Goal: Information Seeking & Learning: Understand process/instructions

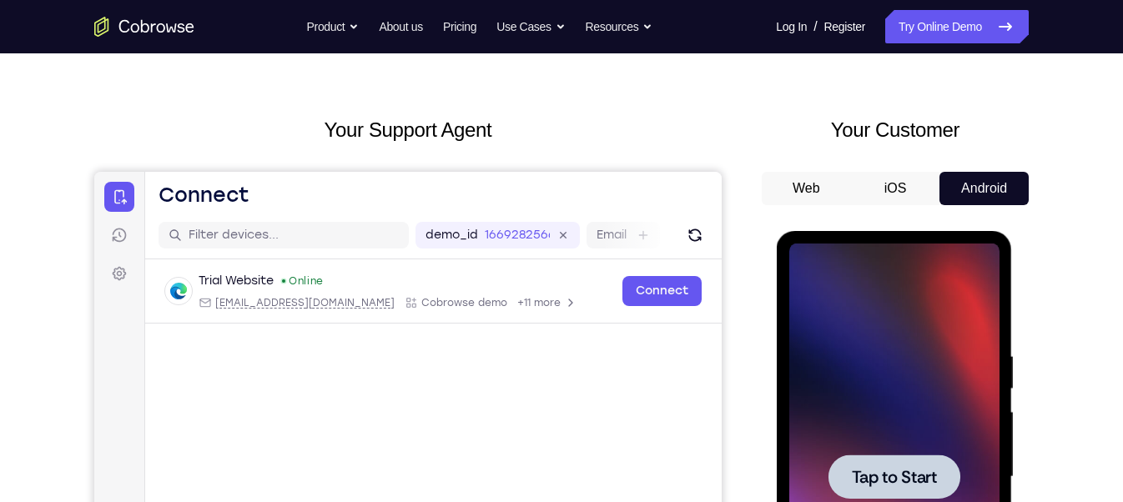
scroll to position [45, 0]
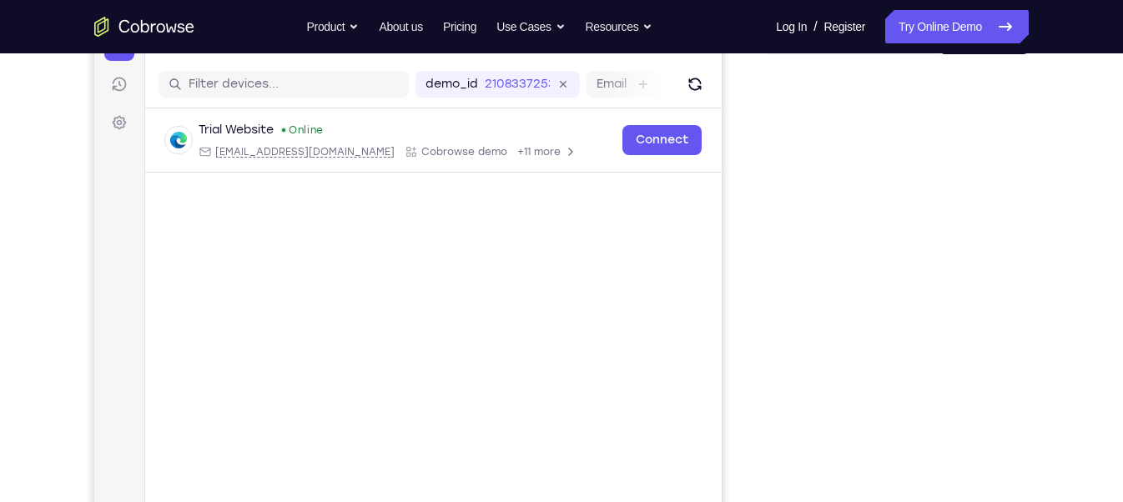
scroll to position [195, 0]
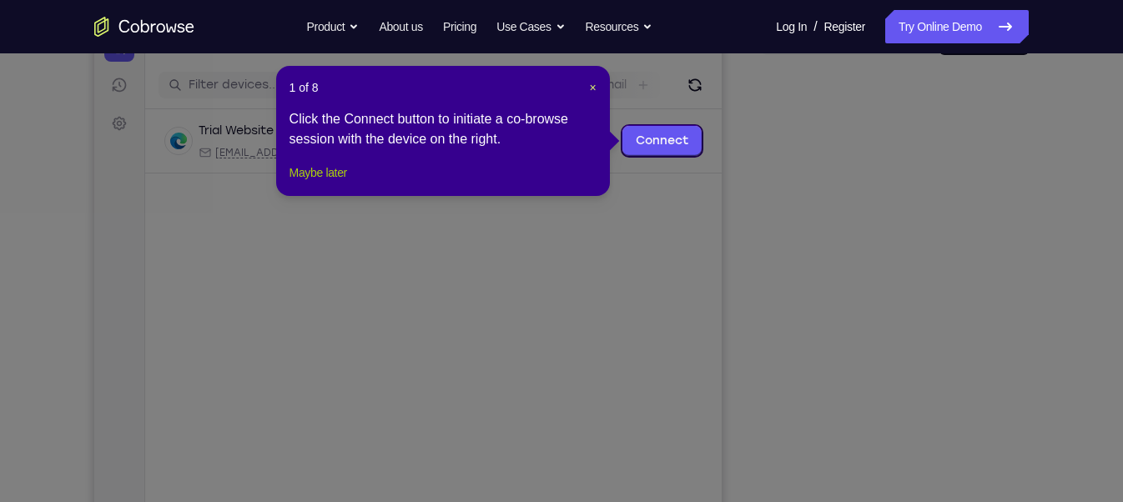
click at [330, 183] on button "Maybe later" at bounding box center [319, 173] width 58 height 20
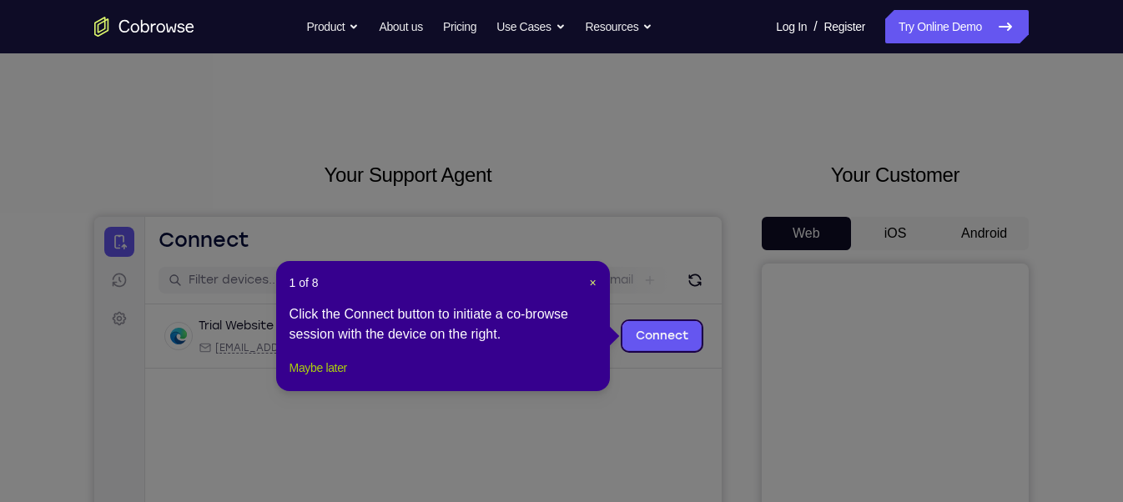
drag, startPoint x: 324, startPoint y: 385, endPoint x: 383, endPoint y: 158, distance: 234.5
click at [324, 378] on button "Maybe later" at bounding box center [319, 368] width 58 height 20
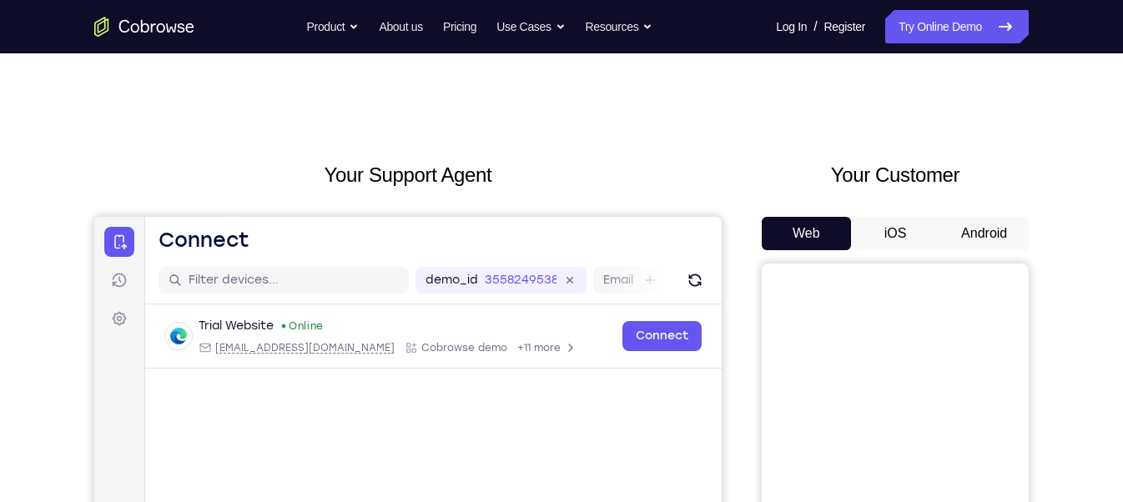
click at [976, 246] on button "Android" at bounding box center [983, 233] width 89 height 33
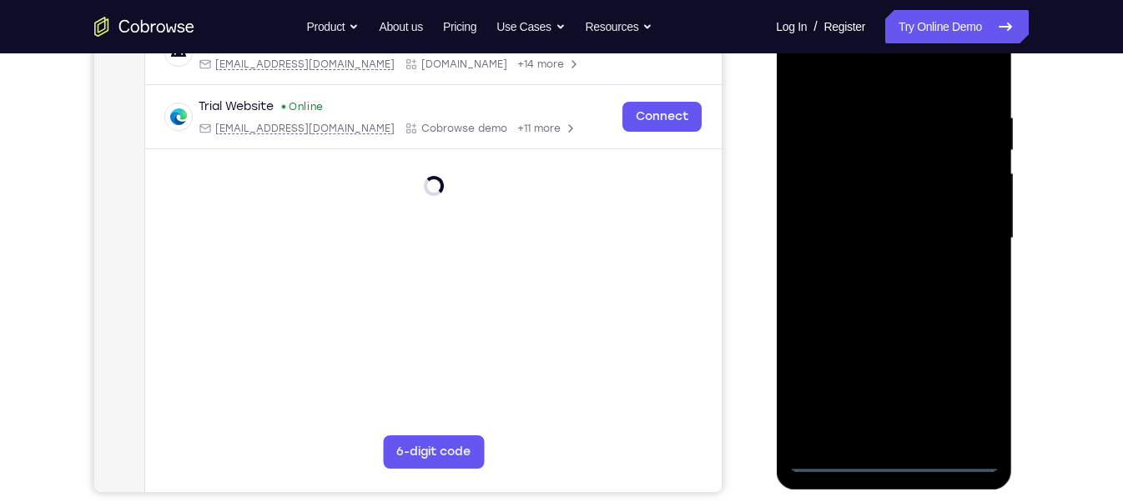
scroll to position [288, 0]
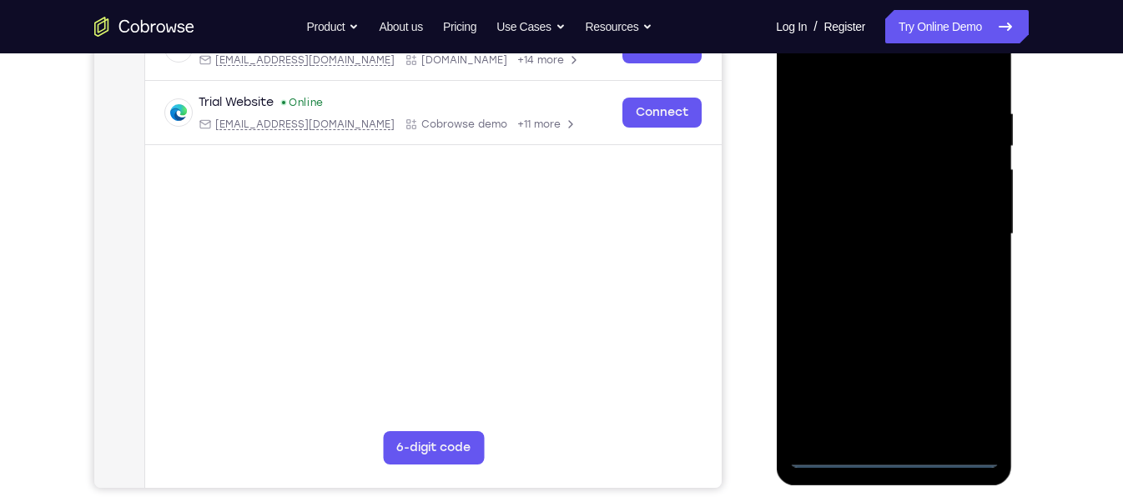
click at [886, 453] on div at bounding box center [893, 234] width 210 height 467
click at [980, 390] on div at bounding box center [893, 234] width 210 height 467
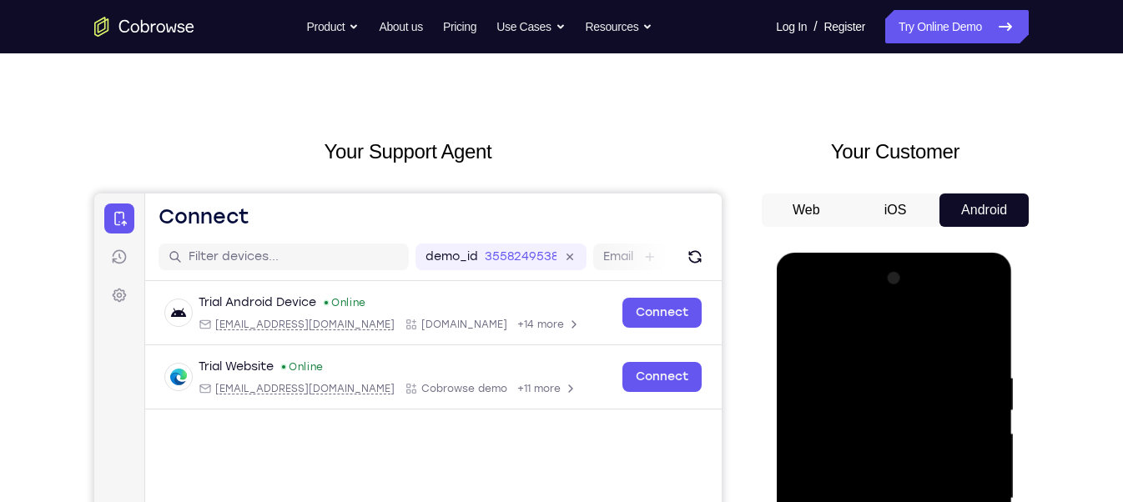
scroll to position [18, 0]
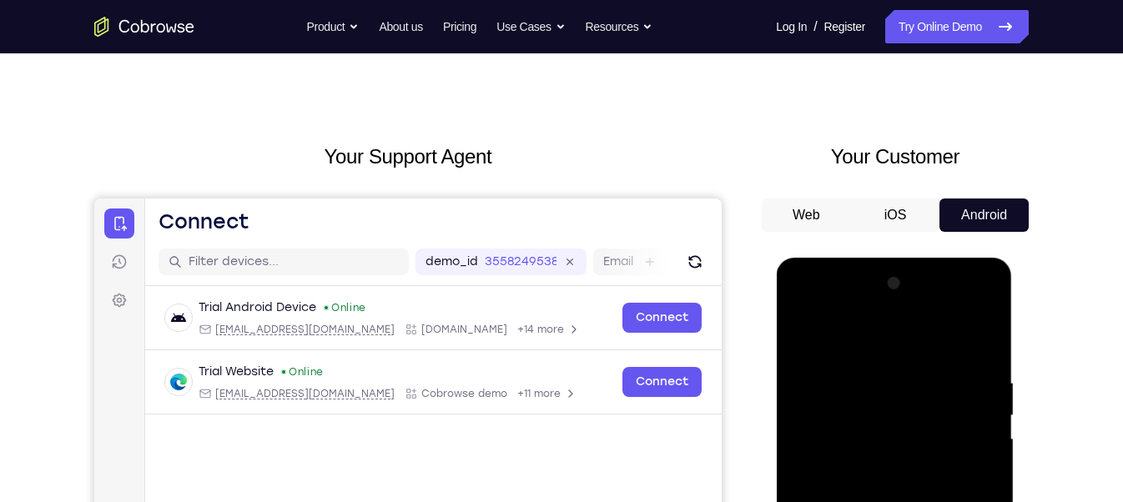
click at [807, 305] on div at bounding box center [893, 503] width 210 height 467
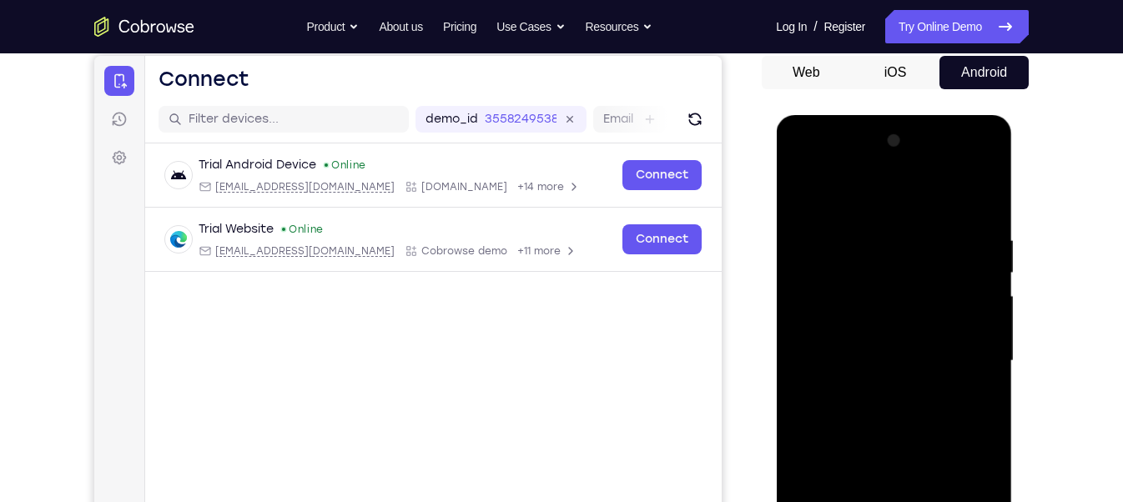
scroll to position [163, 0]
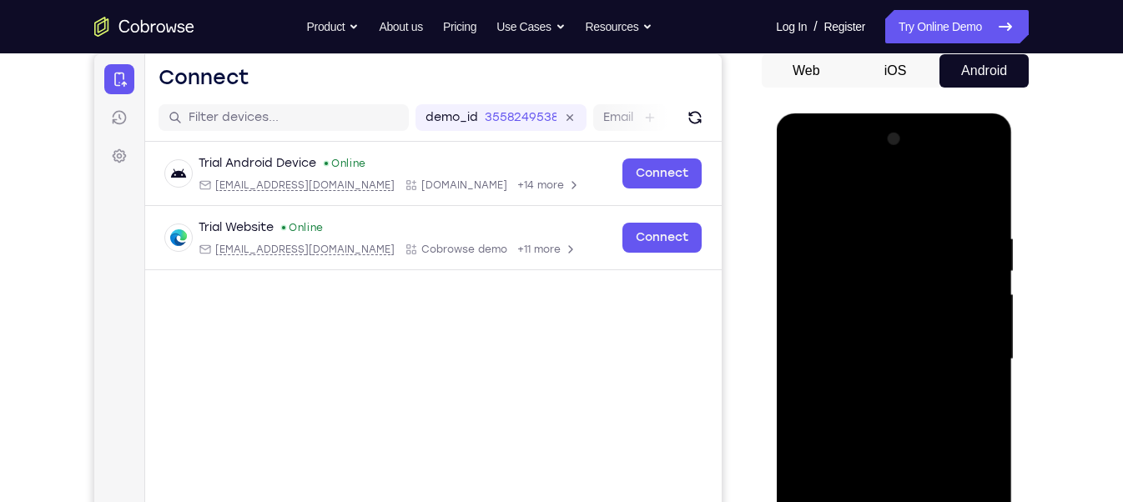
click at [846, 264] on div at bounding box center [893, 359] width 210 height 467
drag, startPoint x: 850, startPoint y: 413, endPoint x: 844, endPoint y: 249, distance: 164.5
click at [844, 249] on div at bounding box center [893, 359] width 210 height 467
click at [849, 445] on div at bounding box center [893, 359] width 210 height 467
drag, startPoint x: 858, startPoint y: 435, endPoint x: 822, endPoint y: 184, distance: 253.7
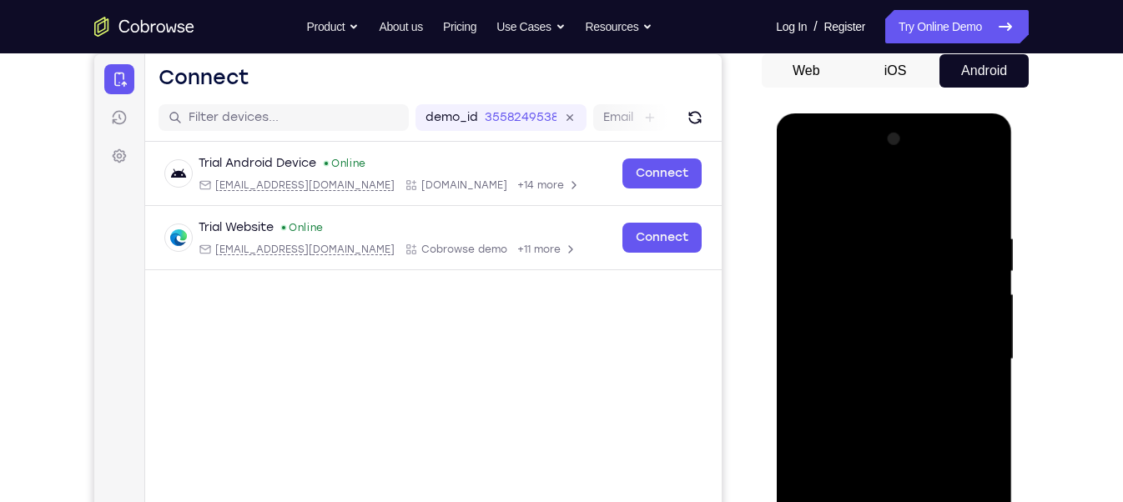
click at [822, 184] on div at bounding box center [893, 359] width 210 height 467
drag, startPoint x: 866, startPoint y: 441, endPoint x: 829, endPoint y: 198, distance: 245.7
click at [829, 198] on div at bounding box center [893, 359] width 210 height 467
drag, startPoint x: 883, startPoint y: 268, endPoint x: 899, endPoint y: 467, distance: 200.0
click at [899, 467] on div at bounding box center [893, 359] width 210 height 467
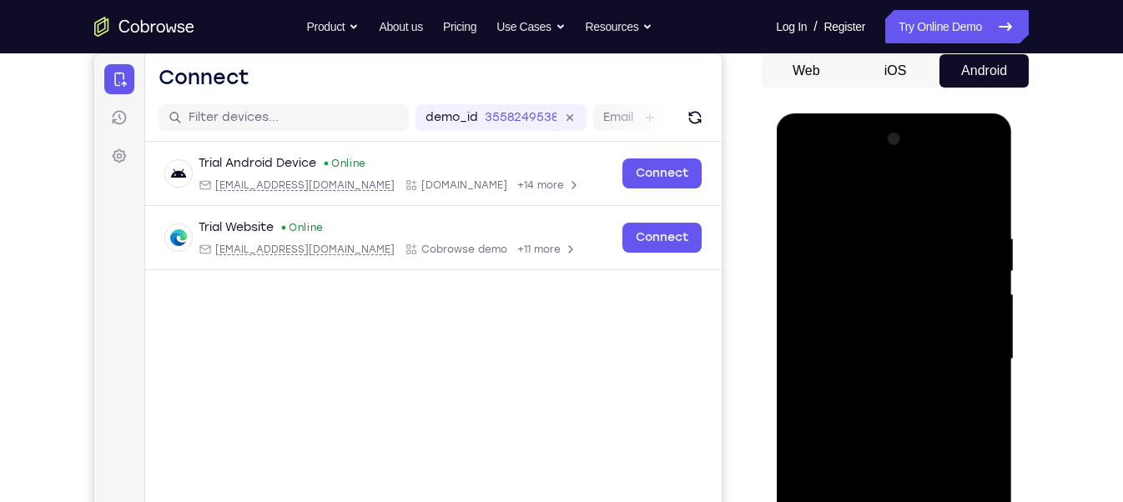
click at [887, 281] on div at bounding box center [893, 359] width 210 height 467
drag, startPoint x: 895, startPoint y: 406, endPoint x: 870, endPoint y: 297, distance: 112.1
click at [870, 297] on div at bounding box center [893, 359] width 210 height 467
drag, startPoint x: 896, startPoint y: 379, endPoint x: 875, endPoint y: 305, distance: 76.3
click at [875, 305] on div at bounding box center [893, 359] width 210 height 467
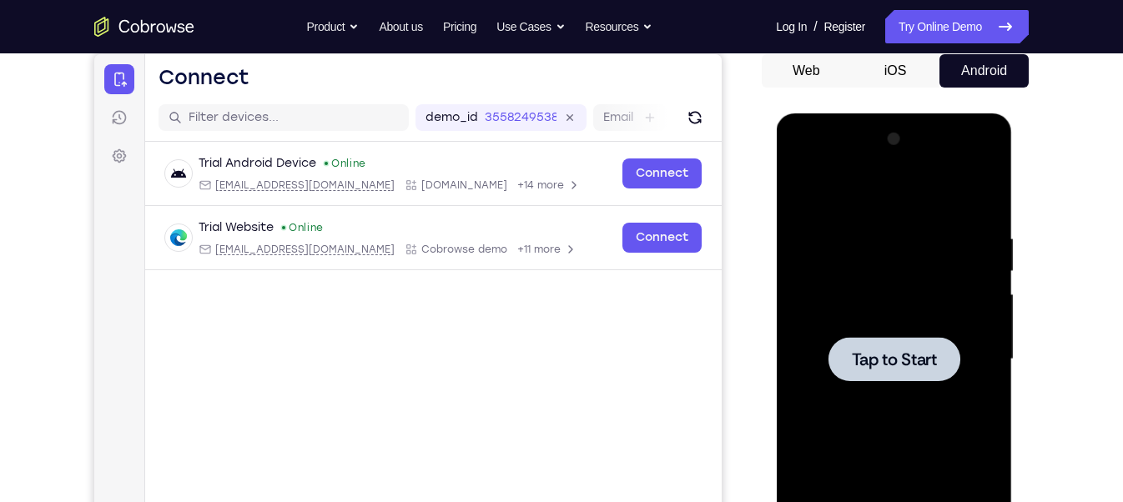
click at [865, 358] on span "Tap to Start" at bounding box center [893, 359] width 85 height 17
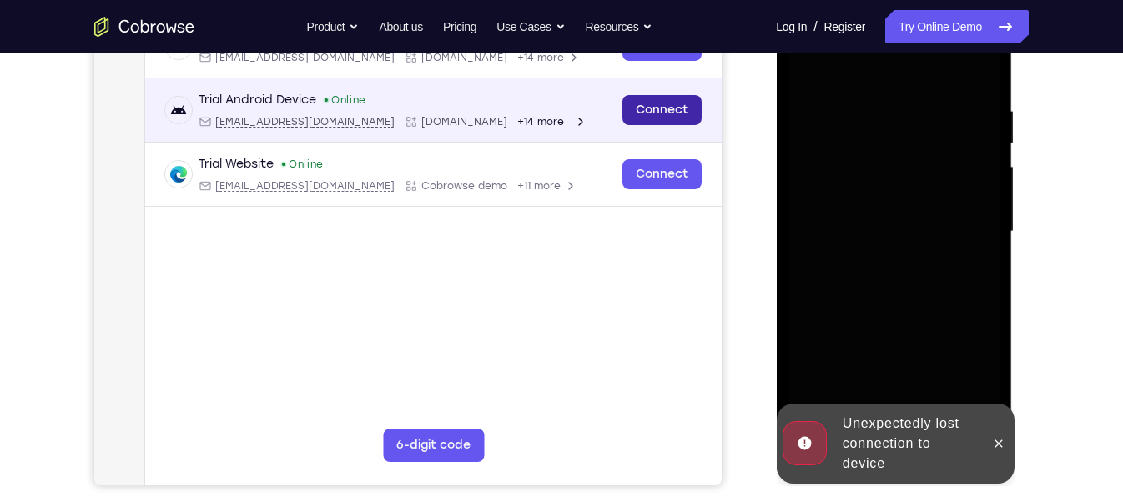
scroll to position [301, 0]
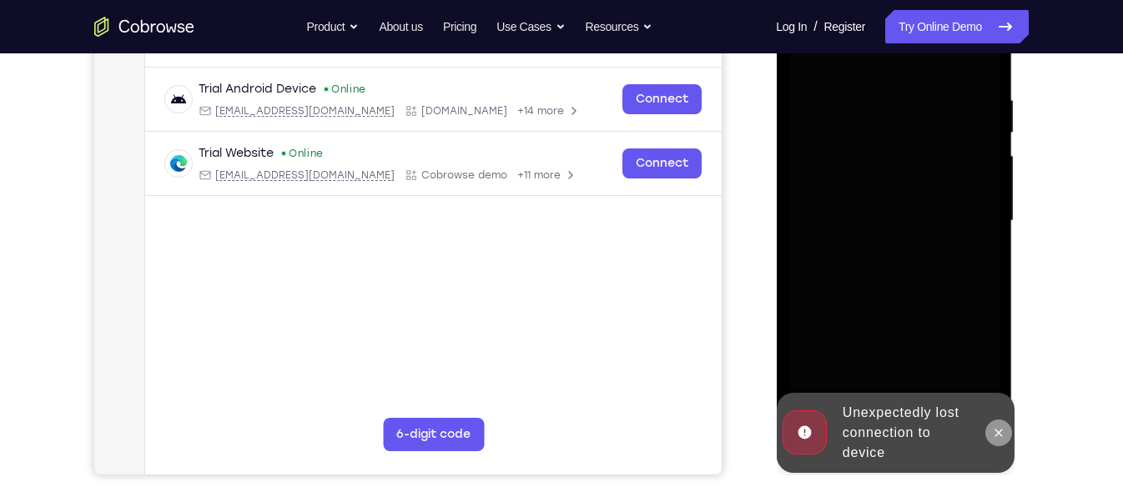
click at [989, 432] on button at bounding box center [998, 433] width 27 height 27
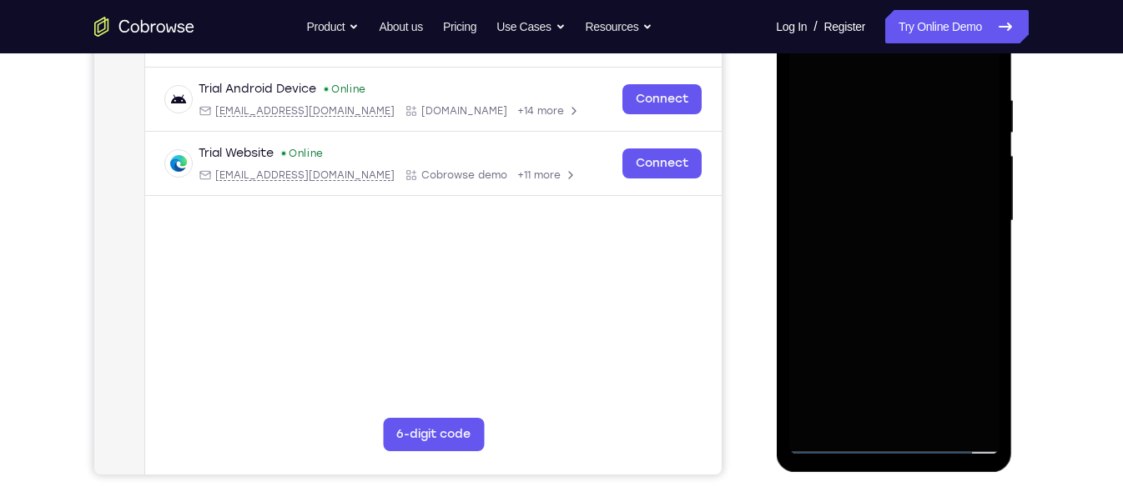
click at [891, 436] on div at bounding box center [893, 220] width 210 height 467
click at [892, 441] on div at bounding box center [893, 220] width 210 height 467
click at [961, 385] on div at bounding box center [893, 220] width 210 height 467
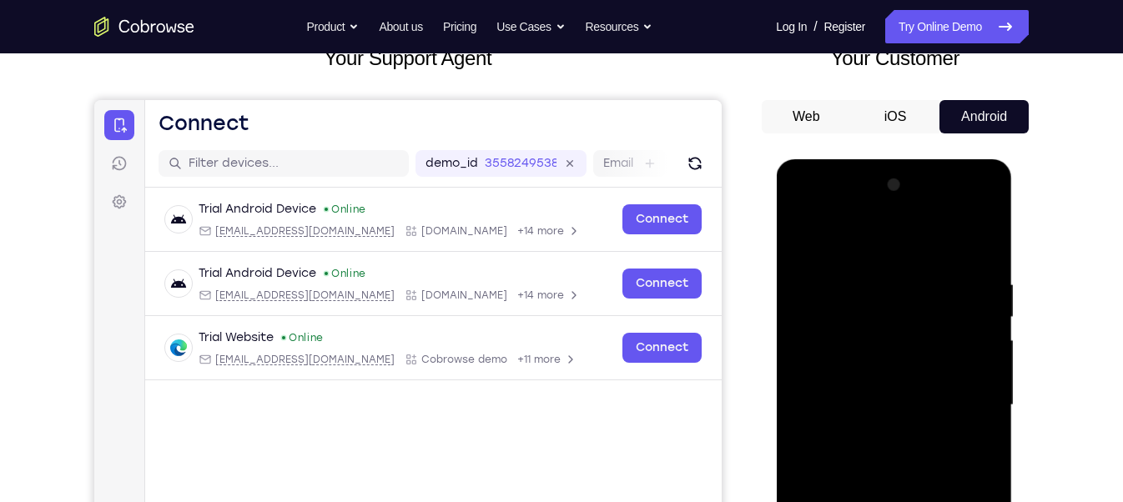
scroll to position [115, 0]
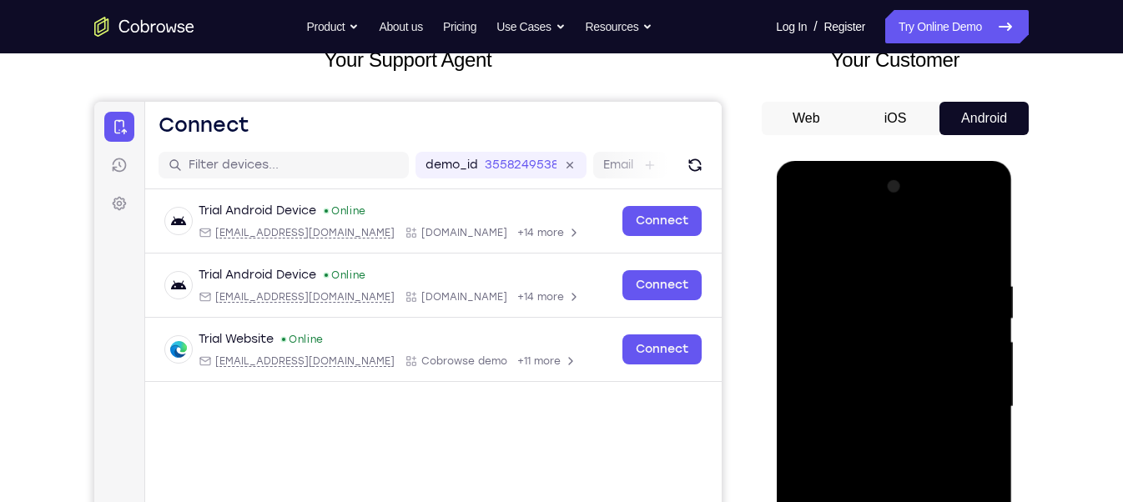
click at [793, 205] on div at bounding box center [893, 407] width 210 height 467
click at [906, 317] on div at bounding box center [893, 407] width 210 height 467
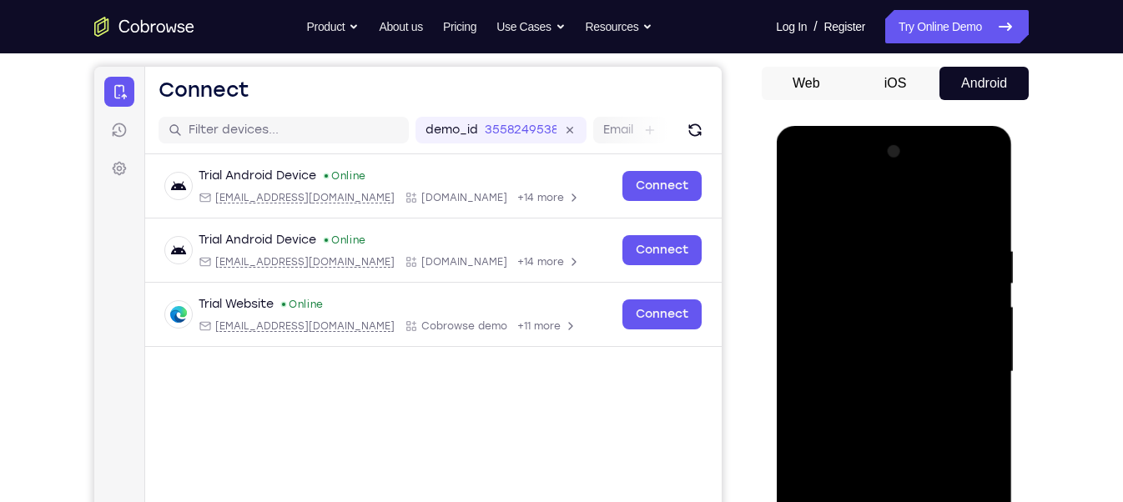
click at [856, 230] on div at bounding box center [893, 372] width 210 height 467
click at [829, 458] on div at bounding box center [893, 372] width 210 height 467
drag, startPoint x: 878, startPoint y: 405, endPoint x: 850, endPoint y: 239, distance: 168.3
click at [850, 239] on div at bounding box center [893, 372] width 210 height 467
click at [861, 382] on div at bounding box center [893, 372] width 210 height 467
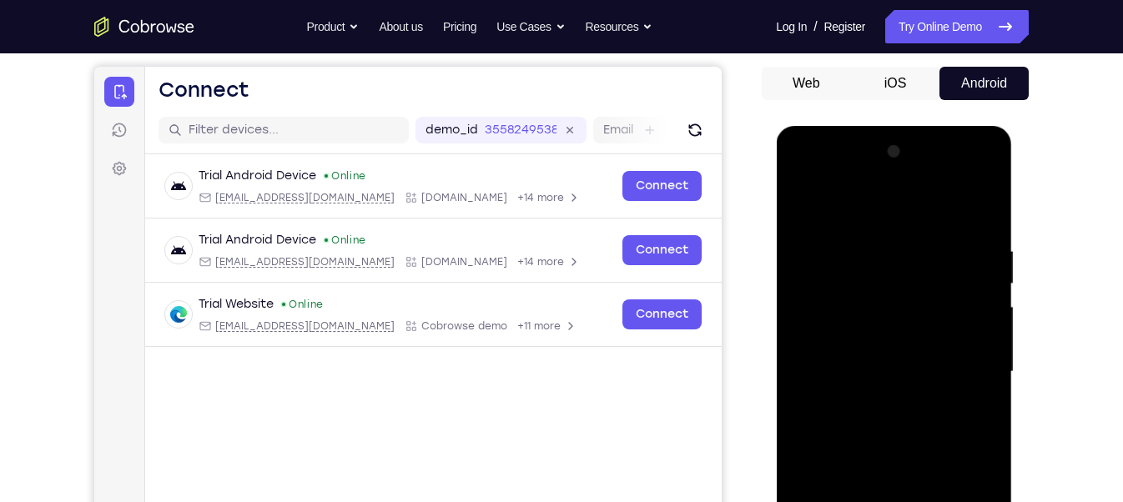
drag, startPoint x: 895, startPoint y: 395, endPoint x: 876, endPoint y: 273, distance: 124.1
click at [876, 273] on div at bounding box center [893, 372] width 210 height 467
drag, startPoint x: 881, startPoint y: 407, endPoint x: 831, endPoint y: 209, distance: 204.8
click at [831, 209] on div at bounding box center [893, 372] width 210 height 467
drag, startPoint x: 892, startPoint y: 426, endPoint x: 845, endPoint y: 279, distance: 154.9
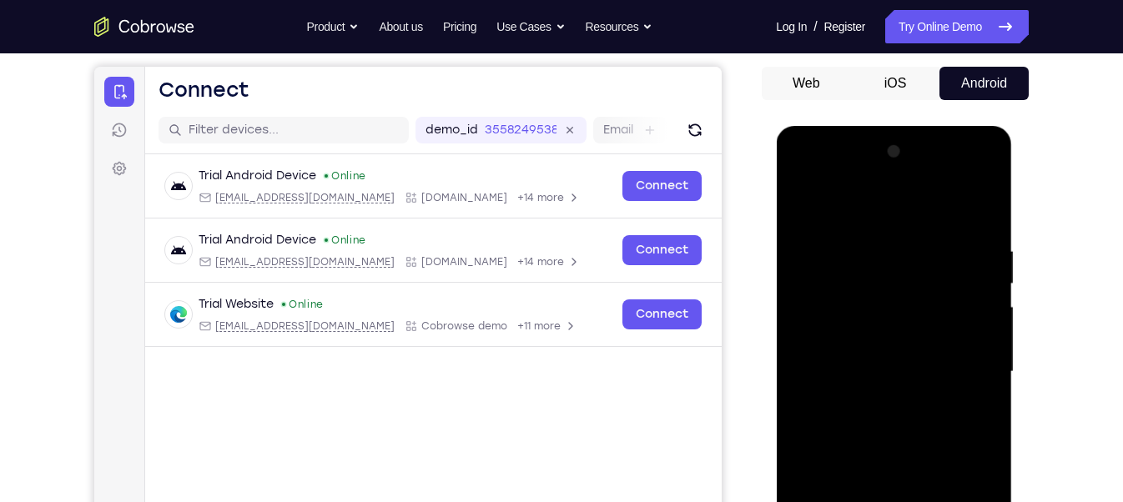
click at [845, 279] on div at bounding box center [893, 372] width 210 height 467
drag, startPoint x: 869, startPoint y: 426, endPoint x: 846, endPoint y: 220, distance: 207.3
click at [846, 220] on div at bounding box center [893, 372] width 210 height 467
drag, startPoint x: 864, startPoint y: 482, endPoint x: 847, endPoint y: 289, distance: 194.3
click at [847, 289] on div at bounding box center [893, 372] width 210 height 467
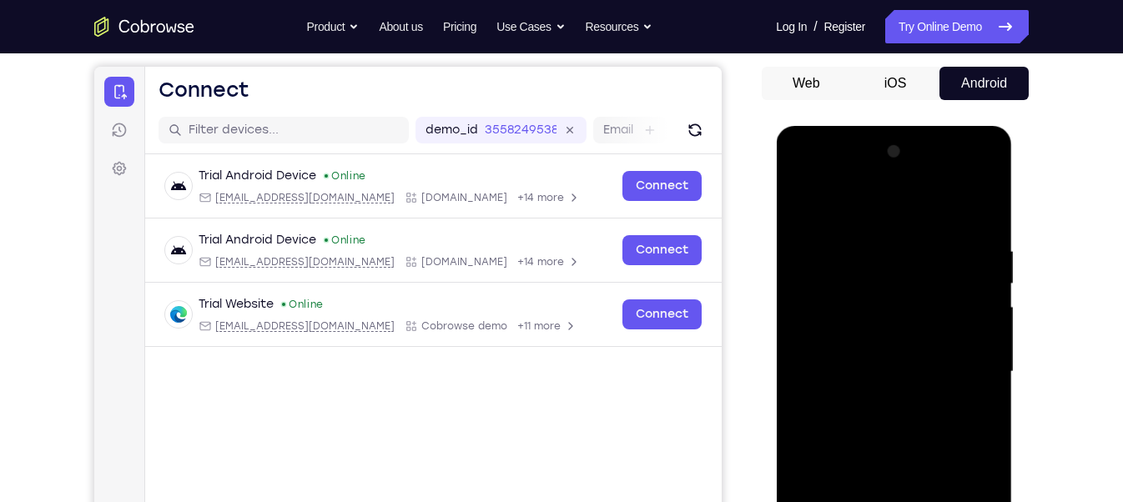
drag, startPoint x: 893, startPoint y: 452, endPoint x: 838, endPoint y: 192, distance: 266.1
click at [838, 192] on div at bounding box center [893, 372] width 210 height 467
drag, startPoint x: 876, startPoint y: 418, endPoint x: 854, endPoint y: 186, distance: 233.0
click at [854, 186] on div at bounding box center [893, 372] width 210 height 467
drag, startPoint x: 869, startPoint y: 474, endPoint x: 870, endPoint y: 379, distance: 95.1
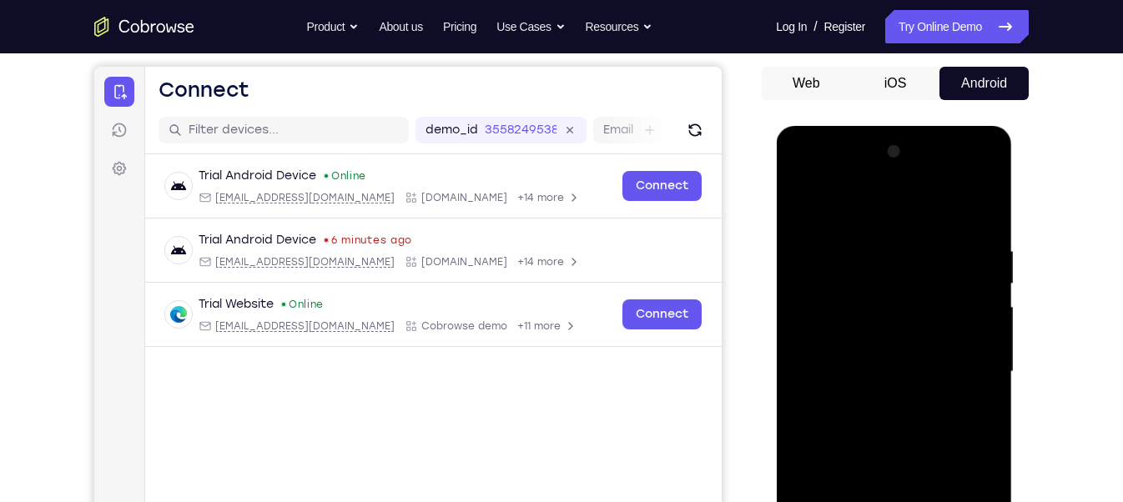
click at [870, 379] on div at bounding box center [893, 372] width 210 height 467
drag, startPoint x: 870, startPoint y: 379, endPoint x: 844, endPoint y: 189, distance: 192.1
click at [844, 189] on div at bounding box center [893, 372] width 210 height 467
drag, startPoint x: 877, startPoint y: 370, endPoint x: 859, endPoint y: 286, distance: 85.3
click at [859, 286] on div at bounding box center [893, 372] width 210 height 467
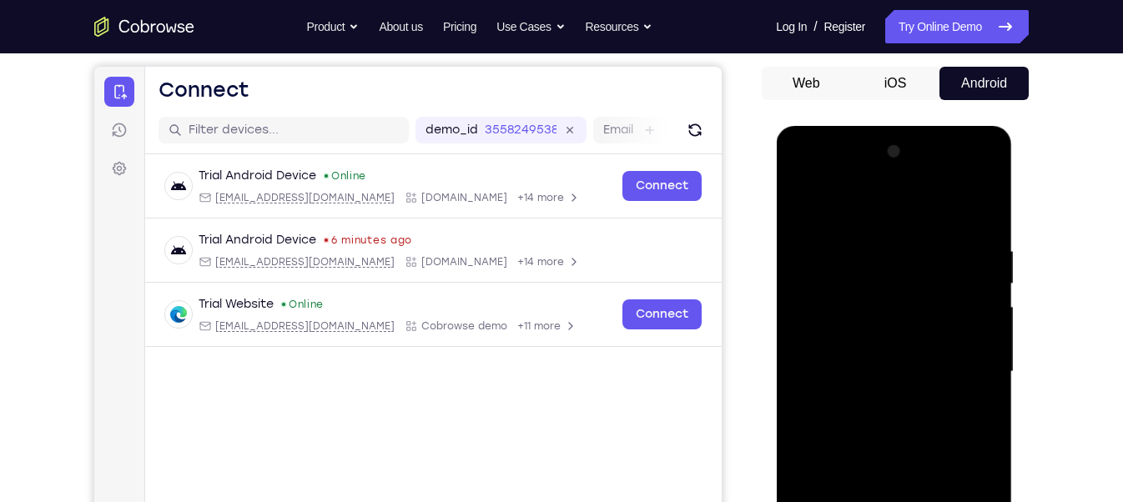
drag, startPoint x: 878, startPoint y: 422, endPoint x: 863, endPoint y: 260, distance: 162.6
click at [863, 260] on div at bounding box center [893, 372] width 210 height 467
drag, startPoint x: 869, startPoint y: 428, endPoint x: 844, endPoint y: 268, distance: 162.1
click at [844, 268] on div at bounding box center [893, 372] width 210 height 467
drag, startPoint x: 863, startPoint y: 480, endPoint x: 855, endPoint y: 340, distance: 140.4
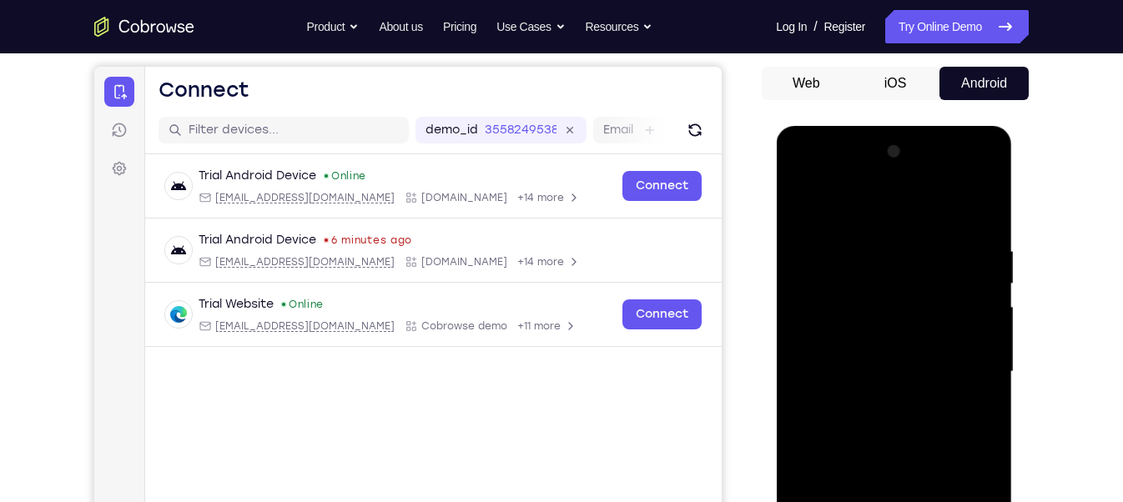
click at [855, 340] on div at bounding box center [893, 372] width 210 height 467
click at [872, 317] on div at bounding box center [893, 372] width 210 height 467
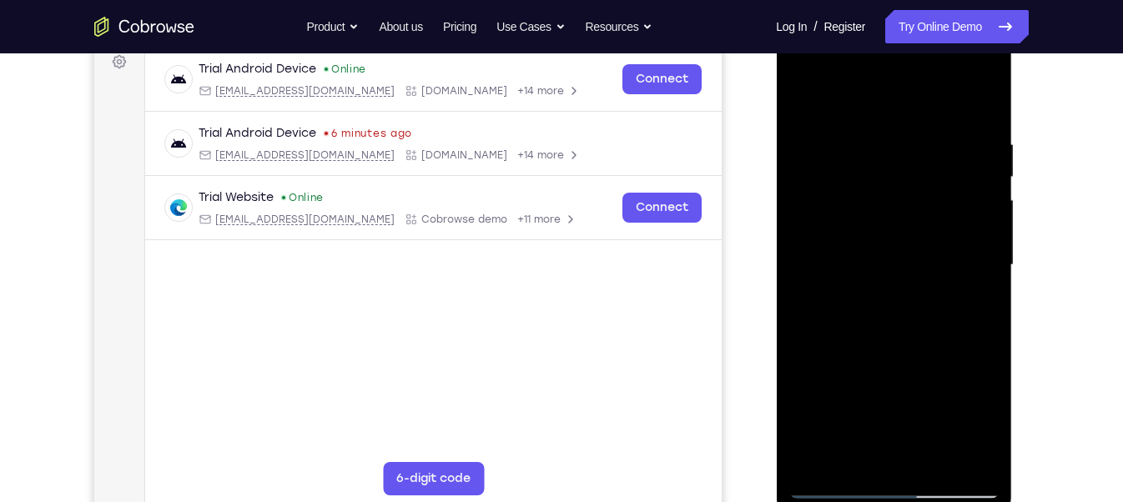
scroll to position [259, 0]
click at [831, 478] on div at bounding box center [893, 263] width 210 height 467
click at [839, 484] on div at bounding box center [893, 263] width 210 height 467
drag, startPoint x: 889, startPoint y: 337, endPoint x: 888, endPoint y: 296, distance: 40.9
click at [888, 296] on div at bounding box center [893, 263] width 210 height 467
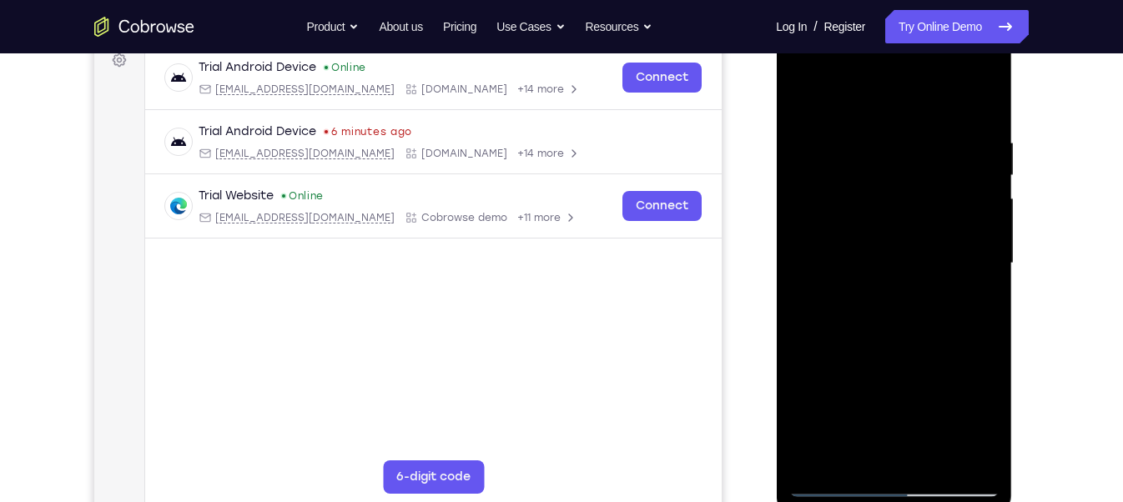
drag, startPoint x: 854, startPoint y: 315, endPoint x: 865, endPoint y: 423, distance: 109.1
click at [865, 423] on div at bounding box center [893, 263] width 210 height 467
drag, startPoint x: 882, startPoint y: 213, endPoint x: 861, endPoint y: 301, distance: 90.9
click at [861, 301] on div at bounding box center [893, 263] width 210 height 467
drag, startPoint x: 853, startPoint y: 433, endPoint x: 842, endPoint y: 178, distance: 255.5
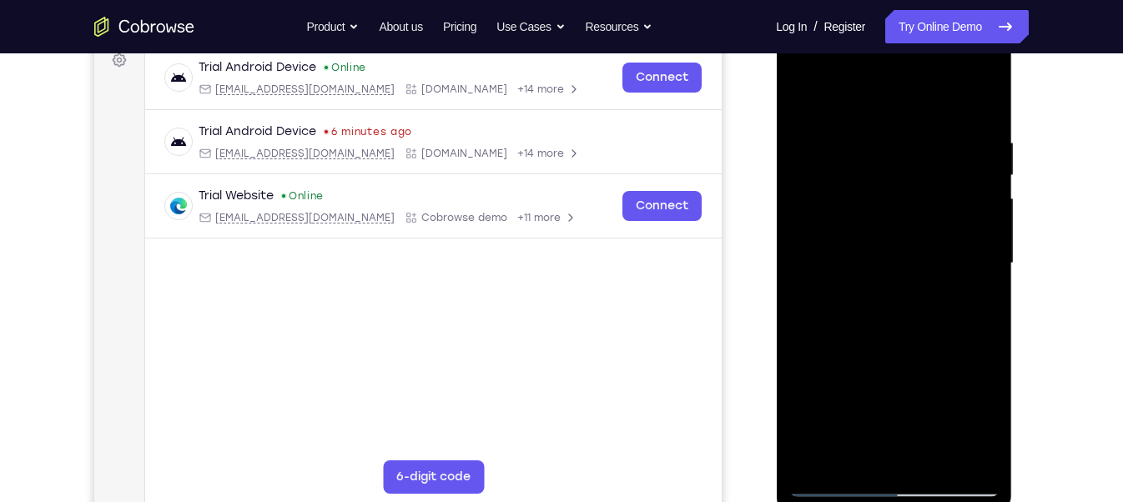
click at [842, 178] on div at bounding box center [893, 263] width 210 height 467
drag, startPoint x: 864, startPoint y: 391, endPoint x: 852, endPoint y: 153, distance: 239.0
click at [852, 153] on div at bounding box center [893, 263] width 210 height 467
drag, startPoint x: 875, startPoint y: 277, endPoint x: 867, endPoint y: 213, distance: 64.8
click at [867, 213] on div at bounding box center [893, 263] width 210 height 467
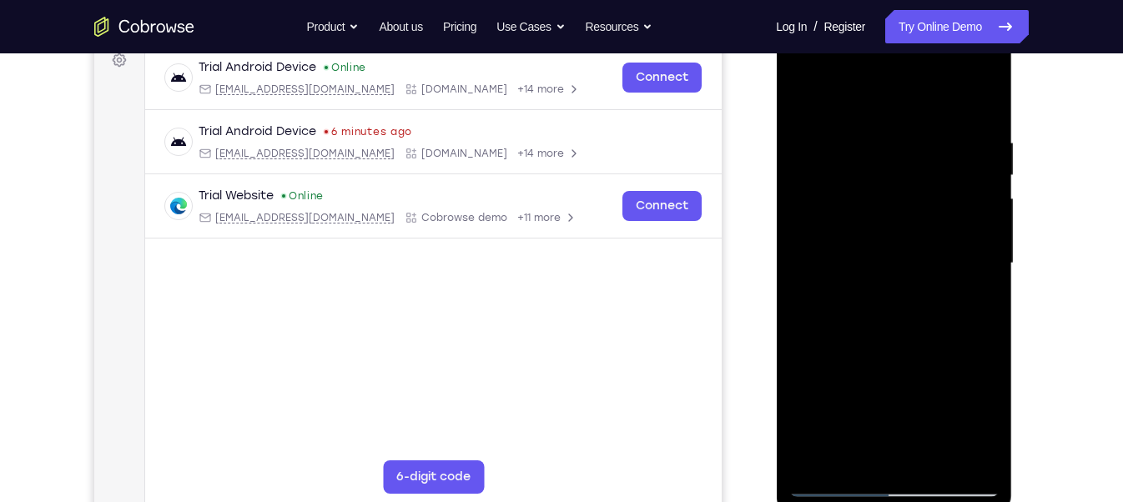
drag, startPoint x: 891, startPoint y: 371, endPoint x: 875, endPoint y: 234, distance: 138.6
click at [875, 234] on div at bounding box center [893, 263] width 210 height 467
drag, startPoint x: 898, startPoint y: 405, endPoint x: 844, endPoint y: 134, distance: 276.4
click at [844, 134] on div at bounding box center [893, 263] width 210 height 467
drag, startPoint x: 860, startPoint y: 434, endPoint x: 833, endPoint y: 94, distance: 340.7
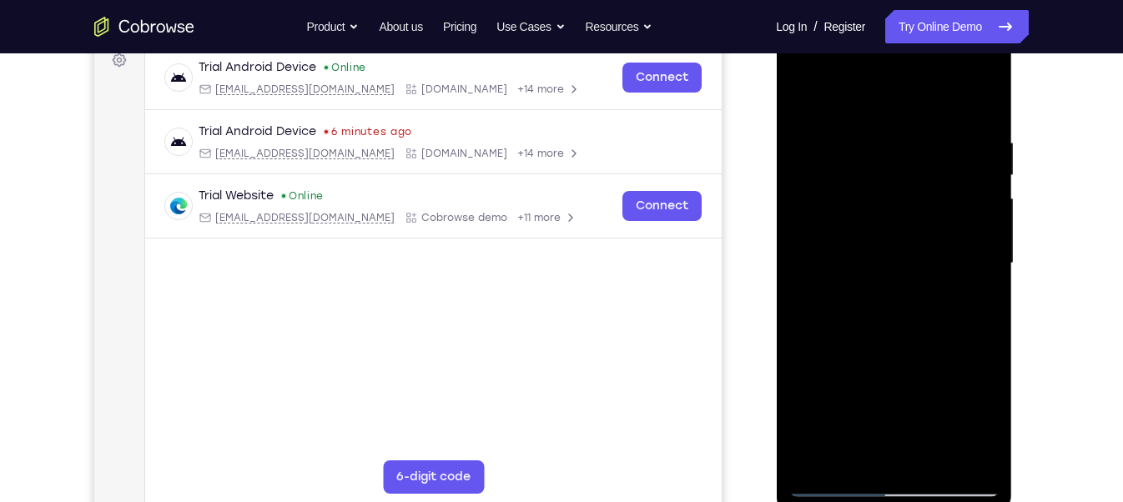
click at [833, 94] on div at bounding box center [893, 263] width 210 height 467
drag, startPoint x: 864, startPoint y: 426, endPoint x: 855, endPoint y: 225, distance: 200.4
click at [855, 225] on div at bounding box center [893, 263] width 210 height 467
drag, startPoint x: 871, startPoint y: 331, endPoint x: 862, endPoint y: 234, distance: 97.2
click at [862, 234] on div at bounding box center [893, 263] width 210 height 467
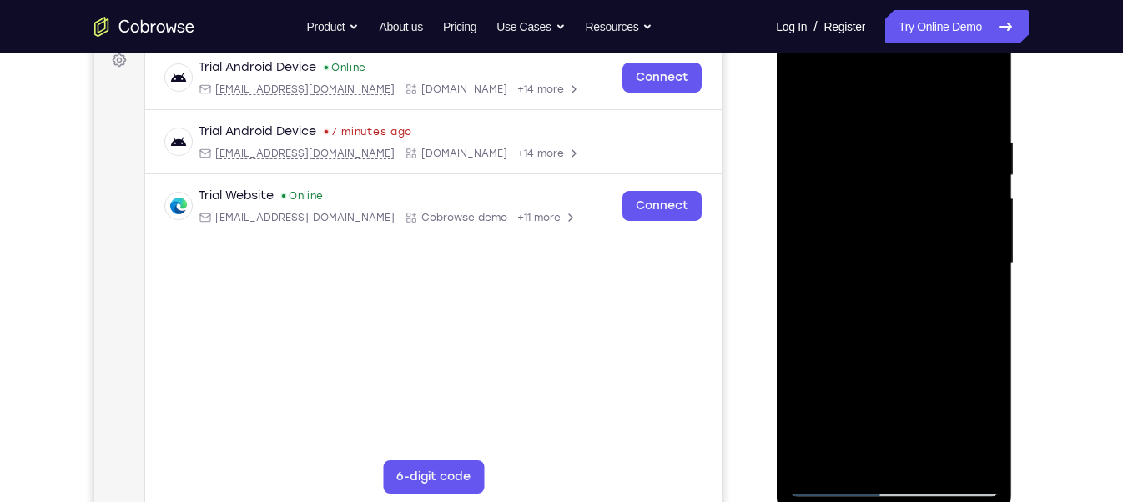
click at [862, 234] on div at bounding box center [893, 263] width 210 height 467
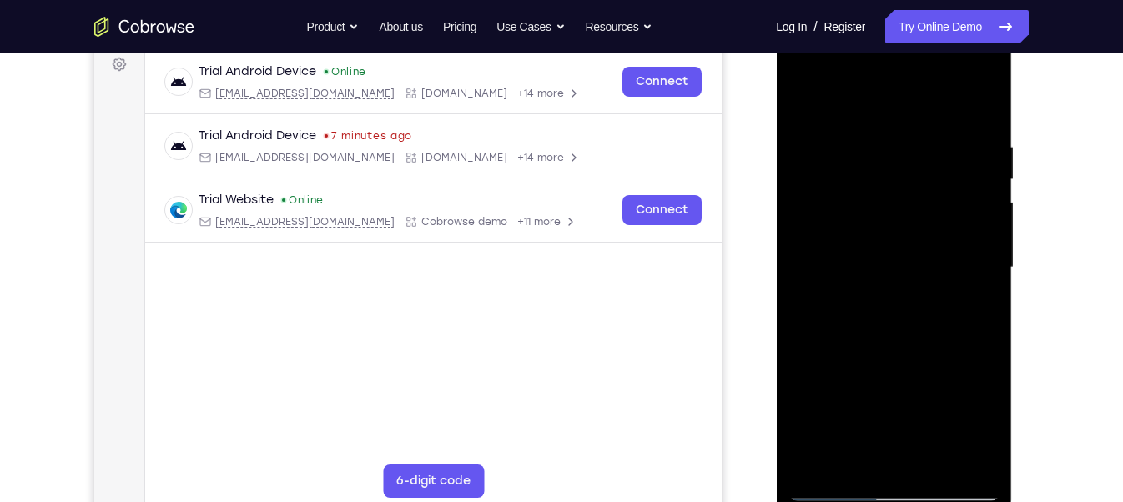
click at [899, 293] on div at bounding box center [893, 267] width 210 height 467
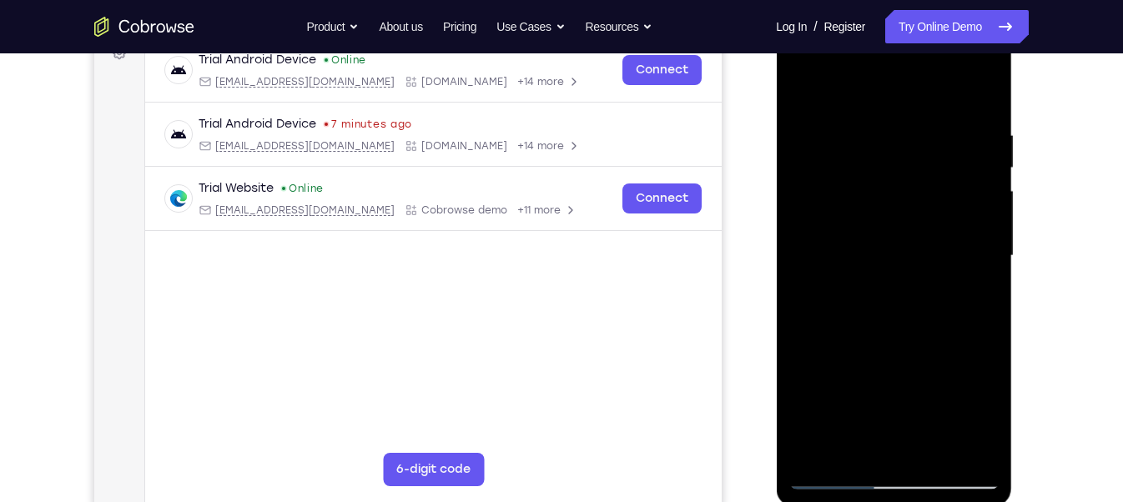
scroll to position [267, 0]
click at [985, 333] on div at bounding box center [893, 255] width 210 height 467
click at [981, 287] on div at bounding box center [893, 255] width 210 height 467
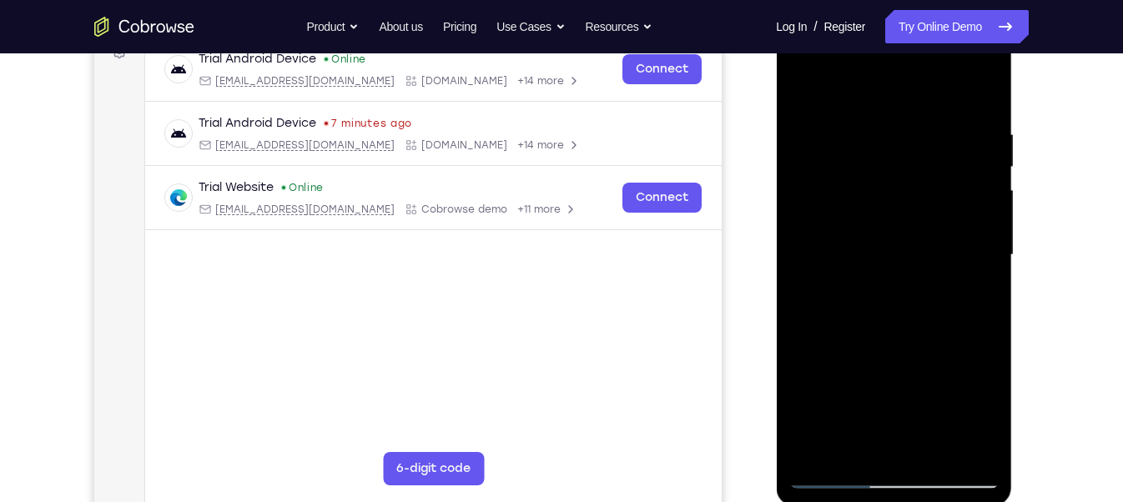
click at [981, 287] on div at bounding box center [893, 255] width 210 height 467
click at [964, 285] on div at bounding box center [893, 255] width 210 height 467
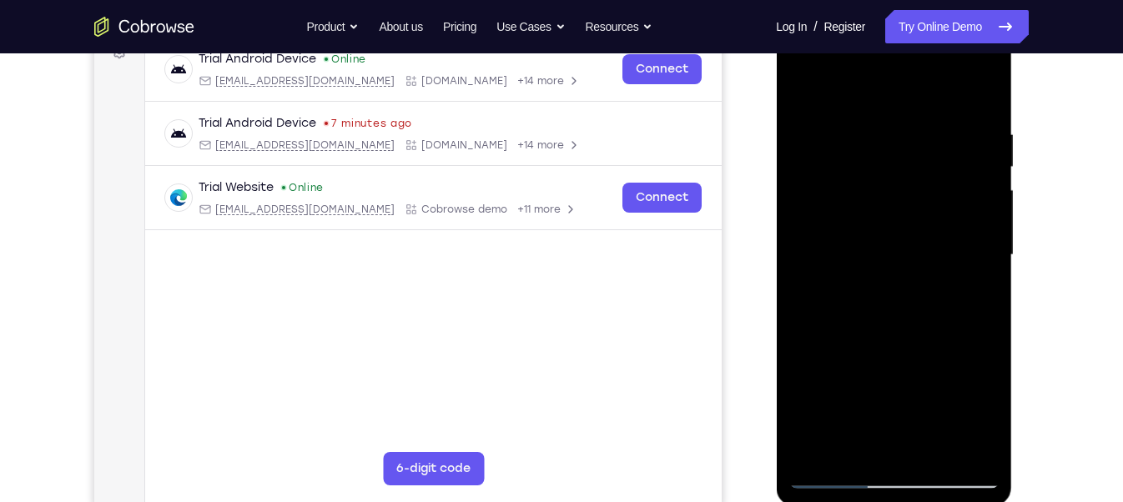
click at [964, 285] on div at bounding box center [893, 255] width 210 height 467
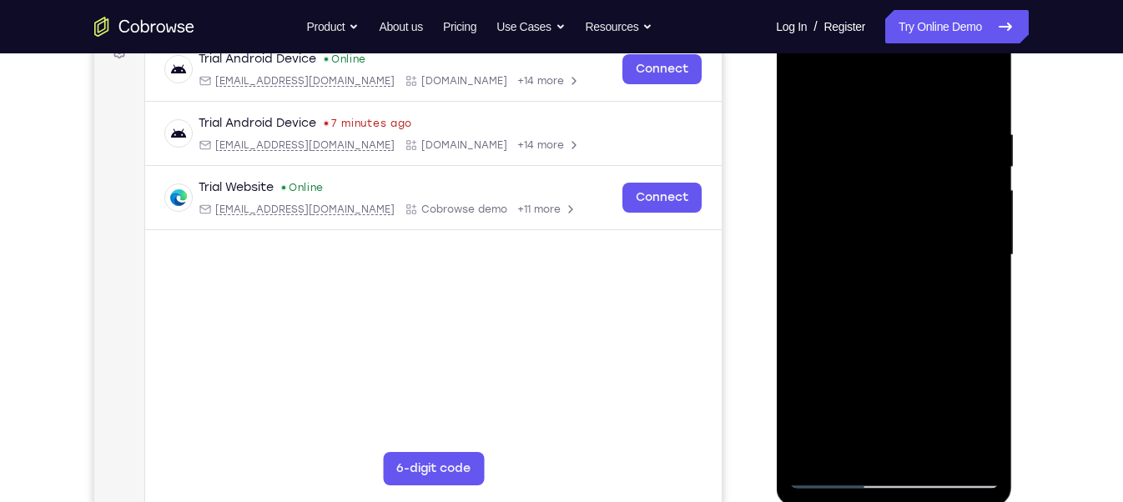
click at [964, 285] on div at bounding box center [893, 255] width 210 height 467
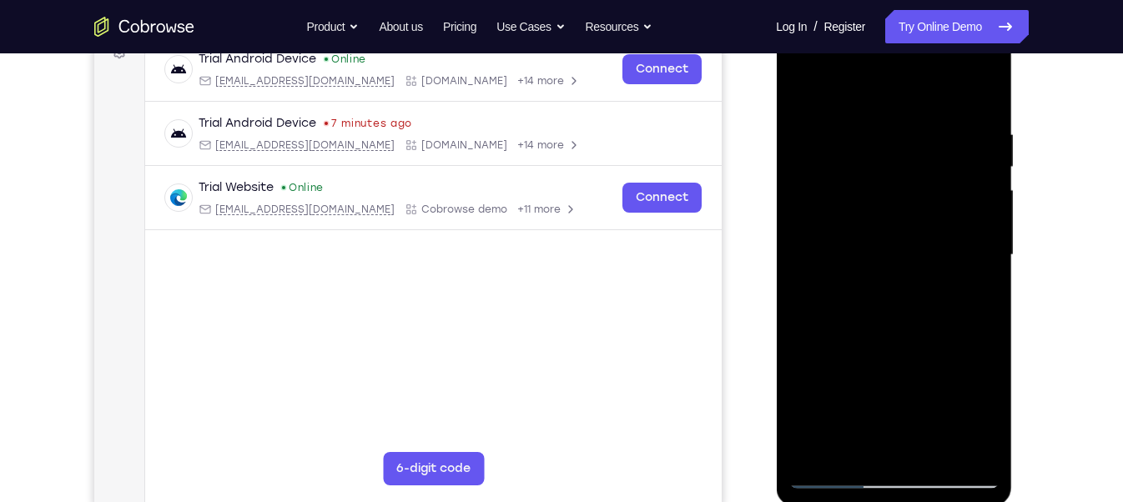
click at [964, 285] on div at bounding box center [893, 255] width 210 height 467
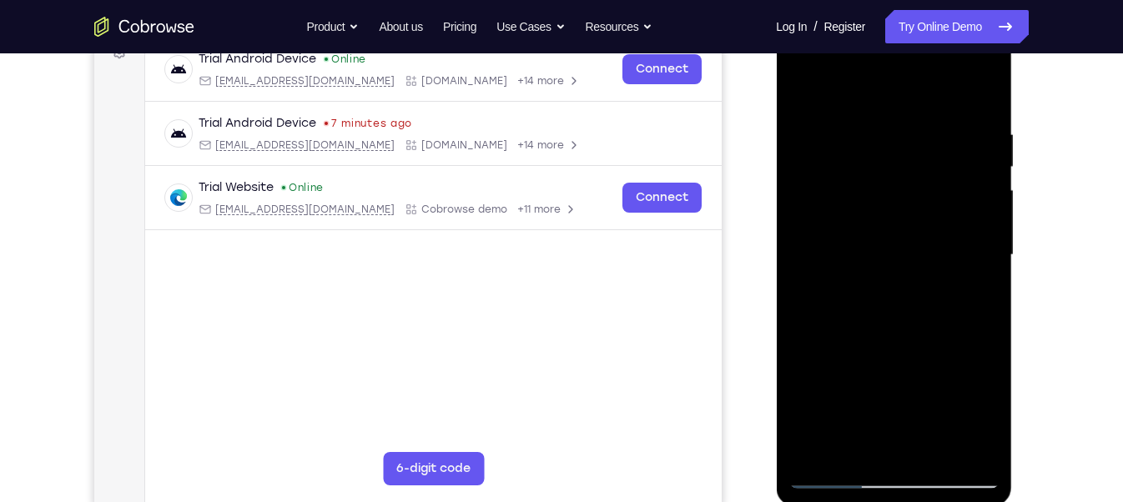
click at [964, 285] on div at bounding box center [893, 255] width 210 height 467
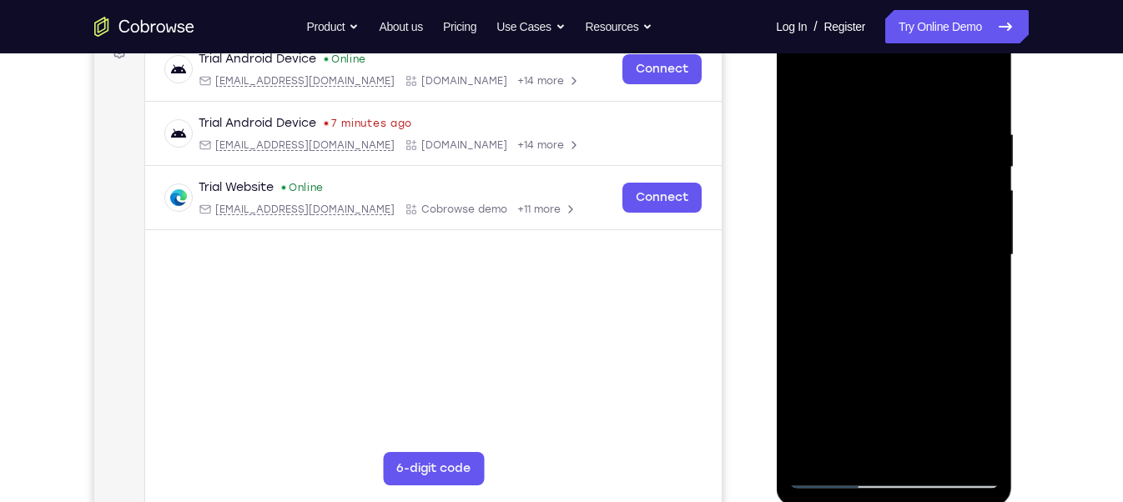
click at [964, 285] on div at bounding box center [893, 255] width 210 height 467
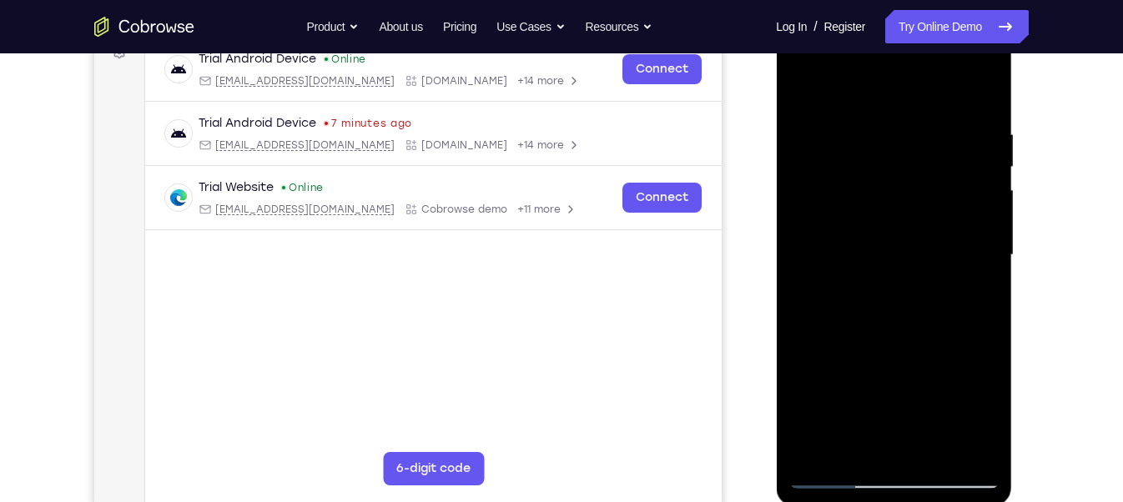
click at [964, 285] on div at bounding box center [893, 255] width 210 height 467
drag, startPoint x: 864, startPoint y: 291, endPoint x: 852, endPoint y: 210, distance: 81.8
click at [852, 210] on div at bounding box center [893, 255] width 210 height 467
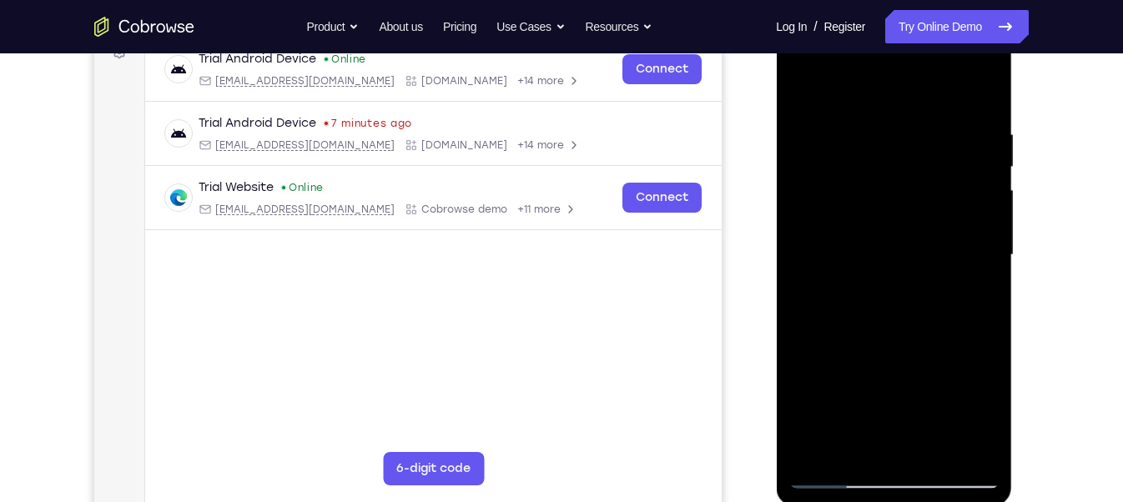
drag, startPoint x: 874, startPoint y: 320, endPoint x: 857, endPoint y: 199, distance: 122.2
click at [857, 199] on div at bounding box center [893, 255] width 210 height 467
drag, startPoint x: 859, startPoint y: 335, endPoint x: 846, endPoint y: 210, distance: 125.9
click at [846, 210] on div at bounding box center [893, 255] width 210 height 467
drag, startPoint x: 842, startPoint y: 318, endPoint x: 852, endPoint y: 221, distance: 97.3
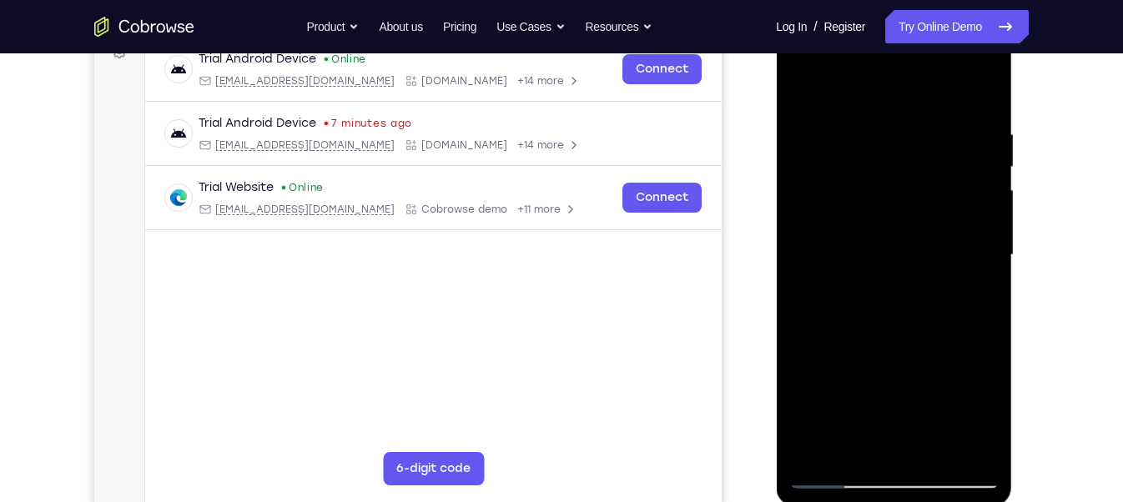
click at [852, 221] on div at bounding box center [893, 255] width 210 height 467
drag, startPoint x: 844, startPoint y: 311, endPoint x: 839, endPoint y: 289, distance: 23.3
click at [839, 289] on div at bounding box center [893, 255] width 210 height 467
drag, startPoint x: 844, startPoint y: 335, endPoint x: 840, endPoint y: 248, distance: 87.7
click at [840, 248] on div at bounding box center [893, 255] width 210 height 467
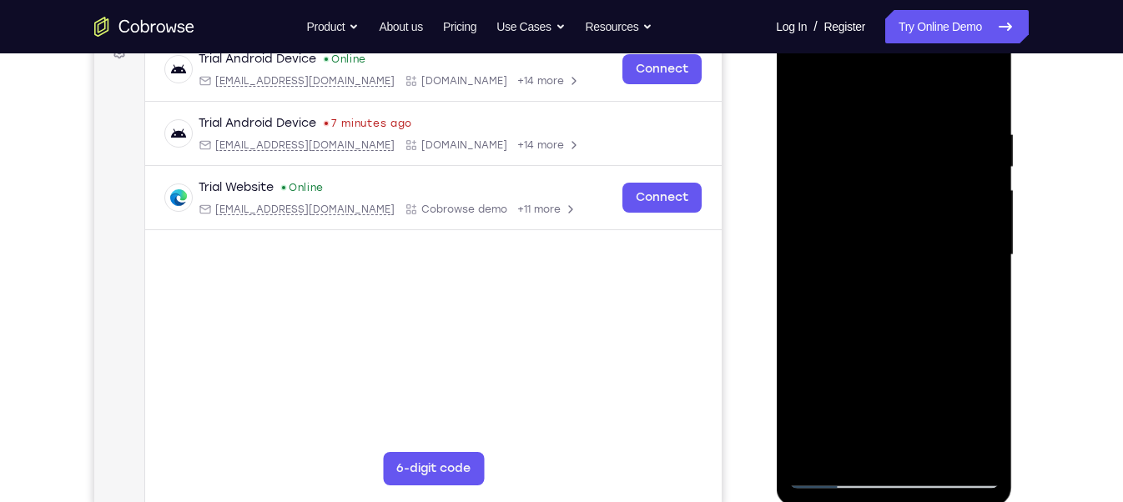
drag, startPoint x: 858, startPoint y: 319, endPoint x: 843, endPoint y: 214, distance: 105.4
click at [843, 214] on div at bounding box center [893, 255] width 210 height 467
drag, startPoint x: 848, startPoint y: 315, endPoint x: 839, endPoint y: 211, distance: 104.6
click at [839, 211] on div at bounding box center [893, 255] width 210 height 467
drag, startPoint x: 844, startPoint y: 380, endPoint x: 835, endPoint y: 289, distance: 91.3
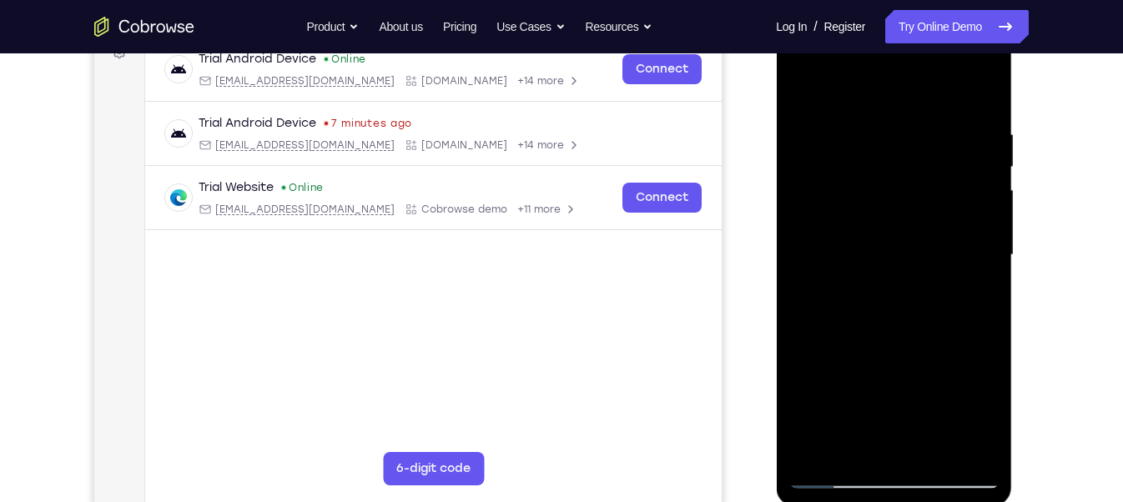
click at [835, 289] on div at bounding box center [893, 255] width 210 height 467
click at [839, 371] on div at bounding box center [893, 255] width 210 height 467
drag, startPoint x: 841, startPoint y: 386, endPoint x: 827, endPoint y: 172, distance: 214.9
click at [827, 172] on div at bounding box center [893, 255] width 210 height 467
drag, startPoint x: 843, startPoint y: 360, endPoint x: 839, endPoint y: 259, distance: 100.2
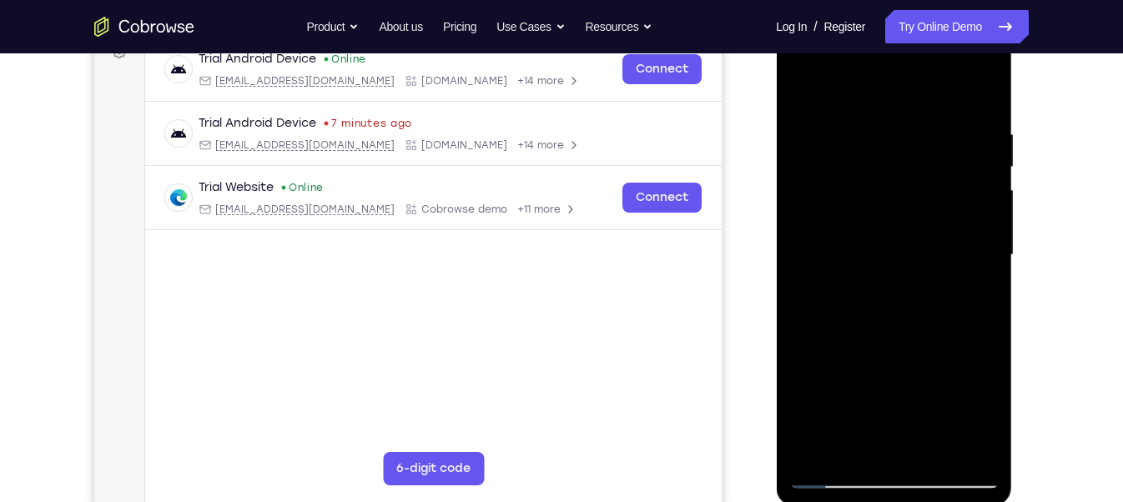
click at [839, 259] on div at bounding box center [893, 255] width 210 height 467
click at [845, 179] on div at bounding box center [893, 255] width 210 height 467
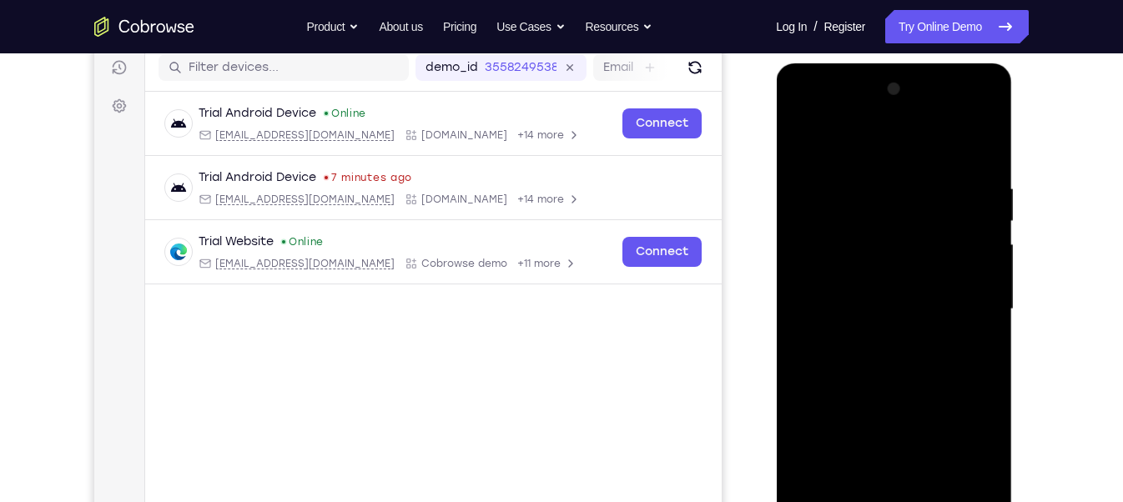
scroll to position [212, 0]
click at [965, 133] on div at bounding box center [893, 310] width 210 height 467
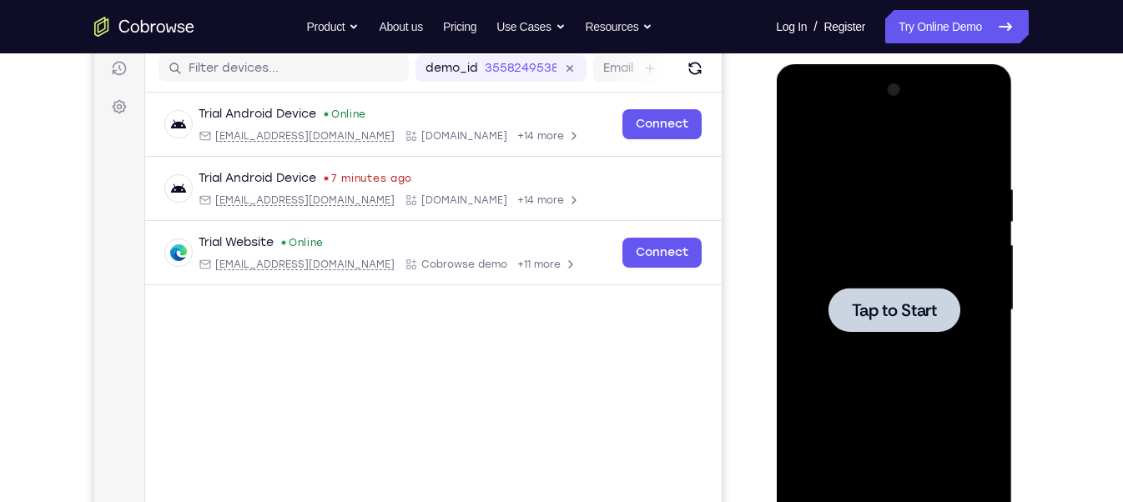
click at [888, 313] on span "Tap to Start" at bounding box center [893, 310] width 85 height 17
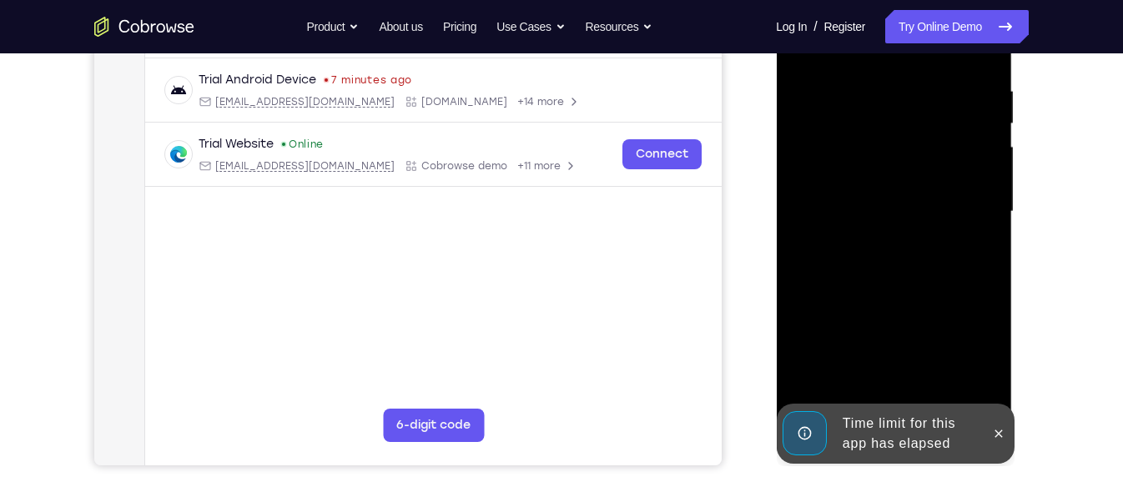
scroll to position [312, 0]
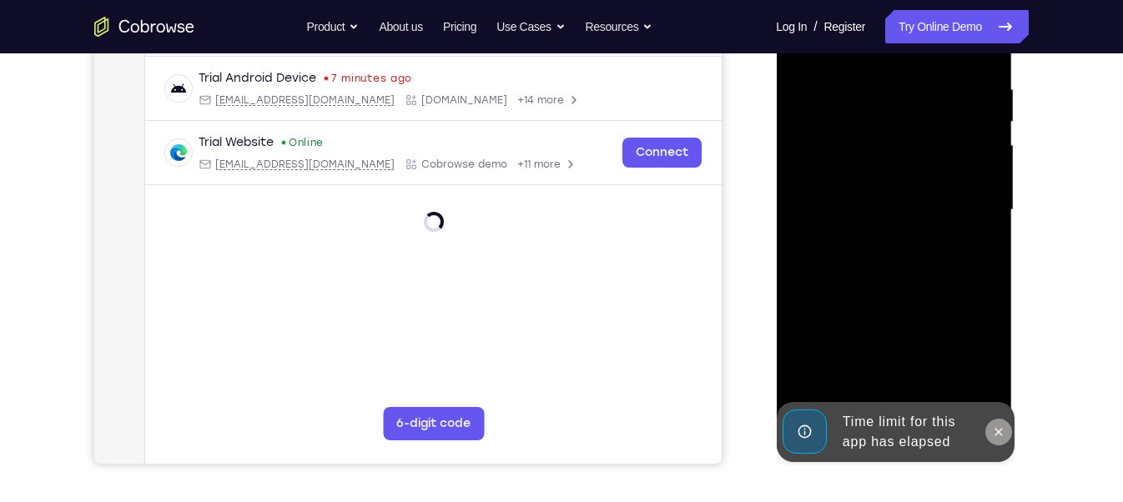
click at [995, 427] on icon at bounding box center [997, 432] width 13 height 13
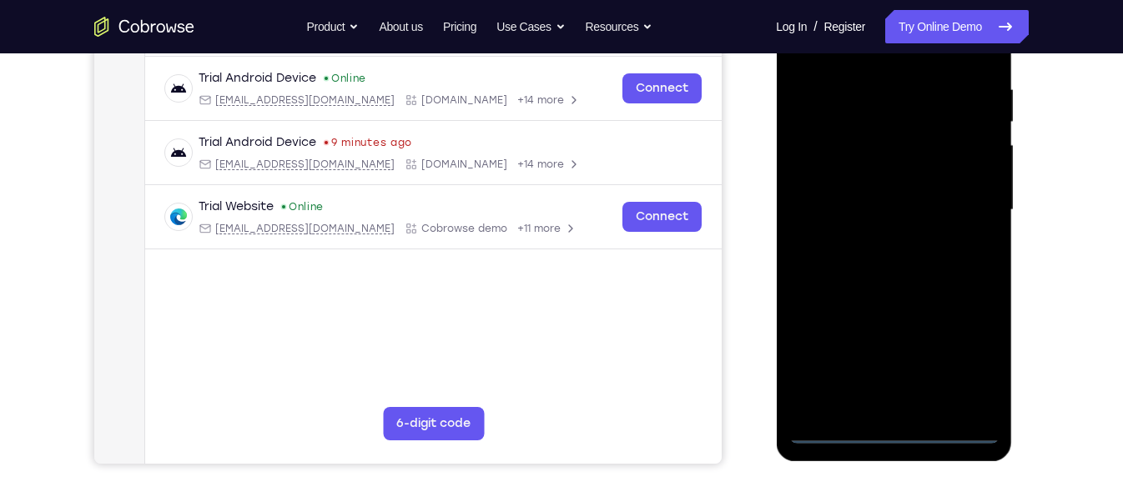
click at [891, 427] on div at bounding box center [893, 210] width 210 height 467
click at [959, 360] on div at bounding box center [893, 210] width 210 height 467
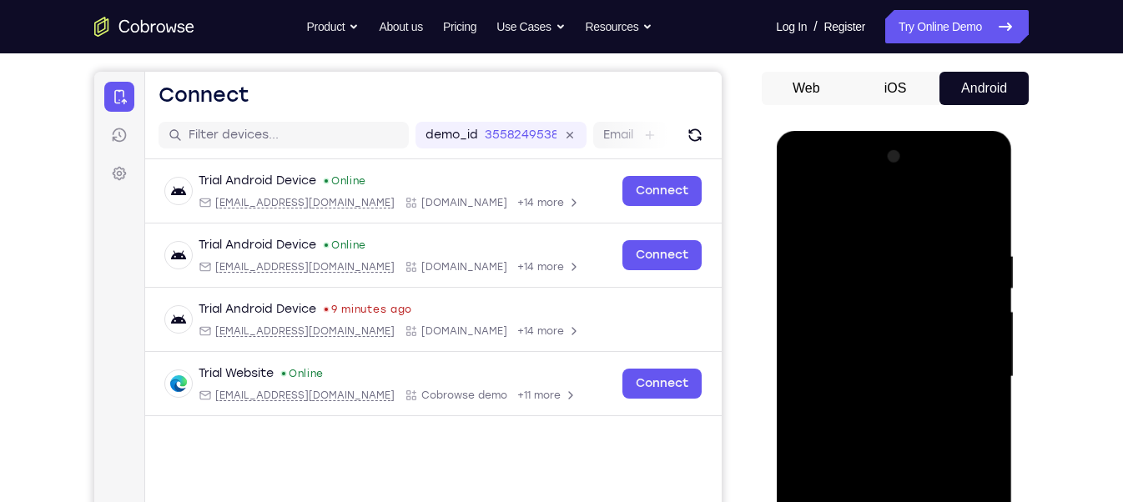
scroll to position [144, 0]
click at [802, 174] on div at bounding box center [893, 377] width 210 height 467
click at [869, 288] on div at bounding box center [893, 377] width 210 height 467
click at [829, 436] on div at bounding box center [893, 377] width 210 height 467
drag, startPoint x: 844, startPoint y: 416, endPoint x: 816, endPoint y: 203, distance: 214.5
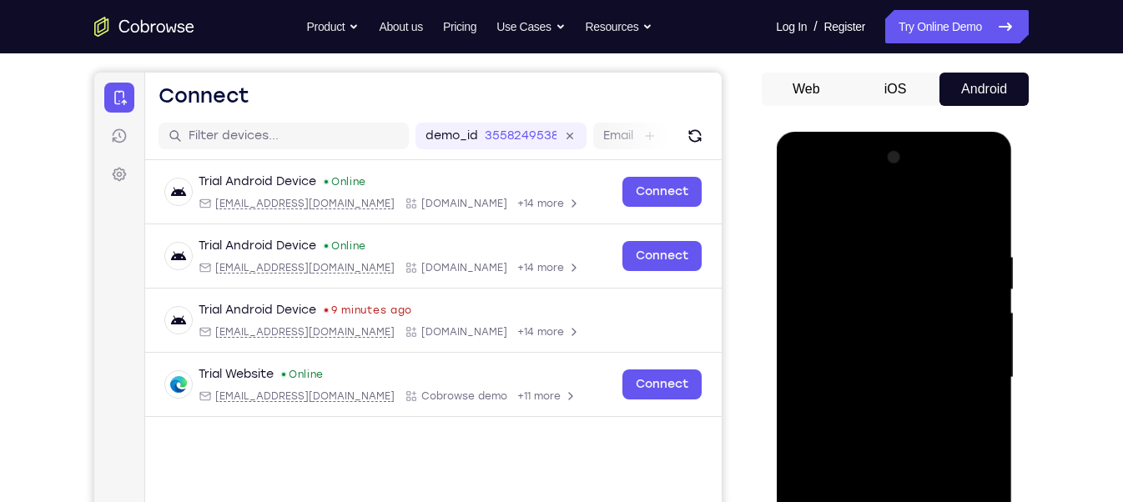
click at [816, 203] on div at bounding box center [893, 377] width 210 height 467
click at [859, 345] on div at bounding box center [893, 377] width 210 height 467
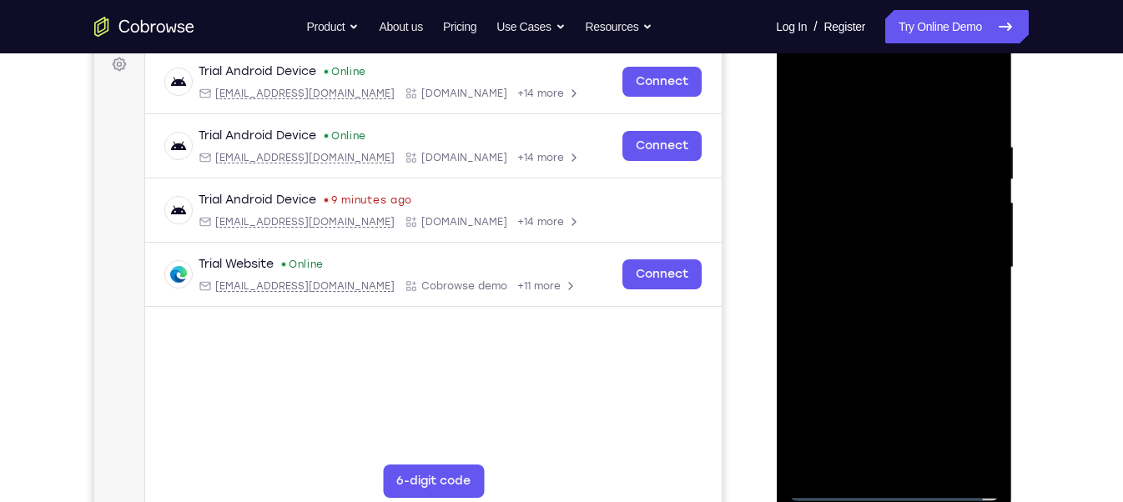
scroll to position [257, 0]
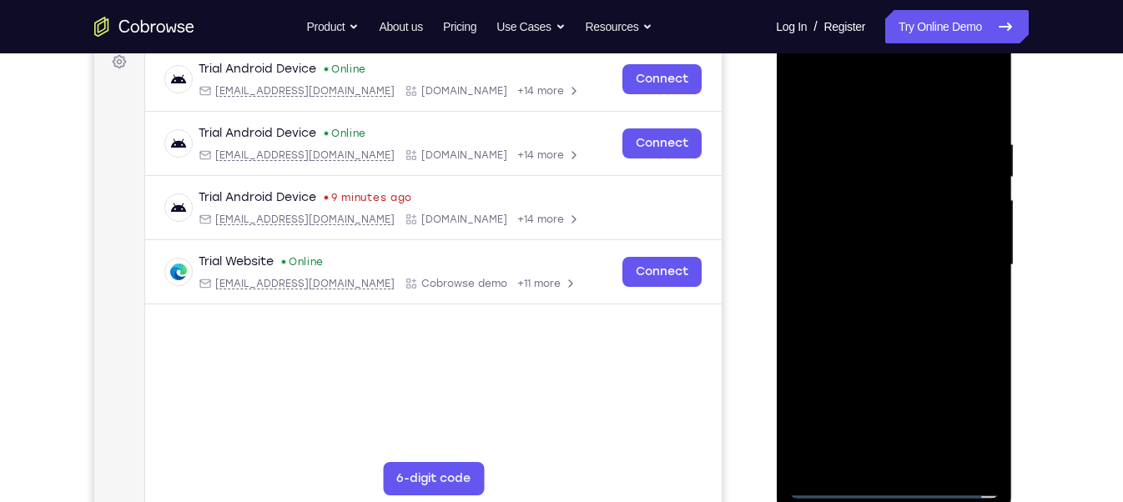
drag, startPoint x: 864, startPoint y: 405, endPoint x: 855, endPoint y: 322, distance: 83.0
click at [855, 322] on div at bounding box center [893, 265] width 210 height 467
click at [866, 240] on div at bounding box center [893, 265] width 210 height 467
drag, startPoint x: 864, startPoint y: 332, endPoint x: 840, endPoint y: 144, distance: 190.0
click at [840, 144] on div at bounding box center [893, 265] width 210 height 467
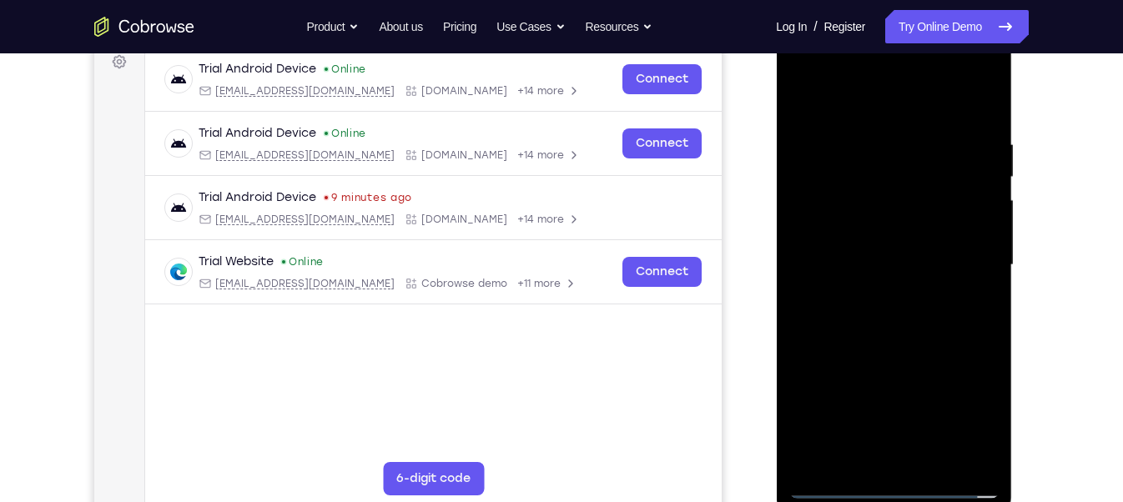
drag, startPoint x: 920, startPoint y: 371, endPoint x: 909, endPoint y: 314, distance: 58.6
click at [909, 314] on div at bounding box center [893, 265] width 210 height 467
drag, startPoint x: 859, startPoint y: 417, endPoint x: 835, endPoint y: 200, distance: 218.2
click at [835, 200] on div at bounding box center [893, 265] width 210 height 467
drag, startPoint x: 845, startPoint y: 374, endPoint x: 826, endPoint y: 174, distance: 200.3
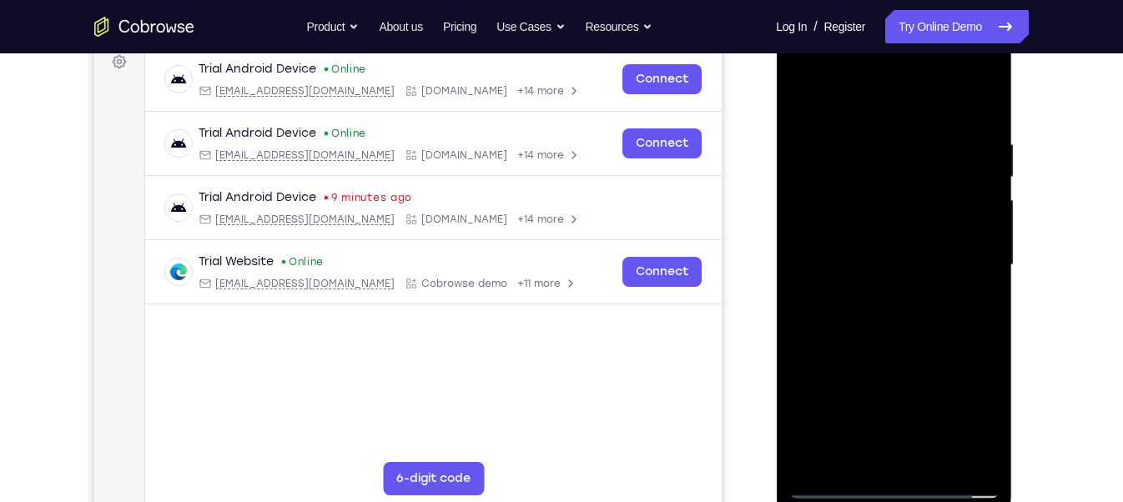
click at [826, 174] on div at bounding box center [893, 265] width 210 height 467
click at [847, 425] on div at bounding box center [893, 265] width 210 height 467
drag, startPoint x: 852, startPoint y: 434, endPoint x: 824, endPoint y: 83, distance: 351.6
click at [824, 83] on div at bounding box center [893, 265] width 210 height 467
drag, startPoint x: 835, startPoint y: 441, endPoint x: 832, endPoint y: 141, distance: 299.5
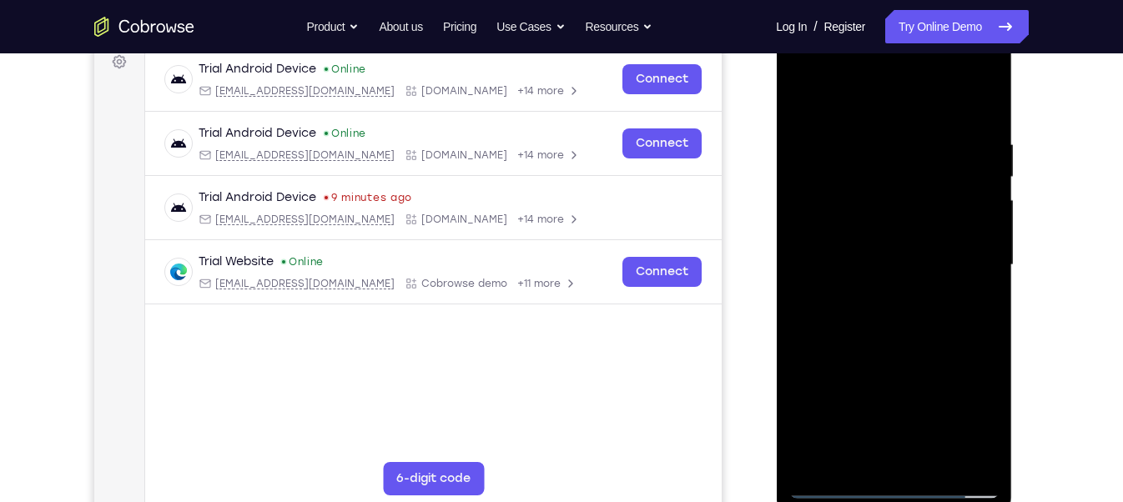
click at [832, 141] on div at bounding box center [893, 265] width 210 height 467
drag, startPoint x: 859, startPoint y: 383, endPoint x: 828, endPoint y: 174, distance: 211.8
click at [828, 174] on div at bounding box center [893, 265] width 210 height 467
drag, startPoint x: 928, startPoint y: 413, endPoint x: 916, endPoint y: 290, distance: 123.2
click at [916, 290] on div at bounding box center [893, 265] width 210 height 467
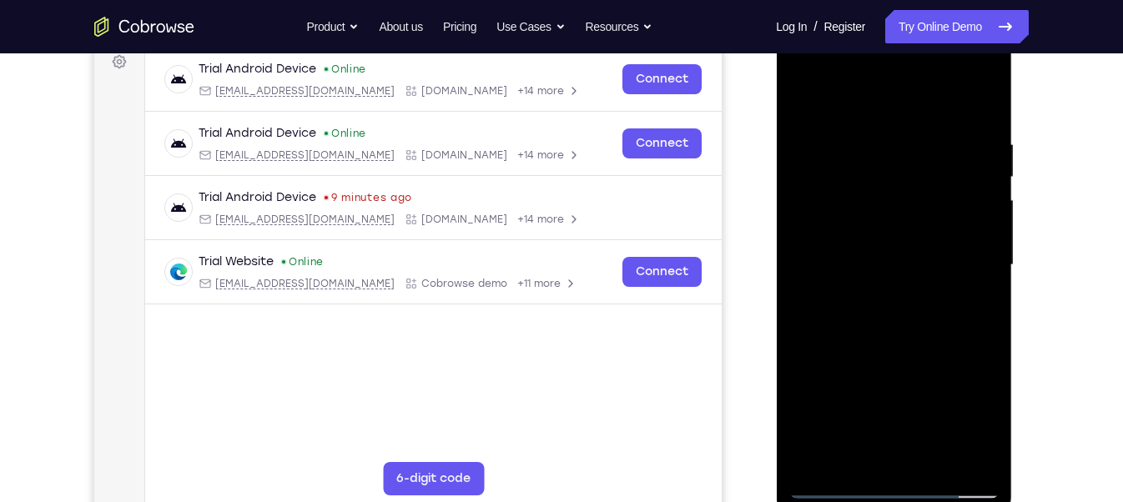
drag, startPoint x: 859, startPoint y: 384, endPoint x: 843, endPoint y: 232, distance: 152.7
click at [843, 232] on div at bounding box center [893, 265] width 210 height 467
click at [832, 481] on div at bounding box center [893, 265] width 210 height 467
drag, startPoint x: 882, startPoint y: 370, endPoint x: 835, endPoint y: 159, distance: 216.2
click at [835, 159] on div at bounding box center [893, 265] width 210 height 467
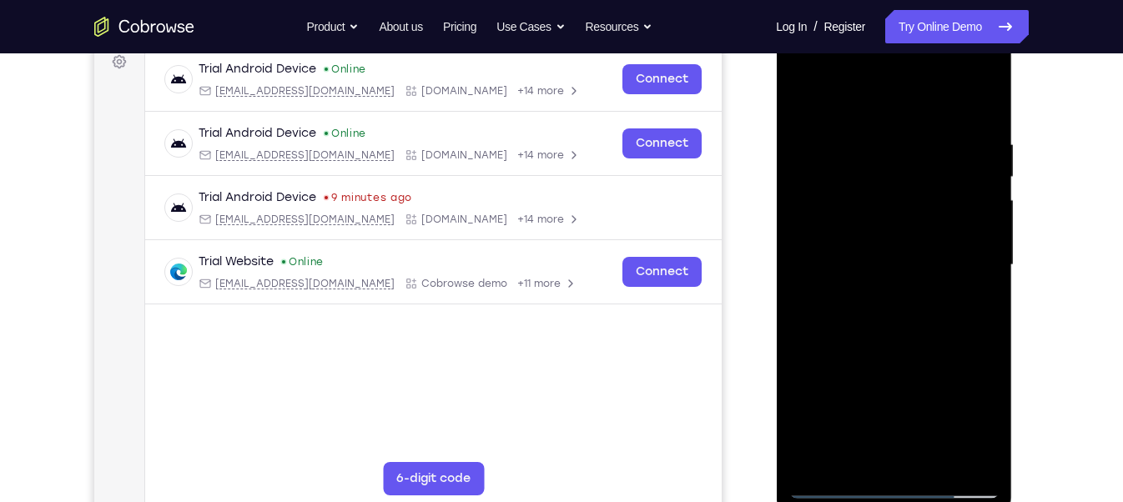
drag, startPoint x: 864, startPoint y: 447, endPoint x: 823, endPoint y: 56, distance: 393.5
click at [823, 56] on div at bounding box center [893, 265] width 210 height 467
click at [894, 385] on div at bounding box center [893, 265] width 210 height 467
drag, startPoint x: 846, startPoint y: 389, endPoint x: 795, endPoint y: 99, distance: 294.0
click at [795, 99] on div at bounding box center [893, 265] width 210 height 467
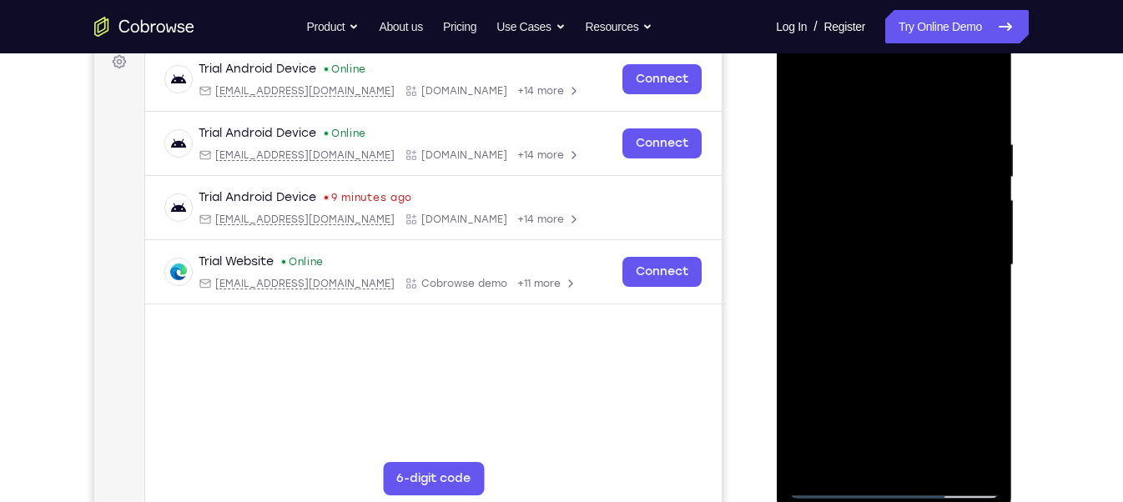
drag, startPoint x: 869, startPoint y: 436, endPoint x: 814, endPoint y: 209, distance: 233.5
click at [814, 209] on div at bounding box center [893, 265] width 210 height 467
drag, startPoint x: 841, startPoint y: 415, endPoint x: 804, endPoint y: 135, distance: 281.9
click at [804, 135] on div at bounding box center [893, 265] width 210 height 467
click at [854, 400] on div at bounding box center [893, 265] width 210 height 467
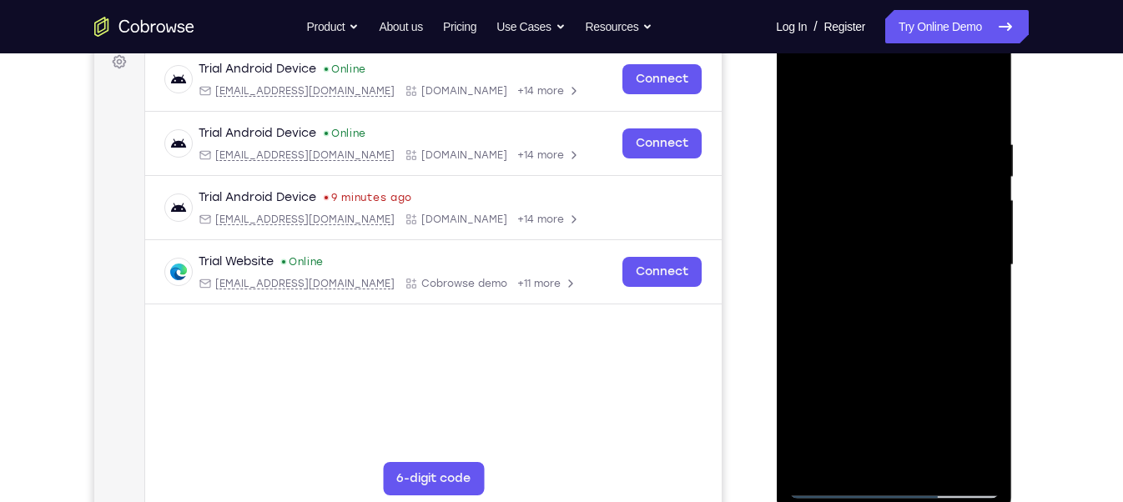
drag, startPoint x: 847, startPoint y: 410, endPoint x: 803, endPoint y: 139, distance: 275.6
click at [803, 139] on div at bounding box center [893, 265] width 210 height 467
drag, startPoint x: 847, startPoint y: 424, endPoint x: 823, endPoint y: 144, distance: 280.6
click at [823, 144] on div at bounding box center [893, 265] width 210 height 467
drag, startPoint x: 850, startPoint y: 379, endPoint x: 813, endPoint y: 118, distance: 263.0
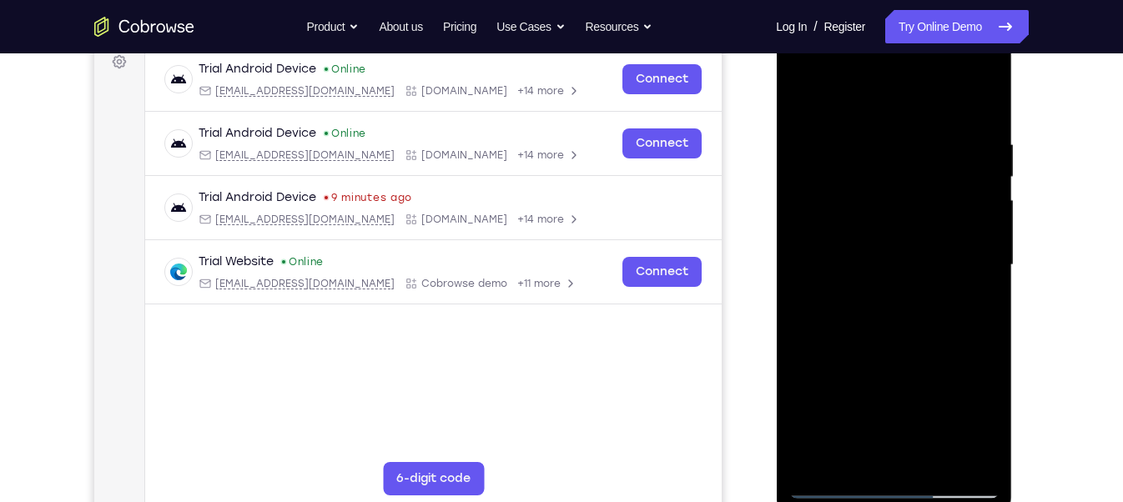
click at [813, 118] on div at bounding box center [893, 265] width 210 height 467
drag, startPoint x: 846, startPoint y: 444, endPoint x: 816, endPoint y: 222, distance: 224.0
click at [816, 222] on div at bounding box center [893, 265] width 210 height 467
drag, startPoint x: 921, startPoint y: 229, endPoint x: 914, endPoint y: 361, distance: 132.9
click at [914, 361] on div at bounding box center [893, 265] width 210 height 467
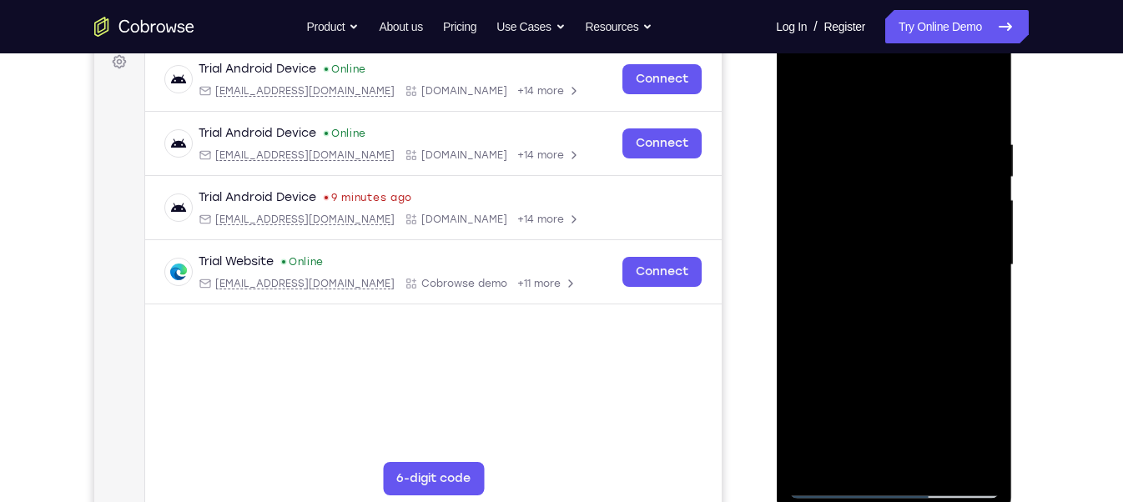
click at [919, 170] on div at bounding box center [893, 265] width 210 height 467
click at [959, 92] on div at bounding box center [893, 265] width 210 height 467
click at [882, 291] on div at bounding box center [893, 265] width 210 height 467
click at [884, 269] on div at bounding box center [893, 265] width 210 height 467
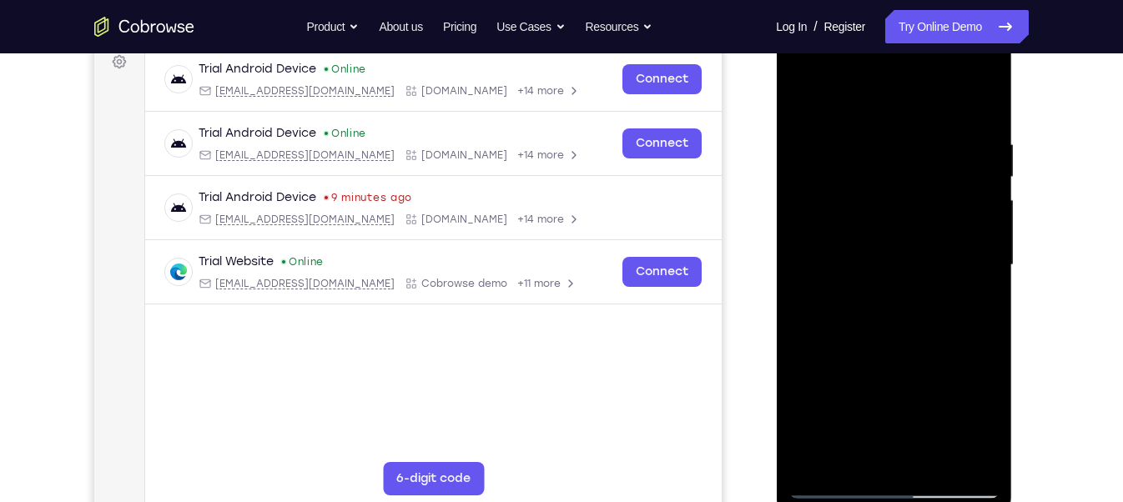
click at [965, 342] on div at bounding box center [893, 265] width 210 height 467
click at [944, 278] on div at bounding box center [893, 265] width 210 height 467
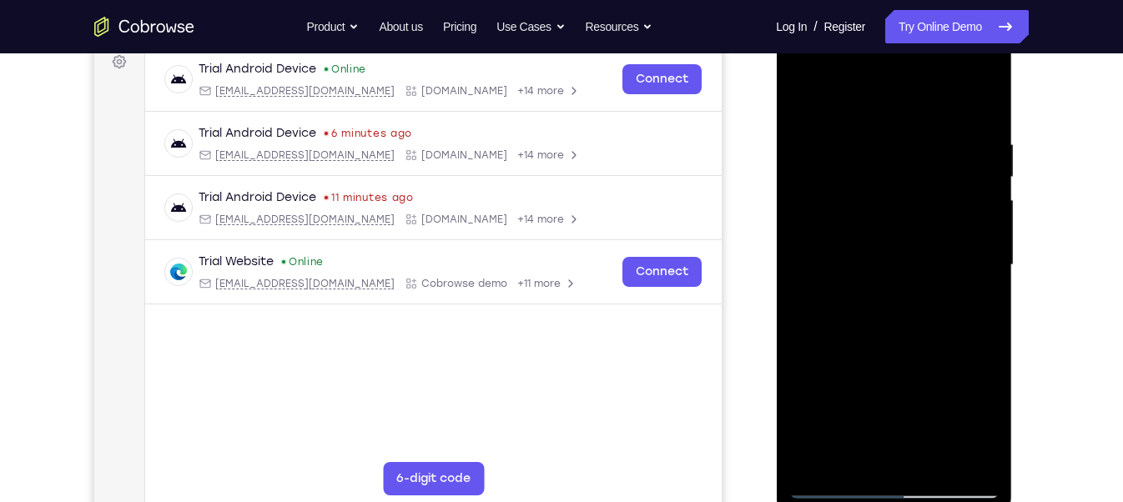
click at [973, 290] on div at bounding box center [893, 265] width 210 height 467
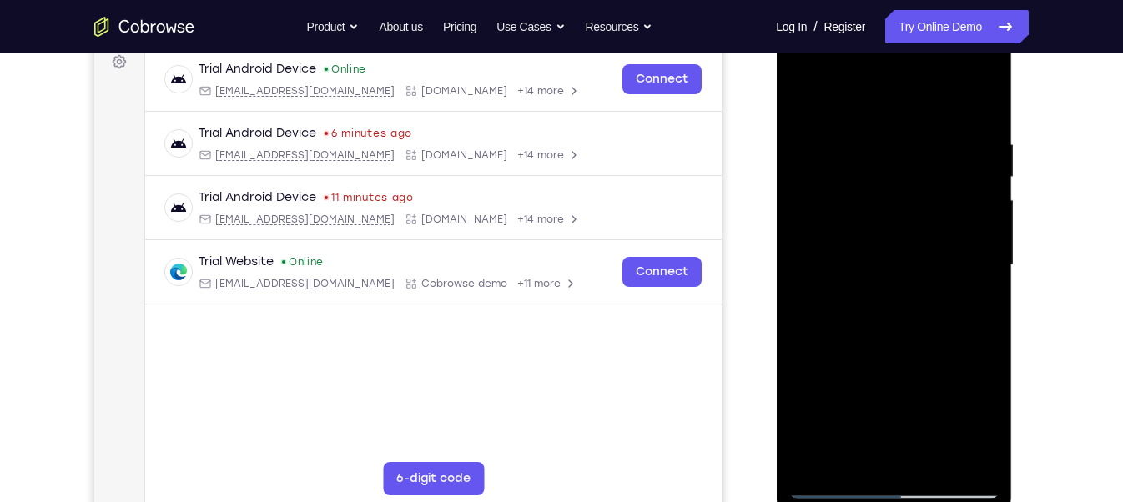
click at [973, 290] on div at bounding box center [893, 265] width 210 height 467
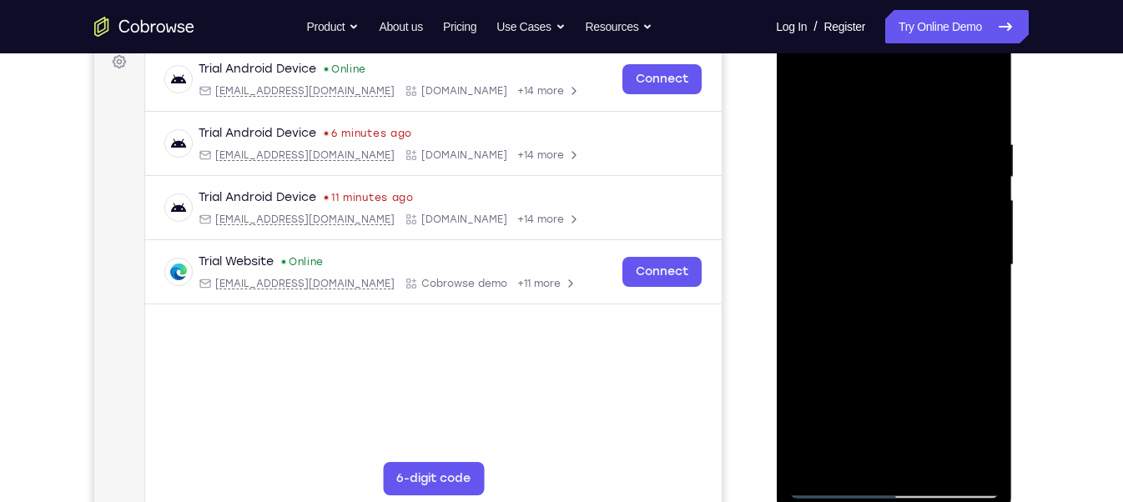
click at [965, 285] on div at bounding box center [893, 265] width 210 height 467
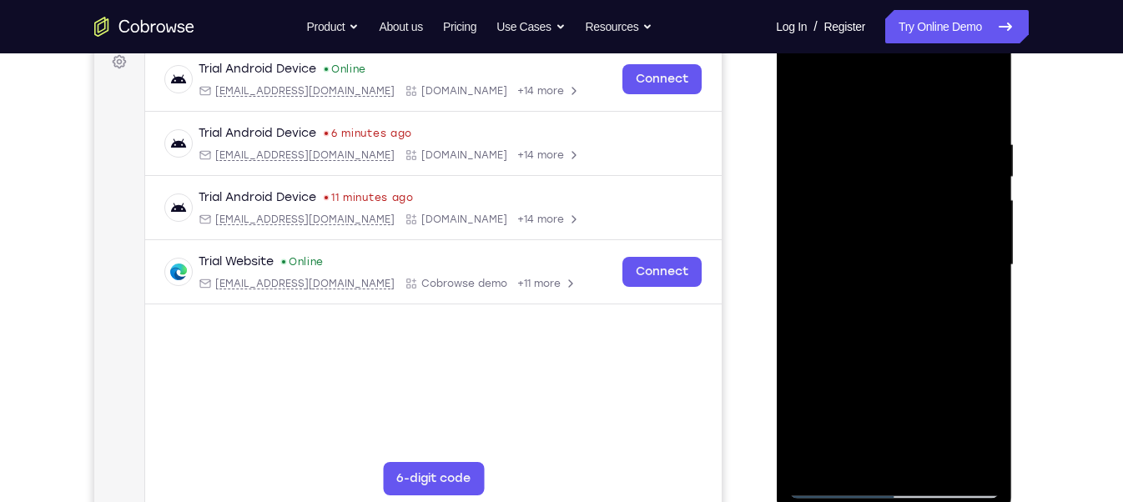
click at [965, 285] on div at bounding box center [893, 265] width 210 height 467
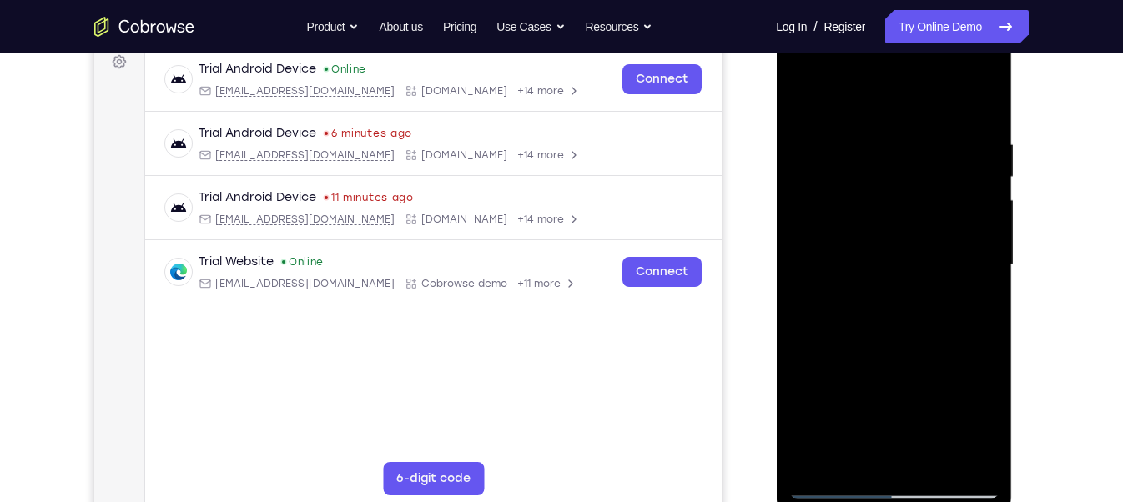
click at [965, 285] on div at bounding box center [893, 265] width 210 height 467
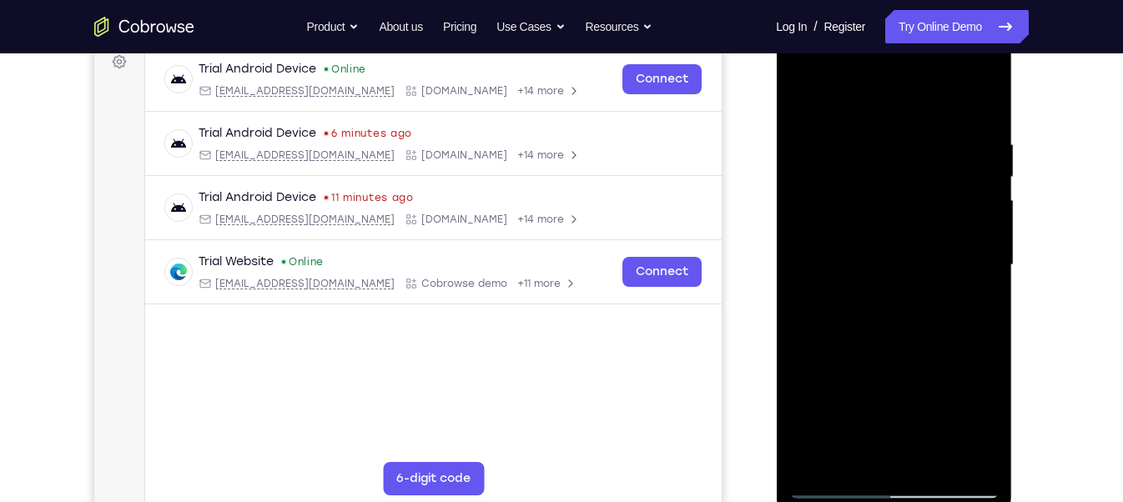
click at [965, 285] on div at bounding box center [893, 265] width 210 height 467
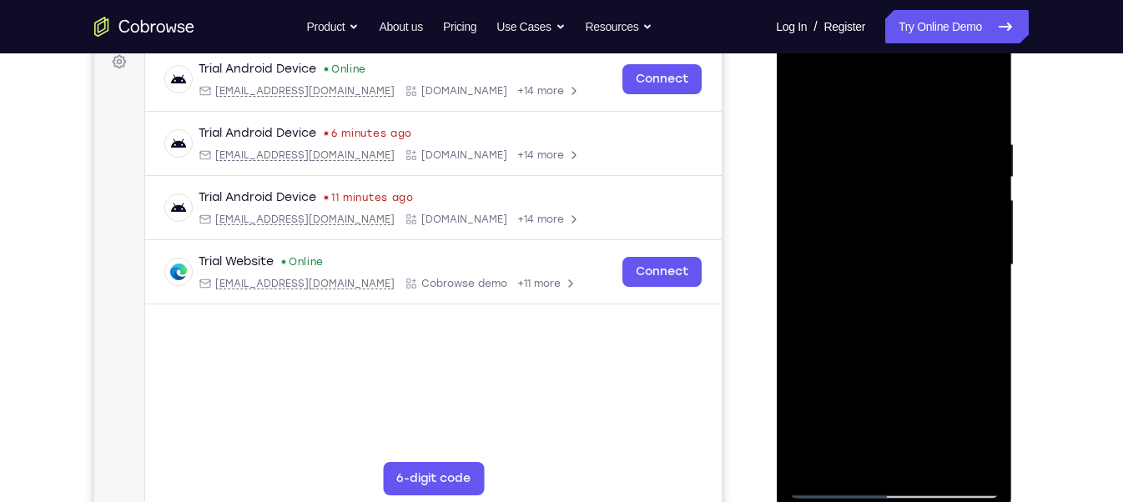
click at [965, 285] on div at bounding box center [893, 265] width 210 height 467
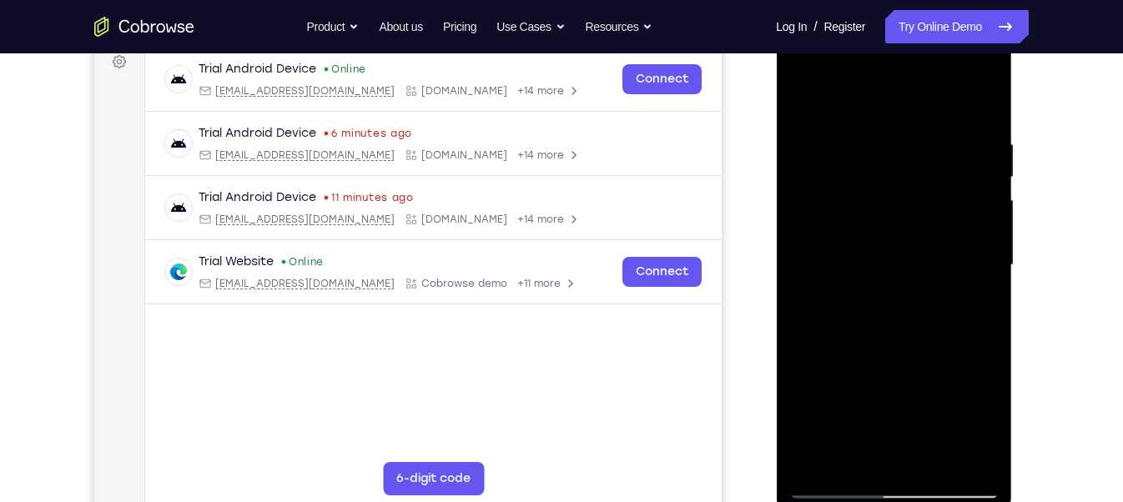
click at [954, 282] on div at bounding box center [893, 265] width 210 height 467
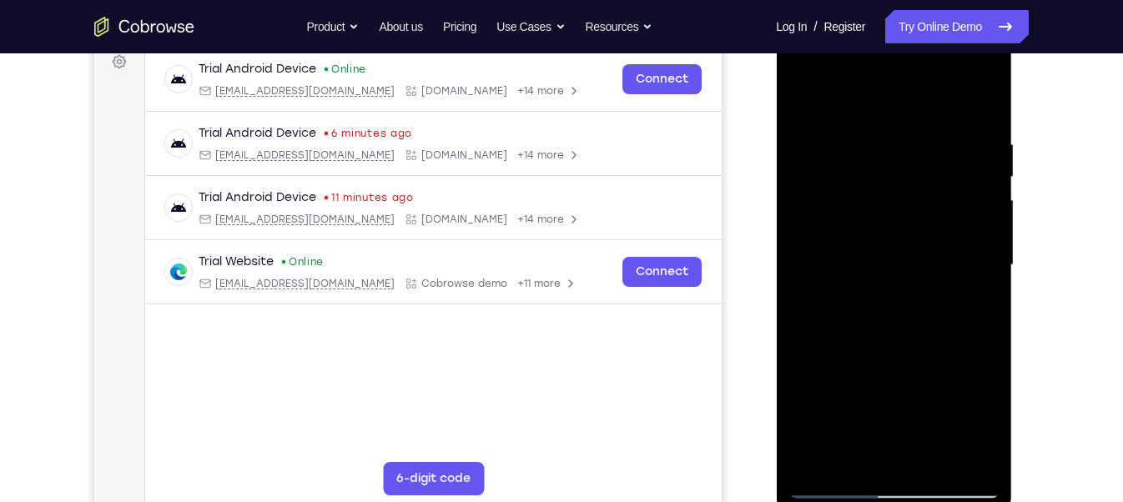
click at [954, 282] on div at bounding box center [893, 265] width 210 height 467
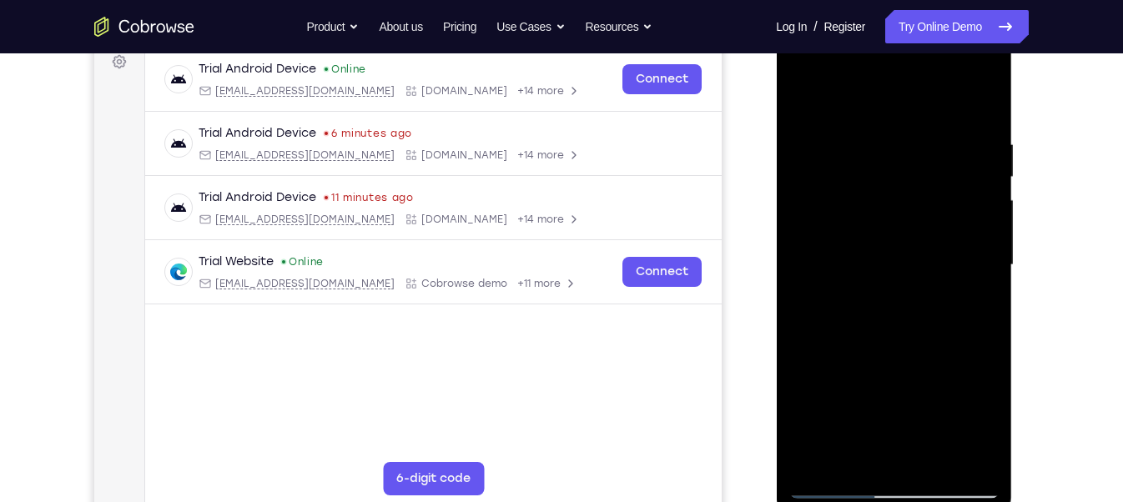
click at [954, 282] on div at bounding box center [893, 265] width 210 height 467
click at [961, 295] on div at bounding box center [893, 265] width 210 height 467
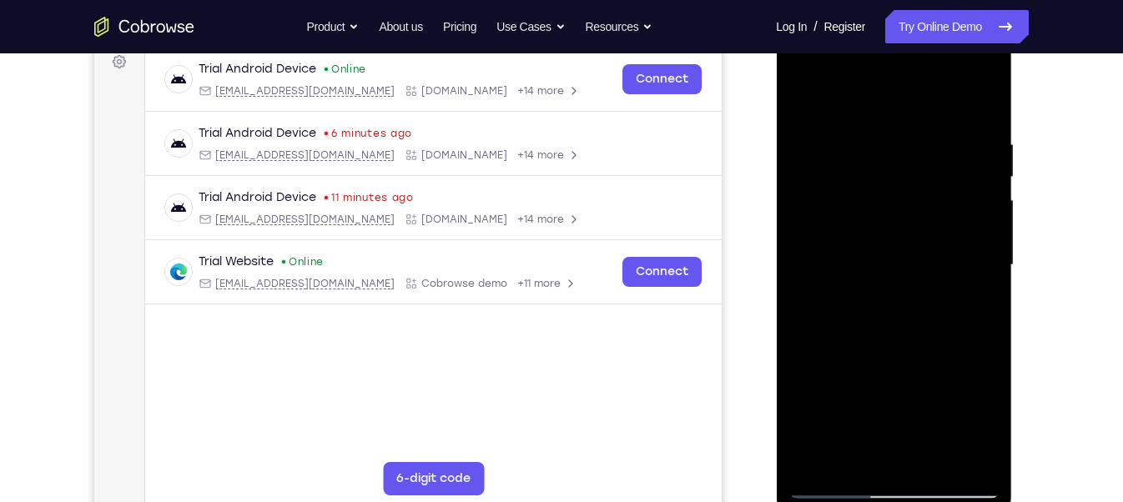
click at [961, 295] on div at bounding box center [893, 265] width 210 height 467
drag, startPoint x: 828, startPoint y: 397, endPoint x: 797, endPoint y: 184, distance: 215.8
click at [797, 184] on div at bounding box center [893, 265] width 210 height 467
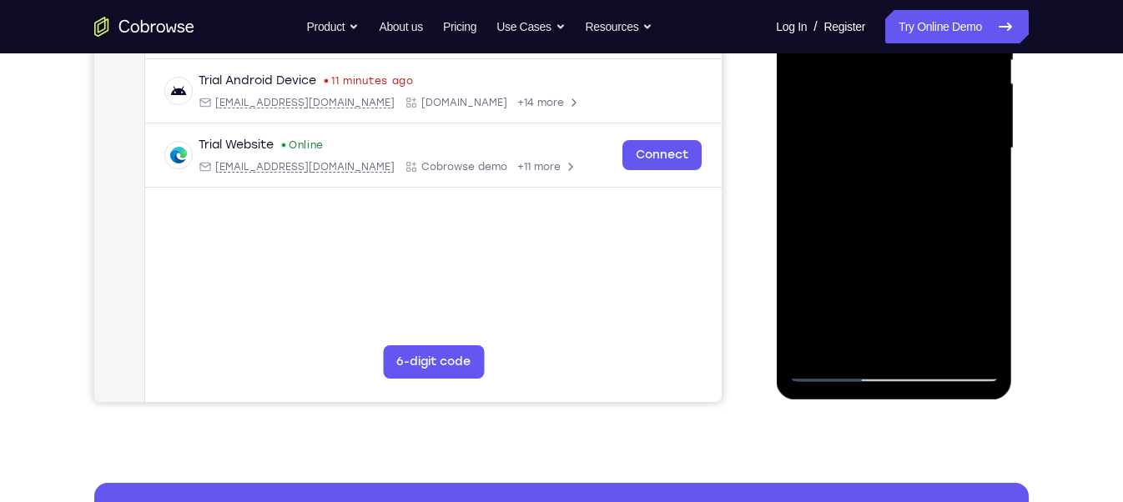
click at [930, 130] on div at bounding box center [893, 148] width 210 height 467
click at [902, 172] on div at bounding box center [893, 148] width 210 height 467
click at [868, 224] on div at bounding box center [893, 148] width 210 height 467
click at [868, 227] on div at bounding box center [893, 148] width 210 height 467
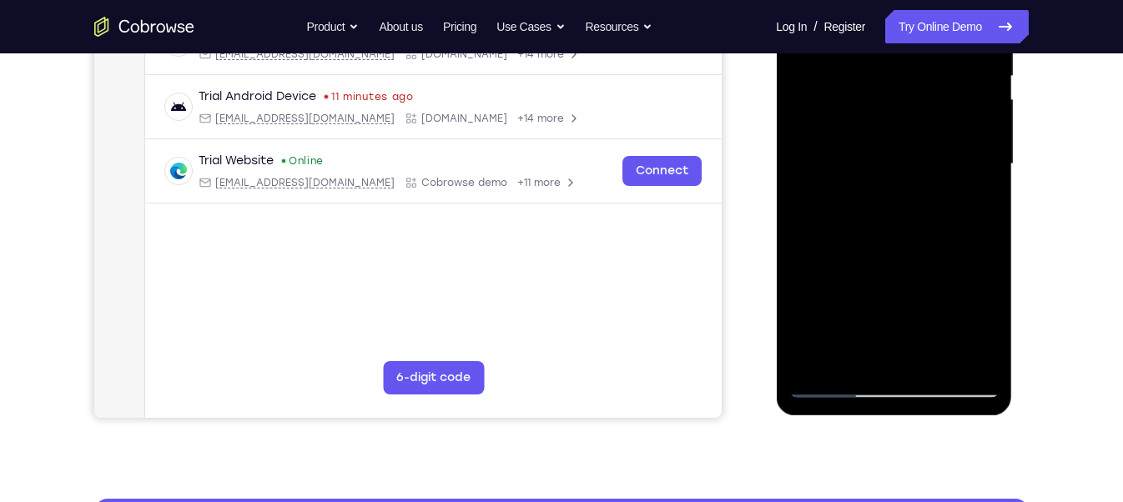
scroll to position [356, 0]
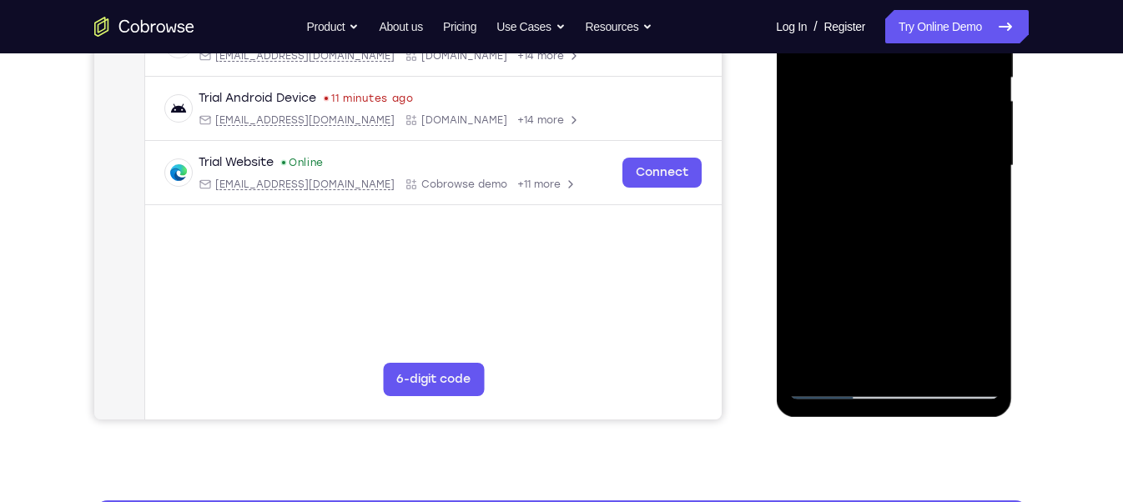
click at [940, 184] on div at bounding box center [893, 165] width 210 height 467
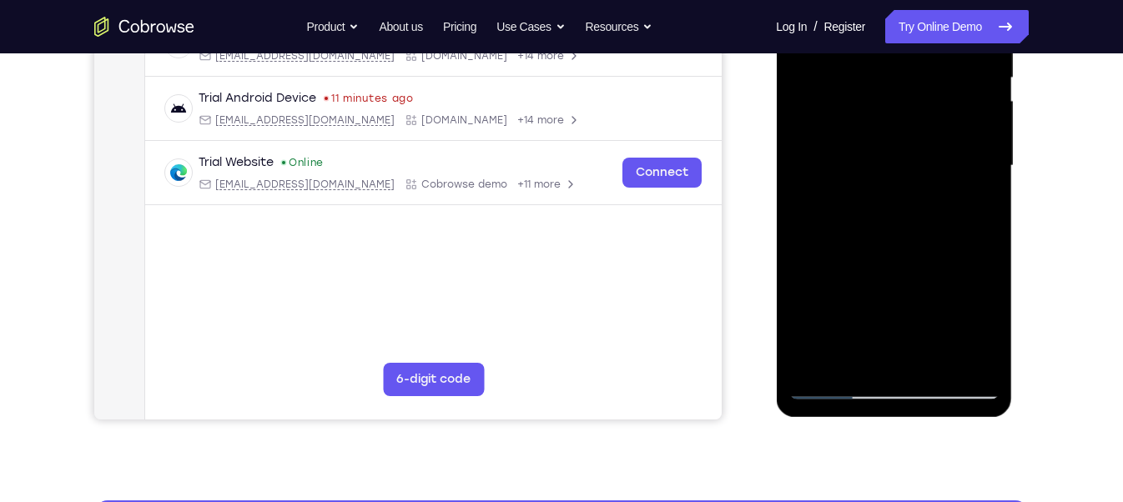
click at [940, 184] on div at bounding box center [893, 165] width 210 height 467
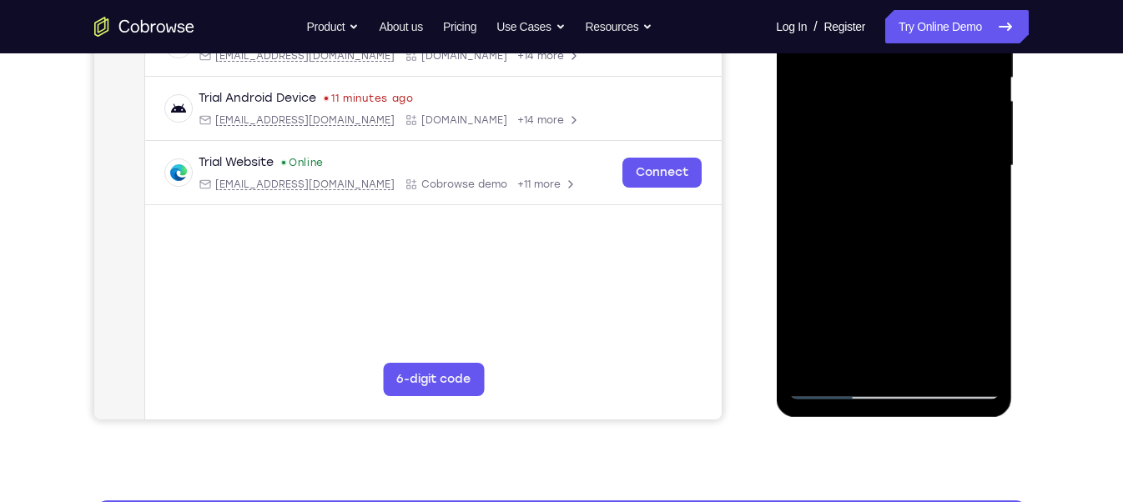
click at [940, 184] on div at bounding box center [893, 165] width 210 height 467
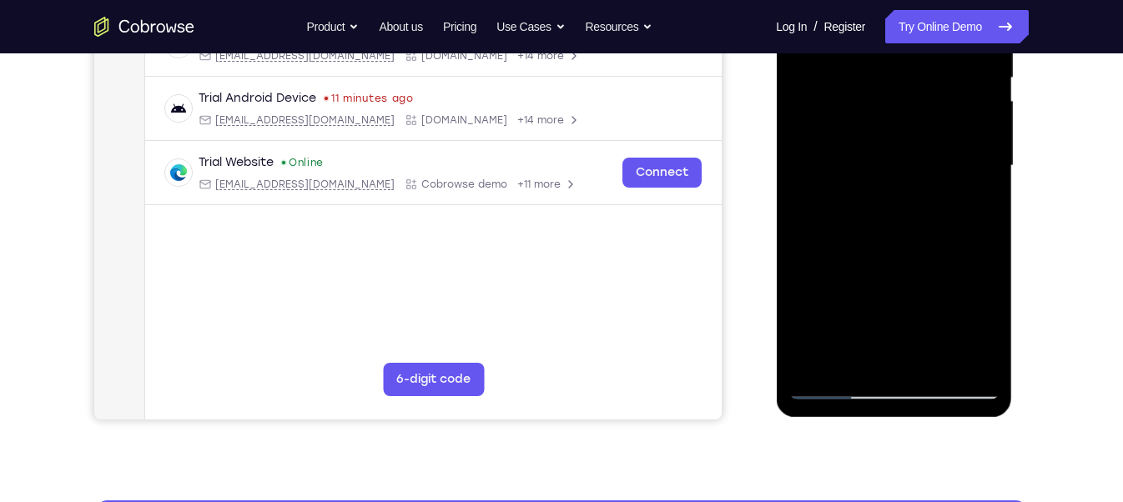
click at [940, 184] on div at bounding box center [893, 165] width 210 height 467
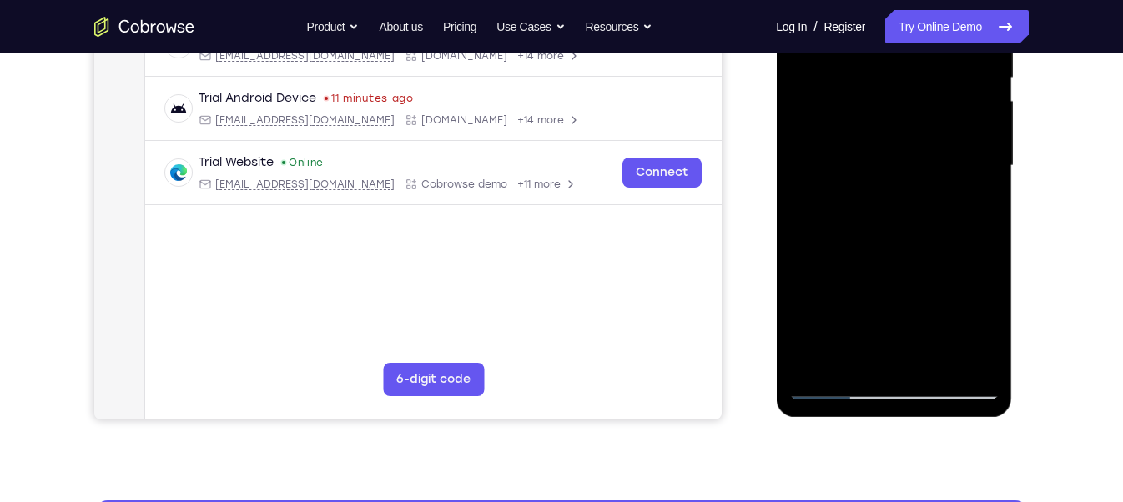
click at [940, 184] on div at bounding box center [893, 165] width 210 height 467
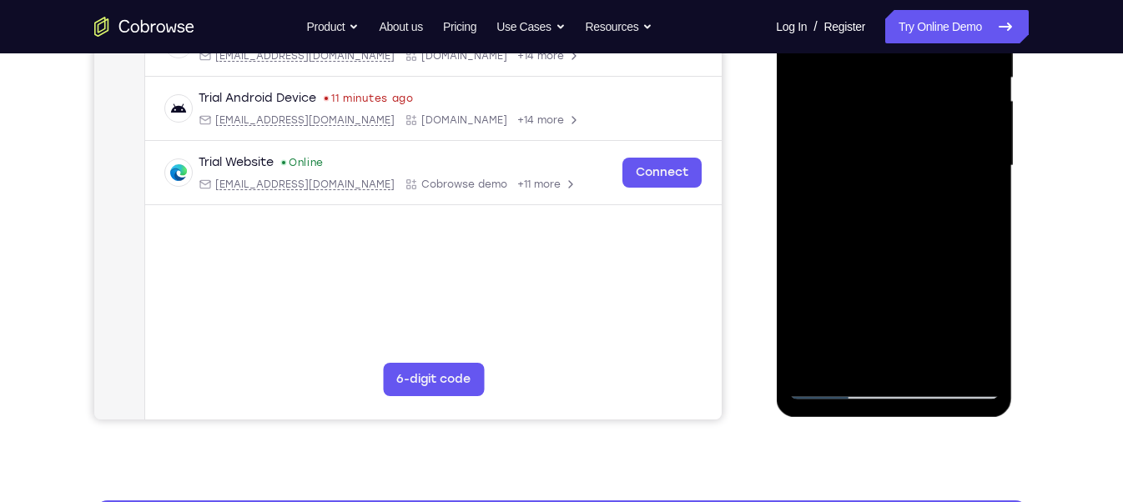
click at [940, 184] on div at bounding box center [893, 165] width 210 height 467
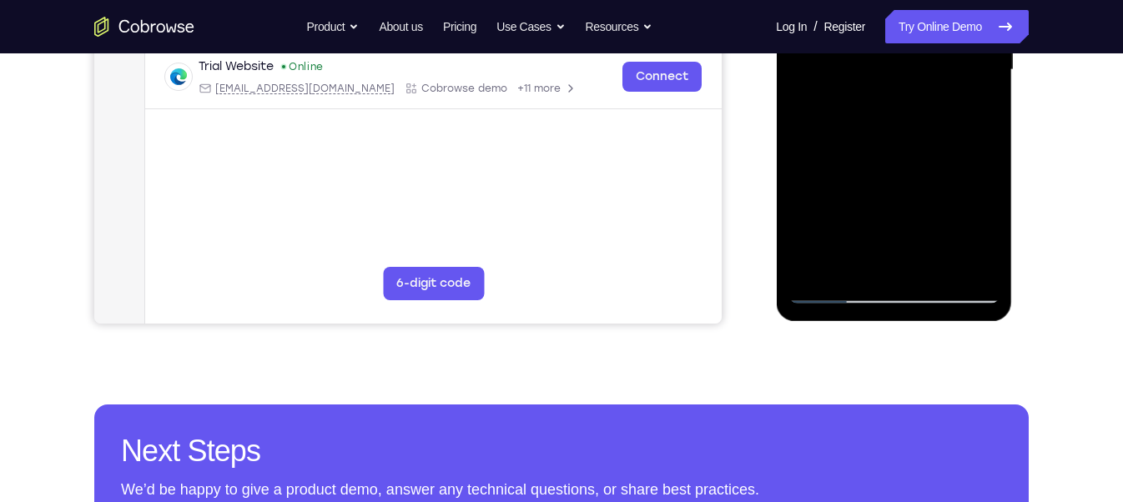
scroll to position [484, 0]
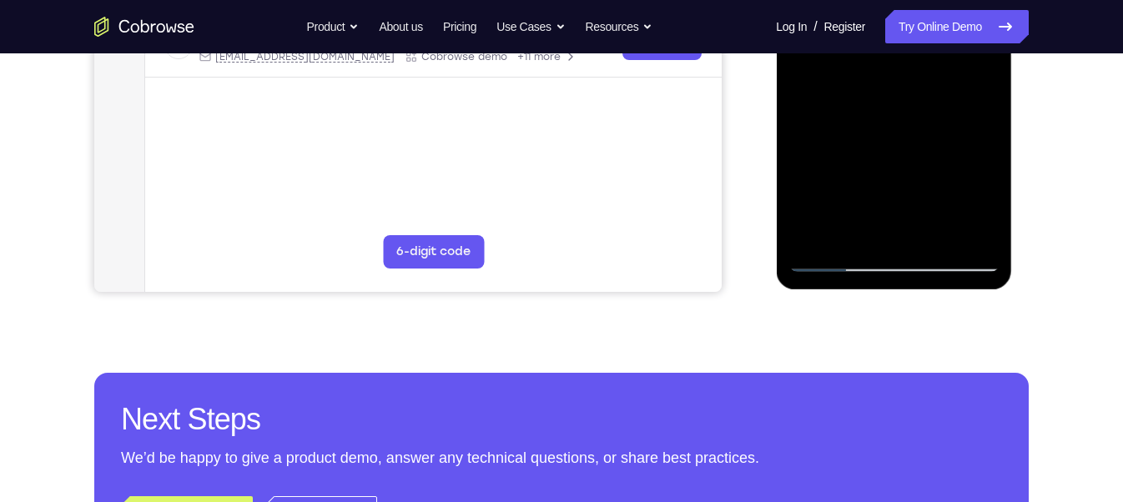
drag, startPoint x: 869, startPoint y: 207, endPoint x: 851, endPoint y: 82, distance: 126.5
click at [851, 82] on div at bounding box center [893, 38] width 210 height 467
click at [839, 253] on div at bounding box center [893, 38] width 210 height 467
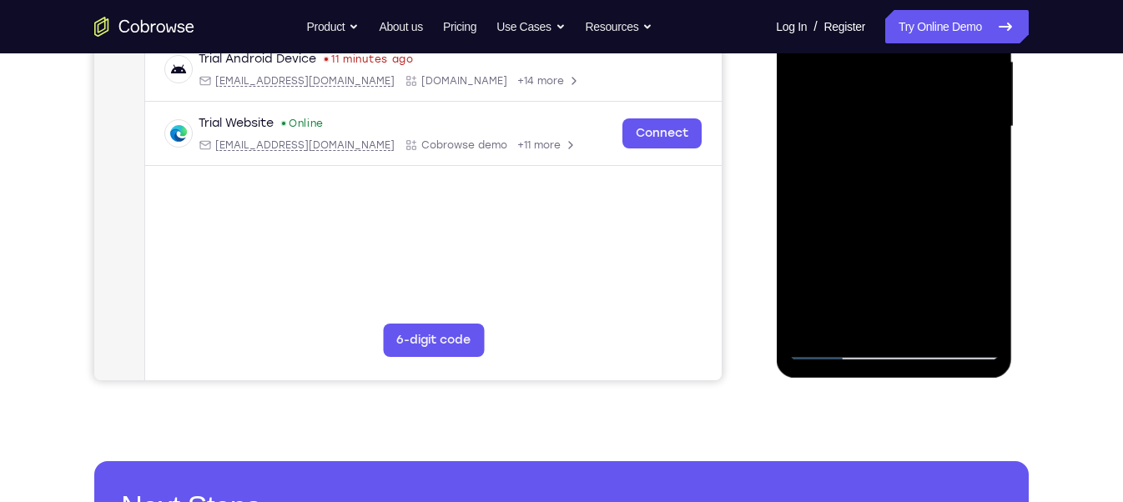
scroll to position [396, 0]
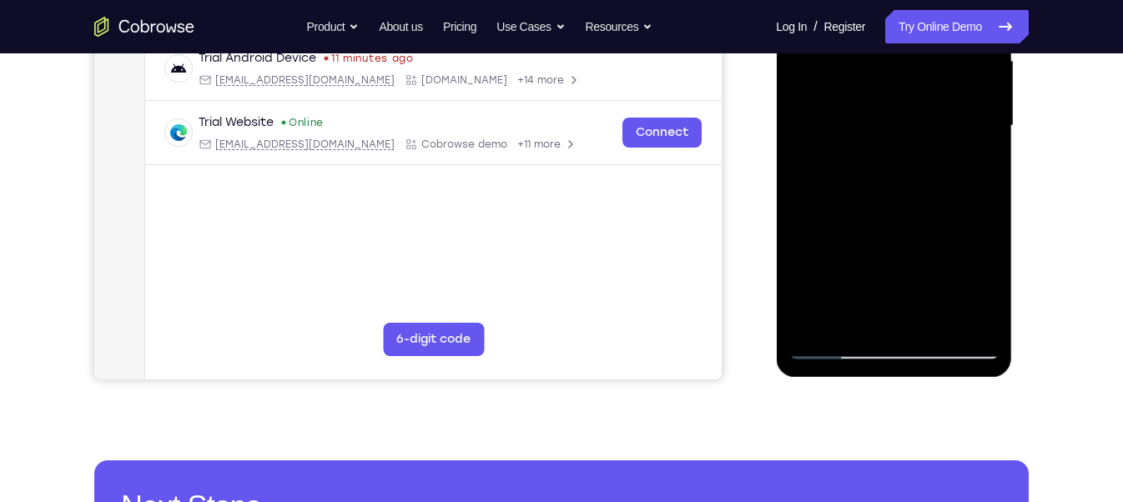
drag, startPoint x: 837, startPoint y: 310, endPoint x: 842, endPoint y: 149, distance: 161.1
click at [842, 149] on div at bounding box center [893, 125] width 210 height 467
click at [835, 345] on div at bounding box center [893, 125] width 210 height 467
click at [835, 342] on div at bounding box center [893, 125] width 210 height 467
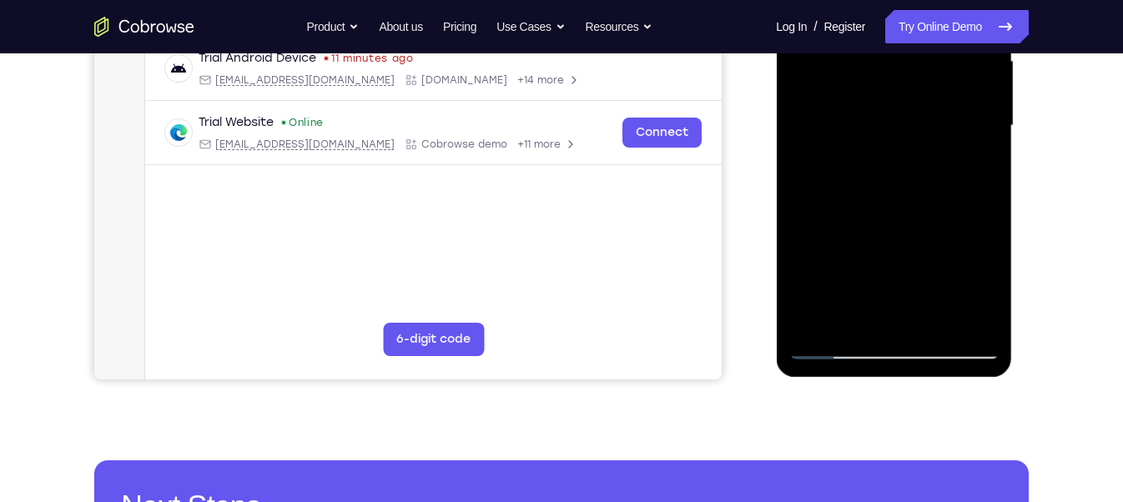
drag, startPoint x: 865, startPoint y: 265, endPoint x: 845, endPoint y: 73, distance: 192.9
click at [845, 73] on div at bounding box center [893, 125] width 210 height 467
drag, startPoint x: 850, startPoint y: 317, endPoint x: 836, endPoint y: 54, distance: 263.2
click at [836, 54] on div at bounding box center [893, 125] width 210 height 467
drag, startPoint x: 851, startPoint y: 310, endPoint x: 829, endPoint y: -32, distance: 342.8
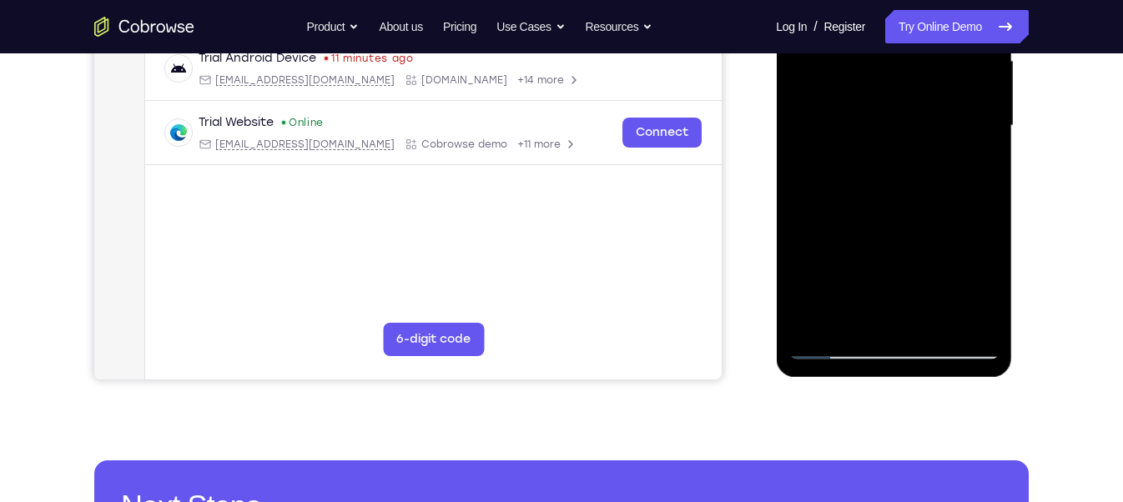
click at [829, 0] on div at bounding box center [893, 125] width 210 height 467
drag, startPoint x: 883, startPoint y: 192, endPoint x: 874, endPoint y: 341, distance: 149.6
click at [874, 341] on div at bounding box center [893, 125] width 210 height 467
drag, startPoint x: 872, startPoint y: 76, endPoint x: 864, endPoint y: 136, distance: 60.5
click at [864, 136] on div at bounding box center [893, 125] width 210 height 467
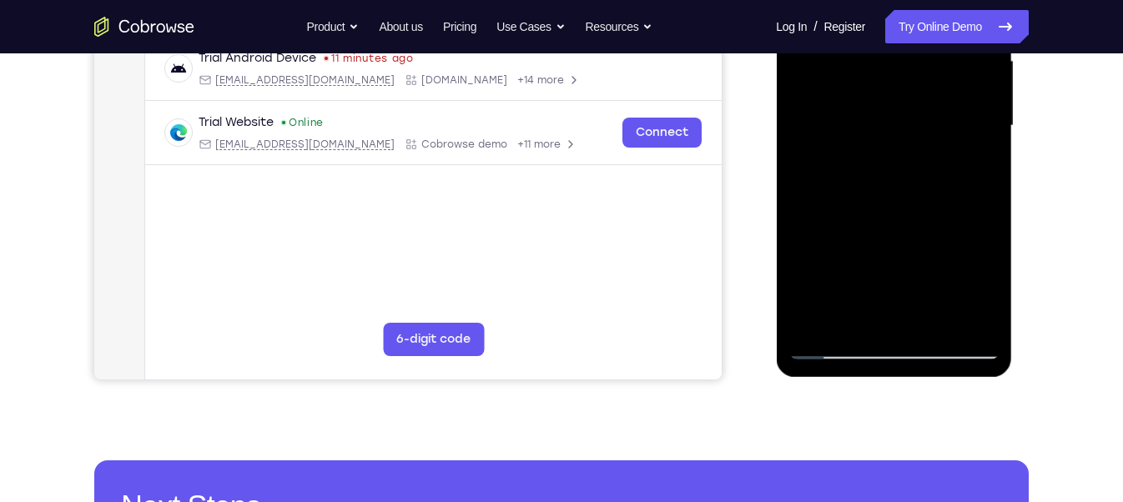
drag, startPoint x: 859, startPoint y: 248, endPoint x: 753, endPoint y: -33, distance: 300.5
click at [776, 0] on html "Online web based iOS Simulators and Android Emulators. Run iPhone, iPad, Mobile…" at bounding box center [895, 130] width 238 height 501
drag, startPoint x: 877, startPoint y: 285, endPoint x: 856, endPoint y: 30, distance: 256.2
click at [856, 30] on div at bounding box center [893, 125] width 210 height 467
drag, startPoint x: 858, startPoint y: 307, endPoint x: 817, endPoint y: -33, distance: 342.9
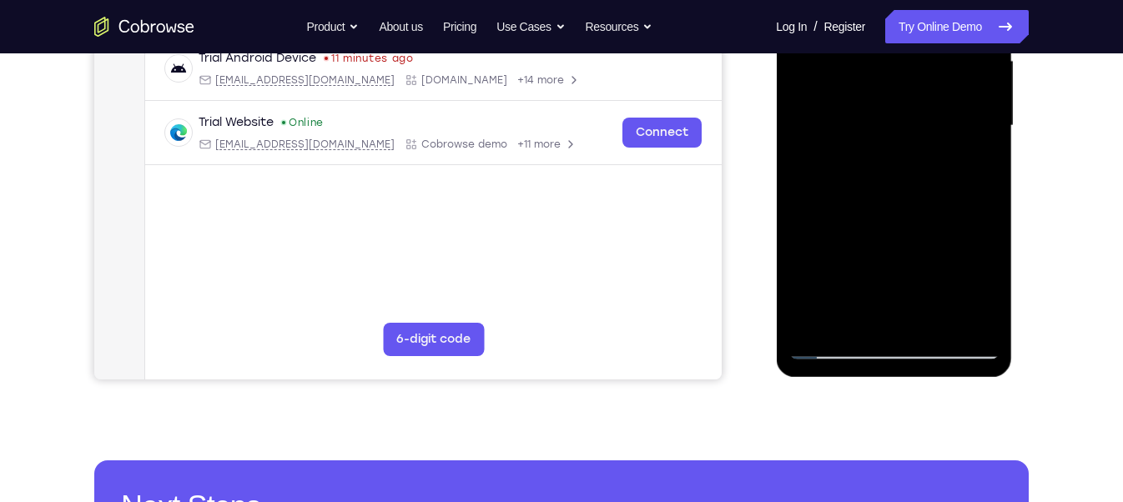
click at [817, 0] on div at bounding box center [893, 125] width 210 height 467
drag, startPoint x: 861, startPoint y: 288, endPoint x: 834, endPoint y: 16, distance: 273.4
click at [834, 16] on div at bounding box center [893, 125] width 210 height 467
drag, startPoint x: 886, startPoint y: 220, endPoint x: 871, endPoint y: 28, distance: 192.5
click at [871, 28] on div at bounding box center [893, 125] width 210 height 467
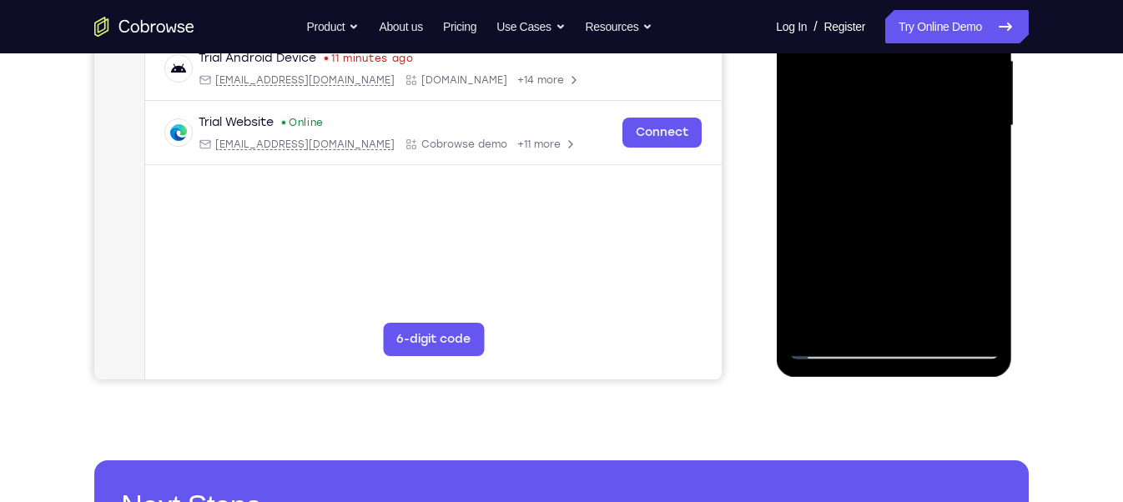
drag, startPoint x: 869, startPoint y: 239, endPoint x: 870, endPoint y: 189, distance: 50.1
click at [870, 189] on div at bounding box center [893, 125] width 210 height 467
click at [892, 149] on div at bounding box center [893, 125] width 210 height 467
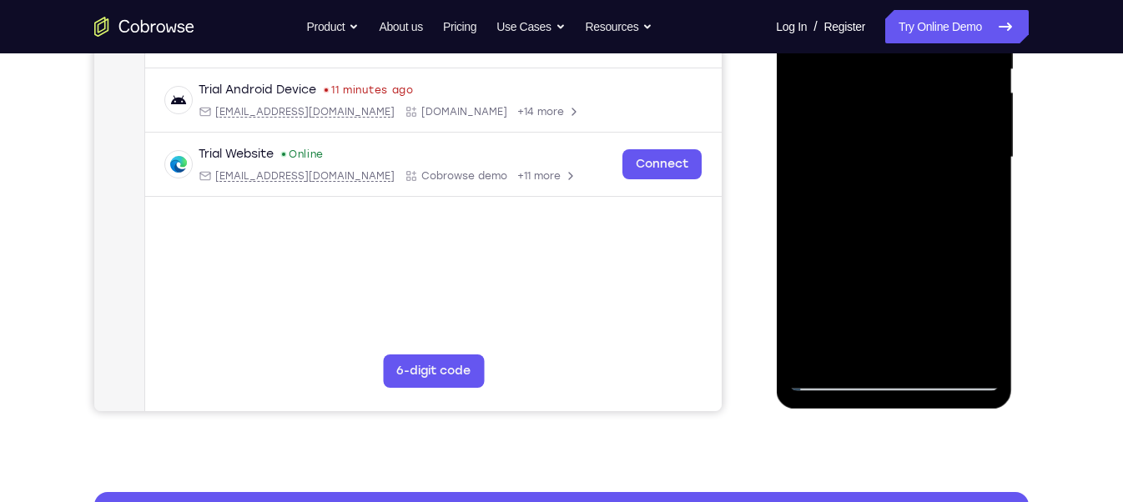
scroll to position [365, 0]
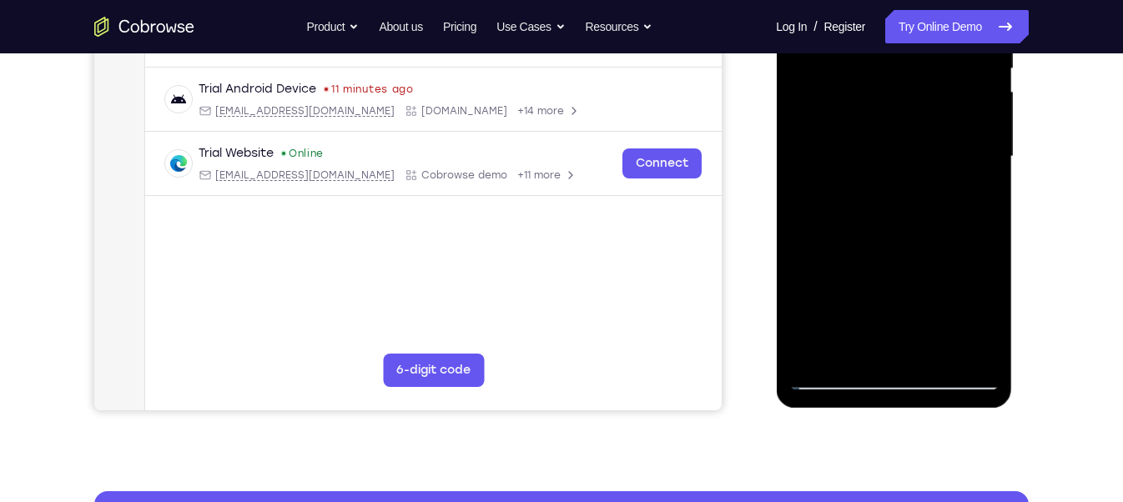
click at [969, 168] on div at bounding box center [893, 156] width 210 height 467
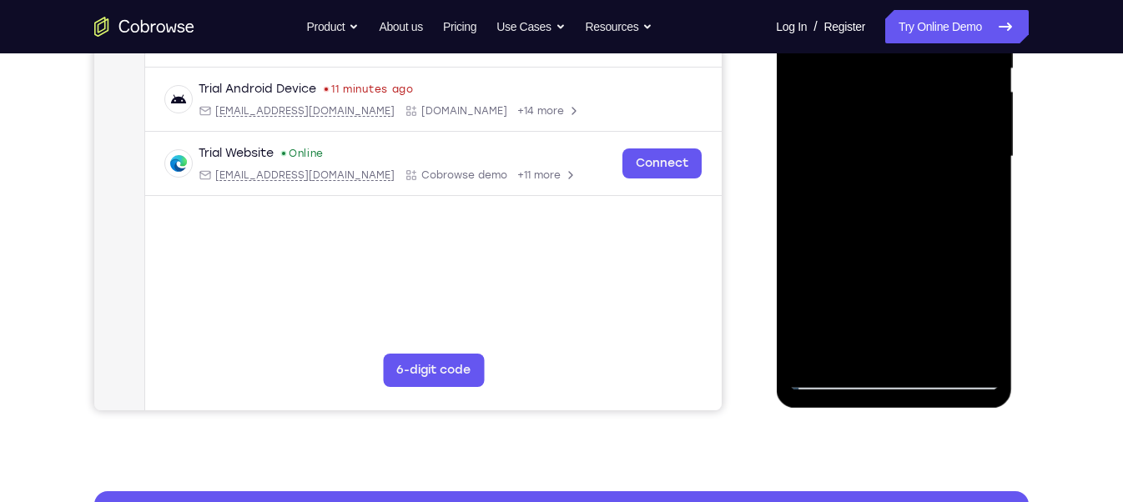
click at [969, 168] on div at bounding box center [893, 156] width 210 height 467
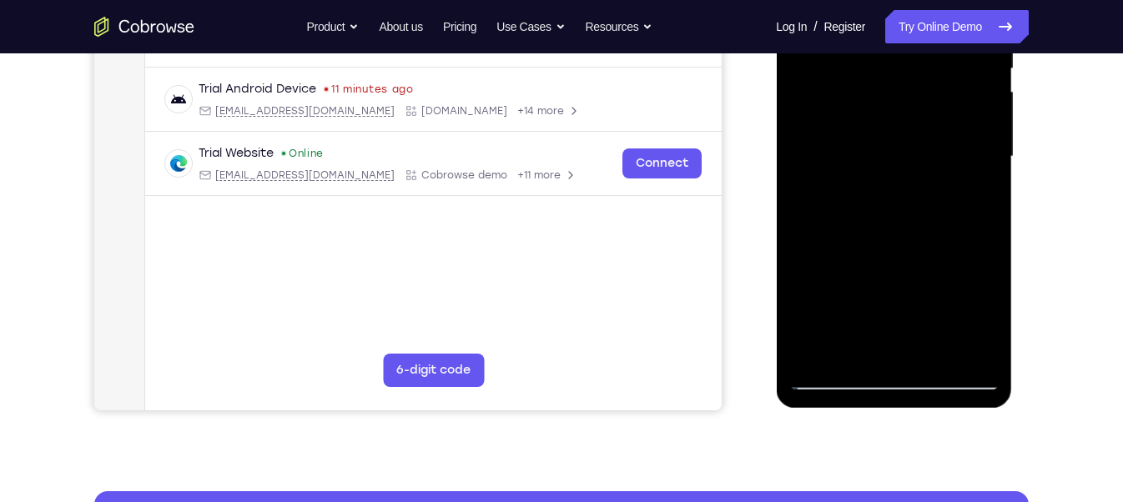
click at [969, 168] on div at bounding box center [893, 156] width 210 height 467
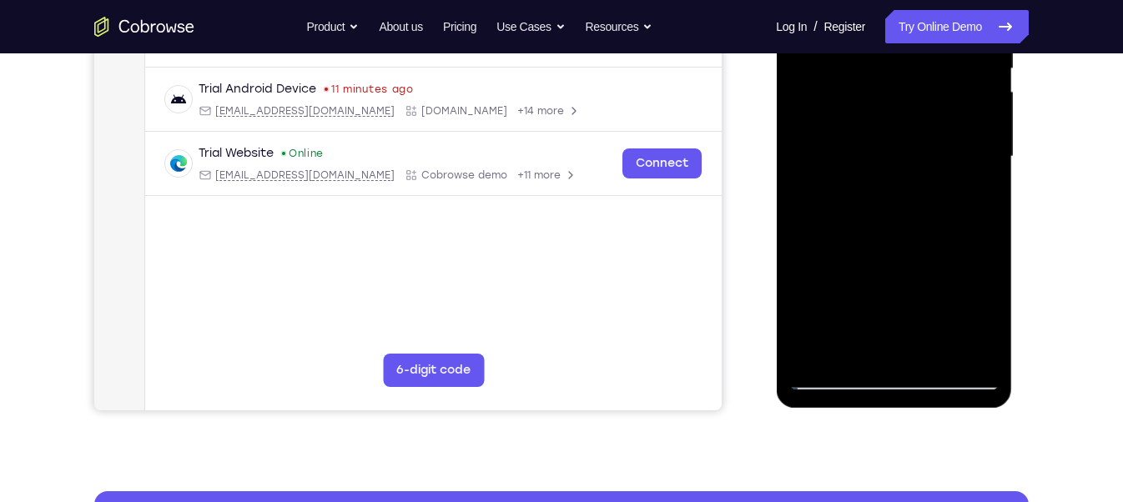
click at [969, 168] on div at bounding box center [893, 156] width 210 height 467
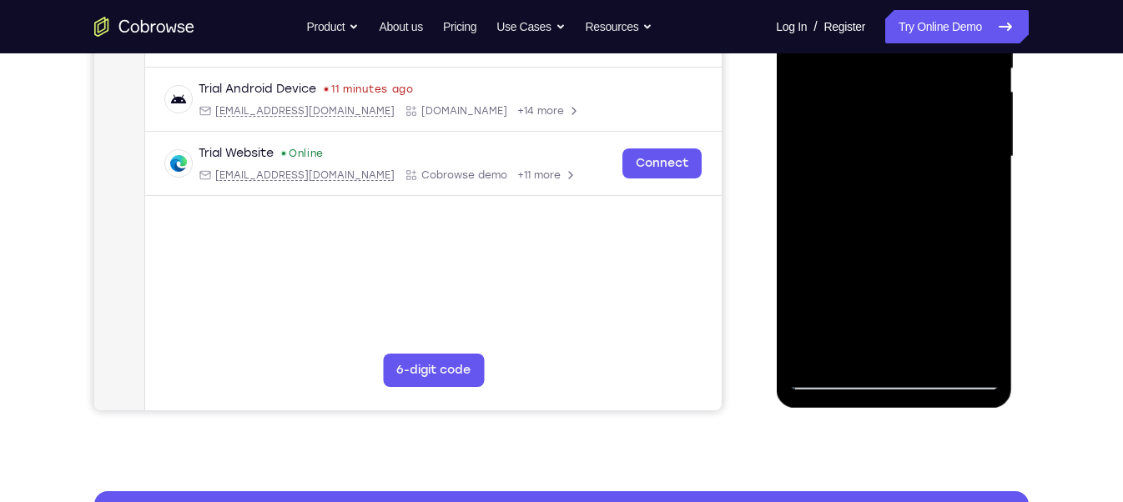
click at [969, 168] on div at bounding box center [893, 156] width 210 height 467
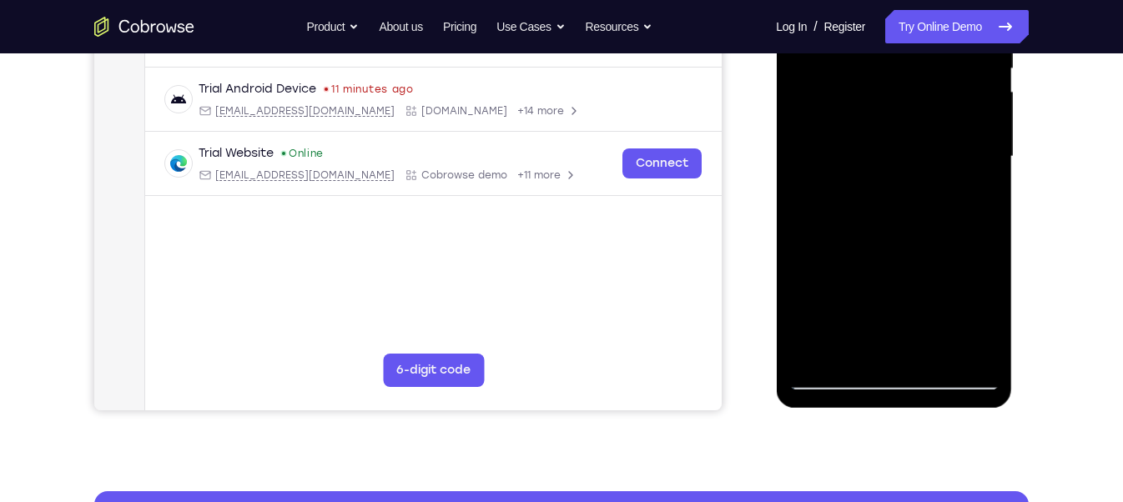
click at [969, 168] on div at bounding box center [893, 156] width 210 height 467
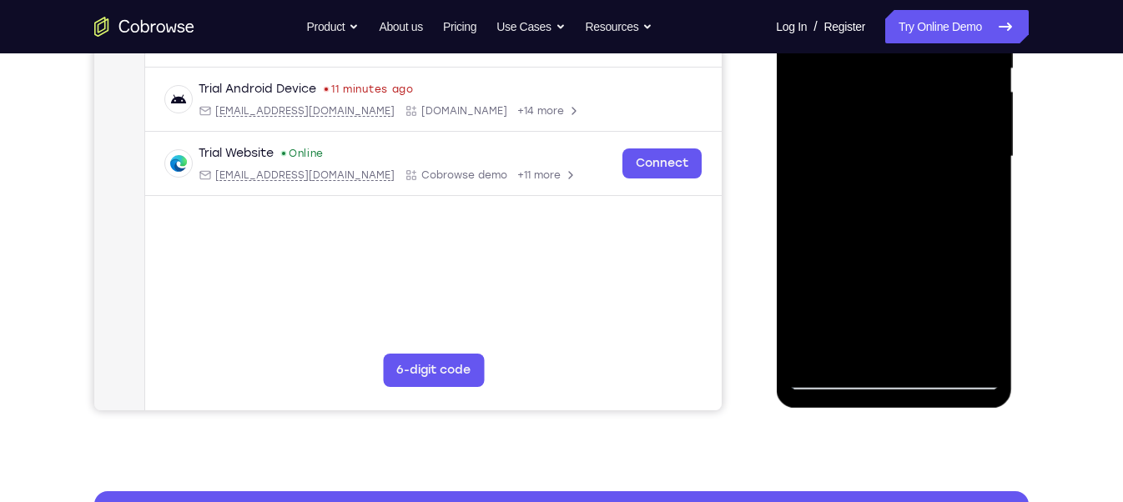
click at [969, 168] on div at bounding box center [893, 156] width 210 height 467
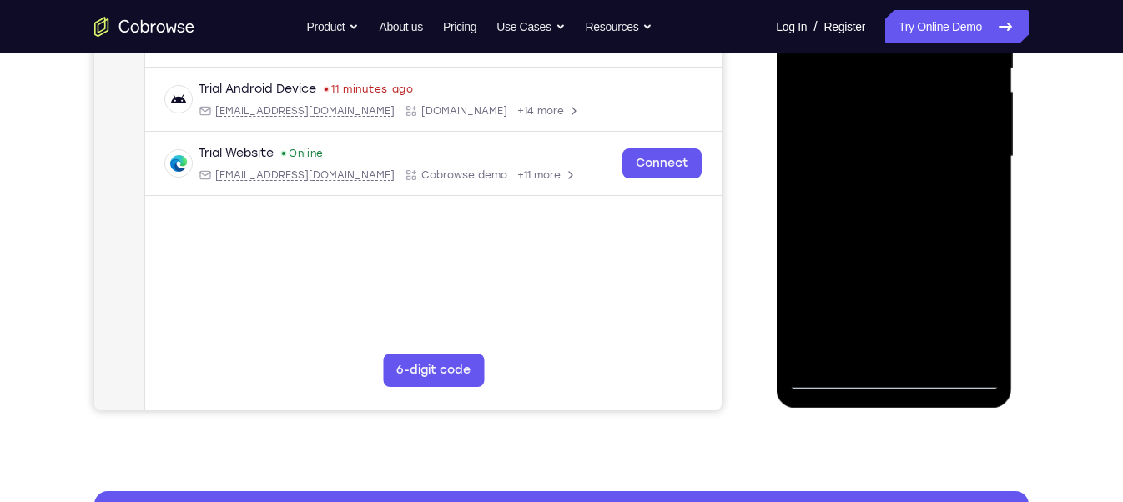
click at [969, 168] on div at bounding box center [893, 156] width 210 height 467
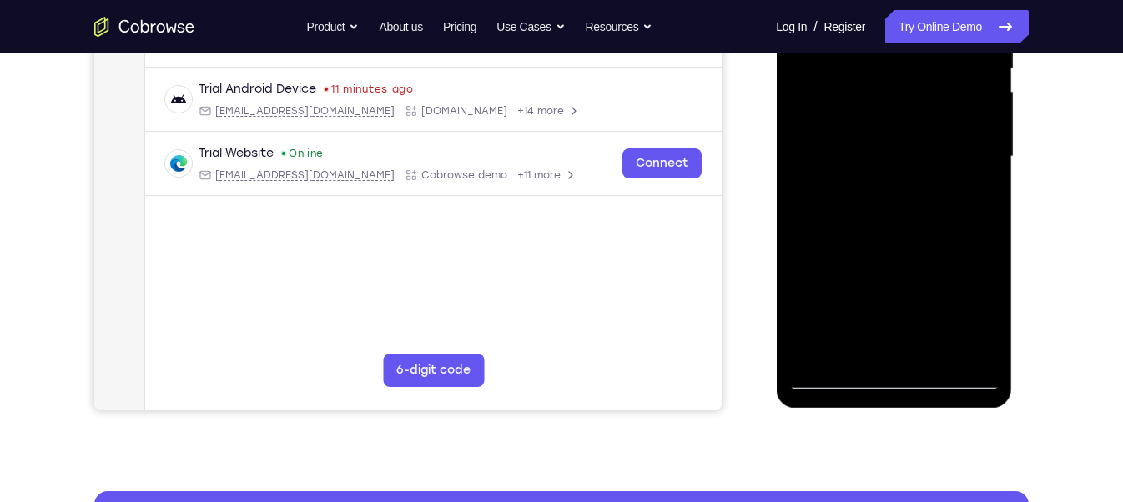
click at [969, 168] on div at bounding box center [893, 156] width 210 height 467
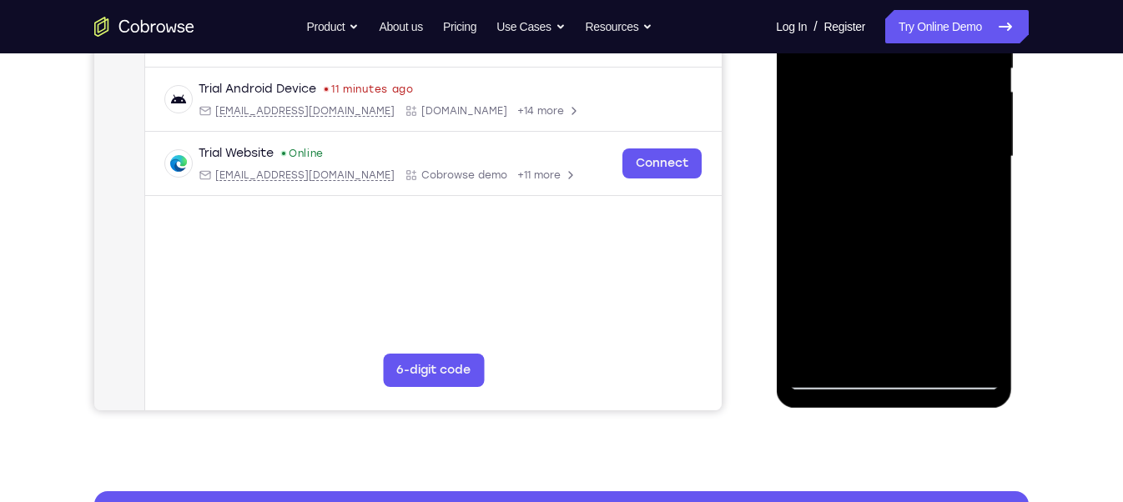
click at [969, 168] on div at bounding box center [893, 156] width 210 height 467
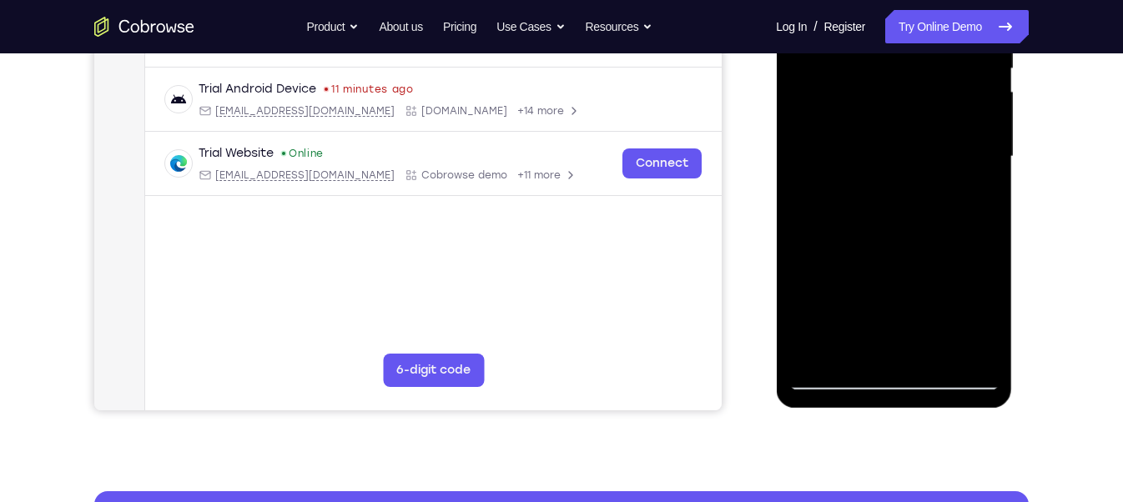
click at [969, 168] on div at bounding box center [893, 156] width 210 height 467
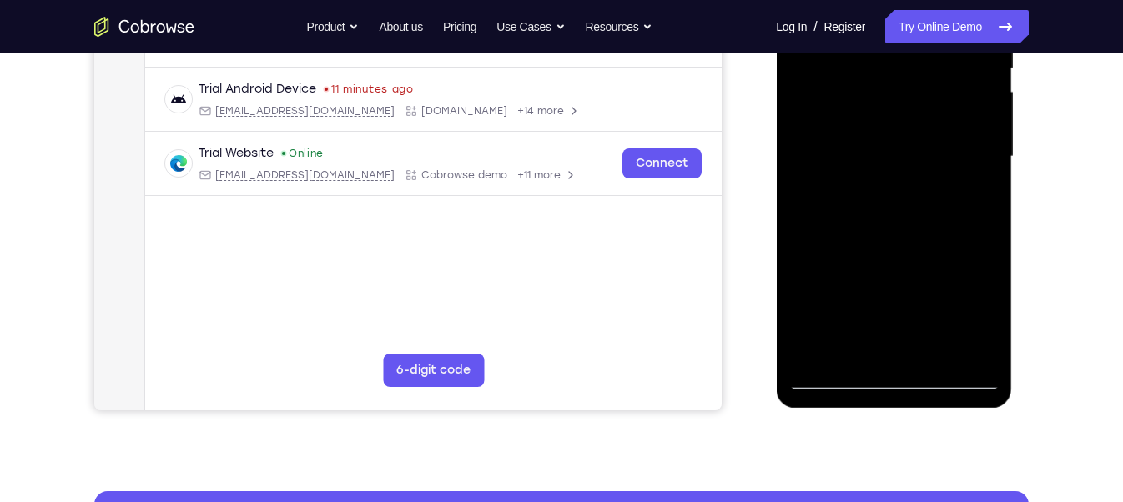
click at [969, 168] on div at bounding box center [893, 156] width 210 height 467
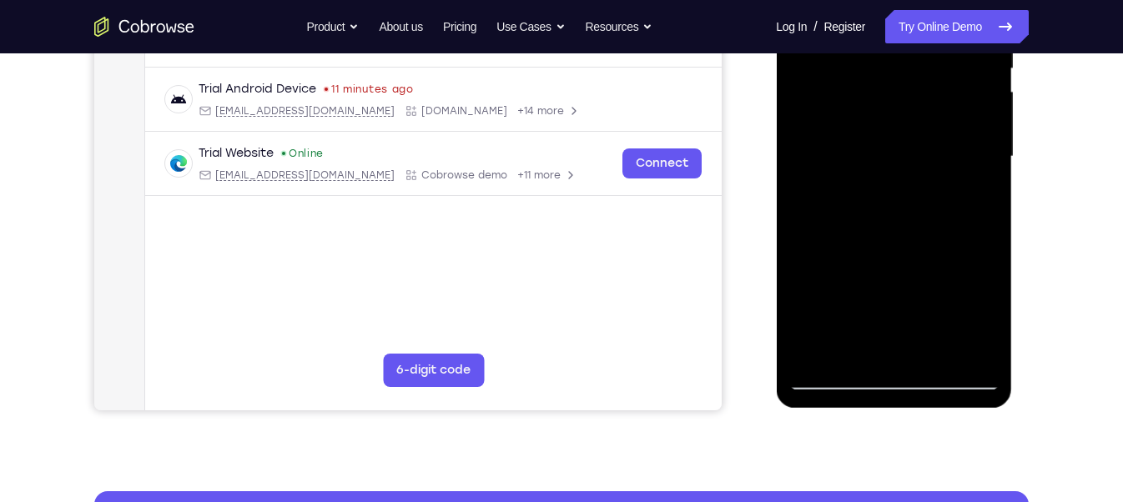
click at [969, 168] on div at bounding box center [893, 156] width 210 height 467
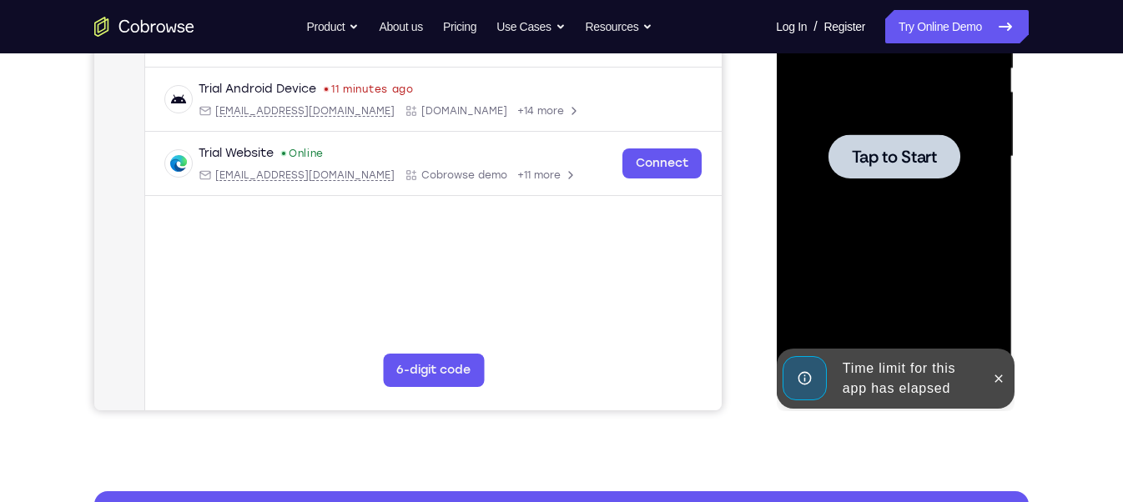
click at [929, 156] on span "Tap to Start" at bounding box center [893, 157] width 85 height 17
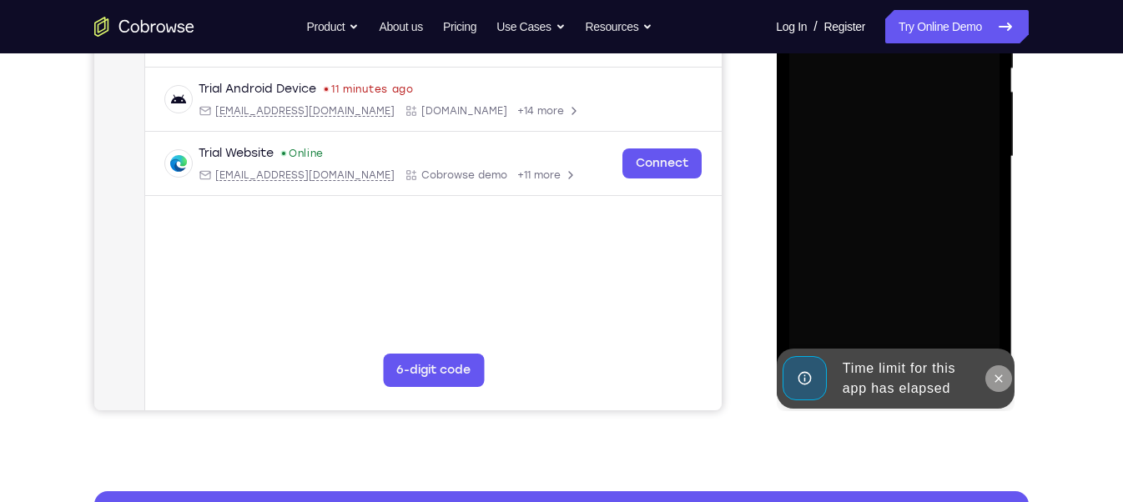
click at [1005, 387] on button at bounding box center [998, 378] width 27 height 27
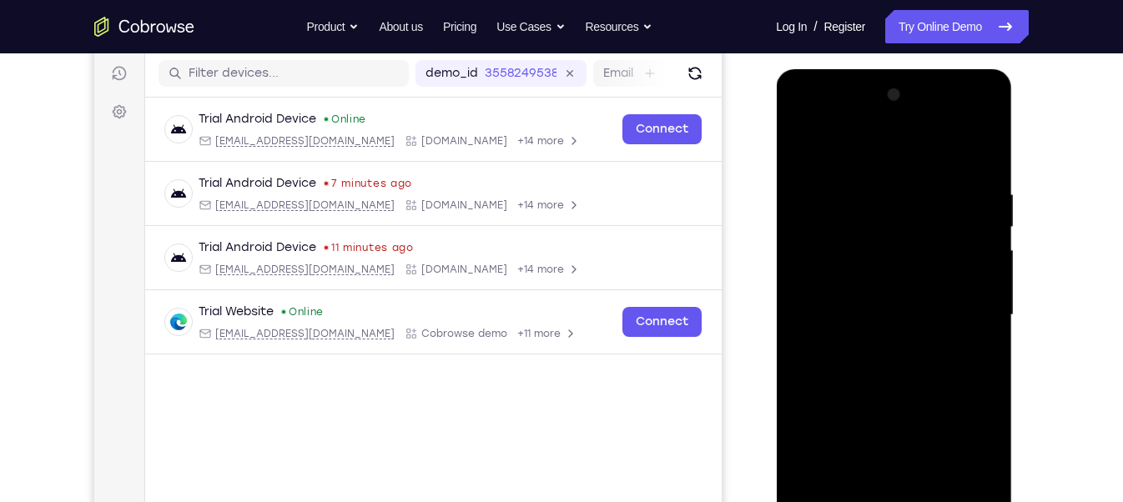
scroll to position [254, 0]
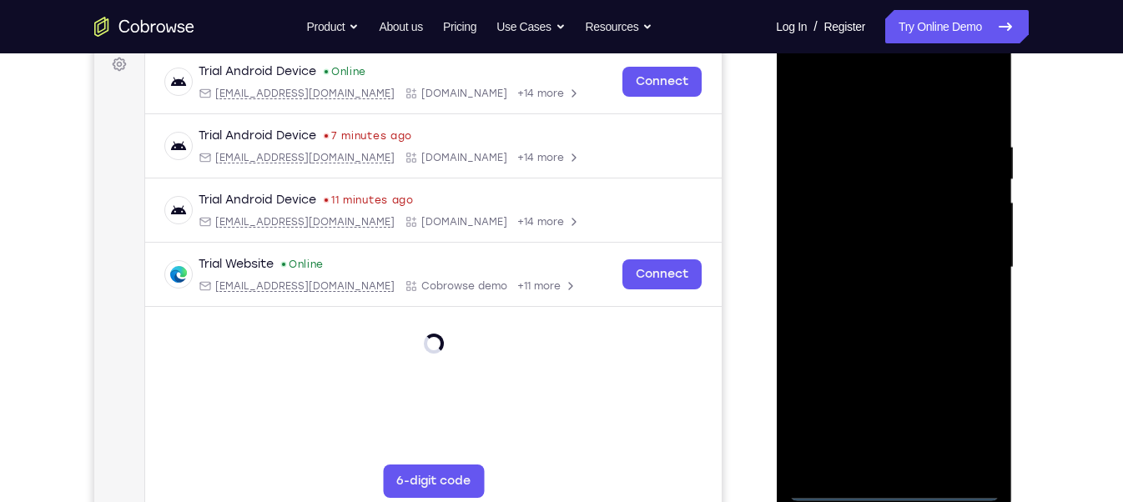
click at [888, 483] on div at bounding box center [893, 267] width 210 height 467
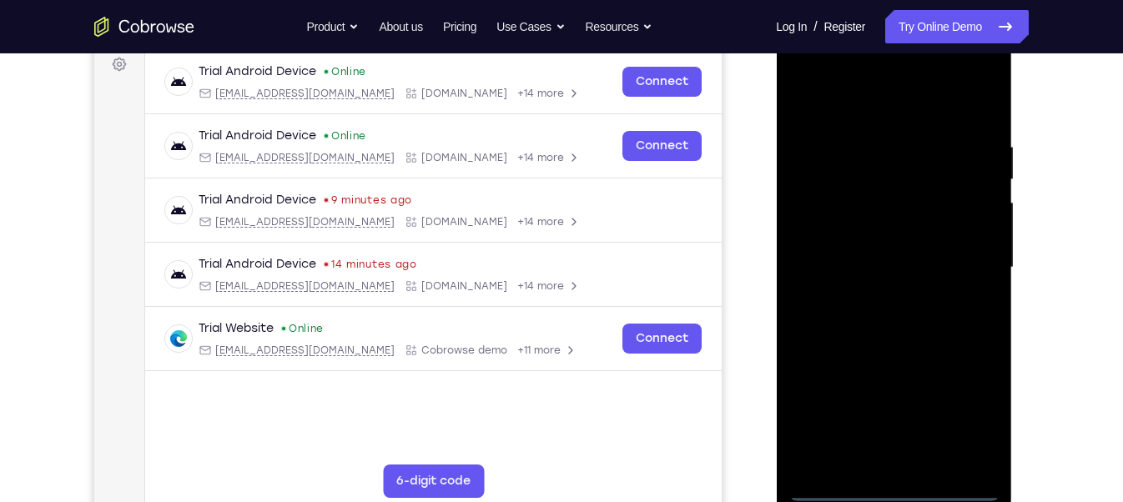
click at [964, 426] on div at bounding box center [893, 267] width 210 height 467
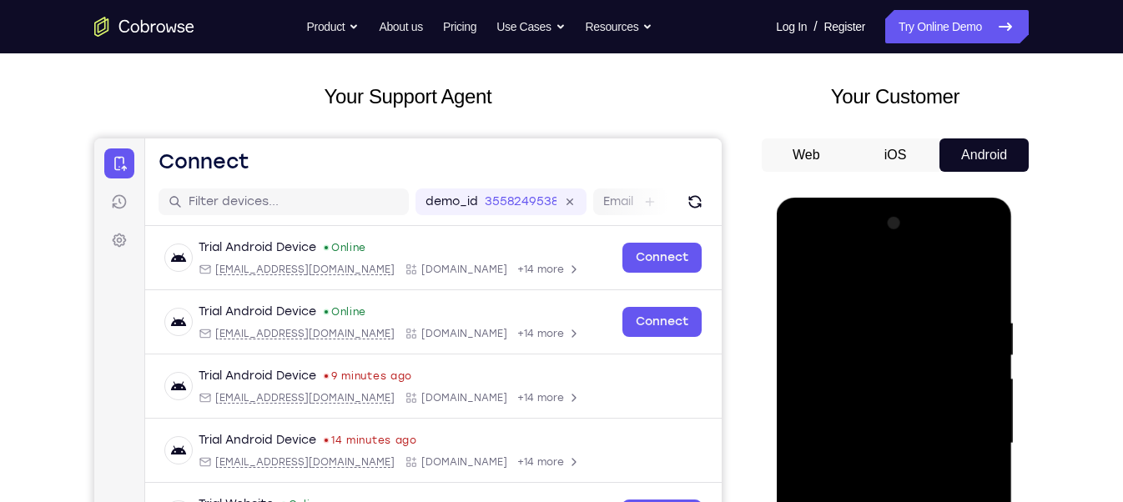
click at [806, 251] on div at bounding box center [893, 443] width 210 height 467
click at [865, 345] on div at bounding box center [893, 443] width 210 height 467
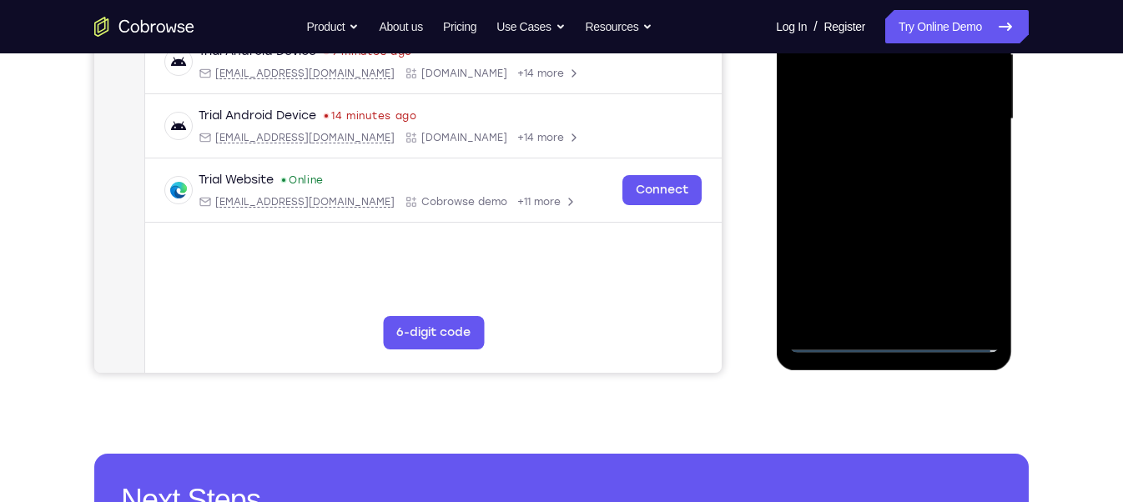
scroll to position [405, 0]
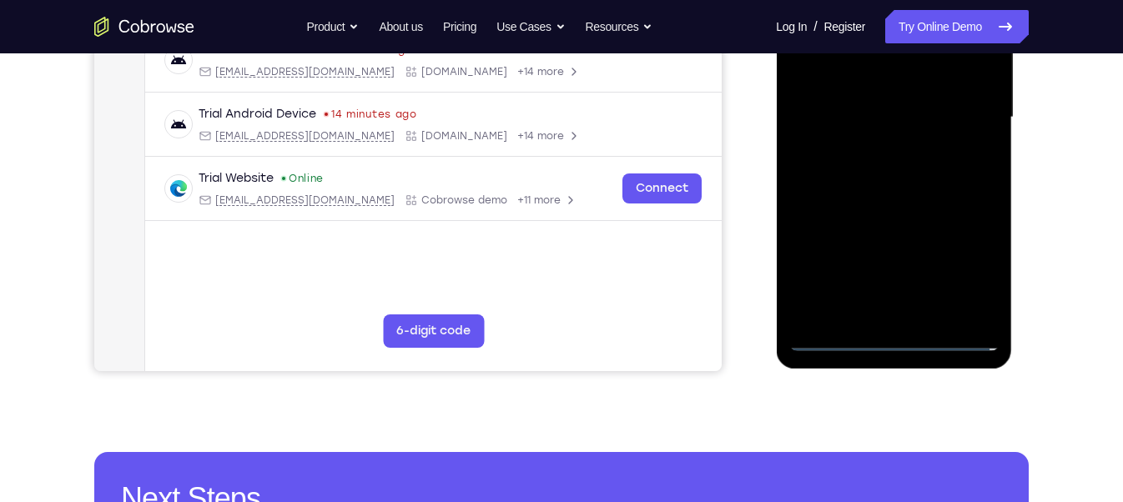
drag, startPoint x: 882, startPoint y: 254, endPoint x: 871, endPoint y: 114, distance: 140.6
click at [871, 114] on div at bounding box center [893, 117] width 210 height 467
click at [842, 202] on div at bounding box center [893, 117] width 210 height 467
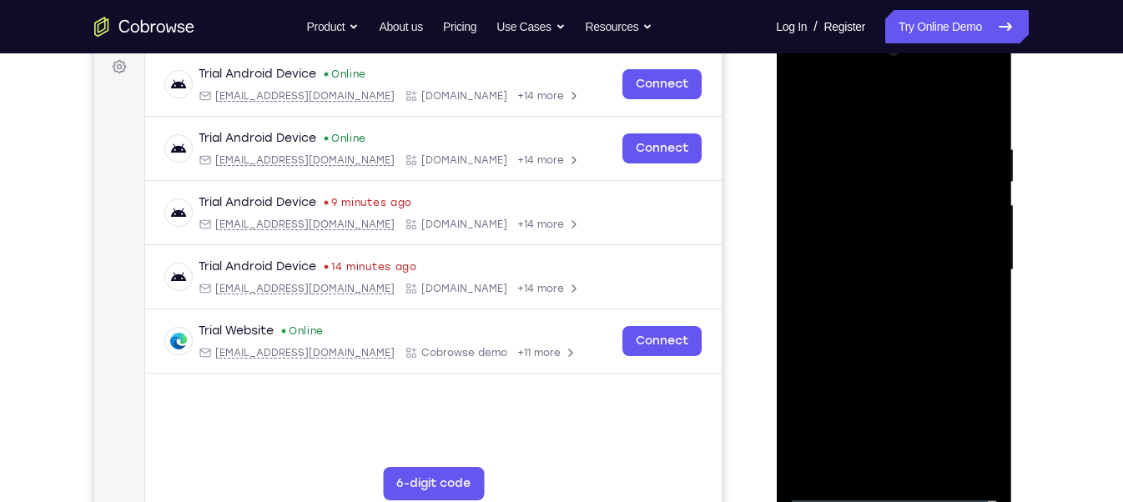
scroll to position [253, 0]
click at [843, 433] on div at bounding box center [893, 269] width 210 height 467
drag, startPoint x: 881, startPoint y: 444, endPoint x: 719, endPoint y: -70, distance: 538.8
click at [776, 23] on html "Online web based iOS Simulators and Android Emulators. Run iPhone, iPad, Mobile…" at bounding box center [895, 273] width 238 height 501
drag, startPoint x: 861, startPoint y: 458, endPoint x: 812, endPoint y: 28, distance: 432.5
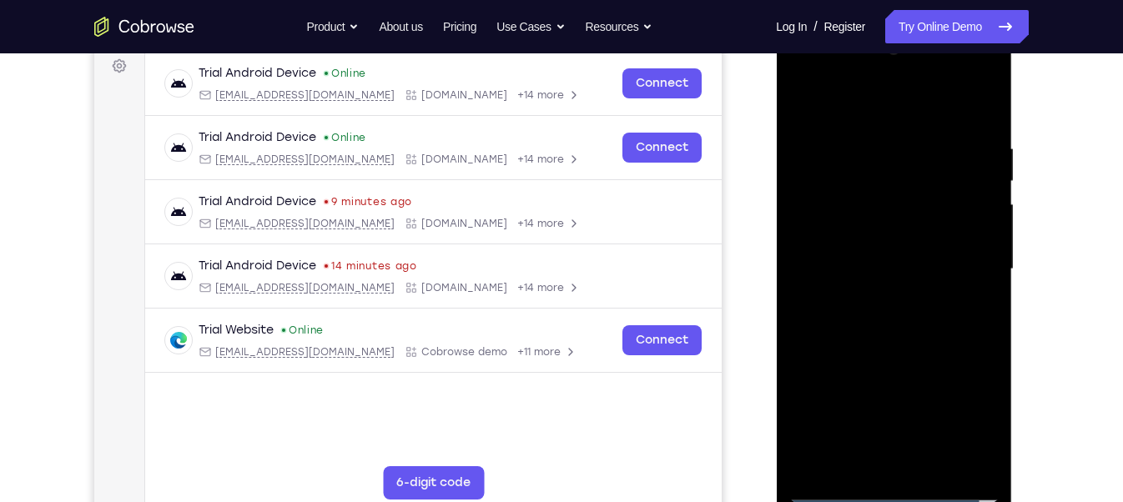
click at [812, 28] on div at bounding box center [894, 271] width 236 height 497
drag, startPoint x: 834, startPoint y: 435, endPoint x: 856, endPoint y: 218, distance: 218.1
click at [856, 218] on div at bounding box center [893, 269] width 210 height 467
drag, startPoint x: 931, startPoint y: 194, endPoint x: 889, endPoint y: 448, distance: 258.0
click at [889, 448] on div at bounding box center [893, 269] width 210 height 467
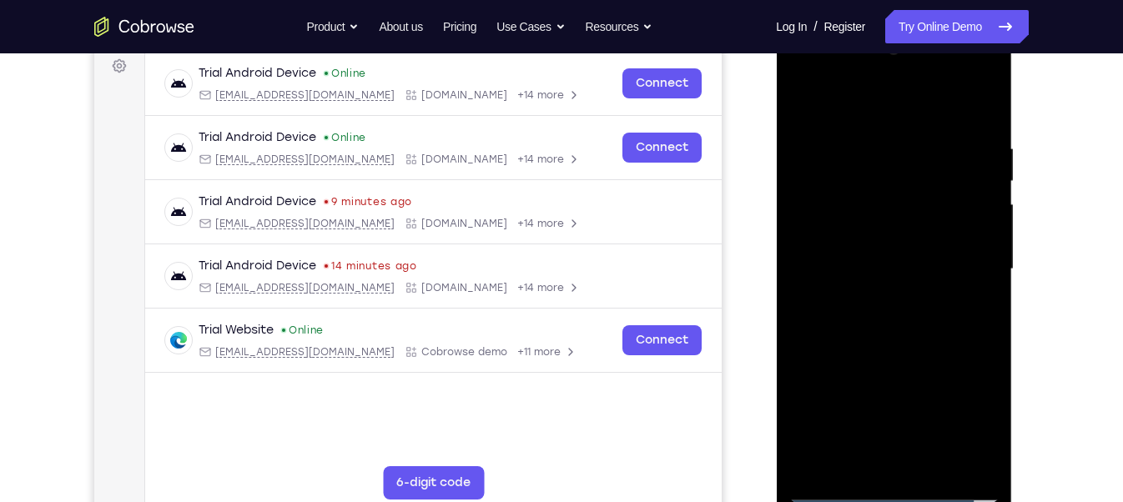
drag, startPoint x: 885, startPoint y: 205, endPoint x: 872, endPoint y: 495, distance: 289.8
click at [872, 495] on div at bounding box center [893, 269] width 210 height 467
click at [898, 158] on div at bounding box center [893, 269] width 210 height 467
click at [889, 290] on div at bounding box center [893, 269] width 210 height 467
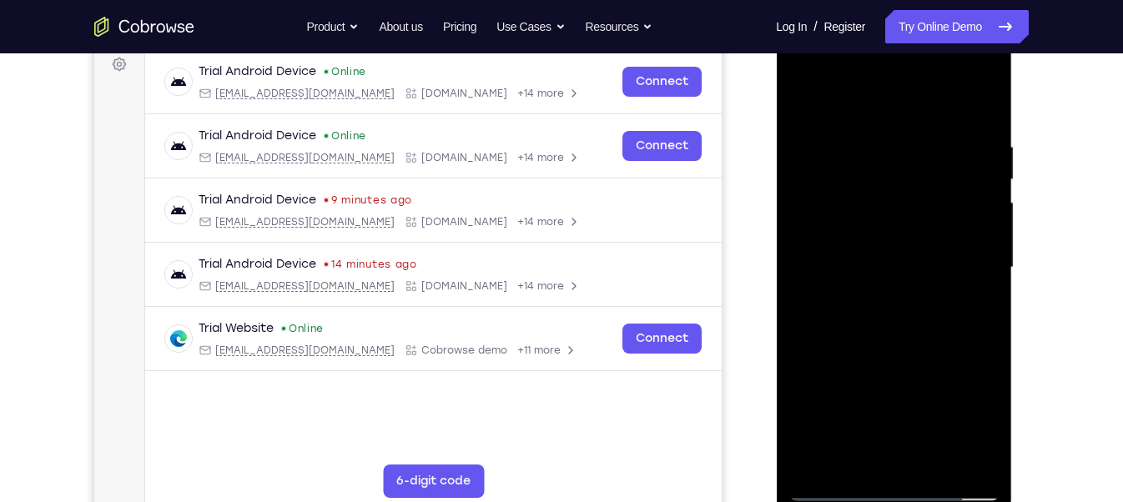
scroll to position [254, 0]
click at [970, 345] on div at bounding box center [893, 267] width 210 height 467
click at [959, 294] on div at bounding box center [893, 267] width 210 height 467
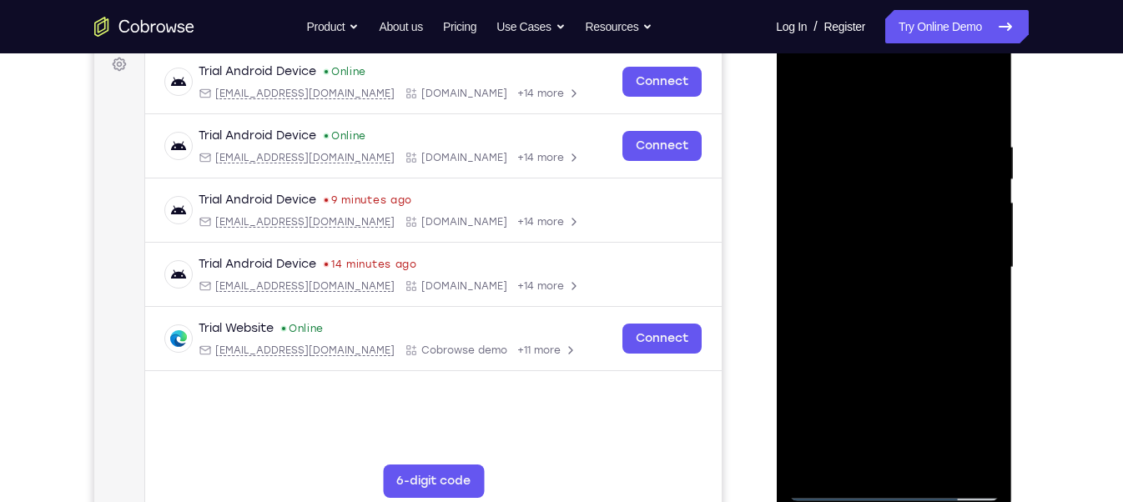
click at [959, 294] on div at bounding box center [893, 267] width 210 height 467
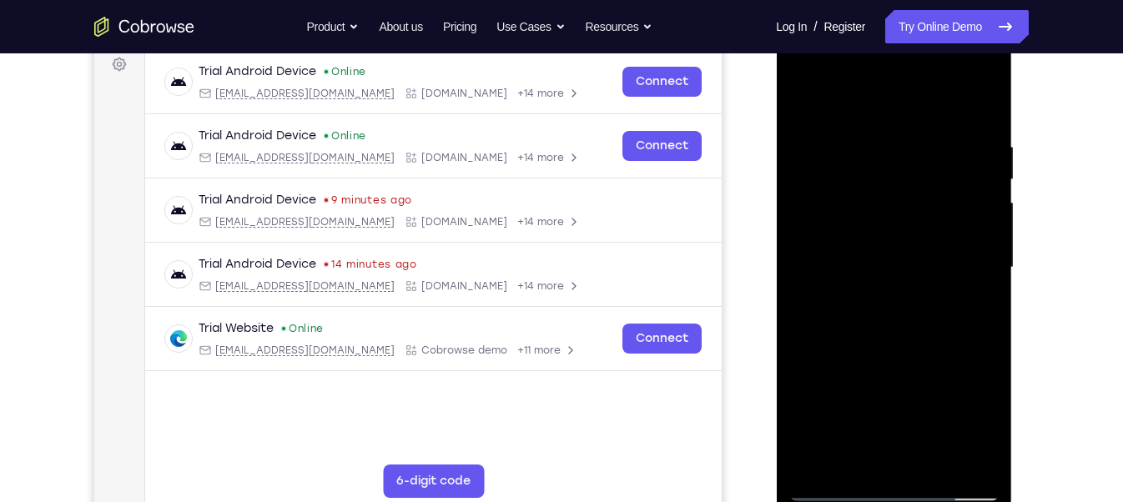
click at [868, 344] on div at bounding box center [893, 267] width 210 height 467
click at [867, 345] on div at bounding box center [893, 267] width 210 height 467
click at [963, 285] on div at bounding box center [893, 267] width 210 height 467
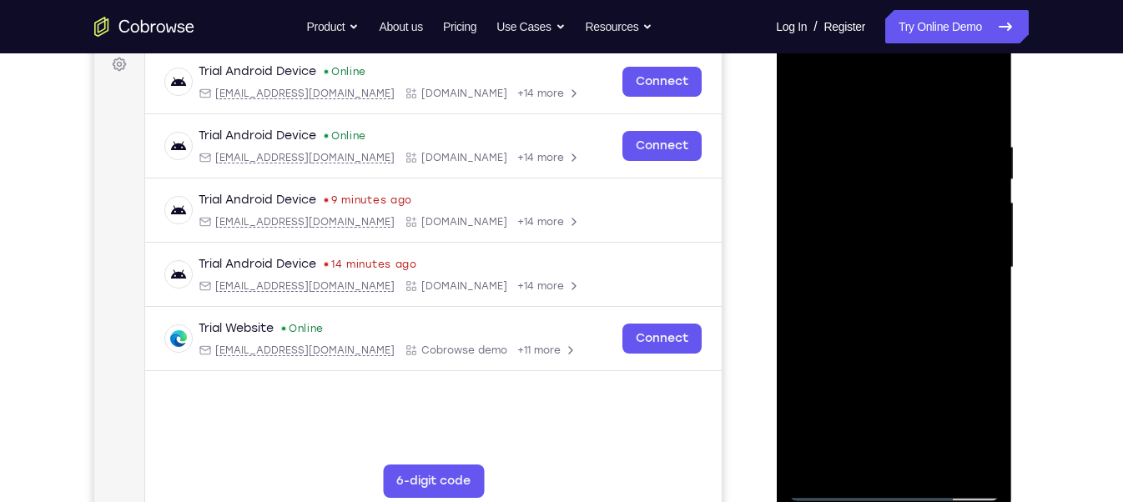
click at [963, 285] on div at bounding box center [893, 267] width 210 height 467
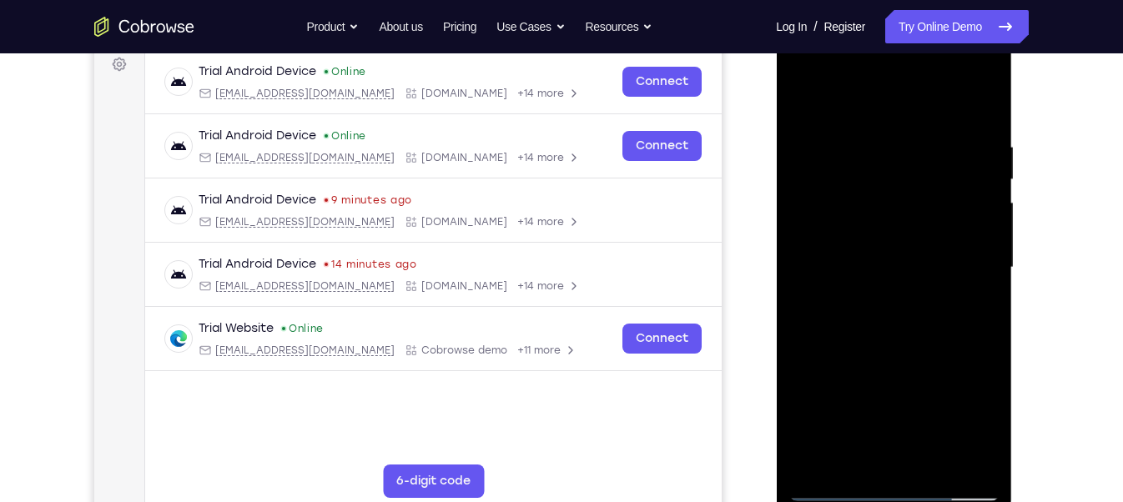
click at [963, 285] on div at bounding box center [893, 267] width 210 height 467
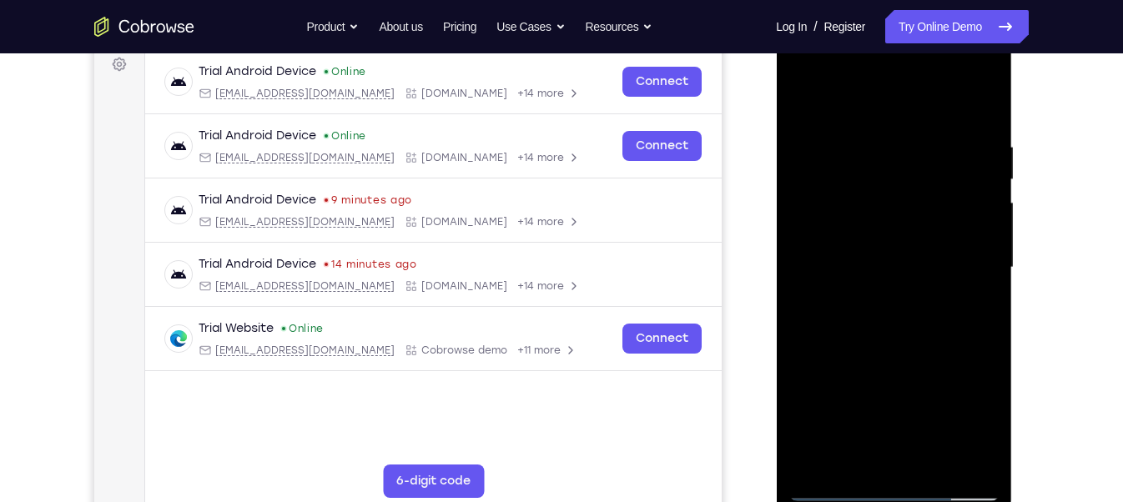
click at [963, 285] on div at bounding box center [893, 267] width 210 height 467
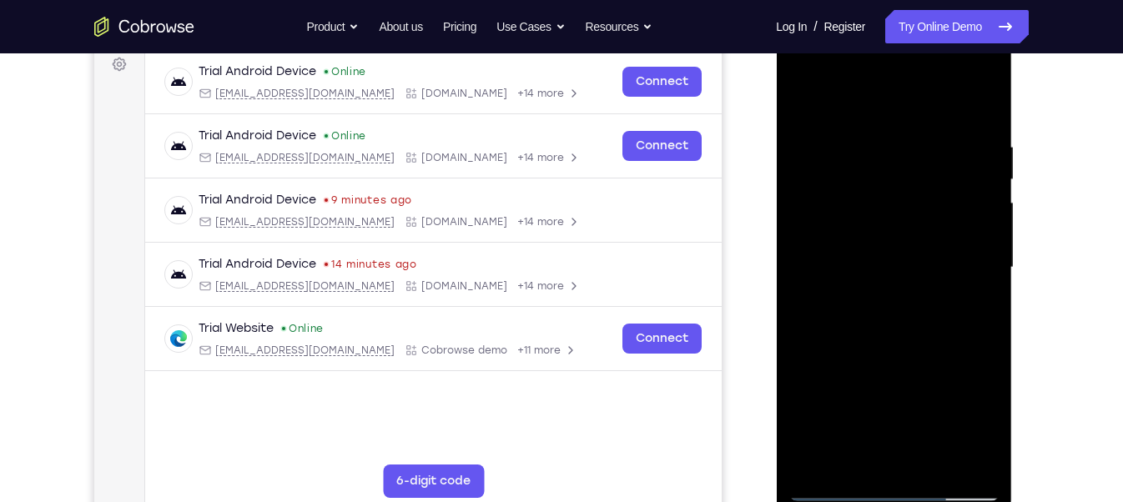
click at [963, 285] on div at bounding box center [893, 267] width 210 height 467
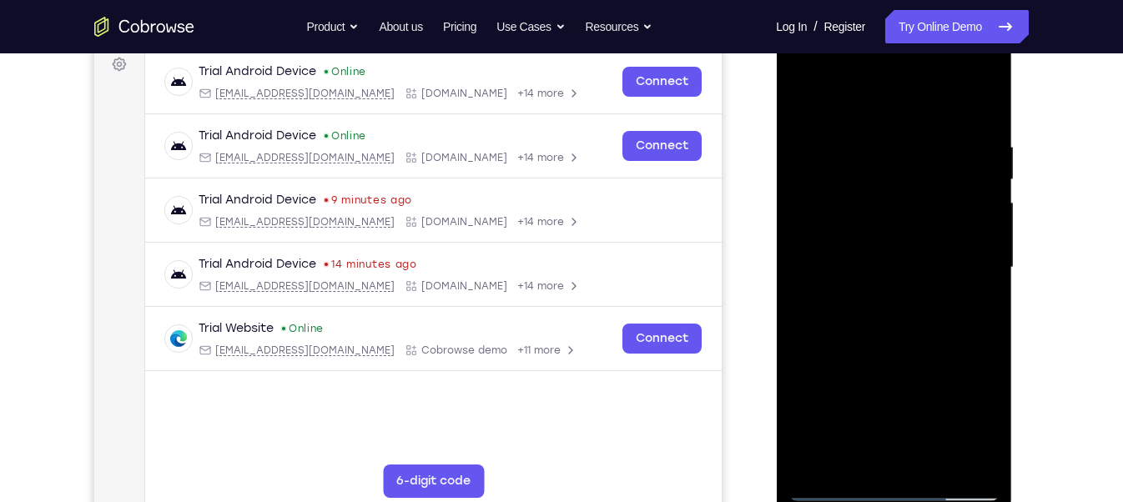
click at [963, 285] on div at bounding box center [893, 267] width 210 height 467
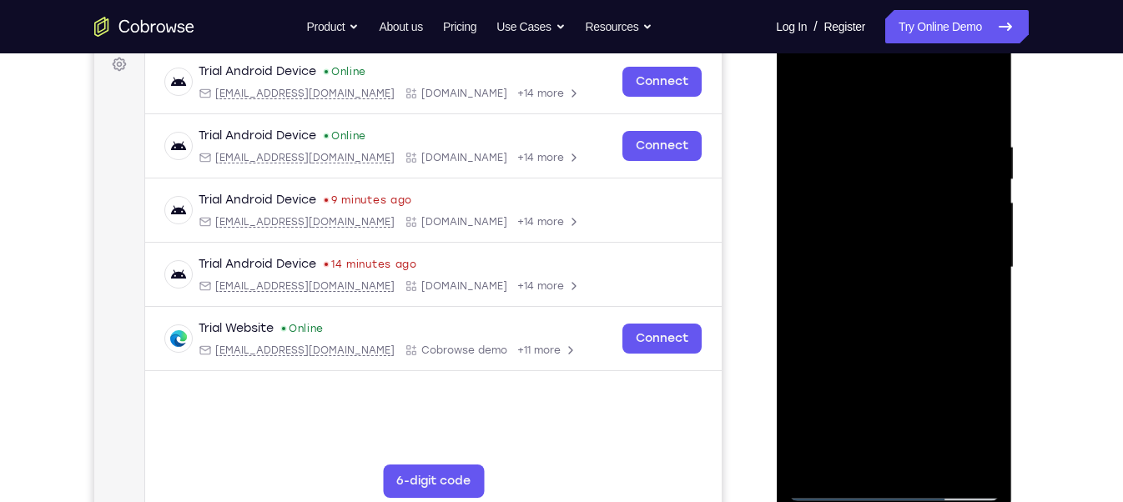
click at [963, 285] on div at bounding box center [893, 267] width 210 height 467
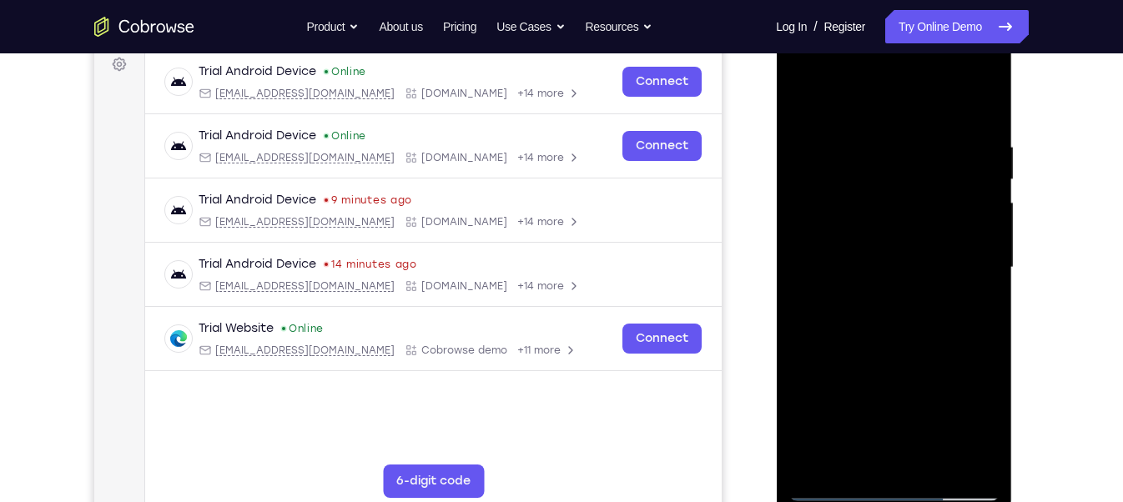
click at [963, 285] on div at bounding box center [893, 267] width 210 height 467
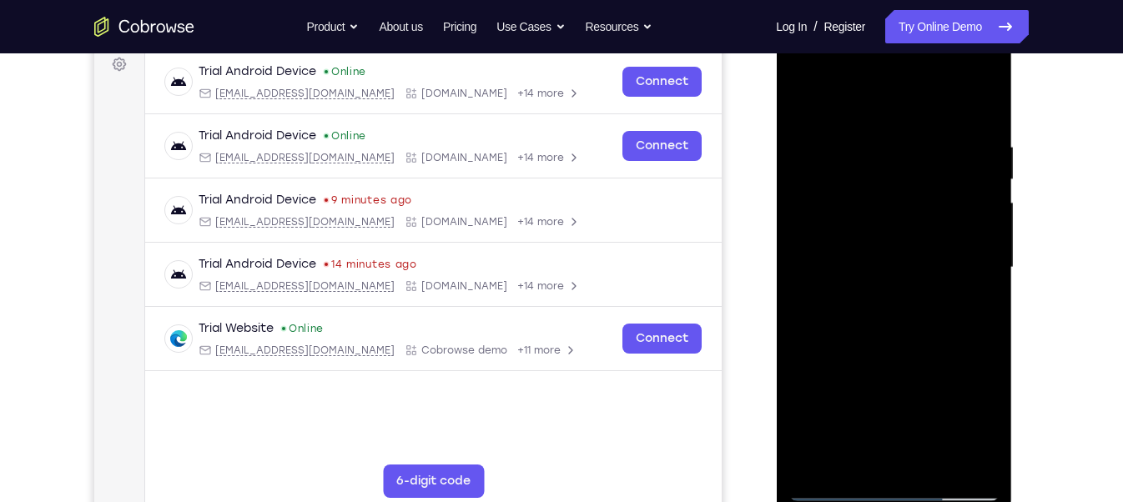
click at [963, 285] on div at bounding box center [893, 267] width 210 height 467
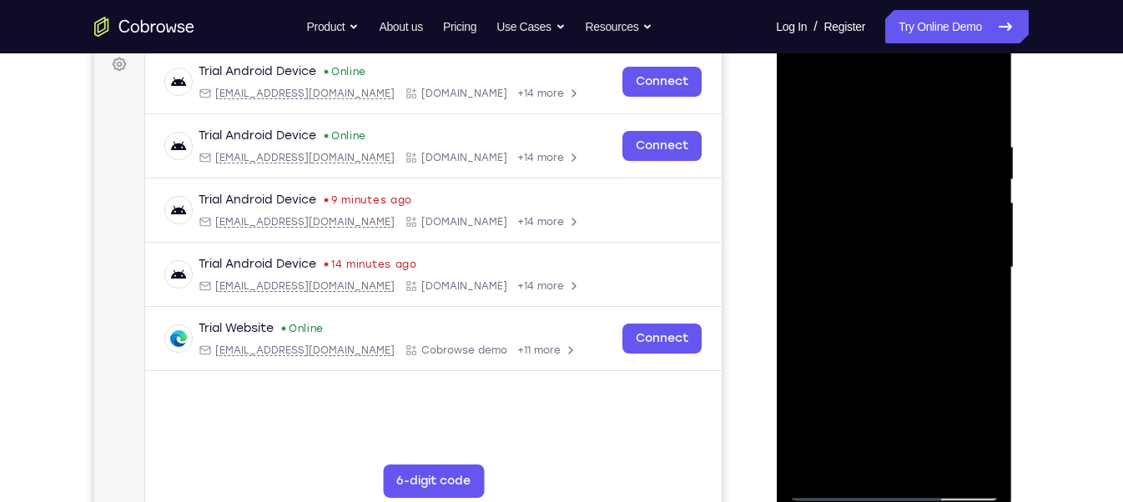
click at [963, 285] on div at bounding box center [893, 267] width 210 height 467
drag, startPoint x: 877, startPoint y: 370, endPoint x: 859, endPoint y: 234, distance: 138.1
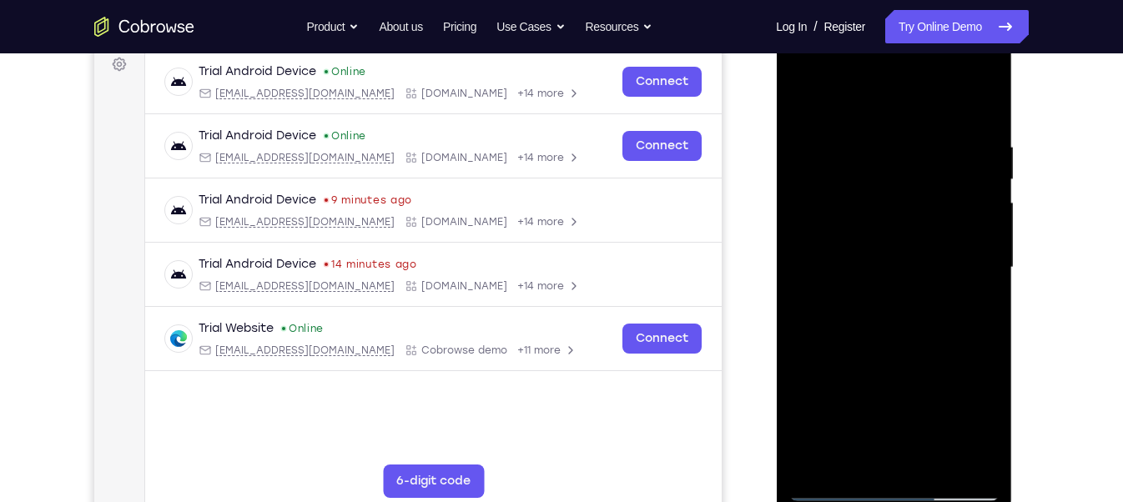
click at [859, 234] on div at bounding box center [893, 267] width 210 height 467
drag, startPoint x: 924, startPoint y: 376, endPoint x: 919, endPoint y: 293, distance: 83.5
click at [919, 293] on div at bounding box center [893, 267] width 210 height 467
drag, startPoint x: 847, startPoint y: 299, endPoint x: 841, endPoint y: 274, distance: 25.7
click at [841, 274] on div at bounding box center [893, 267] width 210 height 467
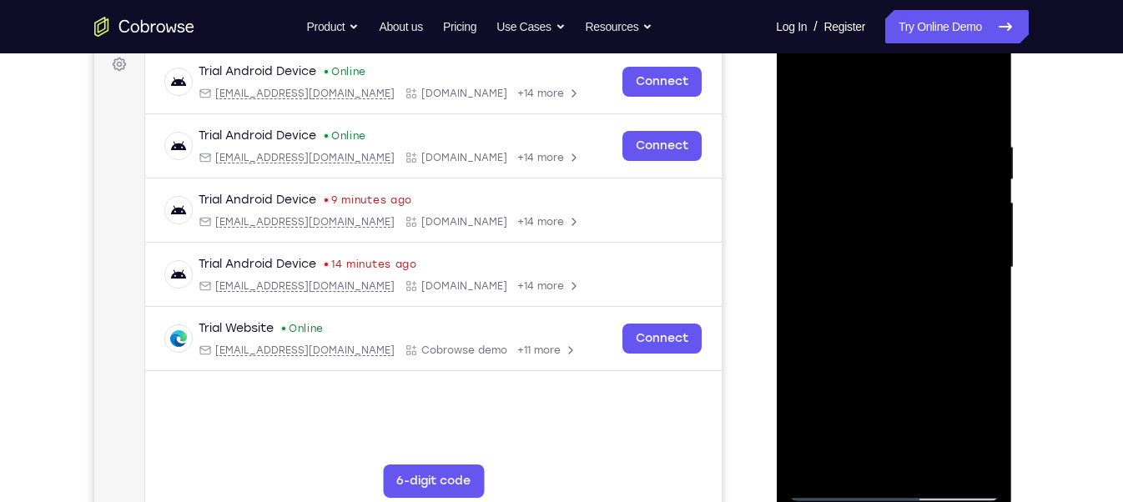
click at [841, 274] on div at bounding box center [893, 267] width 210 height 467
click at [965, 93] on div at bounding box center [893, 267] width 210 height 467
click at [884, 295] on div at bounding box center [893, 267] width 210 height 467
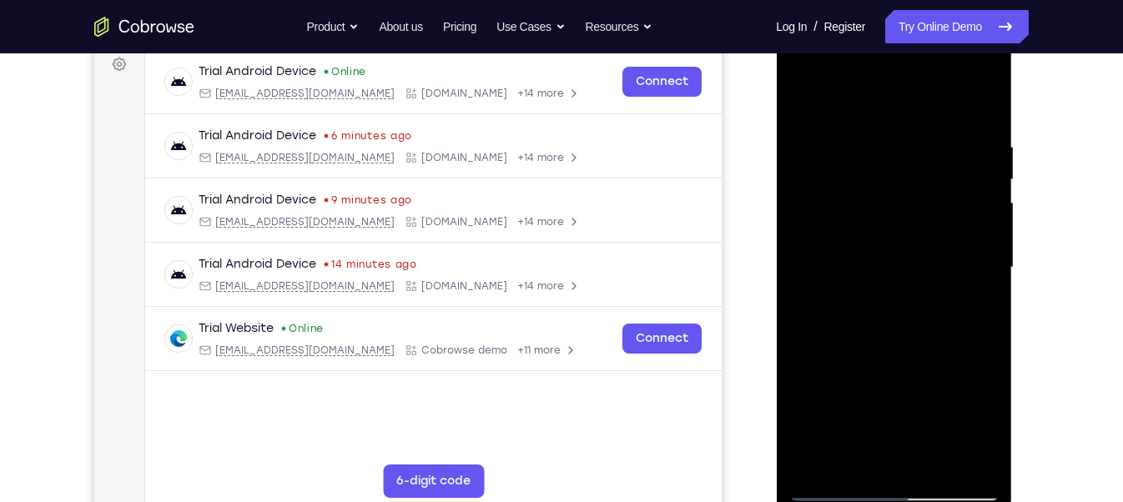
click at [944, 295] on div at bounding box center [893, 267] width 210 height 467
click at [956, 291] on div at bounding box center [893, 267] width 210 height 467
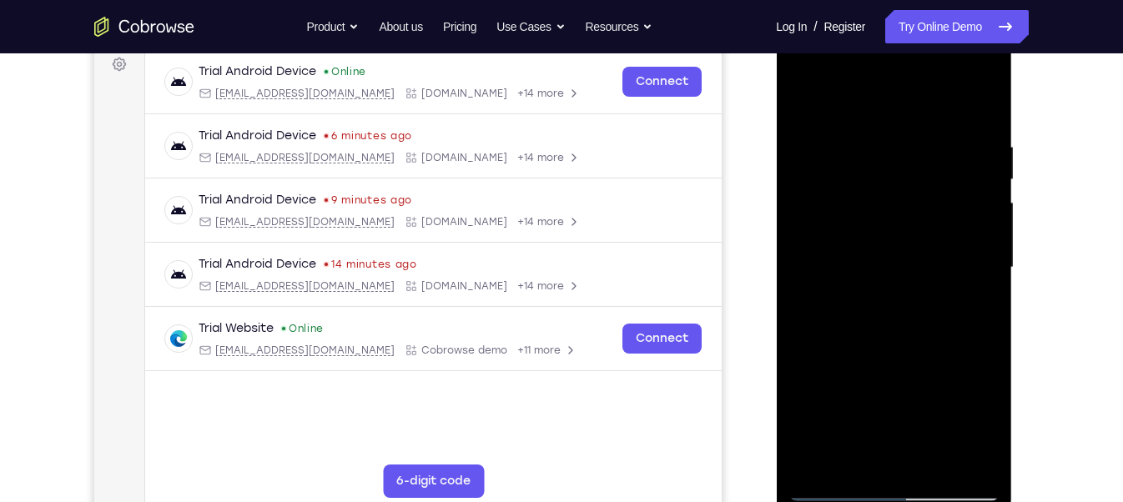
click at [956, 291] on div at bounding box center [893, 267] width 210 height 467
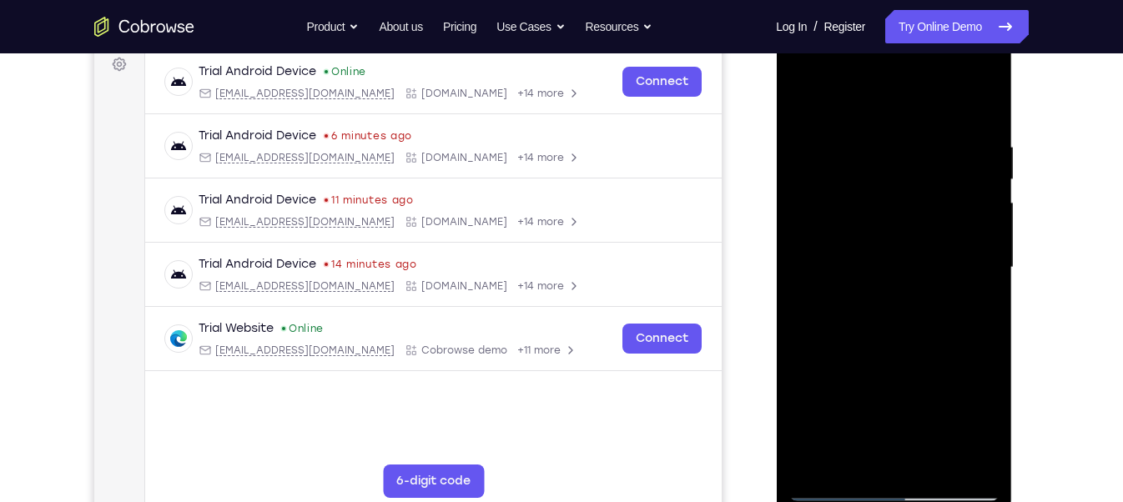
click at [956, 291] on div at bounding box center [893, 267] width 210 height 467
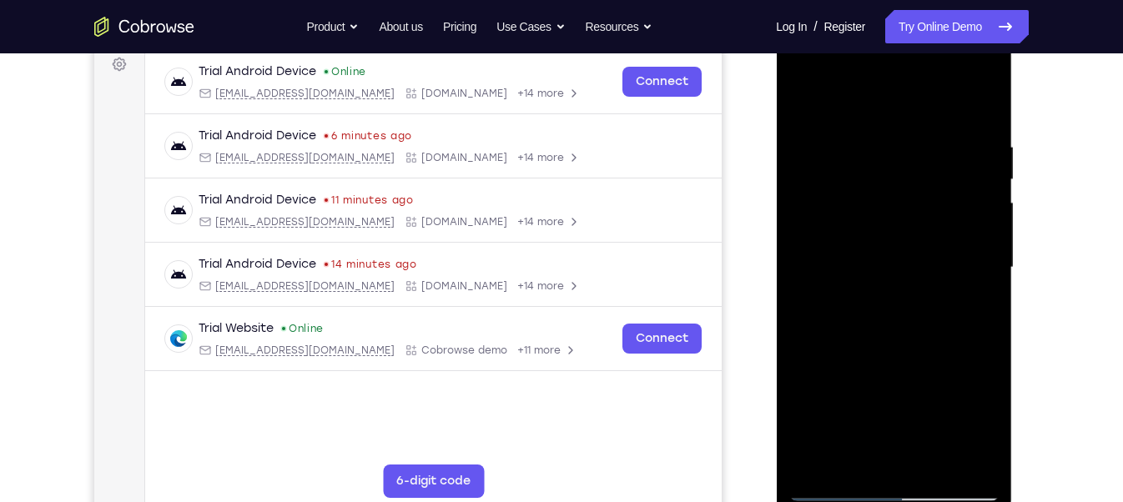
click at [956, 291] on div at bounding box center [893, 267] width 210 height 467
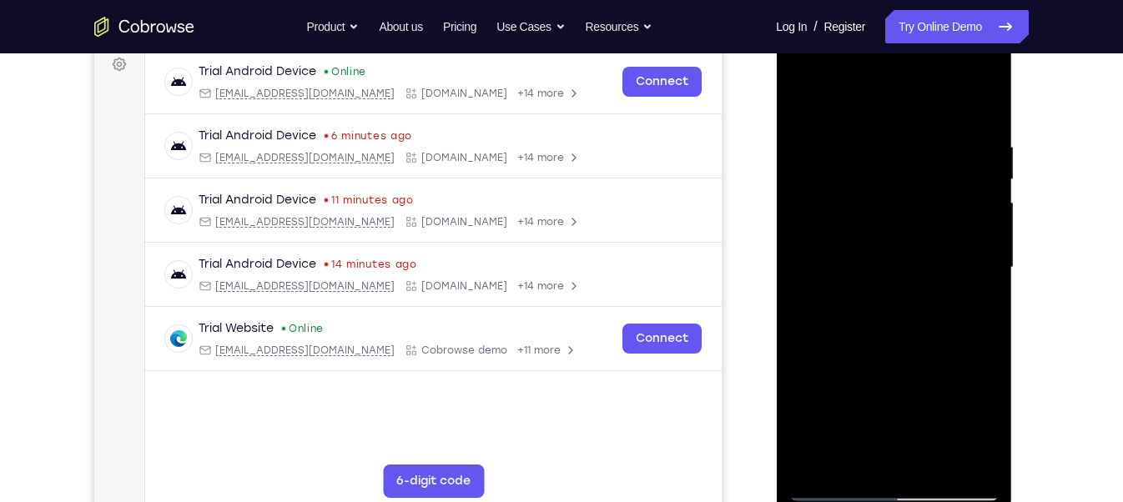
click at [956, 291] on div at bounding box center [893, 267] width 210 height 467
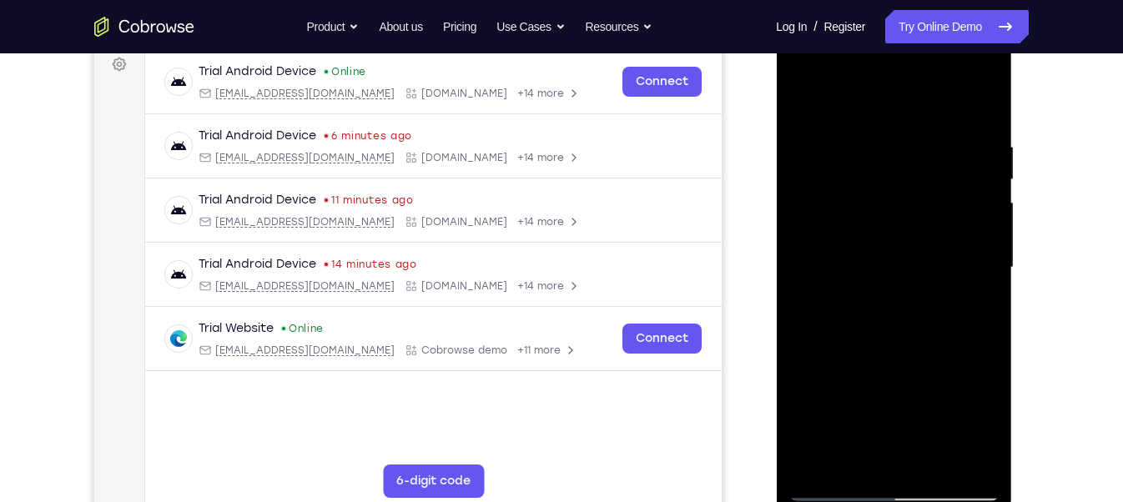
click at [957, 285] on div at bounding box center [893, 267] width 210 height 467
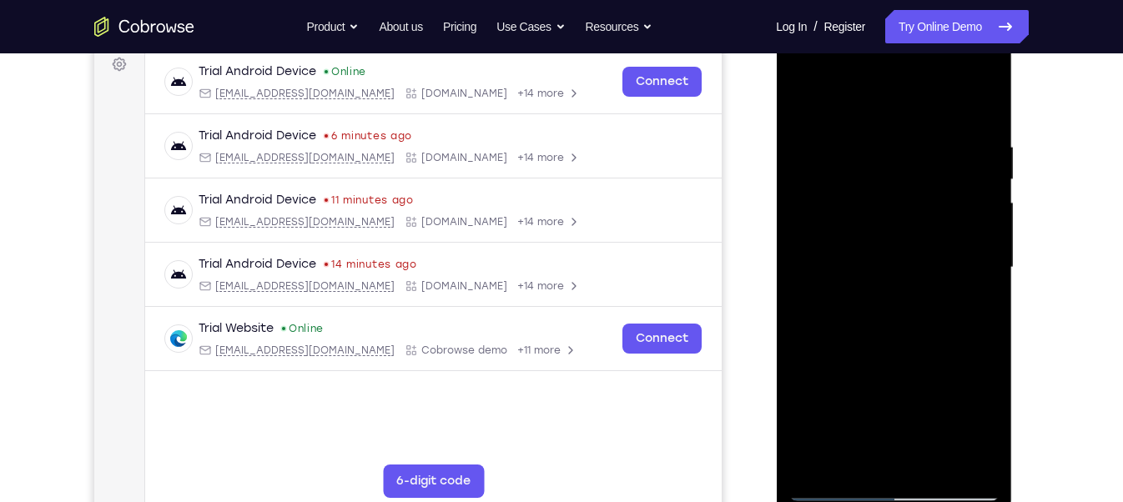
click at [957, 285] on div at bounding box center [893, 267] width 210 height 467
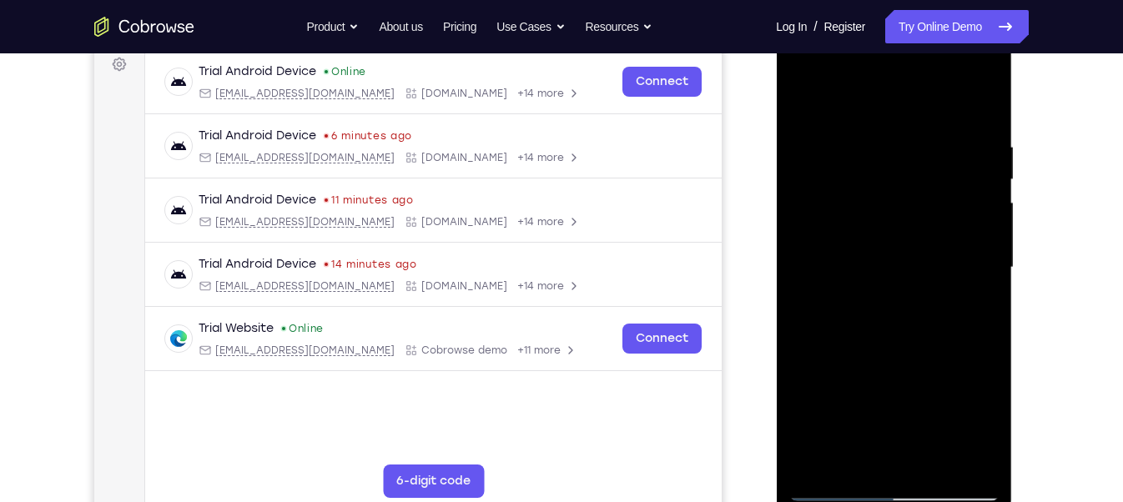
click at [957, 285] on div at bounding box center [893, 267] width 210 height 467
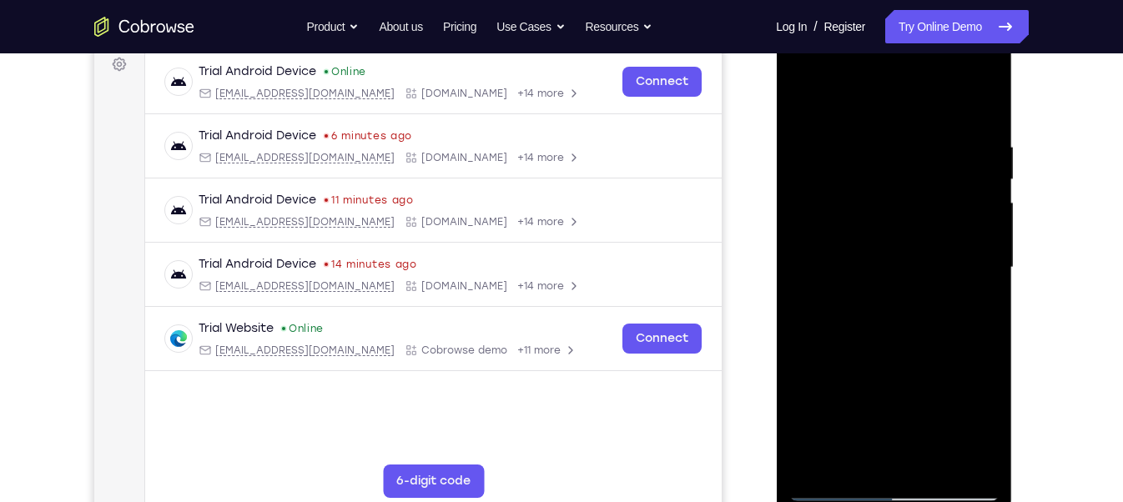
click at [957, 285] on div at bounding box center [893, 267] width 210 height 467
click at [825, 265] on div at bounding box center [893, 267] width 210 height 467
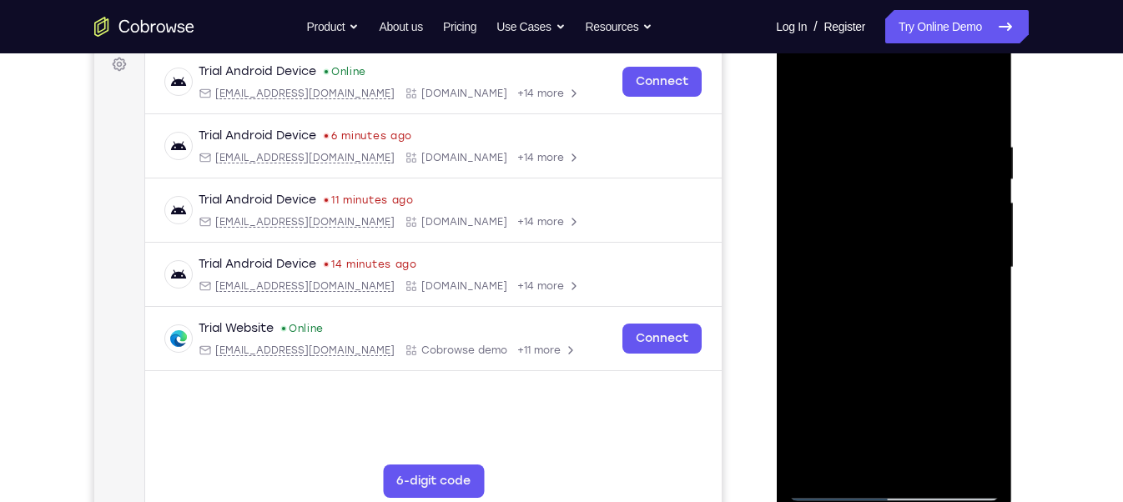
click at [825, 265] on div at bounding box center [893, 267] width 210 height 467
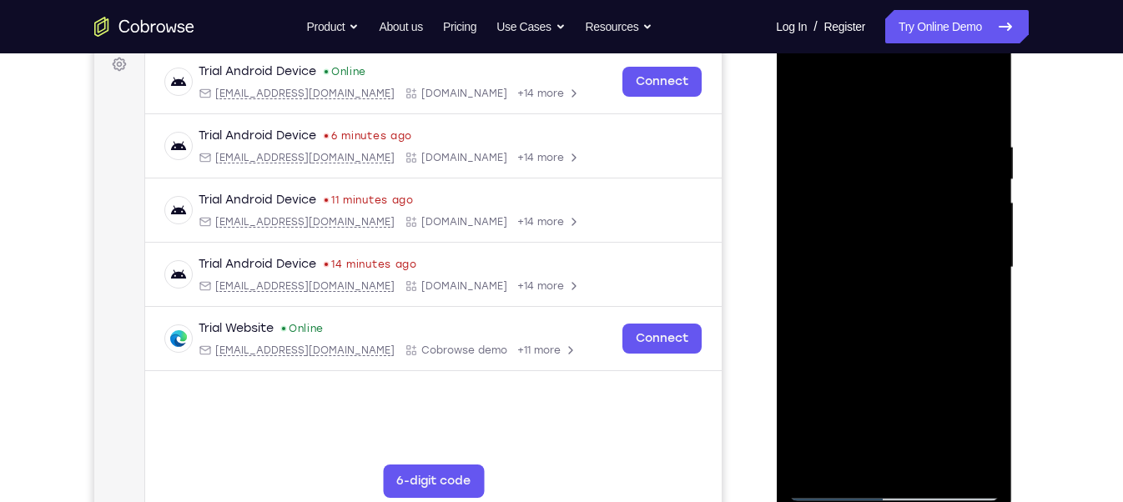
click at [825, 265] on div at bounding box center [893, 267] width 210 height 467
click at [815, 269] on div at bounding box center [893, 267] width 210 height 467
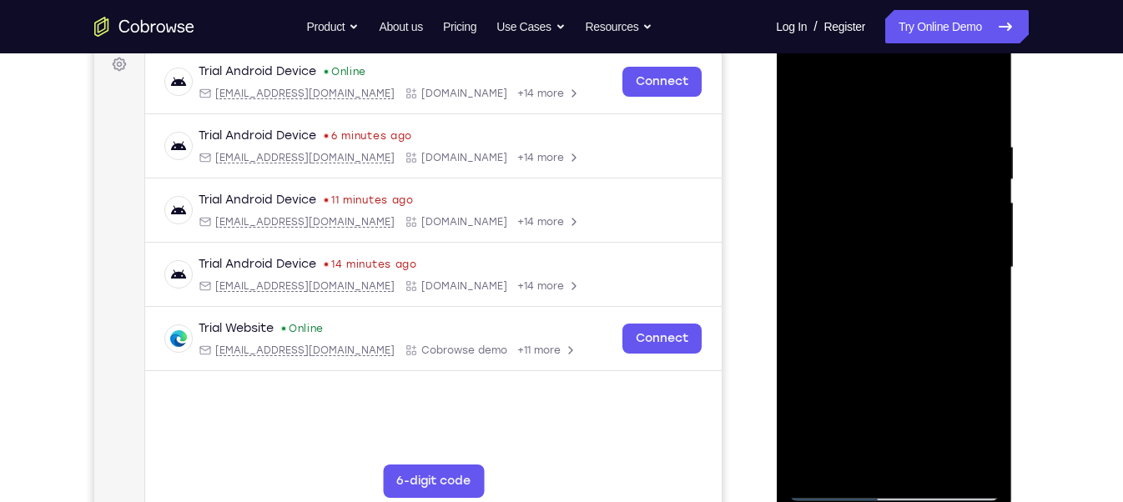
click at [815, 269] on div at bounding box center [893, 267] width 210 height 467
drag, startPoint x: 879, startPoint y: 372, endPoint x: 866, endPoint y: 253, distance: 120.1
click at [866, 253] on div at bounding box center [893, 267] width 210 height 467
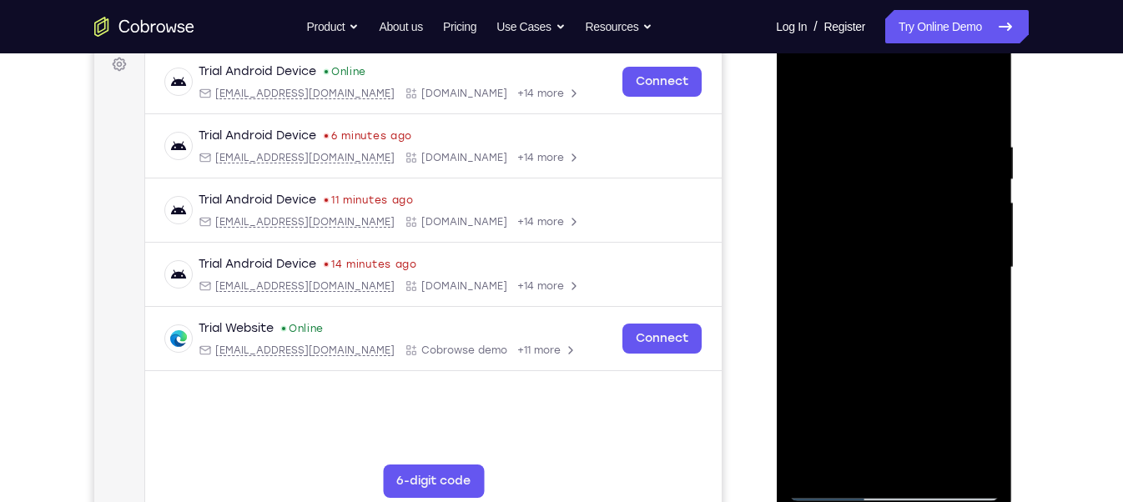
drag, startPoint x: 908, startPoint y: 383, endPoint x: 873, endPoint y: 247, distance: 140.4
click at [873, 247] on div at bounding box center [893, 267] width 210 height 467
drag, startPoint x: 832, startPoint y: 426, endPoint x: 818, endPoint y: 197, distance: 229.9
click at [818, 197] on div at bounding box center [893, 267] width 210 height 467
drag, startPoint x: 871, startPoint y: 455, endPoint x: 843, endPoint y: 223, distance: 233.7
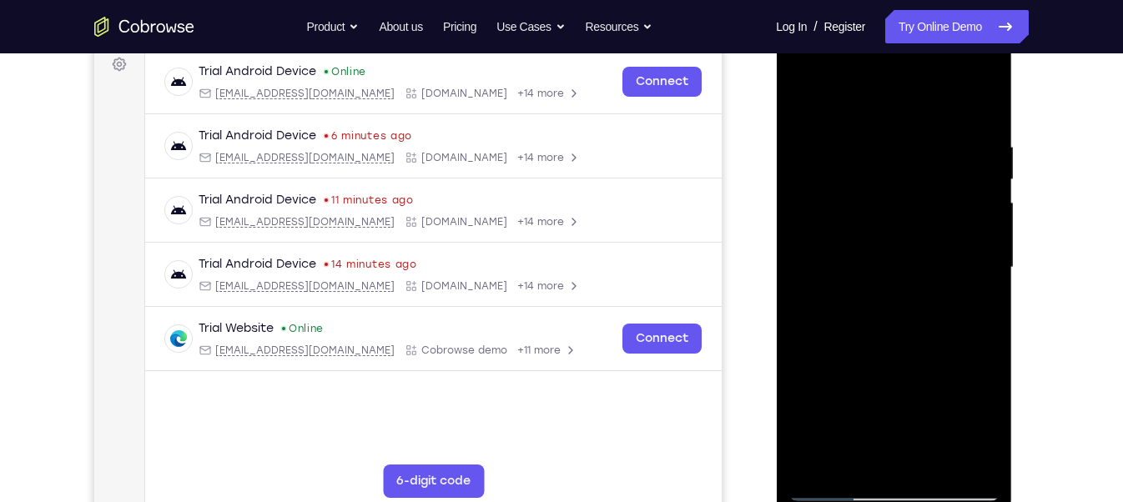
click at [843, 223] on div at bounding box center [893, 267] width 210 height 467
drag, startPoint x: 848, startPoint y: 437, endPoint x: 827, endPoint y: 92, distance: 346.0
click at [827, 92] on div at bounding box center [893, 267] width 210 height 467
drag, startPoint x: 839, startPoint y: 446, endPoint x: 844, endPoint y: 229, distance: 217.8
click at [844, 229] on div at bounding box center [893, 267] width 210 height 467
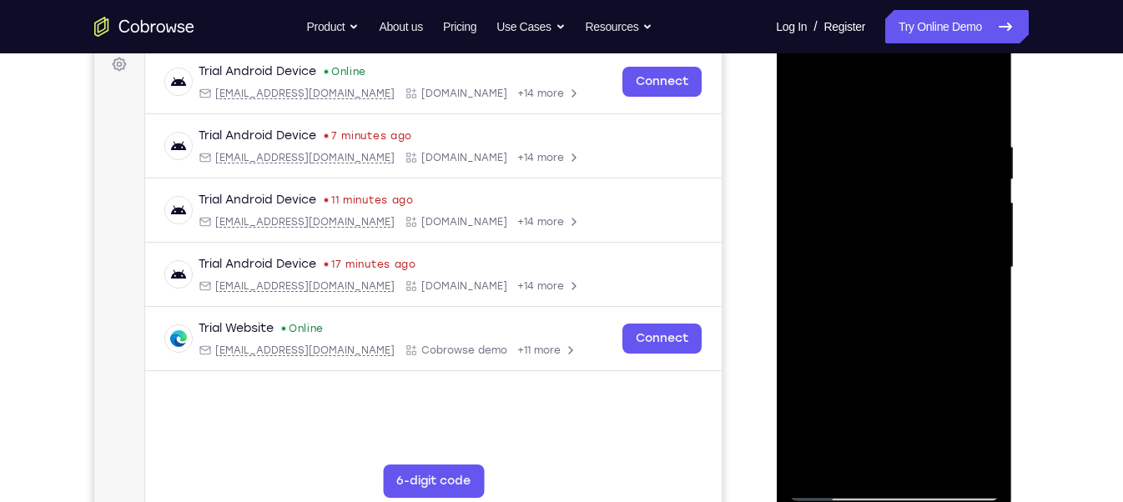
click at [798, 397] on div at bounding box center [893, 267] width 210 height 467
click at [829, 396] on div at bounding box center [893, 267] width 210 height 467
click at [829, 317] on div at bounding box center [893, 267] width 210 height 467
click at [826, 301] on div at bounding box center [893, 267] width 210 height 467
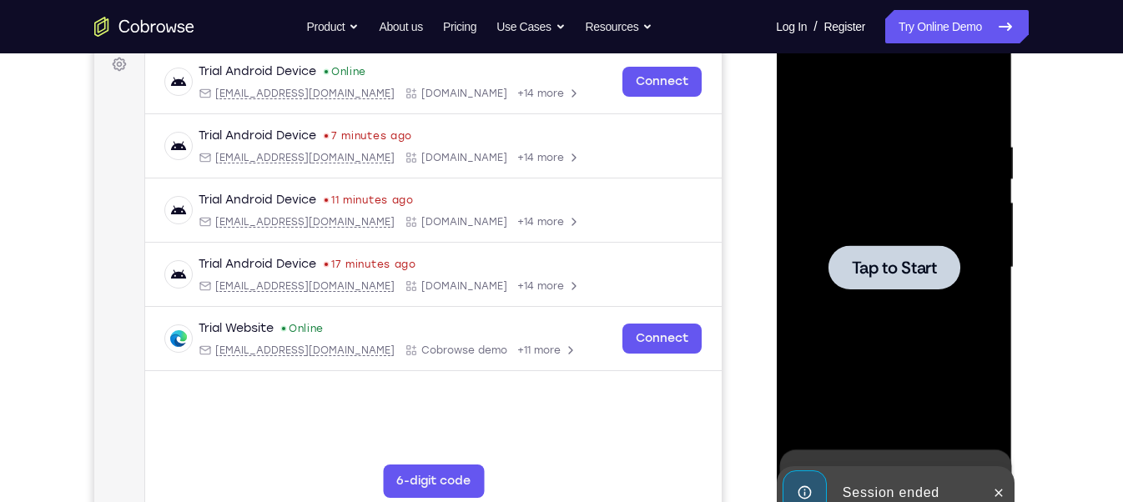
click at [867, 260] on span "Tap to Start" at bounding box center [893, 267] width 85 height 17
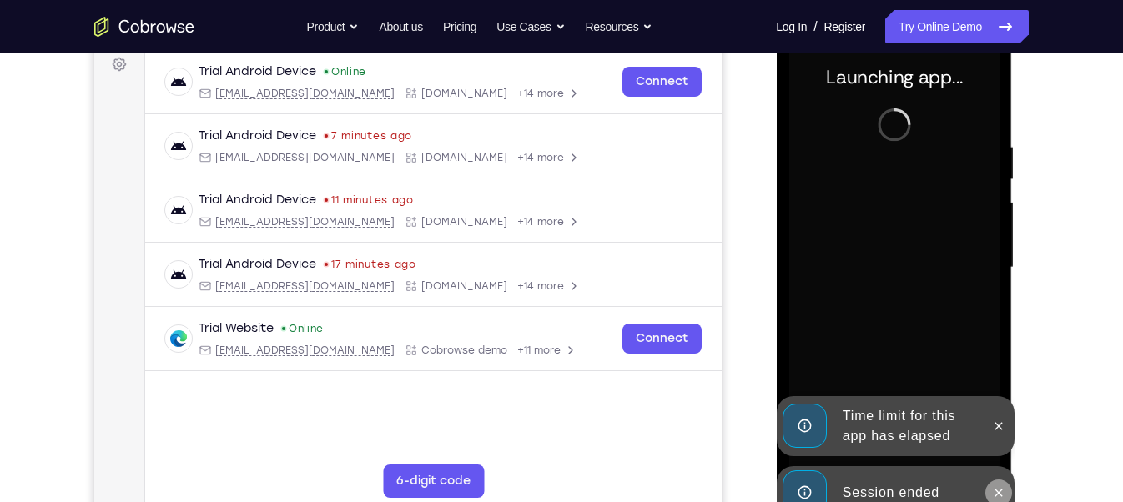
click at [989, 496] on button at bounding box center [998, 493] width 27 height 27
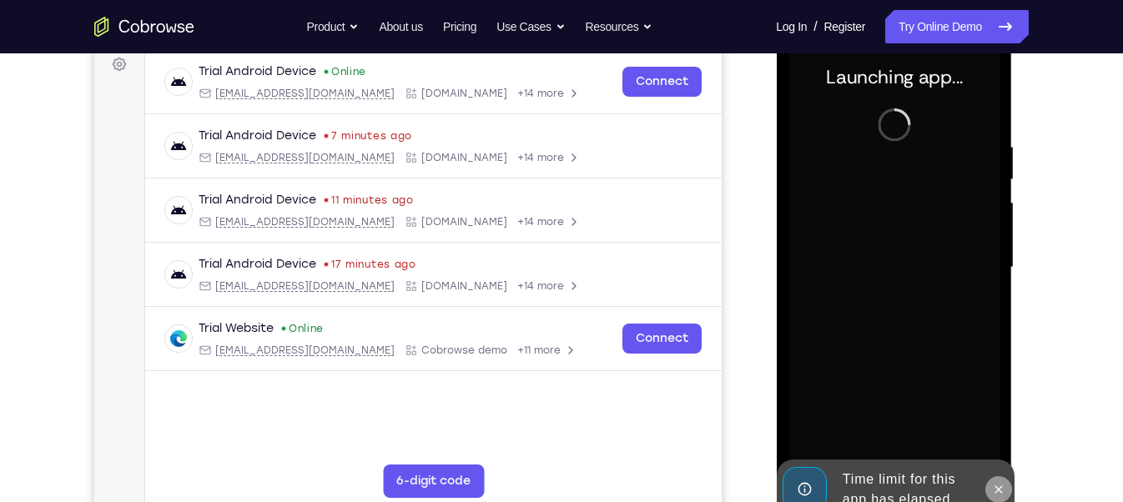
click at [995, 476] on button at bounding box center [998, 489] width 27 height 27
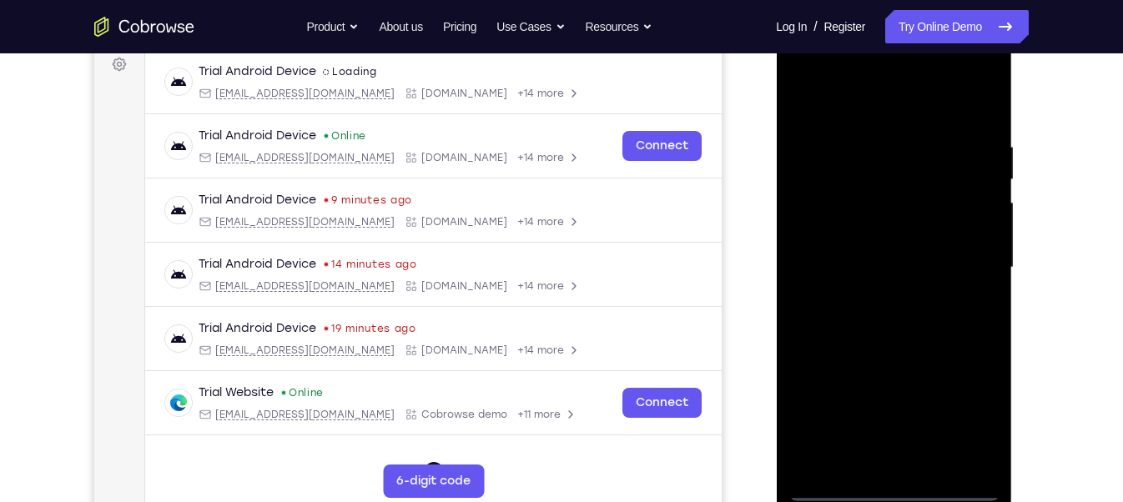
click at [899, 489] on div at bounding box center [893, 267] width 210 height 467
click at [970, 420] on div at bounding box center [893, 267] width 210 height 467
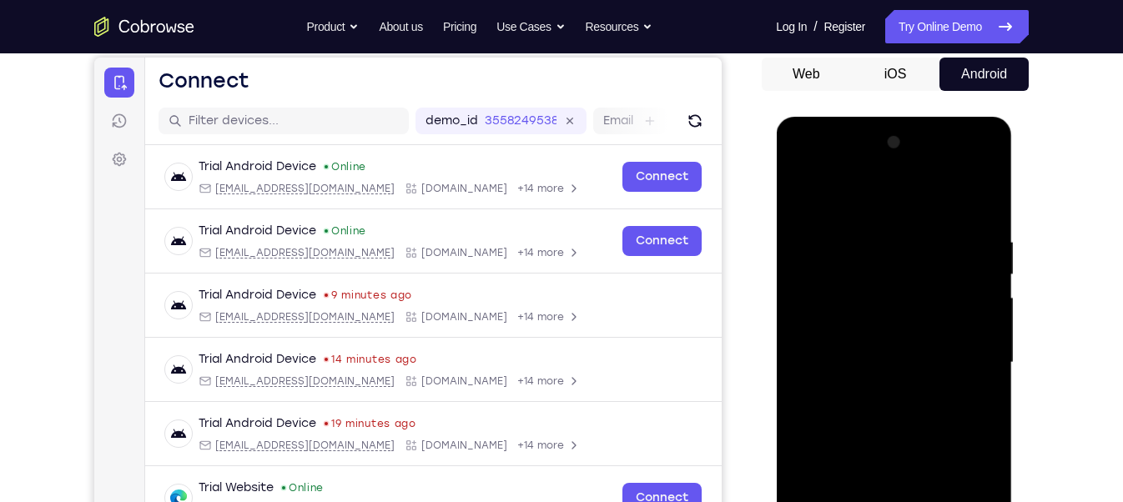
scroll to position [159, 0]
click at [808, 171] on div at bounding box center [893, 362] width 210 height 467
click at [819, 315] on div at bounding box center [893, 362] width 210 height 467
click at [867, 358] on div at bounding box center [893, 362] width 210 height 467
click at [880, 346] on div at bounding box center [893, 362] width 210 height 467
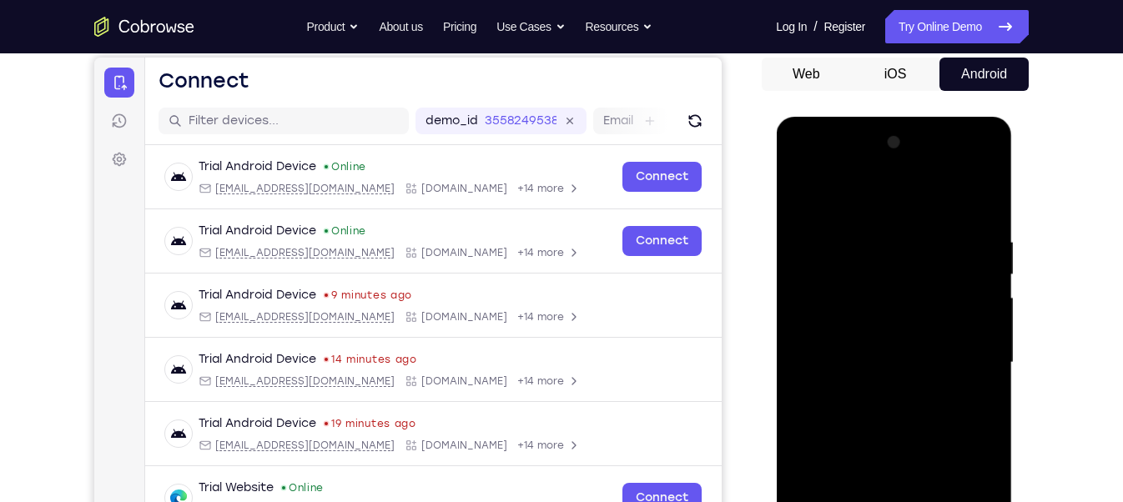
click at [855, 383] on div at bounding box center [893, 362] width 210 height 467
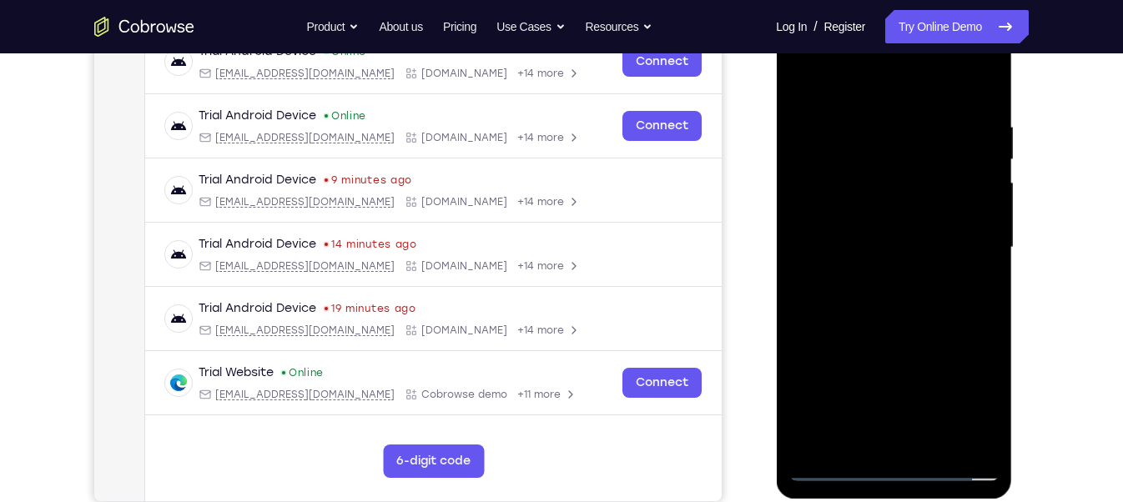
scroll to position [276, 0]
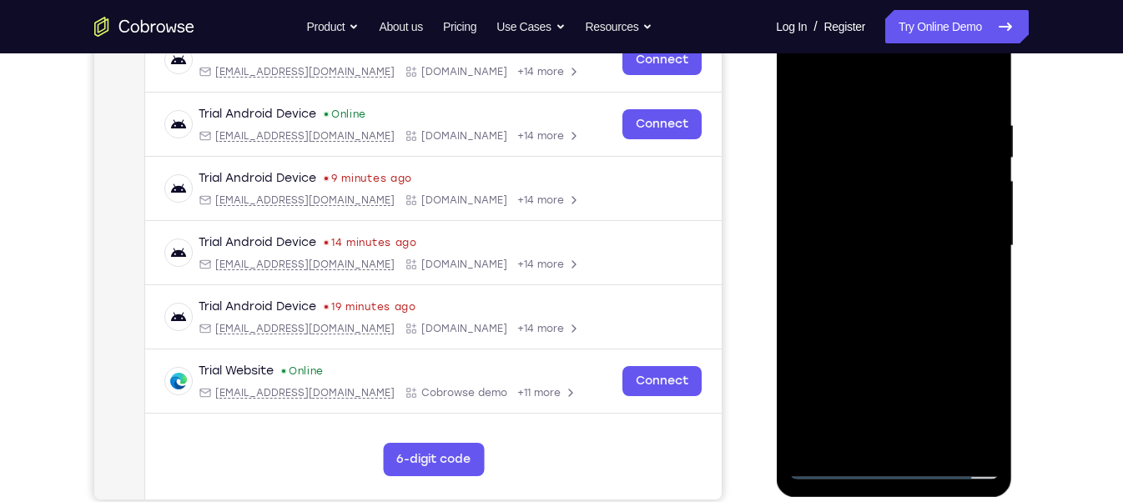
click at [866, 440] on div at bounding box center [893, 246] width 210 height 467
drag, startPoint x: 884, startPoint y: 402, endPoint x: 851, endPoint y: 251, distance: 154.7
click at [851, 251] on div at bounding box center [893, 246] width 210 height 467
drag, startPoint x: 883, startPoint y: 375, endPoint x: 870, endPoint y: 300, distance: 76.1
click at [870, 300] on div at bounding box center [893, 246] width 210 height 467
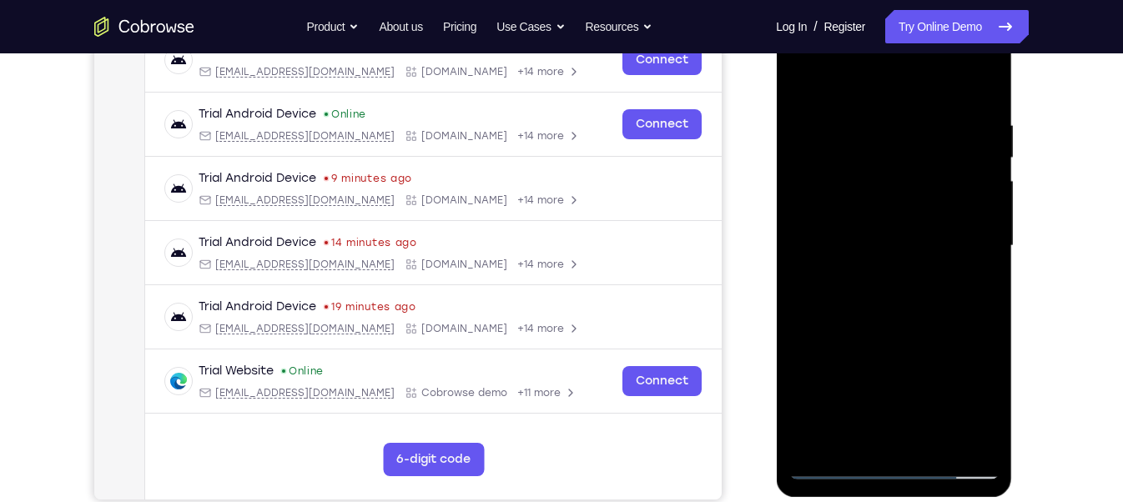
drag, startPoint x: 867, startPoint y: 206, endPoint x: 863, endPoint y: 367, distance: 161.1
click at [863, 367] on div at bounding box center [893, 246] width 210 height 467
drag, startPoint x: 849, startPoint y: 394, endPoint x: 836, endPoint y: 160, distance: 234.0
click at [836, 160] on div at bounding box center [893, 246] width 210 height 467
drag, startPoint x: 858, startPoint y: 350, endPoint x: 833, endPoint y: 66, distance: 285.6
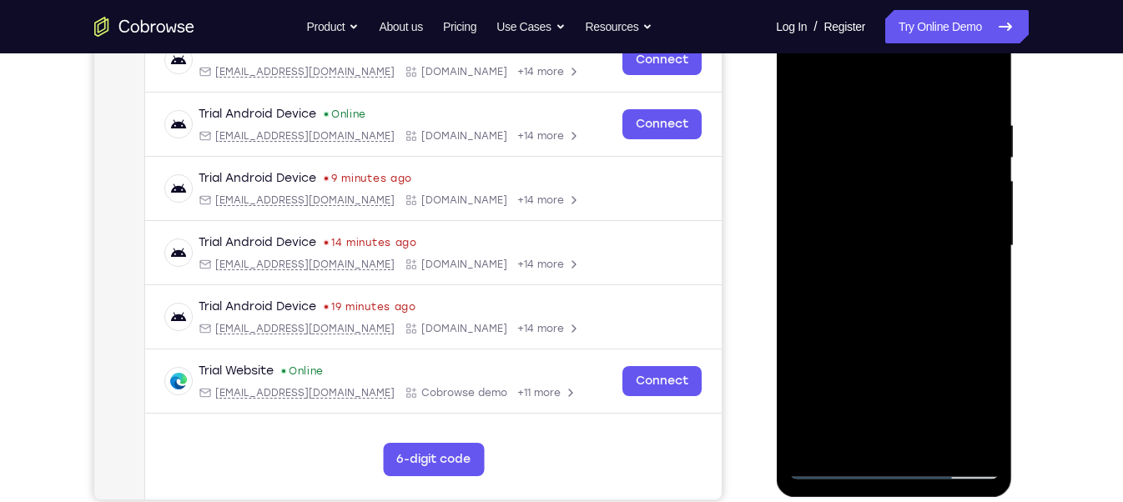
click at [833, 66] on div at bounding box center [893, 246] width 210 height 467
drag, startPoint x: 864, startPoint y: 361, endPoint x: 855, endPoint y: 178, distance: 183.8
click at [855, 178] on div at bounding box center [893, 246] width 210 height 467
drag, startPoint x: 867, startPoint y: 352, endPoint x: 829, endPoint y: 378, distance: 46.3
click at [829, 378] on div at bounding box center [893, 246] width 210 height 467
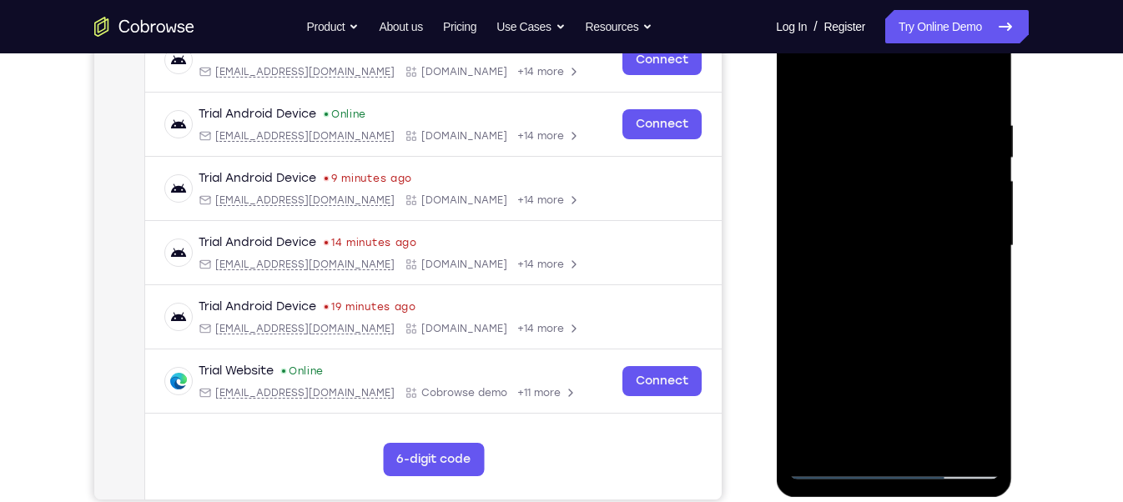
drag, startPoint x: 854, startPoint y: 135, endPoint x: 882, endPoint y: 368, distance: 234.5
click at [882, 368] on div at bounding box center [893, 246] width 210 height 467
drag, startPoint x: 872, startPoint y: 141, endPoint x: 858, endPoint y: 419, distance: 278.2
click at [858, 419] on div at bounding box center [893, 246] width 210 height 467
drag, startPoint x: 879, startPoint y: 248, endPoint x: 892, endPoint y: 447, distance: 199.8
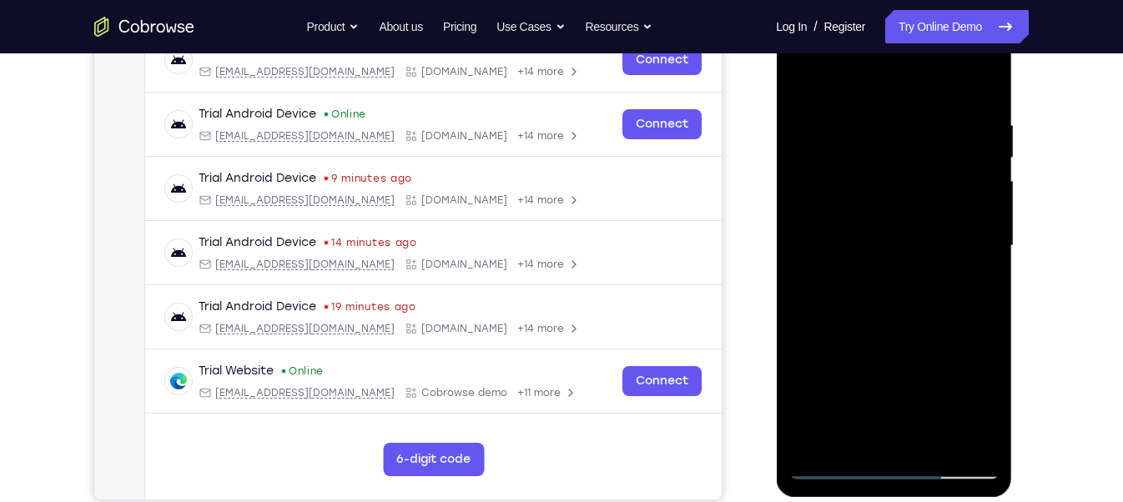
click at [892, 447] on div at bounding box center [893, 246] width 210 height 467
click at [941, 98] on div at bounding box center [893, 246] width 210 height 467
click at [912, 82] on div at bounding box center [893, 246] width 210 height 467
click at [884, 80] on div at bounding box center [893, 246] width 210 height 467
click at [803, 78] on div at bounding box center [893, 246] width 210 height 467
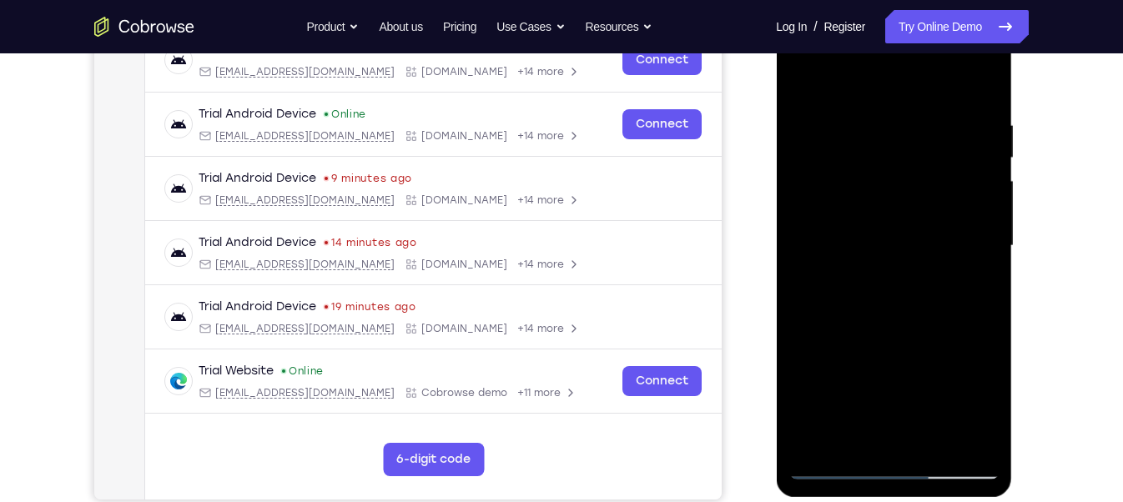
click at [804, 78] on div at bounding box center [893, 246] width 210 height 467
drag, startPoint x: 872, startPoint y: 367, endPoint x: 798, endPoint y: 73, distance: 303.5
click at [798, 73] on div at bounding box center [893, 246] width 210 height 467
drag, startPoint x: 884, startPoint y: 192, endPoint x: 895, endPoint y: 290, distance: 99.1
click at [895, 290] on div at bounding box center [893, 246] width 210 height 467
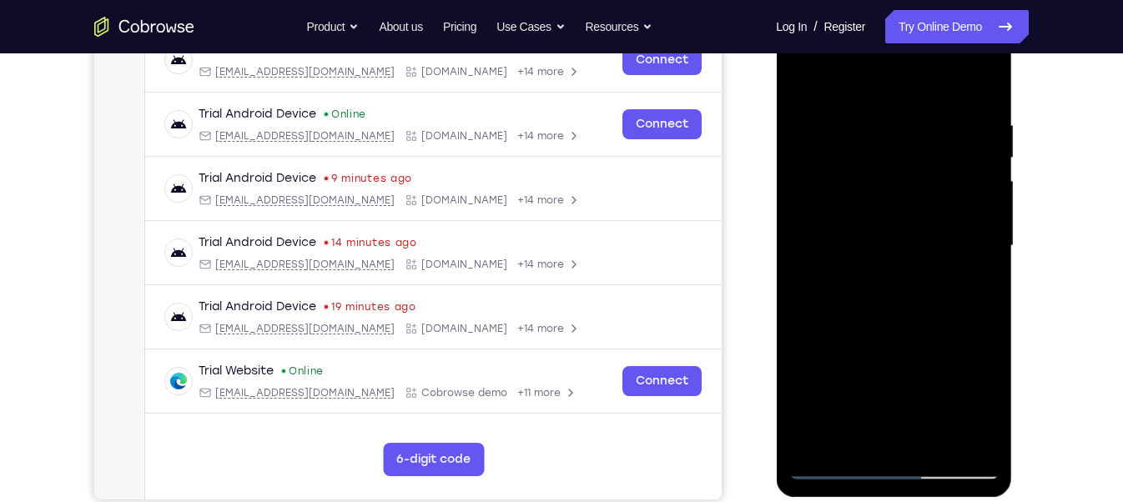
drag, startPoint x: 900, startPoint y: 254, endPoint x: 939, endPoint y: 463, distance: 212.9
click at [939, 463] on div at bounding box center [893, 246] width 210 height 467
drag, startPoint x: 886, startPoint y: 199, endPoint x: 902, endPoint y: 319, distance: 120.4
click at [902, 319] on div at bounding box center [893, 246] width 210 height 467
click at [936, 217] on div at bounding box center [893, 246] width 210 height 467
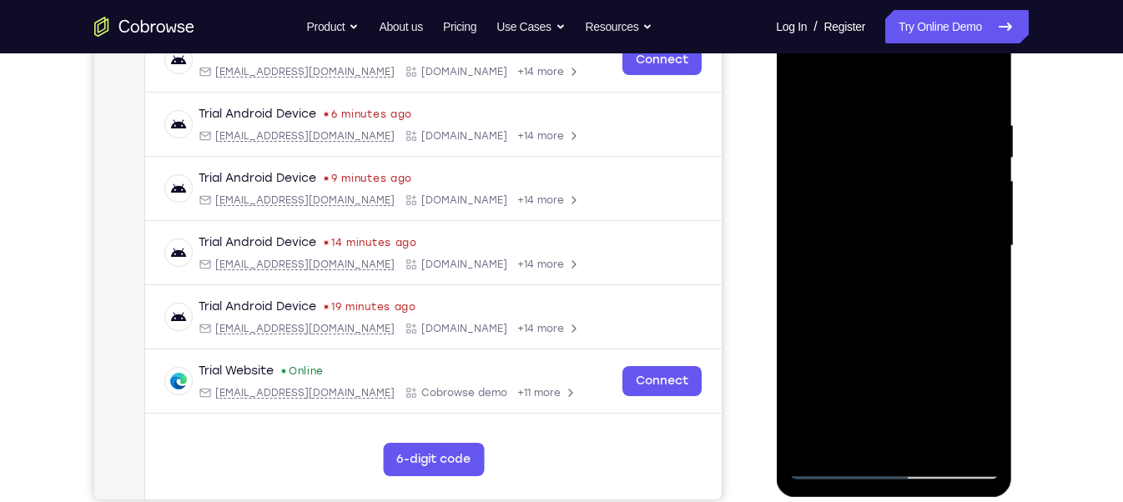
click at [981, 256] on div at bounding box center [893, 246] width 210 height 467
click at [803, 259] on div at bounding box center [893, 246] width 210 height 467
click at [985, 259] on div at bounding box center [893, 246] width 210 height 467
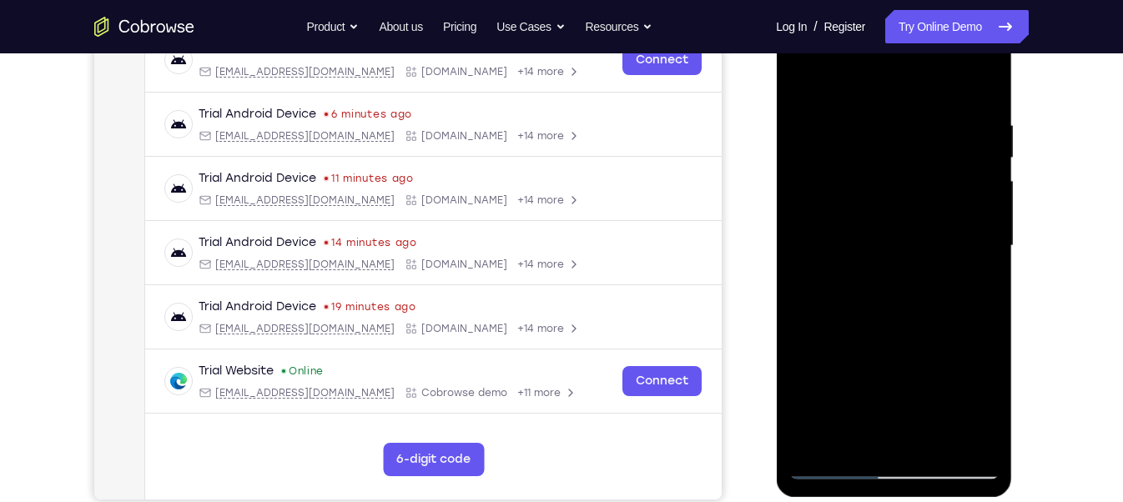
click at [976, 256] on div at bounding box center [893, 246] width 210 height 467
click at [984, 246] on div at bounding box center [893, 246] width 210 height 467
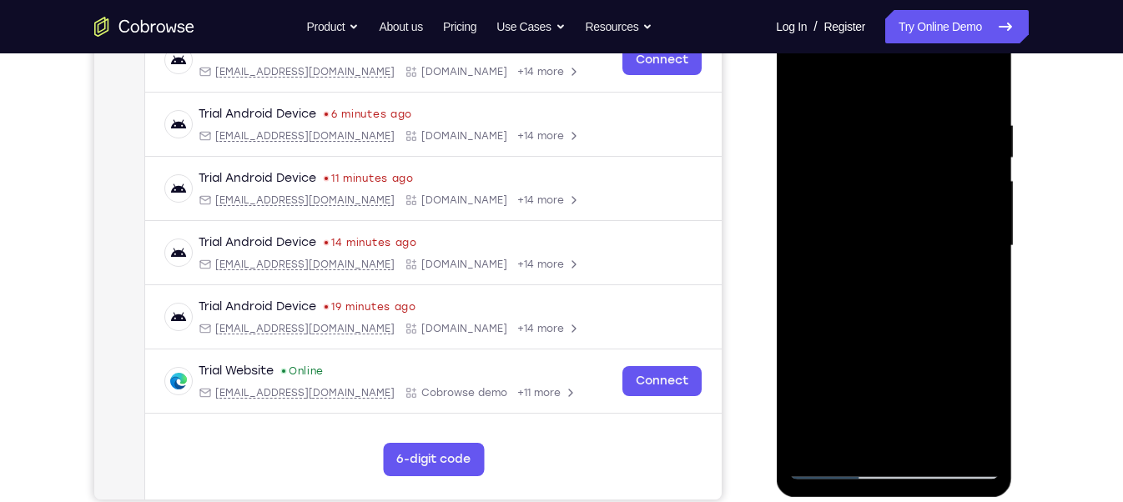
click at [985, 256] on div at bounding box center [893, 246] width 210 height 467
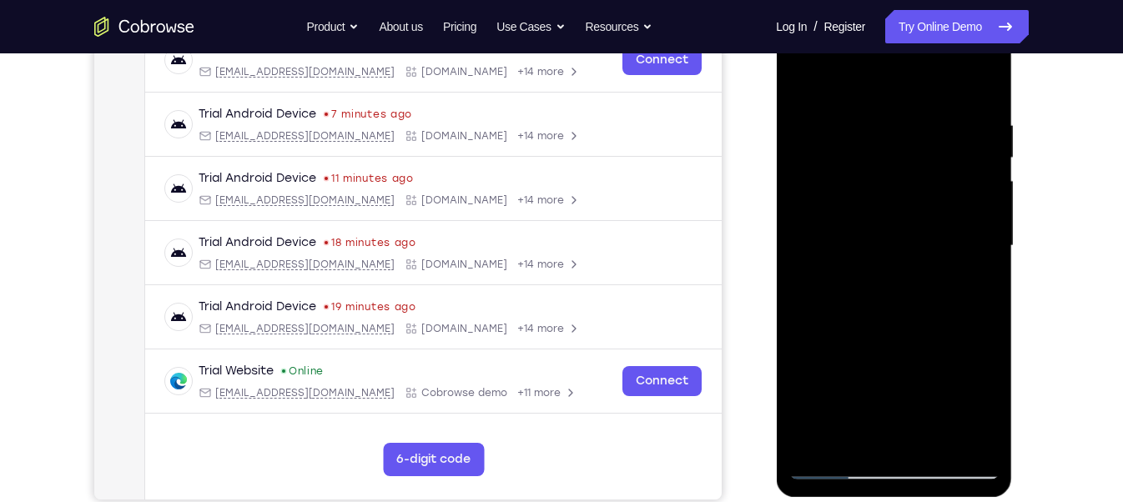
click at [985, 256] on div at bounding box center [893, 246] width 210 height 467
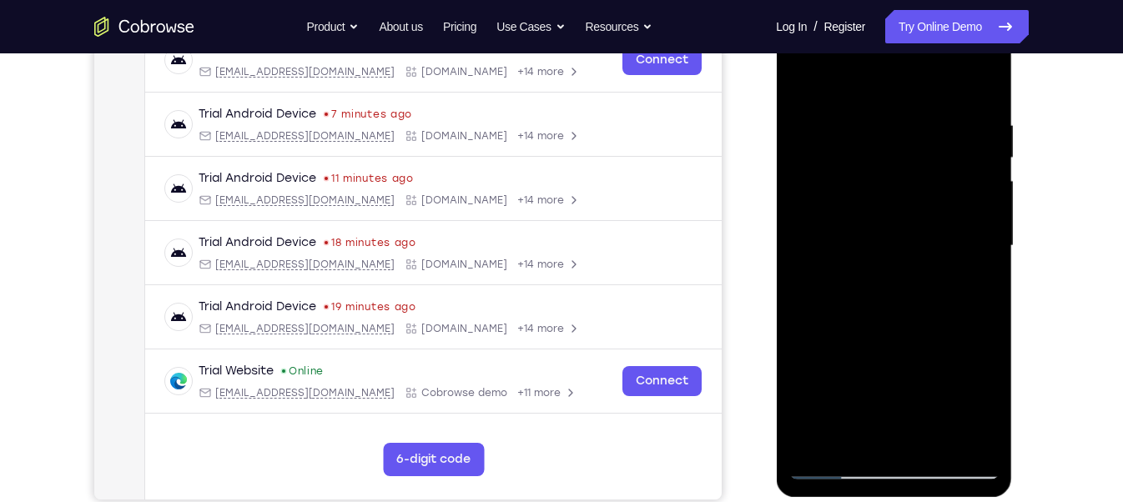
click at [985, 256] on div at bounding box center [893, 246] width 210 height 467
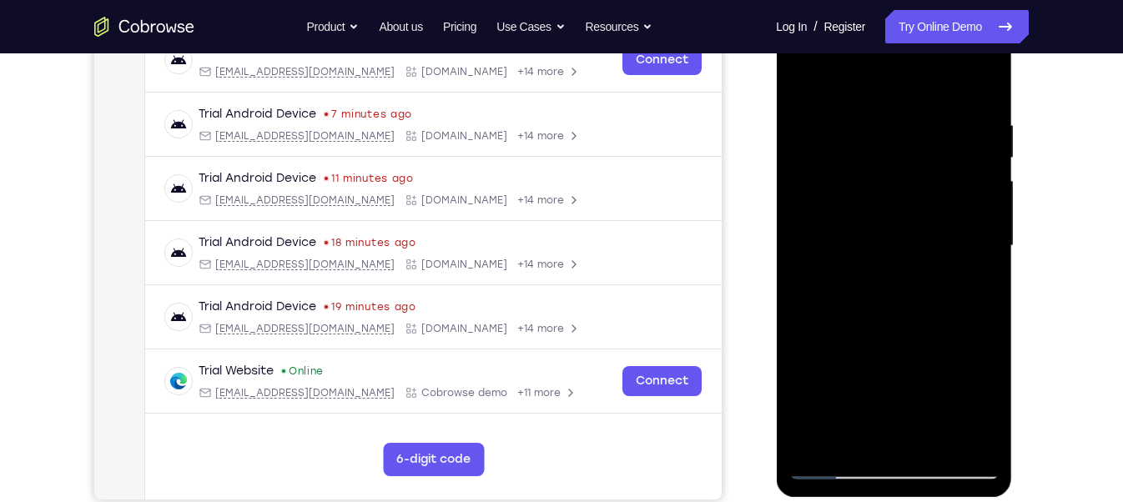
click at [985, 256] on div at bounding box center [893, 246] width 210 height 467
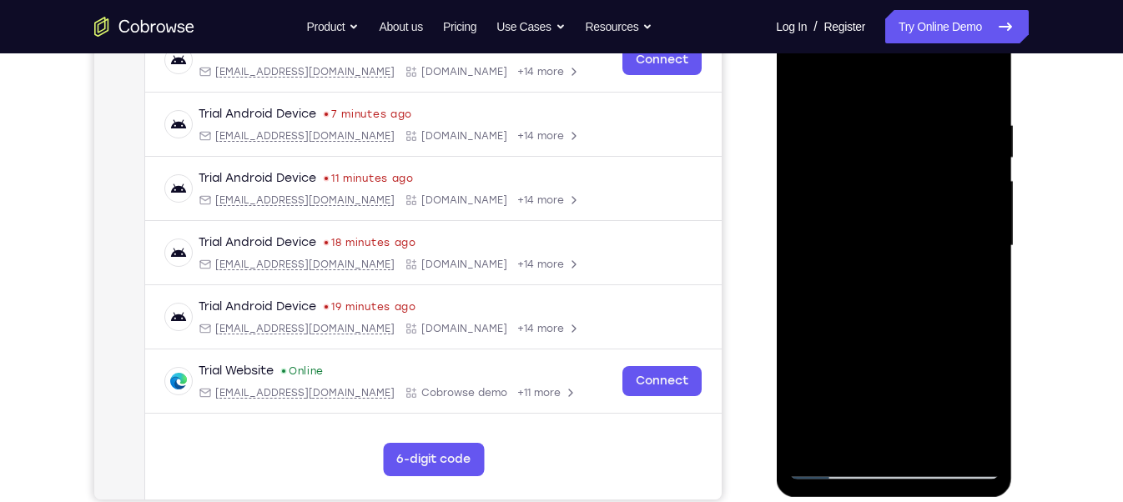
click at [985, 256] on div at bounding box center [893, 246] width 210 height 467
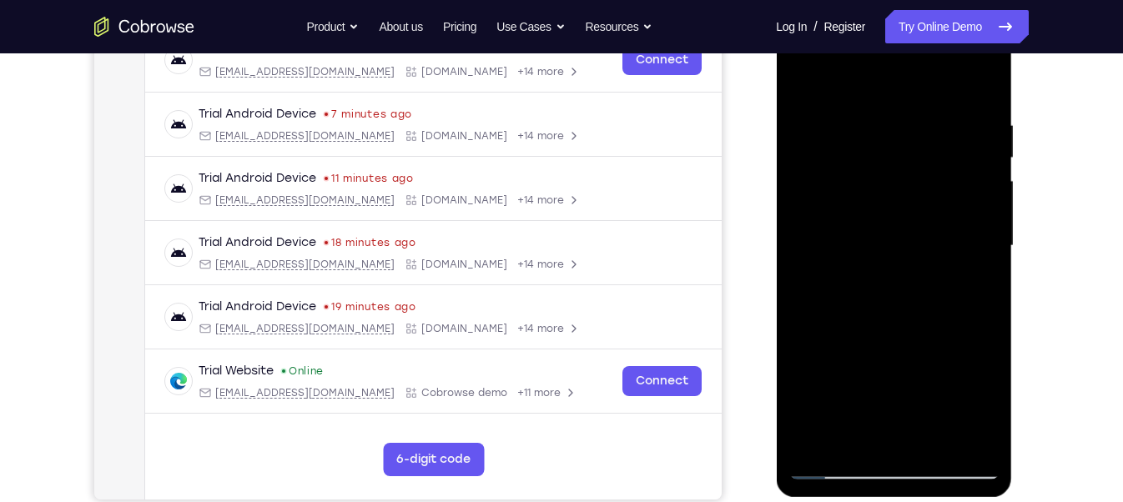
click at [985, 256] on div at bounding box center [893, 246] width 210 height 467
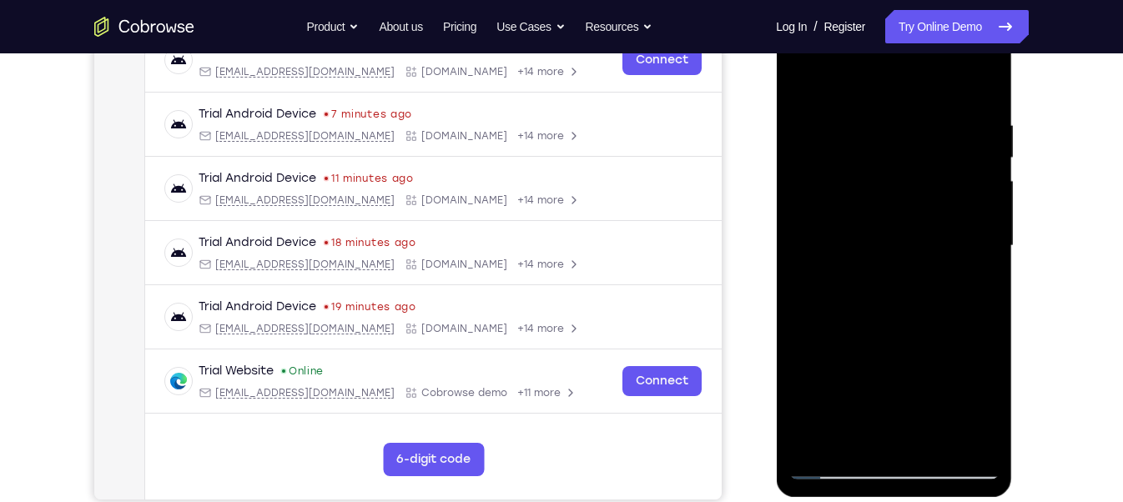
click at [985, 255] on div at bounding box center [893, 246] width 210 height 467
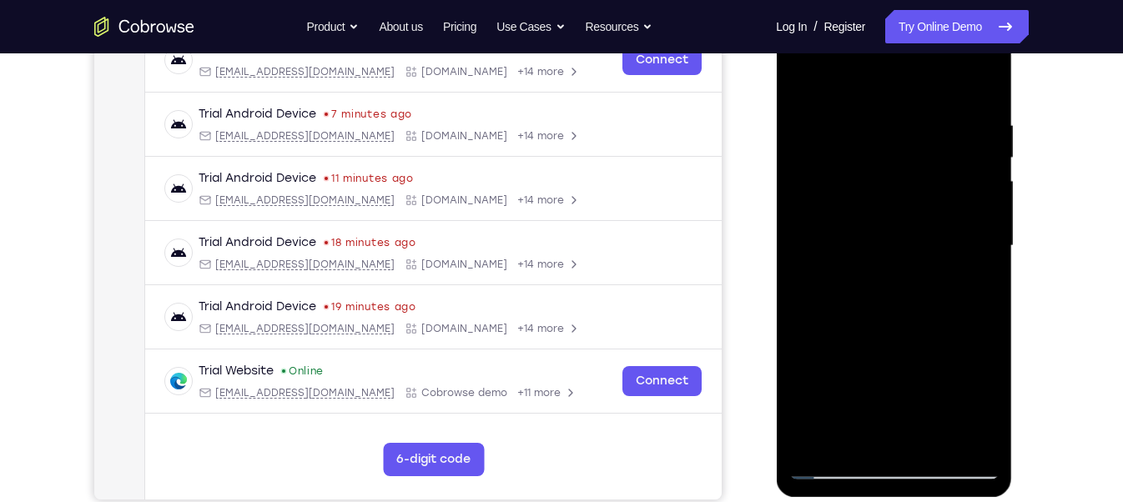
click at [985, 255] on div at bounding box center [893, 246] width 210 height 467
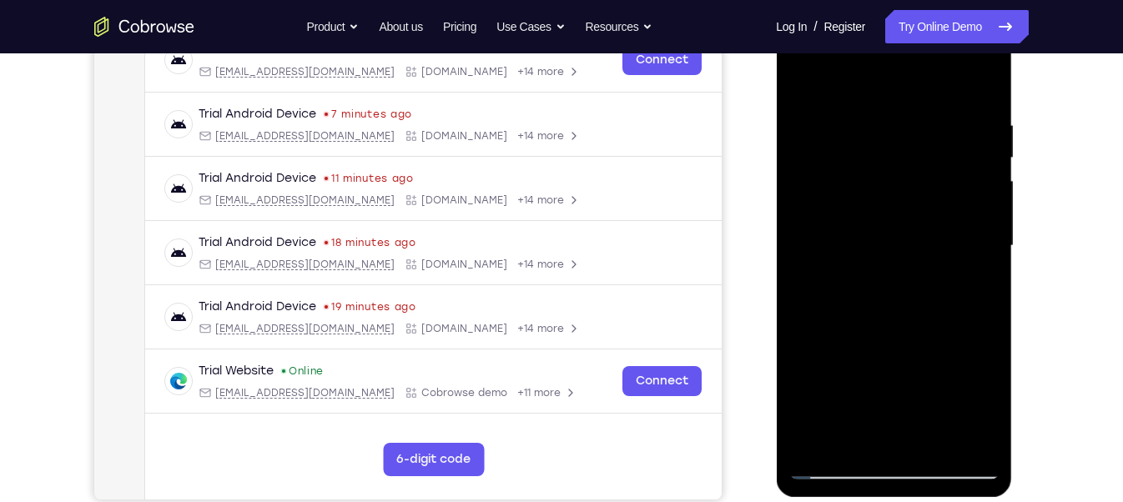
click at [985, 255] on div at bounding box center [893, 246] width 210 height 467
click at [992, 92] on div at bounding box center [893, 246] width 210 height 467
drag, startPoint x: 870, startPoint y: 356, endPoint x: 859, endPoint y: 116, distance: 240.5
click at [859, 116] on div at bounding box center [893, 246] width 210 height 467
drag, startPoint x: 881, startPoint y: 337, endPoint x: 836, endPoint y: 63, distance: 277.3
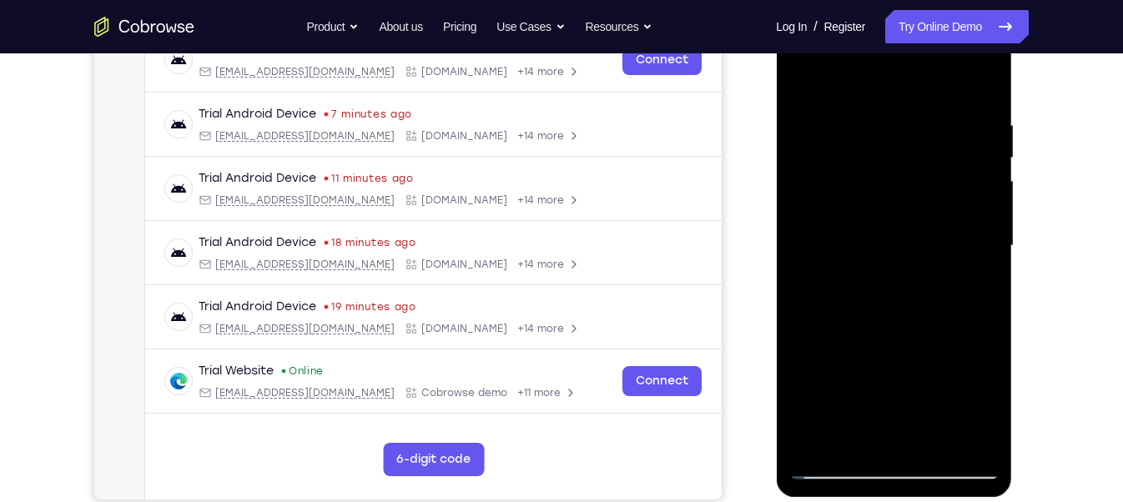
click at [836, 63] on div at bounding box center [893, 246] width 210 height 467
click at [889, 217] on div at bounding box center [893, 246] width 210 height 467
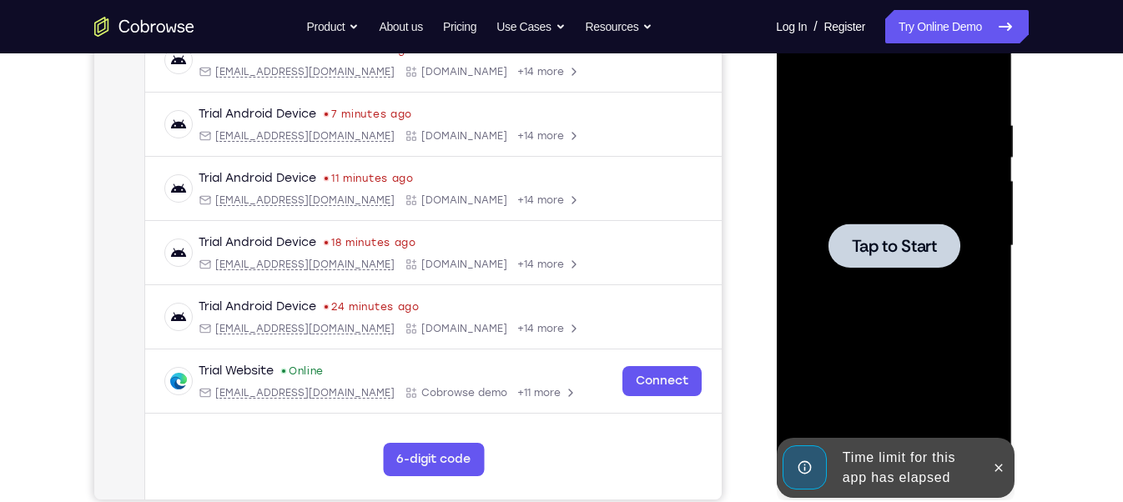
click at [839, 261] on div at bounding box center [894, 246] width 132 height 44
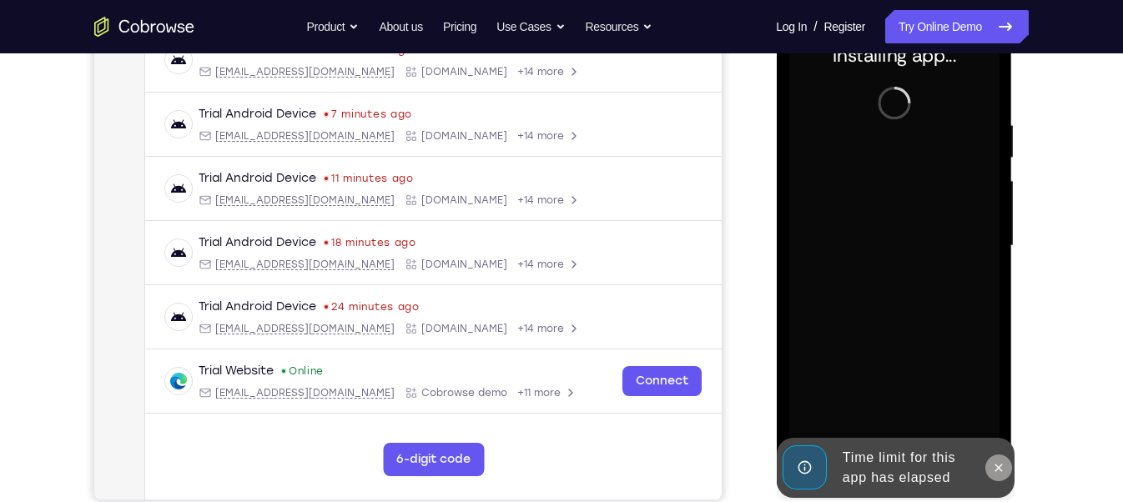
click at [1003, 473] on icon at bounding box center [997, 467] width 13 height 13
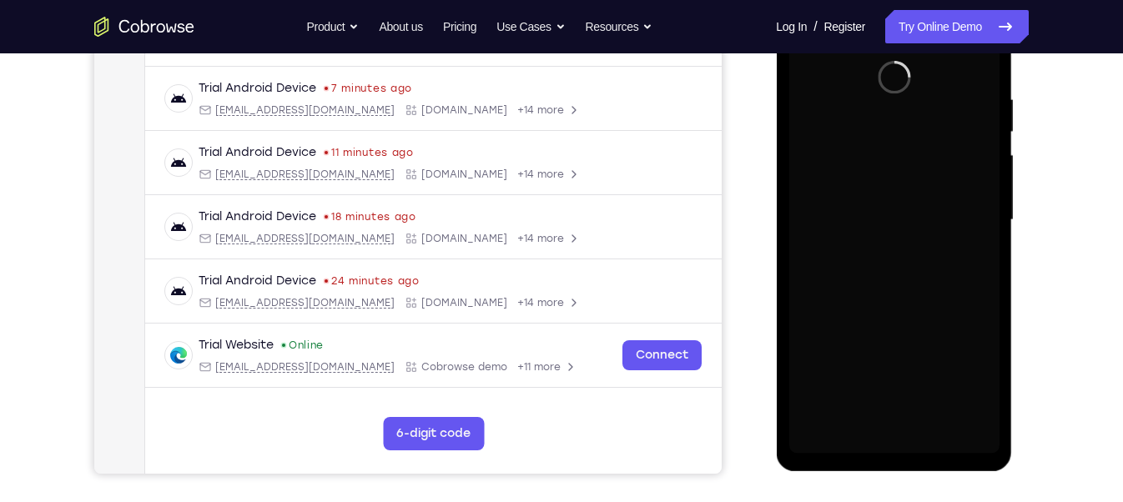
scroll to position [304, 0]
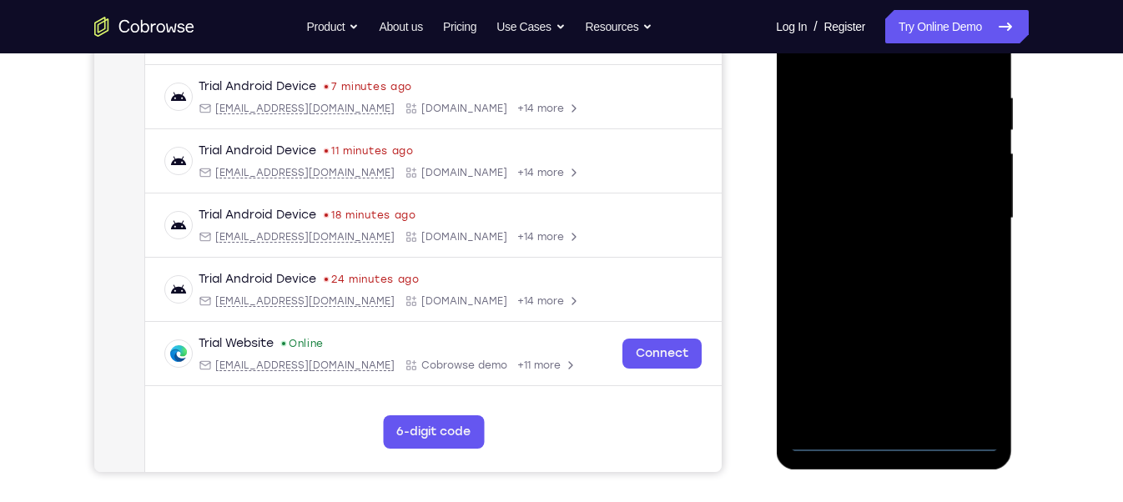
click at [903, 442] on div at bounding box center [893, 218] width 210 height 467
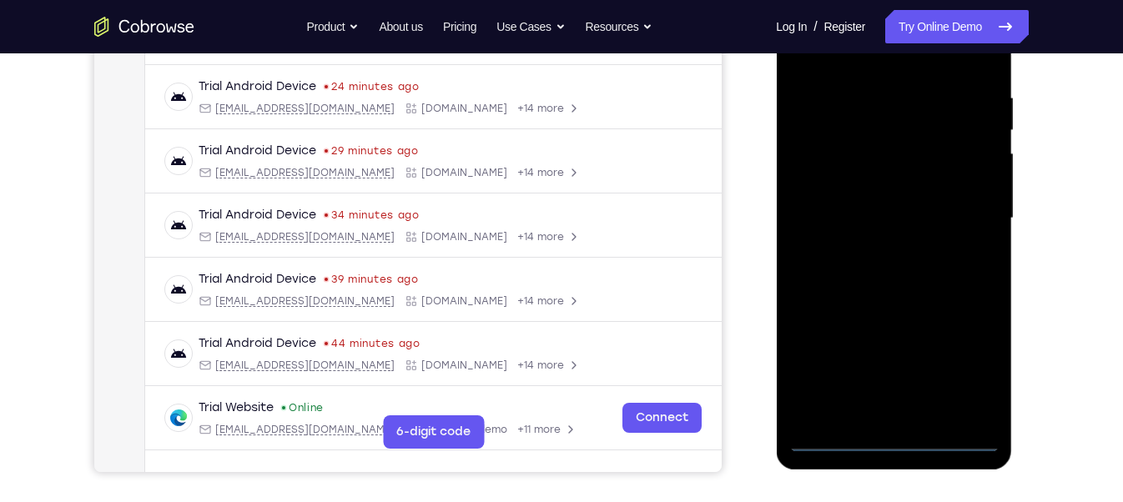
click at [965, 370] on div at bounding box center [893, 218] width 210 height 467
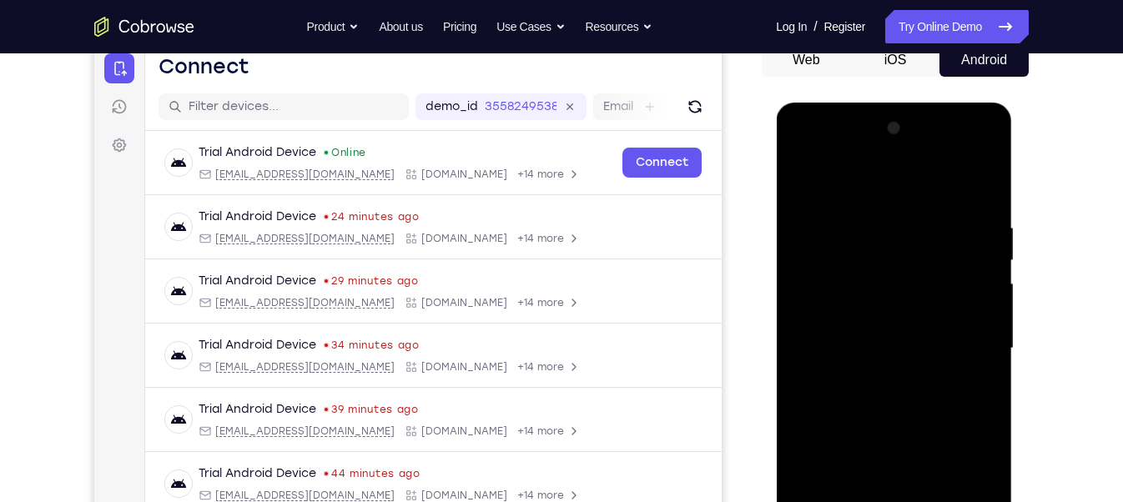
scroll to position [173, 0]
click at [802, 150] on div at bounding box center [893, 349] width 210 height 467
click at [869, 250] on div at bounding box center [893, 349] width 210 height 467
drag, startPoint x: 856, startPoint y: 420, endPoint x: 832, endPoint y: 286, distance: 135.7
click at [832, 286] on div at bounding box center [893, 349] width 210 height 467
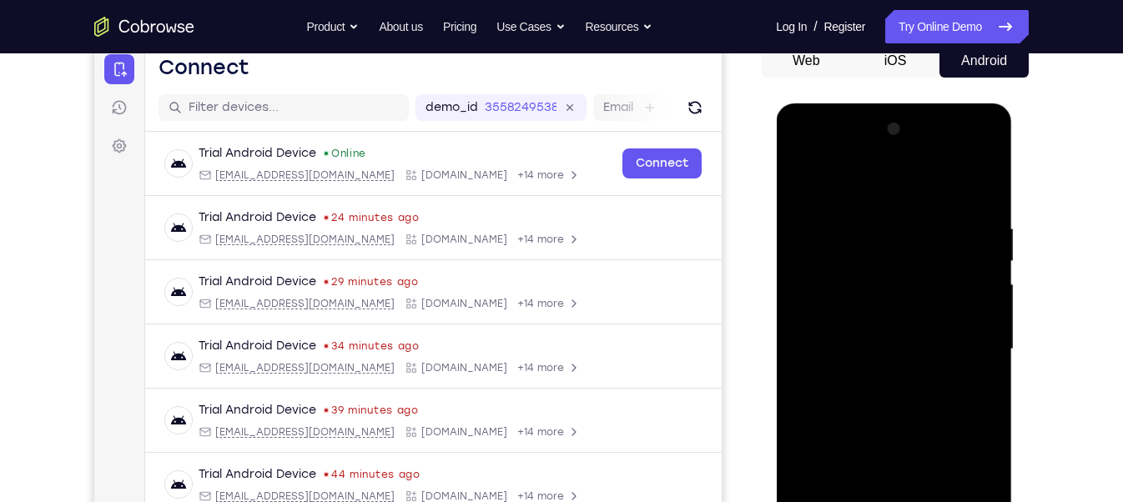
click at [856, 293] on div at bounding box center [893, 349] width 210 height 467
drag, startPoint x: 874, startPoint y: 409, endPoint x: 839, endPoint y: 137, distance: 274.2
click at [839, 137] on div at bounding box center [893, 349] width 210 height 467
drag, startPoint x: 857, startPoint y: 460, endPoint x: 819, endPoint y: 63, distance: 398.9
click at [819, 103] on html "Online web based iOS Simulators and Android Emulators. Run iPhone, iPad, Mobile…" at bounding box center [895, 353] width 238 height 501
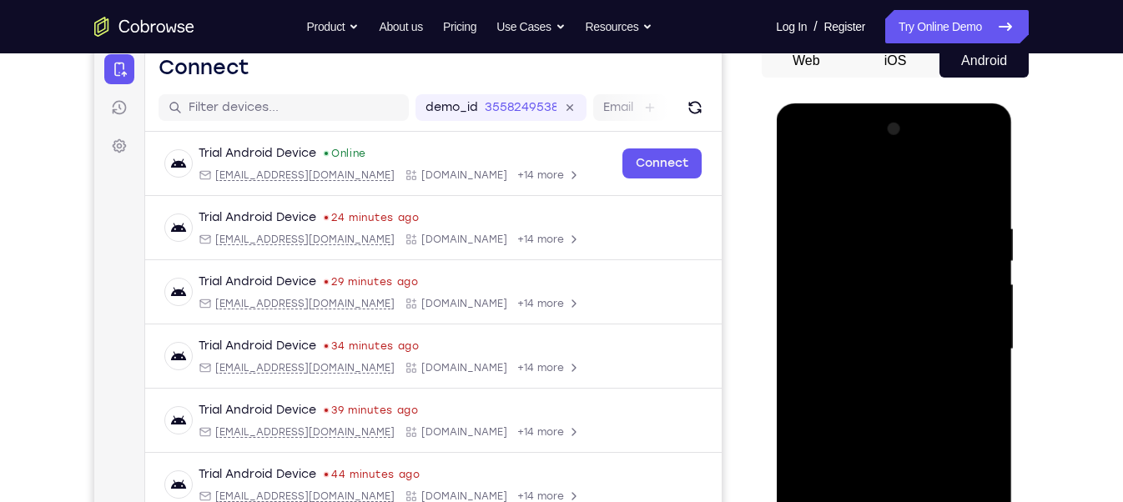
drag, startPoint x: 867, startPoint y: 247, endPoint x: 878, endPoint y: 410, distance: 163.1
click at [878, 410] on div at bounding box center [893, 349] width 210 height 467
drag, startPoint x: 914, startPoint y: 285, endPoint x: 910, endPoint y: 312, distance: 27.0
click at [910, 312] on div at bounding box center [893, 349] width 210 height 467
drag, startPoint x: 889, startPoint y: 400, endPoint x: 822, endPoint y: 122, distance: 286.7
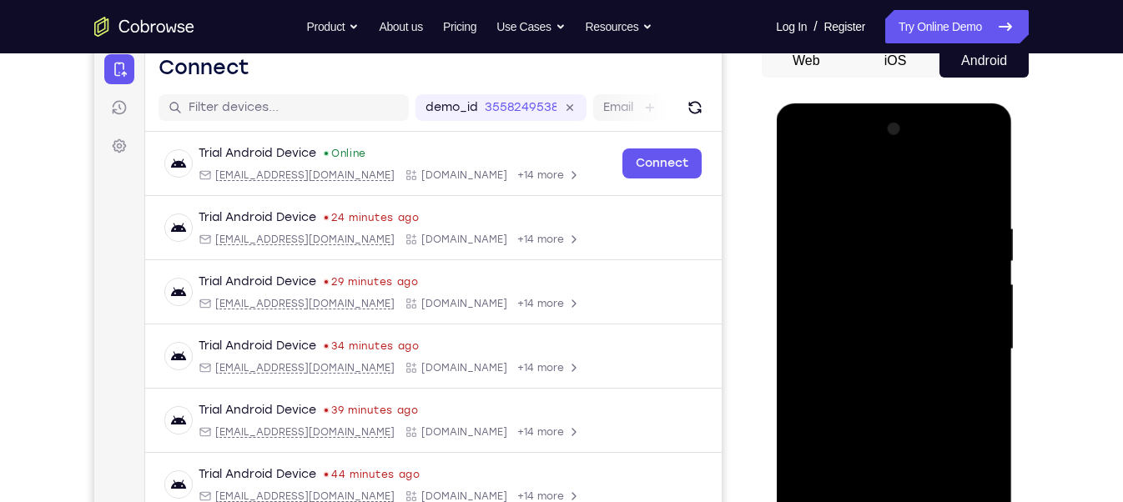
click at [822, 122] on div at bounding box center [893, 349] width 210 height 467
drag, startPoint x: 867, startPoint y: 467, endPoint x: 847, endPoint y: 181, distance: 286.9
click at [847, 181] on div at bounding box center [893, 349] width 210 height 467
drag, startPoint x: 867, startPoint y: 460, endPoint x: 874, endPoint y: 161, distance: 298.8
click at [874, 161] on div at bounding box center [893, 349] width 210 height 467
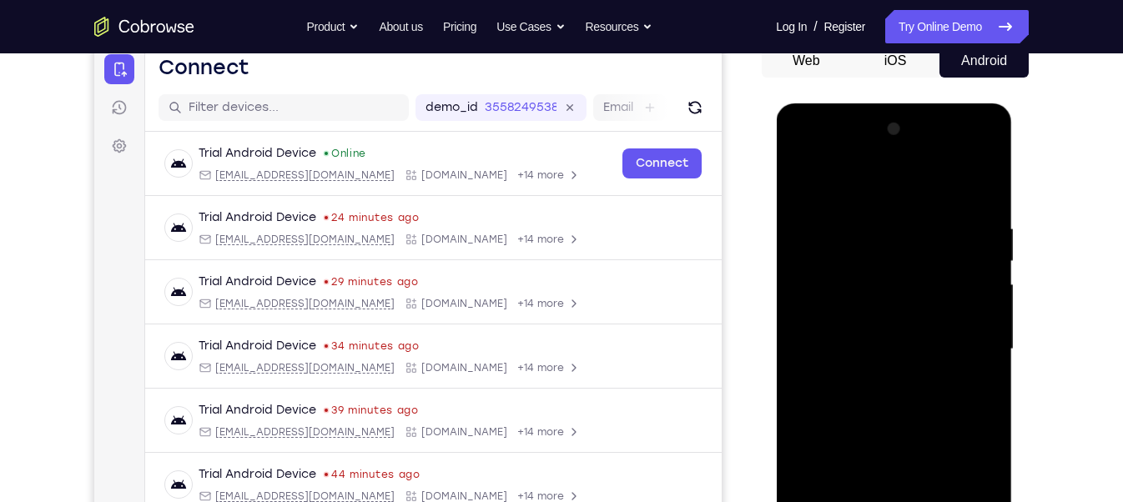
drag, startPoint x: 862, startPoint y: 475, endPoint x: 859, endPoint y: 426, distance: 48.5
click at [859, 426] on div at bounding box center [893, 349] width 210 height 467
drag, startPoint x: 867, startPoint y: 362, endPoint x: 867, endPoint y: 335, distance: 27.5
click at [867, 335] on div at bounding box center [893, 349] width 210 height 467
click at [885, 317] on div at bounding box center [893, 349] width 210 height 467
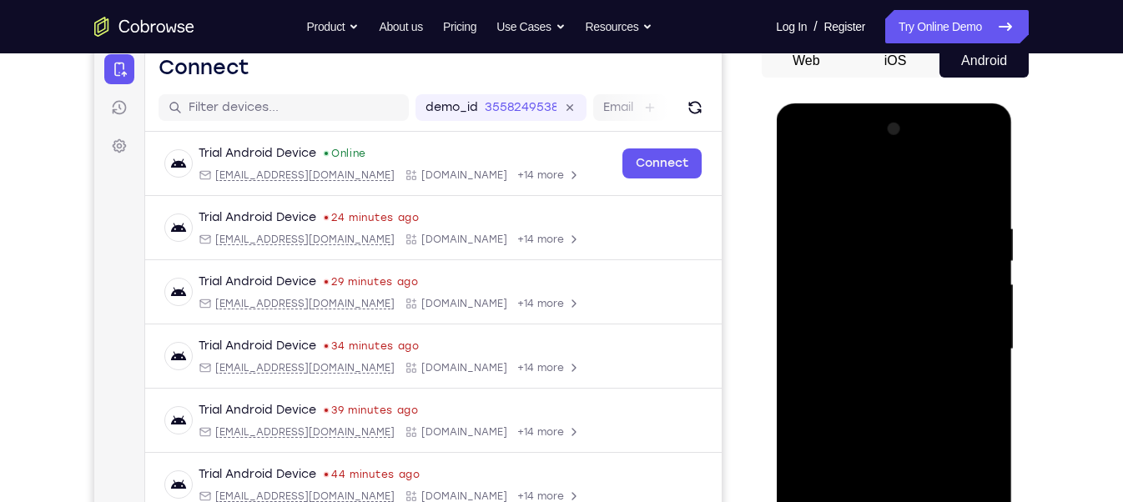
drag, startPoint x: 878, startPoint y: 380, endPoint x: 847, endPoint y: 208, distance: 175.4
click at [847, 208] on div at bounding box center [893, 349] width 210 height 467
drag, startPoint x: 880, startPoint y: 395, endPoint x: 890, endPoint y: 314, distance: 82.4
click at [890, 314] on div at bounding box center [893, 349] width 210 height 467
drag, startPoint x: 894, startPoint y: 421, endPoint x: 884, endPoint y: 209, distance: 213.0
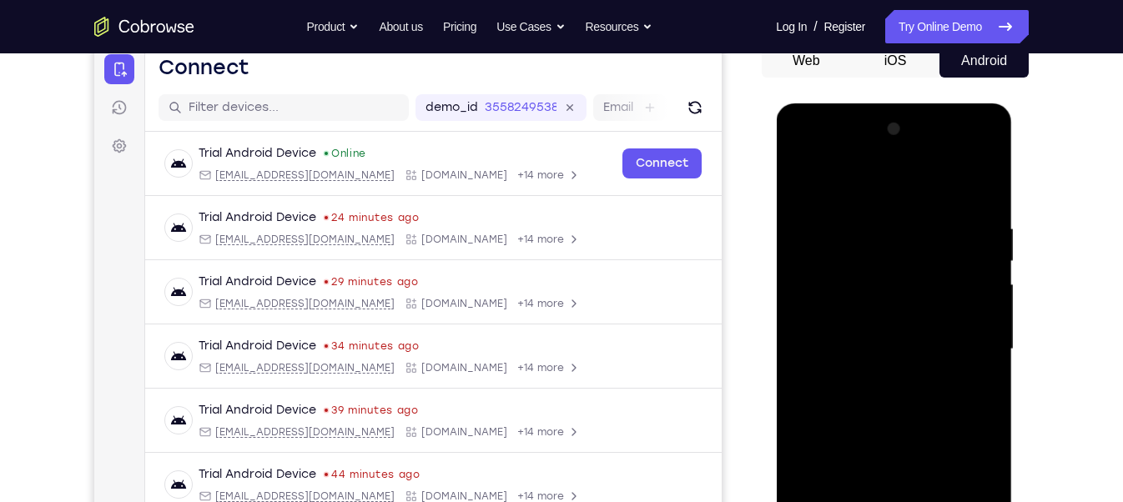
click at [884, 209] on div at bounding box center [893, 349] width 210 height 467
drag, startPoint x: 877, startPoint y: 448, endPoint x: 876, endPoint y: 336, distance: 111.8
click at [876, 336] on div at bounding box center [893, 349] width 210 height 467
drag, startPoint x: 869, startPoint y: 405, endPoint x: 869, endPoint y: 238, distance: 167.7
click at [869, 238] on div at bounding box center [893, 349] width 210 height 467
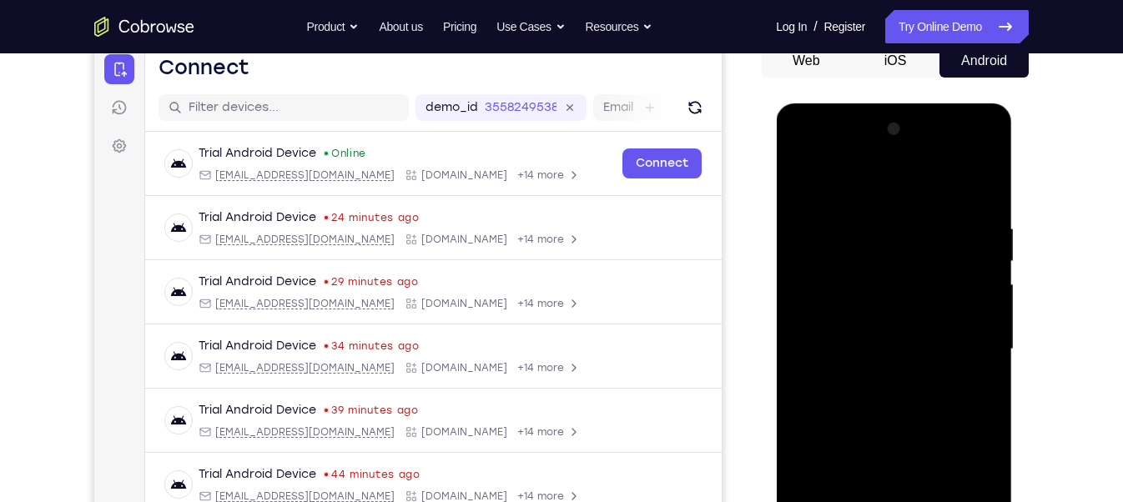
drag, startPoint x: 872, startPoint y: 390, endPoint x: 860, endPoint y: 225, distance: 165.6
click at [860, 225] on div at bounding box center [893, 349] width 210 height 467
drag, startPoint x: 883, startPoint y: 403, endPoint x: 868, endPoint y: 302, distance: 102.1
click at [868, 302] on div at bounding box center [893, 349] width 210 height 467
drag, startPoint x: 879, startPoint y: 476, endPoint x: 861, endPoint y: 185, distance: 291.7
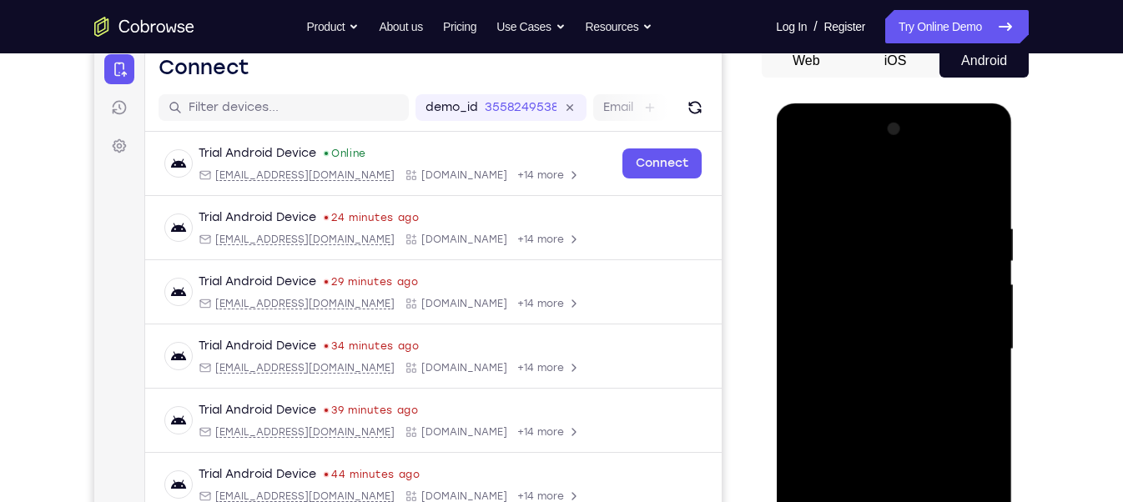
click at [861, 185] on div at bounding box center [893, 349] width 210 height 467
drag, startPoint x: 874, startPoint y: 488, endPoint x: 866, endPoint y: 347, distance: 141.3
click at [866, 347] on div at bounding box center [893, 349] width 210 height 467
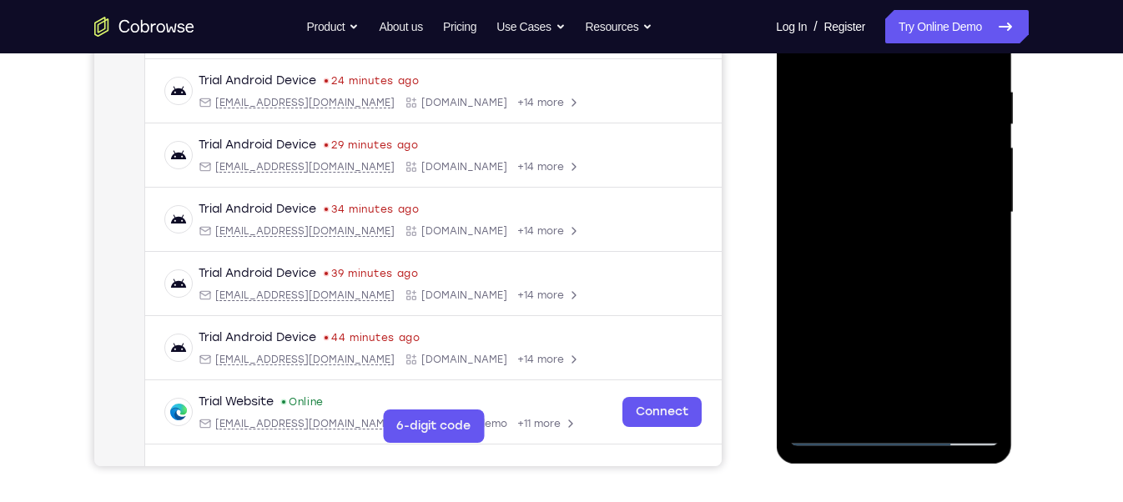
click at [831, 436] on div at bounding box center [893, 212] width 210 height 467
drag, startPoint x: 856, startPoint y: 389, endPoint x: 843, endPoint y: 121, distance: 268.2
click at [843, 121] on div at bounding box center [893, 212] width 210 height 467
drag, startPoint x: 848, startPoint y: 388, endPoint x: 834, endPoint y: 123, distance: 265.7
click at [834, 123] on div at bounding box center [893, 212] width 210 height 467
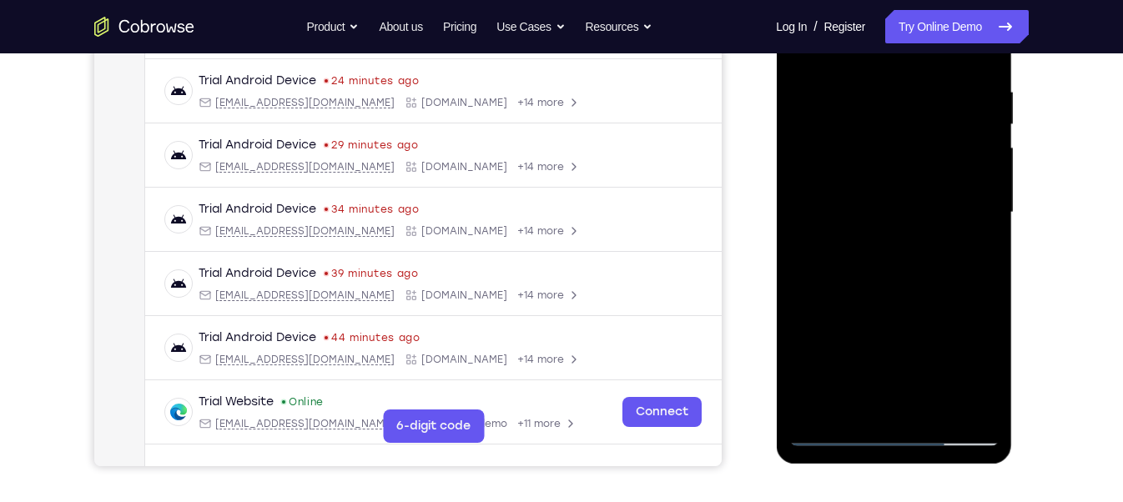
drag, startPoint x: 869, startPoint y: 358, endPoint x: 830, endPoint y: 146, distance: 215.5
click at [830, 146] on div at bounding box center [893, 212] width 210 height 467
drag, startPoint x: 887, startPoint y: 285, endPoint x: 874, endPoint y: 215, distance: 71.2
click at [874, 215] on div at bounding box center [893, 212] width 210 height 467
drag, startPoint x: 859, startPoint y: 362, endPoint x: 826, endPoint y: 175, distance: 189.9
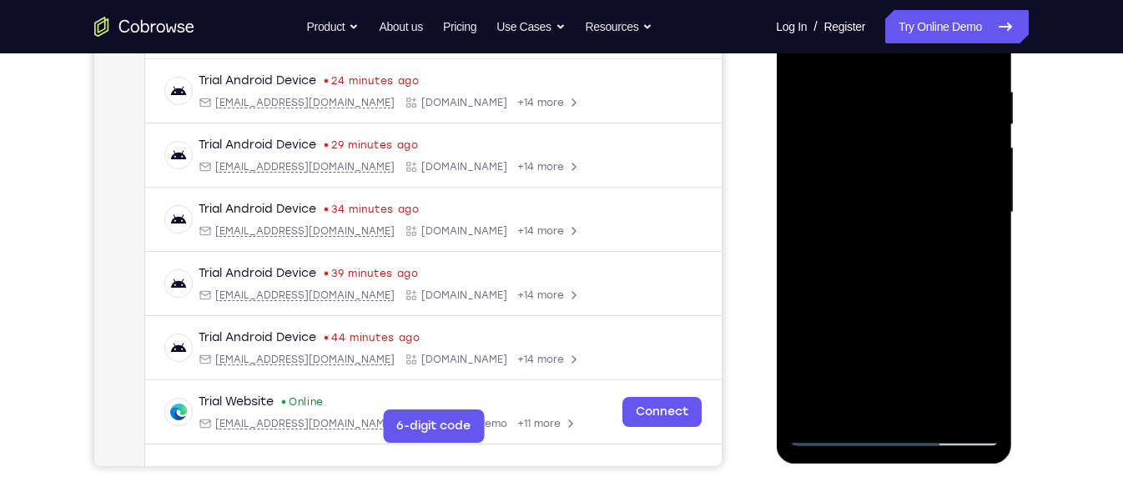
click at [826, 175] on div at bounding box center [893, 212] width 210 height 467
drag, startPoint x: 849, startPoint y: 245, endPoint x: 844, endPoint y: 209, distance: 37.1
click at [844, 209] on div at bounding box center [893, 212] width 210 height 467
drag, startPoint x: 858, startPoint y: 373, endPoint x: 859, endPoint y: 157, distance: 216.1
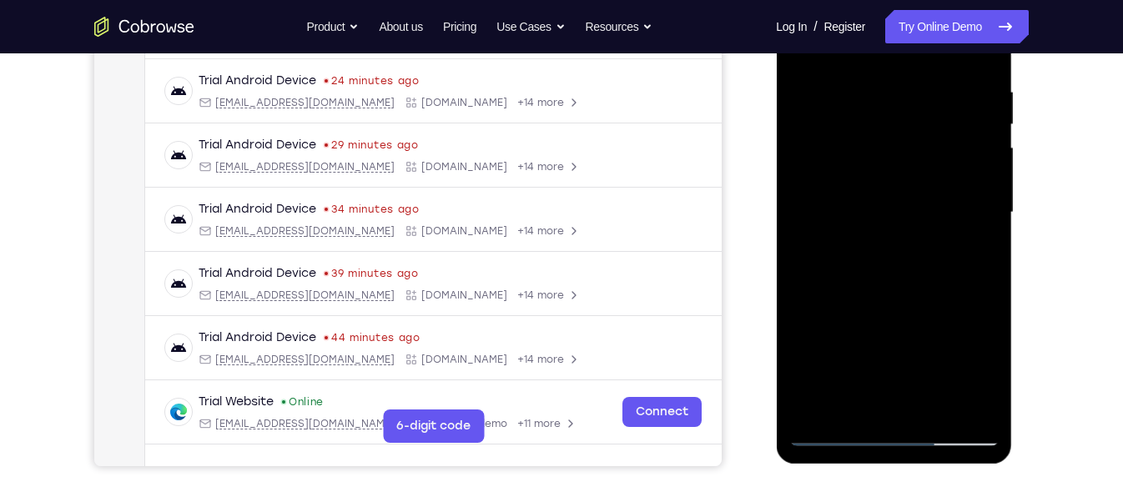
click at [859, 157] on div at bounding box center [893, 212] width 210 height 467
drag, startPoint x: 863, startPoint y: 328, endPoint x: 859, endPoint y: 273, distance: 55.2
click at [859, 273] on div at bounding box center [893, 212] width 210 height 467
click at [894, 227] on div at bounding box center [893, 212] width 210 height 467
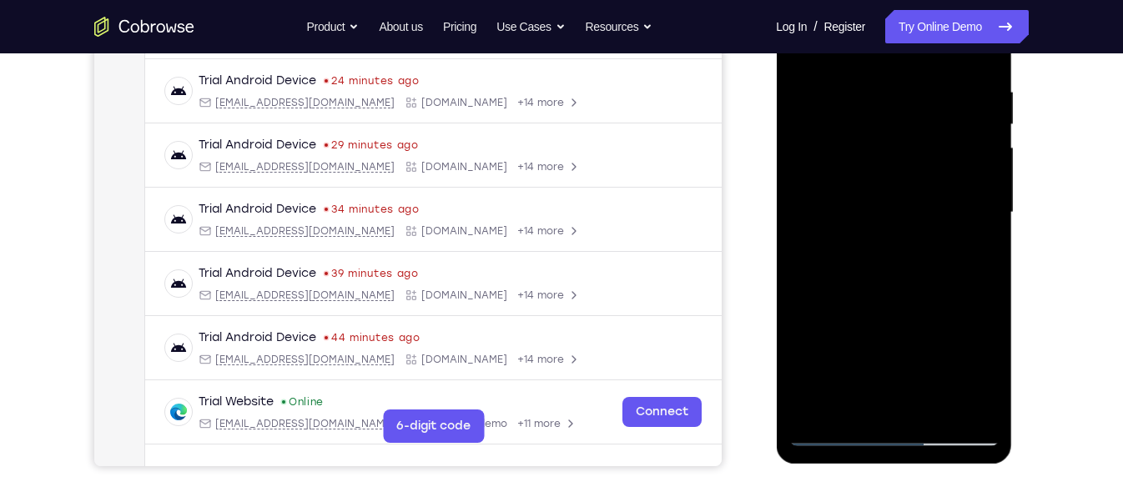
click at [974, 289] on div at bounding box center [893, 212] width 210 height 467
click at [984, 220] on div at bounding box center [893, 212] width 210 height 467
click at [981, 287] on div at bounding box center [893, 212] width 210 height 467
click at [974, 236] on div at bounding box center [893, 212] width 210 height 467
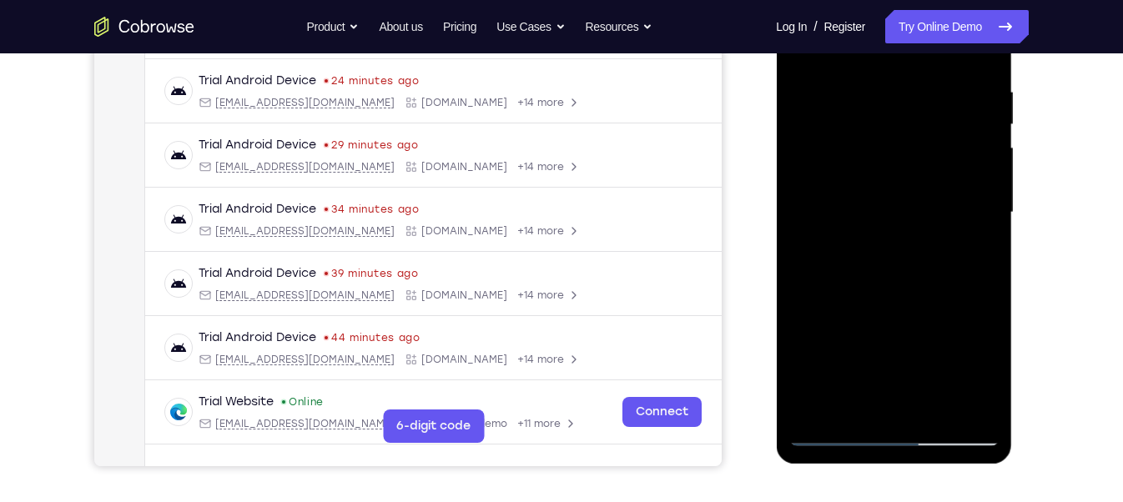
click at [974, 236] on div at bounding box center [893, 212] width 210 height 467
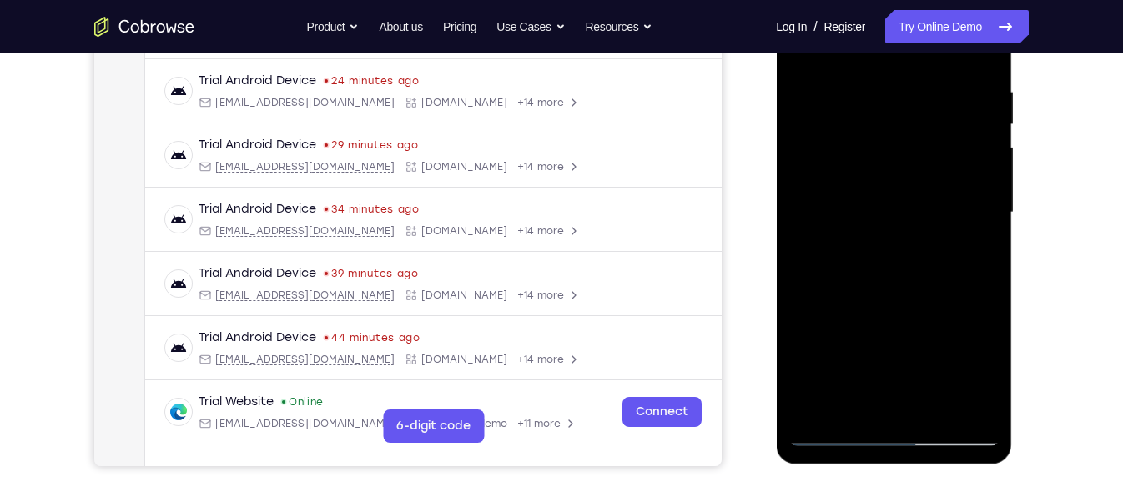
click at [974, 236] on div at bounding box center [893, 212] width 210 height 467
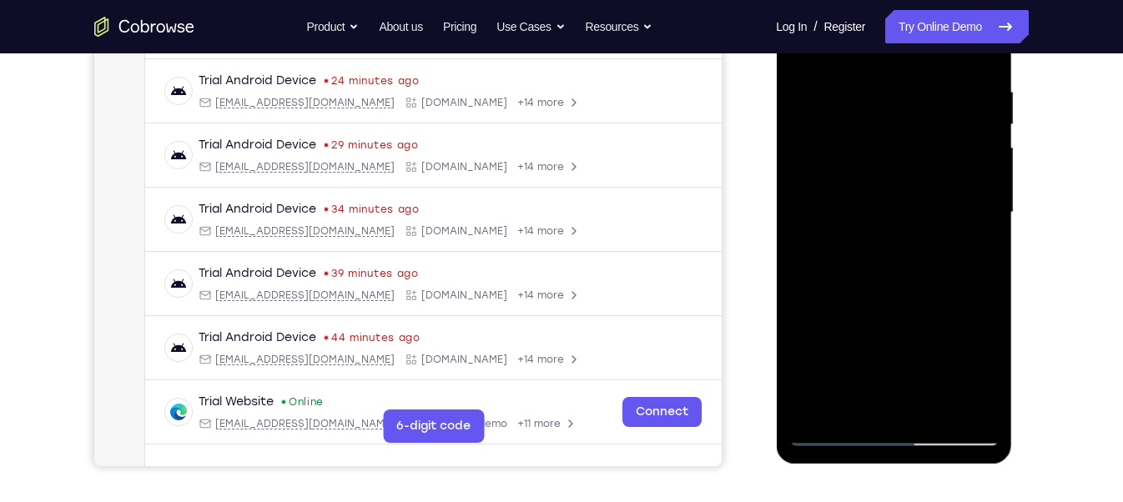
click at [974, 236] on div at bounding box center [893, 212] width 210 height 467
click at [904, 244] on div at bounding box center [893, 212] width 210 height 467
click at [954, 224] on div at bounding box center [893, 212] width 210 height 467
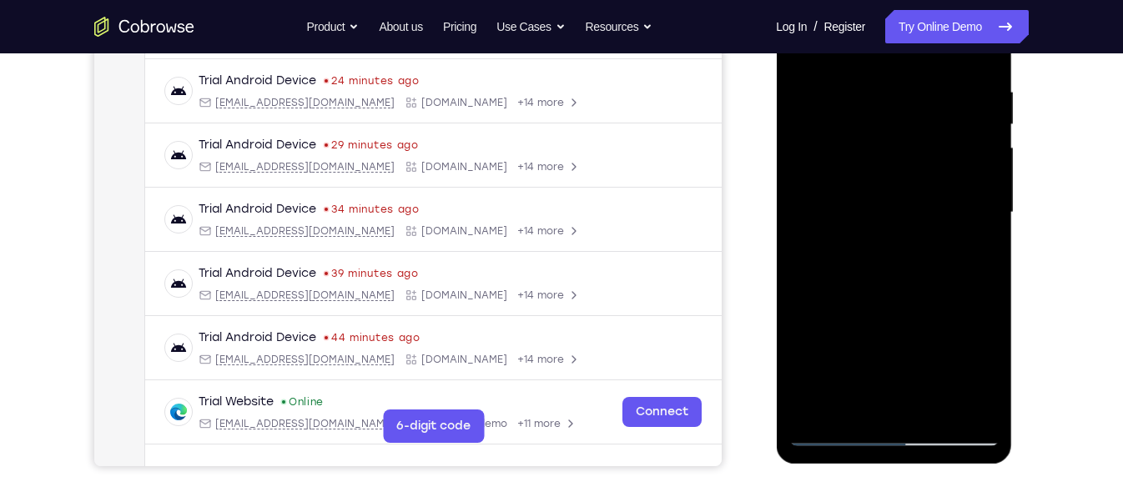
click at [954, 224] on div at bounding box center [893, 212] width 210 height 467
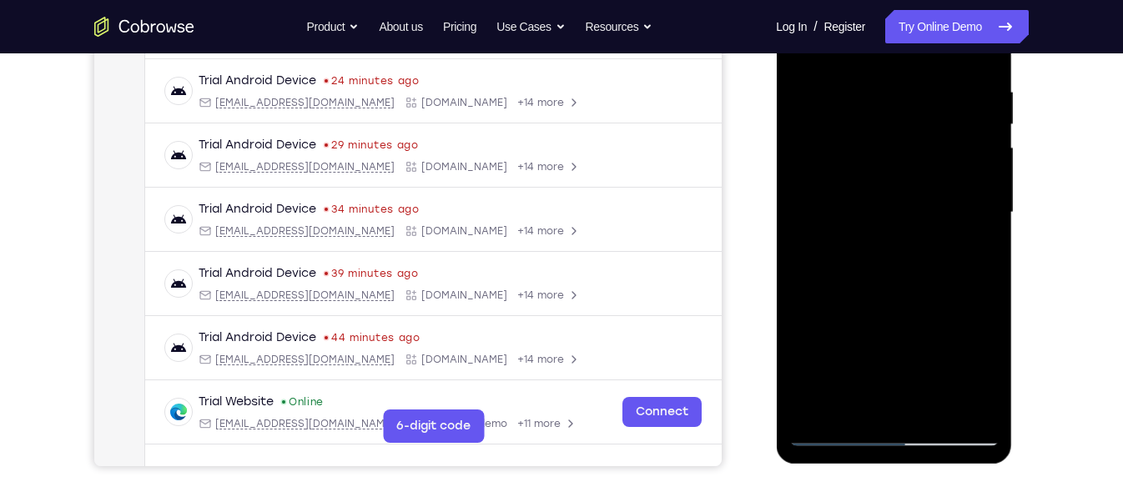
click at [954, 224] on div at bounding box center [893, 212] width 210 height 467
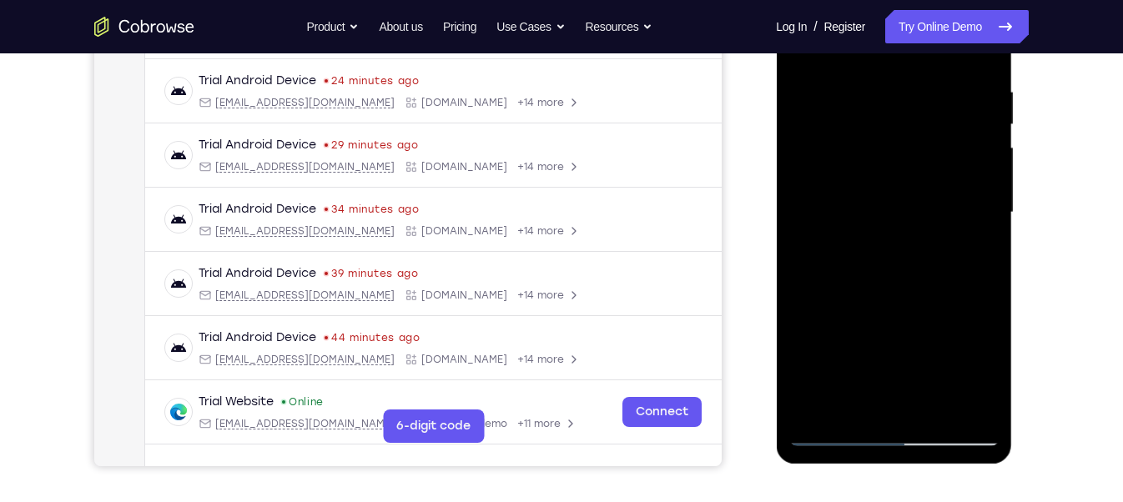
click at [954, 224] on div at bounding box center [893, 212] width 210 height 467
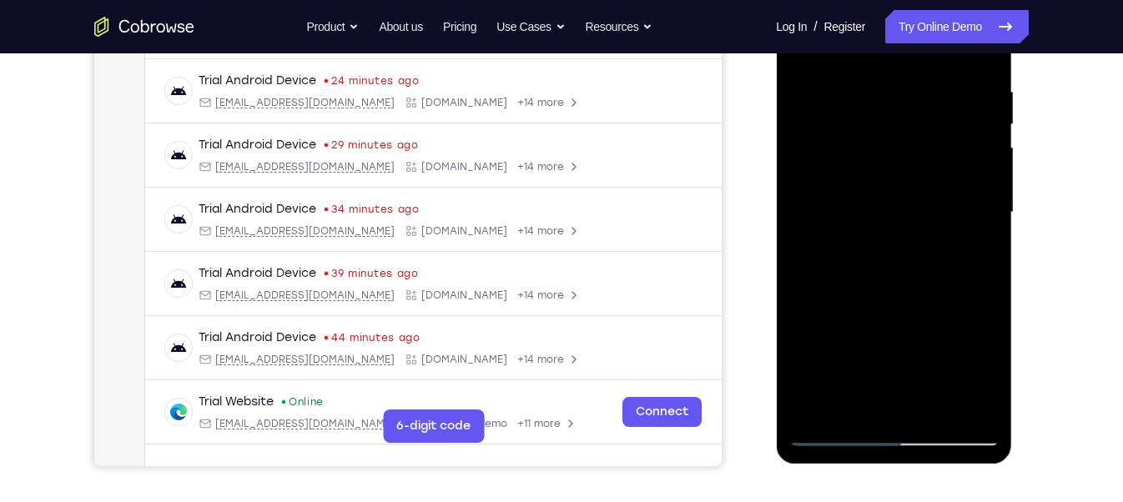
click at [954, 224] on div at bounding box center [893, 212] width 210 height 467
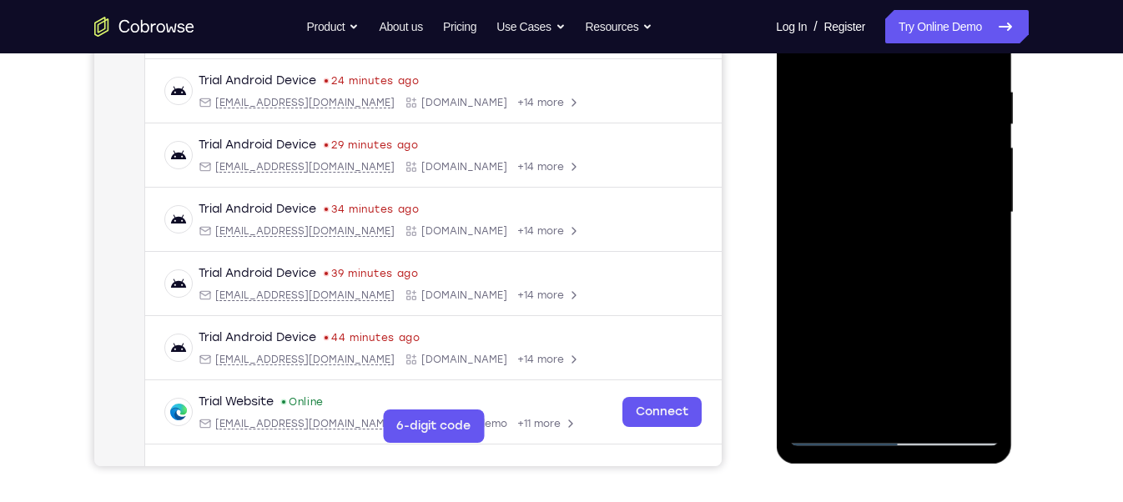
click at [954, 224] on div at bounding box center [893, 212] width 210 height 467
click at [807, 226] on div at bounding box center [893, 212] width 210 height 467
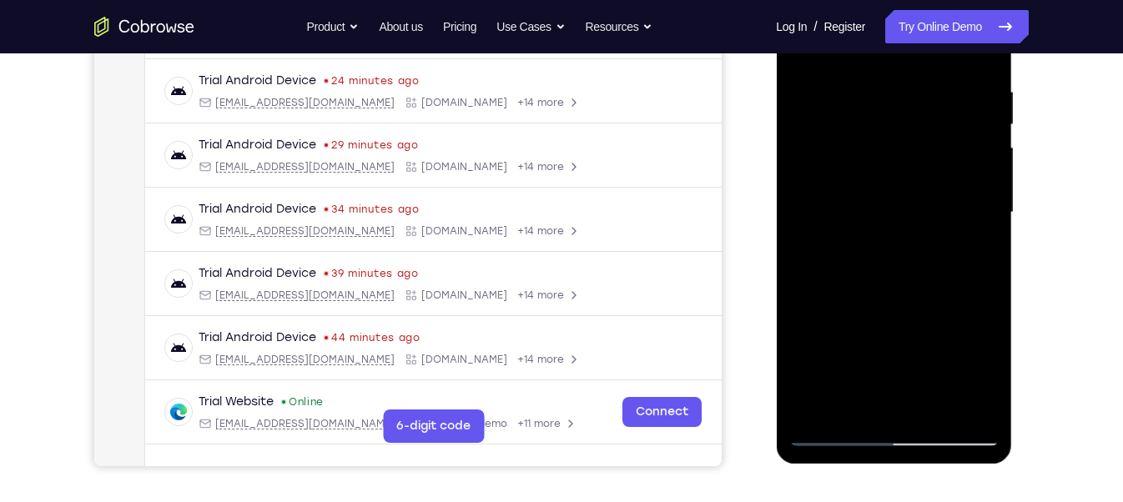
click at [807, 226] on div at bounding box center [893, 212] width 210 height 467
click at [806, 262] on div at bounding box center [893, 212] width 210 height 467
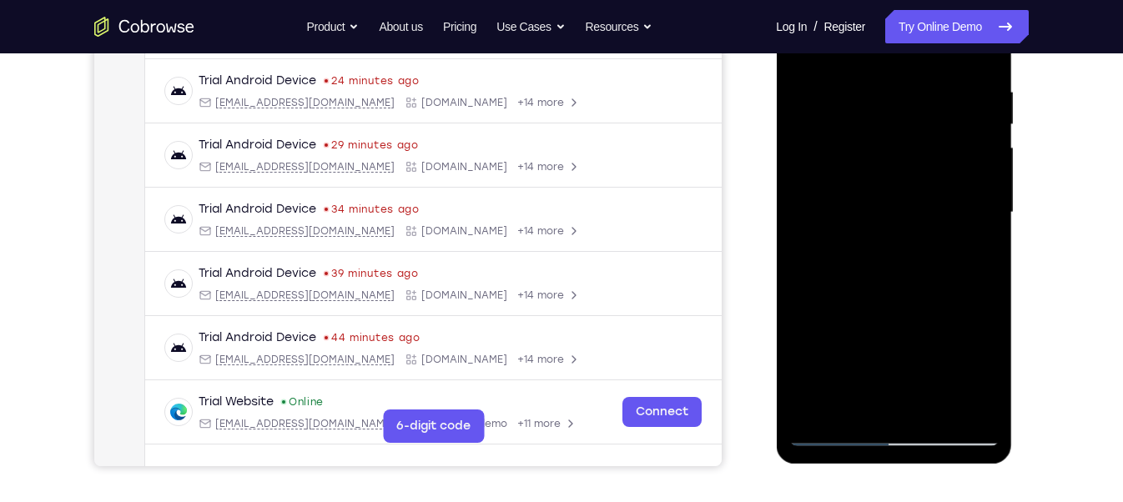
click at [806, 262] on div at bounding box center [893, 212] width 210 height 467
click at [811, 238] on div at bounding box center [893, 212] width 210 height 467
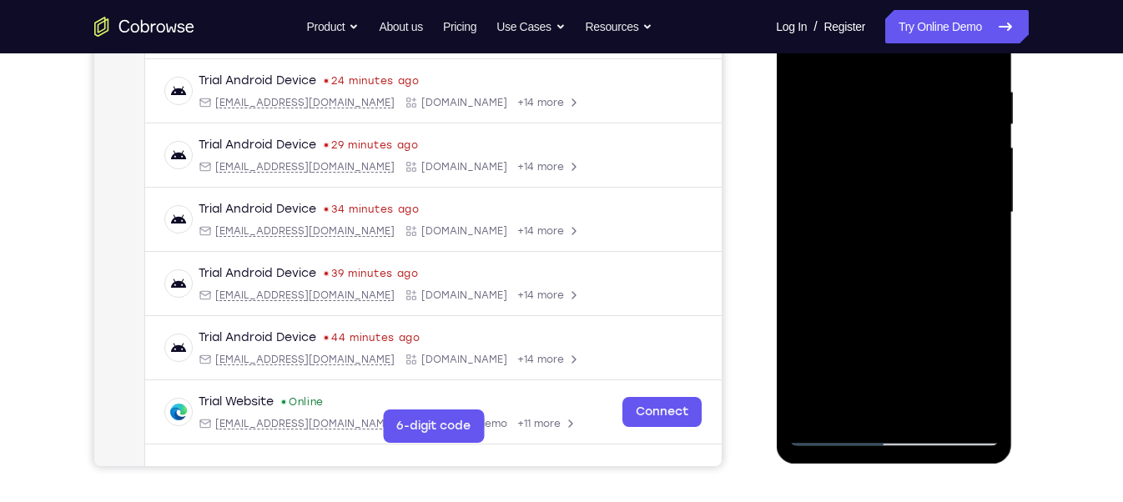
click at [811, 238] on div at bounding box center [893, 212] width 210 height 467
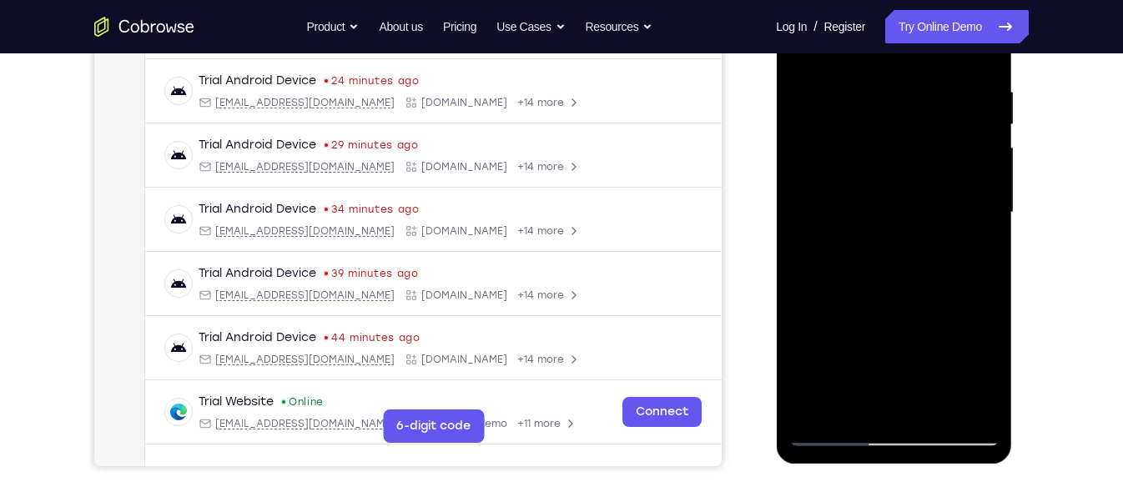
drag, startPoint x: 914, startPoint y: 339, endPoint x: 910, endPoint y: 176, distance: 162.7
click at [910, 176] on div at bounding box center [893, 212] width 210 height 467
drag, startPoint x: 865, startPoint y: 350, endPoint x: 867, endPoint y: 151, distance: 199.4
click at [867, 151] on div at bounding box center [893, 212] width 210 height 467
drag, startPoint x: 849, startPoint y: 237, endPoint x: 840, endPoint y: 143, distance: 94.6
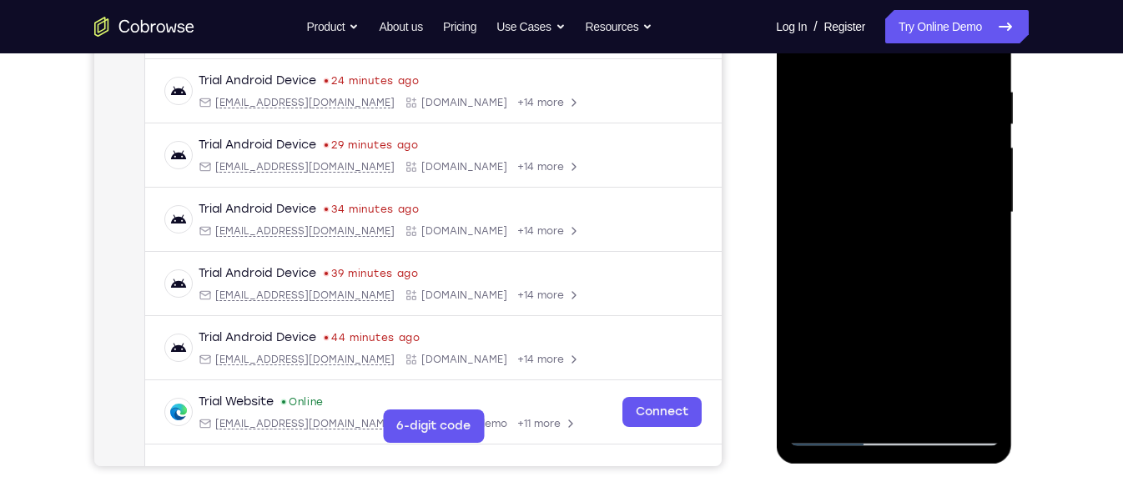
click at [840, 143] on div at bounding box center [893, 212] width 210 height 467
drag, startPoint x: 844, startPoint y: 319, endPoint x: 839, endPoint y: 267, distance: 51.9
click at [839, 267] on div at bounding box center [893, 212] width 210 height 467
click at [836, 435] on div at bounding box center [893, 212] width 210 height 467
drag, startPoint x: 859, startPoint y: 379, endPoint x: 842, endPoint y: 145, distance: 234.3
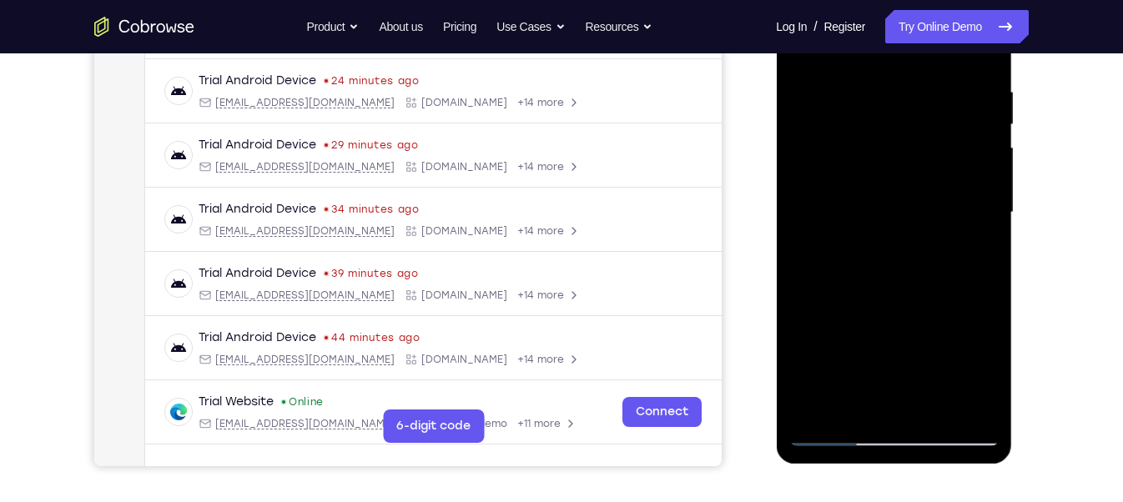
click at [842, 145] on div at bounding box center [893, 212] width 210 height 467
drag, startPoint x: 868, startPoint y: 347, endPoint x: 864, endPoint y: 12, distance: 335.4
click at [864, 12] on div at bounding box center [893, 212] width 210 height 467
drag, startPoint x: 865, startPoint y: 215, endPoint x: 864, endPoint y: 188, distance: 27.5
click at [864, 188] on div at bounding box center [893, 212] width 210 height 467
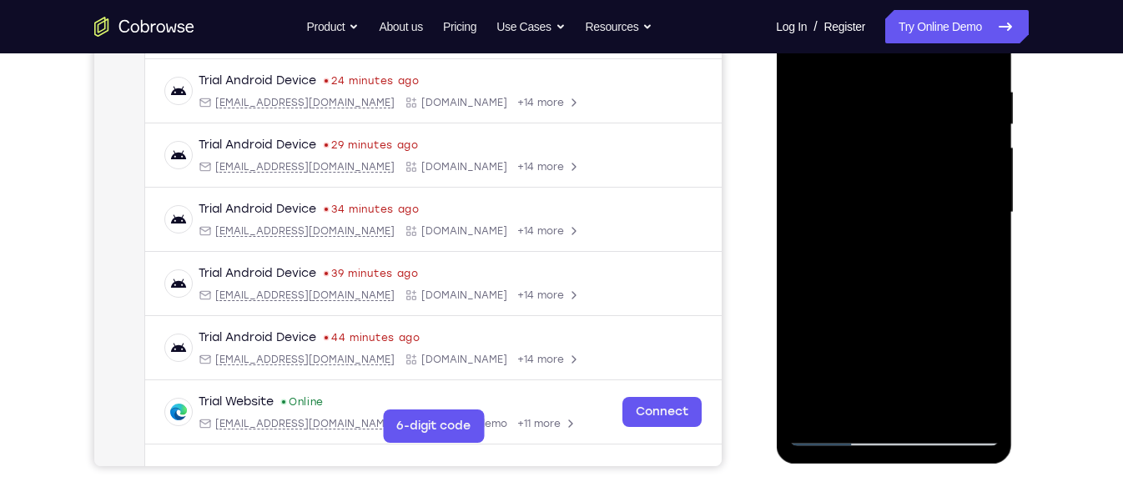
drag, startPoint x: 869, startPoint y: 375, endPoint x: 865, endPoint y: 314, distance: 61.9
click at [865, 314] on div at bounding box center [893, 212] width 210 height 467
click at [878, 149] on div at bounding box center [893, 212] width 210 height 467
drag, startPoint x: 888, startPoint y: 382, endPoint x: 859, endPoint y: 157, distance: 227.1
click at [859, 157] on div at bounding box center [893, 212] width 210 height 467
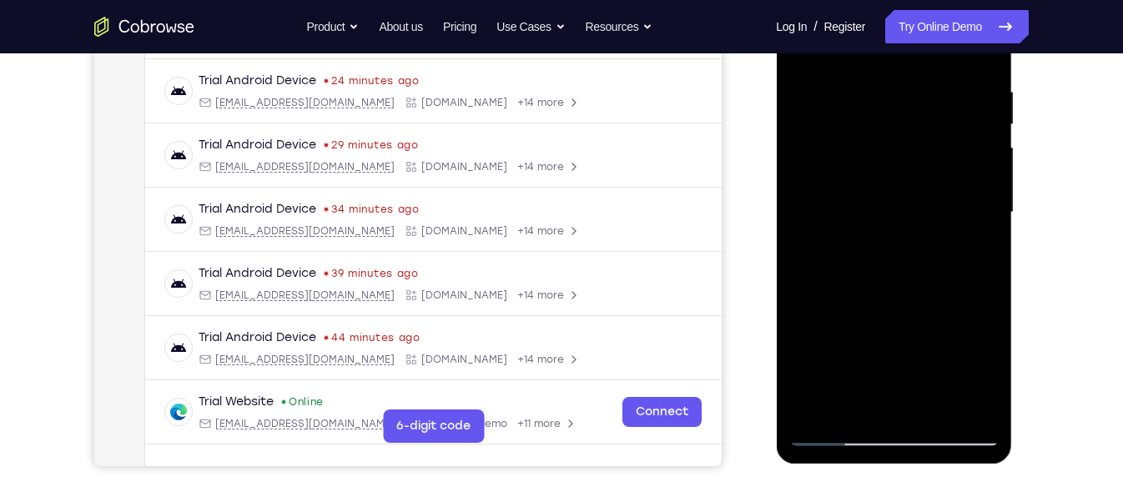
drag, startPoint x: 858, startPoint y: 363, endPoint x: 874, endPoint y: 103, distance: 260.8
click at [874, 103] on div at bounding box center [893, 212] width 210 height 467
drag, startPoint x: 934, startPoint y: 377, endPoint x: 928, endPoint y: 306, distance: 71.2
click at [928, 306] on div at bounding box center [893, 212] width 210 height 467
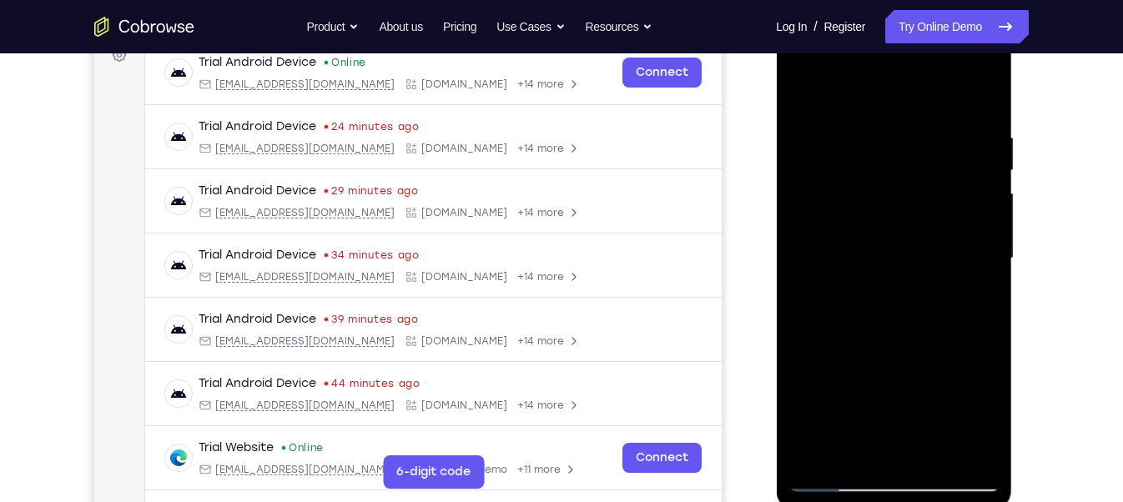
scroll to position [263, 0]
click at [963, 83] on div at bounding box center [893, 259] width 210 height 467
click at [888, 280] on div at bounding box center [893, 259] width 210 height 467
click at [962, 286] on div at bounding box center [893, 259] width 210 height 467
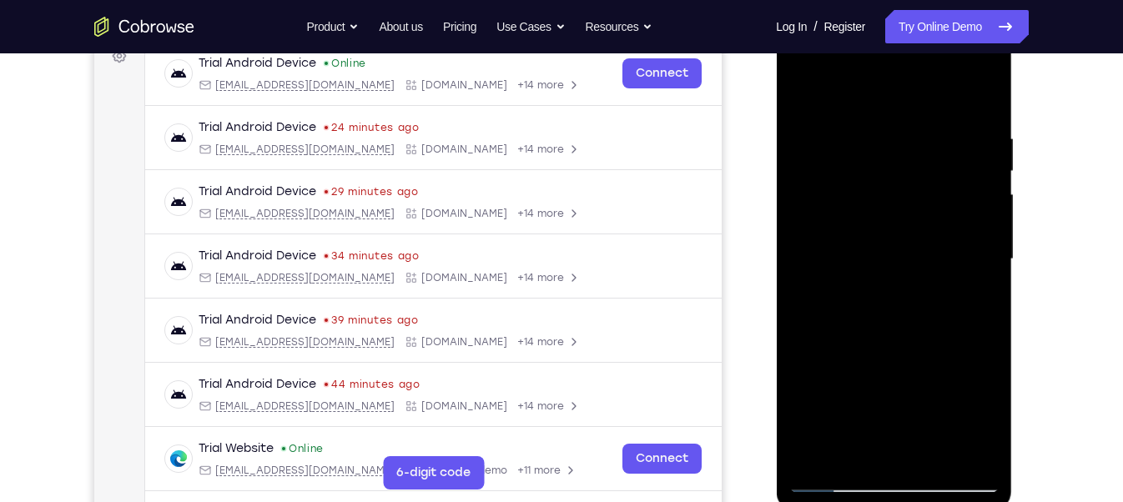
click at [962, 286] on div at bounding box center [893, 259] width 210 height 467
click at [952, 273] on div at bounding box center [893, 259] width 210 height 467
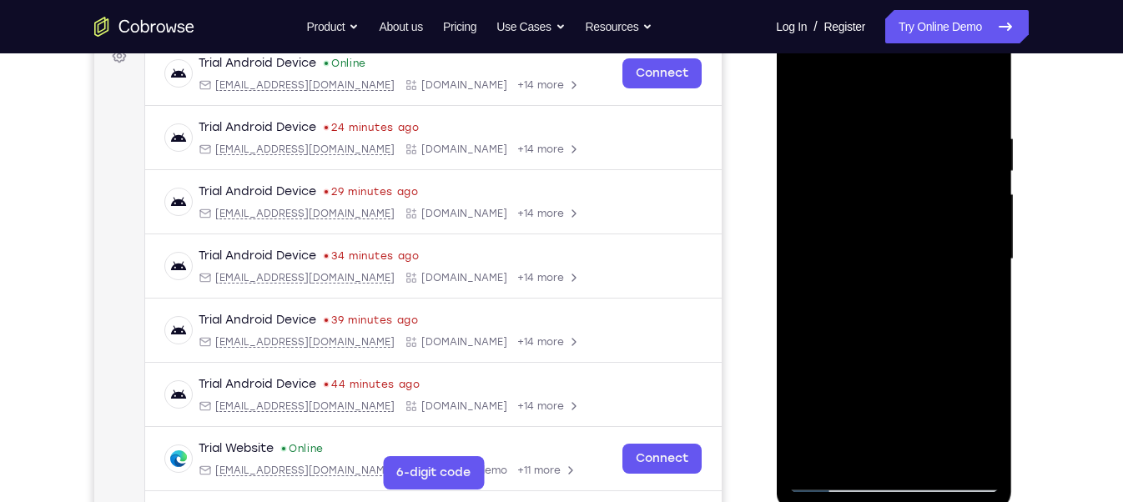
click at [952, 273] on div at bounding box center [893, 259] width 210 height 467
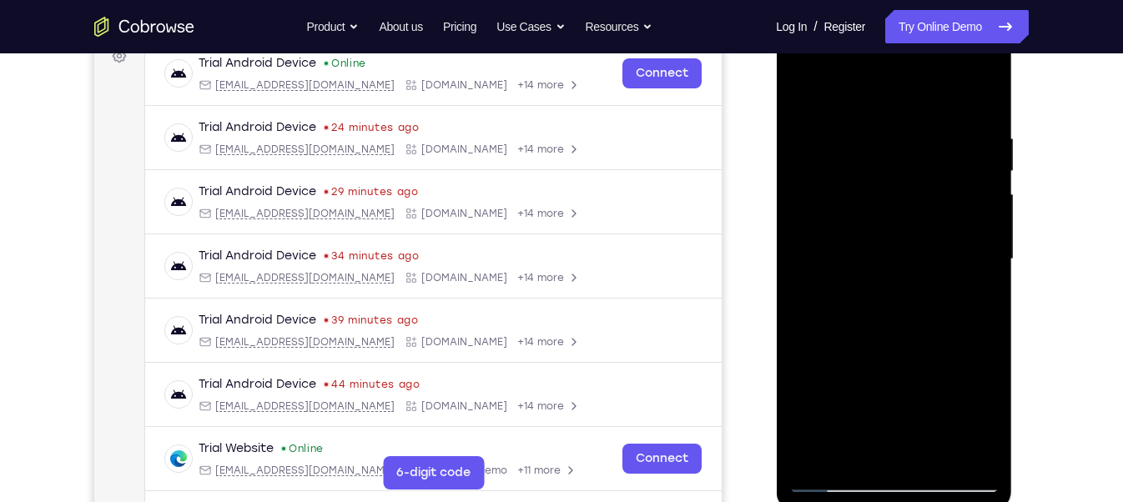
click at [964, 273] on div at bounding box center [893, 259] width 210 height 467
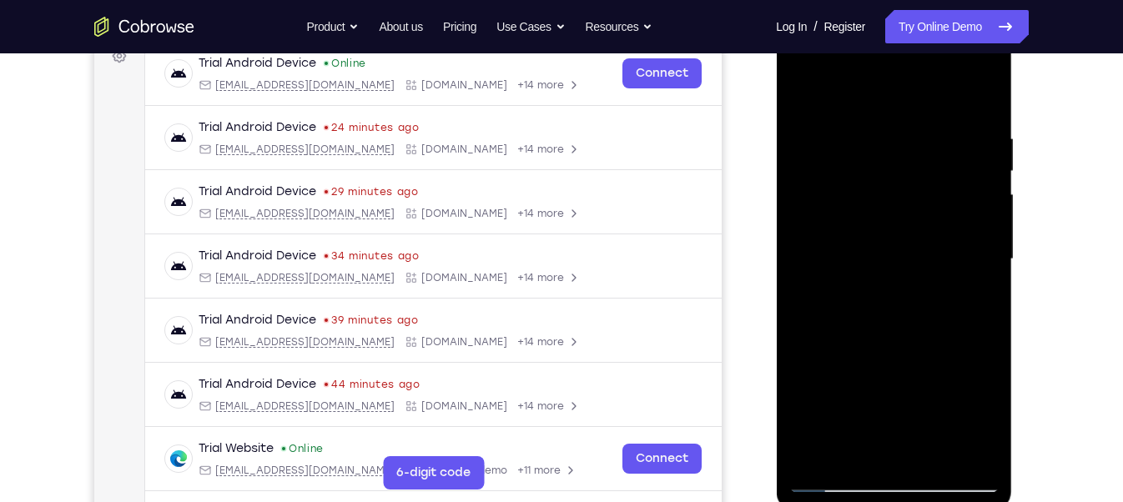
click at [964, 273] on div at bounding box center [893, 259] width 210 height 467
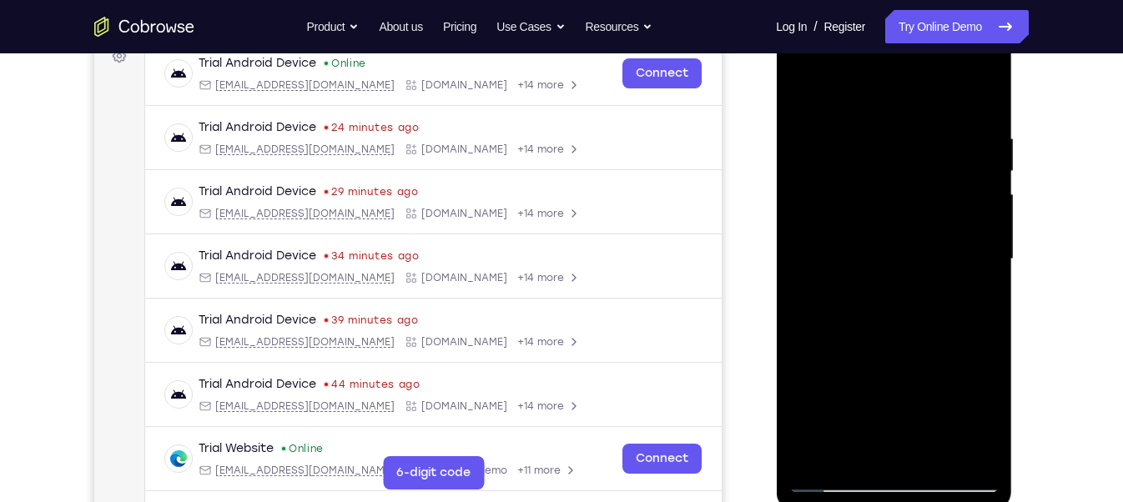
click at [964, 273] on div at bounding box center [893, 259] width 210 height 467
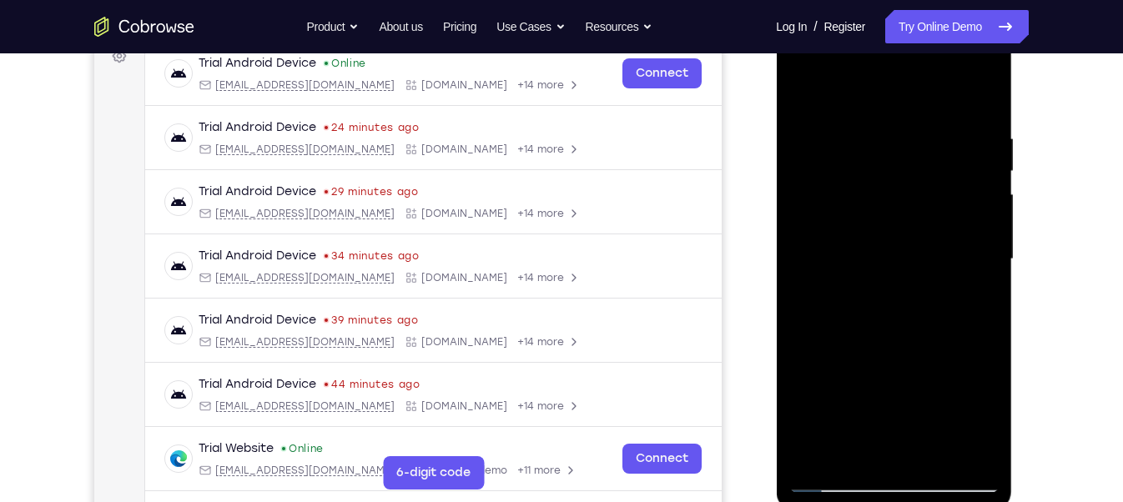
click at [964, 273] on div at bounding box center [893, 259] width 210 height 467
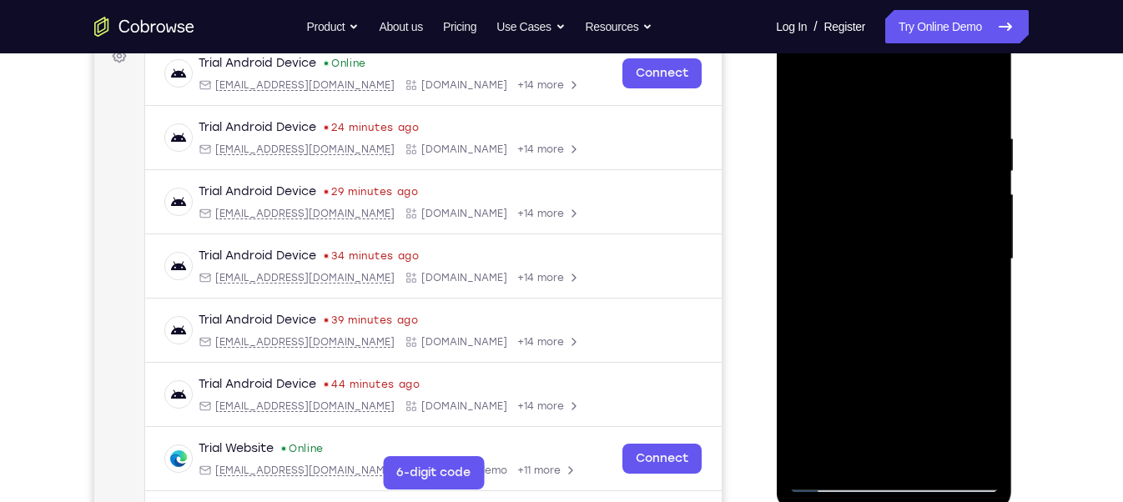
click at [964, 273] on div at bounding box center [893, 259] width 210 height 467
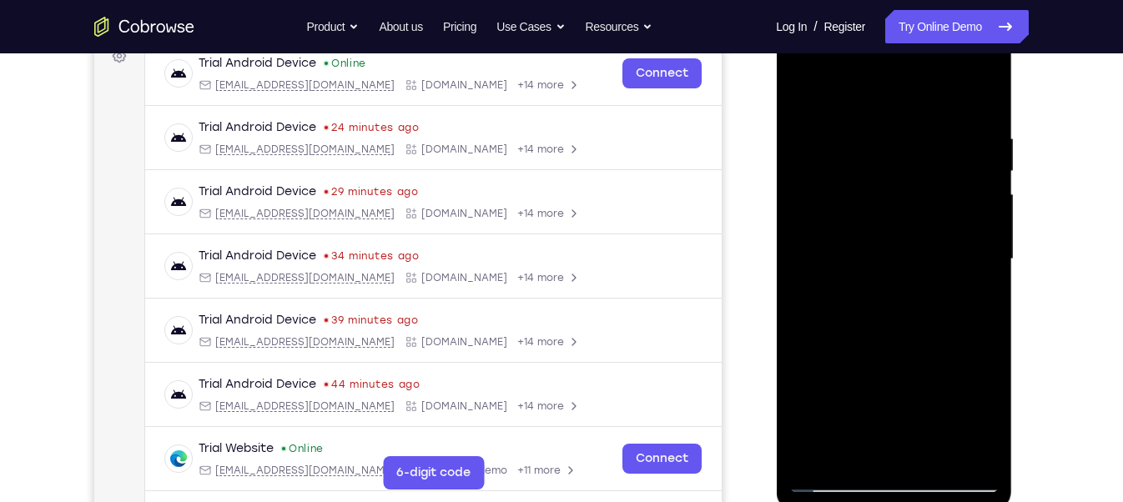
click at [964, 273] on div at bounding box center [893, 259] width 210 height 467
click at [971, 289] on div at bounding box center [893, 259] width 210 height 467
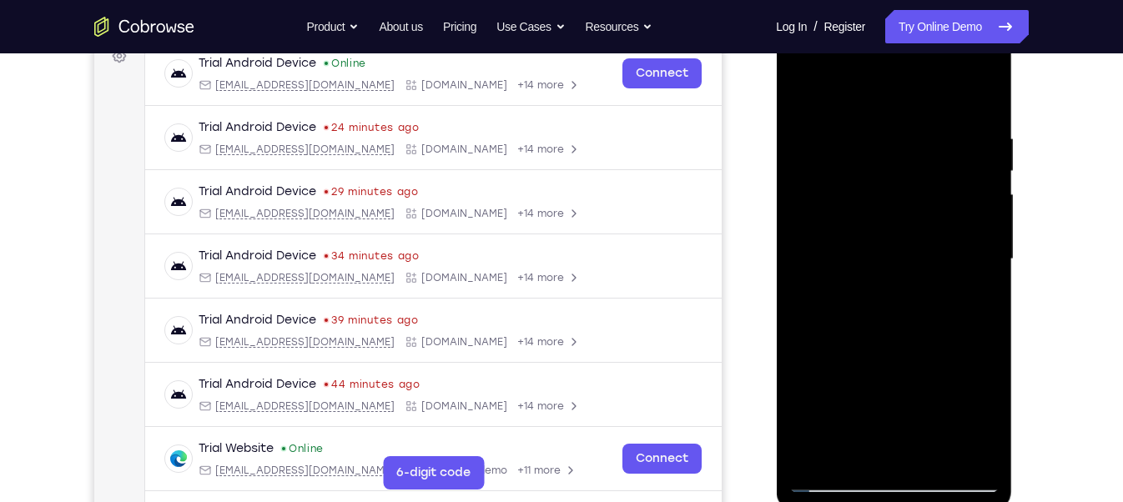
click at [971, 289] on div at bounding box center [893, 259] width 210 height 467
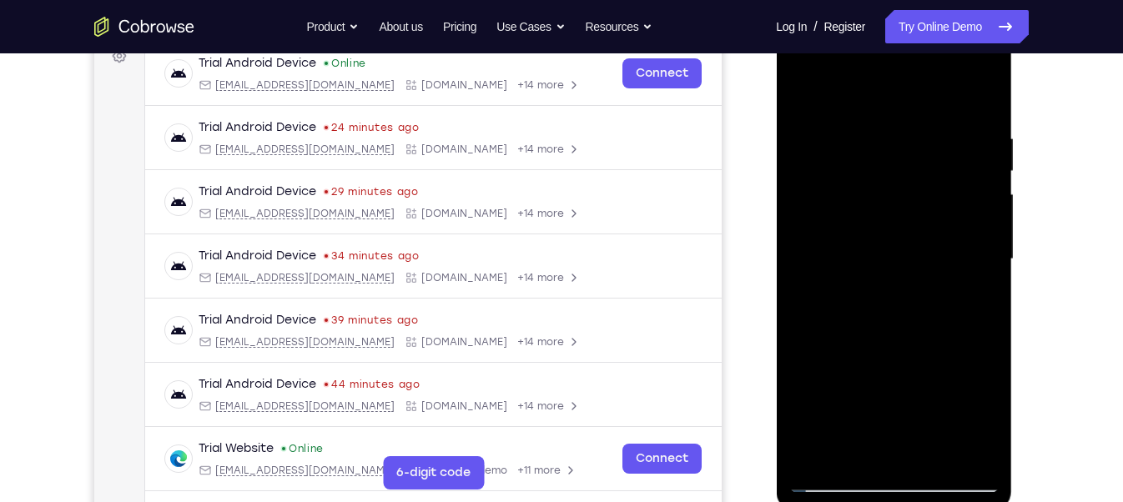
scroll to position [290, 0]
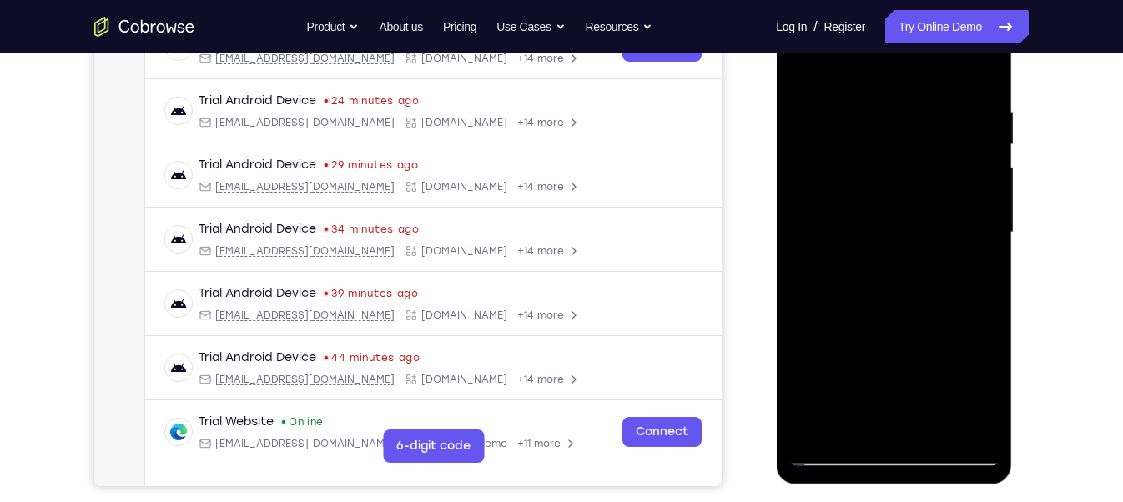
click at [954, 251] on div at bounding box center [893, 232] width 210 height 467
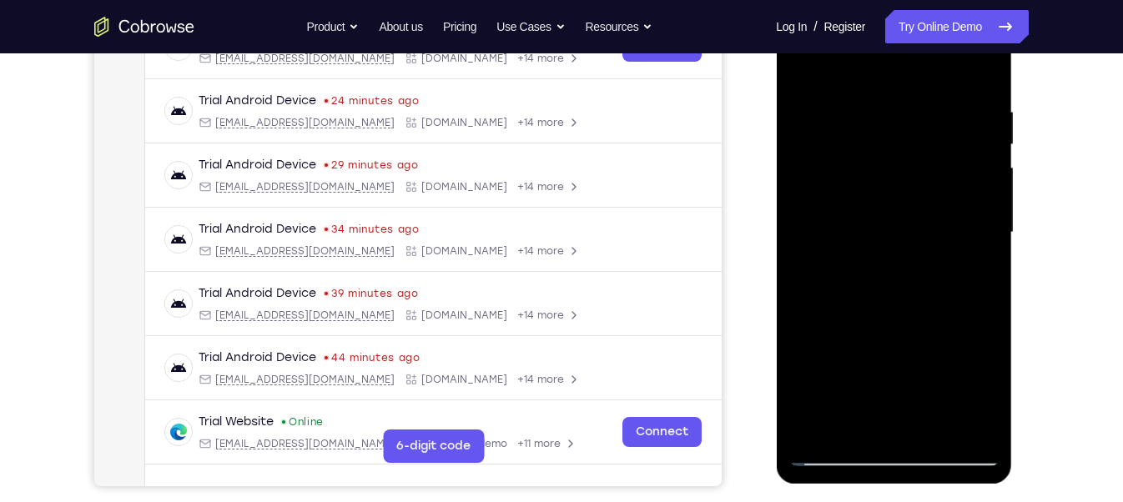
click at [954, 251] on div at bounding box center [893, 232] width 210 height 467
drag, startPoint x: 963, startPoint y: 250, endPoint x: 1796, endPoint y: 236, distance: 833.6
click at [963, 250] on div at bounding box center [893, 232] width 210 height 467
drag, startPoint x: 1796, startPoint y: 236, endPoint x: 963, endPoint y: 250, distance: 833.6
click at [963, 250] on div at bounding box center [893, 232] width 210 height 467
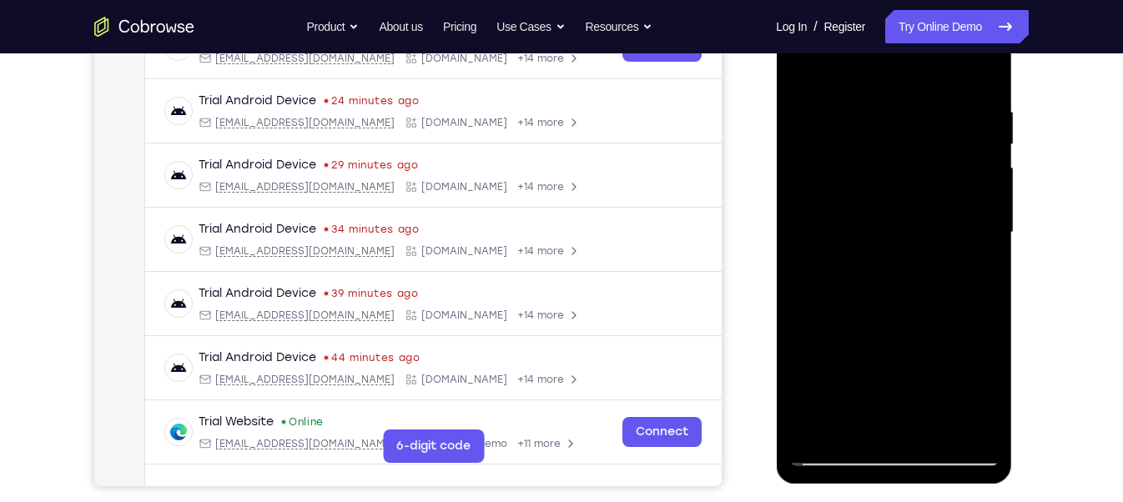
click at [963, 250] on div at bounding box center [893, 232] width 210 height 467
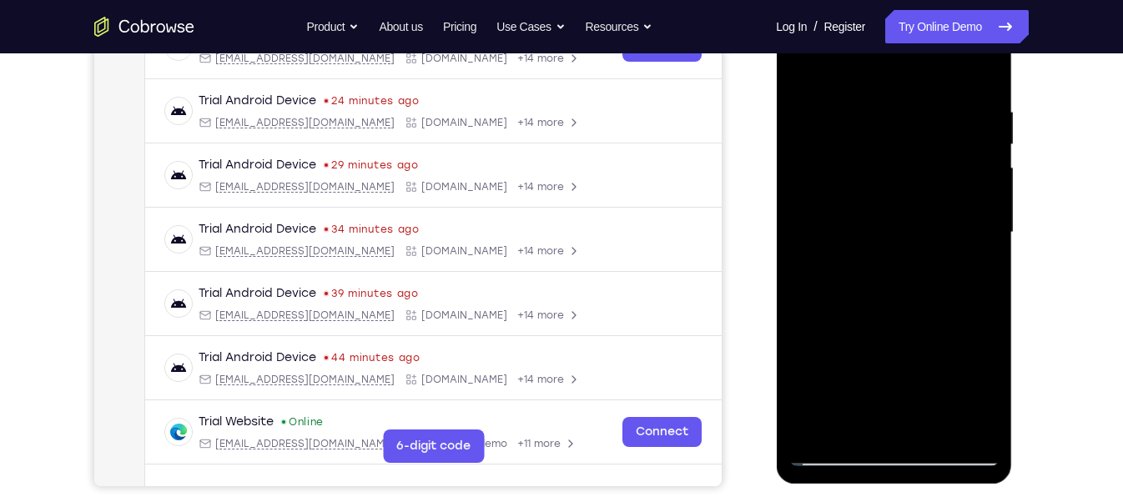
click at [963, 250] on div at bounding box center [893, 232] width 210 height 467
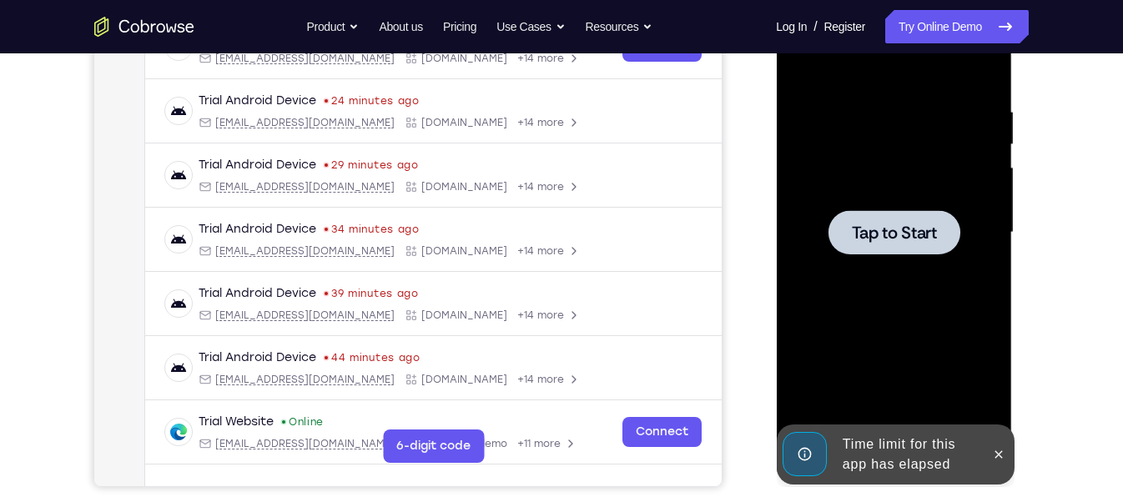
click at [902, 225] on span "Tap to Start" at bounding box center [893, 232] width 85 height 17
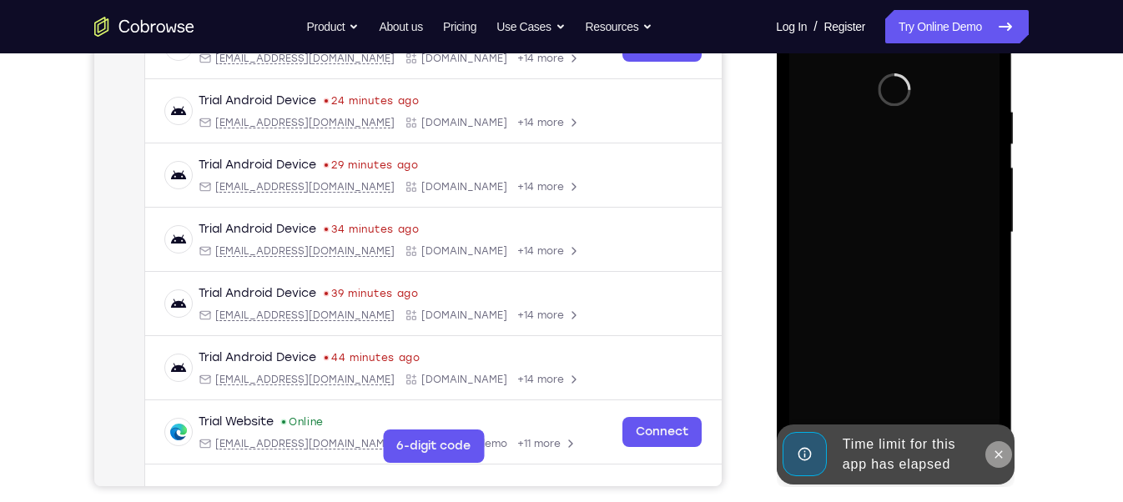
click at [997, 460] on icon at bounding box center [997, 454] width 13 height 13
click at [992, 456] on icon at bounding box center [997, 457] width 13 height 13
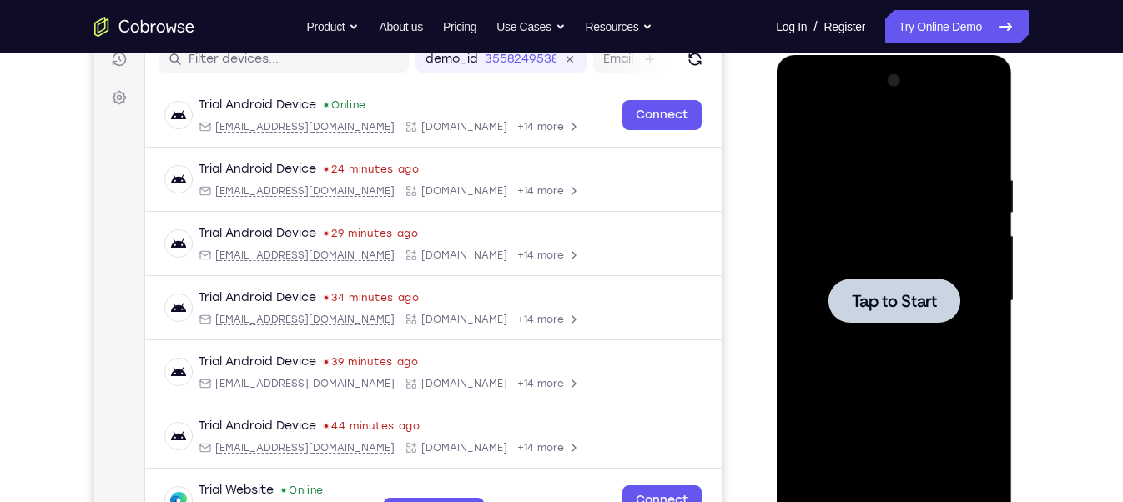
scroll to position [343, 0]
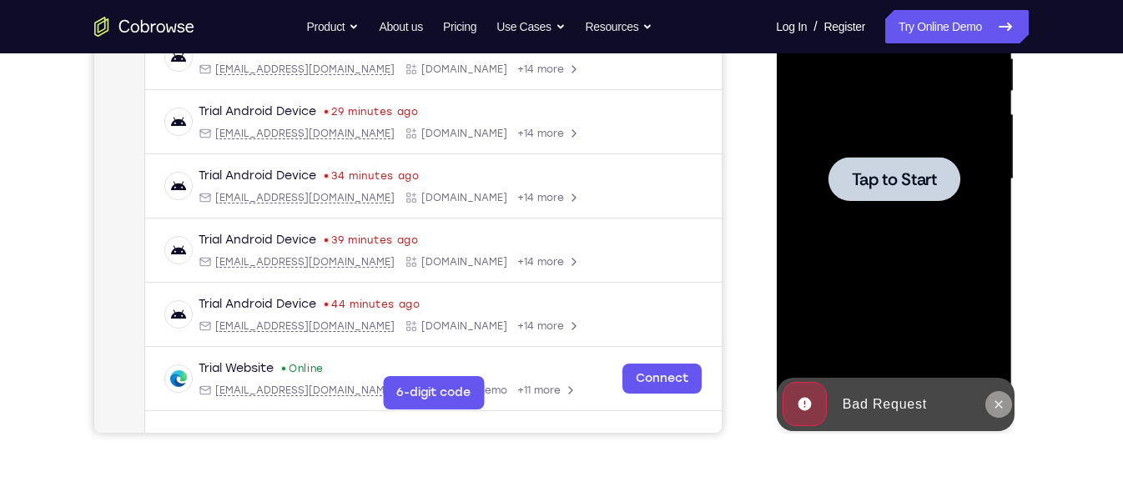
click at [995, 395] on button at bounding box center [998, 404] width 27 height 27
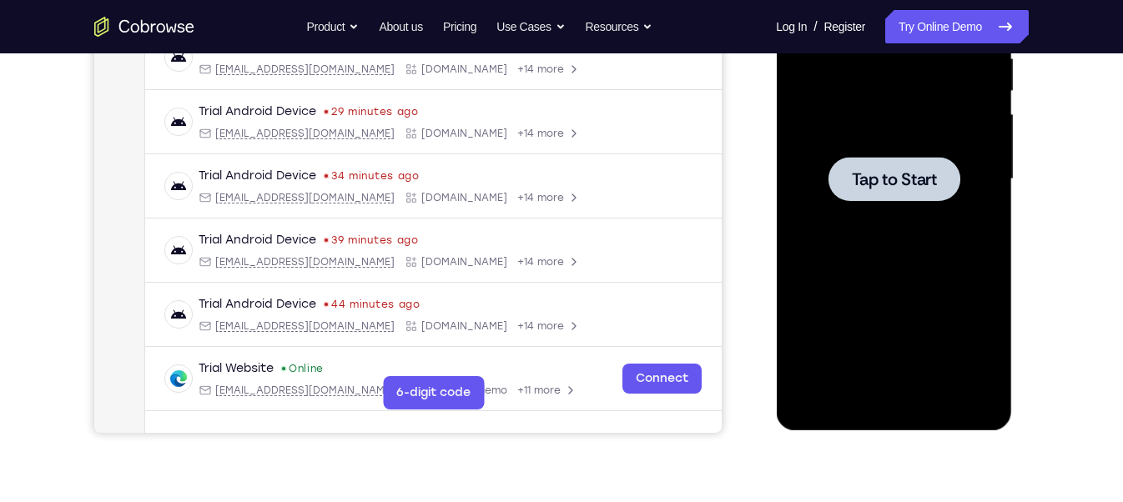
click at [884, 185] on span "Tap to Start" at bounding box center [893, 179] width 85 height 17
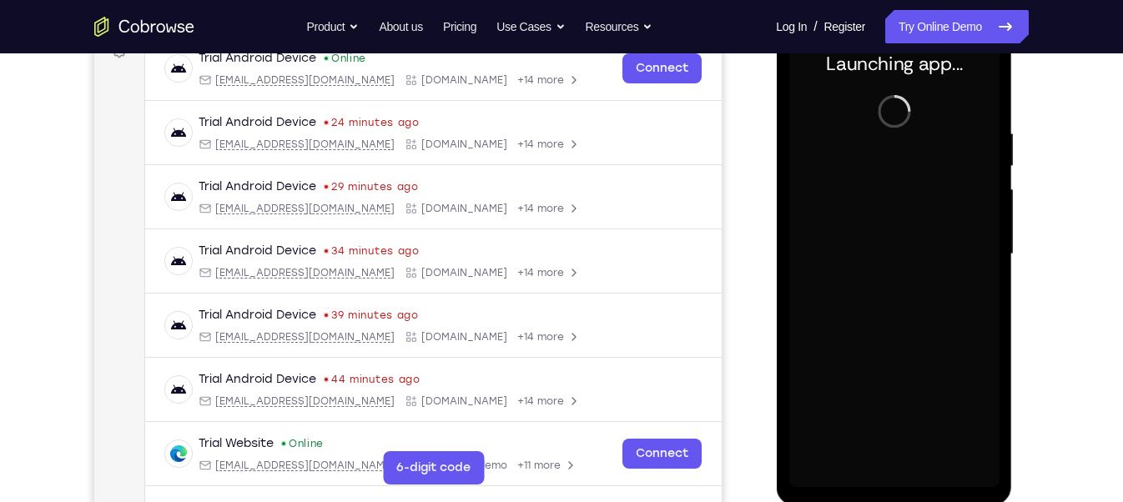
scroll to position [269, 0]
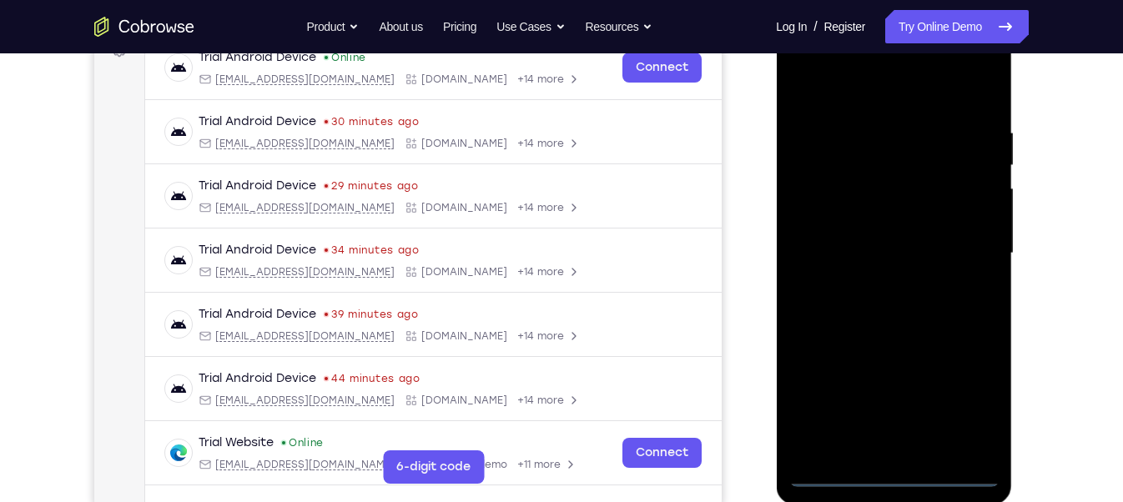
click at [895, 474] on div at bounding box center [893, 253] width 210 height 467
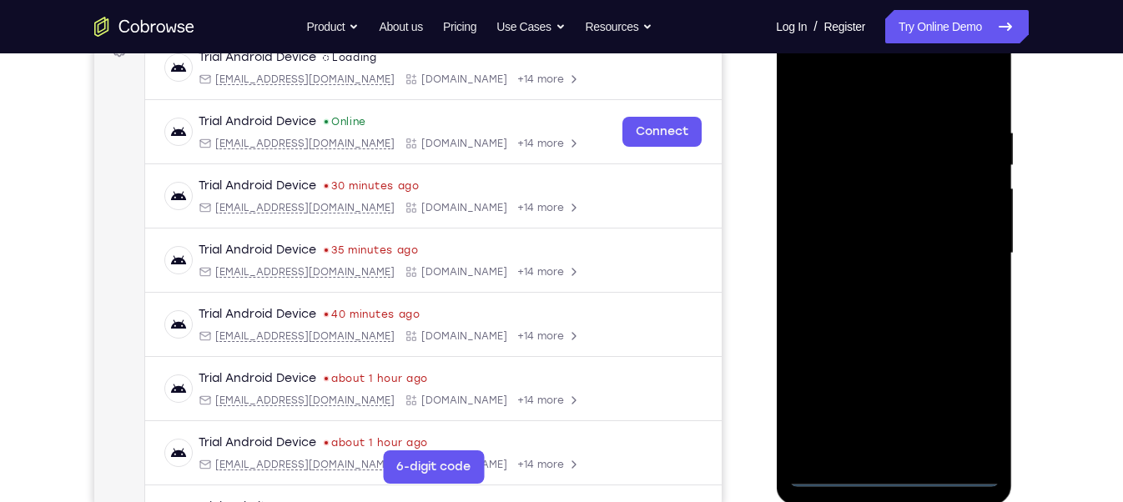
click at [895, 474] on div at bounding box center [893, 253] width 210 height 467
click at [962, 411] on div at bounding box center [893, 253] width 210 height 467
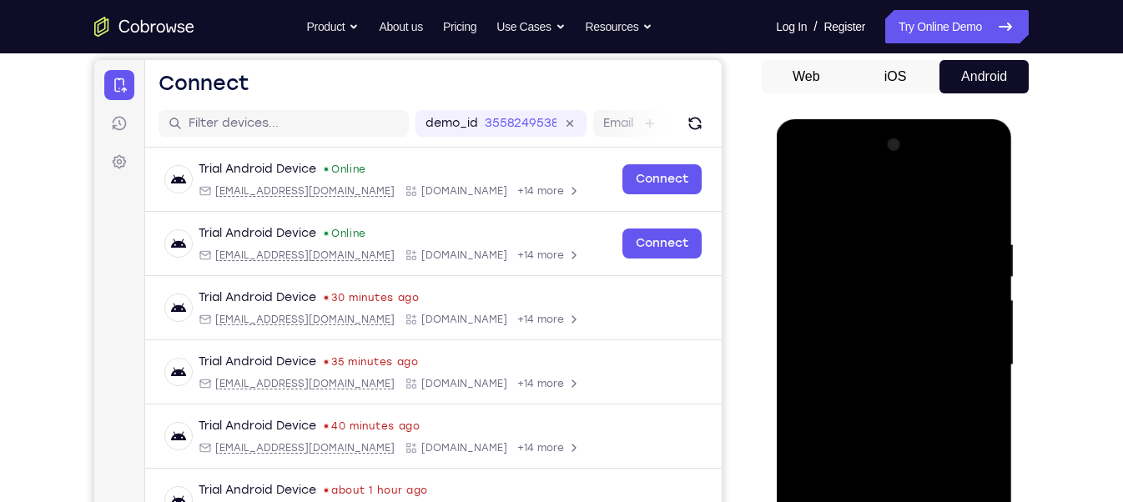
scroll to position [140, 0]
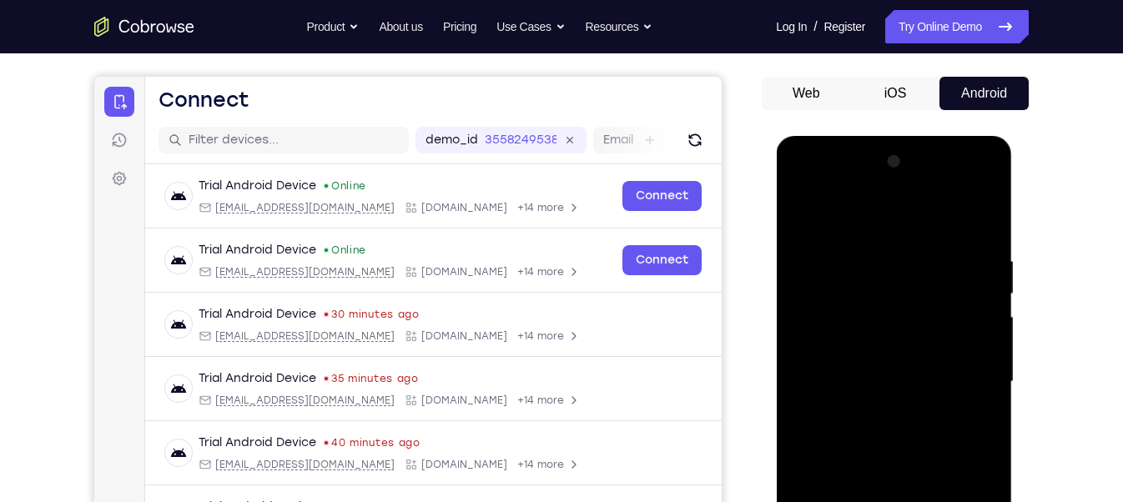
click at [800, 180] on div at bounding box center [893, 382] width 210 height 467
click at [858, 297] on div at bounding box center [893, 382] width 210 height 467
click at [849, 459] on div at bounding box center [893, 382] width 210 height 467
drag, startPoint x: 884, startPoint y: 459, endPoint x: 758, endPoint y: 30, distance: 447.0
click at [776, 136] on html "Online web based iOS Simulators and Android Emulators. Run iPhone, iPad, Mobile…" at bounding box center [895, 386] width 238 height 501
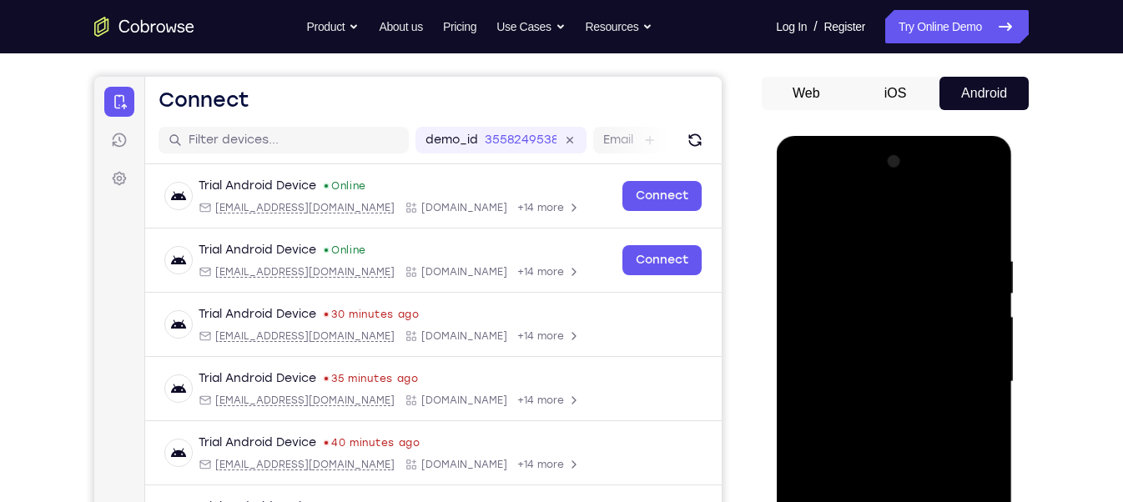
drag, startPoint x: 862, startPoint y: 456, endPoint x: 826, endPoint y: 221, distance: 237.2
click at [826, 221] on div at bounding box center [893, 382] width 210 height 467
drag, startPoint x: 881, startPoint y: 466, endPoint x: 832, endPoint y: 171, distance: 299.4
click at [832, 171] on div at bounding box center [893, 382] width 210 height 467
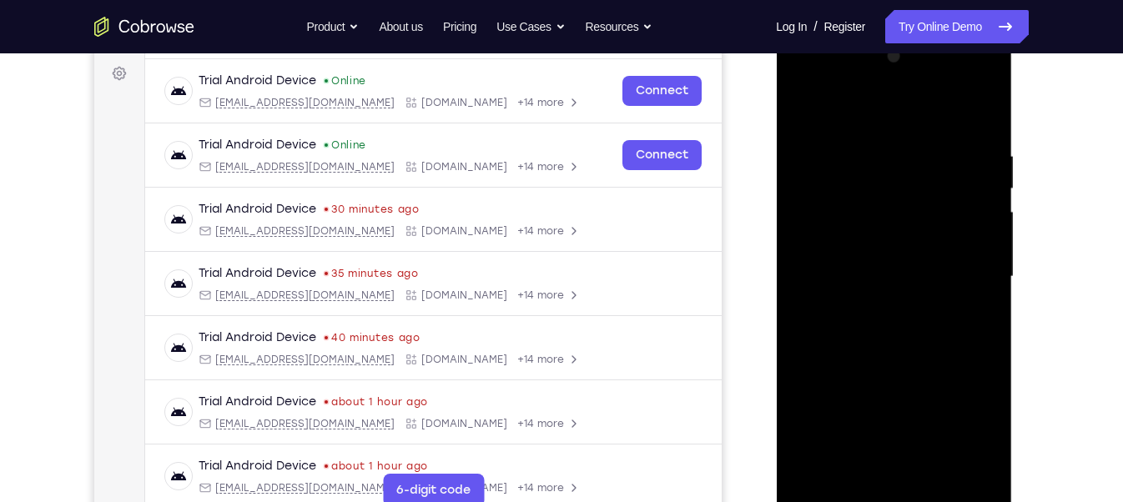
scroll to position [249, 0]
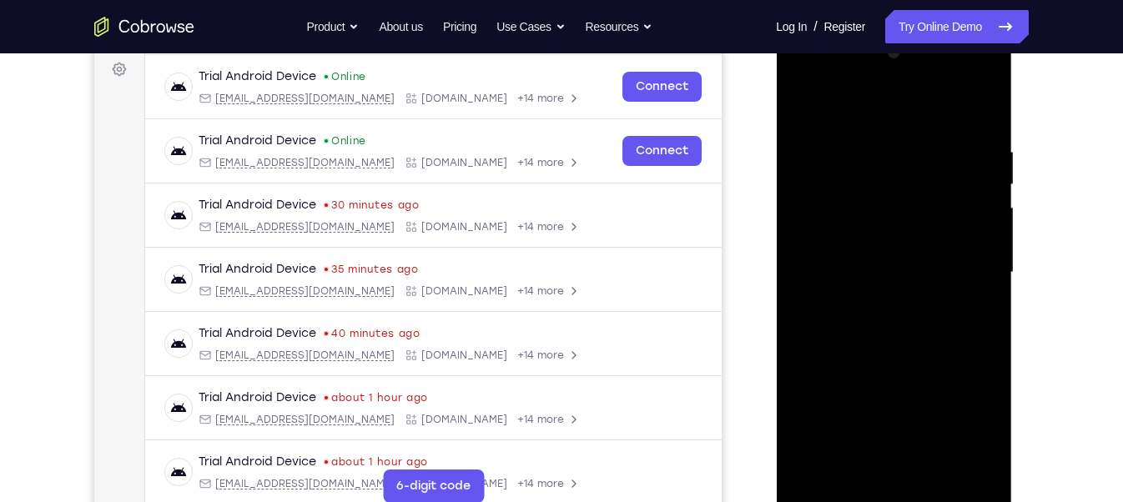
drag, startPoint x: 872, startPoint y: 443, endPoint x: 845, endPoint y: 146, distance: 298.2
click at [845, 146] on div at bounding box center [893, 272] width 210 height 467
drag, startPoint x: 855, startPoint y: 381, endPoint x: 822, endPoint y: 78, distance: 304.7
click at [822, 78] on div at bounding box center [893, 272] width 210 height 467
drag, startPoint x: 880, startPoint y: 463, endPoint x: 839, endPoint y: 159, distance: 307.4
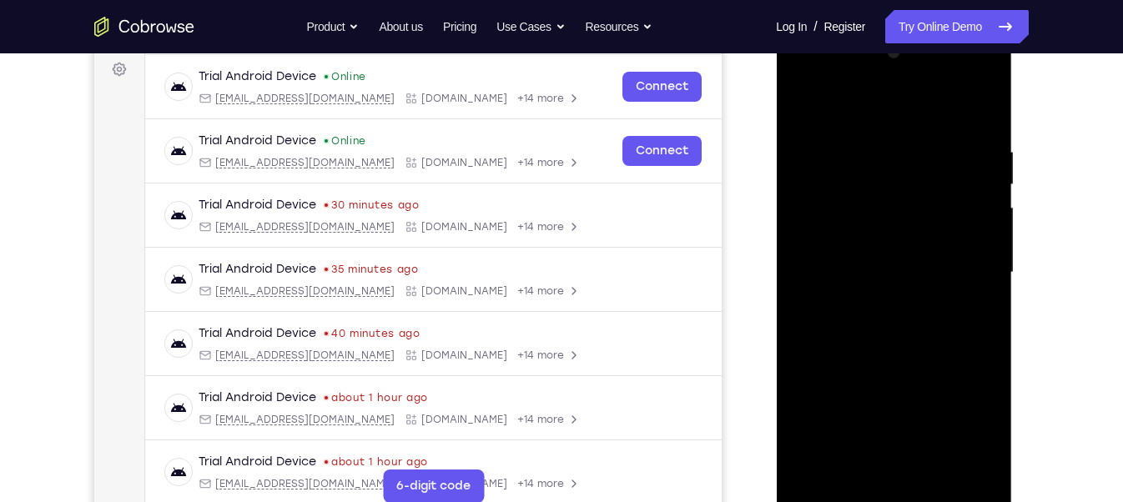
click at [839, 159] on div at bounding box center [893, 272] width 210 height 467
drag, startPoint x: 862, startPoint y: 443, endPoint x: 903, endPoint y: 224, distance: 223.2
click at [849, 212] on div at bounding box center [893, 272] width 210 height 467
drag, startPoint x: 862, startPoint y: 450, endPoint x: 860, endPoint y: 195, distance: 254.5
click at [860, 195] on div at bounding box center [893, 272] width 210 height 467
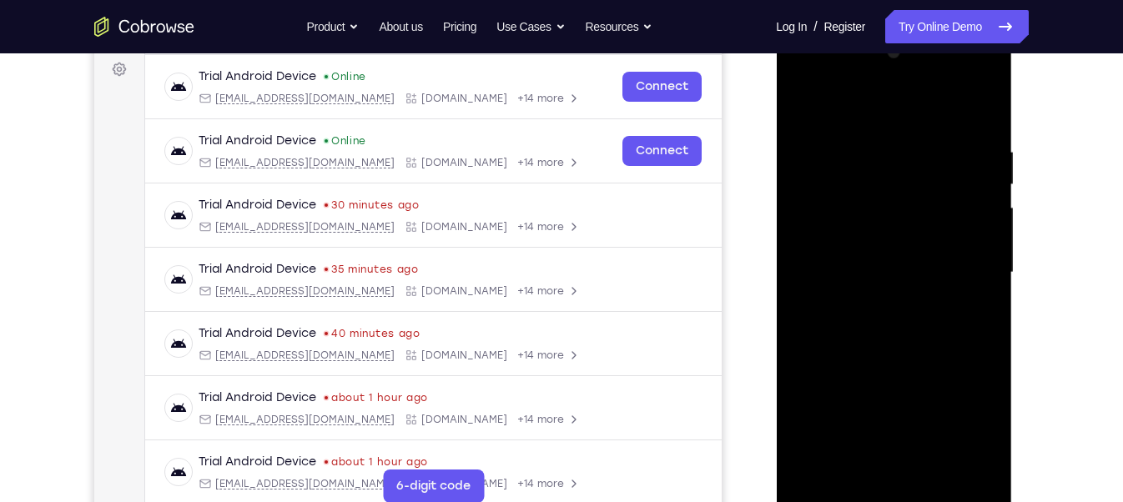
scroll to position [321, 0]
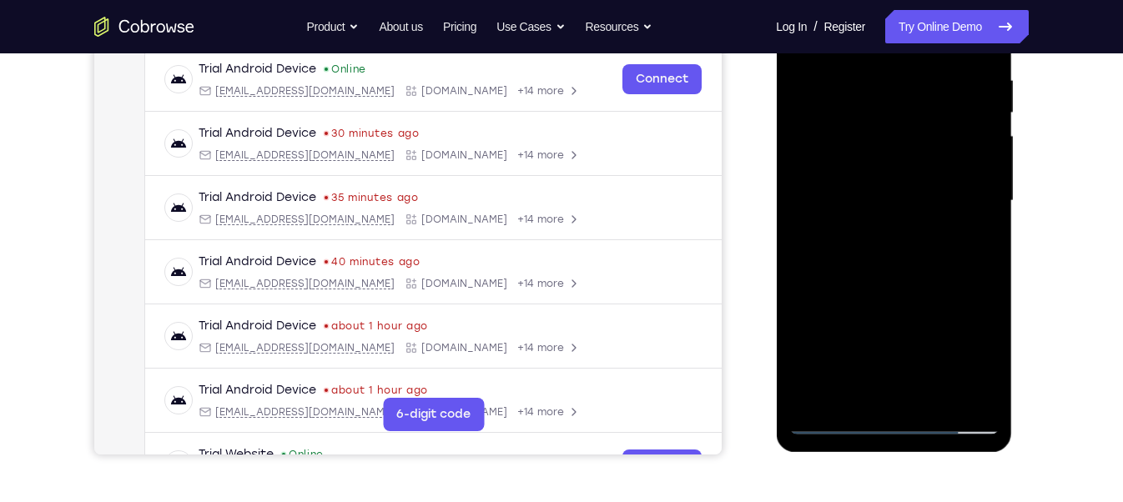
drag, startPoint x: 878, startPoint y: 310, endPoint x: 852, endPoint y: 122, distance: 190.3
click at [852, 122] on div at bounding box center [893, 200] width 210 height 467
drag, startPoint x: 867, startPoint y: 225, endPoint x: 859, endPoint y: 136, distance: 89.7
click at [859, 136] on div at bounding box center [893, 200] width 210 height 467
drag, startPoint x: 874, startPoint y: 320, endPoint x: 864, endPoint y: 73, distance: 246.3
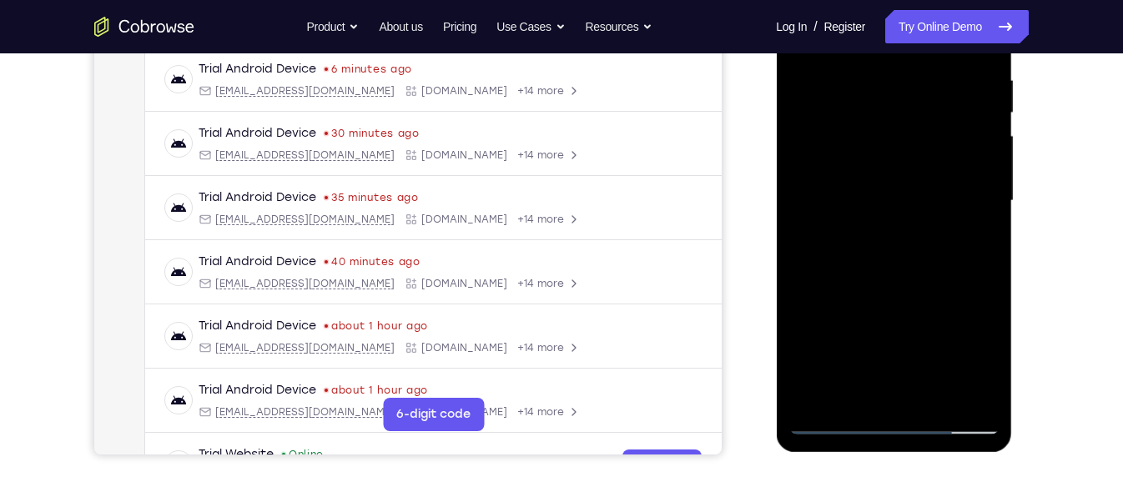
click at [864, 73] on div at bounding box center [893, 200] width 210 height 467
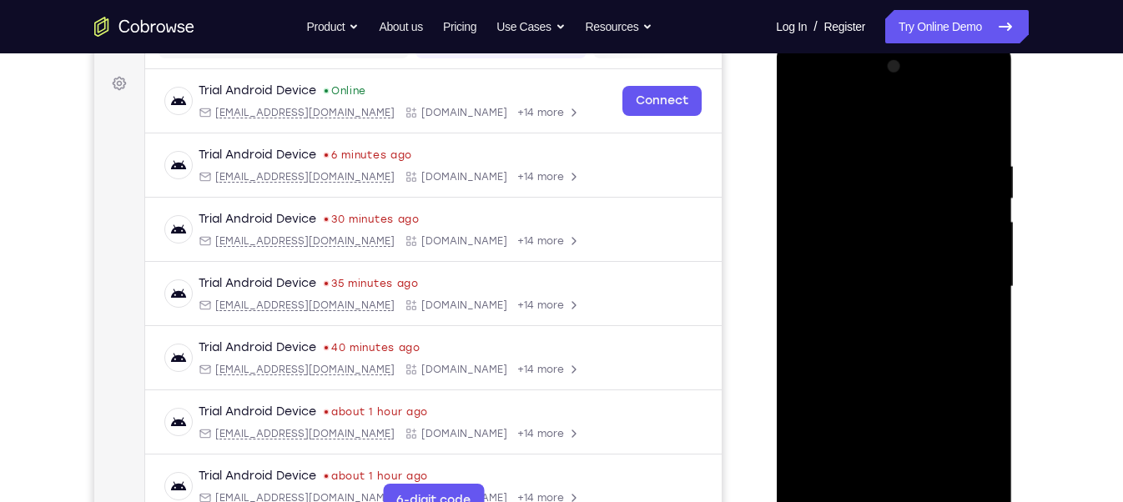
drag, startPoint x: 859, startPoint y: 275, endPoint x: 853, endPoint y: 204, distance: 71.2
click at [853, 197] on div at bounding box center [893, 286] width 210 height 467
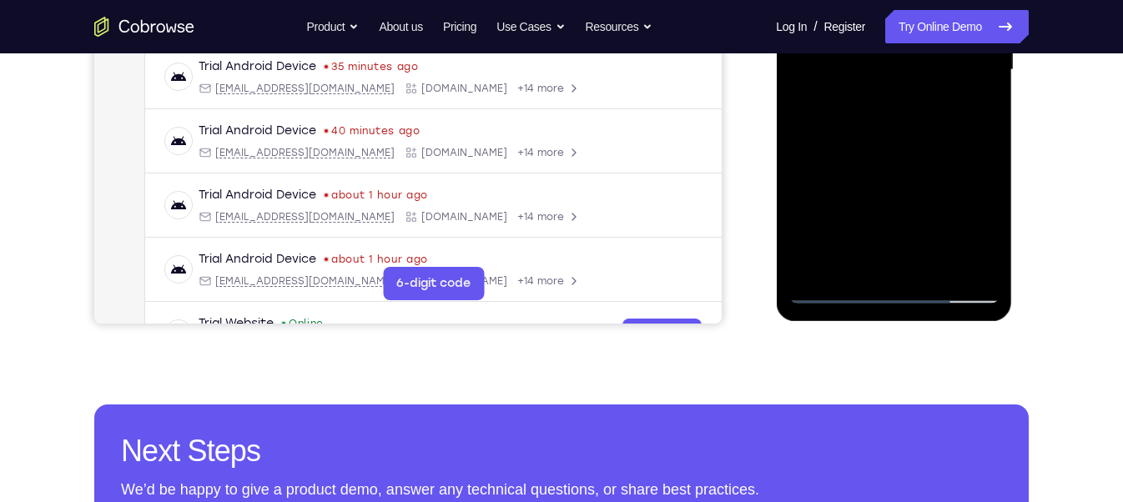
click at [832, 290] on div at bounding box center [893, 69] width 210 height 467
drag, startPoint x: 862, startPoint y: 276, endPoint x: 855, endPoint y: 128, distance: 148.7
click at [855, 128] on div at bounding box center [893, 69] width 210 height 467
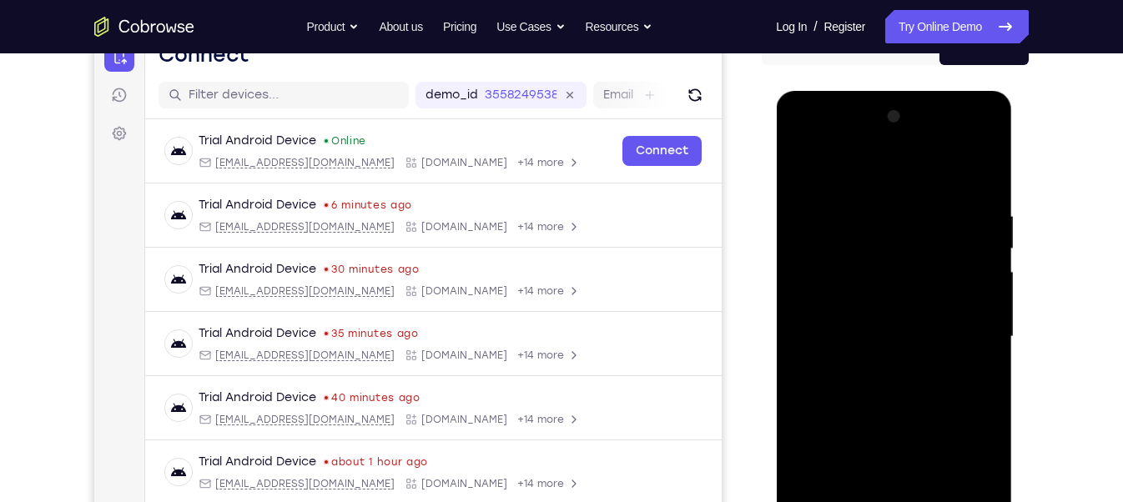
drag, startPoint x: 854, startPoint y: 524, endPoint x: 837, endPoint y: 280, distance: 245.1
click at [837, 280] on div at bounding box center [893, 336] width 210 height 467
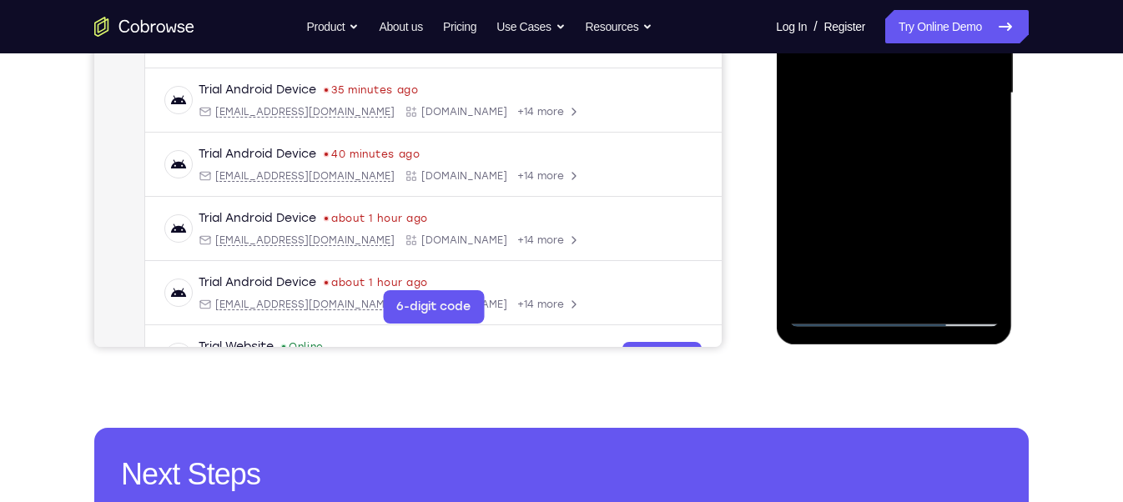
drag, startPoint x: 875, startPoint y: 259, endPoint x: 830, endPoint y: 32, distance: 231.4
click at [830, 32] on div at bounding box center [893, 93] width 210 height 467
drag, startPoint x: 893, startPoint y: 267, endPoint x: 853, endPoint y: 51, distance: 219.8
click at [853, 51] on div at bounding box center [893, 93] width 210 height 467
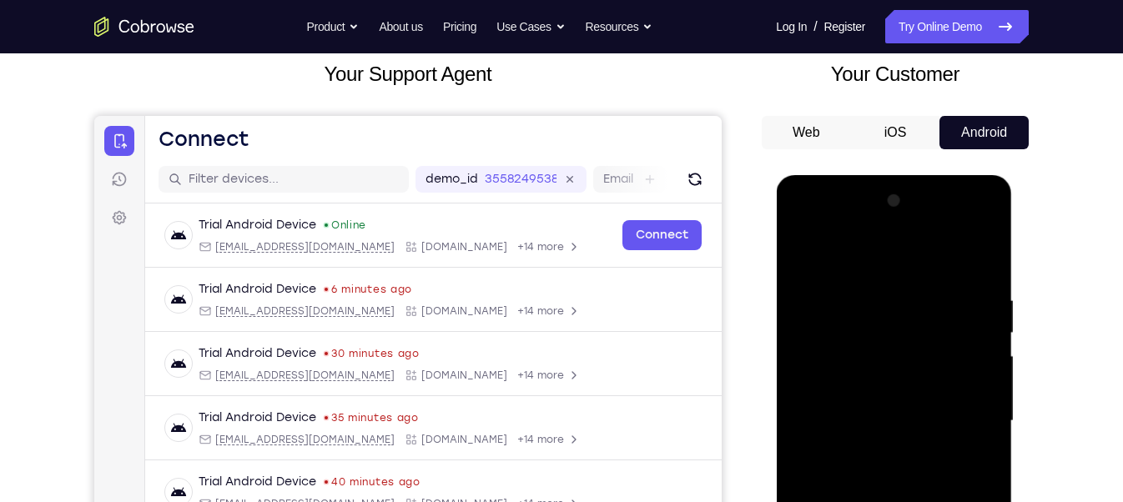
scroll to position [288, 0]
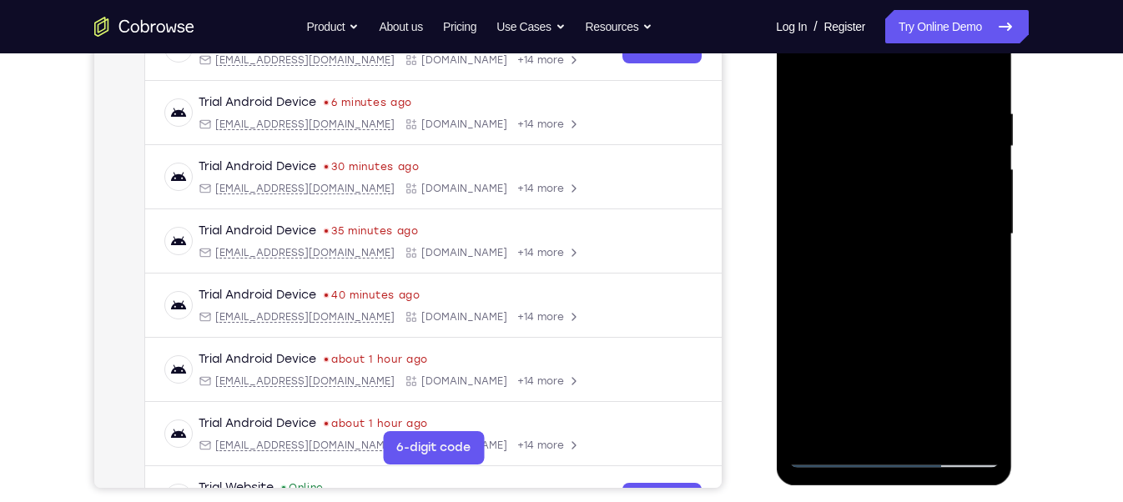
drag, startPoint x: 869, startPoint y: 408, endPoint x: 859, endPoint y: 136, distance: 272.2
click at [859, 136] on div at bounding box center [893, 234] width 210 height 467
click at [869, 350] on div at bounding box center [893, 234] width 210 height 467
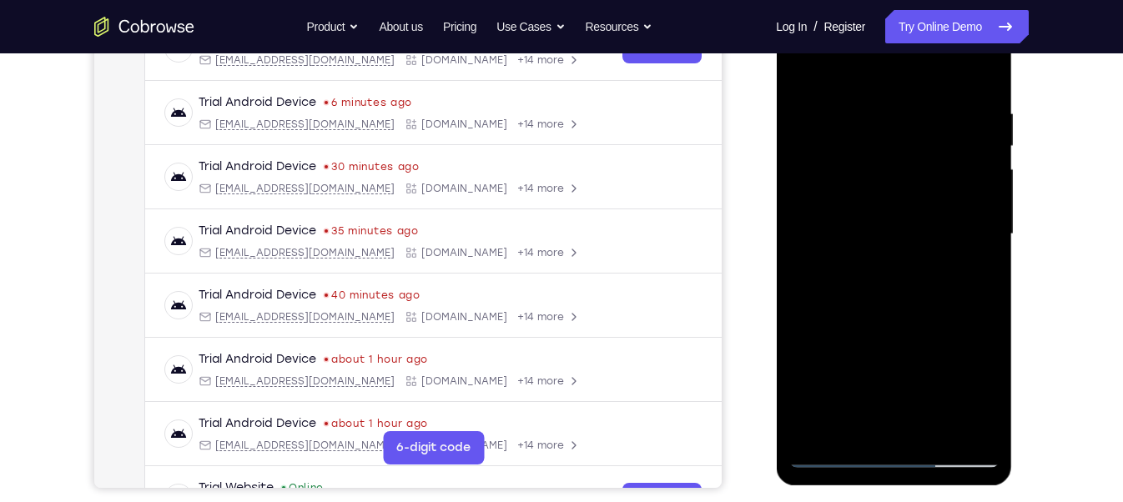
click at [869, 350] on div at bounding box center [893, 234] width 210 height 467
click at [873, 159] on div at bounding box center [893, 234] width 210 height 467
click at [869, 123] on div at bounding box center [893, 234] width 210 height 467
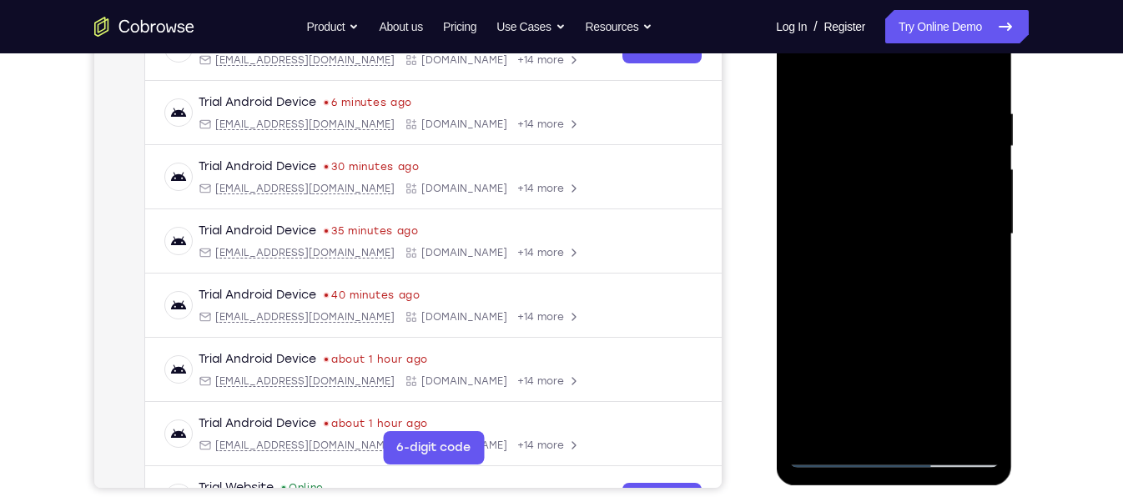
click at [869, 123] on div at bounding box center [893, 234] width 210 height 467
drag, startPoint x: 891, startPoint y: 166, endPoint x: 924, endPoint y: 386, distance: 222.8
click at [924, 386] on div at bounding box center [893, 234] width 210 height 467
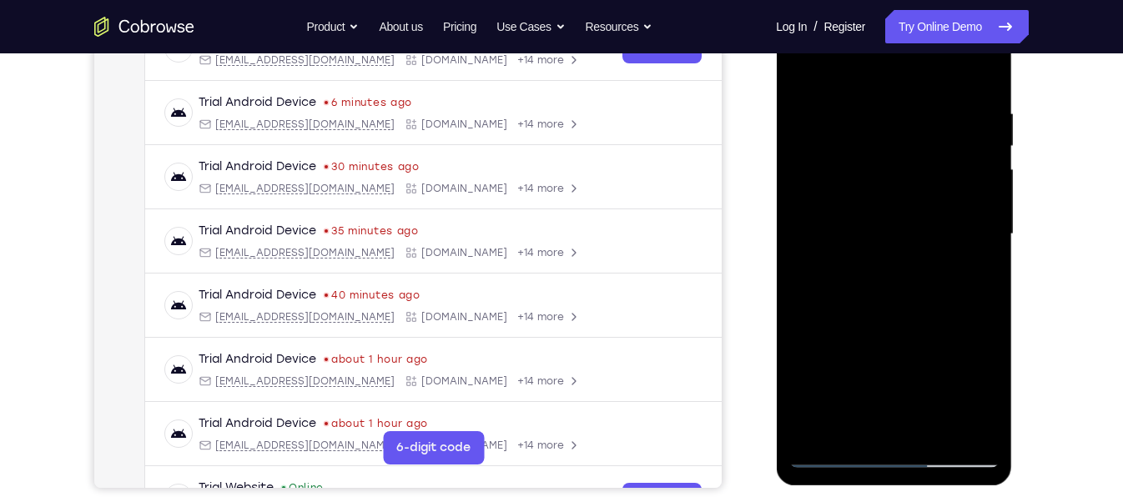
scroll to position [149, 0]
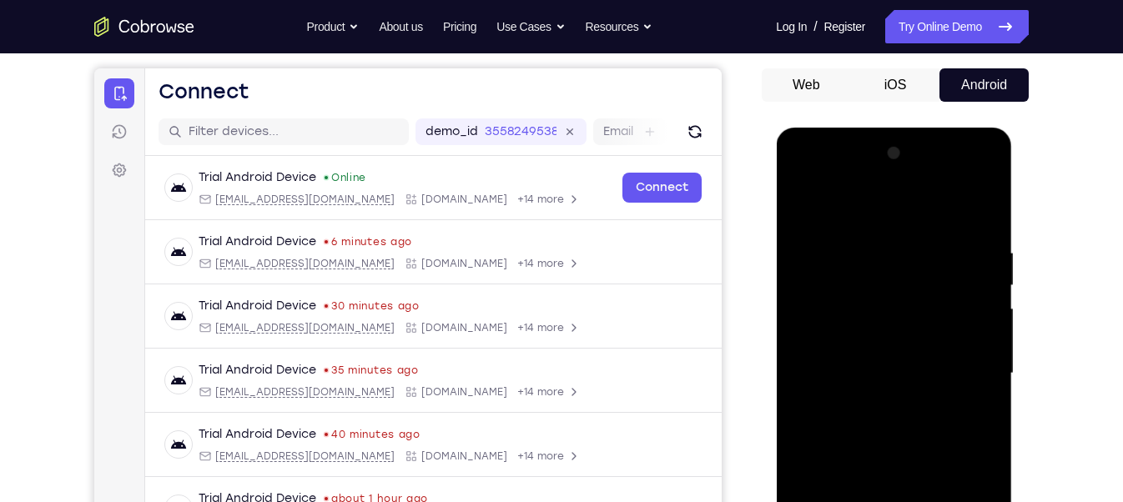
drag, startPoint x: 879, startPoint y: 288, endPoint x: 893, endPoint y: 486, distance: 199.1
click at [893, 486] on div at bounding box center [893, 373] width 210 height 467
click at [893, 501] on div at bounding box center [893, 373] width 210 height 467
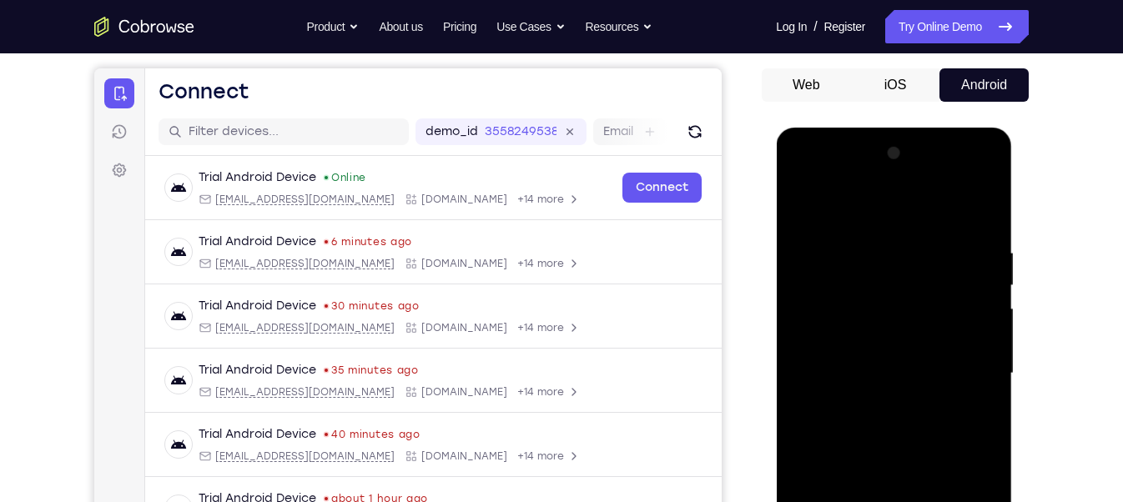
scroll to position [345, 0]
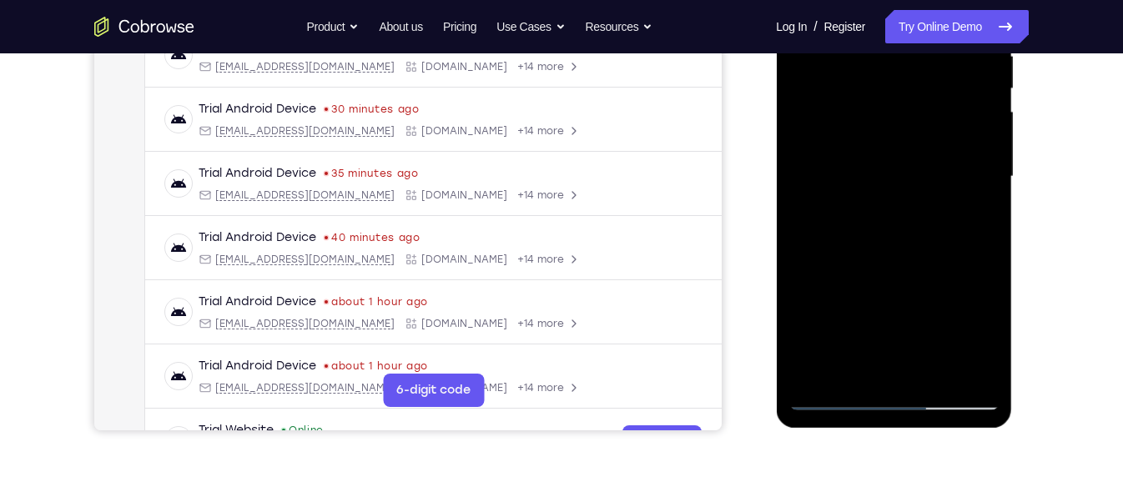
click at [893, 401] on div at bounding box center [893, 176] width 210 height 467
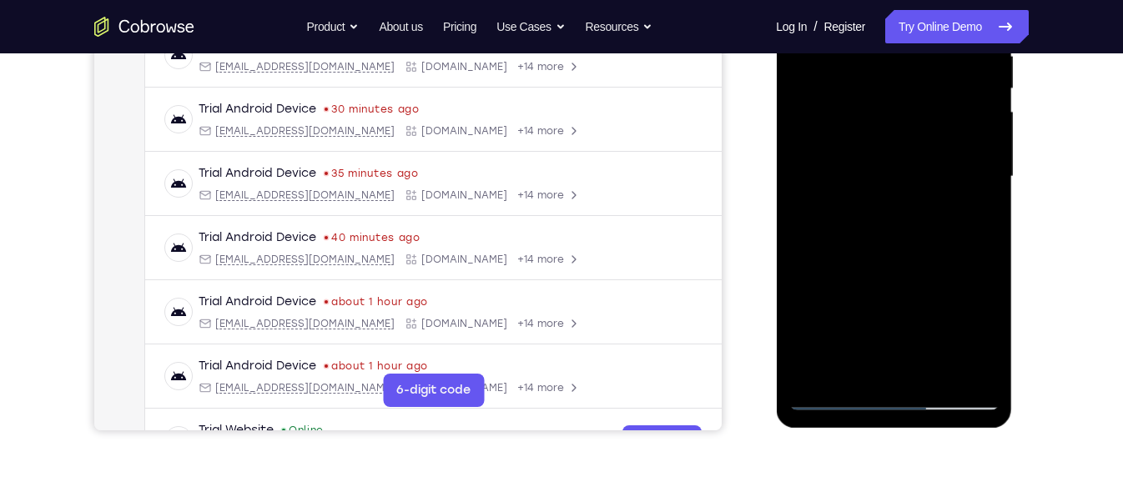
click at [893, 401] on div at bounding box center [893, 176] width 210 height 467
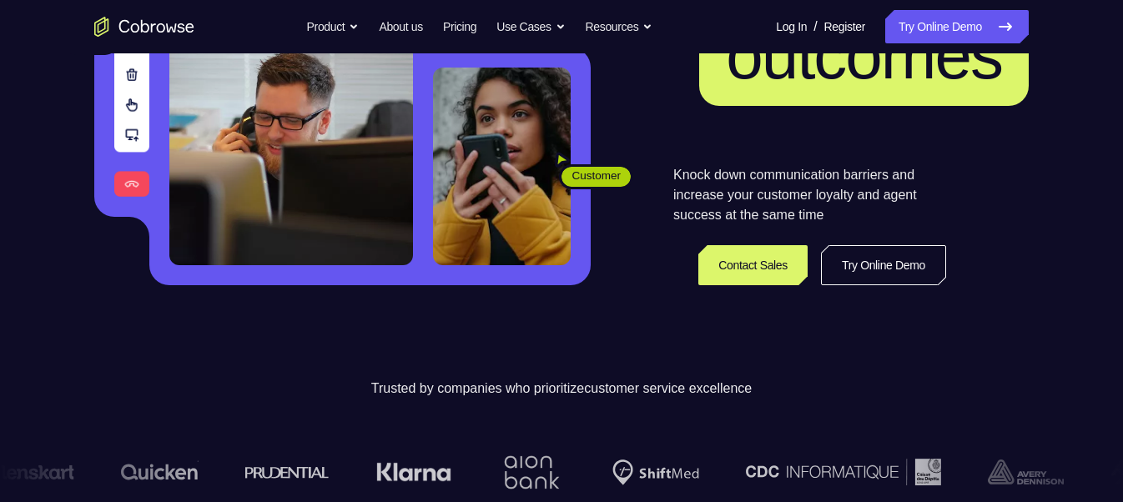
scroll to position [283, 0]
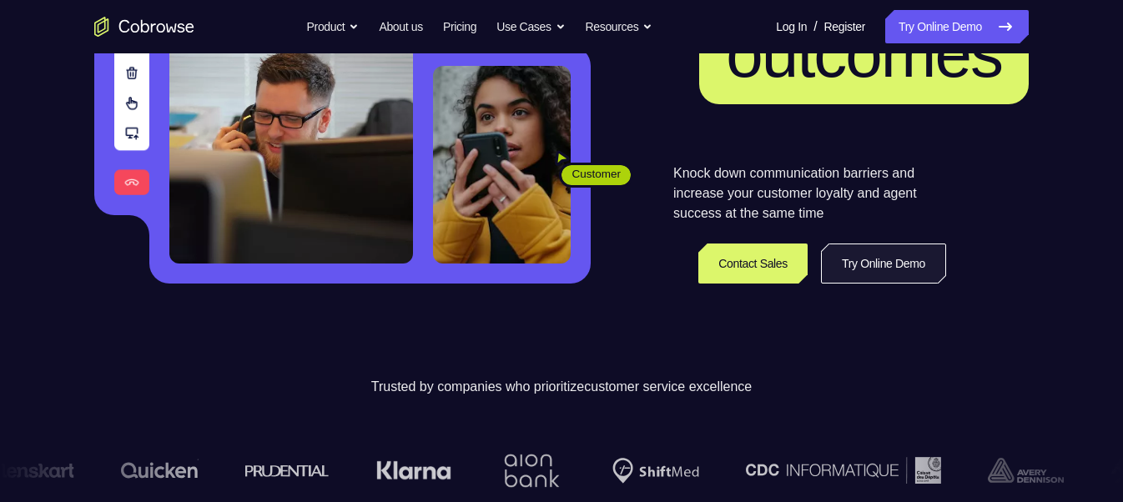
click at [866, 269] on link "Try Online Demo" at bounding box center [883, 264] width 125 height 40
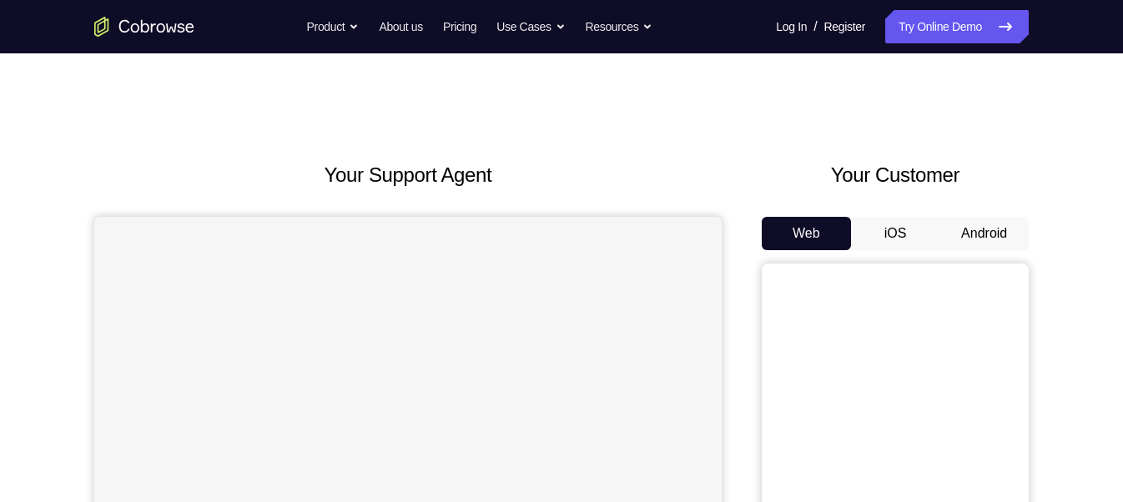
click at [960, 236] on button "Android" at bounding box center [983, 233] width 89 height 33
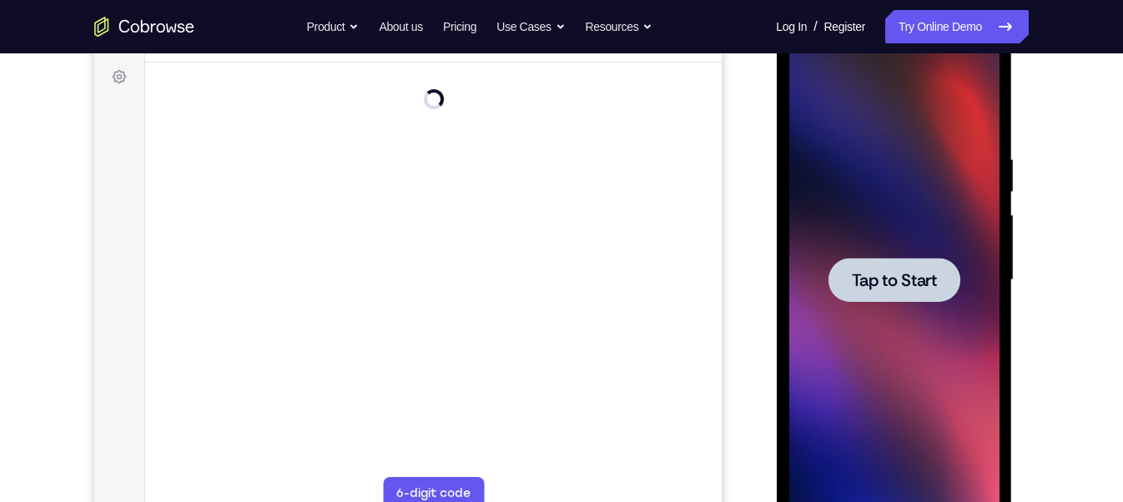
click at [905, 266] on div at bounding box center [894, 280] width 132 height 44
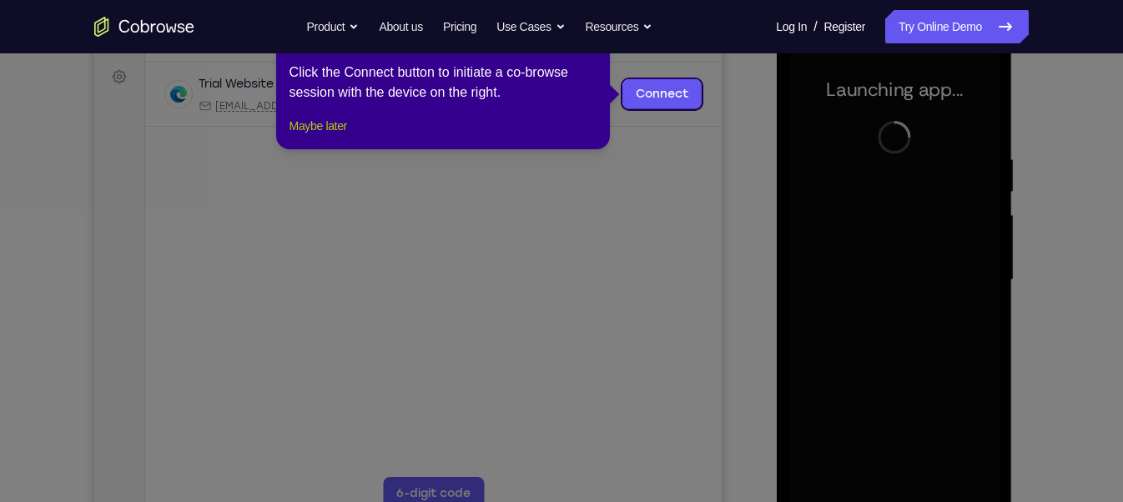
click at [337, 136] on button "Maybe later" at bounding box center [319, 126] width 58 height 20
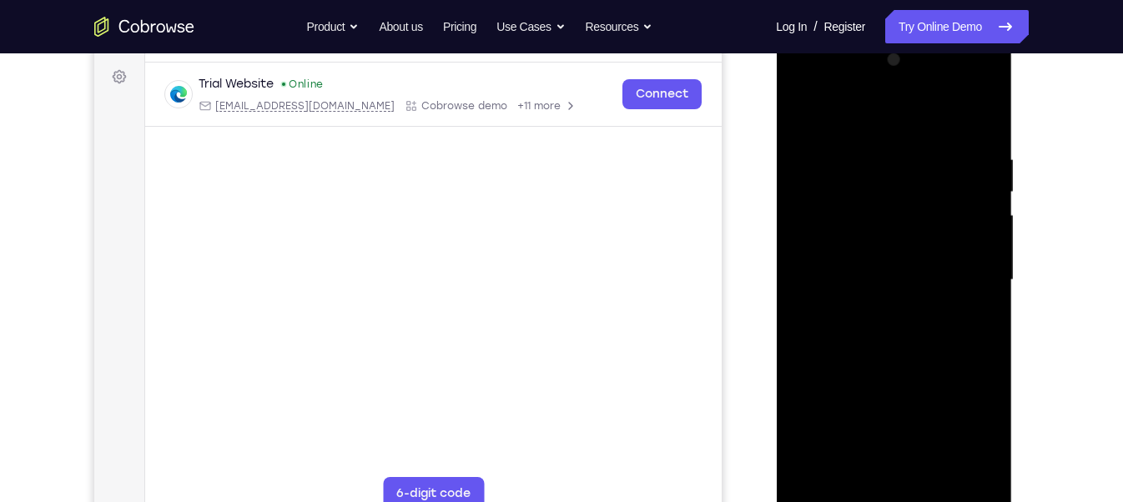
scroll to position [298, 0]
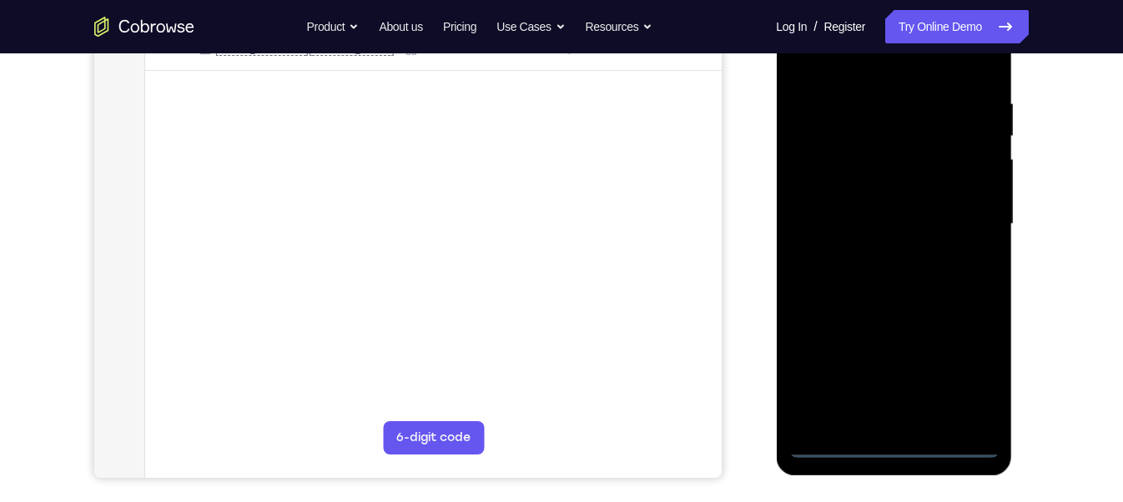
click at [889, 446] on div at bounding box center [893, 224] width 210 height 467
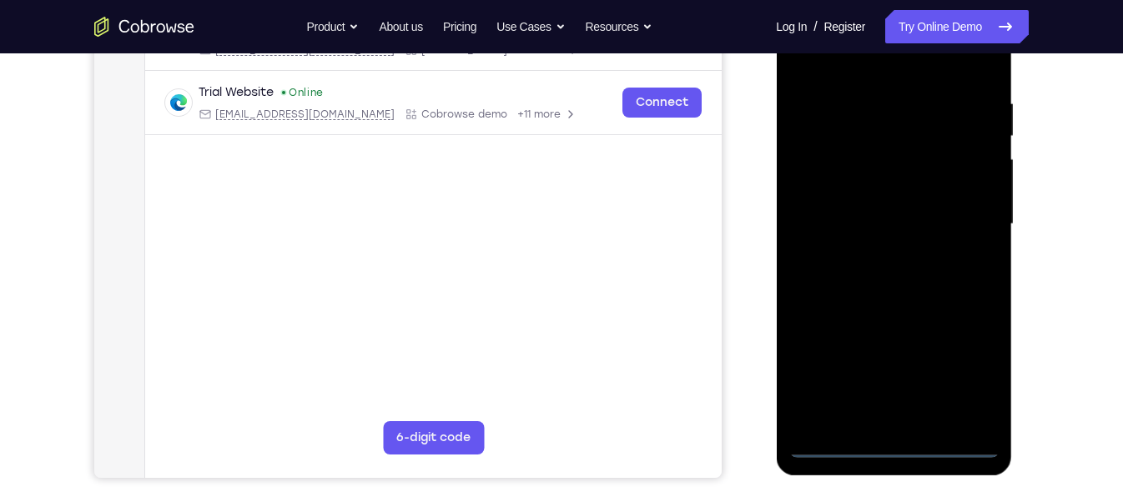
click at [971, 376] on div at bounding box center [893, 224] width 210 height 467
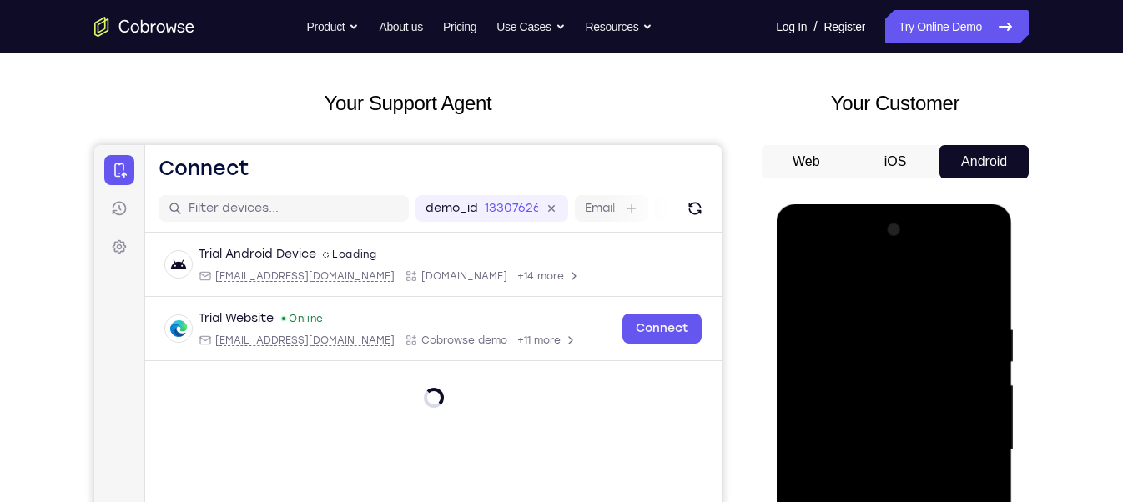
scroll to position [70, 0]
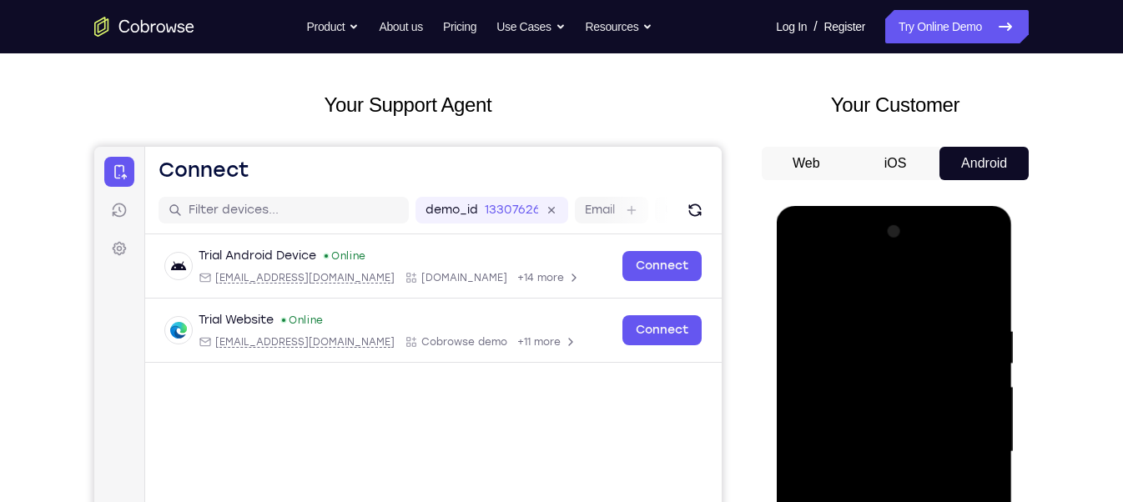
click at [803, 255] on div at bounding box center [893, 452] width 210 height 467
click at [895, 355] on div at bounding box center [893, 452] width 210 height 467
click at [869, 352] on div at bounding box center [893, 452] width 210 height 467
click at [814, 491] on div at bounding box center [893, 452] width 210 height 467
drag, startPoint x: 884, startPoint y: 410, endPoint x: 798, endPoint y: 95, distance: 326.1
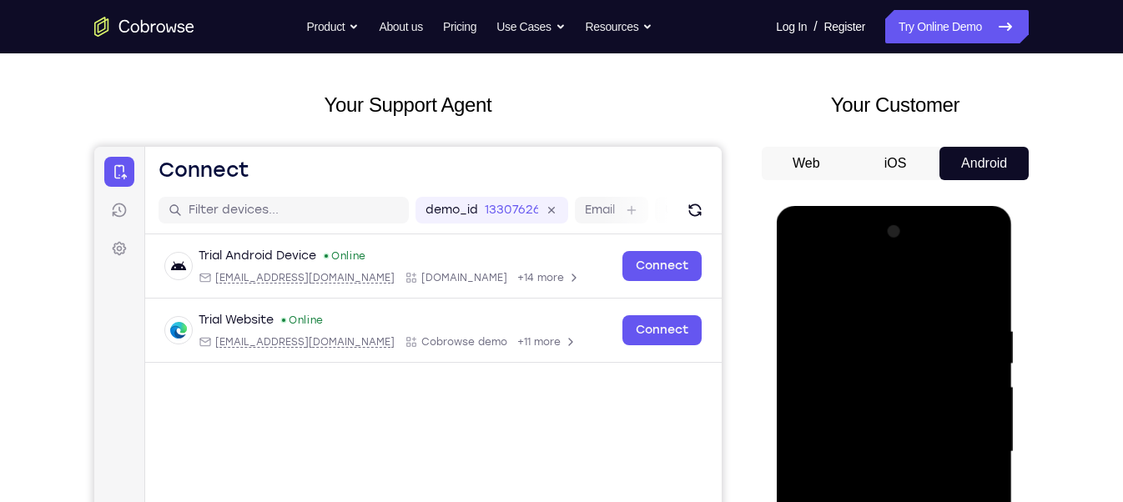
click at [798, 206] on html "Online web based iOS Simulators and Android Emulators. Run iPhone, iPad, Mobile…" at bounding box center [895, 456] width 238 height 501
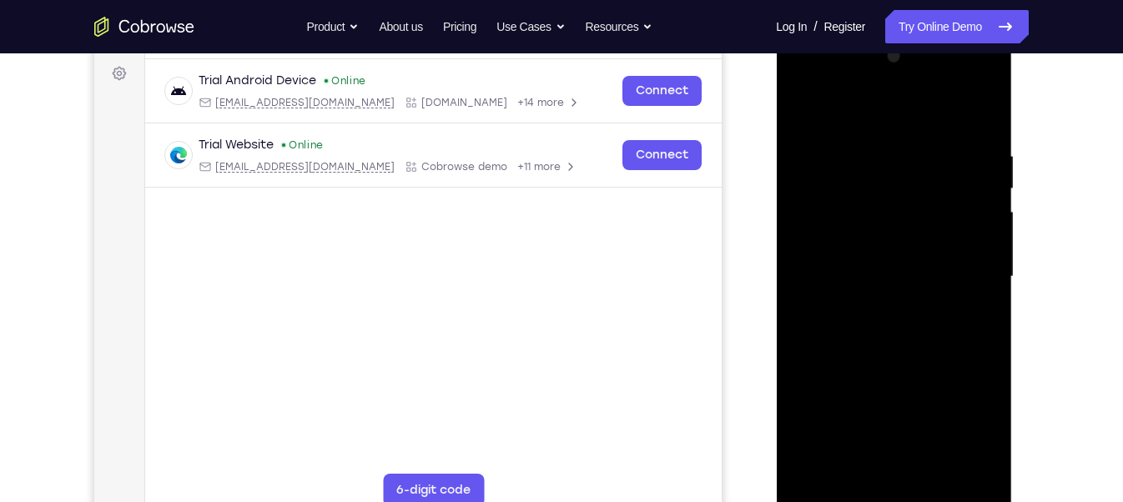
scroll to position [248, 0]
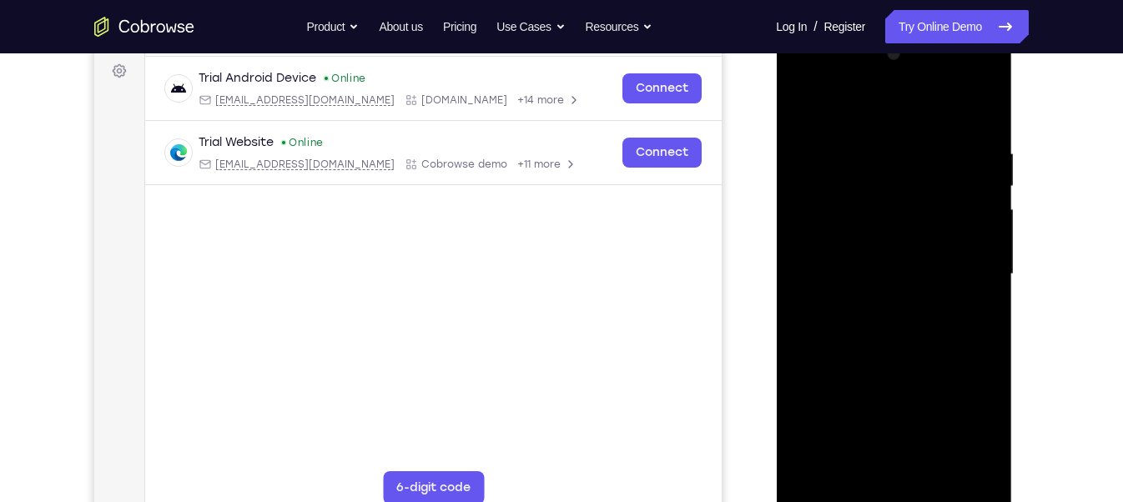
drag, startPoint x: 879, startPoint y: 406, endPoint x: 767, endPoint y: -70, distance: 489.5
click at [776, 28] on html "Online web based iOS Simulators and Android Emulators. Run iPhone, iPad, Mobile…" at bounding box center [895, 278] width 238 height 501
drag, startPoint x: 892, startPoint y: 426, endPoint x: 843, endPoint y: 68, distance: 361.3
click at [843, 68] on div at bounding box center [893, 274] width 210 height 467
drag, startPoint x: 889, startPoint y: 440, endPoint x: 869, endPoint y: 181, distance: 259.4
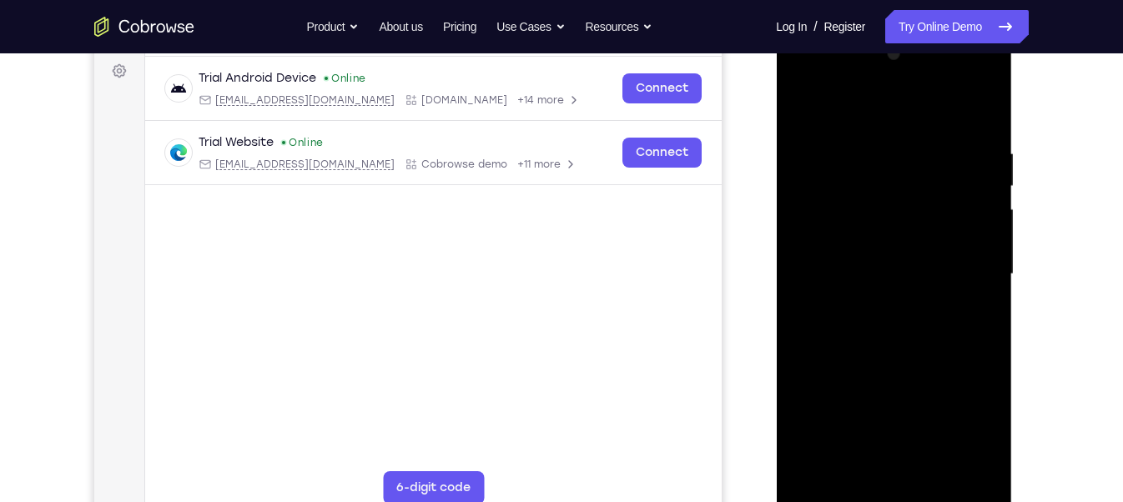
click at [869, 181] on div at bounding box center [893, 274] width 210 height 467
drag, startPoint x: 869, startPoint y: 408, endPoint x: 798, endPoint y: 13, distance: 401.1
click at [798, 28] on html "Online web based iOS Simulators and Android Emulators. Run iPhone, iPad, Mobile…" at bounding box center [895, 278] width 238 height 501
drag, startPoint x: 877, startPoint y: 468, endPoint x: 845, endPoint y: 82, distance: 387.6
click at [845, 82] on div at bounding box center [893, 274] width 210 height 467
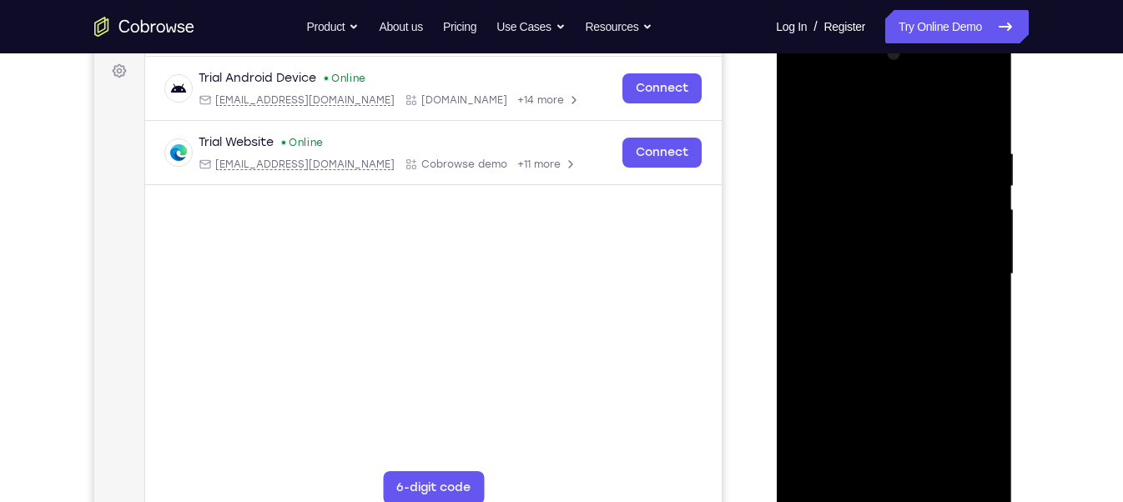
drag, startPoint x: 902, startPoint y: 456, endPoint x: 848, endPoint y: 53, distance: 405.8
click at [848, 53] on div at bounding box center [893, 274] width 210 height 467
drag, startPoint x: 892, startPoint y: 413, endPoint x: 854, endPoint y: 125, distance: 290.4
click at [854, 125] on div at bounding box center [893, 274] width 210 height 467
click at [874, 309] on div at bounding box center [893, 274] width 210 height 467
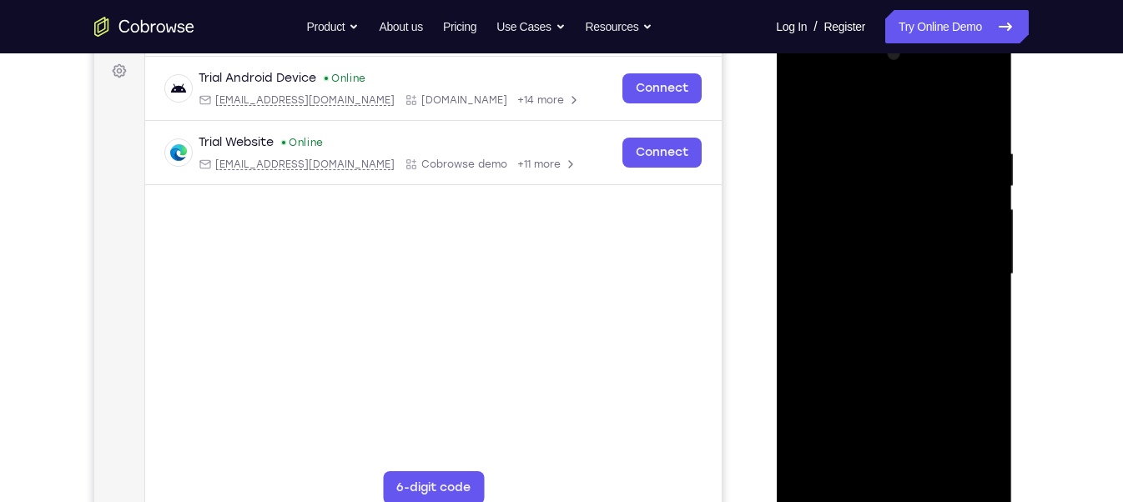
drag, startPoint x: 872, startPoint y: 469, endPoint x: 817, endPoint y: 117, distance: 356.4
click at [817, 117] on div at bounding box center [893, 274] width 210 height 467
drag, startPoint x: 881, startPoint y: 437, endPoint x: 831, endPoint y: 18, distance: 422.7
click at [831, 28] on html "Online web based iOS Simulators and Android Emulators. Run iPhone, iPad, Mobile…" at bounding box center [895, 278] width 238 height 501
click at [899, 353] on div at bounding box center [893, 274] width 210 height 467
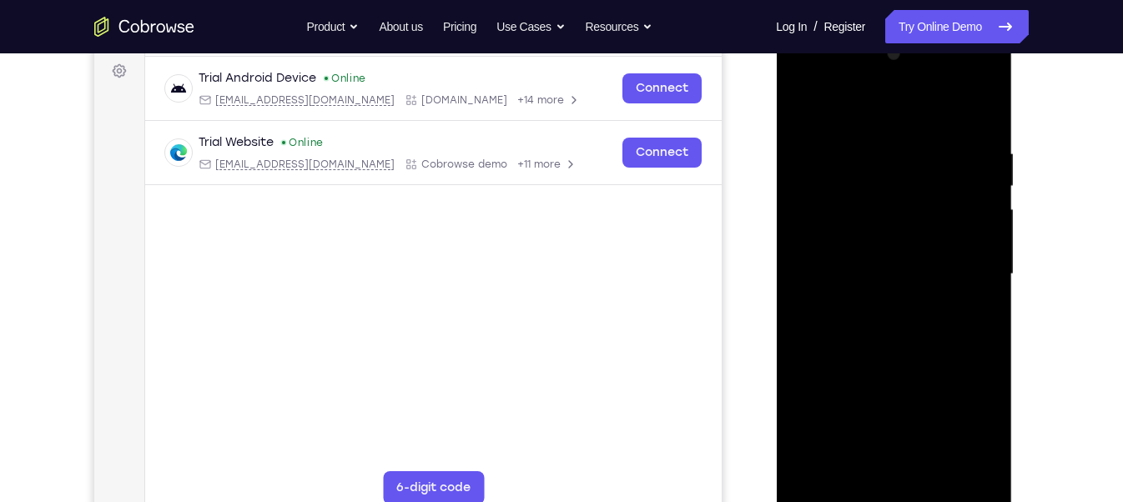
drag, startPoint x: 889, startPoint y: 426, endPoint x: 854, endPoint y: 157, distance: 271.8
click at [854, 157] on div at bounding box center [893, 274] width 210 height 467
drag, startPoint x: 869, startPoint y: 397, endPoint x: 850, endPoint y: 163, distance: 235.2
click at [850, 163] on div at bounding box center [893, 274] width 210 height 467
drag, startPoint x: 875, startPoint y: 459, endPoint x: 866, endPoint y: 170, distance: 288.8
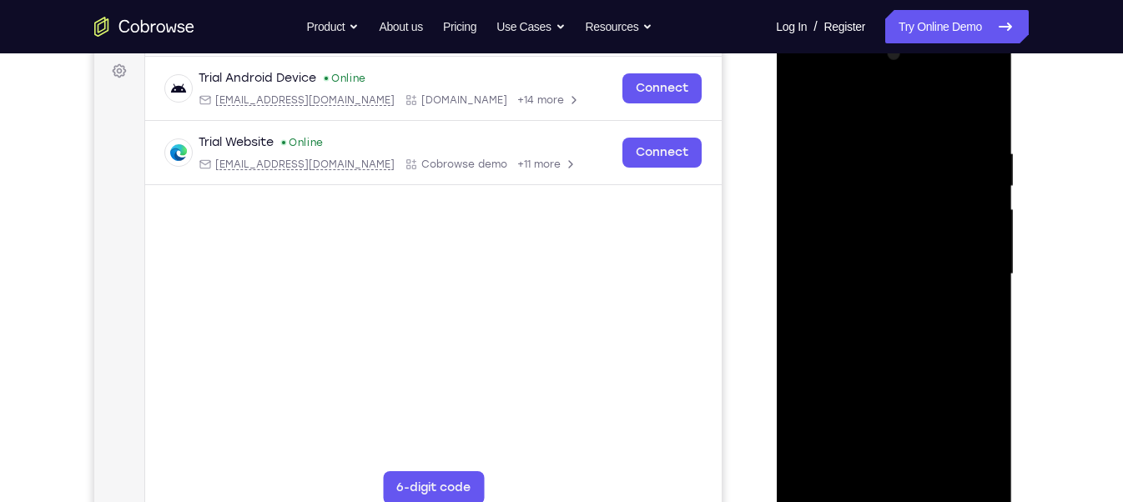
click at [866, 170] on div at bounding box center [893, 274] width 210 height 467
drag, startPoint x: 864, startPoint y: 403, endPoint x: 856, endPoint y: 175, distance: 227.9
click at [856, 175] on div at bounding box center [893, 274] width 210 height 467
click at [788, 207] on div at bounding box center [894, 276] width 236 height 497
drag, startPoint x: 995, startPoint y: 385, endPoint x: 995, endPoint y: 291, distance: 93.4
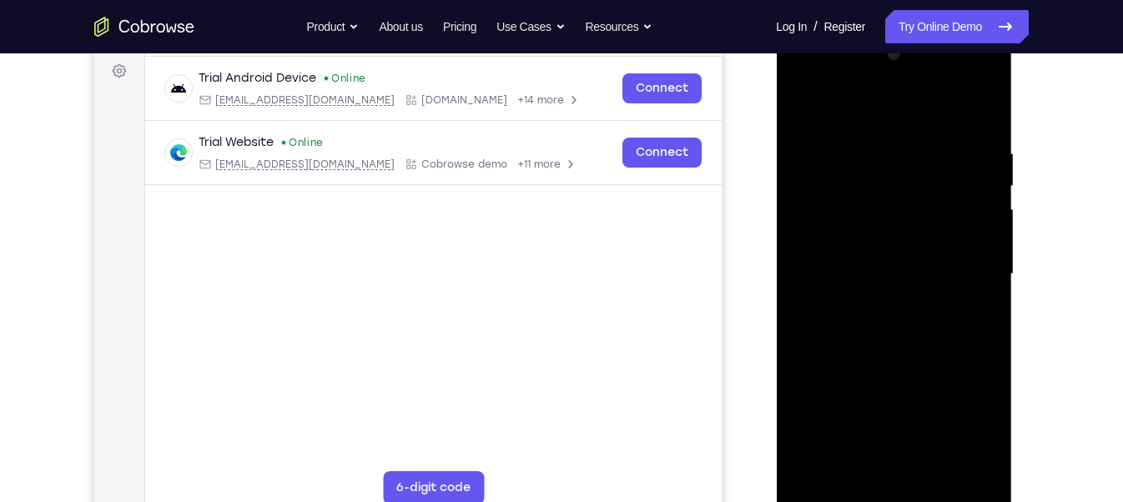
click at [995, 291] on div at bounding box center [893, 274] width 210 height 467
click at [954, 432] on div at bounding box center [893, 274] width 210 height 467
click at [939, 437] on div at bounding box center [893, 274] width 210 height 467
click at [961, 100] on div at bounding box center [893, 274] width 210 height 467
click at [832, 497] on div at bounding box center [893, 274] width 210 height 467
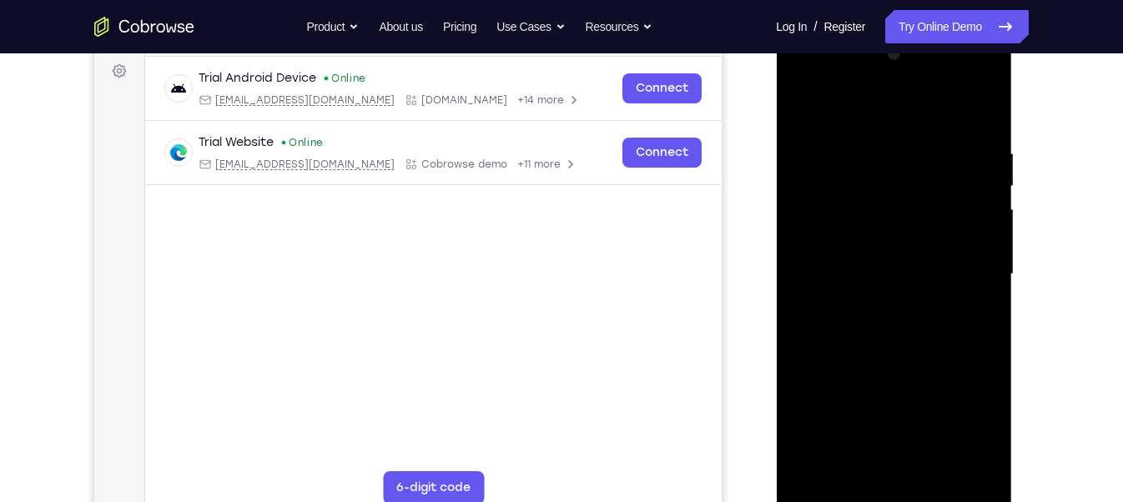
click at [884, 296] on div at bounding box center [893, 274] width 210 height 467
click at [980, 347] on div at bounding box center [893, 274] width 210 height 467
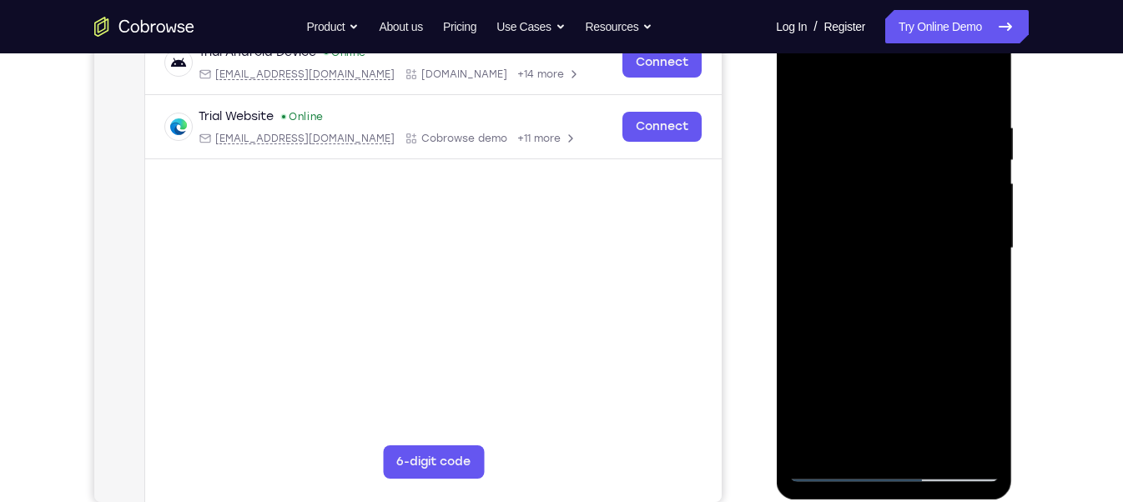
scroll to position [275, 0]
click at [975, 277] on div at bounding box center [893, 247] width 210 height 467
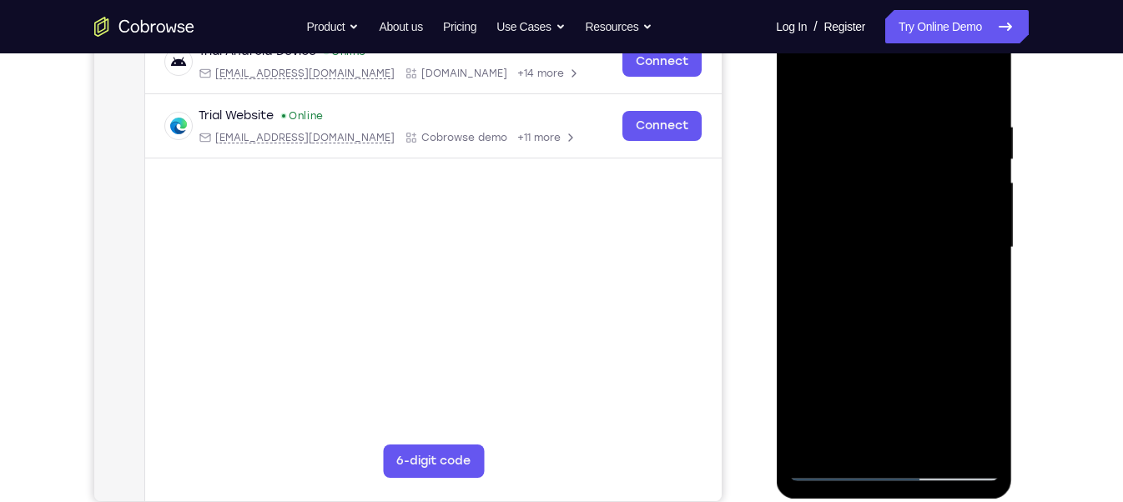
click at [975, 277] on div at bounding box center [893, 247] width 210 height 467
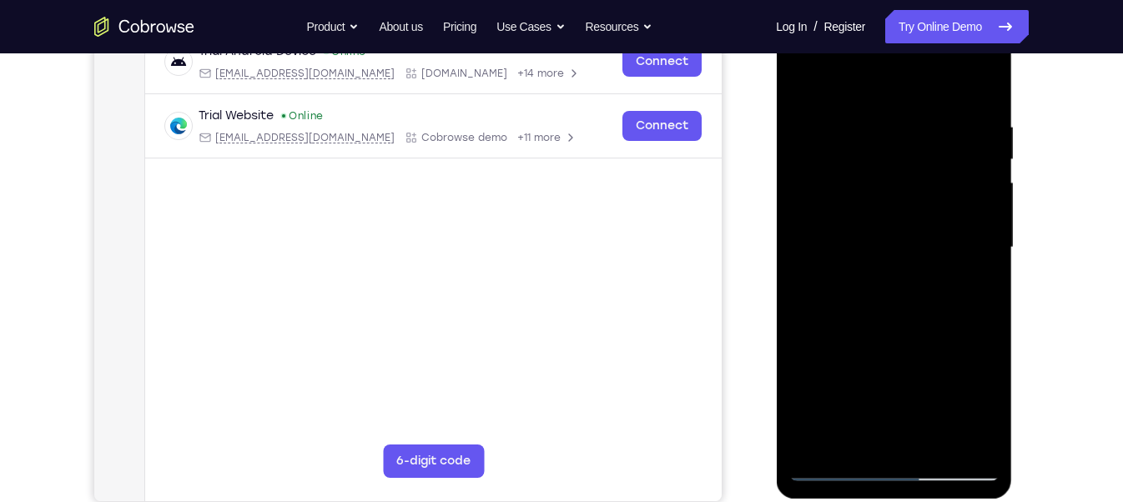
click at [975, 277] on div at bounding box center [893, 247] width 210 height 467
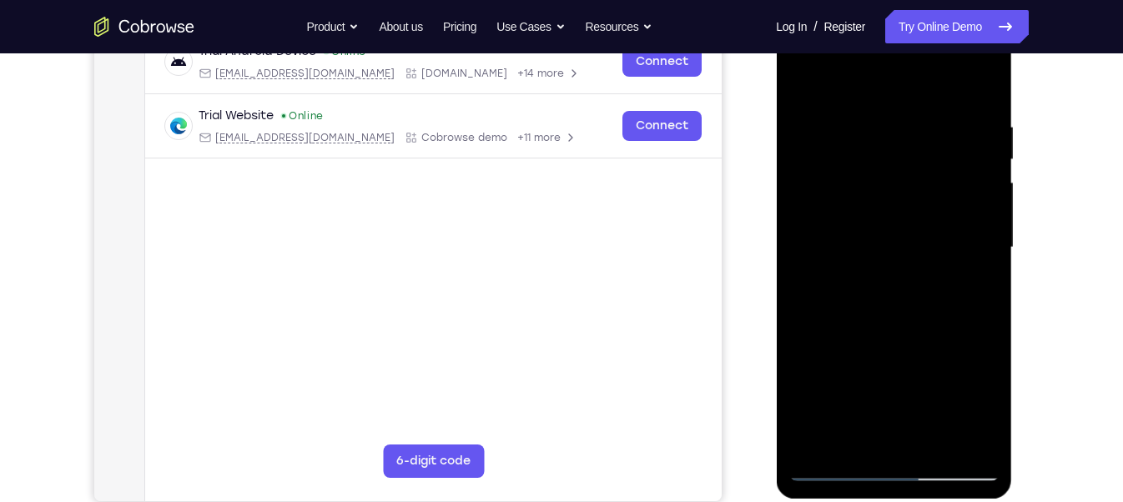
click at [975, 277] on div at bounding box center [893, 247] width 210 height 467
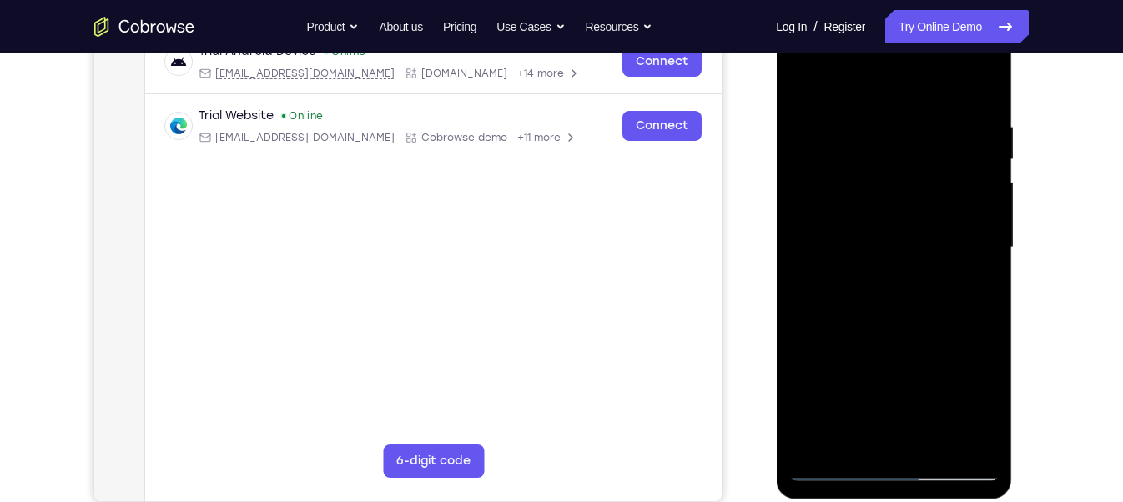
click at [975, 277] on div at bounding box center [893, 247] width 210 height 467
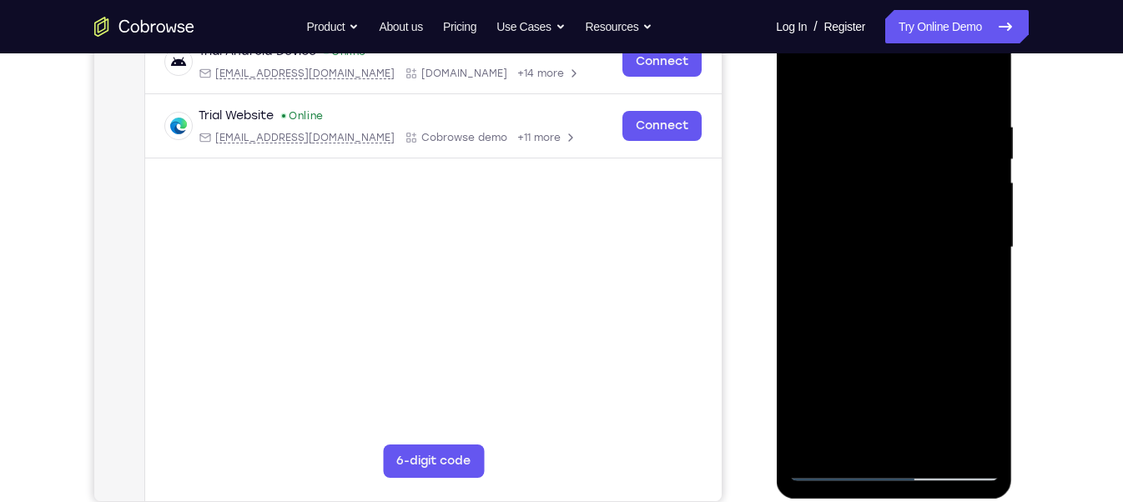
click at [975, 277] on div at bounding box center [893, 247] width 210 height 467
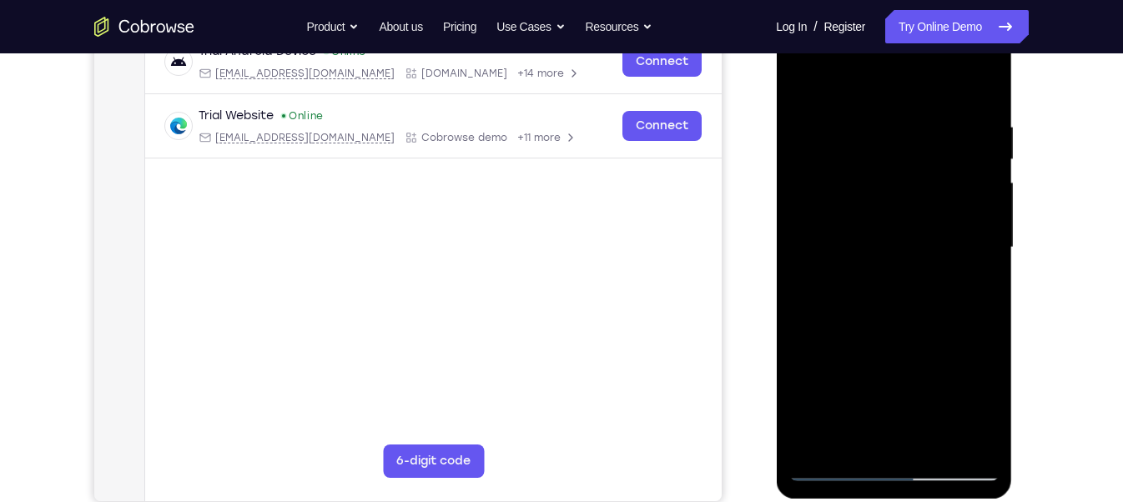
click at [975, 277] on div at bounding box center [893, 247] width 210 height 467
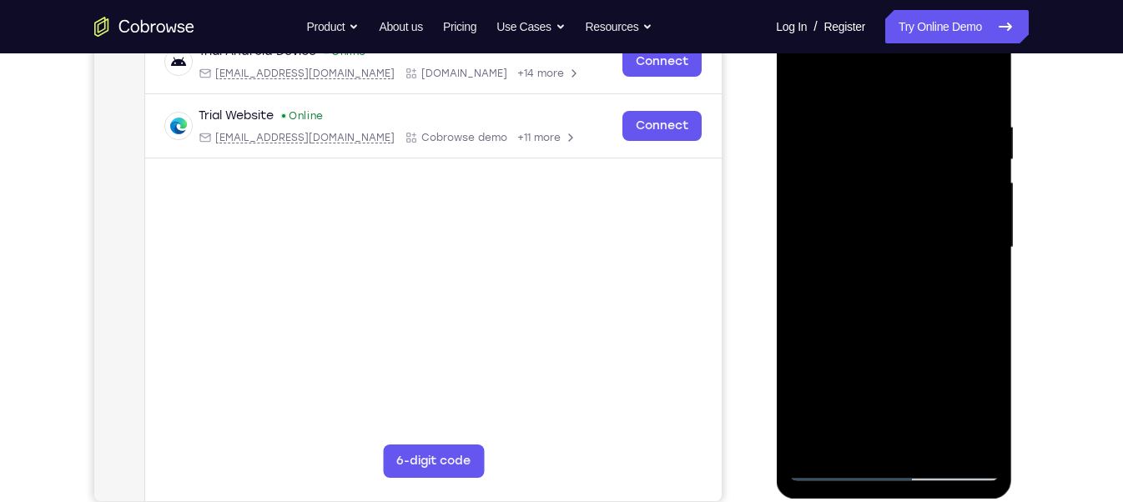
click at [975, 277] on div at bounding box center [893, 247] width 210 height 467
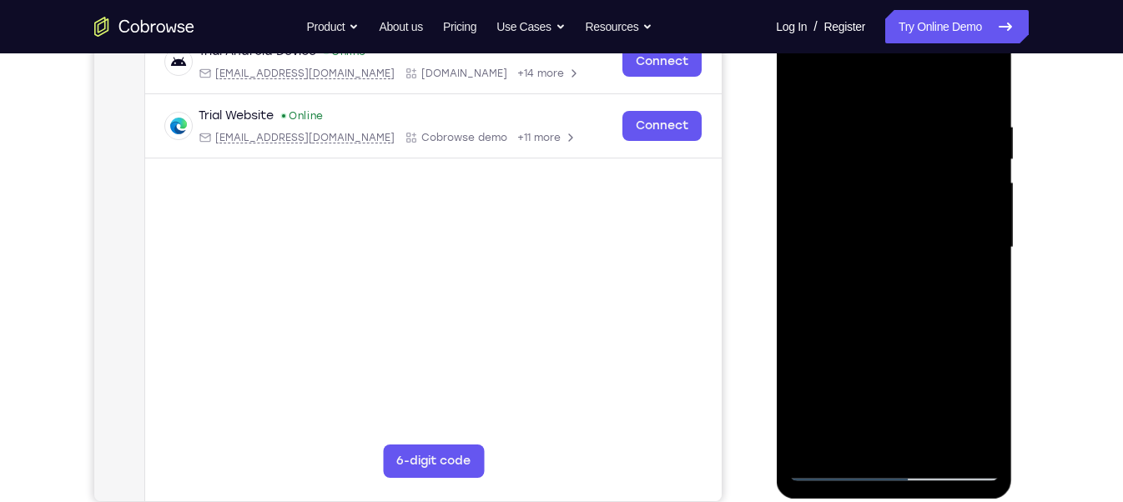
click at [975, 277] on div at bounding box center [893, 247] width 210 height 467
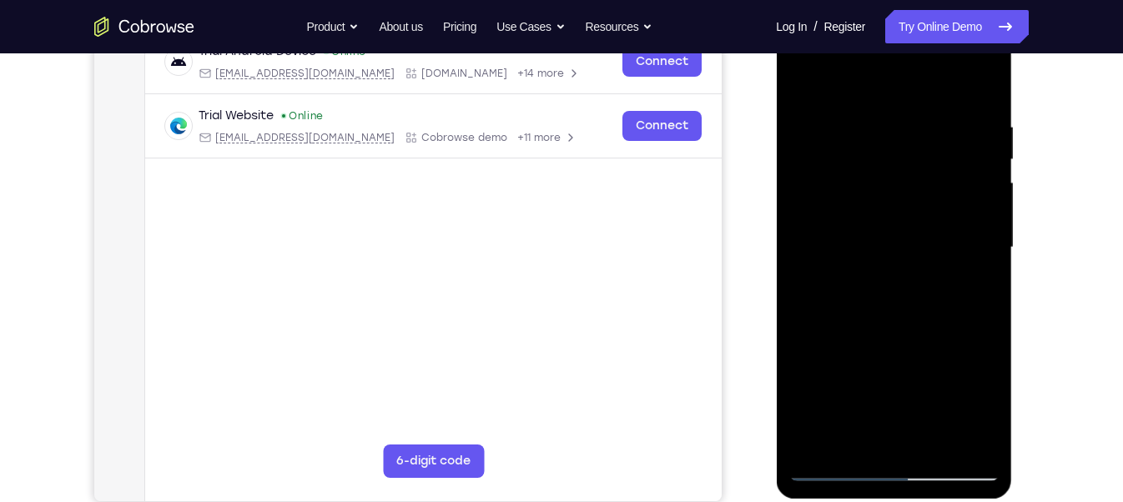
click at [975, 277] on div at bounding box center [893, 247] width 210 height 467
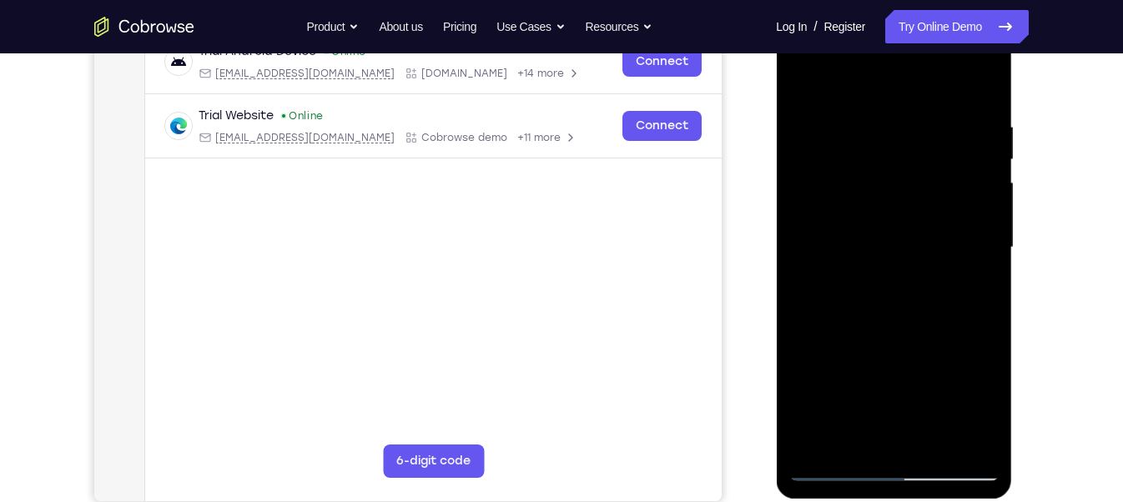
click at [975, 277] on div at bounding box center [893, 247] width 210 height 467
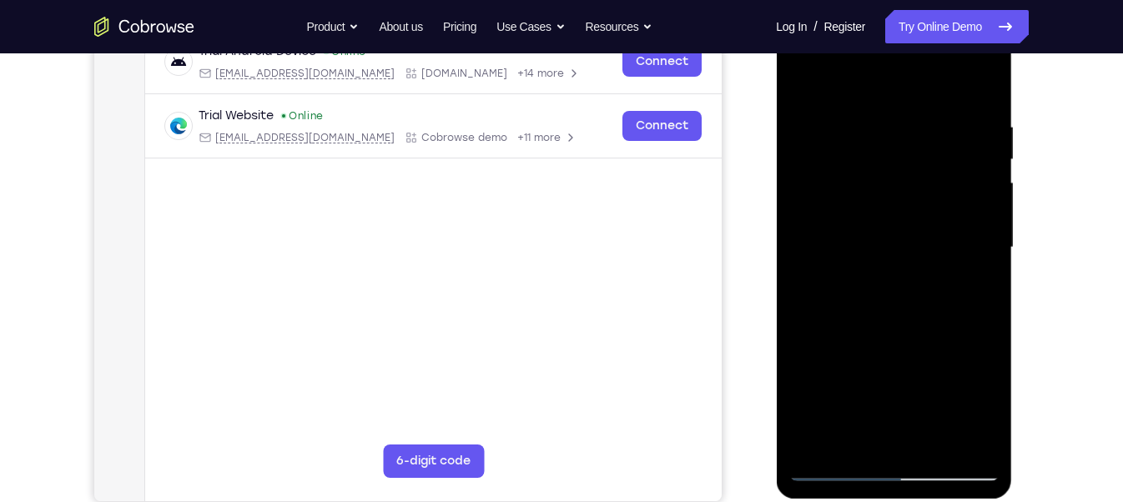
click at [975, 277] on div at bounding box center [893, 247] width 210 height 467
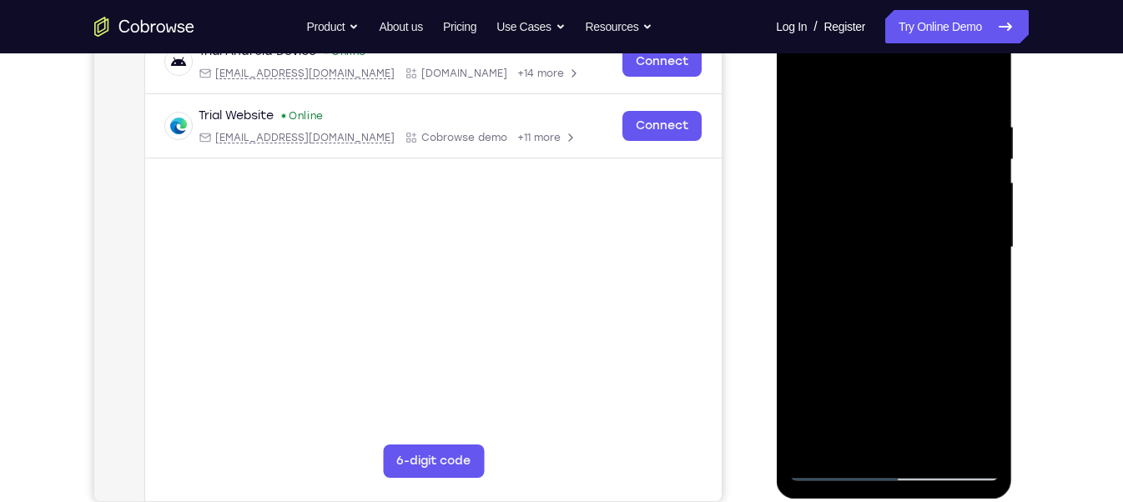
click at [975, 277] on div at bounding box center [893, 247] width 210 height 467
click at [963, 247] on div at bounding box center [893, 247] width 210 height 467
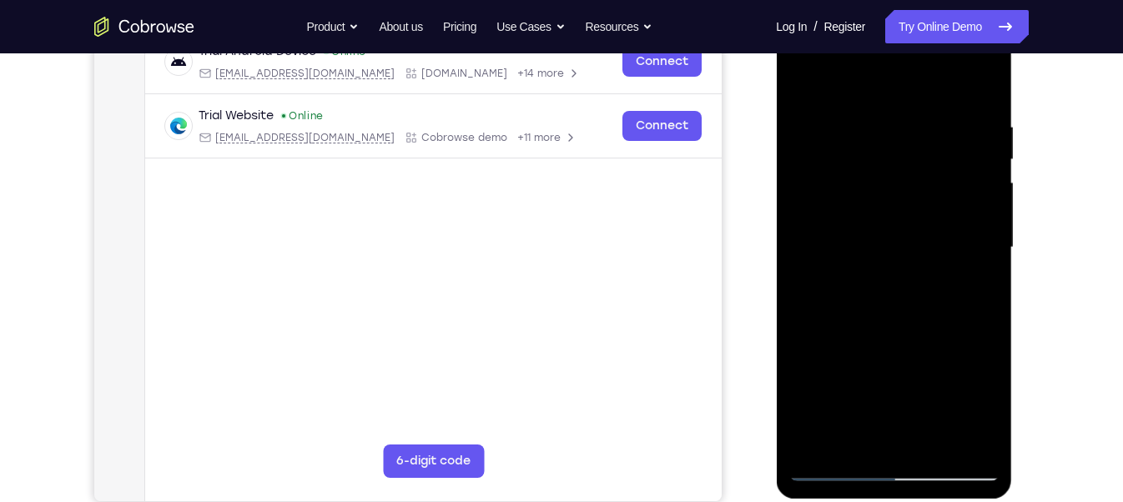
click at [963, 247] on div at bounding box center [893, 247] width 210 height 467
click at [980, 298] on div at bounding box center [893, 247] width 210 height 467
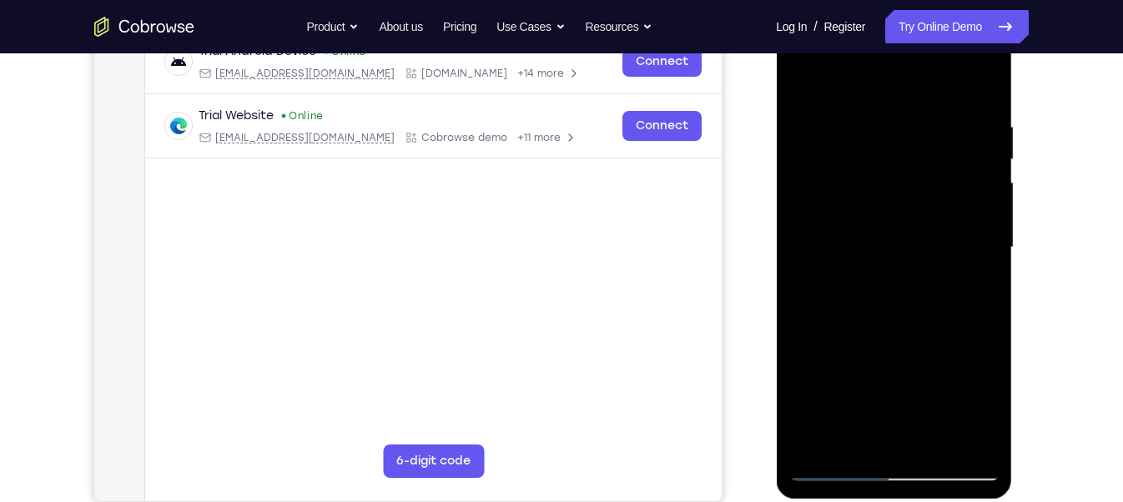
click at [980, 298] on div at bounding box center [893, 247] width 210 height 467
click at [946, 287] on div at bounding box center [893, 247] width 210 height 467
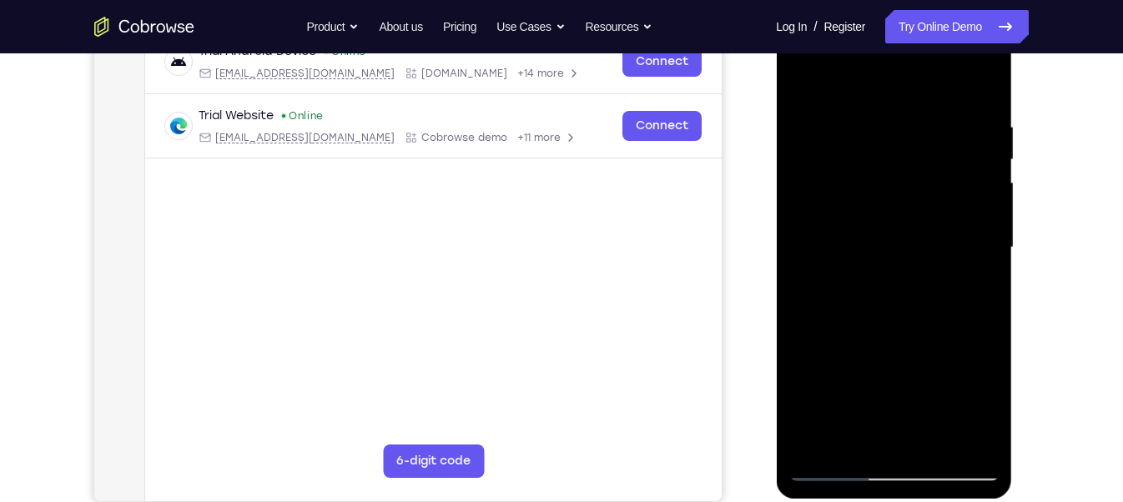
click at [975, 272] on div at bounding box center [893, 247] width 210 height 467
drag, startPoint x: 926, startPoint y: 369, endPoint x: 895, endPoint y: 210, distance: 161.5
click at [895, 210] on div at bounding box center [893, 247] width 210 height 467
drag, startPoint x: 922, startPoint y: 367, endPoint x: 909, endPoint y: 220, distance: 147.5
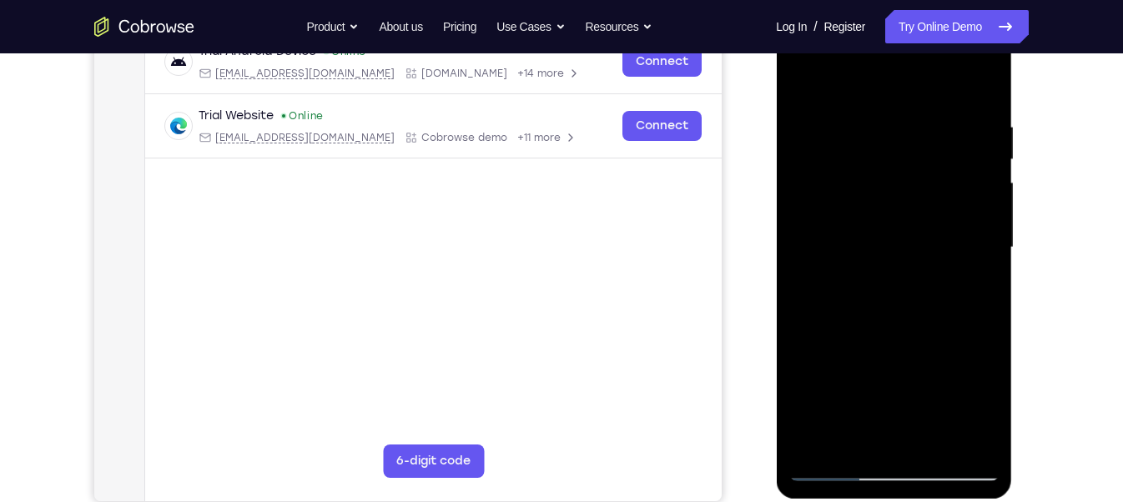
click at [909, 220] on div at bounding box center [893, 247] width 210 height 467
drag, startPoint x: 919, startPoint y: 291, endPoint x: 919, endPoint y: 264, distance: 26.7
click at [919, 264] on div at bounding box center [893, 247] width 210 height 467
click at [943, 276] on div at bounding box center [893, 247] width 210 height 467
click at [894, 266] on div at bounding box center [893, 247] width 210 height 467
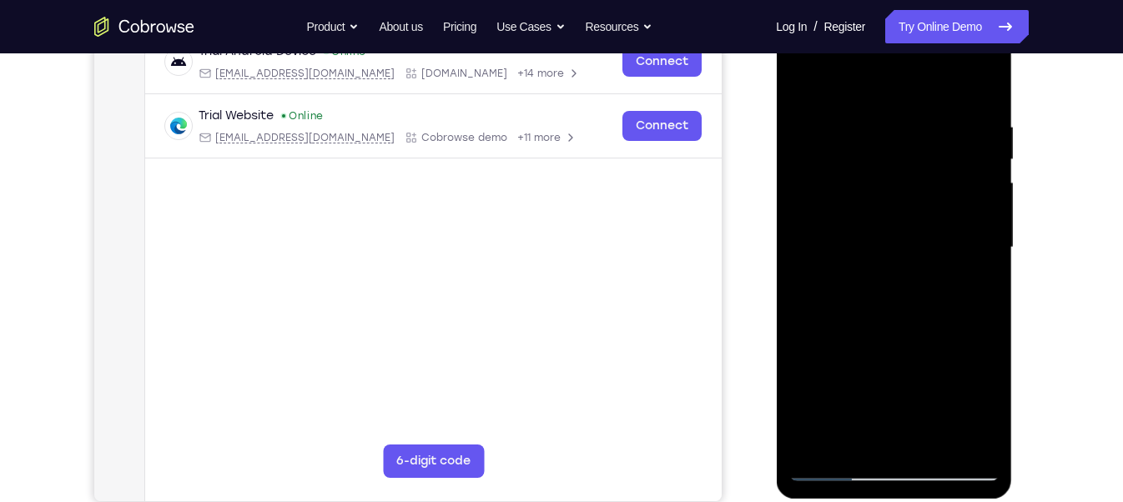
click at [973, 260] on div at bounding box center [893, 247] width 210 height 467
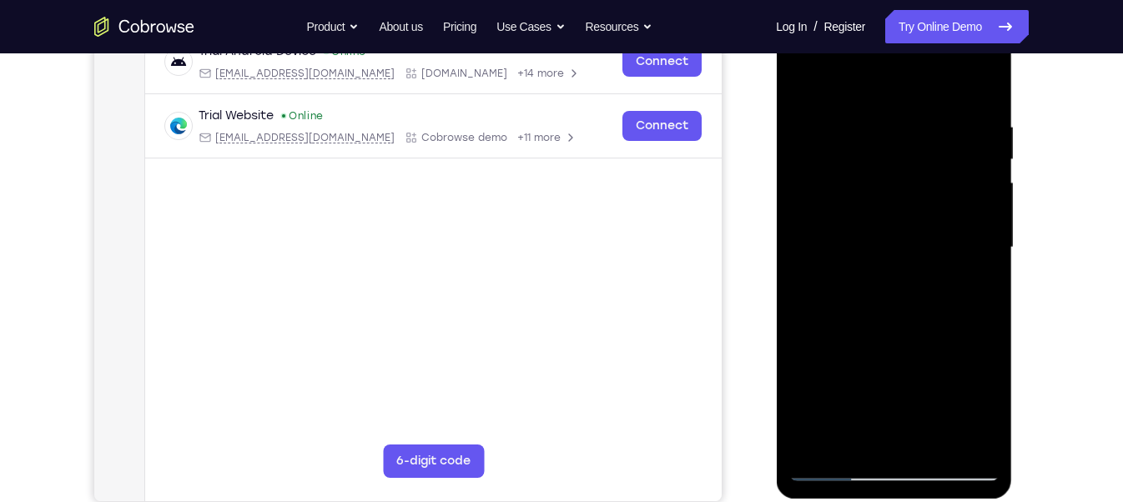
click at [973, 260] on div at bounding box center [893, 247] width 210 height 467
click at [806, 253] on div at bounding box center [893, 247] width 210 height 467
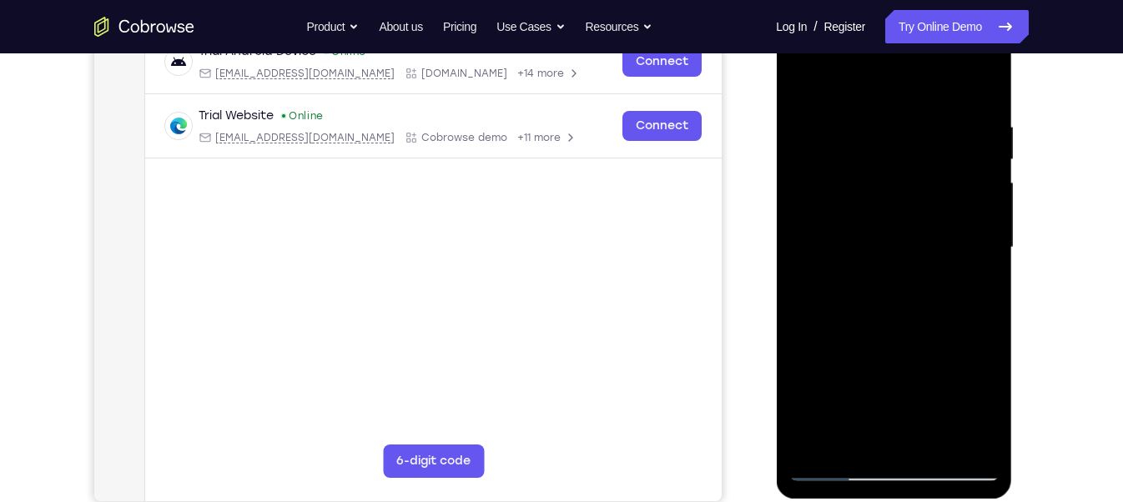
click at [806, 253] on div at bounding box center [893, 247] width 210 height 467
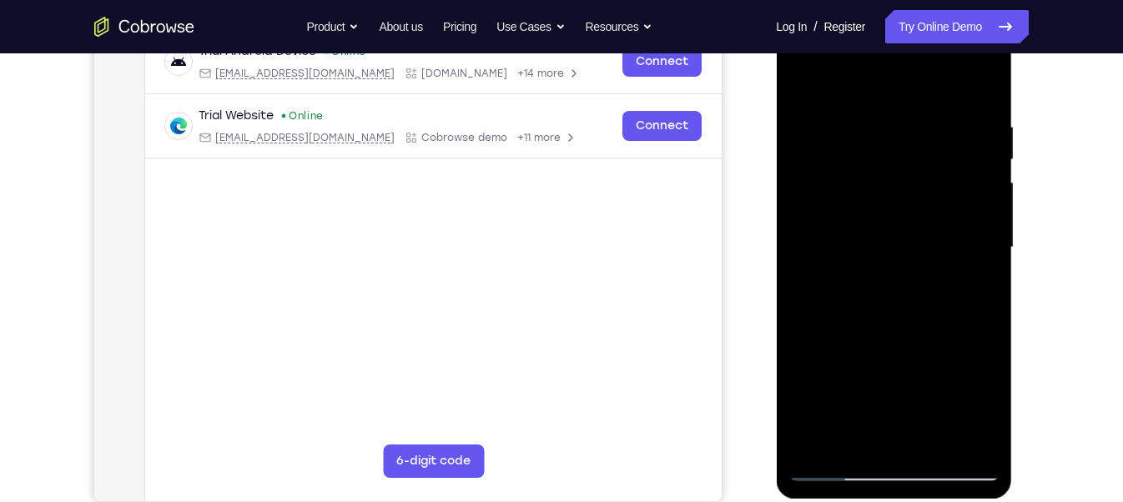
click at [806, 253] on div at bounding box center [893, 247] width 210 height 467
click at [815, 292] on div at bounding box center [893, 247] width 210 height 467
click at [809, 267] on div at bounding box center [893, 247] width 210 height 467
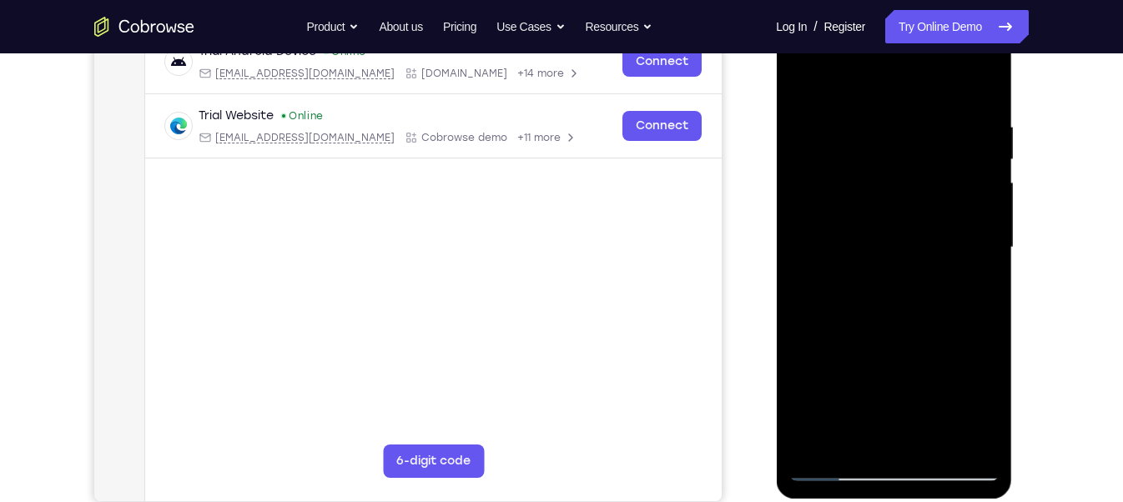
click at [809, 267] on div at bounding box center [893, 247] width 210 height 467
click at [975, 248] on div at bounding box center [893, 247] width 210 height 467
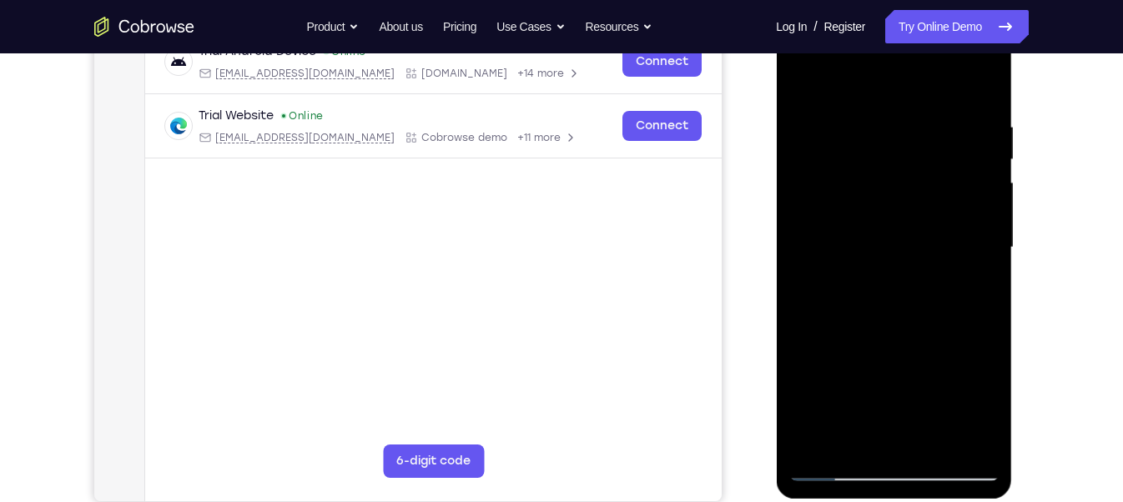
click at [975, 248] on div at bounding box center [893, 247] width 210 height 467
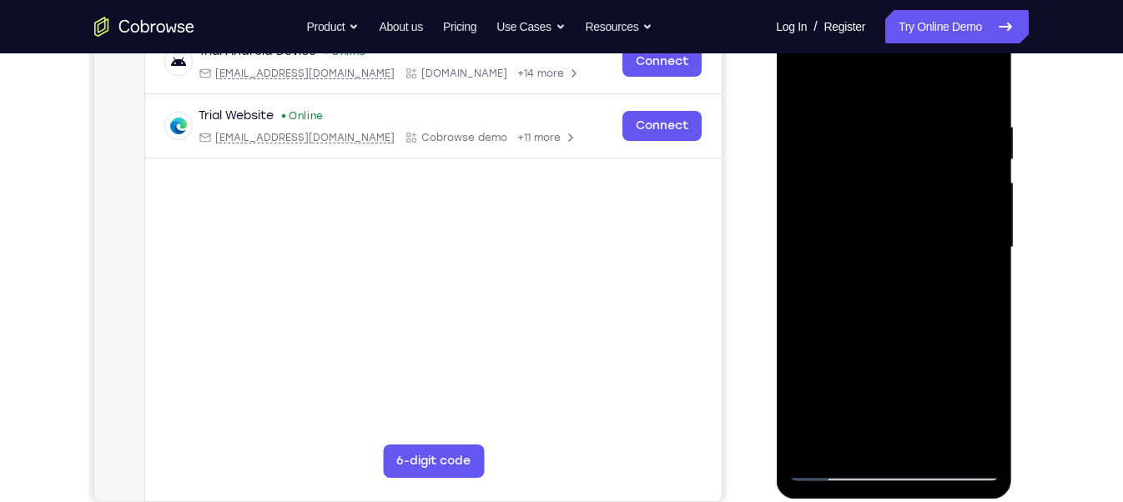
click at [809, 277] on div at bounding box center [893, 247] width 210 height 467
click at [971, 277] on div at bounding box center [893, 247] width 210 height 467
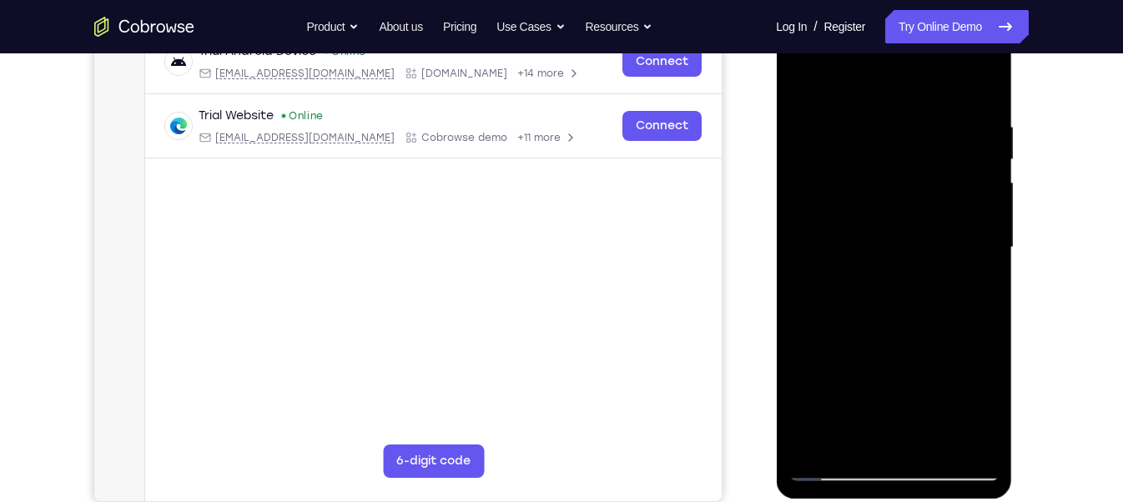
click at [971, 277] on div at bounding box center [893, 247] width 210 height 467
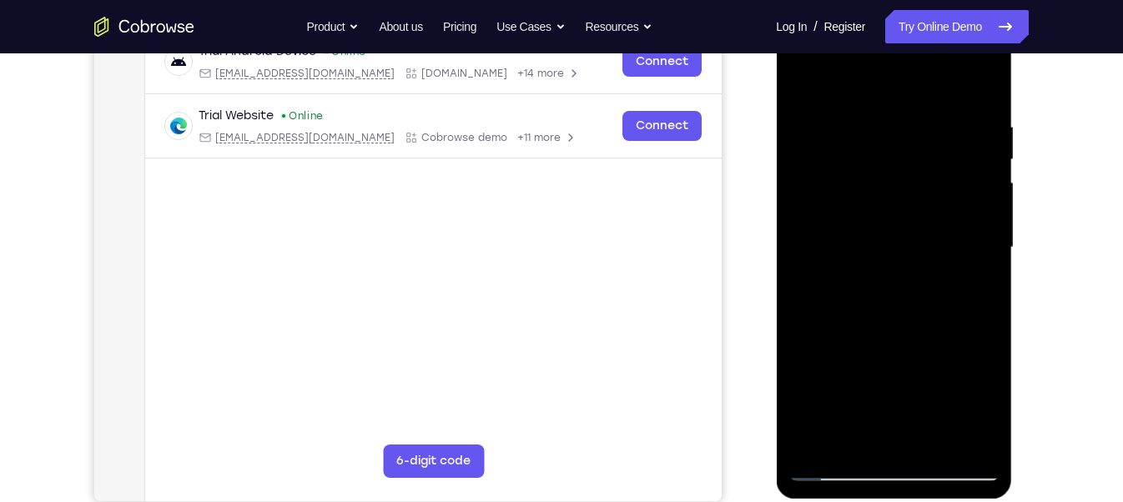
click at [971, 277] on div at bounding box center [893, 247] width 210 height 467
click at [929, 289] on div at bounding box center [893, 247] width 210 height 467
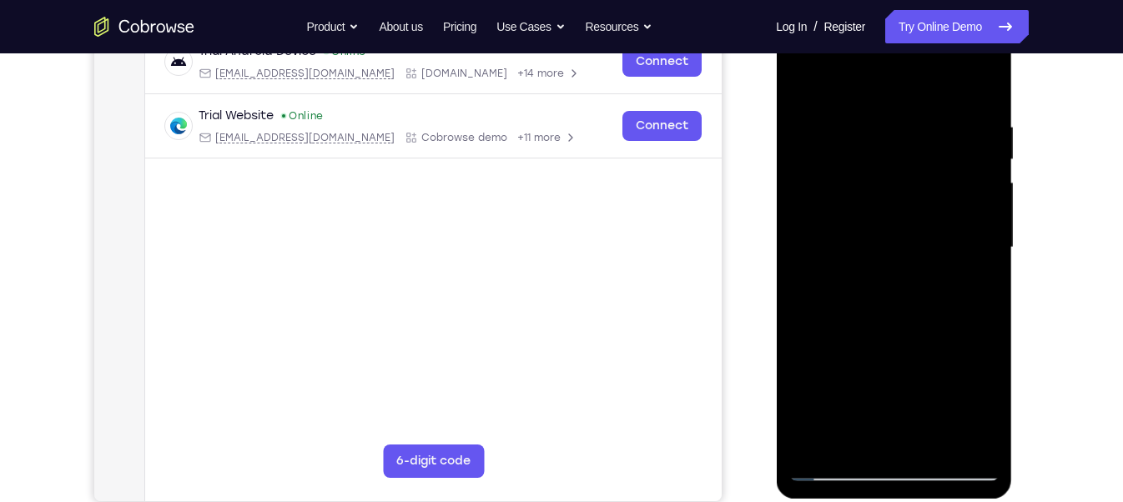
click at [958, 266] on div at bounding box center [893, 247] width 210 height 467
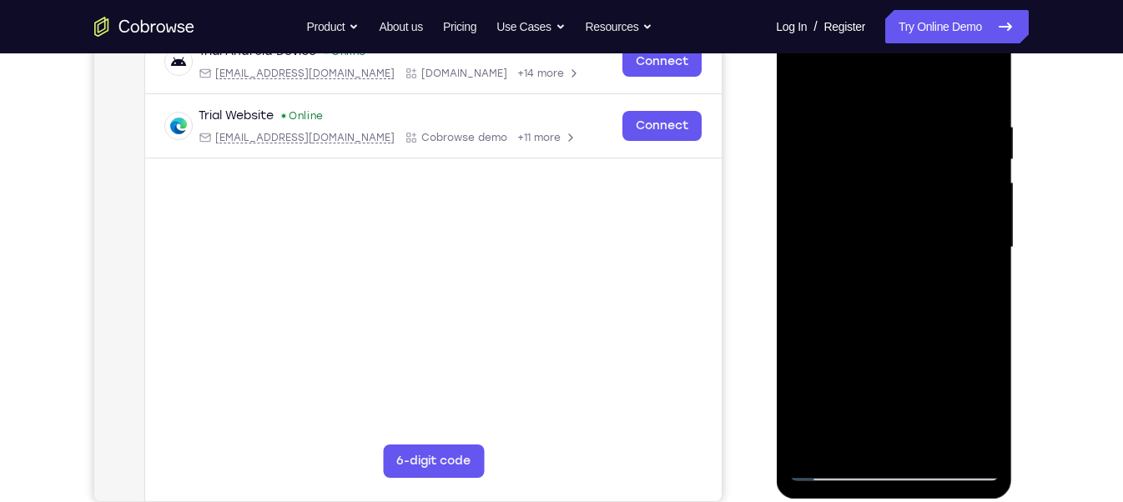
click at [958, 266] on div at bounding box center [893, 247] width 210 height 467
click at [954, 260] on div at bounding box center [893, 247] width 210 height 467
click at [970, 272] on div at bounding box center [893, 247] width 210 height 467
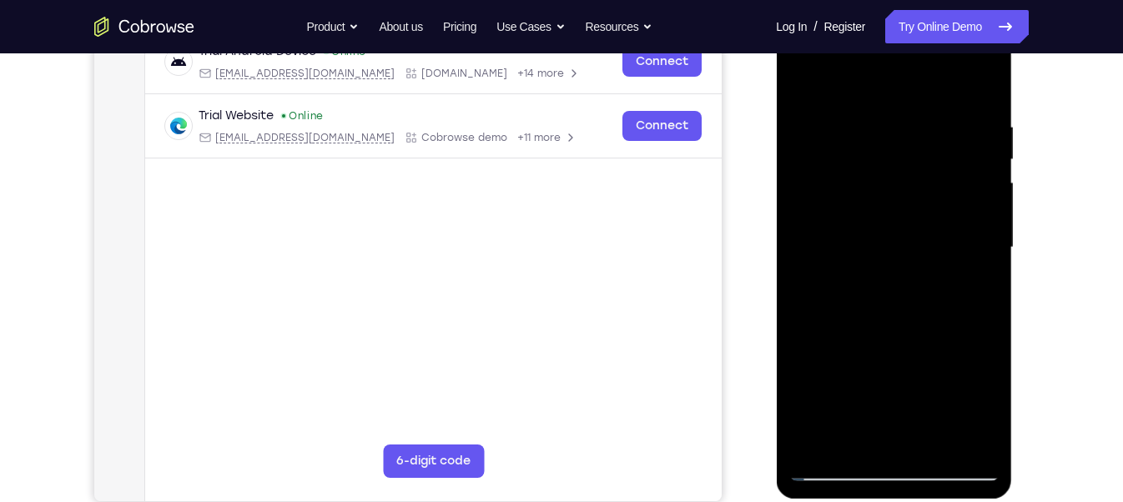
click at [970, 272] on div at bounding box center [893, 247] width 210 height 467
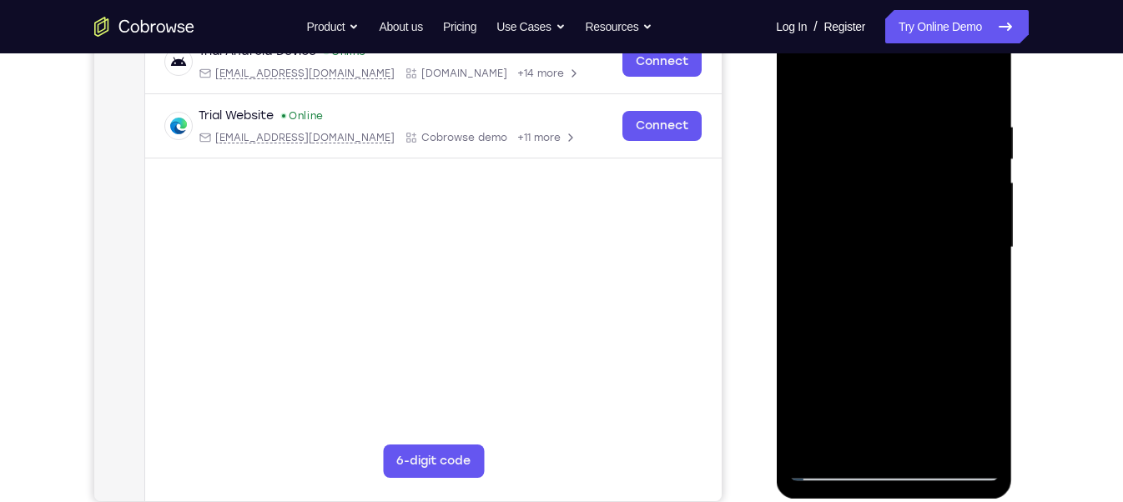
click at [970, 272] on div at bounding box center [893, 247] width 210 height 467
click at [981, 265] on div at bounding box center [893, 247] width 210 height 467
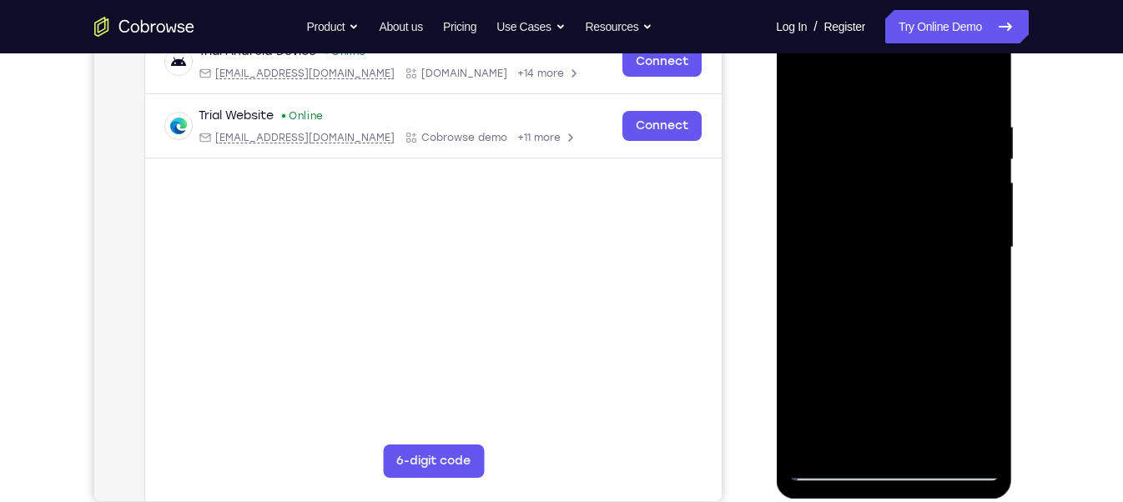
click at [981, 265] on div at bounding box center [893, 247] width 210 height 467
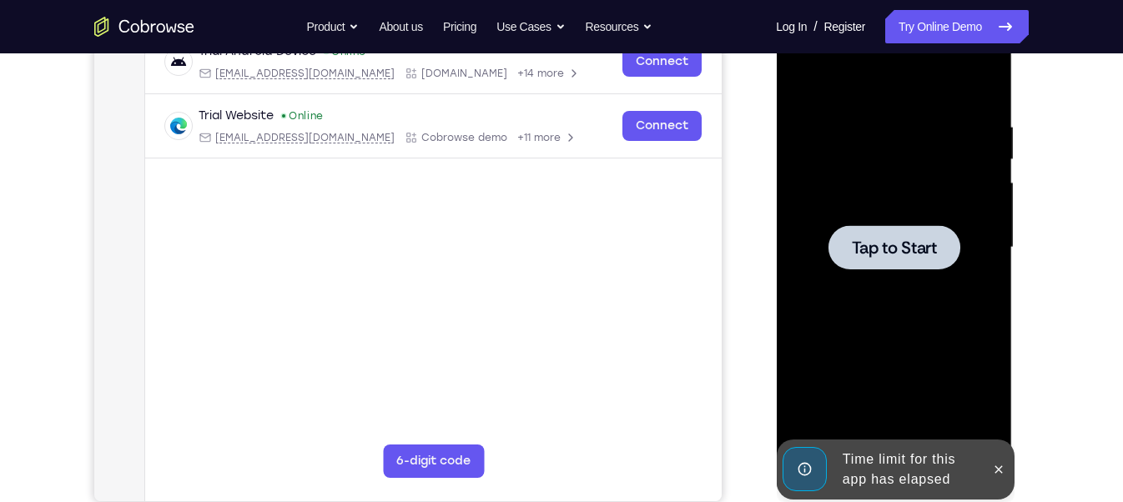
click at [910, 235] on div at bounding box center [894, 247] width 132 height 44
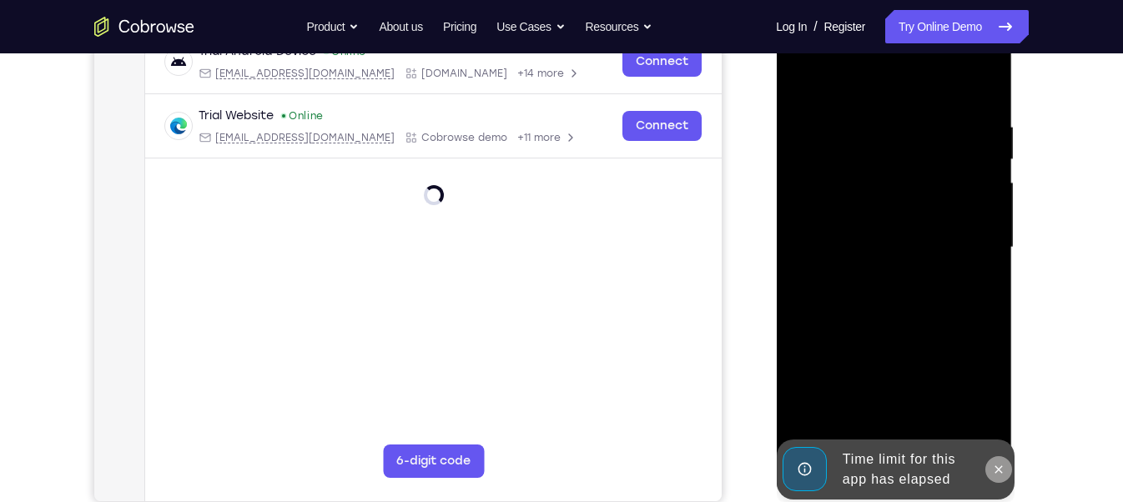
click at [995, 467] on icon at bounding box center [999, 470] width 8 height 8
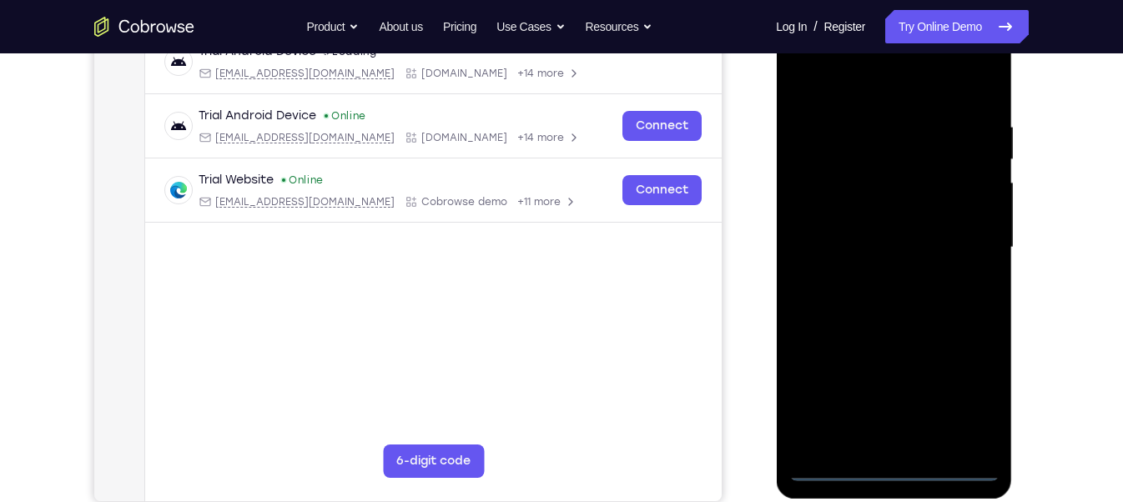
click at [894, 461] on div at bounding box center [893, 247] width 210 height 467
click at [894, 465] on div at bounding box center [893, 247] width 210 height 467
click at [980, 396] on div at bounding box center [893, 247] width 210 height 467
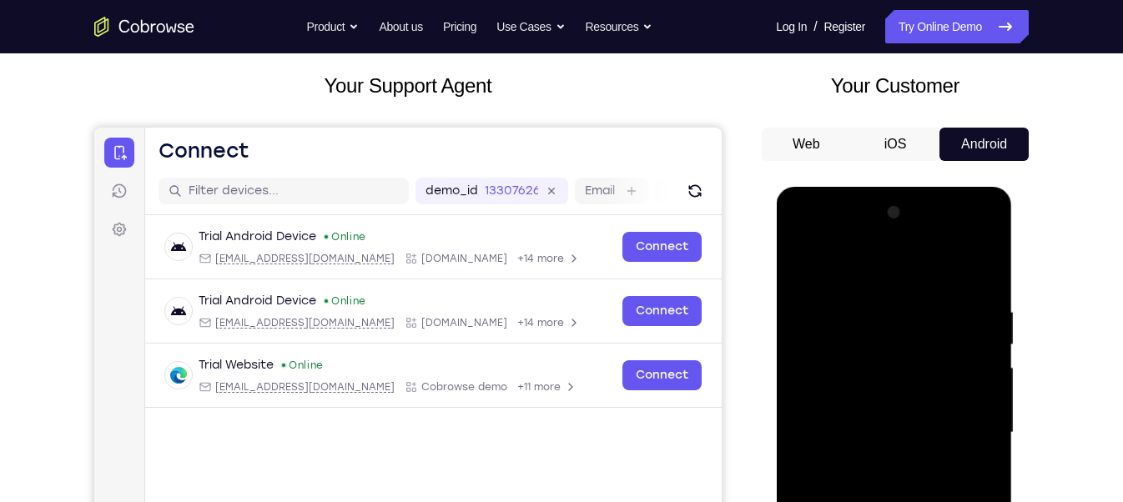
scroll to position [73, 0]
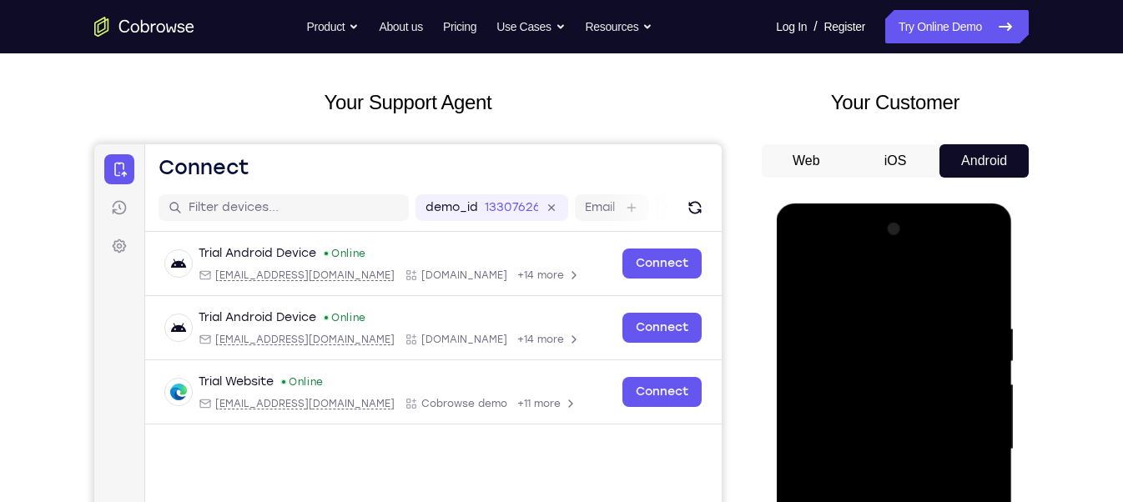
click at [802, 251] on div at bounding box center [893, 449] width 210 height 467
click at [874, 350] on div at bounding box center [893, 449] width 210 height 467
click at [857, 358] on div at bounding box center [893, 449] width 210 height 467
click at [822, 494] on div at bounding box center [893, 449] width 210 height 467
drag, startPoint x: 874, startPoint y: 457, endPoint x: 717, endPoint y: 8, distance: 475.8
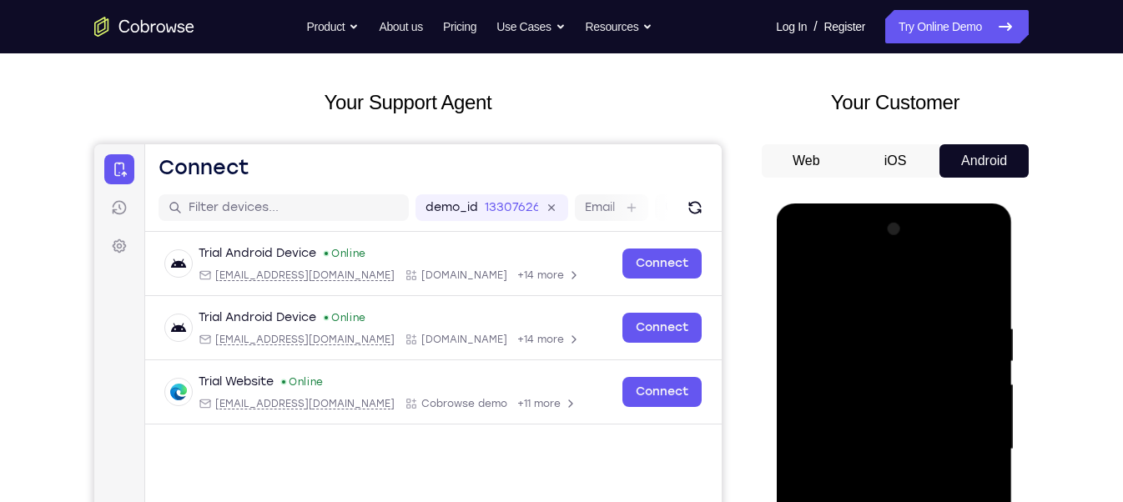
click at [776, 204] on html "Online web based iOS Simulators and Android Emulators. Run iPhone, iPad, Mobile…" at bounding box center [895, 454] width 238 height 501
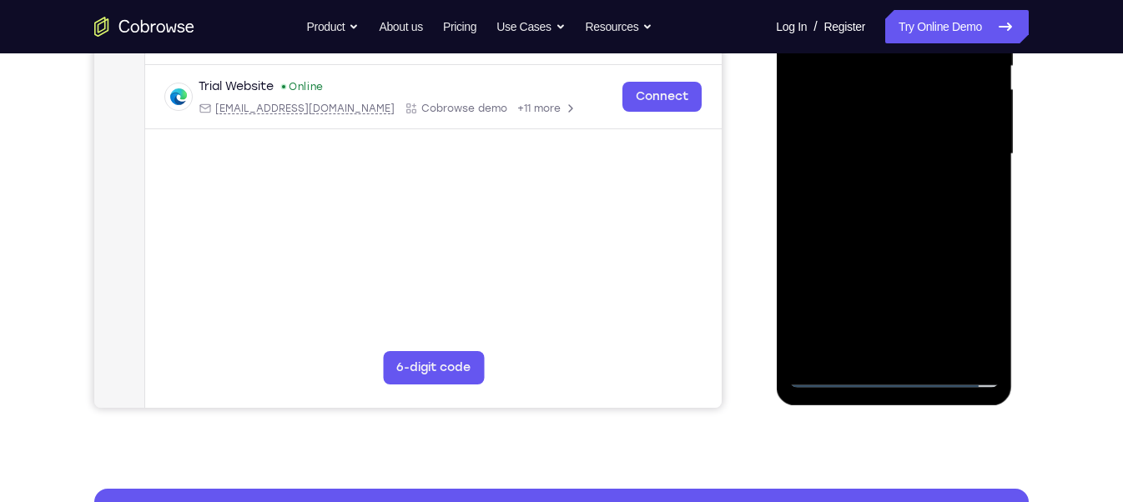
drag, startPoint x: 872, startPoint y: 300, endPoint x: 798, endPoint y: 8, distance: 300.5
click at [798, 8] on div at bounding box center [893, 154] width 210 height 467
drag, startPoint x: 867, startPoint y: 317, endPoint x: 816, endPoint y: 8, distance: 312.9
click at [816, 8] on div at bounding box center [893, 154] width 210 height 467
click at [890, 97] on div at bounding box center [893, 154] width 210 height 467
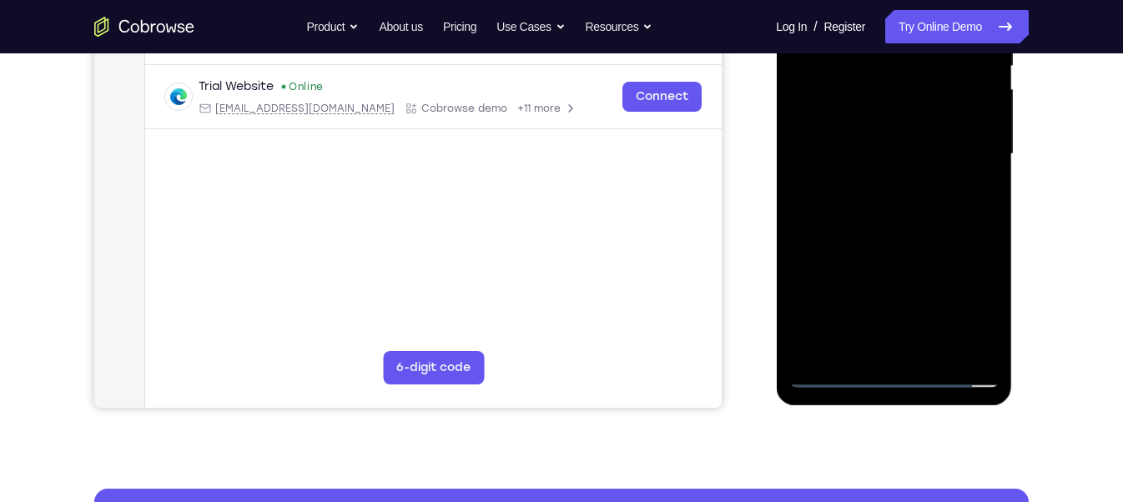
drag, startPoint x: 890, startPoint y: 283, endPoint x: 849, endPoint y: 100, distance: 187.2
click at [849, 100] on div at bounding box center [893, 154] width 210 height 467
drag, startPoint x: 883, startPoint y: 320, endPoint x: 845, endPoint y: 76, distance: 246.5
click at [845, 76] on div at bounding box center [893, 154] width 210 height 467
drag, startPoint x: 870, startPoint y: 330, endPoint x: 811, endPoint y: 8, distance: 327.5
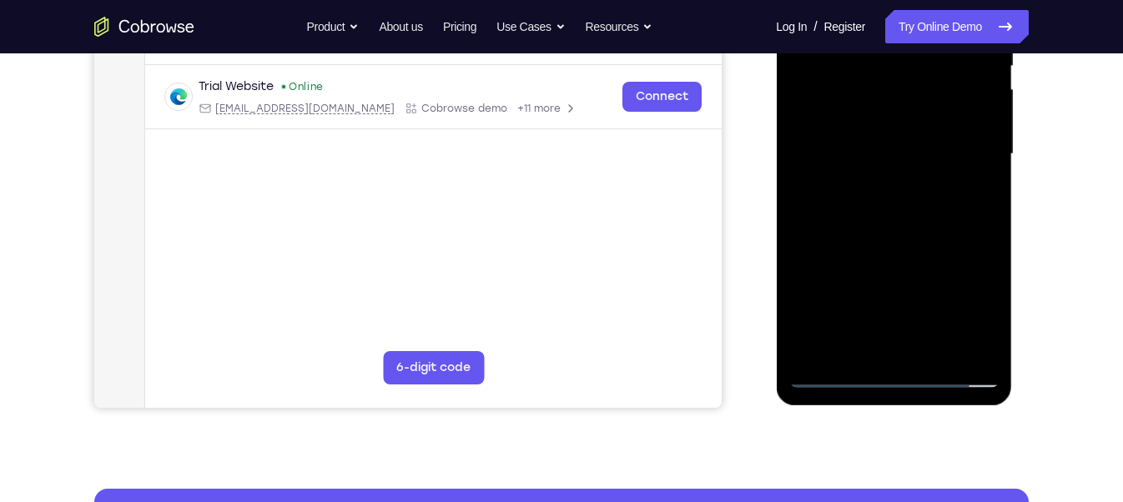
click at [811, 8] on div at bounding box center [893, 154] width 210 height 467
click at [836, 375] on div at bounding box center [893, 154] width 210 height 467
drag, startPoint x: 887, startPoint y: 320, endPoint x: 815, endPoint y: 13, distance: 315.3
click at [815, 13] on div at bounding box center [893, 154] width 210 height 467
drag, startPoint x: 874, startPoint y: 342, endPoint x: 849, endPoint y: 8, distance: 334.7
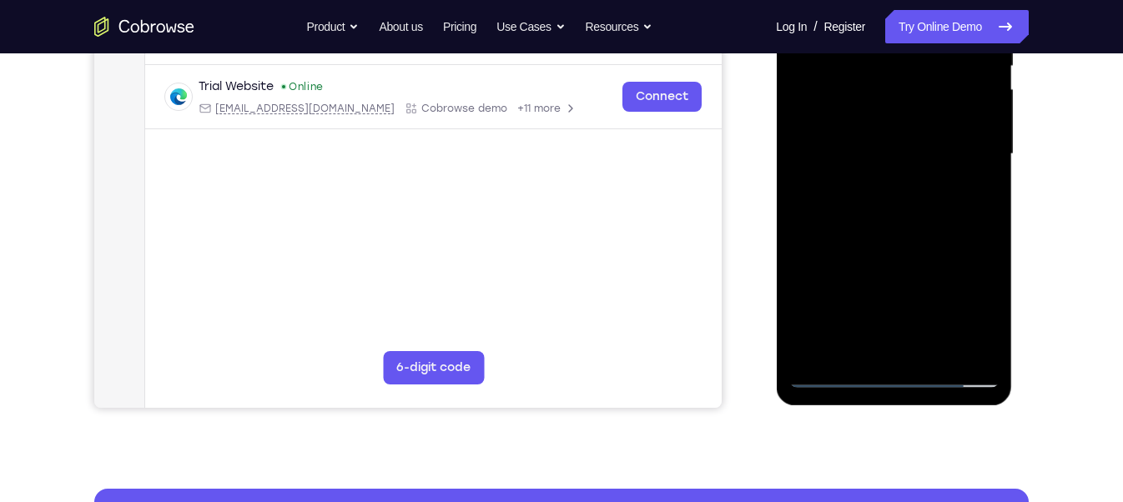
click at [849, 8] on div at bounding box center [893, 154] width 210 height 467
drag, startPoint x: 845, startPoint y: 321, endPoint x: 806, endPoint y: 8, distance: 315.3
click at [806, 8] on div at bounding box center [893, 154] width 210 height 467
drag, startPoint x: 865, startPoint y: 320, endPoint x: 831, endPoint y: 90, distance: 232.0
click at [831, 90] on div at bounding box center [893, 154] width 210 height 467
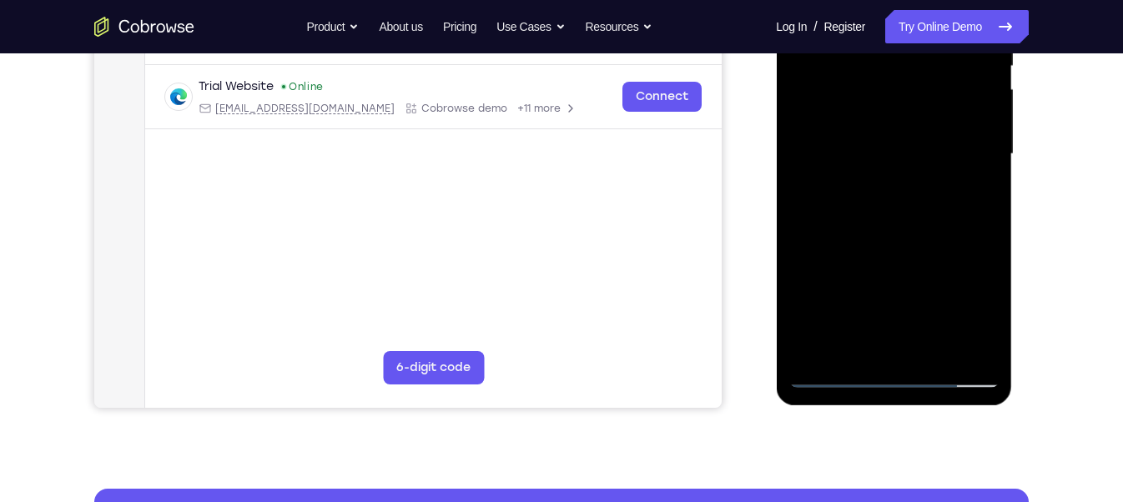
drag, startPoint x: 884, startPoint y: 318, endPoint x: 845, endPoint y: 13, distance: 307.1
click at [845, 13] on div at bounding box center [893, 154] width 210 height 467
drag, startPoint x: 859, startPoint y: 340, endPoint x: 854, endPoint y: 27, distance: 313.8
click at [854, 27] on div at bounding box center [893, 154] width 210 height 467
click at [851, 162] on div at bounding box center [893, 154] width 210 height 467
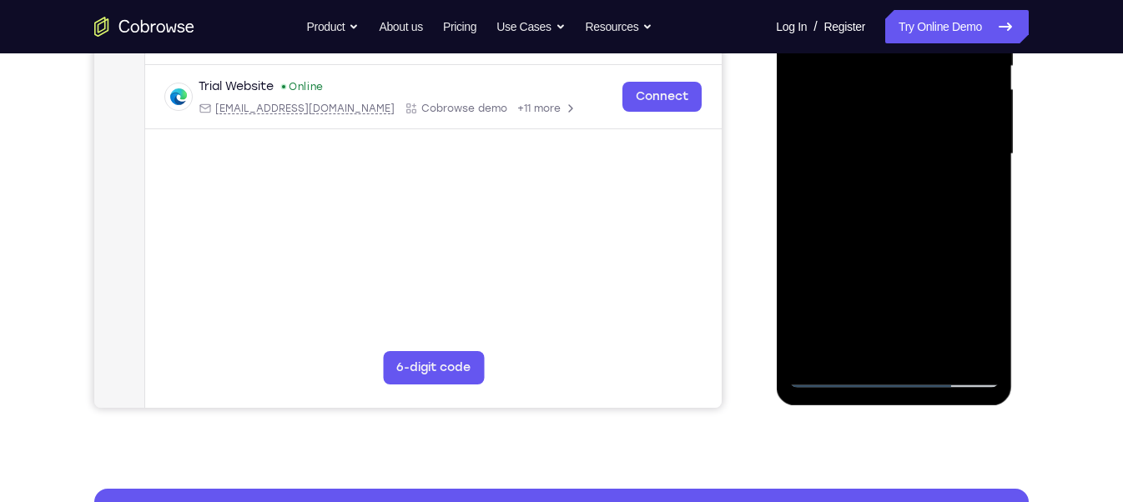
drag, startPoint x: 879, startPoint y: 332, endPoint x: 776, endPoint y: 8, distance: 339.9
click at [776, 8] on div at bounding box center [894, 156] width 236 height 497
drag, startPoint x: 859, startPoint y: 307, endPoint x: 808, endPoint y: 8, distance: 303.1
click at [808, 8] on div at bounding box center [893, 154] width 210 height 467
drag, startPoint x: 893, startPoint y: 334, endPoint x: 811, endPoint y: 8, distance: 335.5
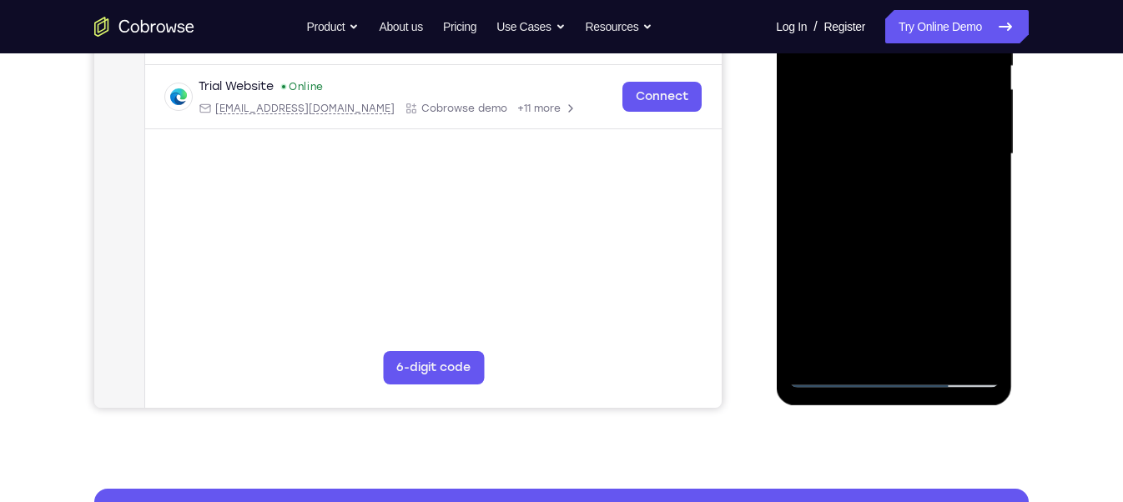
click at [811, 8] on div at bounding box center [893, 154] width 210 height 467
drag, startPoint x: 878, startPoint y: 334, endPoint x: 854, endPoint y: 38, distance: 296.3
click at [854, 38] on div at bounding box center [893, 154] width 210 height 467
drag, startPoint x: 877, startPoint y: 230, endPoint x: 870, endPoint y: 194, distance: 37.3
click at [870, 194] on div at bounding box center [893, 154] width 210 height 467
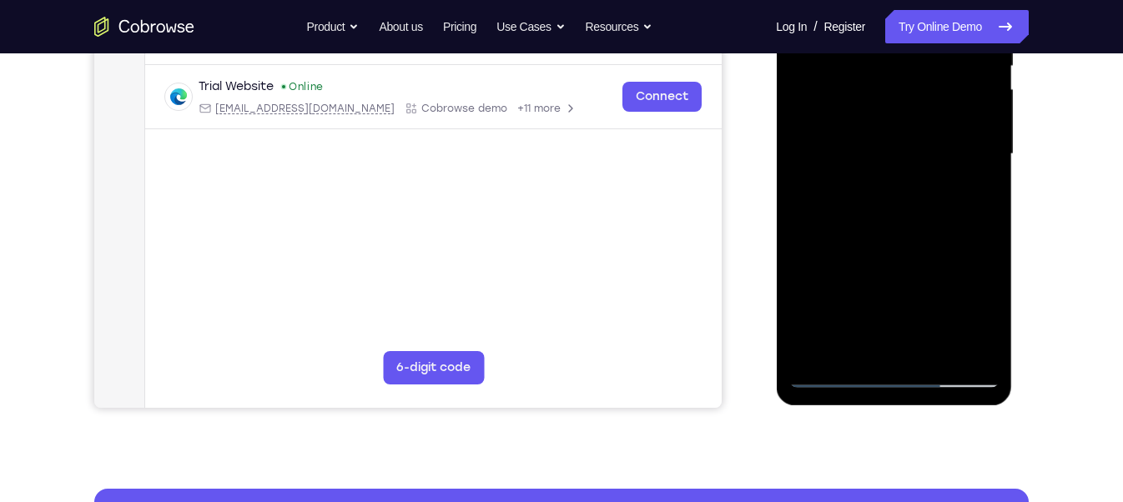
drag, startPoint x: 878, startPoint y: 305, endPoint x: 858, endPoint y: 123, distance: 183.0
click at [858, 123] on div at bounding box center [893, 154] width 210 height 467
drag, startPoint x: 882, startPoint y: 342, endPoint x: 863, endPoint y: 107, distance: 236.1
click at [863, 107] on div at bounding box center [893, 154] width 210 height 467
drag, startPoint x: 894, startPoint y: 296, endPoint x: 857, endPoint y: 45, distance: 253.8
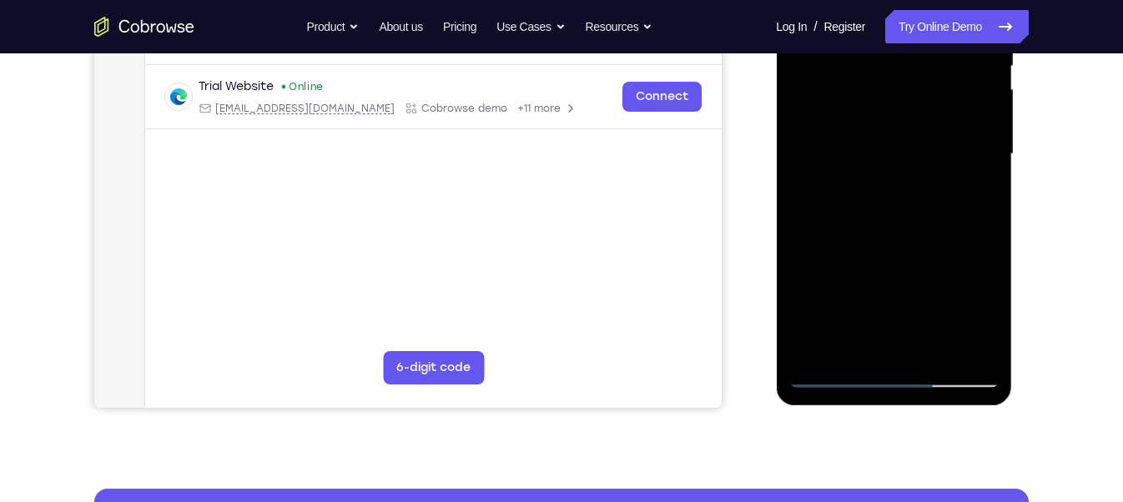
click at [857, 45] on div at bounding box center [893, 154] width 210 height 467
drag, startPoint x: 894, startPoint y: 347, endPoint x: 883, endPoint y: 254, distance: 94.2
click at [883, 254] on div at bounding box center [893, 154] width 210 height 467
click at [889, 299] on div at bounding box center [893, 154] width 210 height 467
click at [889, 210] on div at bounding box center [893, 154] width 210 height 467
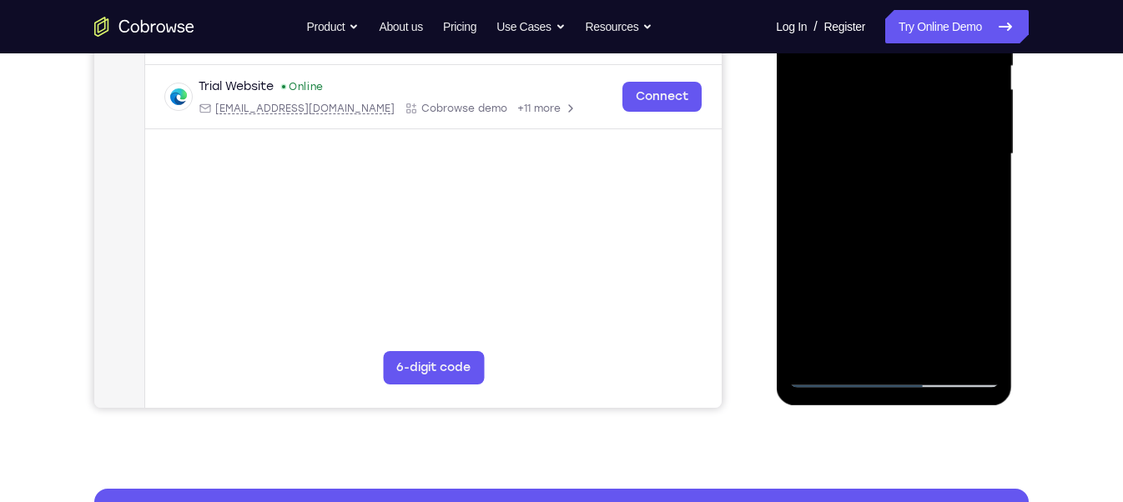
click at [836, 375] on div at bounding box center [893, 154] width 210 height 467
drag, startPoint x: 859, startPoint y: 227, endPoint x: 844, endPoint y: 106, distance: 121.9
click at [844, 106] on div at bounding box center [893, 154] width 210 height 467
drag, startPoint x: 873, startPoint y: 280, endPoint x: 860, endPoint y: 174, distance: 107.5
click at [860, 174] on div at bounding box center [893, 154] width 210 height 467
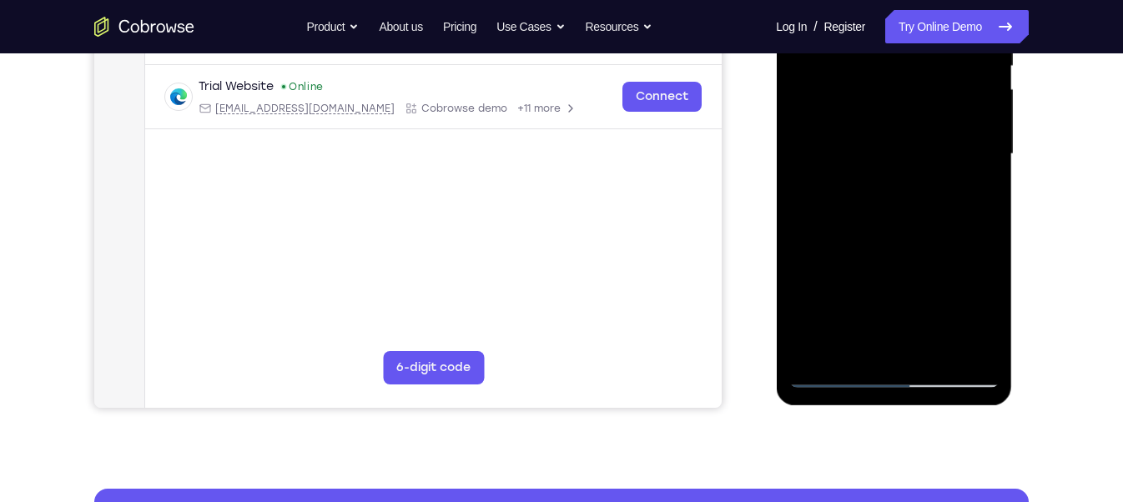
drag, startPoint x: 860, startPoint y: 297, endPoint x: 838, endPoint y: 179, distance: 120.6
click at [838, 179] on div at bounding box center [893, 154] width 210 height 467
drag, startPoint x: 878, startPoint y: 313, endPoint x: 862, endPoint y: 130, distance: 183.4
click at [862, 130] on div at bounding box center [893, 154] width 210 height 467
drag, startPoint x: 873, startPoint y: 320, endPoint x: 846, endPoint y: 128, distance: 193.7
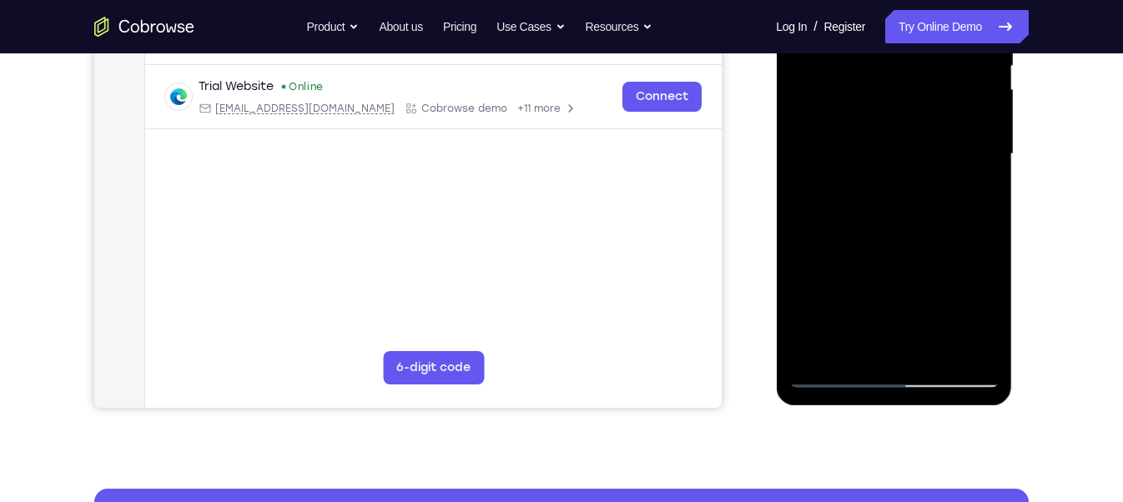
click at [846, 128] on div at bounding box center [893, 154] width 210 height 467
drag, startPoint x: 879, startPoint y: 307, endPoint x: 847, endPoint y: 110, distance: 199.6
click at [847, 110] on div at bounding box center [893, 154] width 210 height 467
drag, startPoint x: 880, startPoint y: 271, endPoint x: 859, endPoint y: 58, distance: 213.8
click at [859, 58] on div at bounding box center [893, 154] width 210 height 467
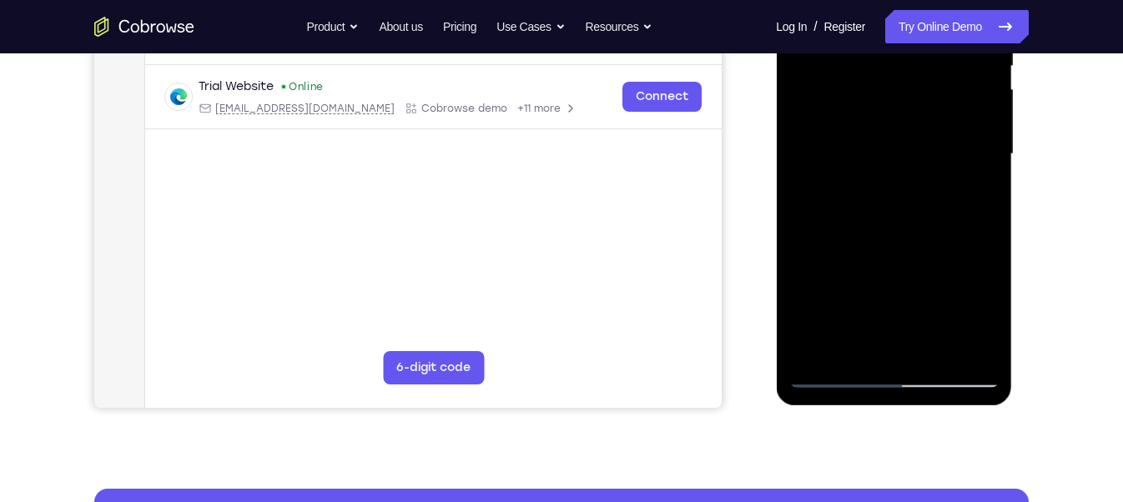
drag, startPoint x: 869, startPoint y: 249, endPoint x: 860, endPoint y: 91, distance: 157.9
click at [860, 91] on div at bounding box center [893, 154] width 210 height 467
drag, startPoint x: 861, startPoint y: 247, endPoint x: 807, endPoint y: 60, distance: 194.6
click at [807, 60] on div at bounding box center [893, 154] width 210 height 467
drag, startPoint x: 869, startPoint y: 328, endPoint x: 837, endPoint y: 57, distance: 273.0
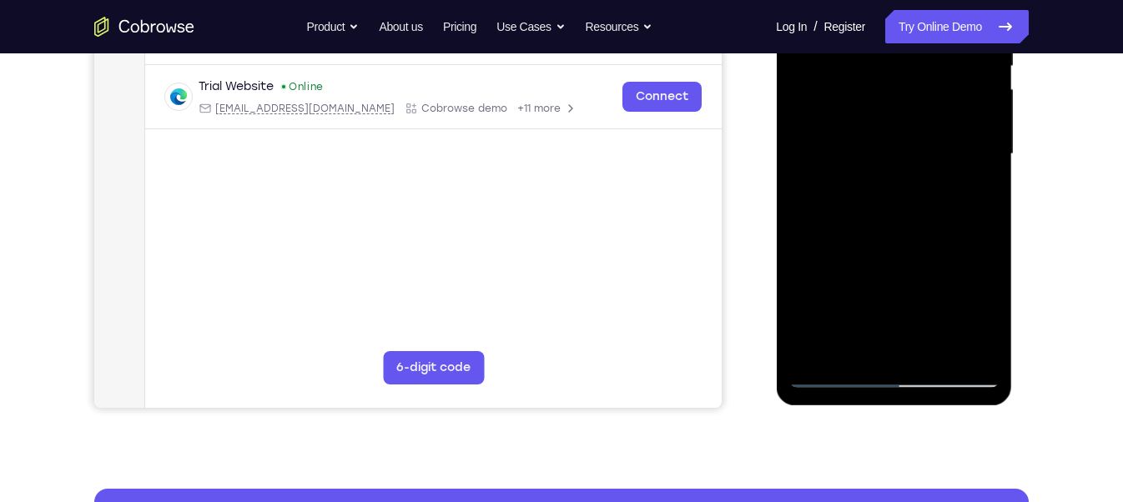
click at [837, 57] on div at bounding box center [893, 154] width 210 height 467
drag, startPoint x: 889, startPoint y: 320, endPoint x: 868, endPoint y: 184, distance: 137.7
click at [868, 184] on div at bounding box center [893, 154] width 210 height 467
drag, startPoint x: 870, startPoint y: 322, endPoint x: 853, endPoint y: 101, distance: 221.8
click at [853, 101] on div at bounding box center [893, 154] width 210 height 467
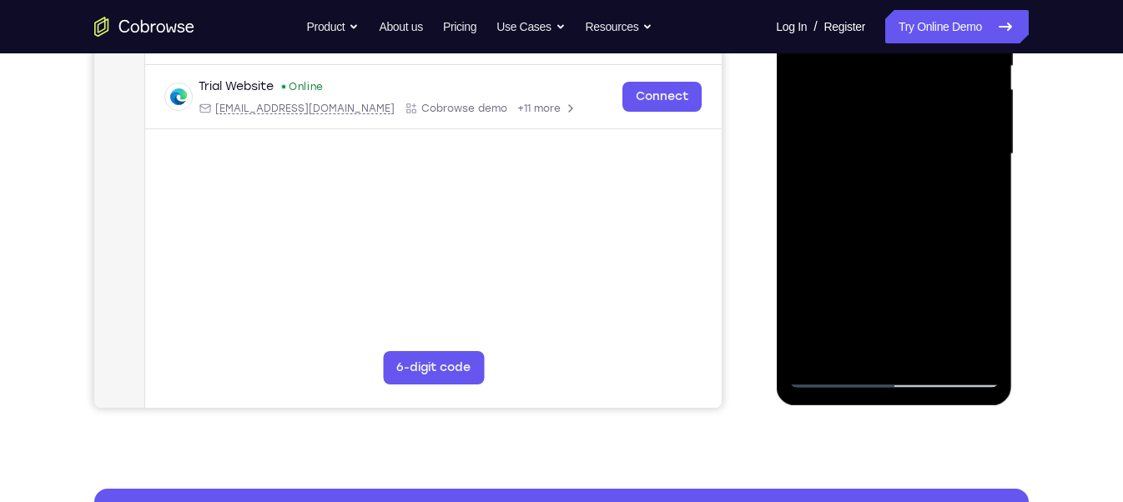
drag, startPoint x: 869, startPoint y: 272, endPoint x: 831, endPoint y: 52, distance: 223.6
click at [831, 52] on div at bounding box center [893, 154] width 210 height 467
drag, startPoint x: 873, startPoint y: 273, endPoint x: 831, endPoint y: 77, distance: 200.5
click at [831, 77] on div at bounding box center [893, 154] width 210 height 467
drag, startPoint x: 866, startPoint y: 321, endPoint x: 839, endPoint y: 181, distance: 142.8
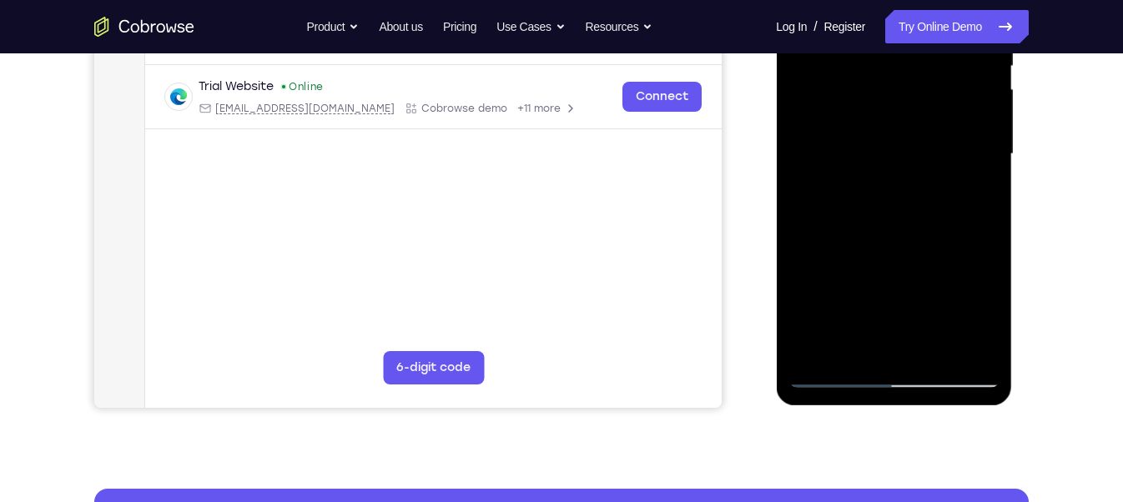
click at [839, 181] on div at bounding box center [893, 154] width 210 height 467
drag, startPoint x: 860, startPoint y: 340, endPoint x: 862, endPoint y: 198, distance: 142.7
click at [862, 198] on div at bounding box center [893, 154] width 210 height 467
drag, startPoint x: 872, startPoint y: 271, endPoint x: 885, endPoint y: 320, distance: 50.2
click at [885, 320] on div at bounding box center [893, 154] width 210 height 467
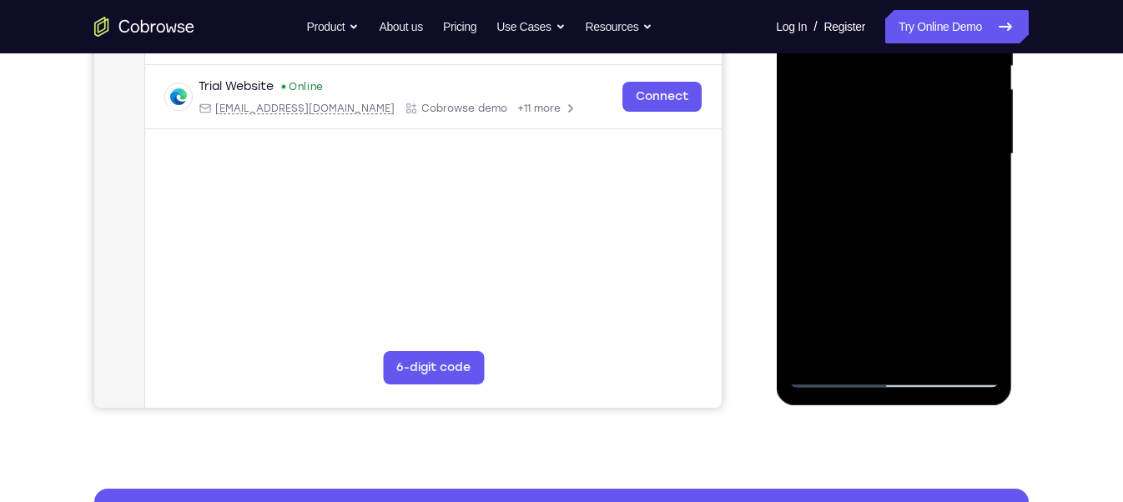
click at [879, 134] on div at bounding box center [893, 154] width 210 height 467
drag, startPoint x: 888, startPoint y: 273, endPoint x: 813, endPoint y: 34, distance: 249.9
click at [813, 34] on div at bounding box center [893, 154] width 210 height 467
drag, startPoint x: 849, startPoint y: 279, endPoint x: 831, endPoint y: 98, distance: 181.1
click at [831, 98] on div at bounding box center [893, 154] width 210 height 467
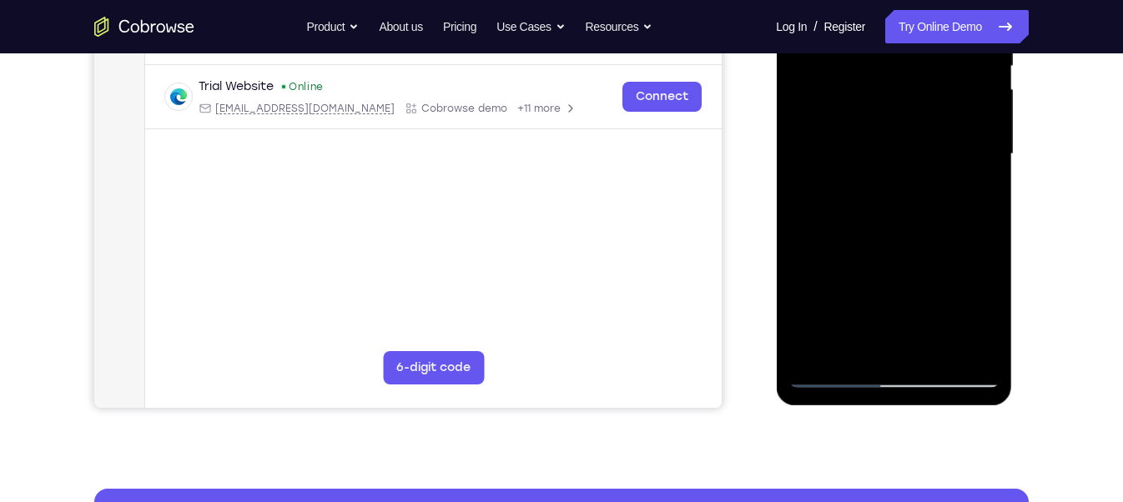
drag, startPoint x: 853, startPoint y: 308, endPoint x: 847, endPoint y: 80, distance: 227.9
click at [847, 80] on div at bounding box center [893, 154] width 210 height 467
drag, startPoint x: 853, startPoint y: 321, endPoint x: 842, endPoint y: 103, distance: 218.9
click at [842, 103] on div at bounding box center [893, 154] width 210 height 467
click at [873, 275] on div at bounding box center [893, 154] width 210 height 467
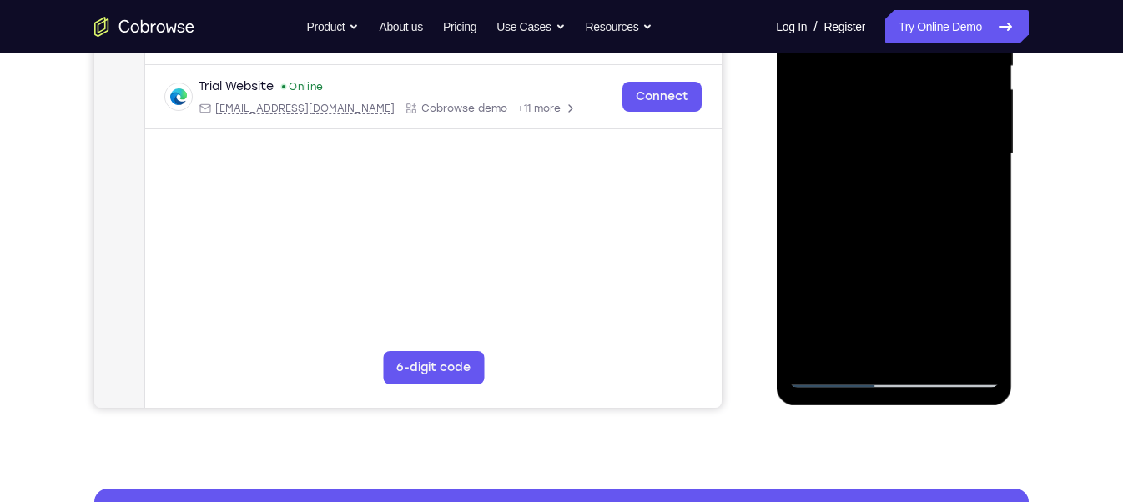
drag, startPoint x: 846, startPoint y: 291, endPoint x: 830, endPoint y: 80, distance: 211.7
click at [830, 80] on div at bounding box center [893, 154] width 210 height 467
drag, startPoint x: 849, startPoint y: 283, endPoint x: 851, endPoint y: 77, distance: 206.1
click at [851, 77] on div at bounding box center [893, 154] width 210 height 467
drag, startPoint x: 849, startPoint y: 278, endPoint x: 844, endPoint y: 238, distance: 40.4
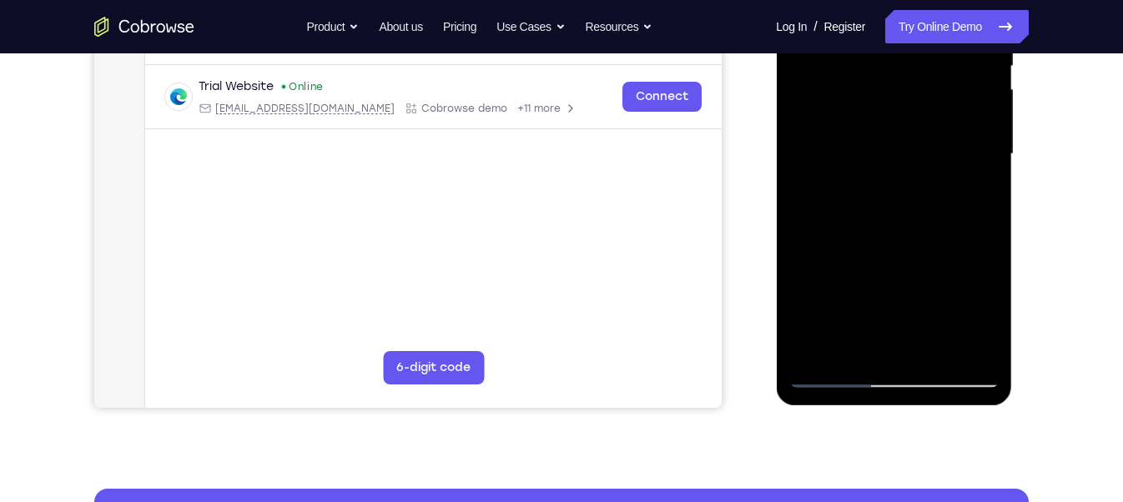
click at [844, 238] on div at bounding box center [893, 154] width 210 height 467
drag, startPoint x: 939, startPoint y: 315, endPoint x: 910, endPoint y: 160, distance: 157.8
click at [910, 160] on div at bounding box center [893, 154] width 210 height 467
drag, startPoint x: 841, startPoint y: 294, endPoint x: 821, endPoint y: 91, distance: 203.7
click at [821, 91] on div at bounding box center [893, 154] width 210 height 467
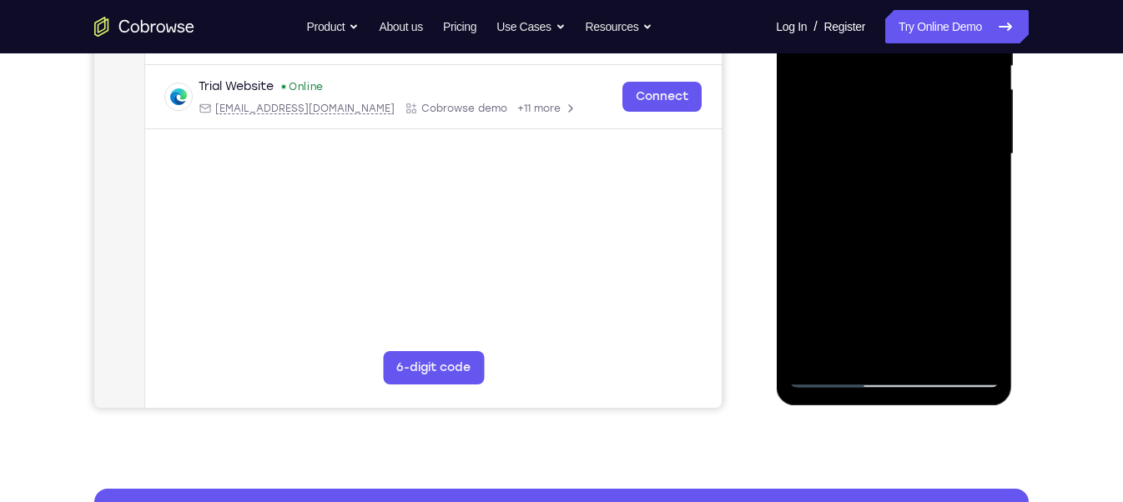
click at [830, 381] on div at bounding box center [893, 154] width 210 height 467
drag, startPoint x: 856, startPoint y: 319, endPoint x: 829, endPoint y: 74, distance: 245.9
click at [829, 74] on div at bounding box center [893, 154] width 210 height 467
drag, startPoint x: 874, startPoint y: 334, endPoint x: 847, endPoint y: 99, distance: 236.1
click at [847, 99] on div at bounding box center [893, 154] width 210 height 467
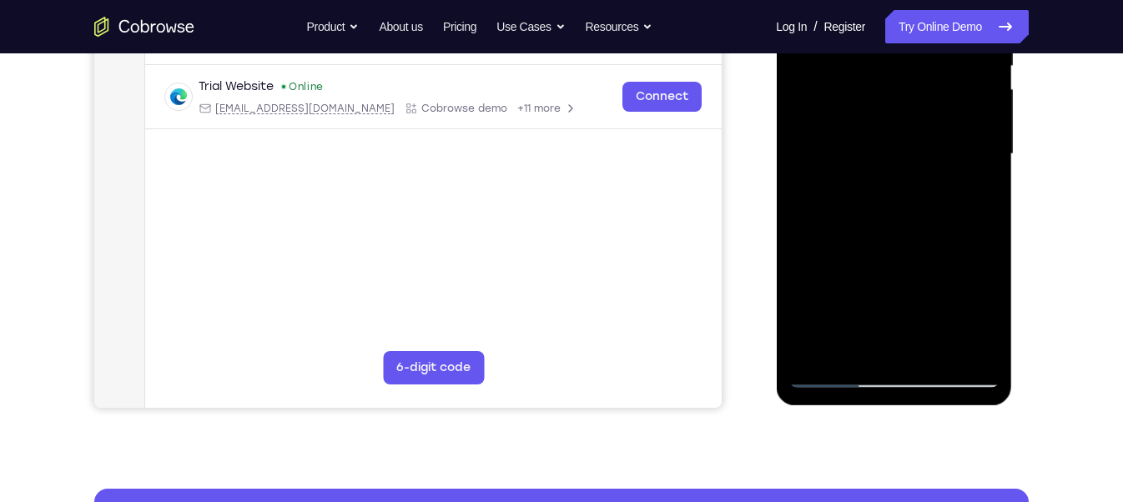
drag, startPoint x: 874, startPoint y: 292, endPoint x: 834, endPoint y: 118, distance: 179.1
click at [834, 118] on div at bounding box center [893, 154] width 210 height 467
drag, startPoint x: 871, startPoint y: 300, endPoint x: 835, endPoint y: 91, distance: 212.5
click at [835, 91] on div at bounding box center [893, 154] width 210 height 467
drag, startPoint x: 870, startPoint y: 299, endPoint x: 852, endPoint y: 135, distance: 164.6
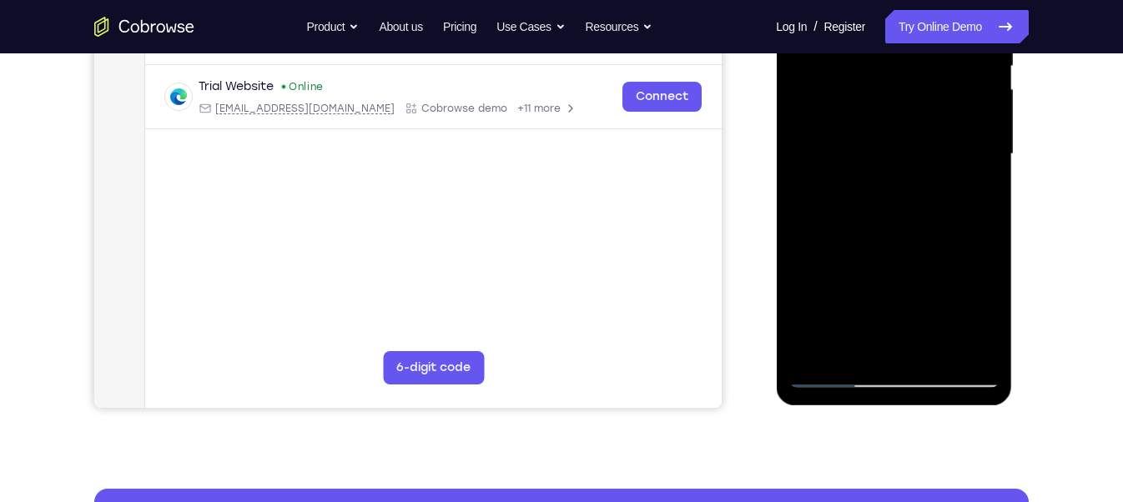
click at [852, 135] on div at bounding box center [893, 154] width 210 height 467
click at [834, 228] on div at bounding box center [893, 154] width 210 height 467
drag, startPoint x: 849, startPoint y: 276, endPoint x: 798, endPoint y: 51, distance: 231.0
click at [798, 51] on div at bounding box center [893, 154] width 210 height 467
drag, startPoint x: 877, startPoint y: 340, endPoint x: 829, endPoint y: 93, distance: 251.5
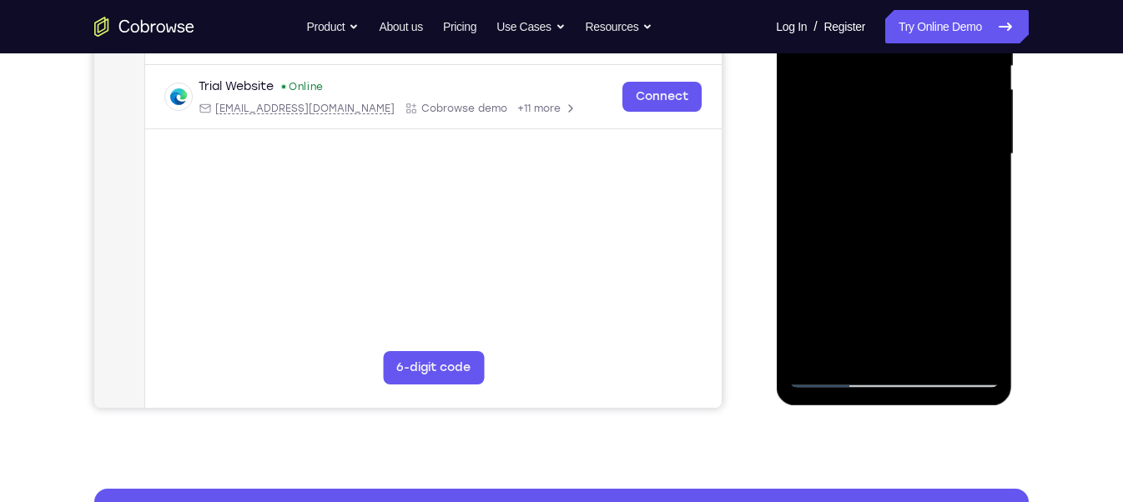
click at [829, 93] on div at bounding box center [893, 154] width 210 height 467
drag, startPoint x: 875, startPoint y: 261, endPoint x: 817, endPoint y: 24, distance: 244.0
click at [817, 24] on div at bounding box center [893, 154] width 210 height 467
drag, startPoint x: 860, startPoint y: 309, endPoint x: 846, endPoint y: 166, distance: 143.4
click at [846, 166] on div at bounding box center [893, 154] width 210 height 467
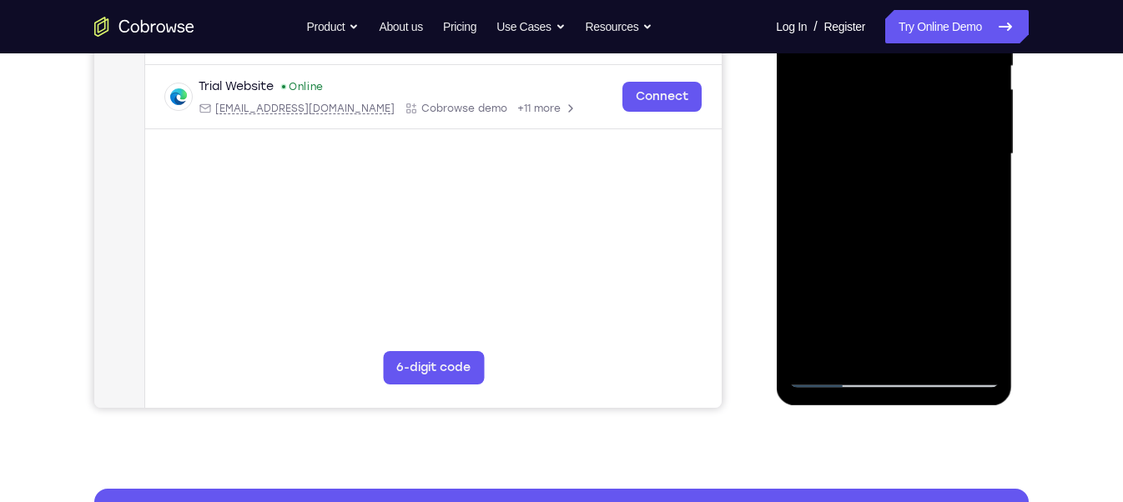
click at [890, 192] on div at bounding box center [893, 154] width 210 height 467
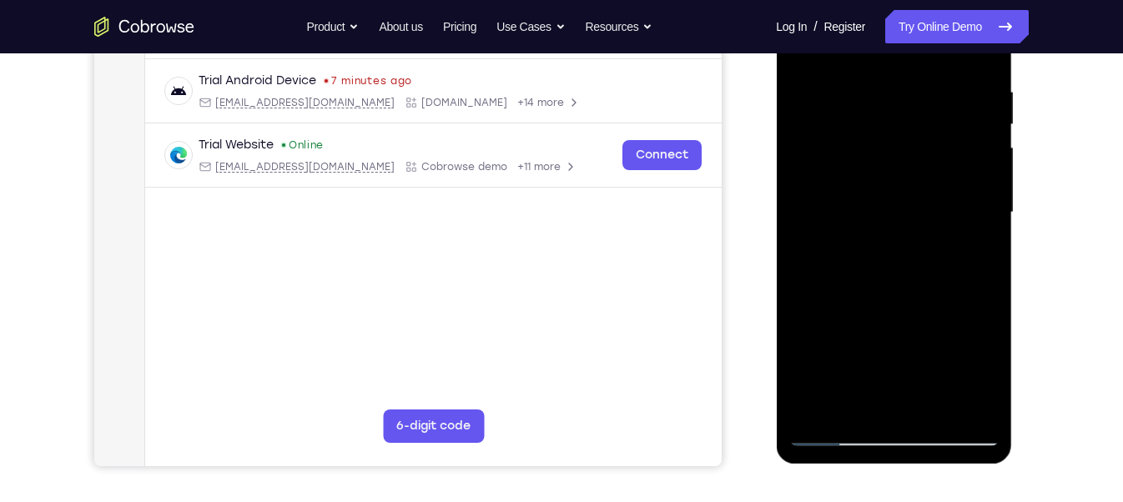
scroll to position [304, 0]
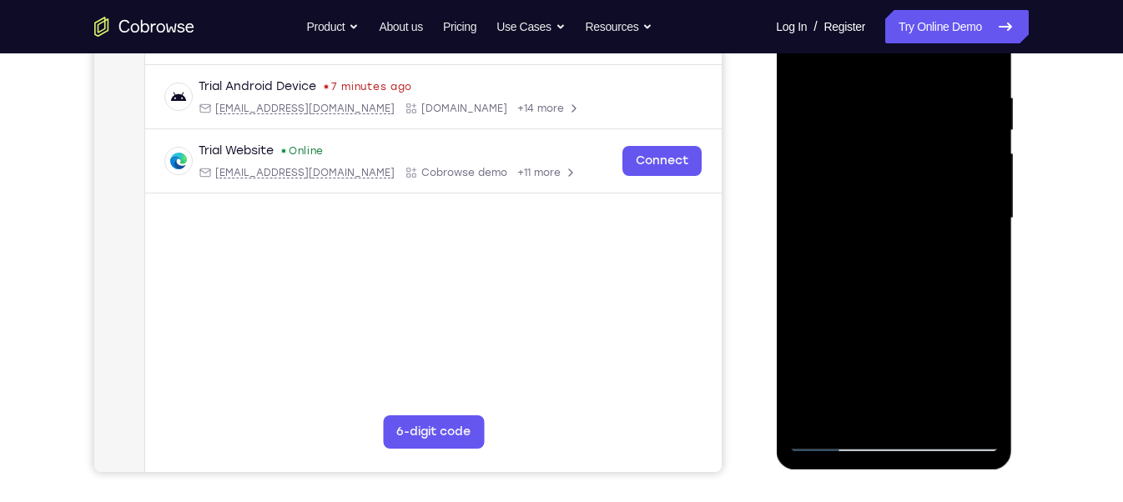
click at [890, 239] on div at bounding box center [893, 218] width 210 height 467
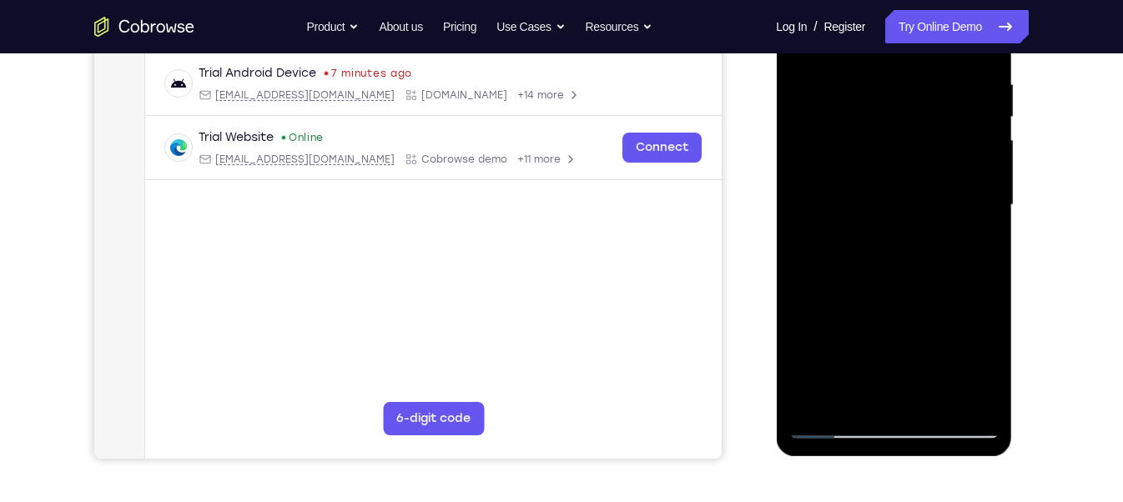
click at [976, 280] on div at bounding box center [893, 205] width 210 height 467
click at [970, 226] on div at bounding box center [893, 205] width 210 height 467
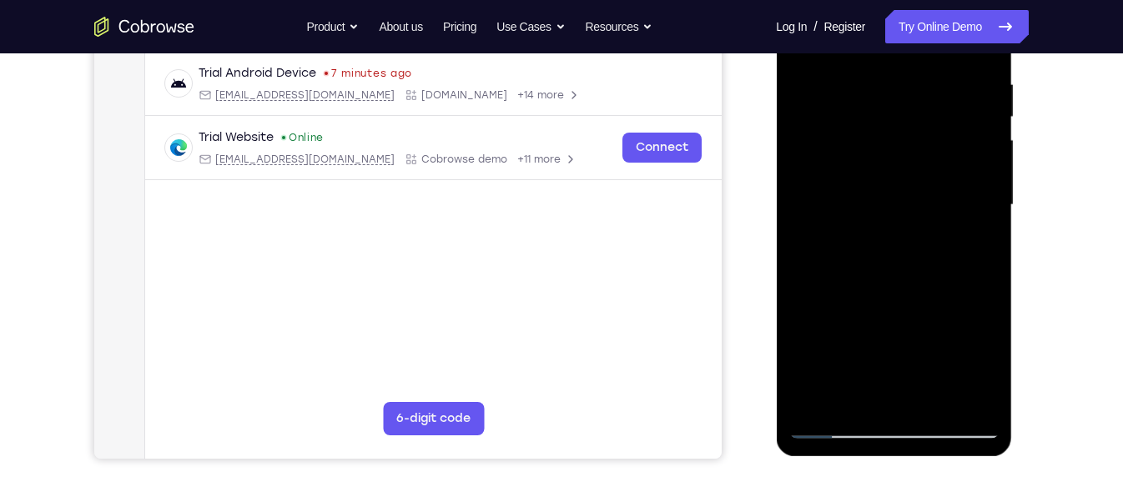
click at [970, 226] on div at bounding box center [893, 205] width 210 height 467
click at [957, 225] on div at bounding box center [893, 205] width 210 height 467
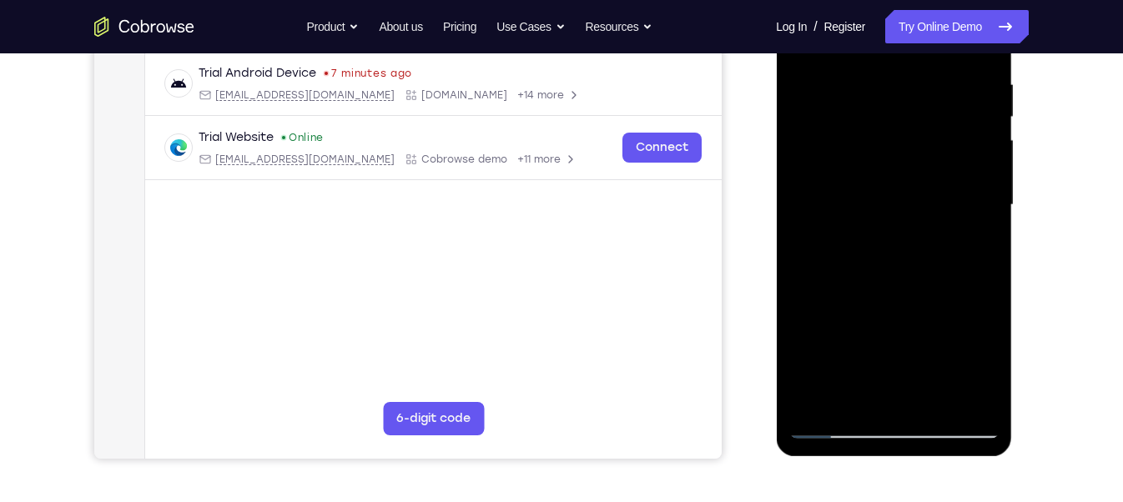
click at [957, 225] on div at bounding box center [893, 205] width 210 height 467
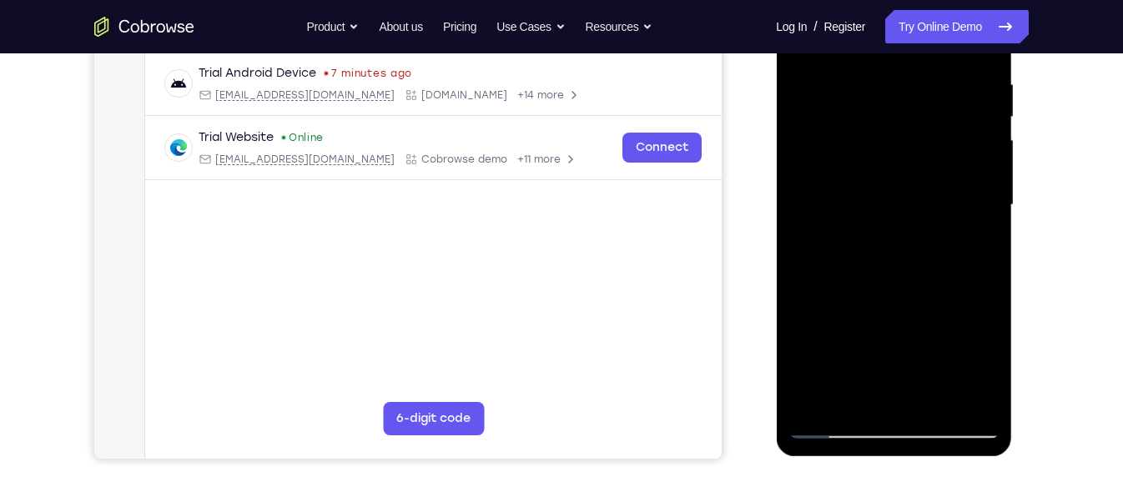
click at [957, 225] on div at bounding box center [893, 205] width 210 height 467
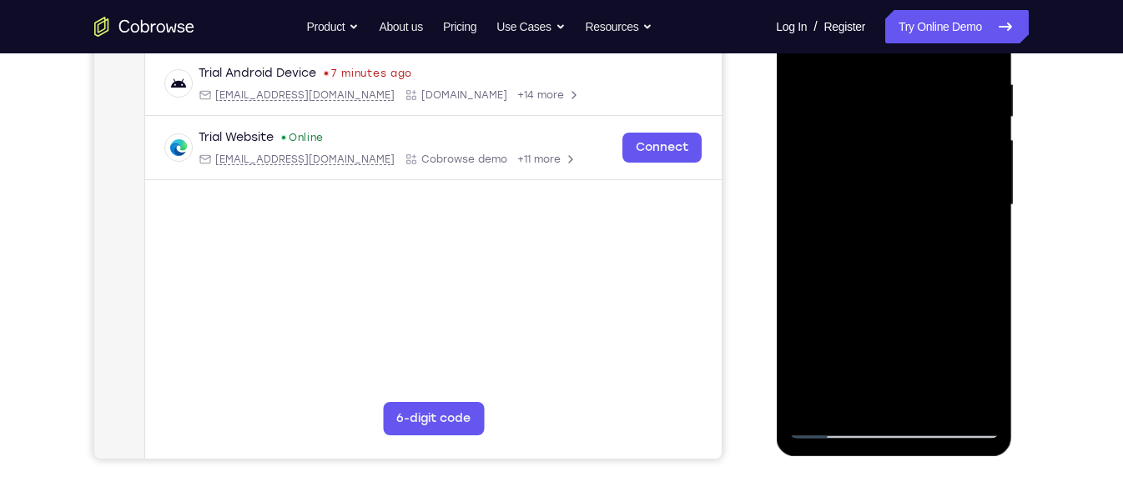
click at [957, 225] on div at bounding box center [893, 205] width 210 height 467
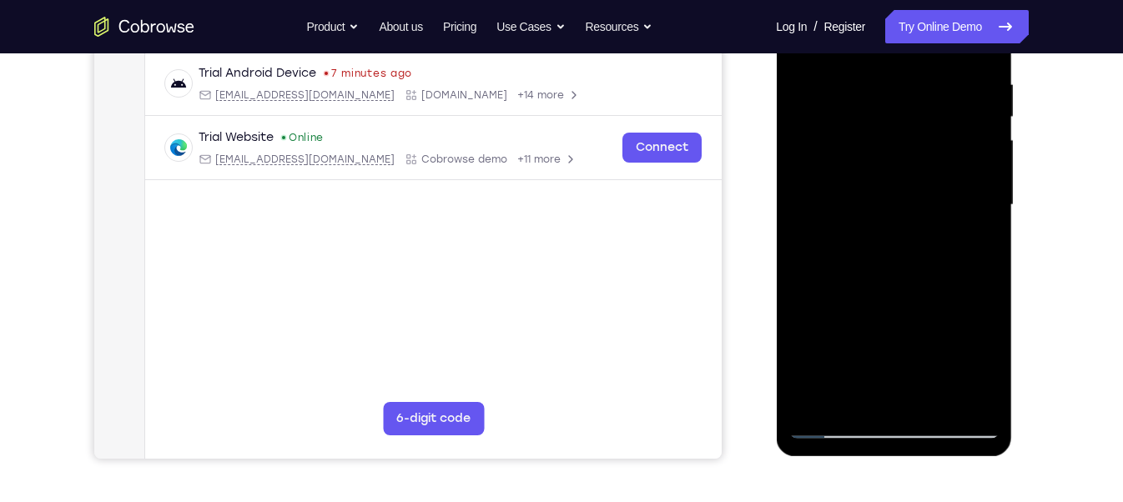
click at [957, 225] on div at bounding box center [893, 205] width 210 height 467
click at [963, 217] on div at bounding box center [893, 205] width 210 height 467
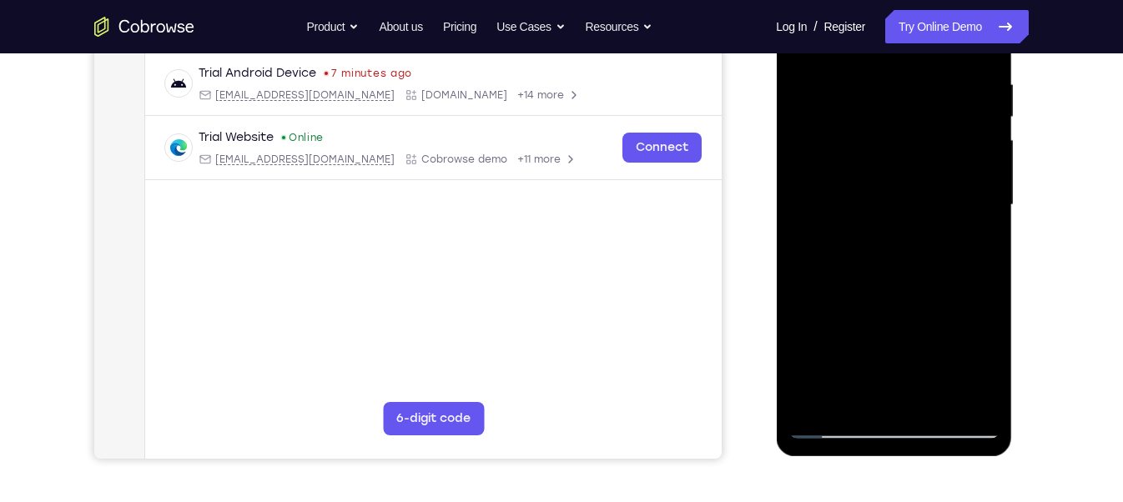
click at [963, 217] on div at bounding box center [893, 205] width 210 height 467
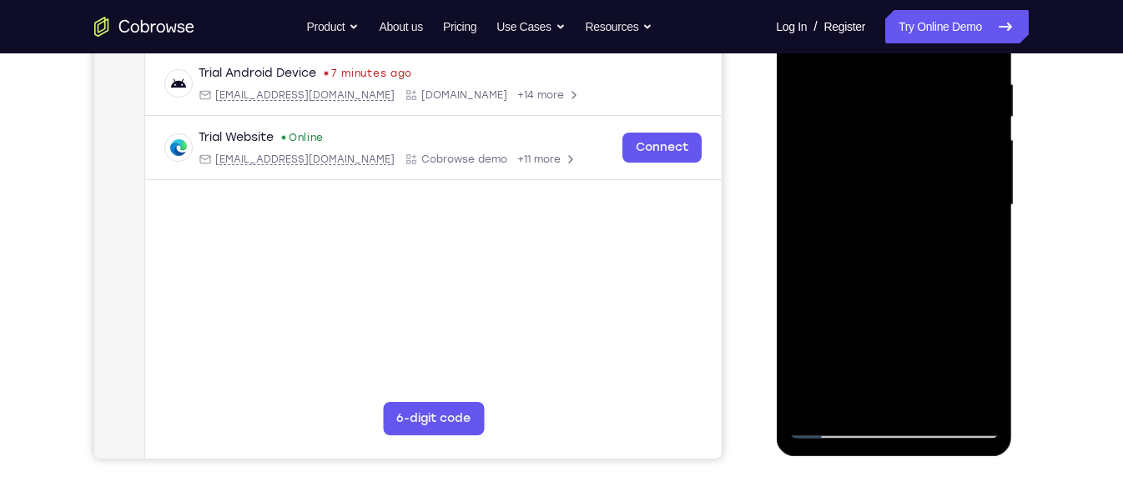
click at [963, 217] on div at bounding box center [893, 205] width 210 height 467
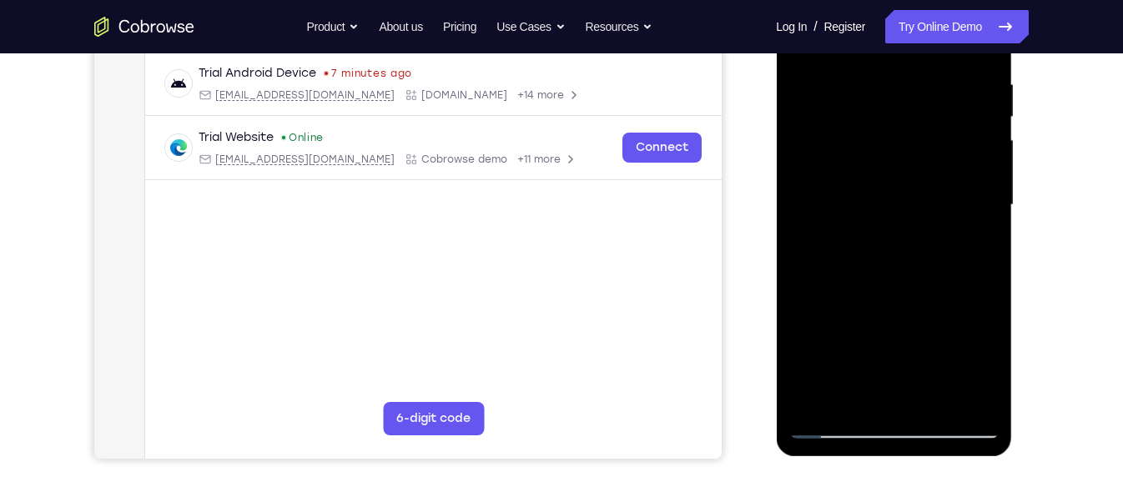
click at [963, 217] on div at bounding box center [893, 205] width 210 height 467
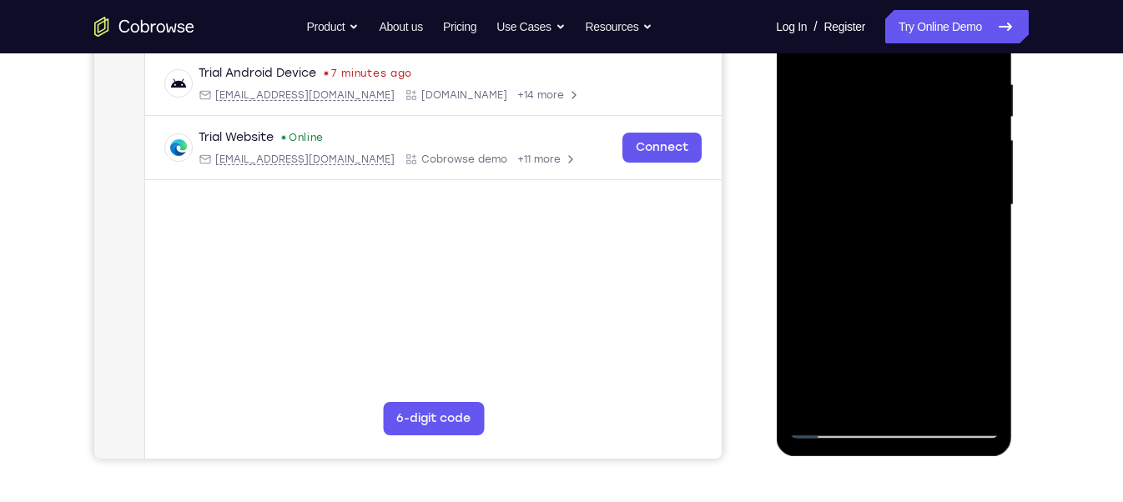
click at [963, 217] on div at bounding box center [893, 205] width 210 height 467
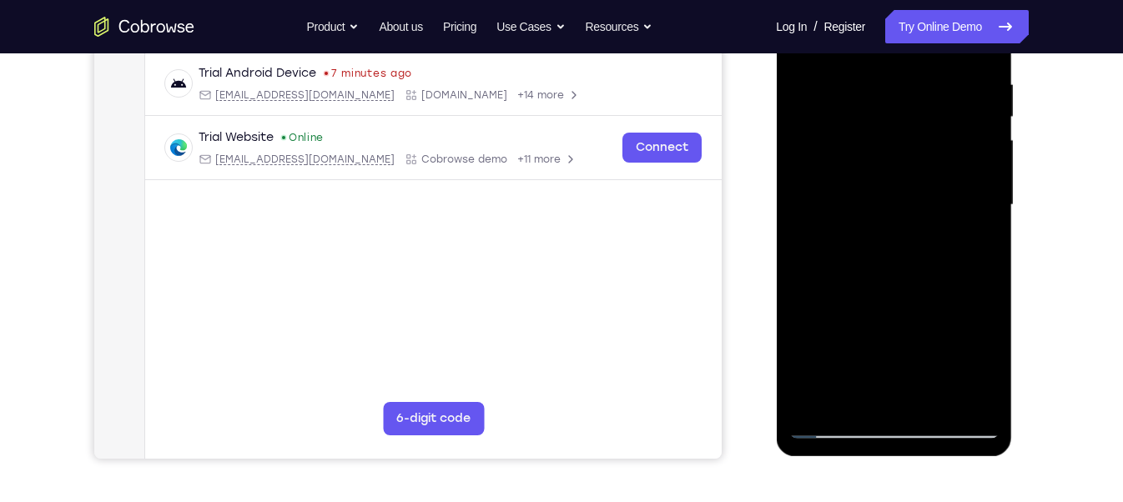
click at [963, 217] on div at bounding box center [893, 205] width 210 height 467
click at [813, 219] on div at bounding box center [893, 205] width 210 height 467
click at [982, 228] on div at bounding box center [893, 205] width 210 height 467
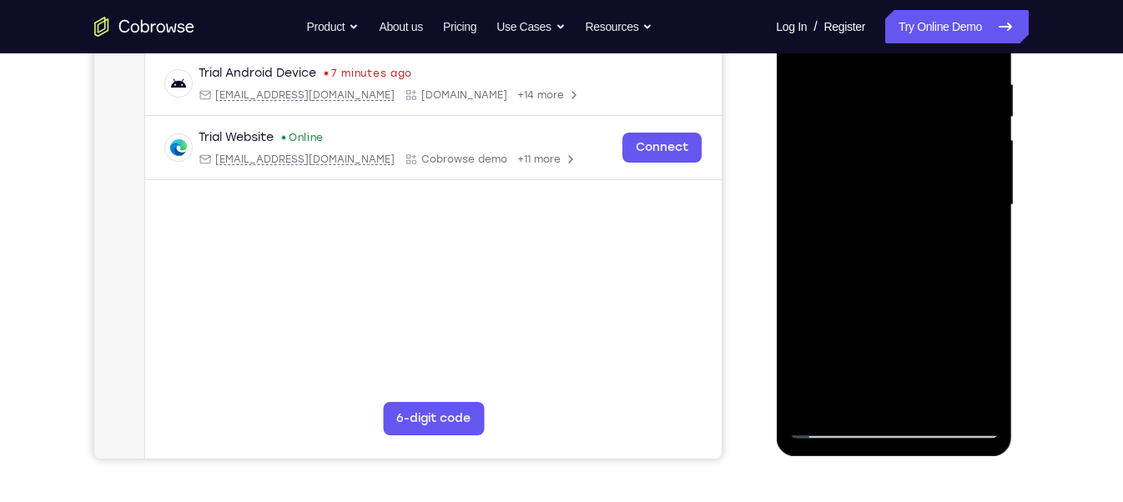
click at [982, 228] on div at bounding box center [893, 205] width 210 height 467
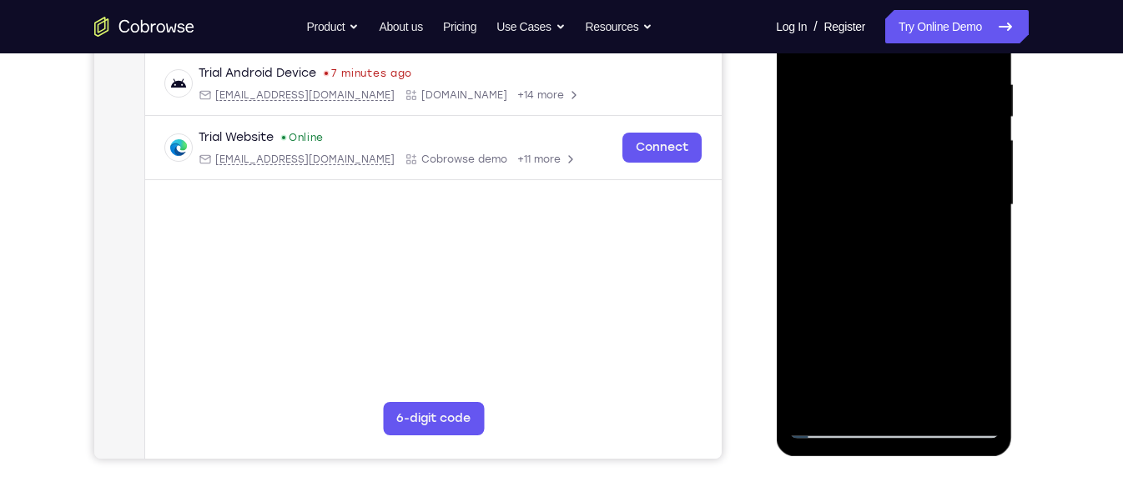
click at [982, 228] on div at bounding box center [893, 205] width 210 height 467
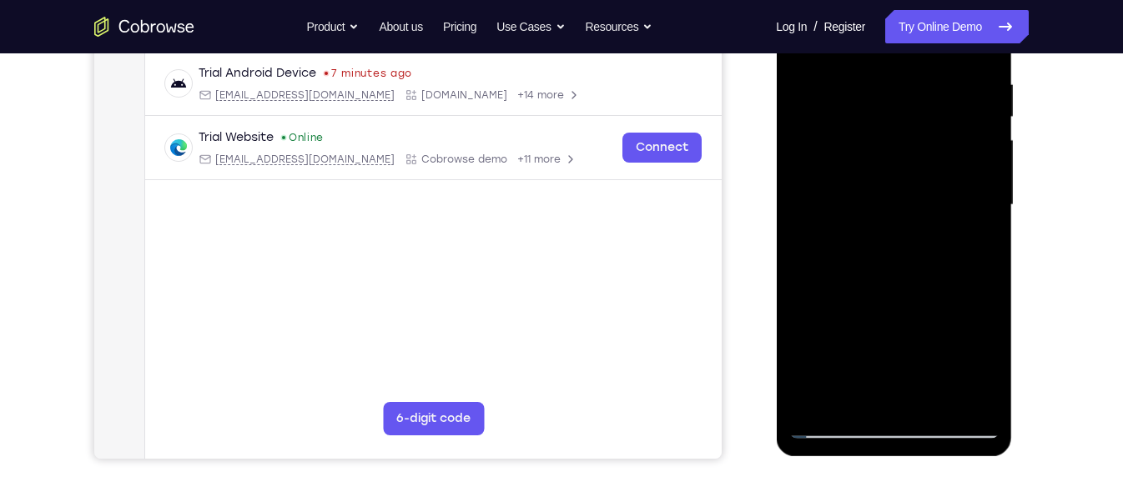
click at [982, 228] on div at bounding box center [893, 205] width 210 height 467
click at [962, 222] on div at bounding box center [893, 205] width 210 height 467
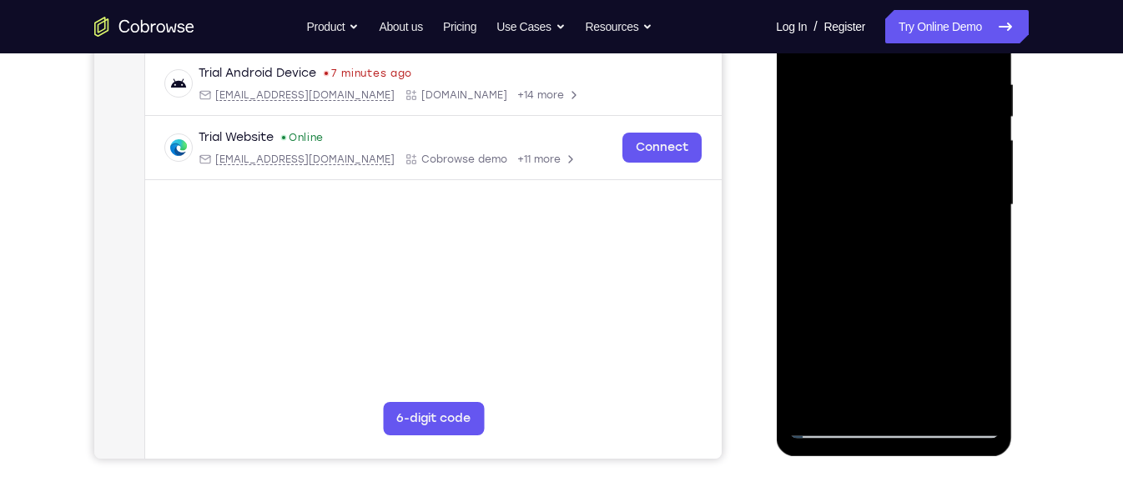
click at [962, 222] on div at bounding box center [893, 205] width 210 height 467
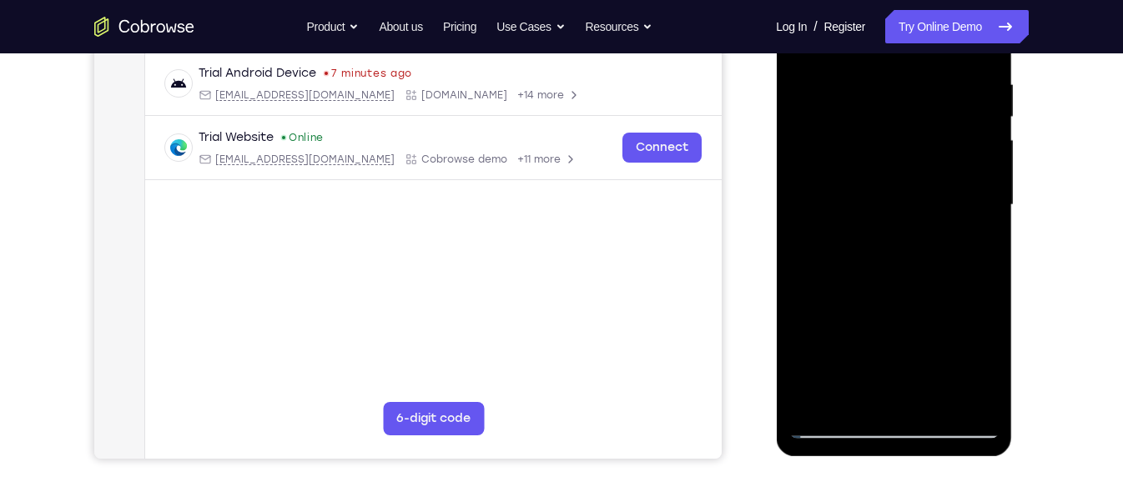
click at [962, 222] on div at bounding box center [893, 205] width 210 height 467
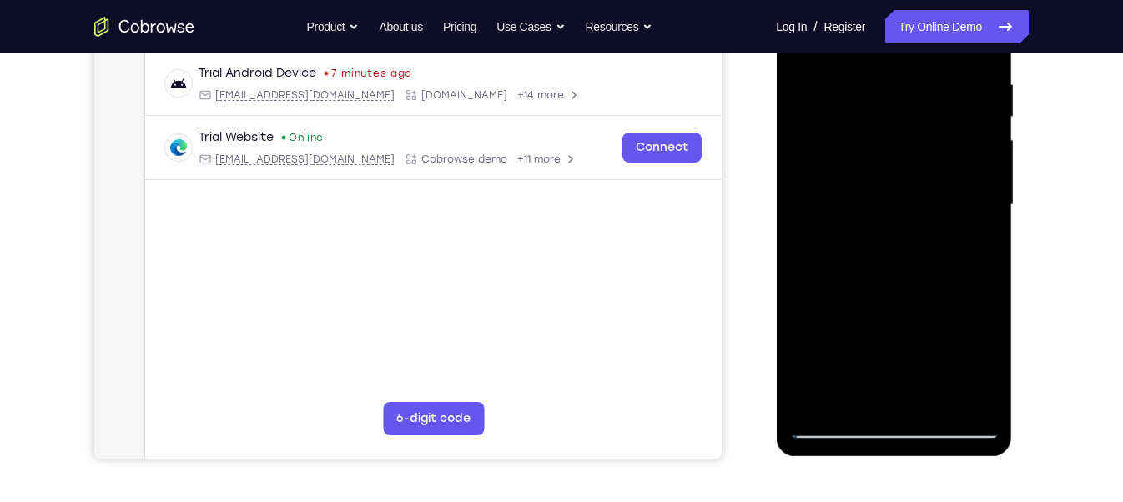
click at [962, 222] on div at bounding box center [893, 205] width 210 height 467
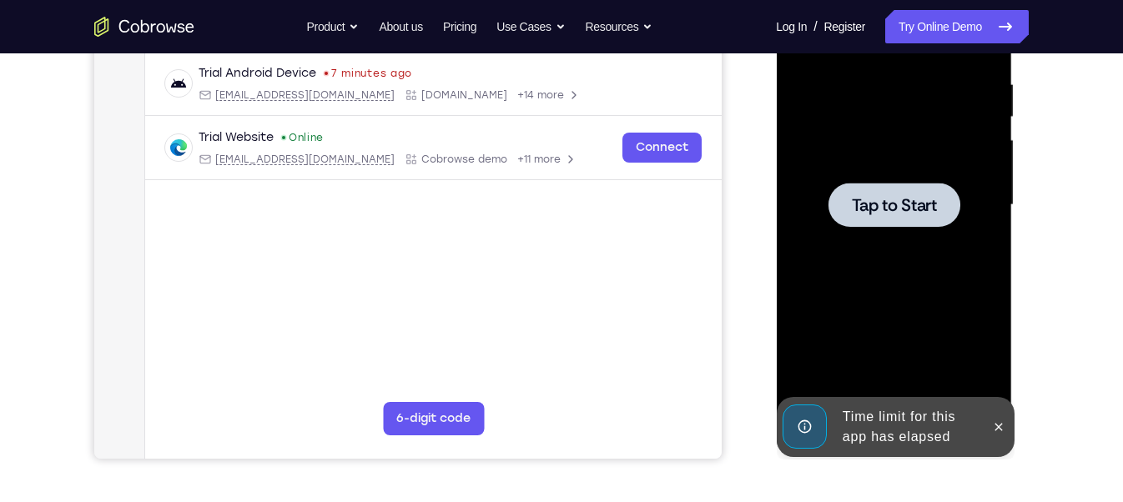
click at [881, 210] on span "Tap to Start" at bounding box center [893, 205] width 85 height 17
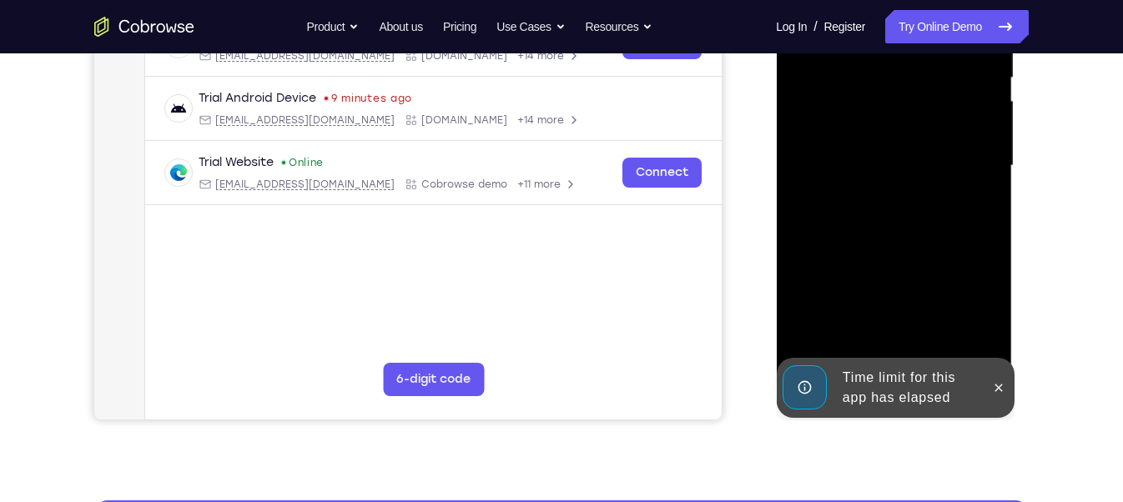
scroll to position [358, 0]
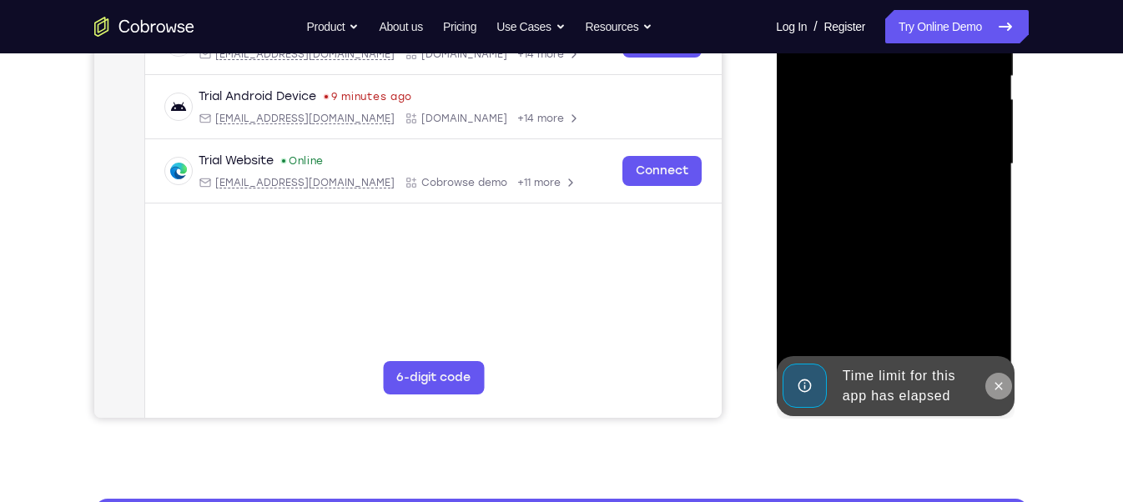
click at [1005, 391] on button at bounding box center [998, 386] width 27 height 27
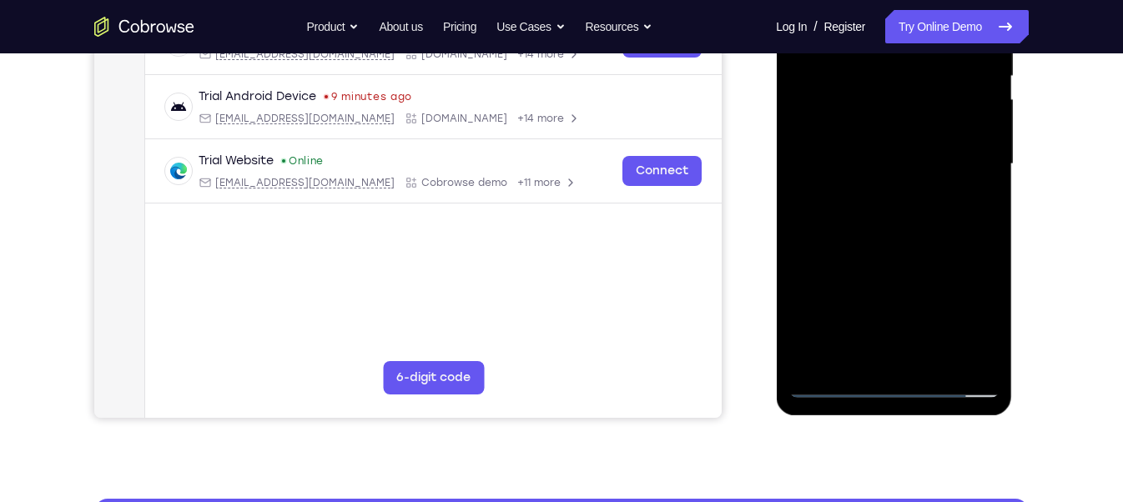
click at [891, 378] on div at bounding box center [893, 164] width 210 height 467
click at [894, 385] on div at bounding box center [893, 164] width 210 height 467
click at [963, 311] on div at bounding box center [893, 164] width 210 height 467
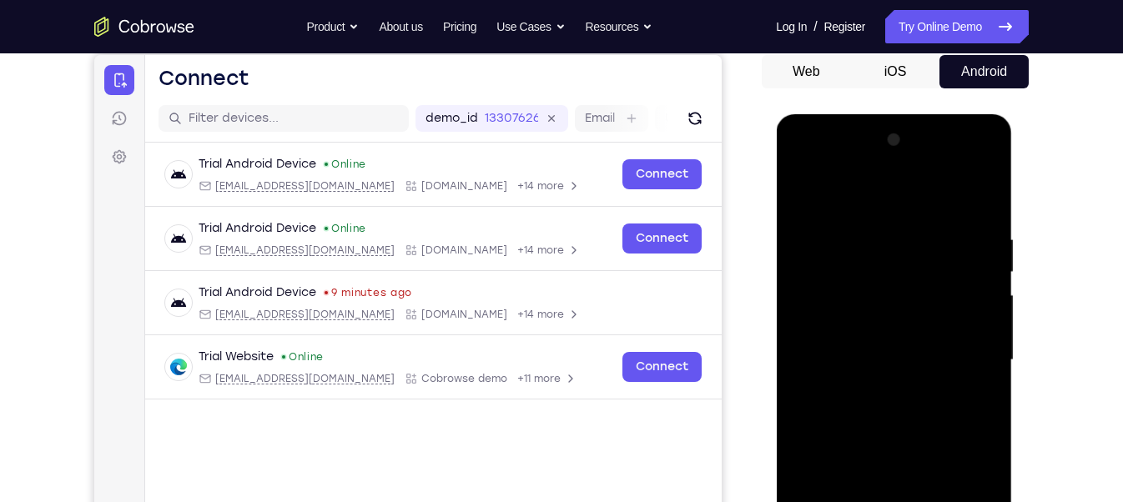
scroll to position [161, 0]
click at [801, 165] on div at bounding box center [893, 361] width 210 height 467
click at [859, 279] on div at bounding box center [893, 361] width 210 height 467
click at [822, 394] on div at bounding box center [893, 361] width 210 height 467
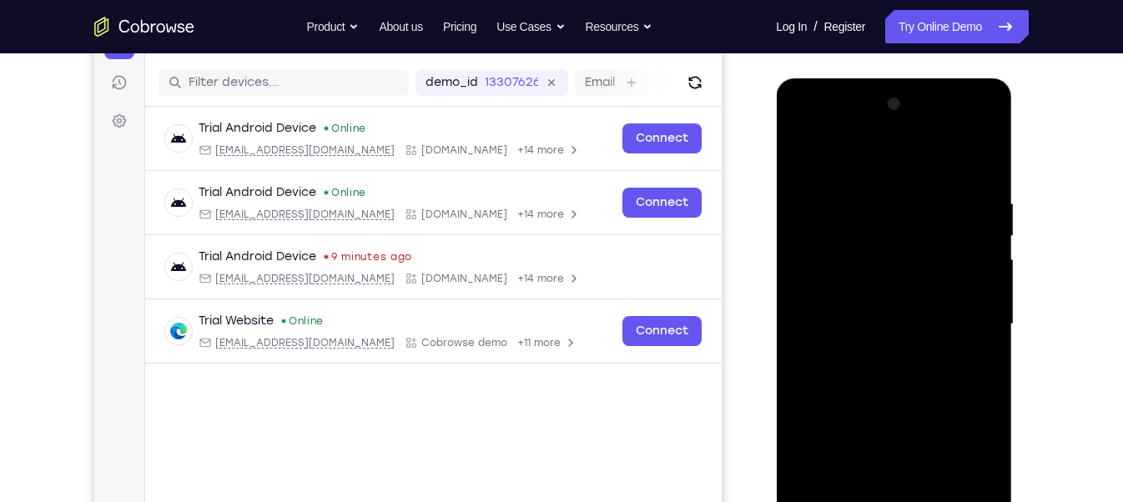
scroll to position [198, 0]
click at [982, 159] on div at bounding box center [893, 324] width 210 height 467
click at [861, 180] on div at bounding box center [893, 324] width 210 height 467
click at [818, 284] on div at bounding box center [893, 324] width 210 height 467
drag, startPoint x: 859, startPoint y: 350, endPoint x: 829, endPoint y: 185, distance: 168.1
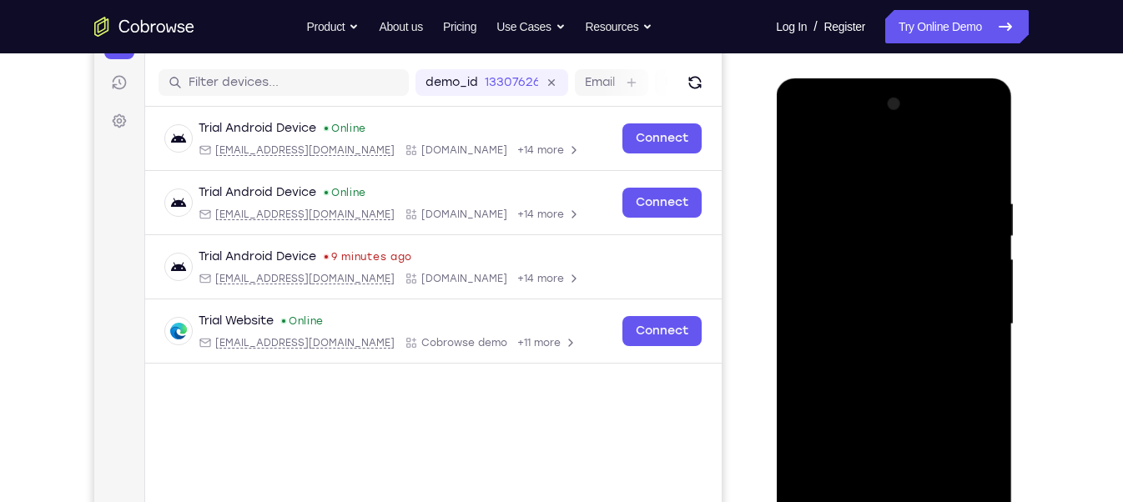
click at [829, 185] on div at bounding box center [893, 324] width 210 height 467
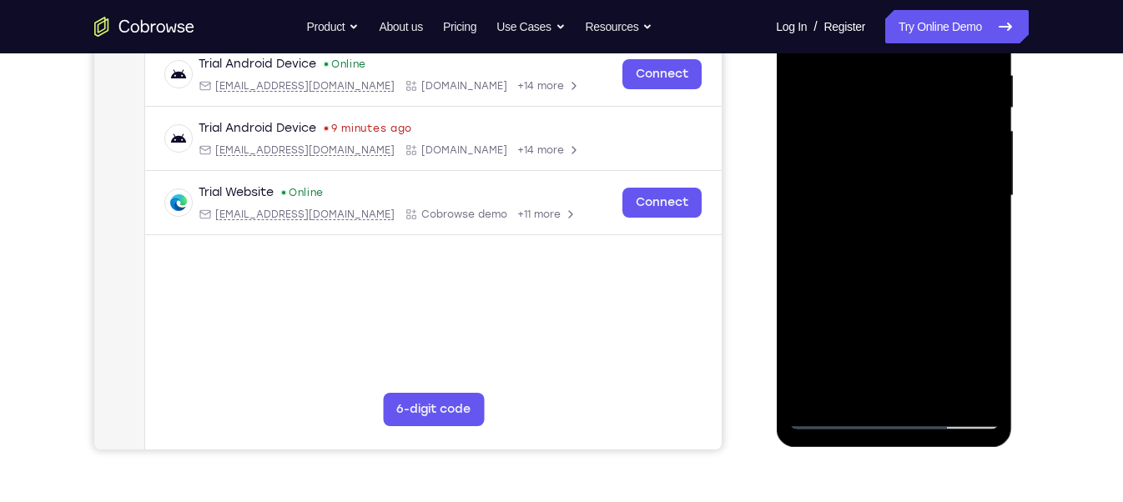
scroll to position [328, 0]
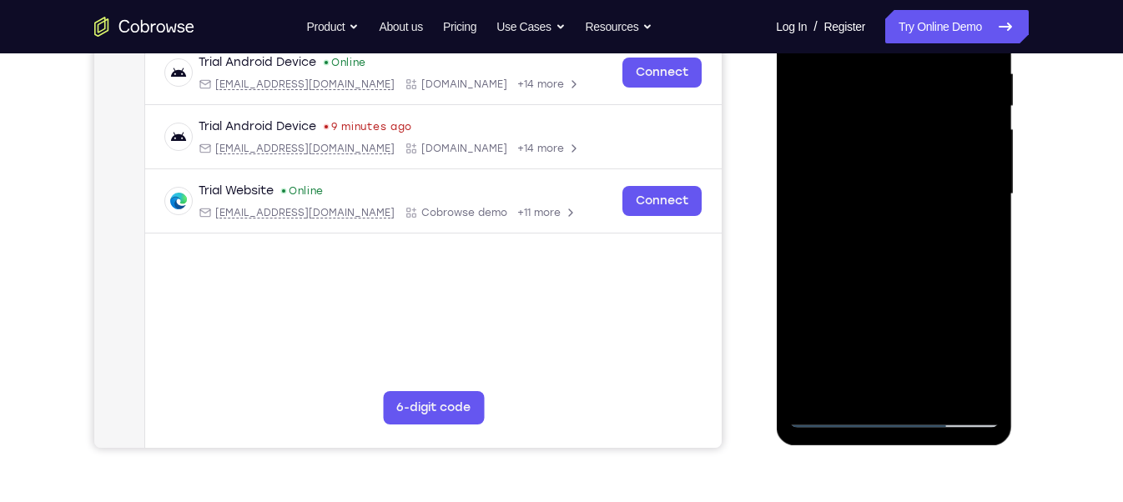
drag, startPoint x: 921, startPoint y: 197, endPoint x: 909, endPoint y: 352, distance: 155.6
click at [909, 352] on div at bounding box center [893, 194] width 210 height 467
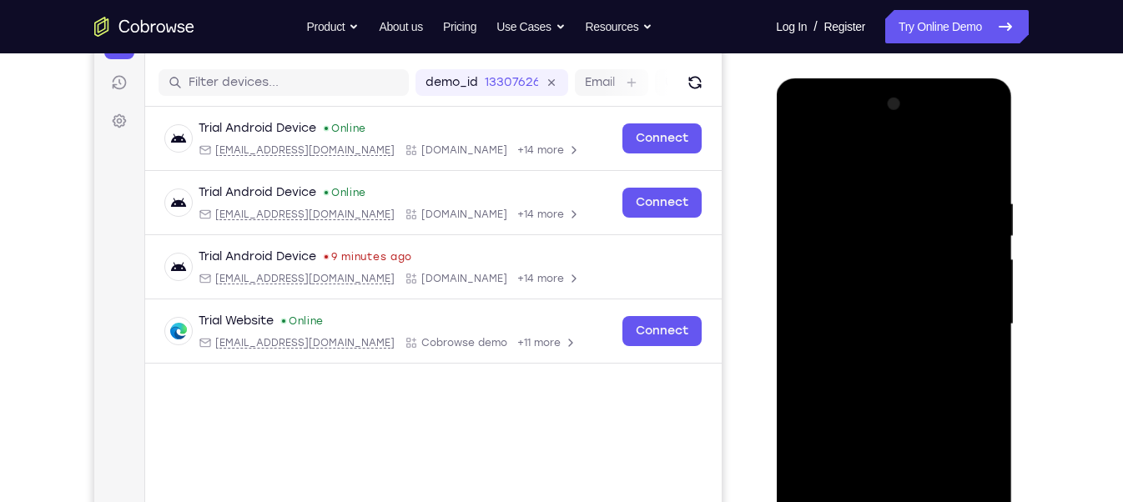
scroll to position [198, 0]
click at [983, 158] on div at bounding box center [893, 324] width 210 height 467
click at [982, 159] on div at bounding box center [893, 324] width 210 height 467
click at [839, 165] on div at bounding box center [893, 324] width 210 height 467
click at [904, 375] on div at bounding box center [893, 324] width 210 height 467
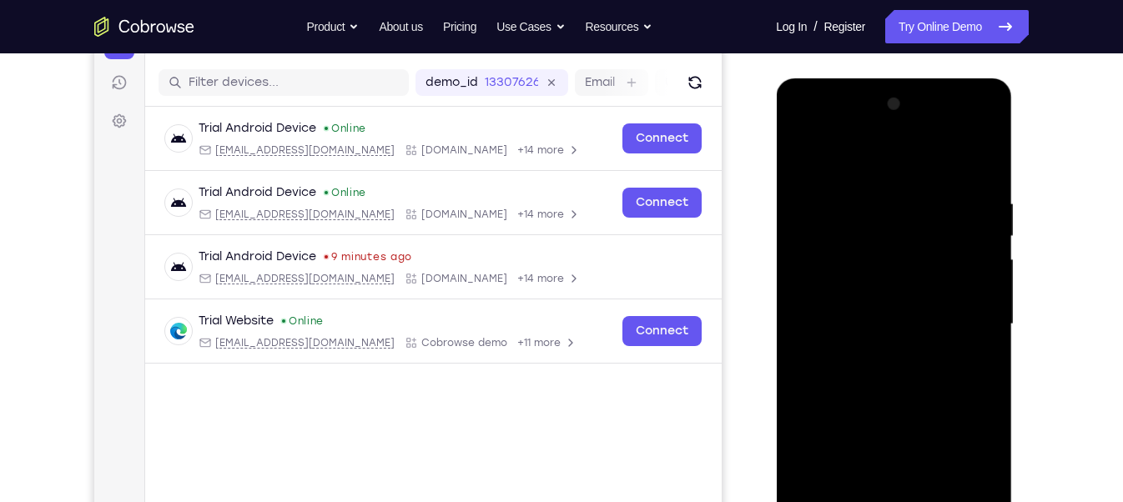
click at [821, 270] on div at bounding box center [893, 324] width 210 height 467
drag, startPoint x: 870, startPoint y: 360, endPoint x: 844, endPoint y: 220, distance: 142.5
click at [844, 220] on div at bounding box center [893, 324] width 210 height 467
drag, startPoint x: 872, startPoint y: 344, endPoint x: 836, endPoint y: 147, distance: 200.1
click at [836, 147] on div at bounding box center [893, 324] width 210 height 467
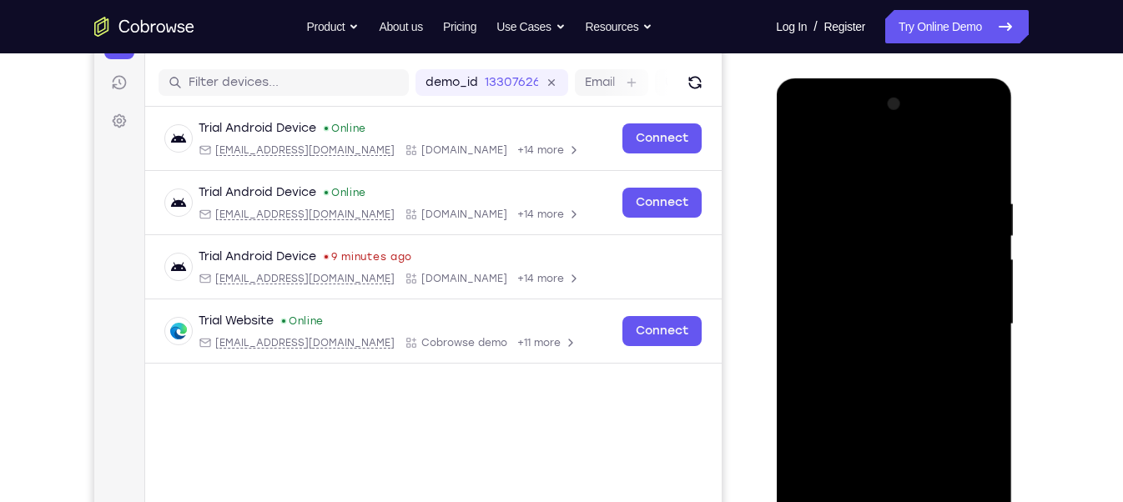
drag, startPoint x: 887, startPoint y: 341, endPoint x: 832, endPoint y: 119, distance: 228.7
click at [832, 119] on div at bounding box center [893, 324] width 210 height 467
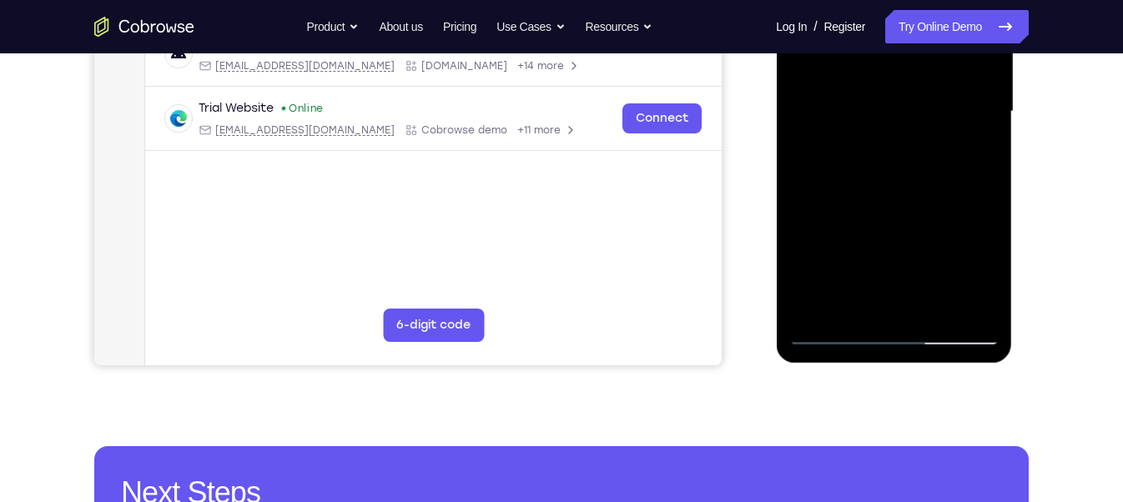
scroll to position [411, 0]
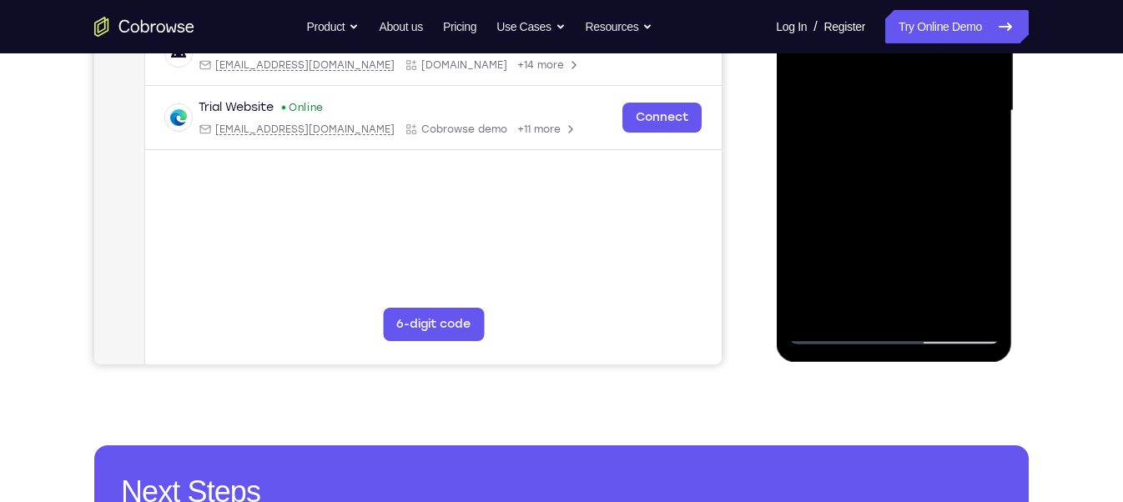
drag, startPoint x: 879, startPoint y: 251, endPoint x: 855, endPoint y: 111, distance: 142.1
click at [855, 111] on div at bounding box center [893, 110] width 210 height 467
drag, startPoint x: 870, startPoint y: 234, endPoint x: 844, endPoint y: 78, distance: 157.3
click at [844, 78] on div at bounding box center [893, 110] width 210 height 467
drag, startPoint x: 878, startPoint y: 247, endPoint x: 875, endPoint y: 228, distance: 19.4
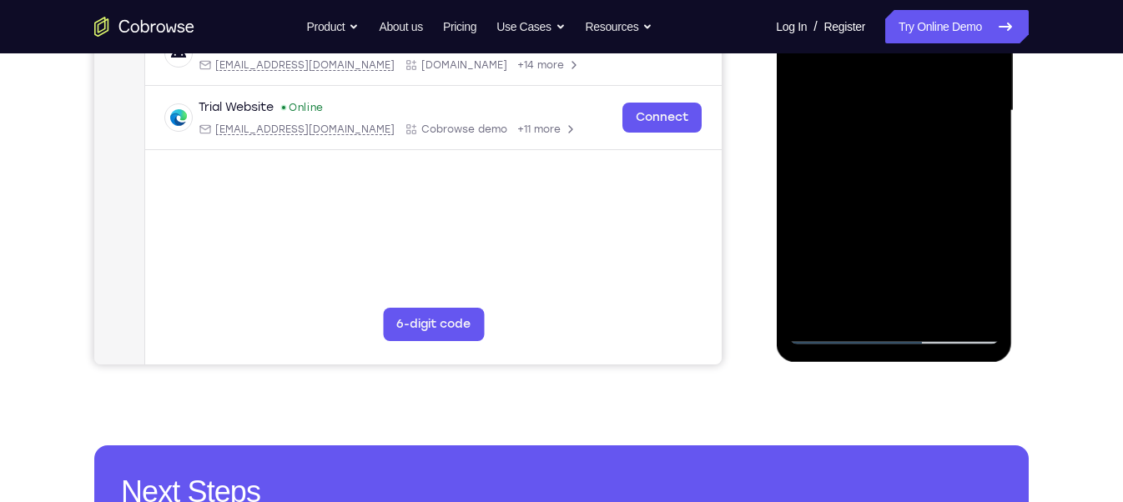
click at [875, 228] on div at bounding box center [893, 110] width 210 height 467
drag, startPoint x: 878, startPoint y: 254, endPoint x: 844, endPoint y: 113, distance: 145.7
click at [844, 113] on div at bounding box center [893, 110] width 210 height 467
drag, startPoint x: 883, startPoint y: 256, endPoint x: 844, endPoint y: 108, distance: 152.8
click at [844, 108] on div at bounding box center [893, 110] width 210 height 467
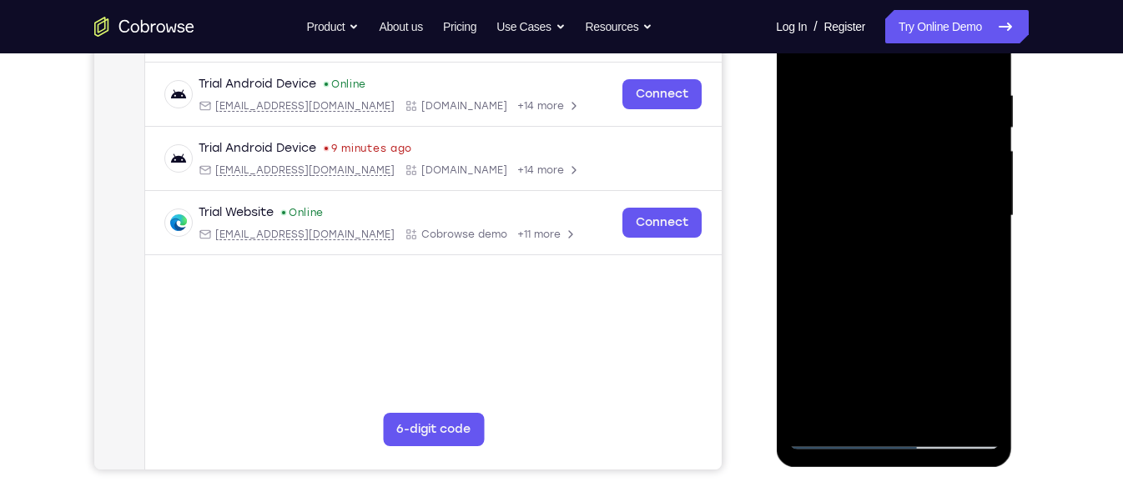
scroll to position [307, 0]
drag, startPoint x: 879, startPoint y: 351, endPoint x: 821, endPoint y: 132, distance: 227.1
click at [821, 132] on div at bounding box center [893, 215] width 210 height 467
drag, startPoint x: 886, startPoint y: 350, endPoint x: 871, endPoint y: 294, distance: 58.7
click at [871, 294] on div at bounding box center [893, 215] width 210 height 467
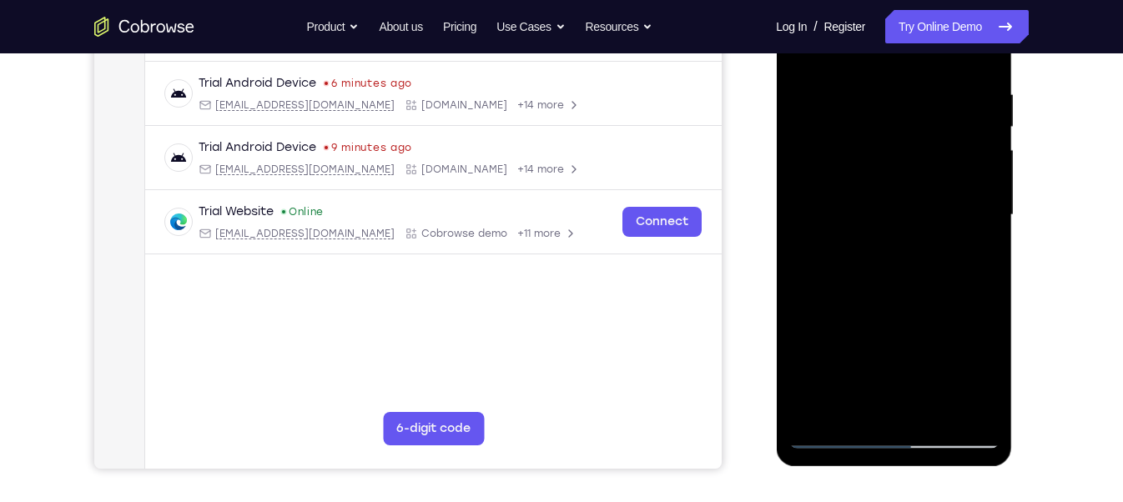
drag, startPoint x: 868, startPoint y: 259, endPoint x: 838, endPoint y: 135, distance: 127.9
click at [838, 135] on div at bounding box center [893, 215] width 210 height 467
drag, startPoint x: 853, startPoint y: 312, endPoint x: 851, endPoint y: 153, distance: 159.4
click at [851, 153] on div at bounding box center [893, 215] width 210 height 467
drag, startPoint x: 875, startPoint y: 301, endPoint x: 872, endPoint y: 234, distance: 67.7
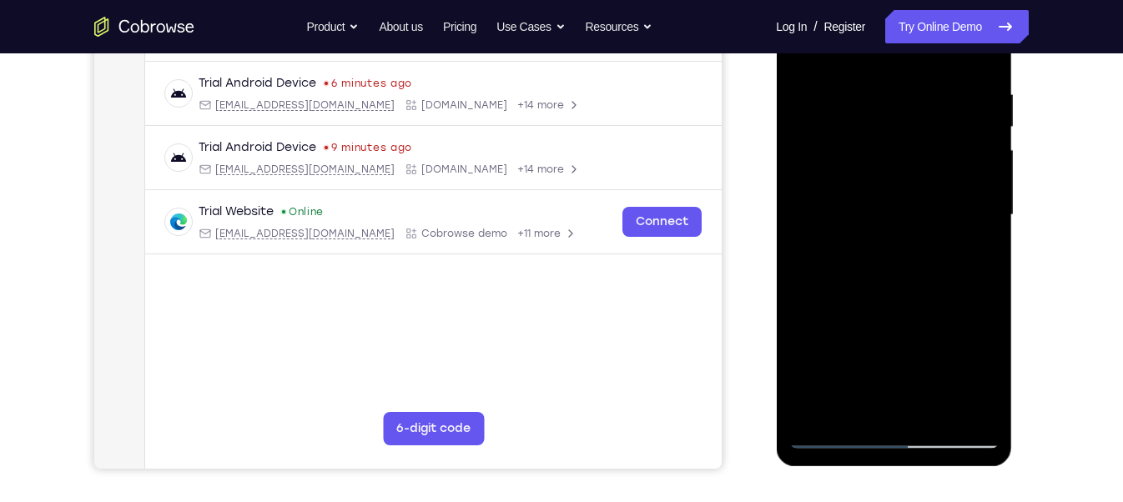
click at [872, 234] on div at bounding box center [893, 215] width 210 height 467
drag, startPoint x: 879, startPoint y: 375, endPoint x: 857, endPoint y: 133, distance: 243.8
click at [857, 133] on div at bounding box center [893, 215] width 210 height 467
drag, startPoint x: 886, startPoint y: 302, endPoint x: 875, endPoint y: 245, distance: 57.8
click at [875, 245] on div at bounding box center [893, 215] width 210 height 467
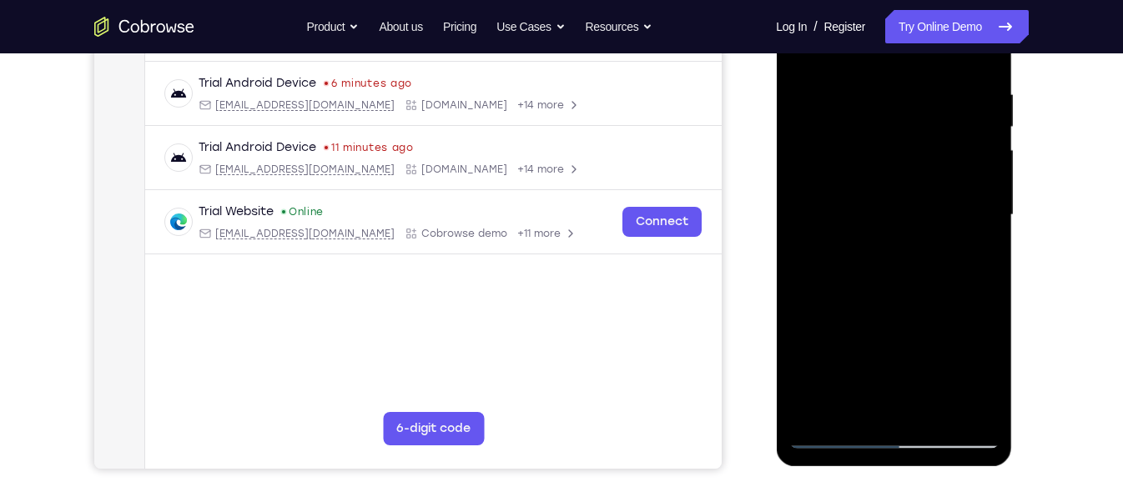
drag, startPoint x: 878, startPoint y: 390, endPoint x: 837, endPoint y: 141, distance: 252.0
click at [837, 141] on div at bounding box center [893, 215] width 210 height 467
click at [857, 178] on div at bounding box center [893, 215] width 210 height 467
click at [879, 222] on div at bounding box center [893, 215] width 210 height 467
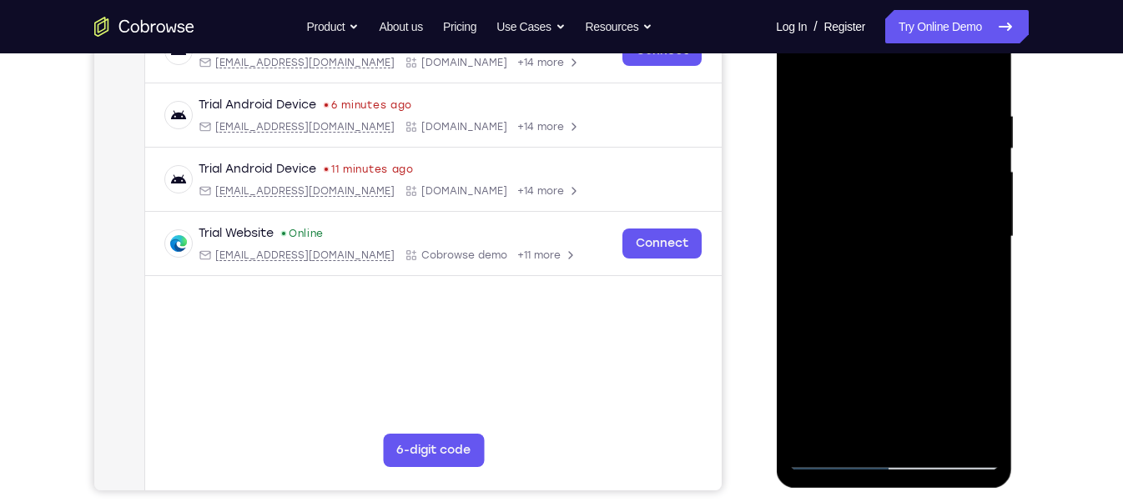
scroll to position [284, 0]
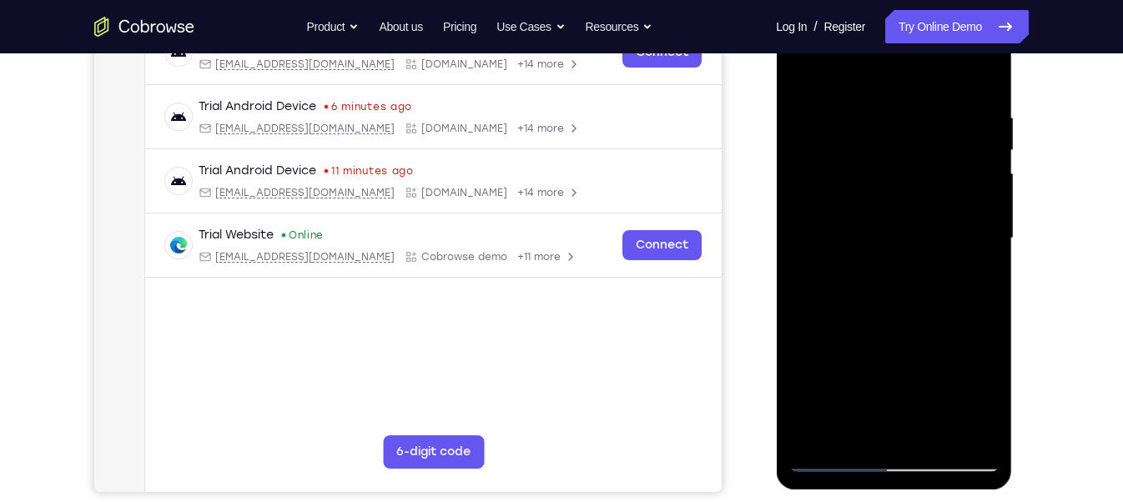
click at [978, 314] on div at bounding box center [893, 238] width 210 height 467
click at [969, 249] on div at bounding box center [893, 238] width 210 height 467
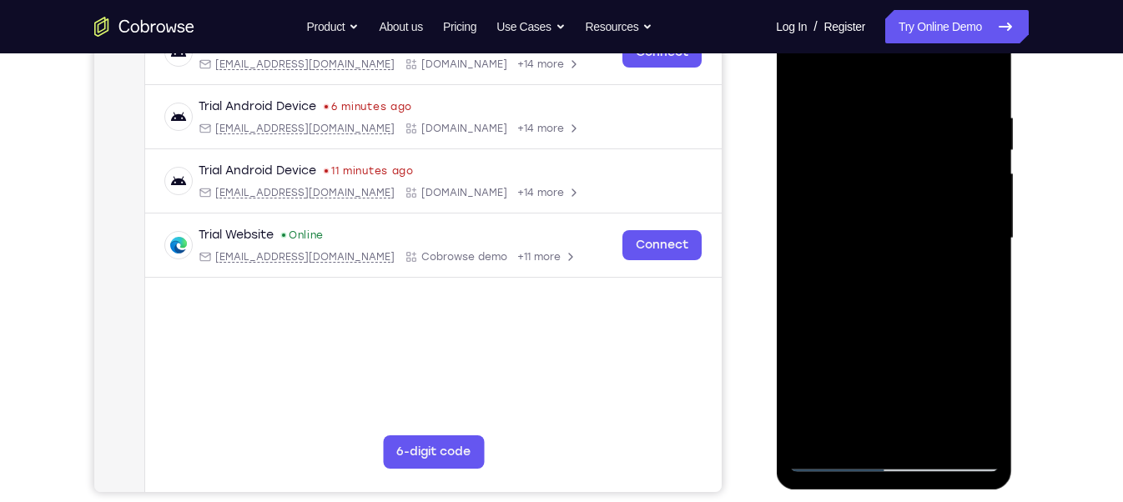
click at [969, 249] on div at bounding box center [893, 238] width 210 height 467
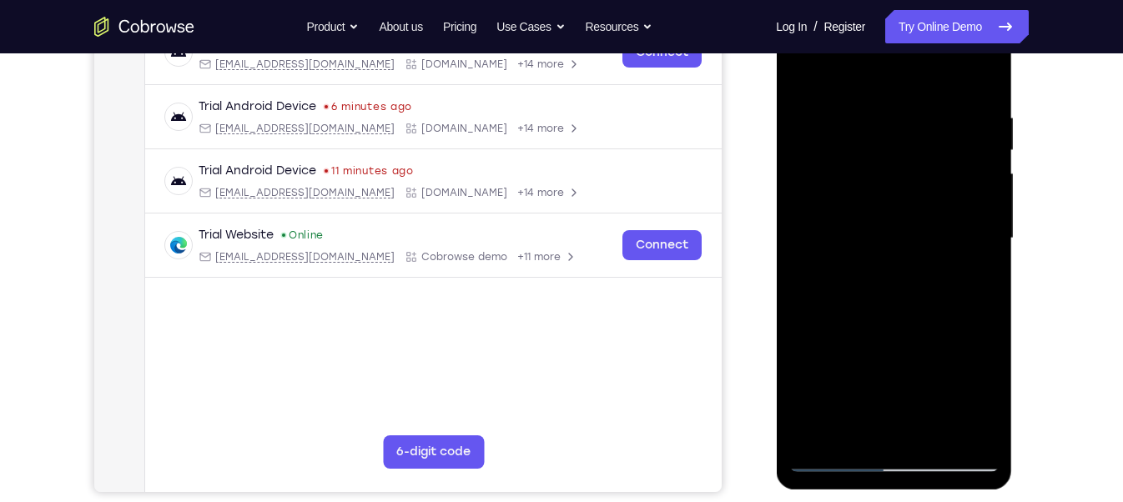
click at [969, 249] on div at bounding box center [893, 238] width 210 height 467
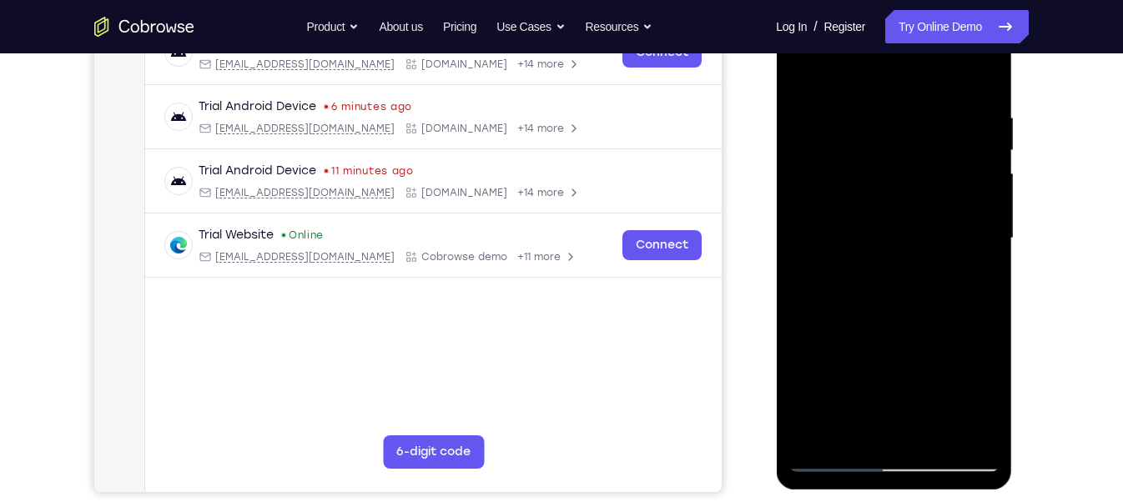
click at [969, 249] on div at bounding box center [893, 238] width 210 height 467
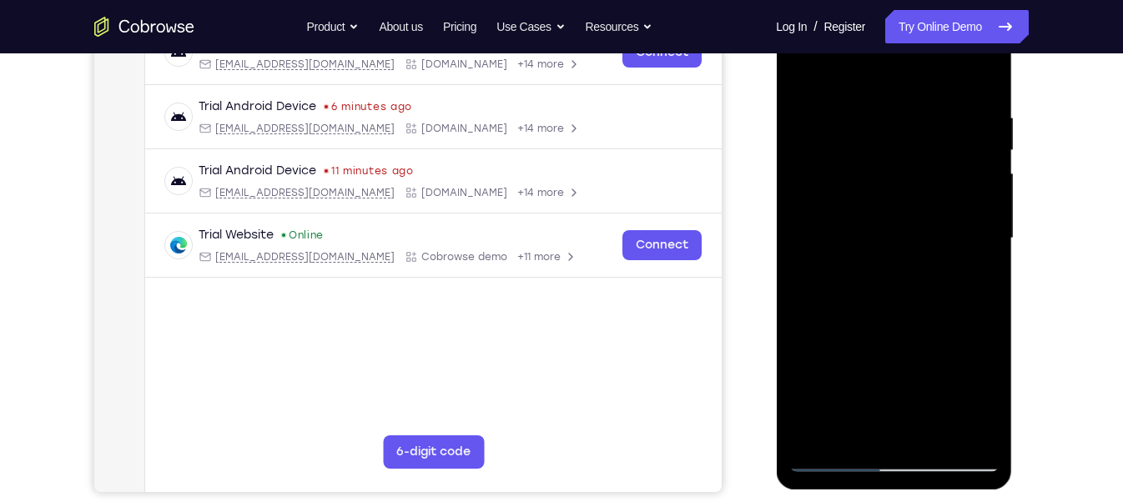
click at [969, 249] on div at bounding box center [893, 238] width 210 height 467
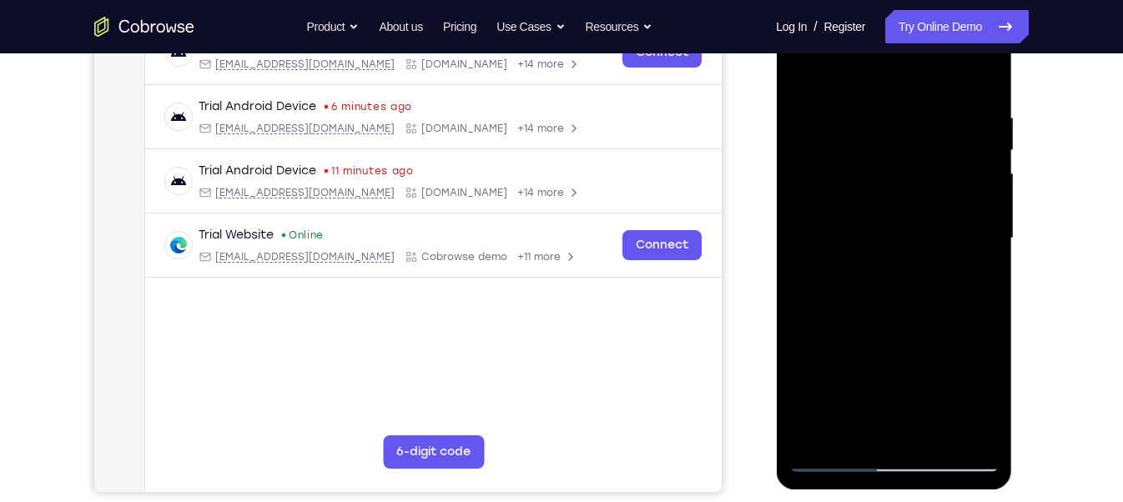
click at [969, 249] on div at bounding box center [893, 238] width 210 height 467
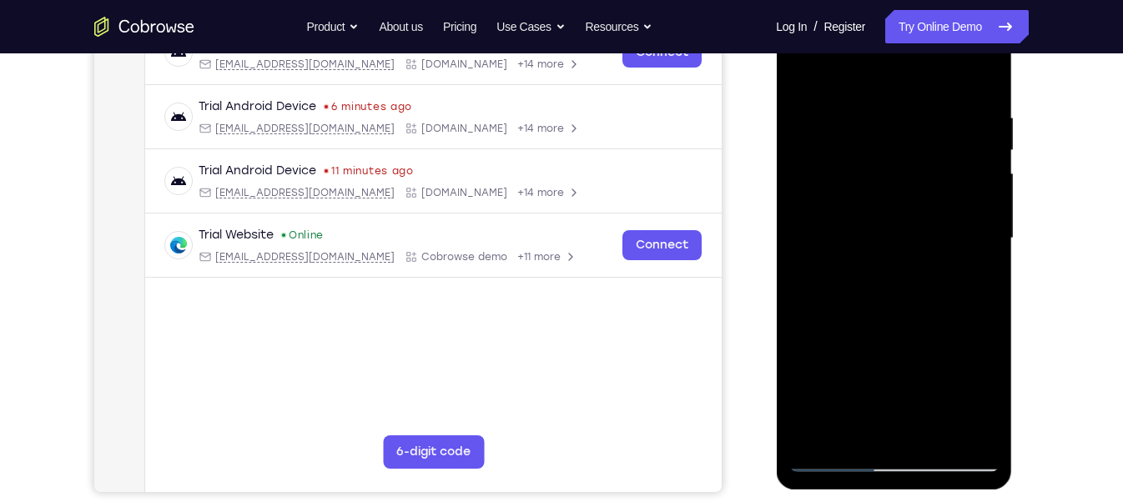
click at [969, 249] on div at bounding box center [893, 238] width 210 height 467
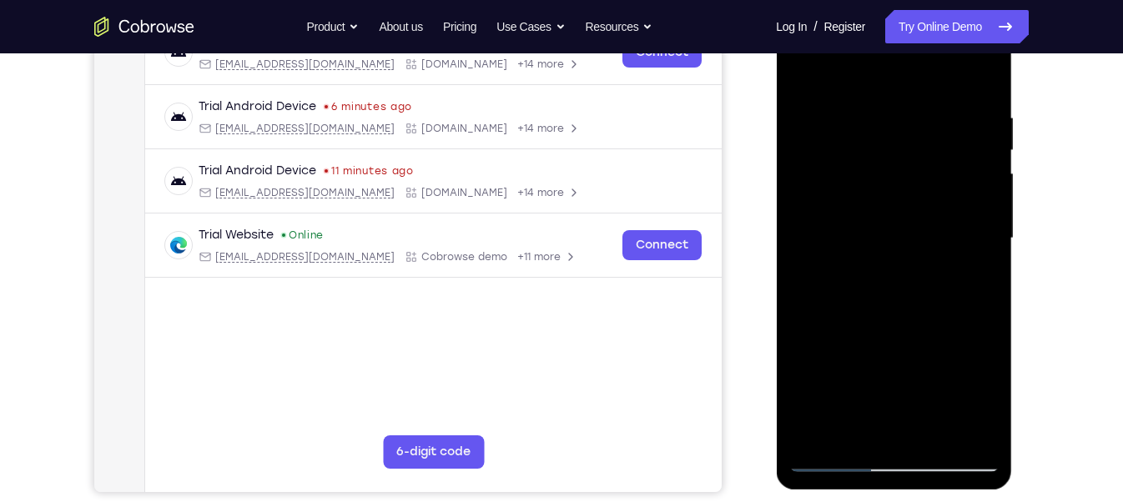
click at [969, 249] on div at bounding box center [893, 238] width 210 height 467
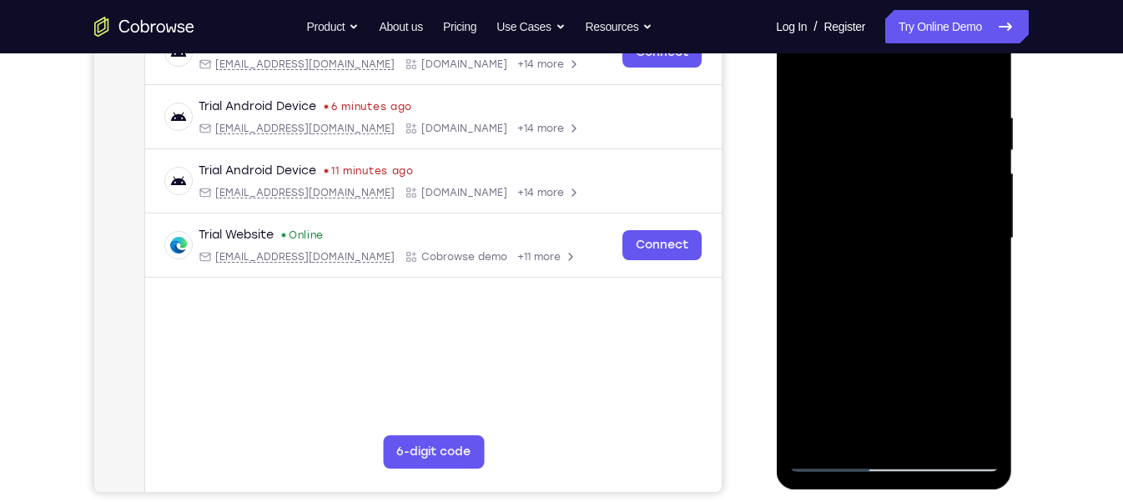
click at [969, 249] on div at bounding box center [893, 238] width 210 height 467
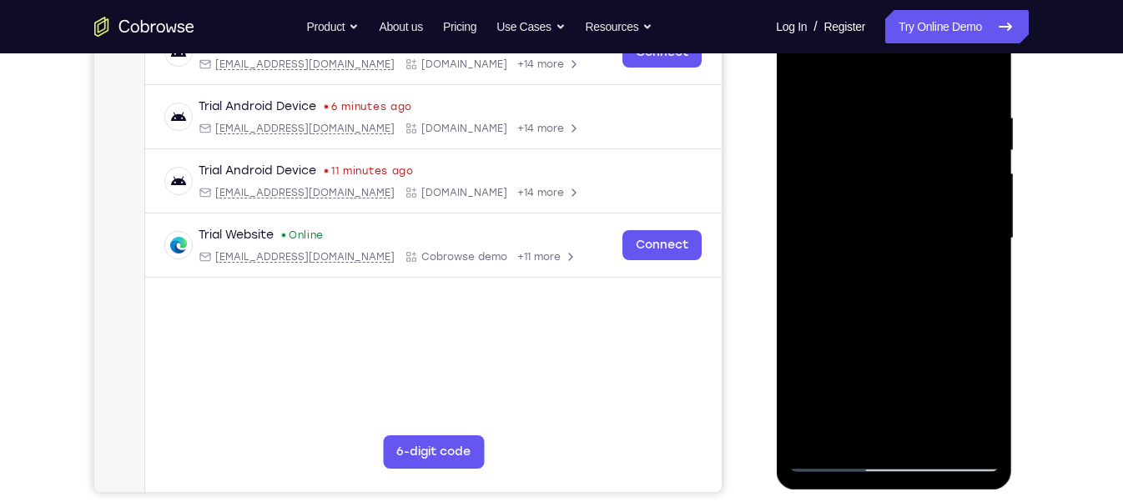
click at [969, 249] on div at bounding box center [893, 238] width 210 height 467
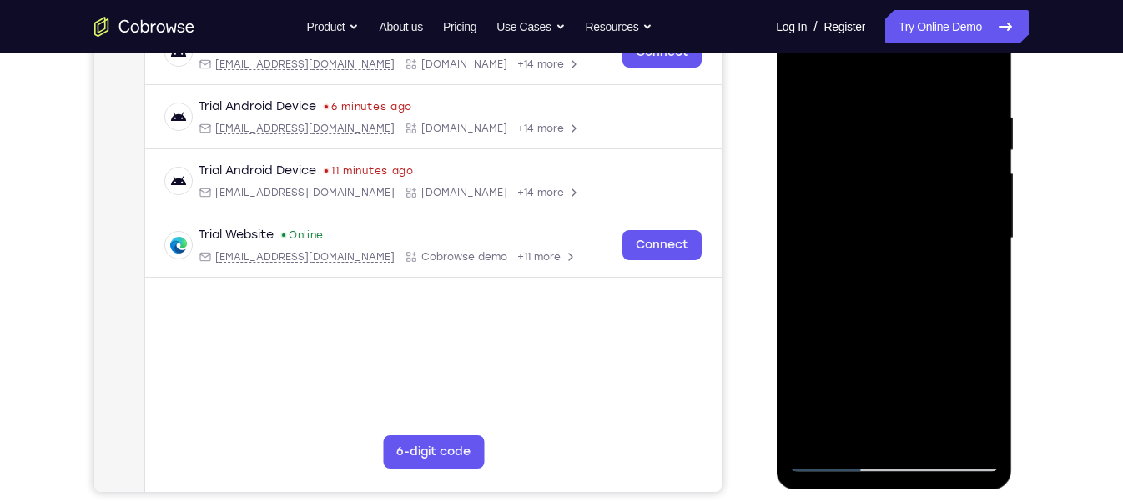
drag, startPoint x: 876, startPoint y: 364, endPoint x: 877, endPoint y: 200, distance: 163.5
click at [877, 200] on div at bounding box center [893, 238] width 210 height 467
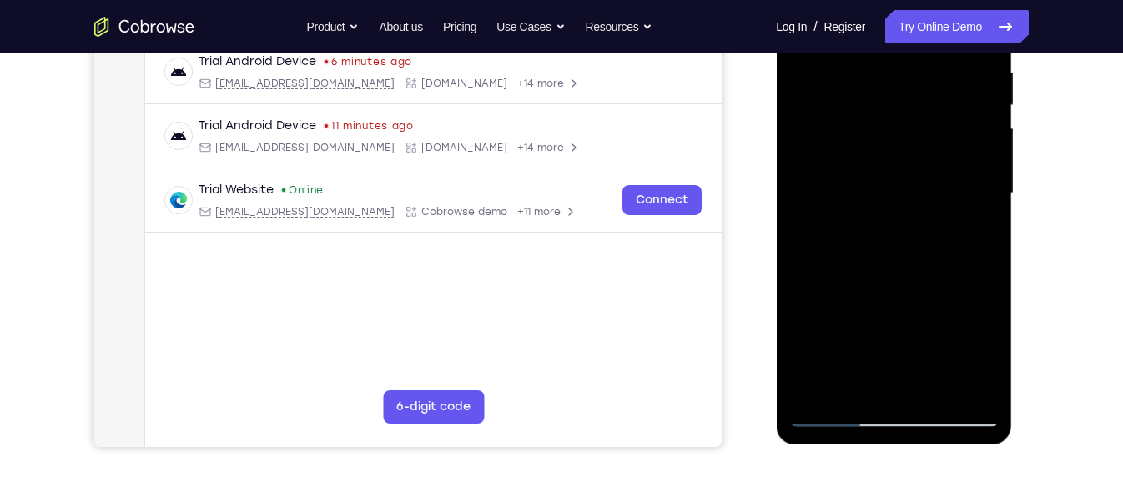
scroll to position [405, 0]
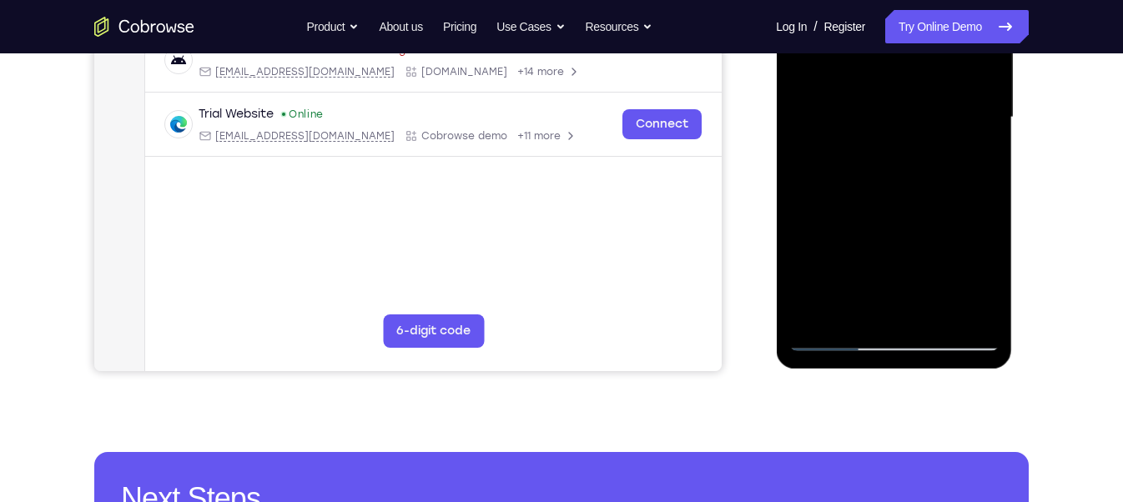
drag, startPoint x: 869, startPoint y: 299, endPoint x: 849, endPoint y: 176, distance: 124.4
click at [849, 176] on div at bounding box center [893, 117] width 210 height 467
click at [835, 337] on div at bounding box center [893, 117] width 210 height 467
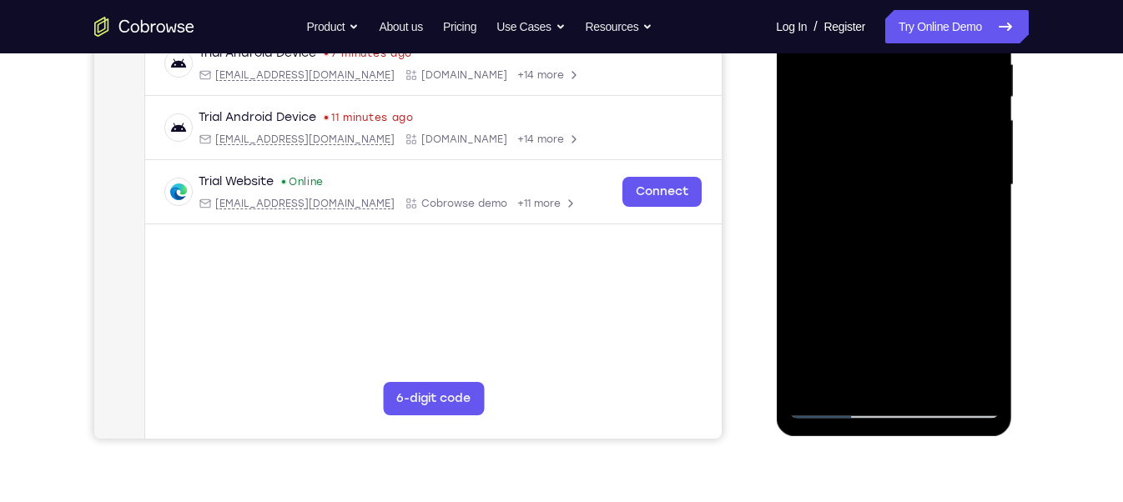
scroll to position [340, 0]
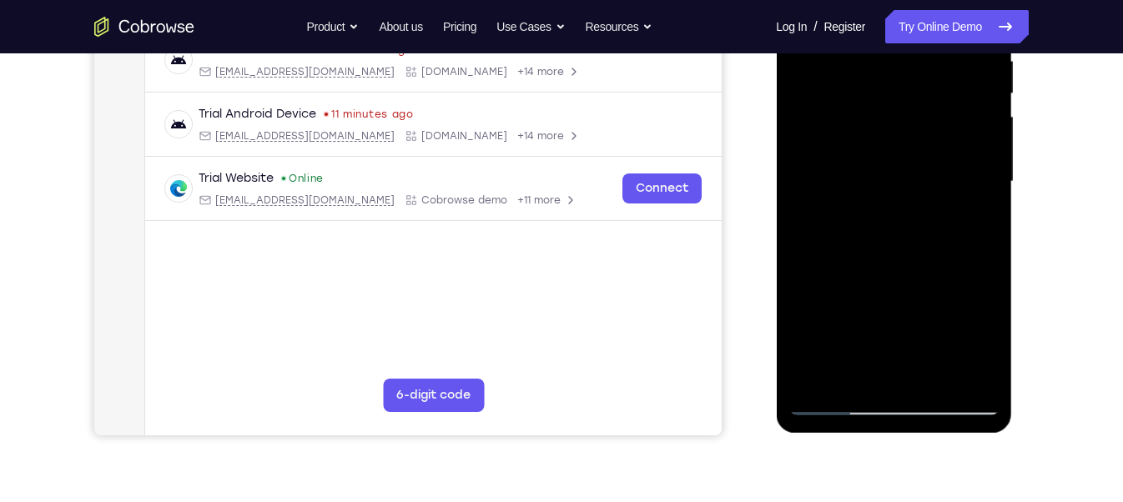
click at [835, 401] on div at bounding box center [893, 181] width 210 height 467
click at [858, 128] on div at bounding box center [893, 181] width 210 height 467
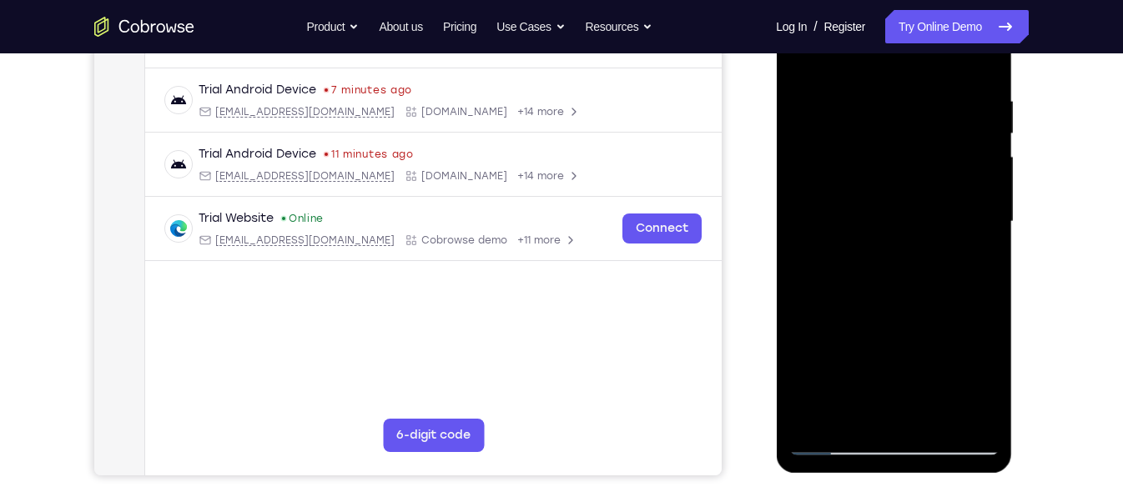
scroll to position [291, 0]
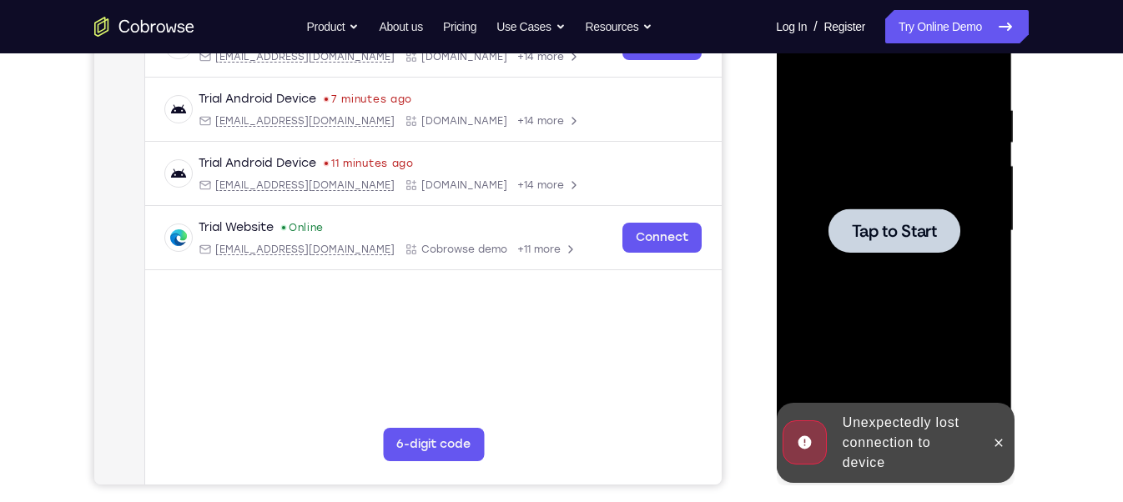
click at [874, 224] on span "Tap to Start" at bounding box center [893, 231] width 85 height 17
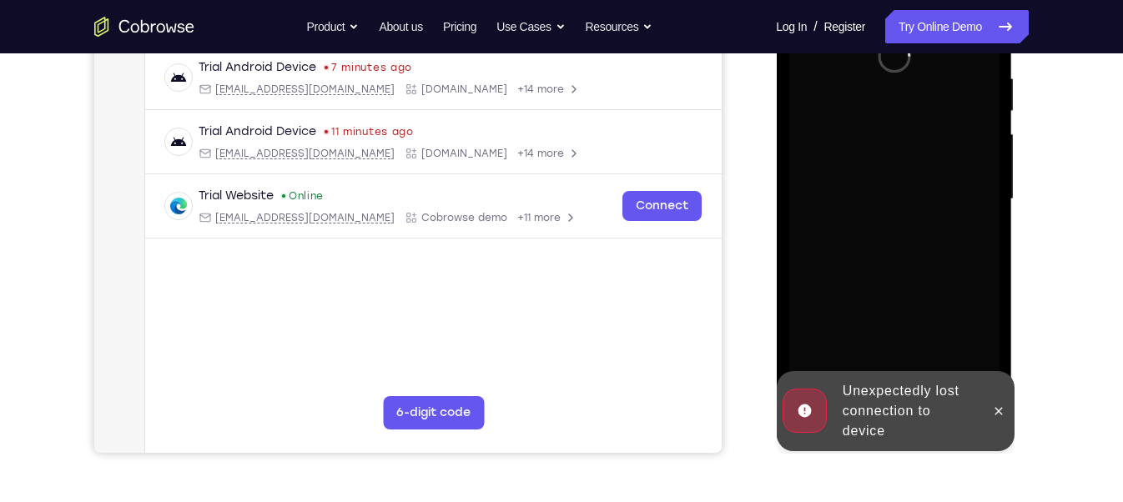
scroll to position [324, 0]
click at [996, 408] on icon at bounding box center [997, 410] width 13 height 13
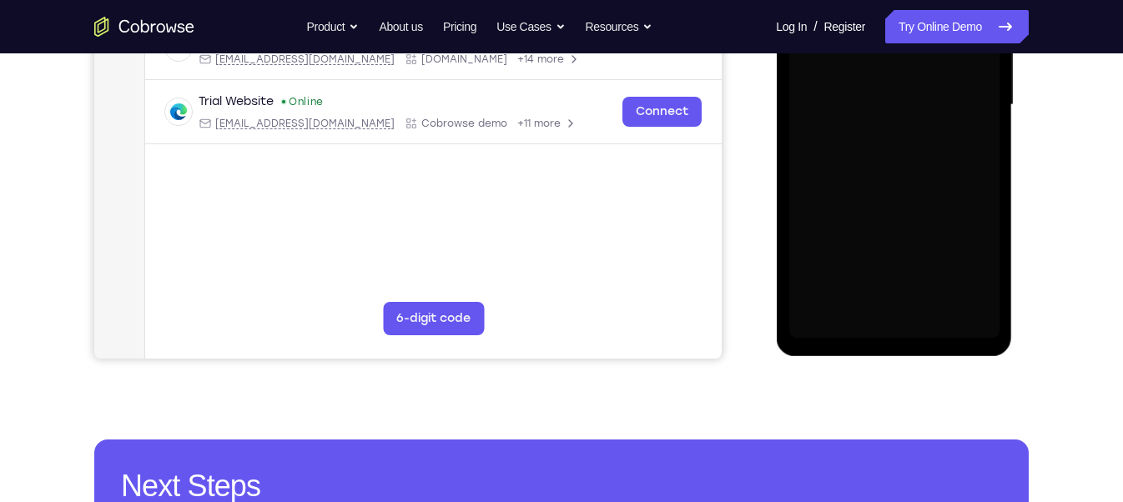
scroll to position [419, 0]
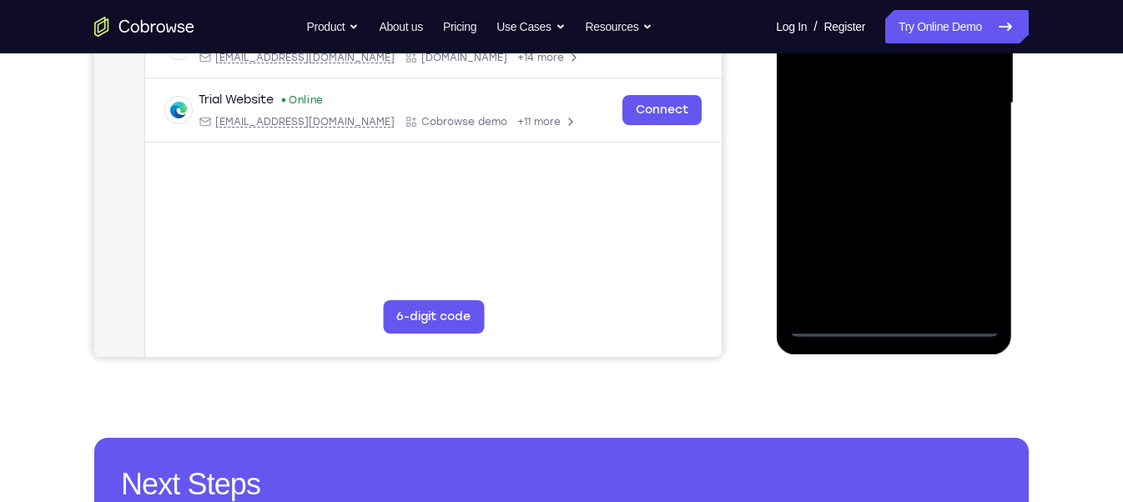
click at [890, 324] on div at bounding box center [893, 103] width 210 height 467
click at [893, 325] on div at bounding box center [893, 103] width 210 height 467
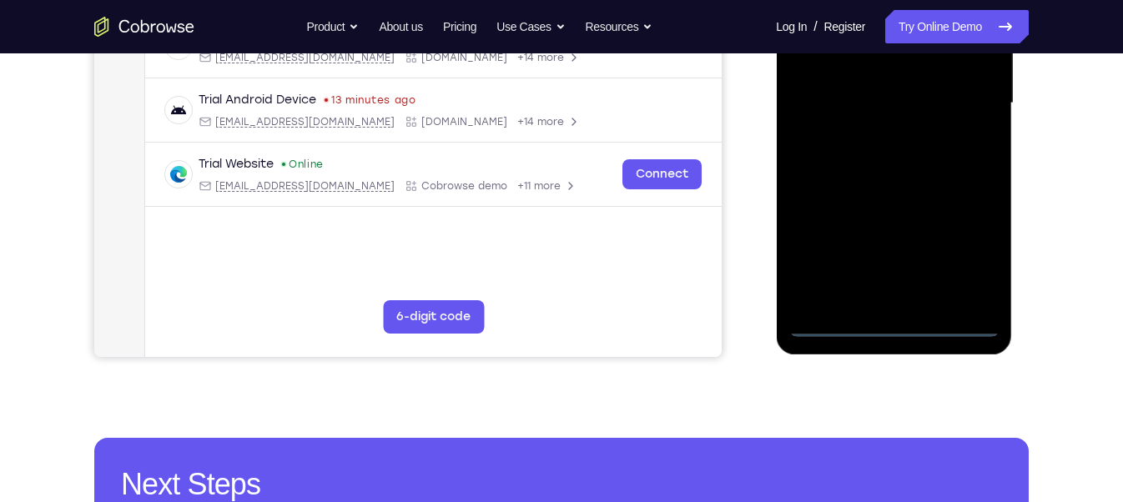
click at [964, 259] on div at bounding box center [893, 103] width 210 height 467
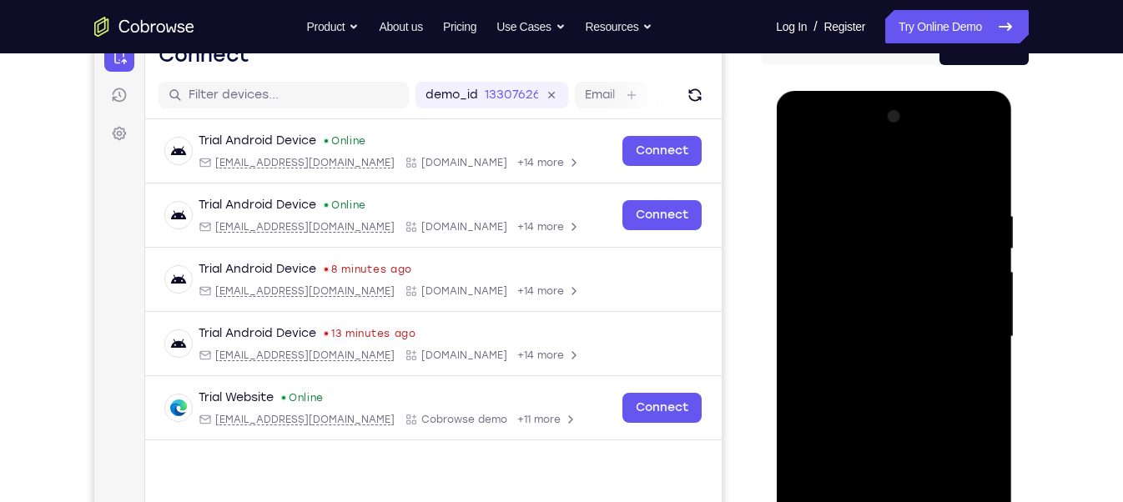
scroll to position [148, 0]
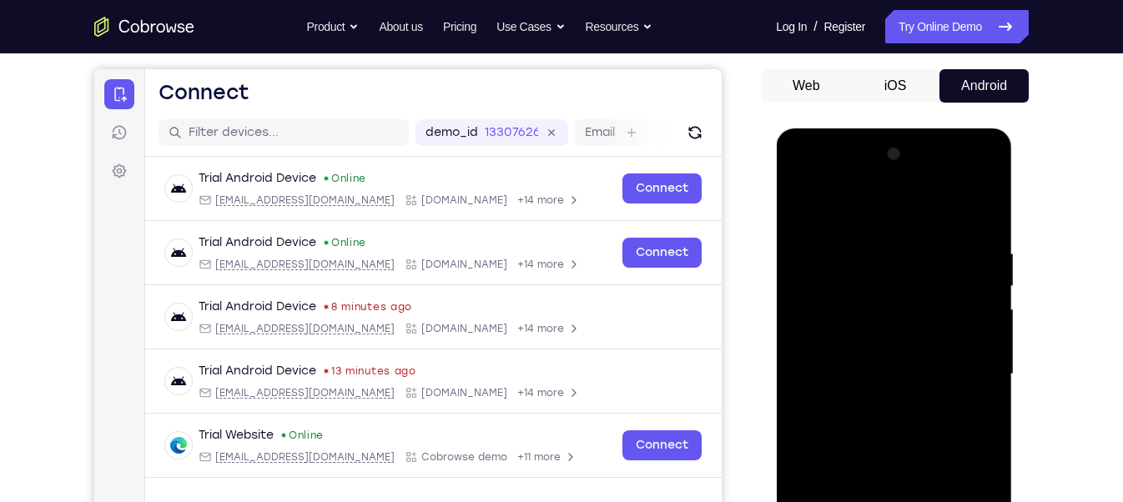
click at [807, 180] on div at bounding box center [893, 374] width 210 height 467
click at [877, 276] on div at bounding box center [893, 374] width 210 height 467
click at [827, 416] on div at bounding box center [893, 374] width 210 height 467
click at [983, 203] on div at bounding box center [893, 374] width 210 height 467
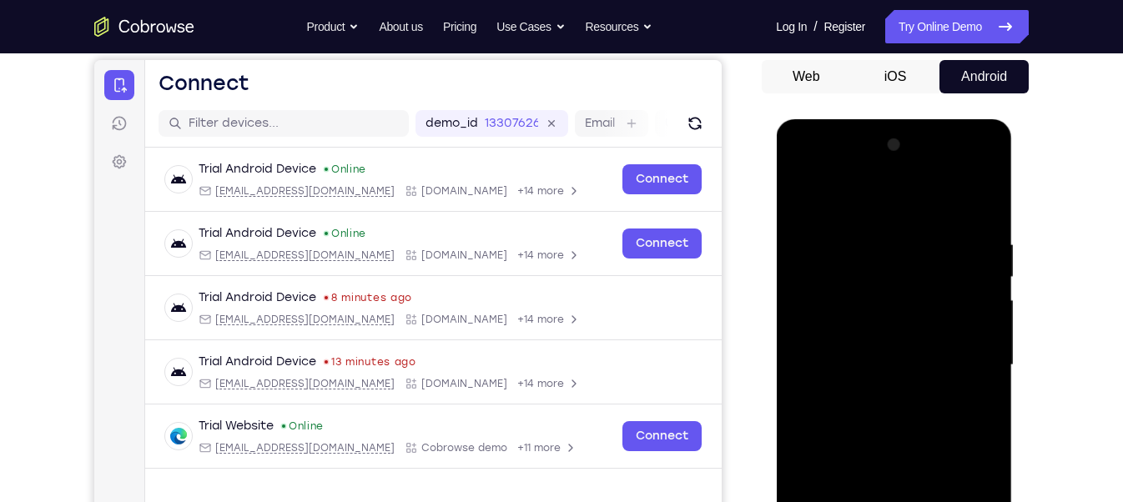
scroll to position [159, 0]
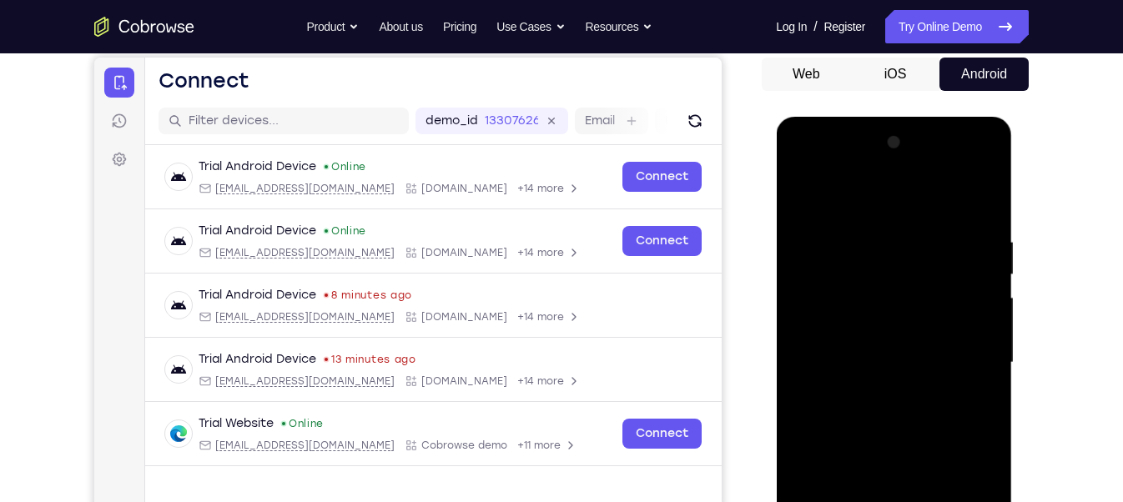
click at [889, 412] on div at bounding box center [893, 362] width 210 height 467
click at [854, 306] on div at bounding box center [893, 362] width 210 height 467
drag, startPoint x: 865, startPoint y: 386, endPoint x: 832, endPoint y: 210, distance: 179.2
click at [832, 210] on div at bounding box center [893, 362] width 210 height 467
drag, startPoint x: 868, startPoint y: 365, endPoint x: 839, endPoint y: 232, distance: 135.8
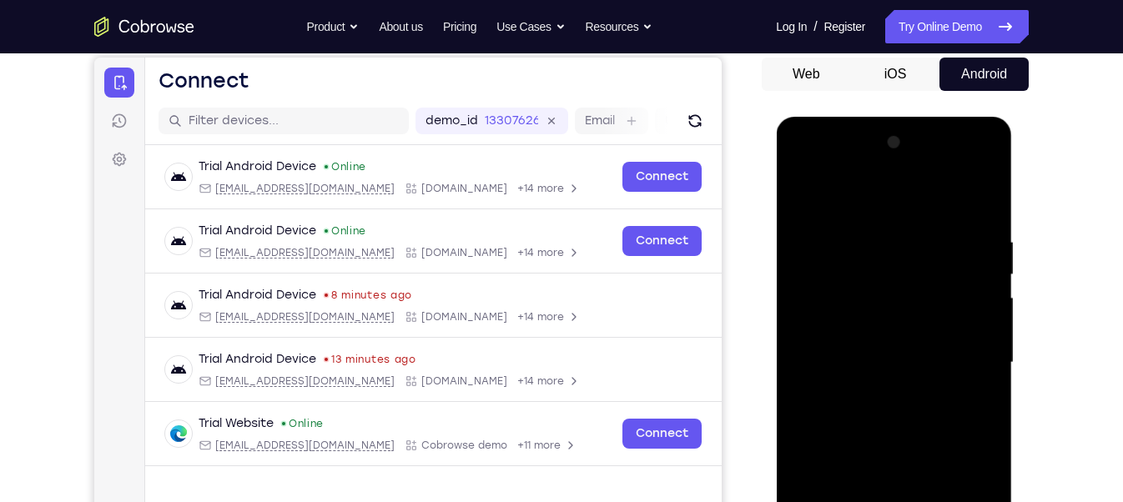
click at [839, 232] on div at bounding box center [893, 362] width 210 height 467
drag, startPoint x: 878, startPoint y: 396, endPoint x: 840, endPoint y: 233, distance: 167.8
click at [840, 233] on div at bounding box center [893, 362] width 210 height 467
drag, startPoint x: 866, startPoint y: 387, endPoint x: 844, endPoint y: 181, distance: 207.2
click at [844, 181] on div at bounding box center [893, 362] width 210 height 467
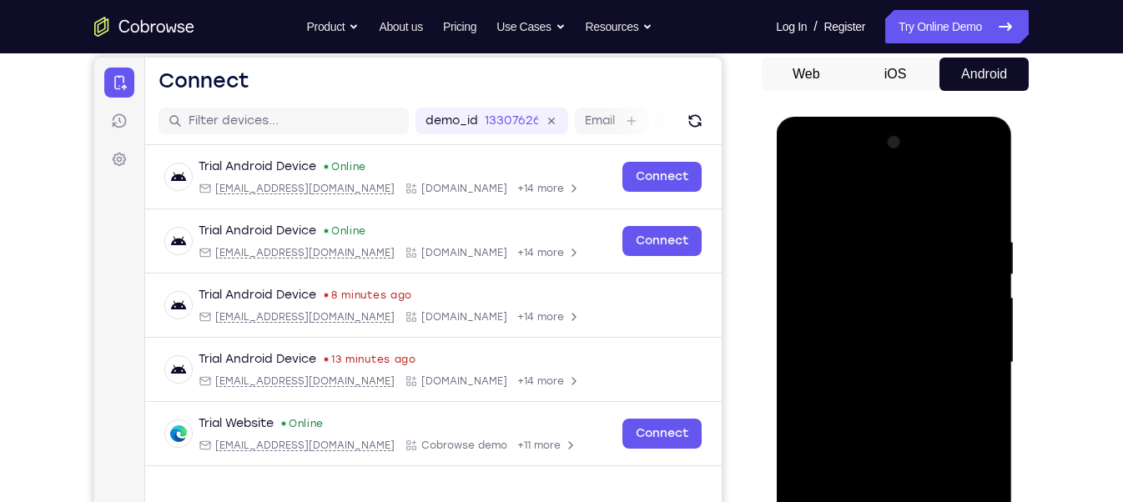
drag, startPoint x: 897, startPoint y: 352, endPoint x: 871, endPoint y: 298, distance: 60.1
click at [871, 298] on div at bounding box center [893, 362] width 210 height 467
drag, startPoint x: 883, startPoint y: 339, endPoint x: 854, endPoint y: 218, distance: 124.5
click at [854, 218] on div at bounding box center [893, 362] width 210 height 467
drag, startPoint x: 871, startPoint y: 292, endPoint x: 864, endPoint y: 246, distance: 46.5
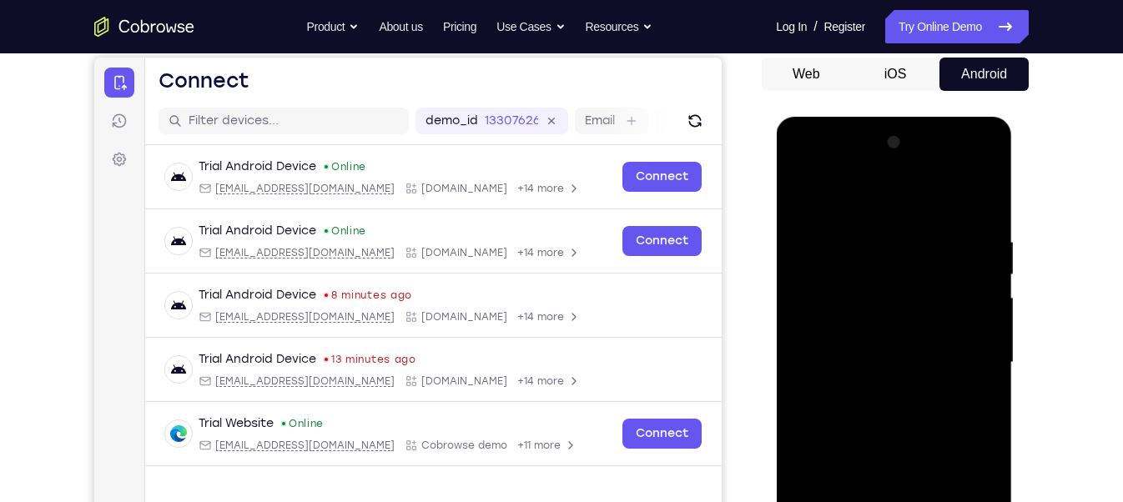
click at [864, 246] on div at bounding box center [893, 362] width 210 height 467
drag, startPoint x: 890, startPoint y: 345, endPoint x: 877, endPoint y: 280, distance: 66.4
click at [877, 280] on div at bounding box center [893, 362] width 210 height 467
drag, startPoint x: 865, startPoint y: 301, endPoint x: 849, endPoint y: 208, distance: 94.9
click at [849, 208] on div at bounding box center [893, 362] width 210 height 467
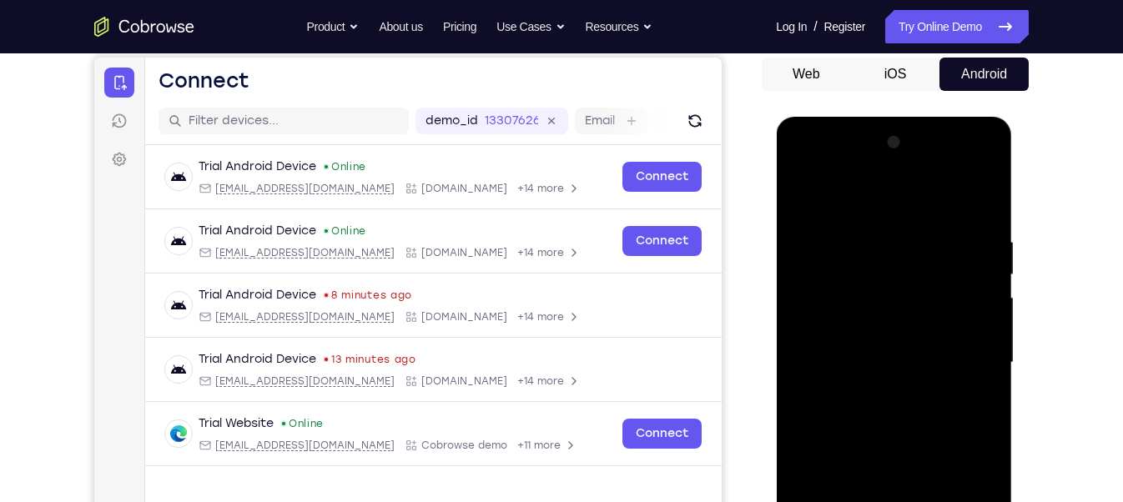
drag, startPoint x: 874, startPoint y: 348, endPoint x: 850, endPoint y: 211, distance: 138.8
click at [850, 211] on div at bounding box center [893, 362] width 210 height 467
drag, startPoint x: 880, startPoint y: 359, endPoint x: 854, endPoint y: 187, distance: 173.8
click at [854, 187] on div at bounding box center [893, 362] width 210 height 467
click at [983, 194] on div at bounding box center [893, 362] width 210 height 467
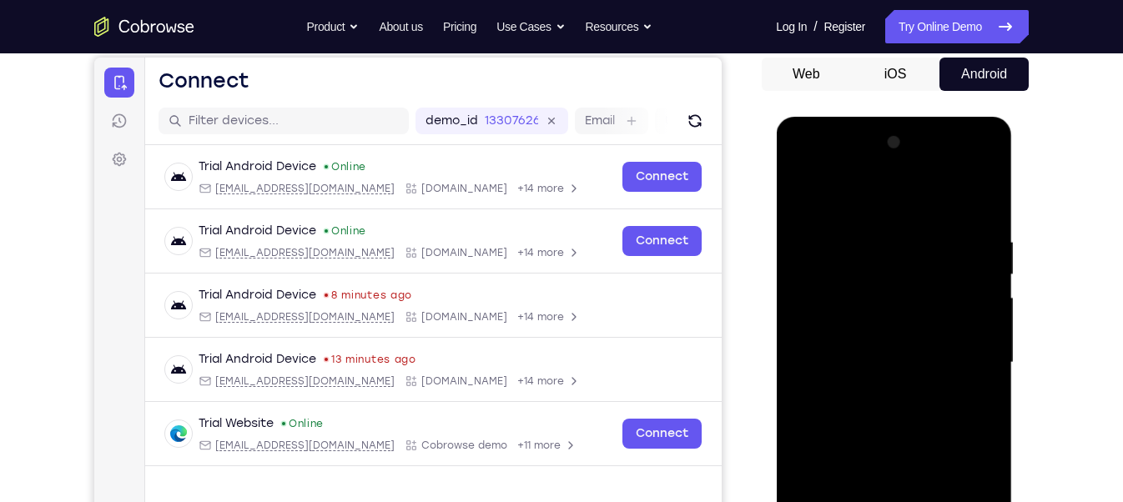
click at [985, 195] on div at bounding box center [893, 362] width 210 height 467
click at [853, 219] on div at bounding box center [893, 362] width 210 height 467
drag, startPoint x: 874, startPoint y: 355, endPoint x: 839, endPoint y: 190, distance: 169.1
click at [839, 190] on div at bounding box center [893, 362] width 210 height 467
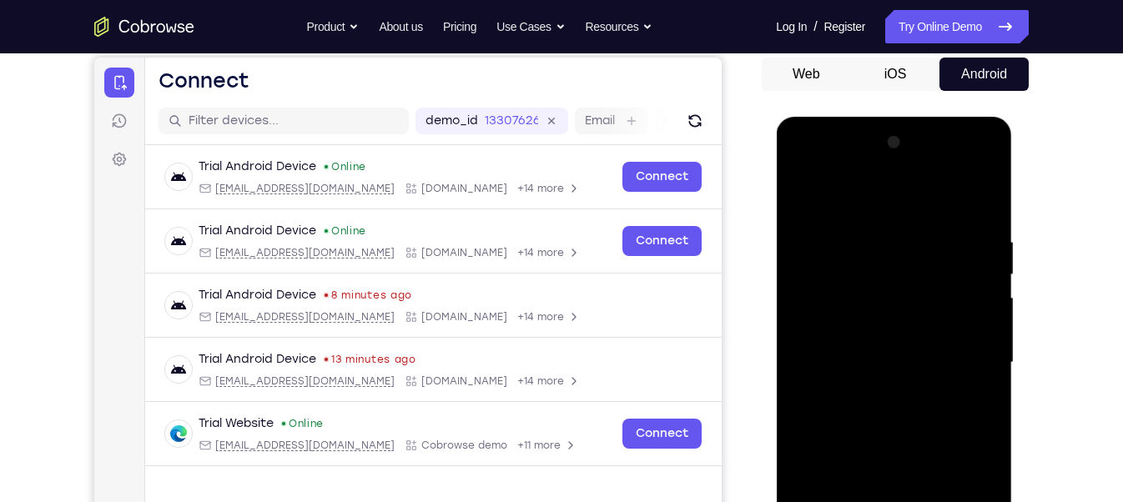
drag, startPoint x: 876, startPoint y: 408, endPoint x: 854, endPoint y: 237, distance: 172.5
click at [854, 237] on div at bounding box center [893, 362] width 210 height 467
drag, startPoint x: 875, startPoint y: 359, endPoint x: 837, endPoint y: 183, distance: 180.2
click at [837, 183] on div at bounding box center [893, 362] width 210 height 467
drag, startPoint x: 884, startPoint y: 345, endPoint x: 833, endPoint y: 169, distance: 183.3
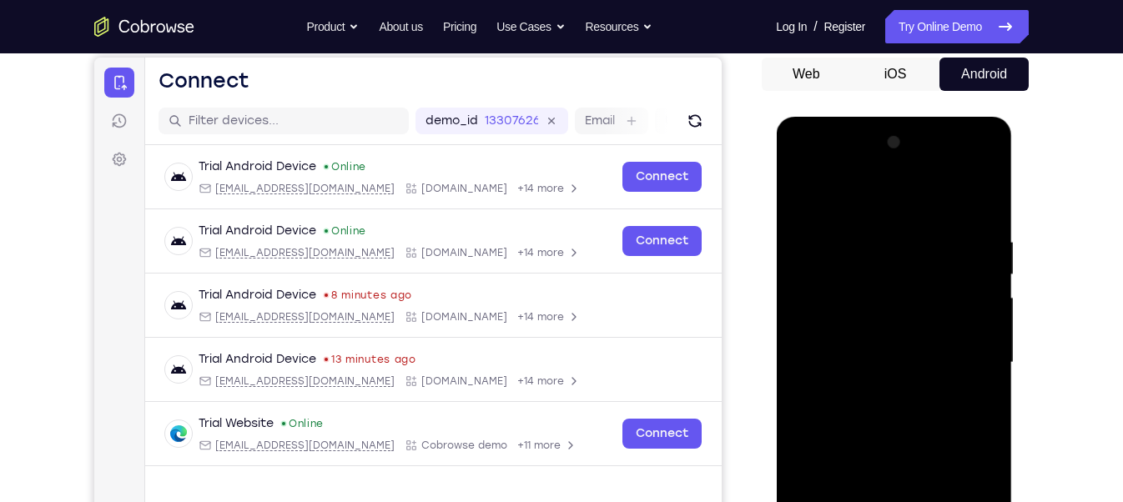
click at [833, 169] on div at bounding box center [893, 362] width 210 height 467
drag, startPoint x: 882, startPoint y: 355, endPoint x: 827, endPoint y: 185, distance: 178.9
click at [827, 185] on div at bounding box center [893, 362] width 210 height 467
drag, startPoint x: 879, startPoint y: 400, endPoint x: 854, endPoint y: 216, distance: 186.1
click at [854, 216] on div at bounding box center [893, 362] width 210 height 467
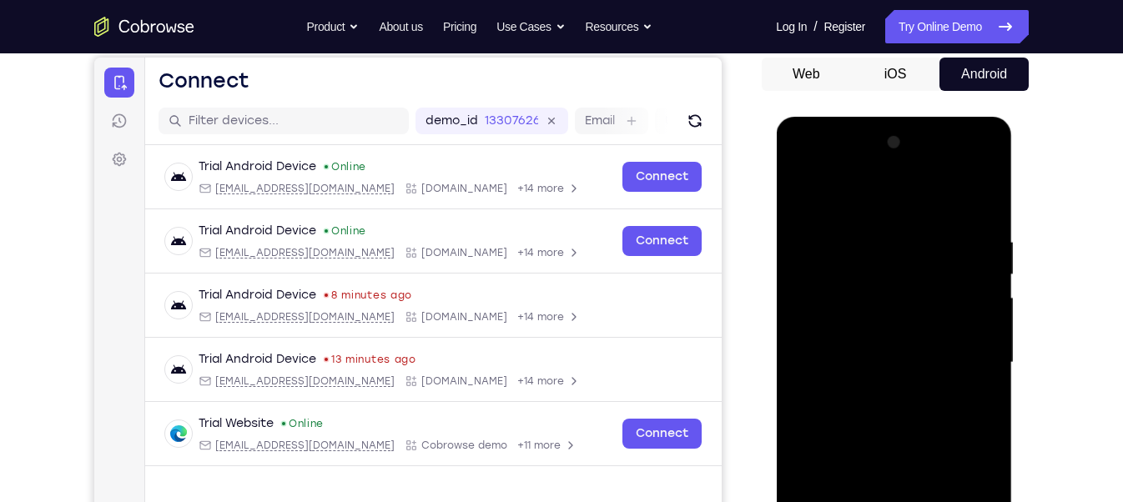
drag, startPoint x: 882, startPoint y: 366, endPoint x: 861, endPoint y: 210, distance: 157.4
click at [861, 210] on div at bounding box center [893, 362] width 210 height 467
click at [985, 199] on div at bounding box center [893, 362] width 210 height 467
click at [861, 219] on div at bounding box center [893, 362] width 210 height 467
click at [828, 336] on div at bounding box center [893, 362] width 210 height 467
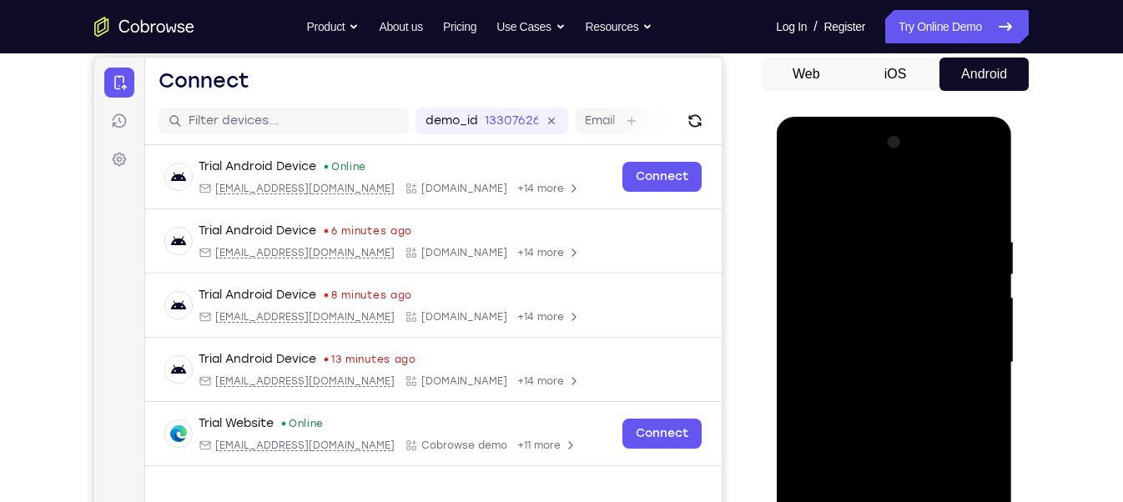
drag, startPoint x: 864, startPoint y: 380, endPoint x: 862, endPoint y: 273, distance: 107.7
click at [862, 273] on div at bounding box center [893, 362] width 210 height 467
drag, startPoint x: 874, startPoint y: 291, endPoint x: 864, endPoint y: 271, distance: 22.0
click at [864, 271] on div at bounding box center [893, 362] width 210 height 467
drag, startPoint x: 858, startPoint y: 396, endPoint x: 822, endPoint y: 234, distance: 166.6
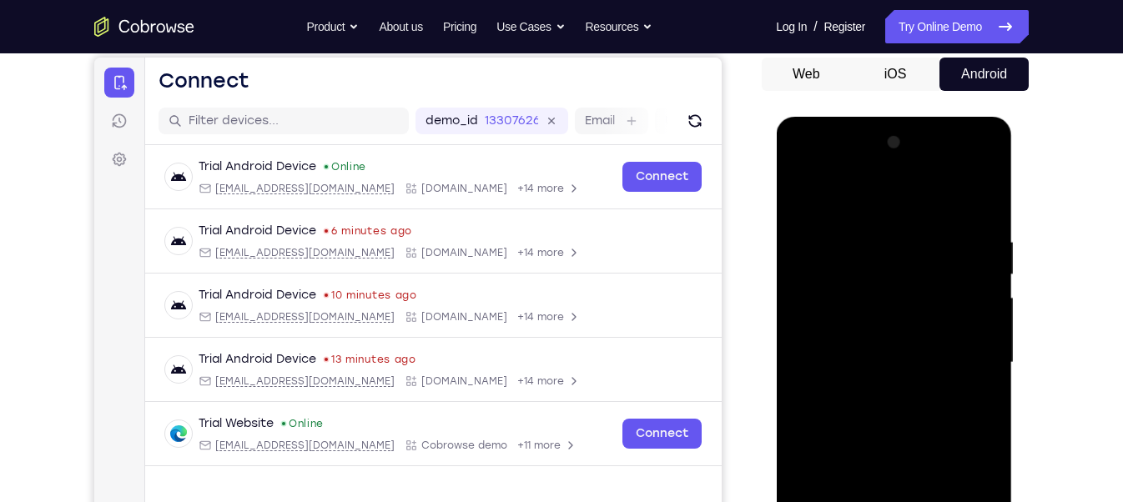
click at [822, 234] on div at bounding box center [893, 362] width 210 height 467
drag, startPoint x: 864, startPoint y: 385, endPoint x: 849, endPoint y: 253, distance: 133.5
click at [849, 253] on div at bounding box center [893, 362] width 210 height 467
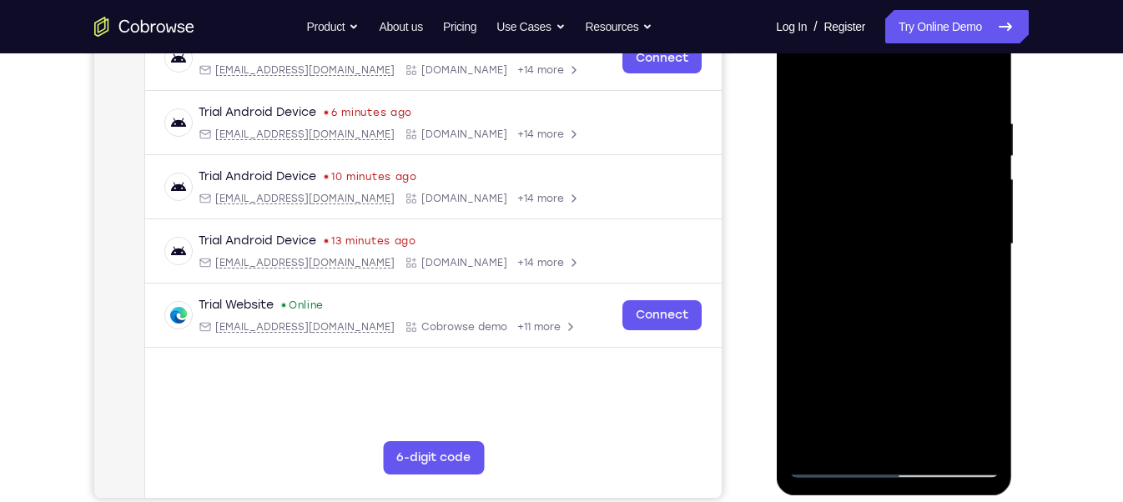
scroll to position [279, 0]
drag, startPoint x: 856, startPoint y: 400, endPoint x: 851, endPoint y: 232, distance: 168.6
click at [851, 232] on div at bounding box center [893, 243] width 210 height 467
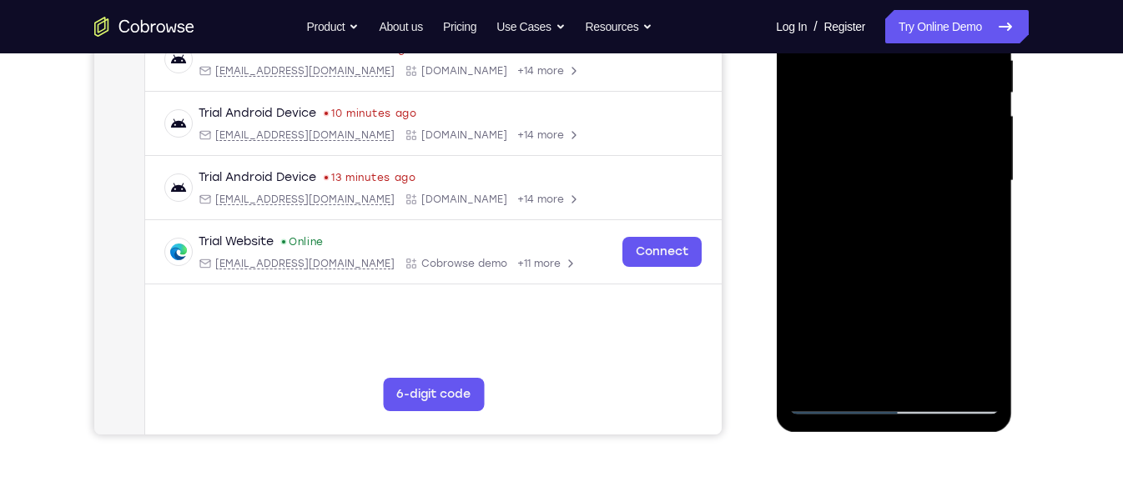
scroll to position [355, 0]
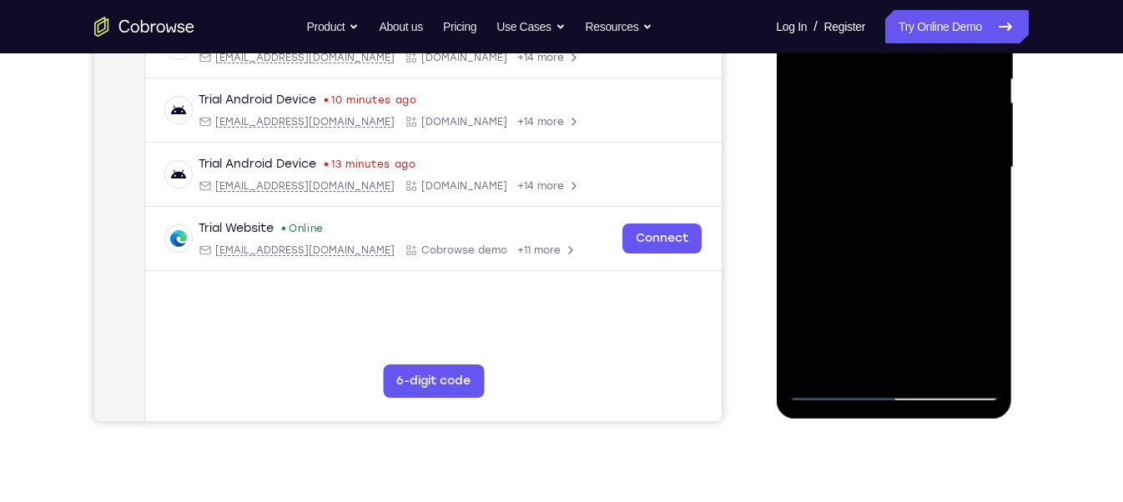
drag, startPoint x: 853, startPoint y: 358, endPoint x: 845, endPoint y: 198, distance: 160.4
click at [845, 198] on div at bounding box center [893, 167] width 210 height 467
click at [830, 383] on div at bounding box center [893, 167] width 210 height 467
click at [849, 255] on div at bounding box center [893, 167] width 210 height 467
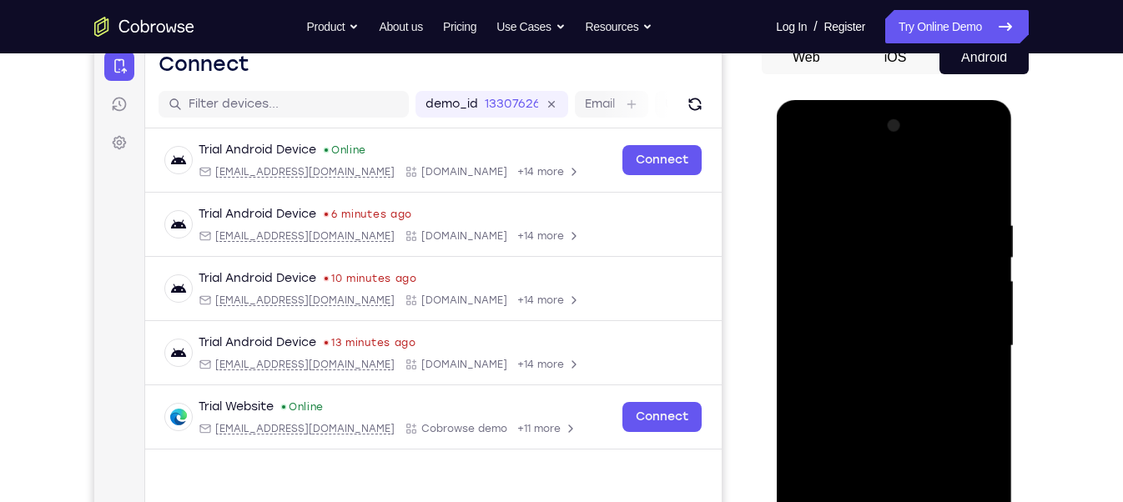
scroll to position [176, 0]
click at [986, 179] on div at bounding box center [893, 346] width 210 height 467
click at [866, 201] on div at bounding box center [893, 346] width 210 height 467
click at [853, 208] on div at bounding box center [893, 346] width 210 height 467
click at [835, 208] on div at bounding box center [893, 346] width 210 height 467
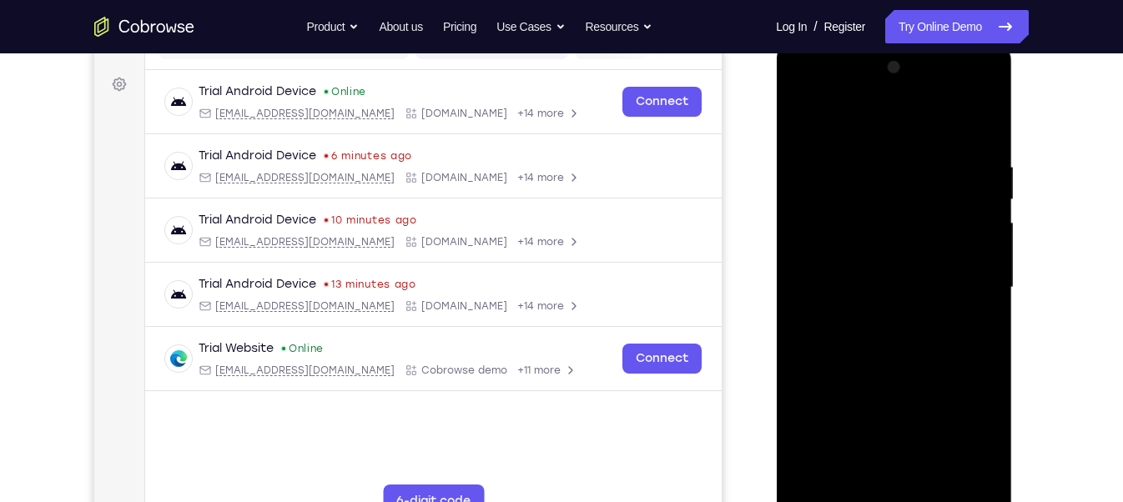
scroll to position [243, 0]
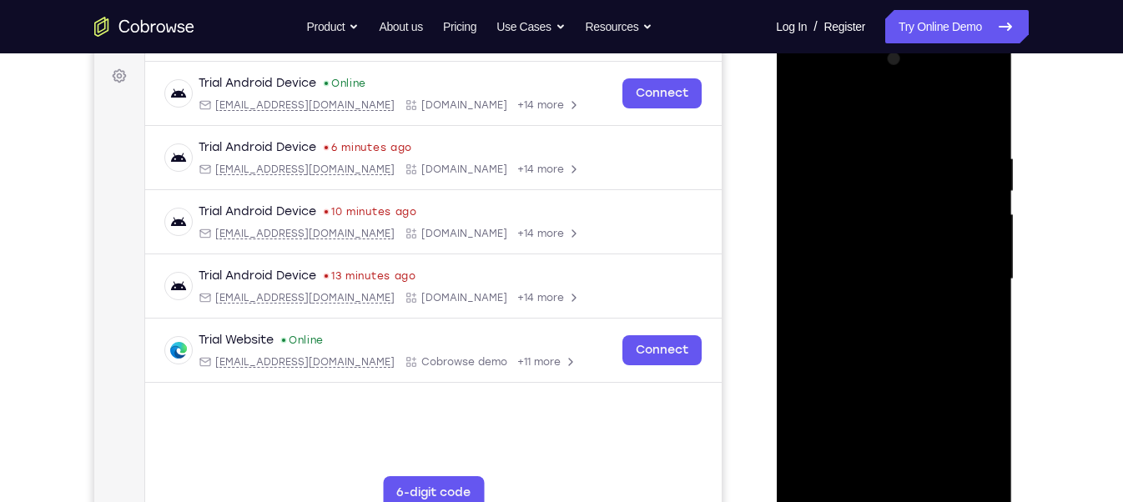
drag, startPoint x: 884, startPoint y: 331, endPoint x: 832, endPoint y: 154, distance: 185.1
click at [832, 154] on div at bounding box center [893, 279] width 210 height 467
drag, startPoint x: 873, startPoint y: 400, endPoint x: 855, endPoint y: 175, distance: 225.1
click at [855, 175] on div at bounding box center [893, 279] width 210 height 467
drag, startPoint x: 879, startPoint y: 365, endPoint x: 859, endPoint y: 243, distance: 124.4
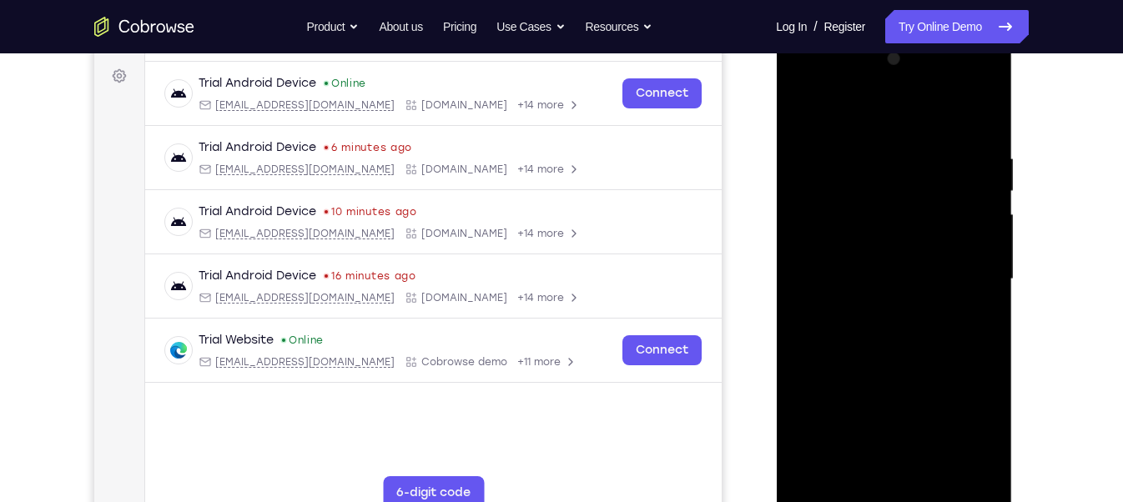
click at [859, 243] on div at bounding box center [893, 279] width 210 height 467
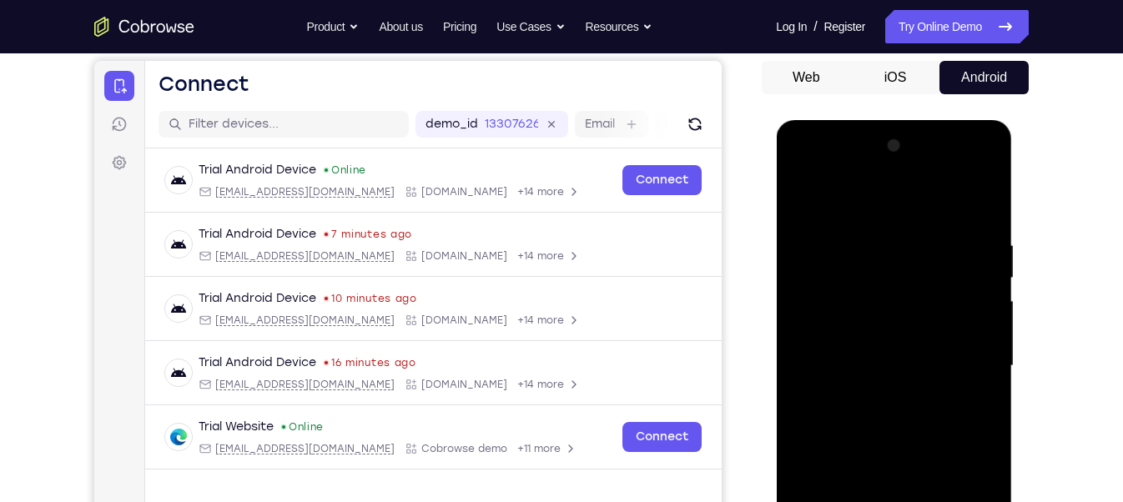
scroll to position [154, 0]
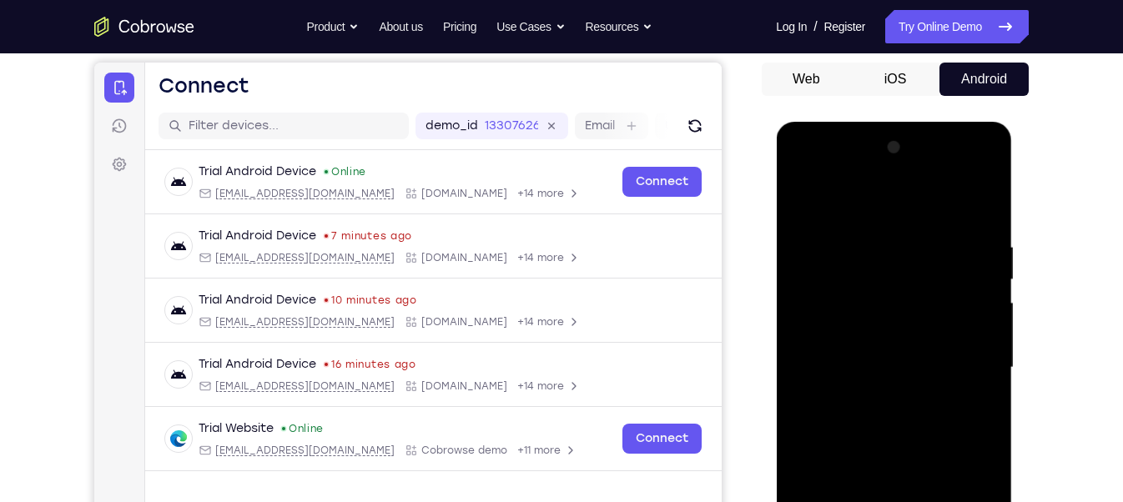
drag, startPoint x: 868, startPoint y: 371, endPoint x: 846, endPoint y: 259, distance: 114.7
click at [846, 259] on div at bounding box center [893, 367] width 210 height 467
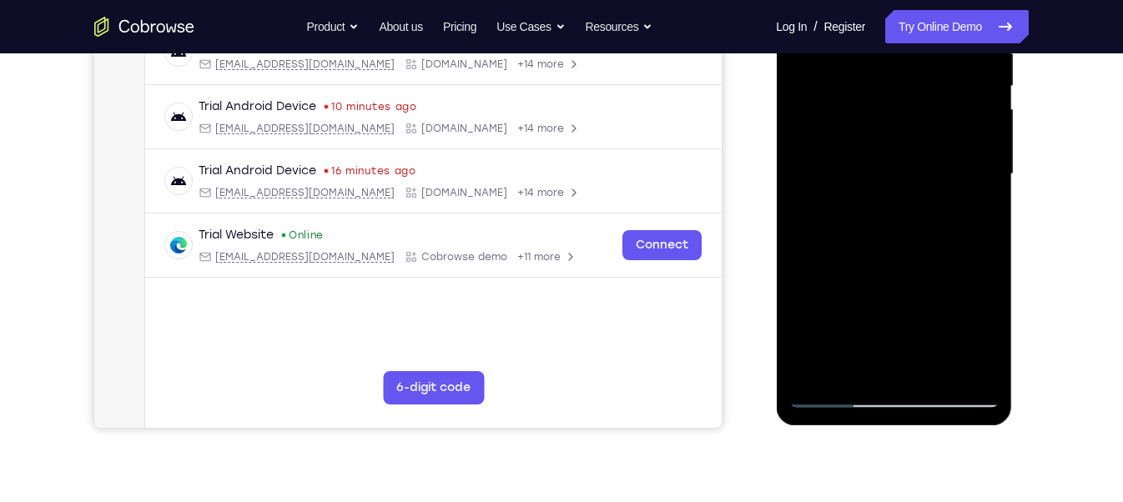
scroll to position [349, 0]
drag, startPoint x: 869, startPoint y: 340, endPoint x: 864, endPoint y: 245, distance: 94.4
click at [864, 245] on div at bounding box center [893, 173] width 210 height 467
drag, startPoint x: 864, startPoint y: 271, endPoint x: 850, endPoint y: 160, distance: 111.9
click at [850, 160] on div at bounding box center [893, 173] width 210 height 467
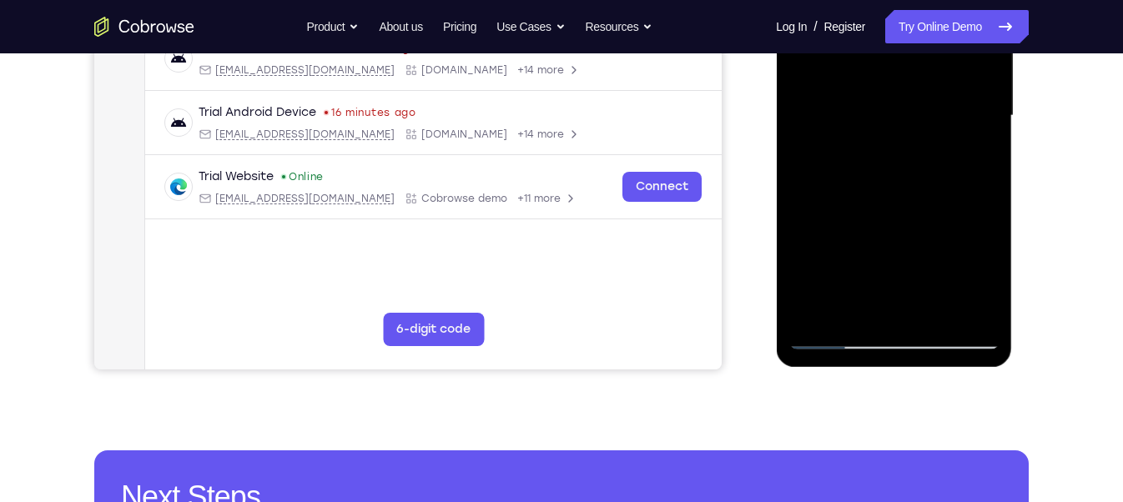
scroll to position [350, 0]
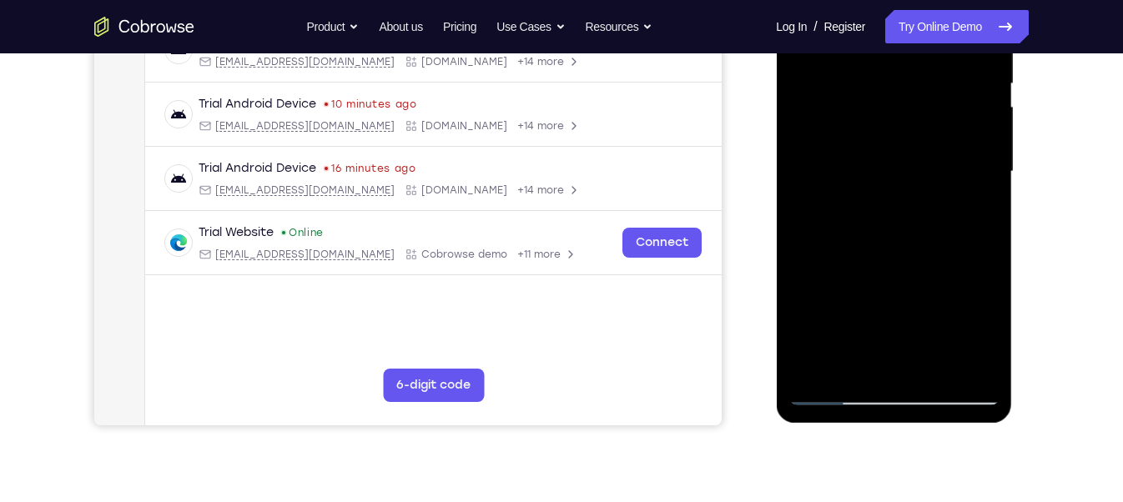
drag, startPoint x: 867, startPoint y: 343, endPoint x: 854, endPoint y: 208, distance: 135.7
click at [854, 208] on div at bounding box center [893, 171] width 210 height 467
drag, startPoint x: 861, startPoint y: 320, endPoint x: 847, endPoint y: 174, distance: 146.7
click at [847, 174] on div at bounding box center [893, 171] width 210 height 467
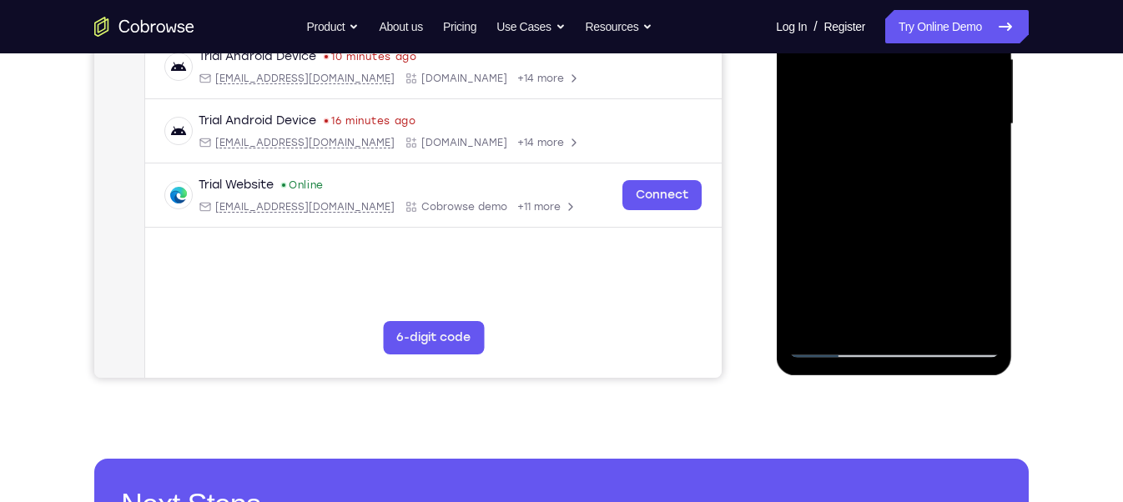
scroll to position [365, 0]
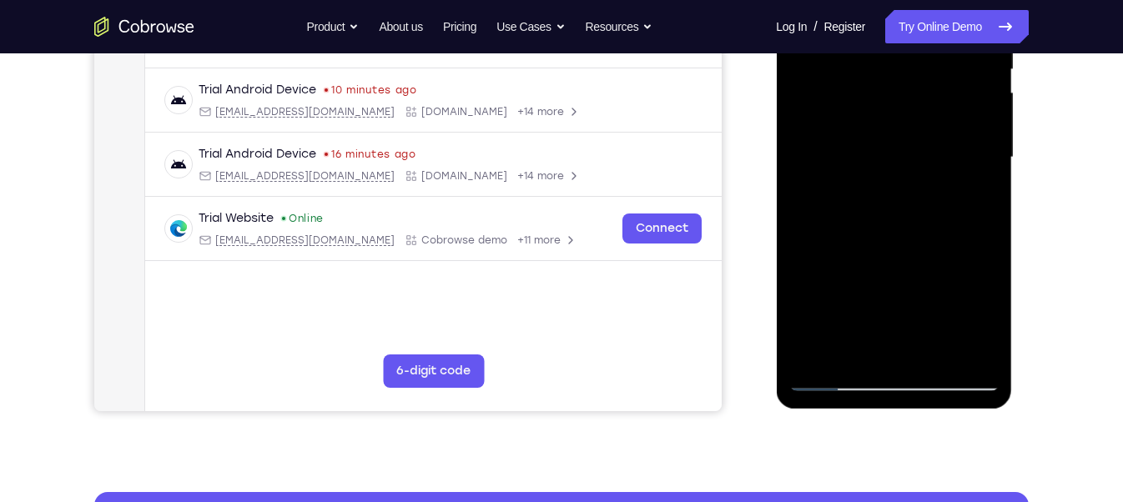
drag, startPoint x: 871, startPoint y: 340, endPoint x: 862, endPoint y: 233, distance: 107.2
click at [862, 233] on div at bounding box center [893, 157] width 210 height 467
drag, startPoint x: 871, startPoint y: 337, endPoint x: 871, endPoint y: 249, distance: 87.6
click at [871, 249] on div at bounding box center [893, 157] width 210 height 467
drag, startPoint x: 861, startPoint y: 338, endPoint x: 856, endPoint y: 251, distance: 86.9
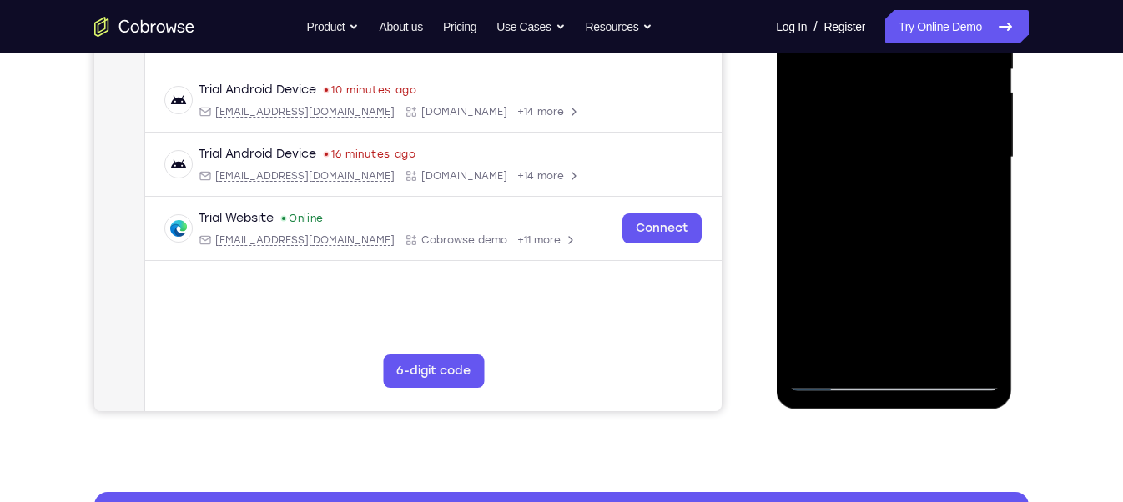
click at [856, 251] on div at bounding box center [893, 157] width 210 height 467
drag, startPoint x: 868, startPoint y: 326, endPoint x: 863, endPoint y: 215, distance: 111.1
click at [863, 215] on div at bounding box center [893, 157] width 210 height 467
drag, startPoint x: 875, startPoint y: 314, endPoint x: 866, endPoint y: 250, distance: 64.1
click at [866, 250] on div at bounding box center [893, 157] width 210 height 467
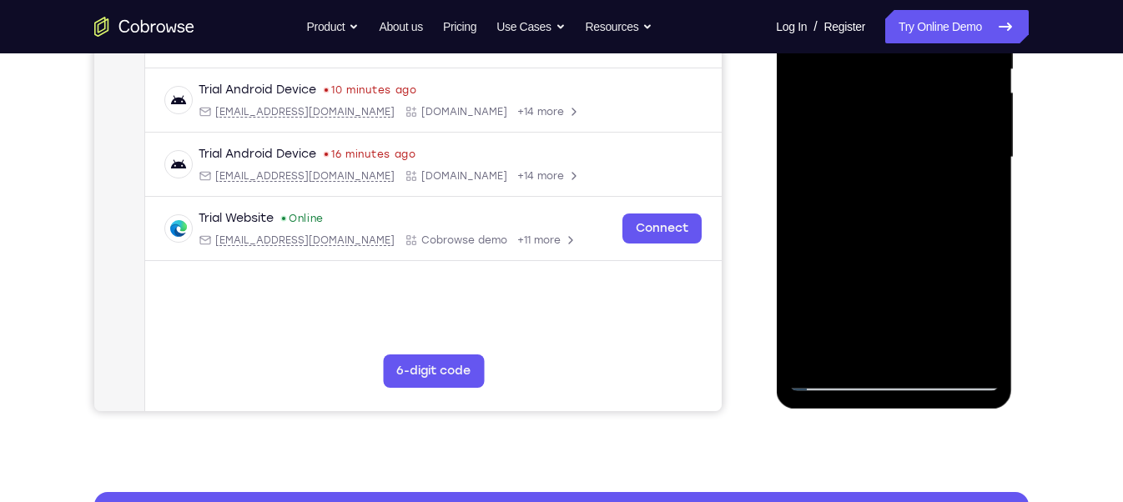
click at [856, 314] on div at bounding box center [893, 157] width 210 height 467
click at [863, 312] on div at bounding box center [893, 157] width 210 height 467
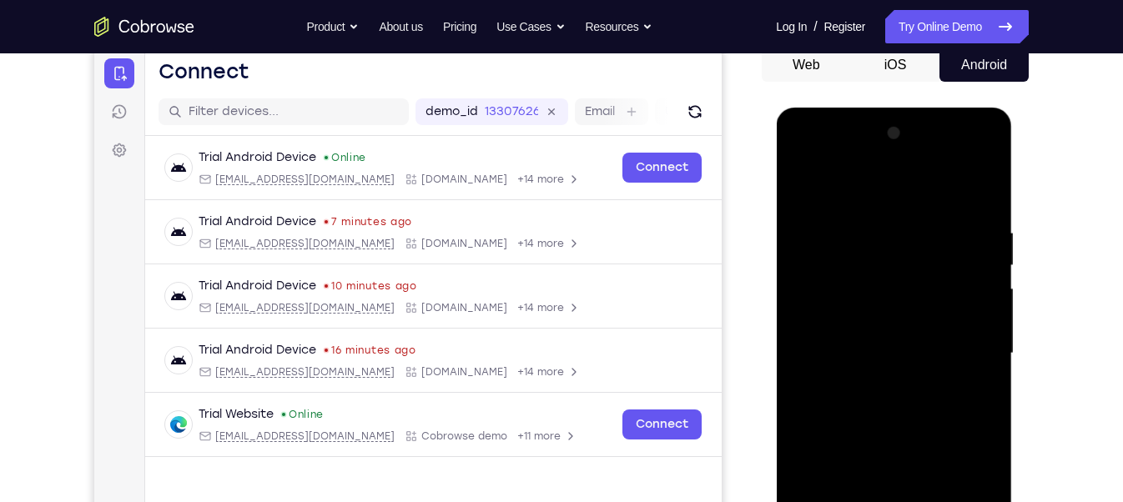
scroll to position [169, 0]
click at [871, 340] on div at bounding box center [894, 353] width 132 height 44
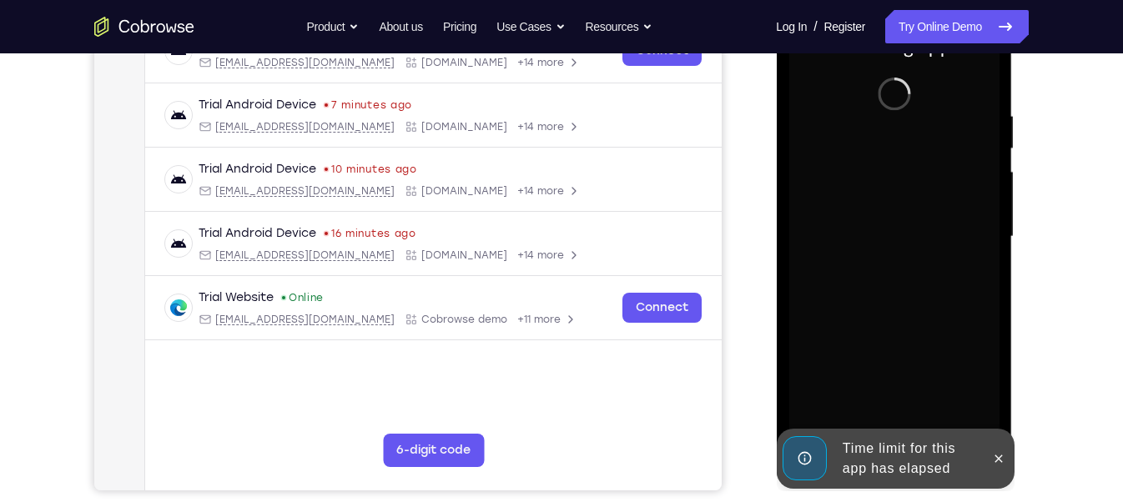
scroll to position [298, 0]
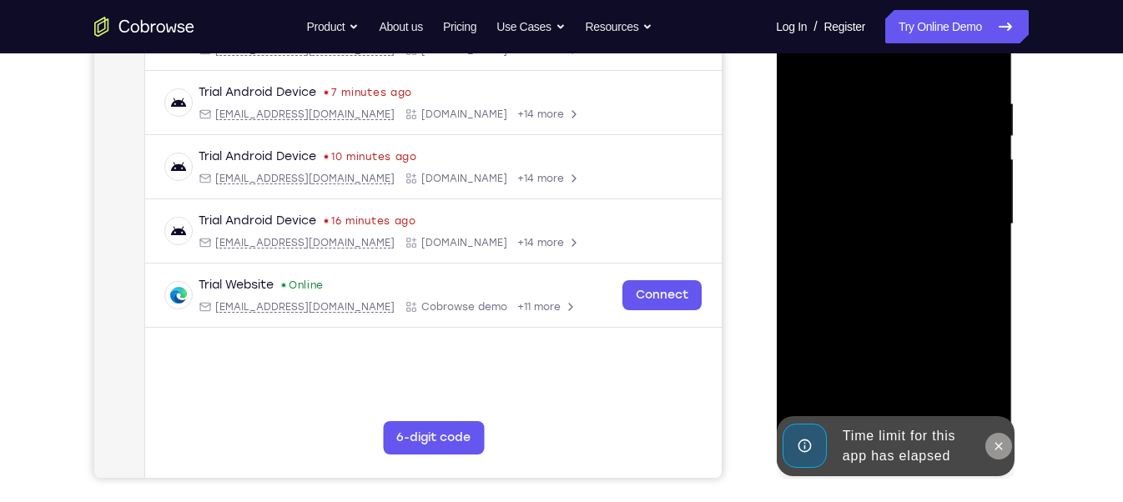
click at [1003, 443] on icon at bounding box center [997, 446] width 13 height 13
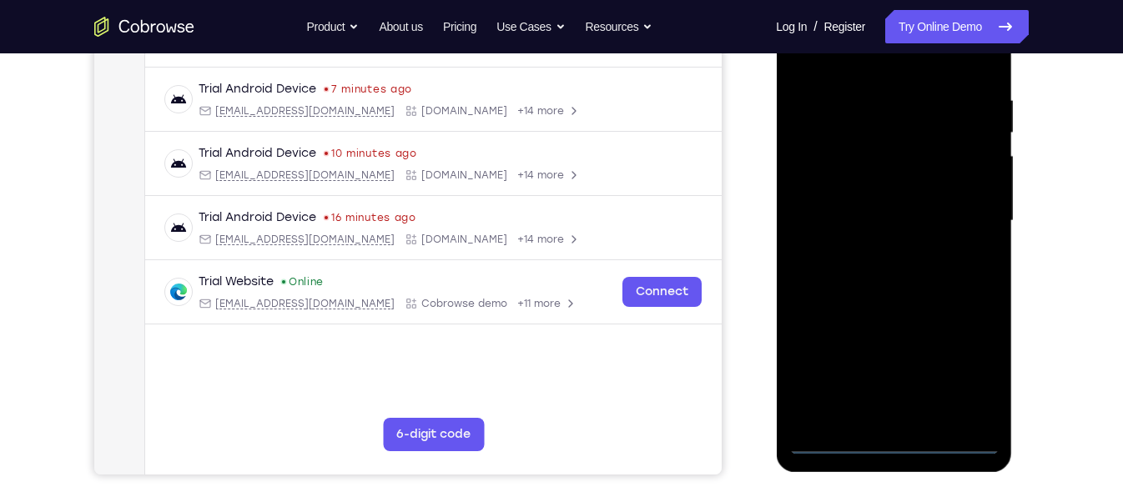
scroll to position [302, 0]
click at [901, 441] on div at bounding box center [893, 220] width 210 height 467
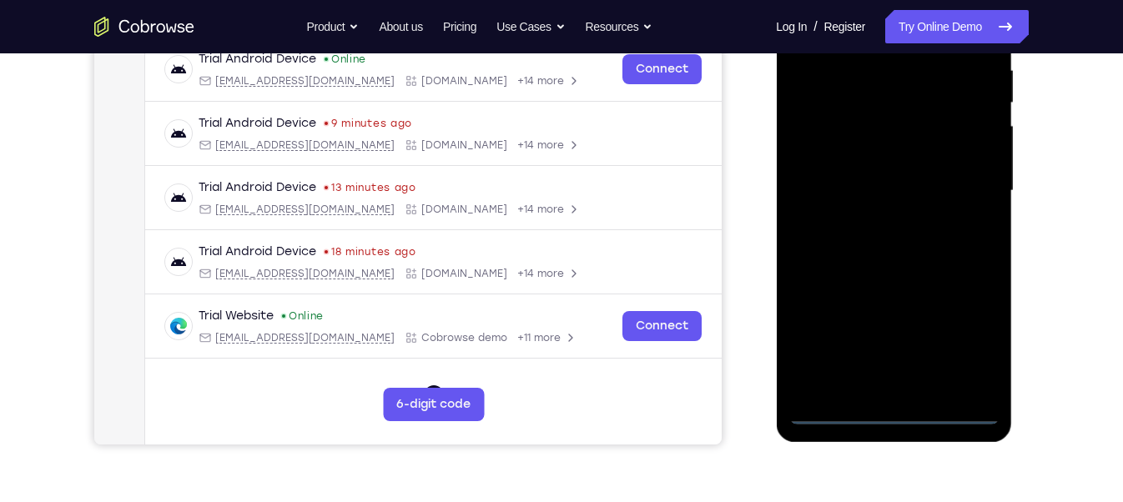
click at [896, 414] on div at bounding box center [893, 190] width 210 height 467
click at [954, 340] on div at bounding box center [893, 190] width 210 height 467
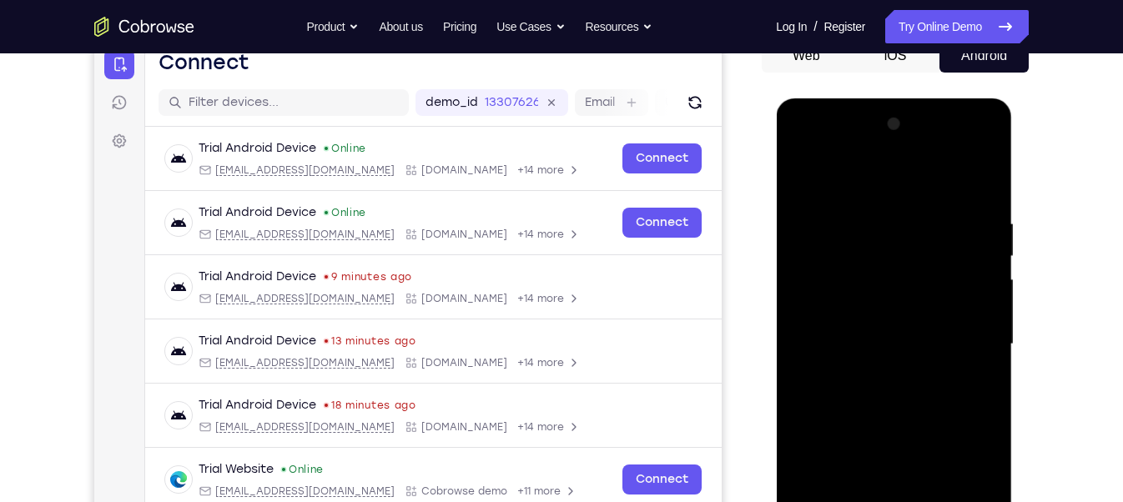
scroll to position [177, 0]
click at [802, 153] on div at bounding box center [893, 345] width 210 height 467
click at [874, 248] on div at bounding box center [893, 345] width 210 height 467
click at [841, 390] on div at bounding box center [893, 345] width 210 height 467
click at [988, 179] on div at bounding box center [893, 345] width 210 height 467
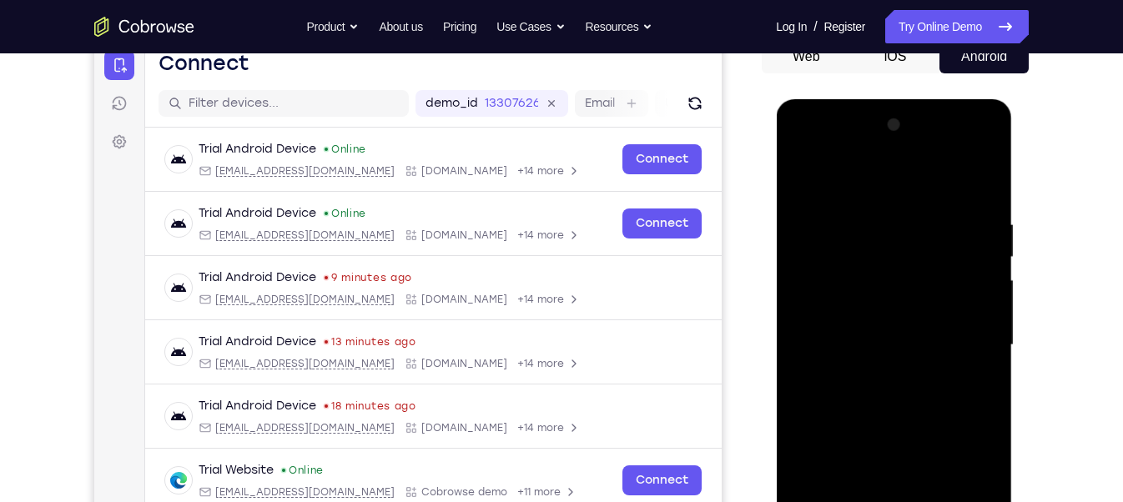
click at [889, 209] on div at bounding box center [893, 345] width 210 height 467
click at [807, 279] on div at bounding box center [893, 345] width 210 height 467
drag, startPoint x: 853, startPoint y: 357, endPoint x: 834, endPoint y: 235, distance: 123.3
click at [834, 235] on div at bounding box center [893, 345] width 210 height 467
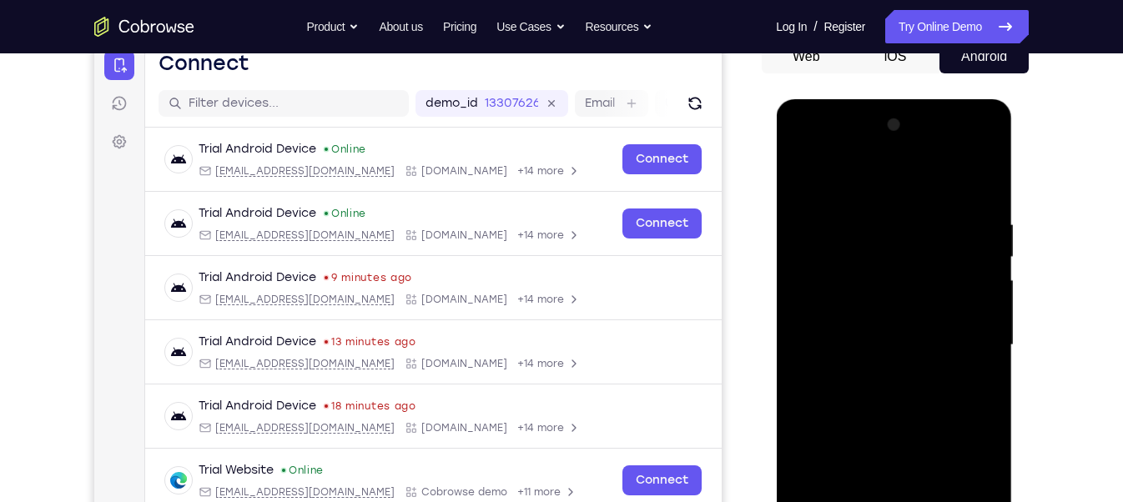
drag, startPoint x: 880, startPoint y: 375, endPoint x: 869, endPoint y: 252, distance: 123.2
click at [869, 252] on div at bounding box center [893, 345] width 210 height 467
drag, startPoint x: 849, startPoint y: 425, endPoint x: 849, endPoint y: 293, distance: 131.8
click at [849, 293] on div at bounding box center [893, 345] width 210 height 467
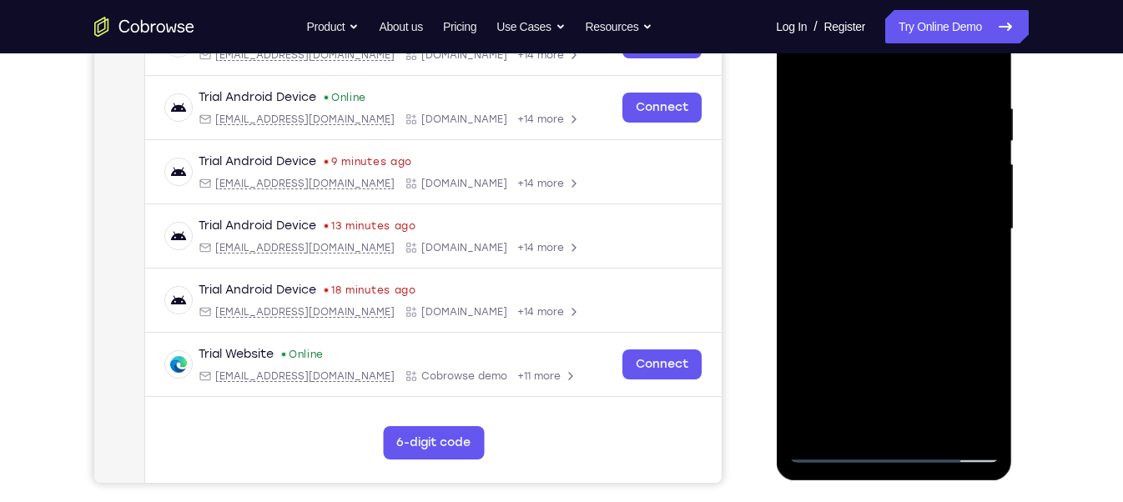
scroll to position [297, 0]
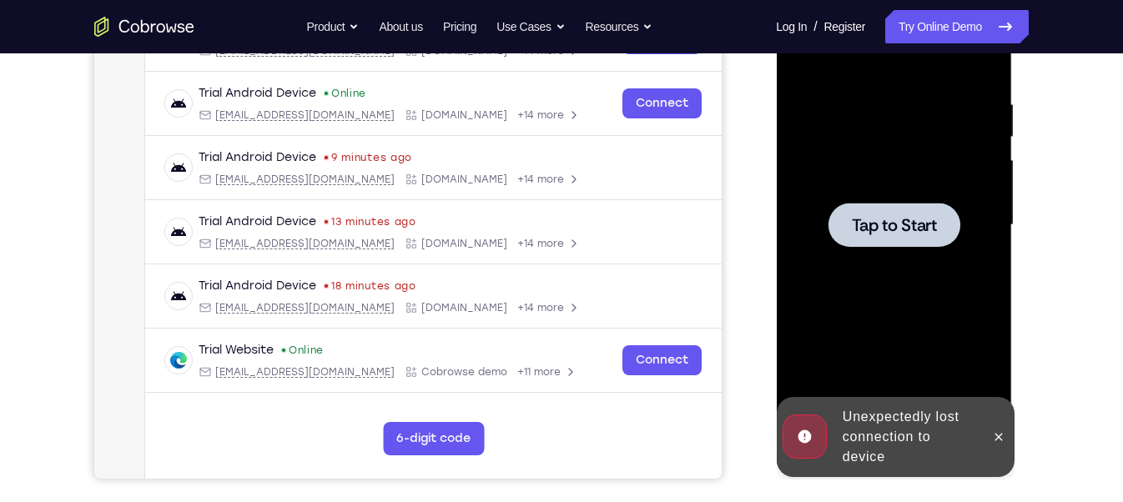
click at [880, 239] on div at bounding box center [894, 225] width 132 height 44
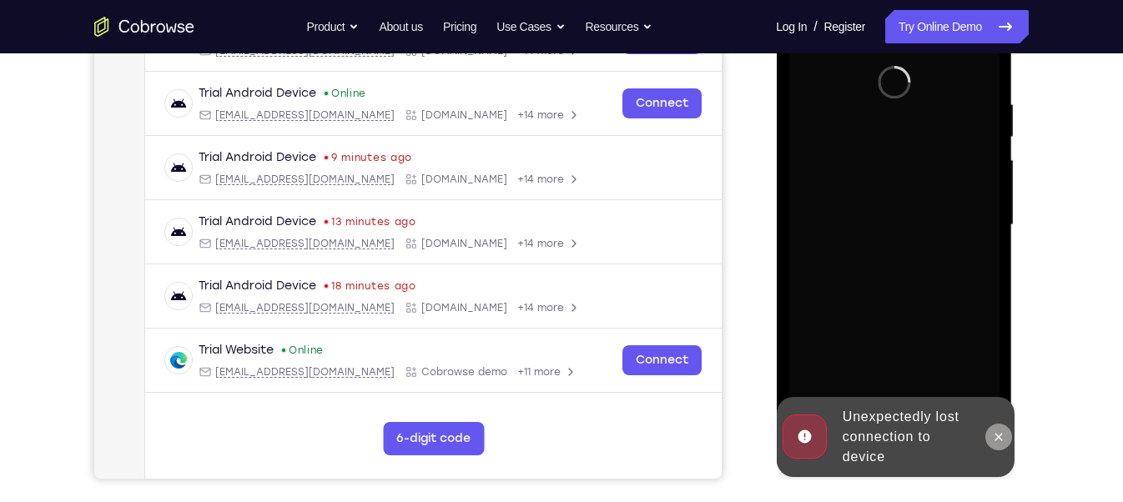
click at [1004, 441] on icon at bounding box center [997, 437] width 13 height 13
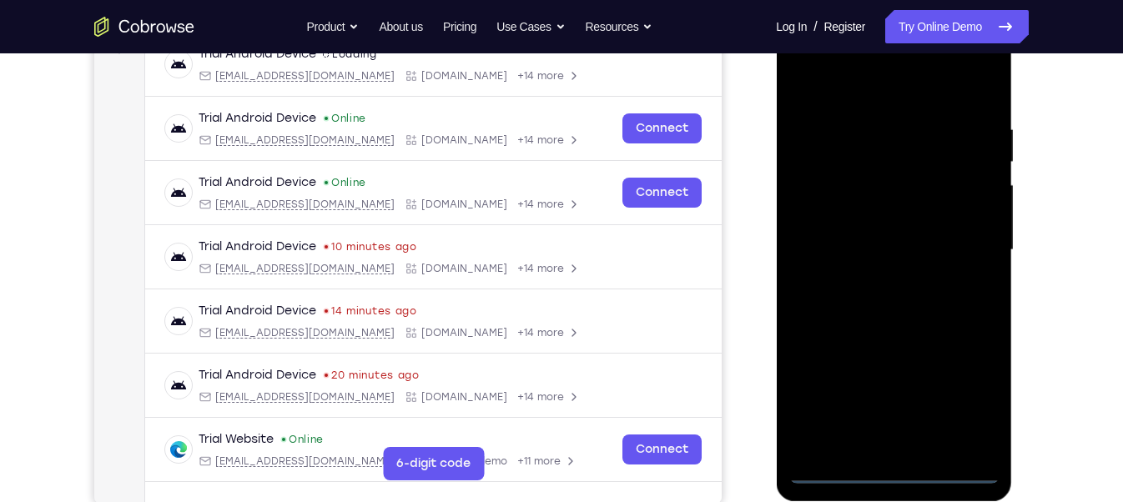
scroll to position [339, 0]
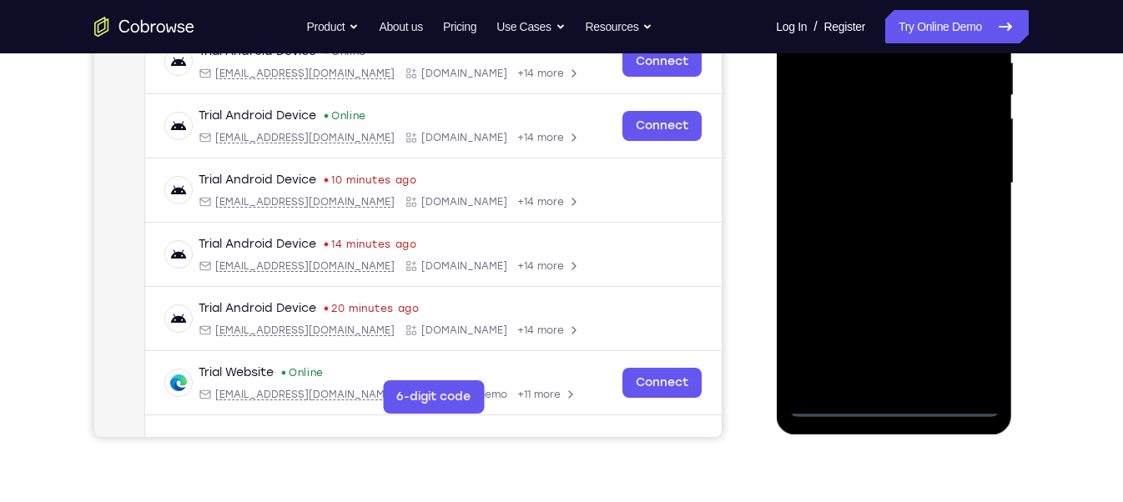
click at [895, 403] on div at bounding box center [893, 183] width 210 height 467
click at [965, 345] on div at bounding box center [893, 183] width 210 height 467
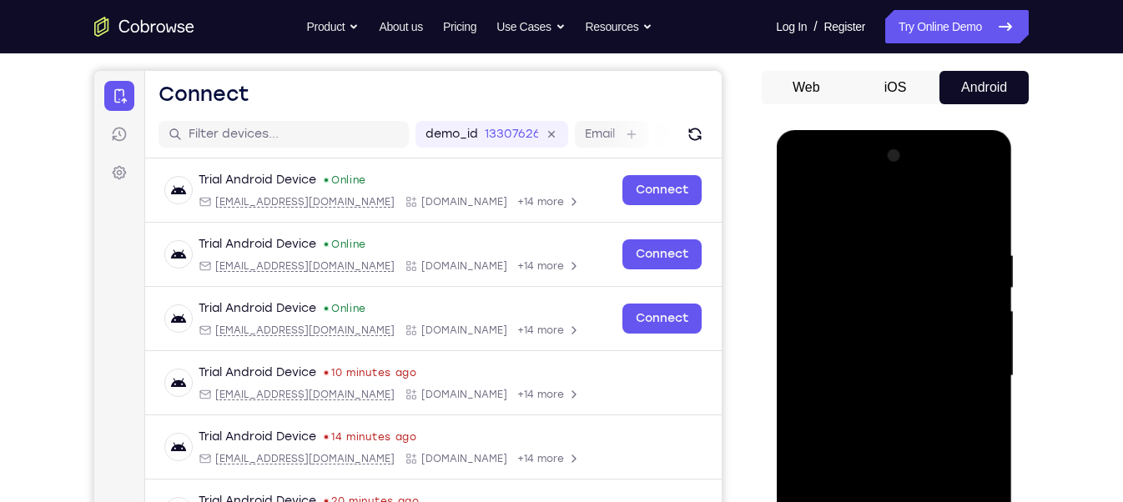
scroll to position [108, 0]
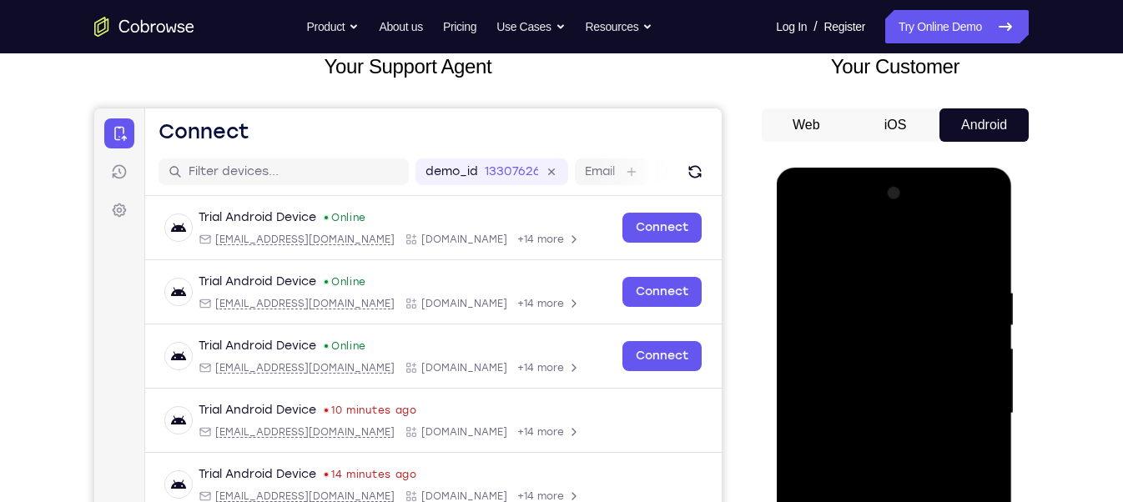
click at [800, 214] on div at bounding box center [893, 413] width 210 height 467
click at [874, 311] on div at bounding box center [893, 413] width 210 height 467
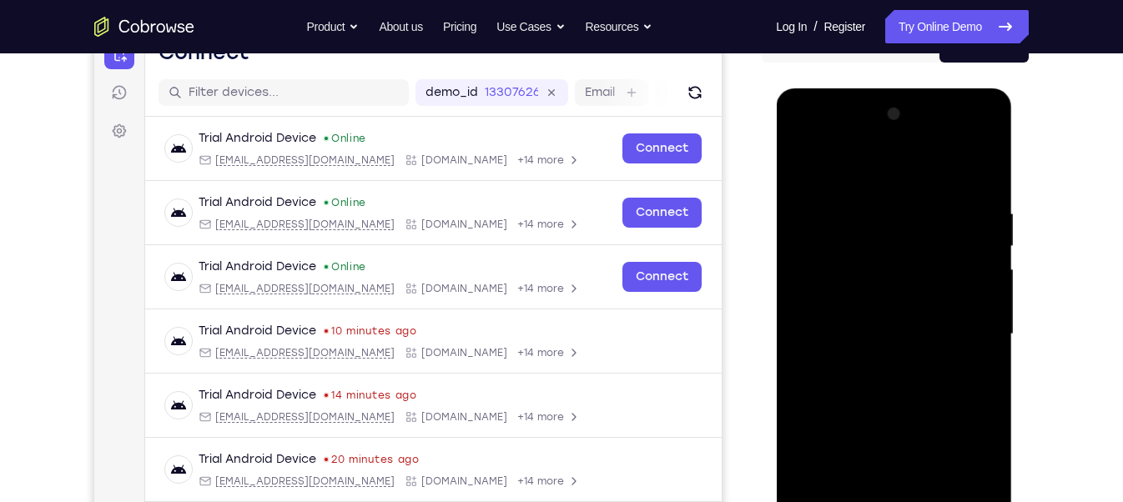
scroll to position [189, 0]
click at [831, 405] on div at bounding box center [893, 333] width 210 height 467
click at [980, 160] on div at bounding box center [893, 333] width 210 height 467
click at [819, 192] on div at bounding box center [893, 333] width 210 height 467
click at [814, 273] on div at bounding box center [893, 333] width 210 height 467
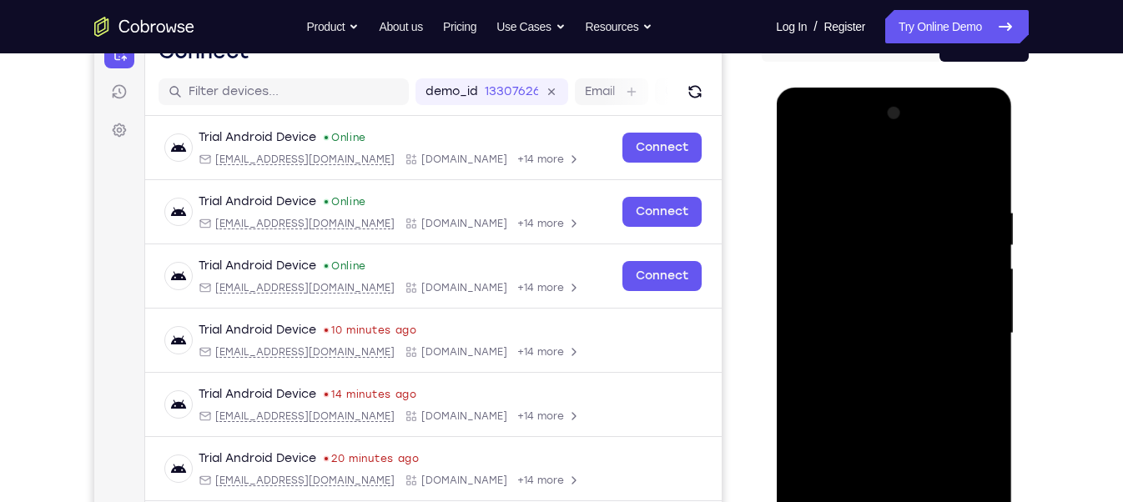
drag, startPoint x: 894, startPoint y: 390, endPoint x: 871, endPoint y: 263, distance: 128.8
click at [871, 263] on div at bounding box center [893, 333] width 210 height 467
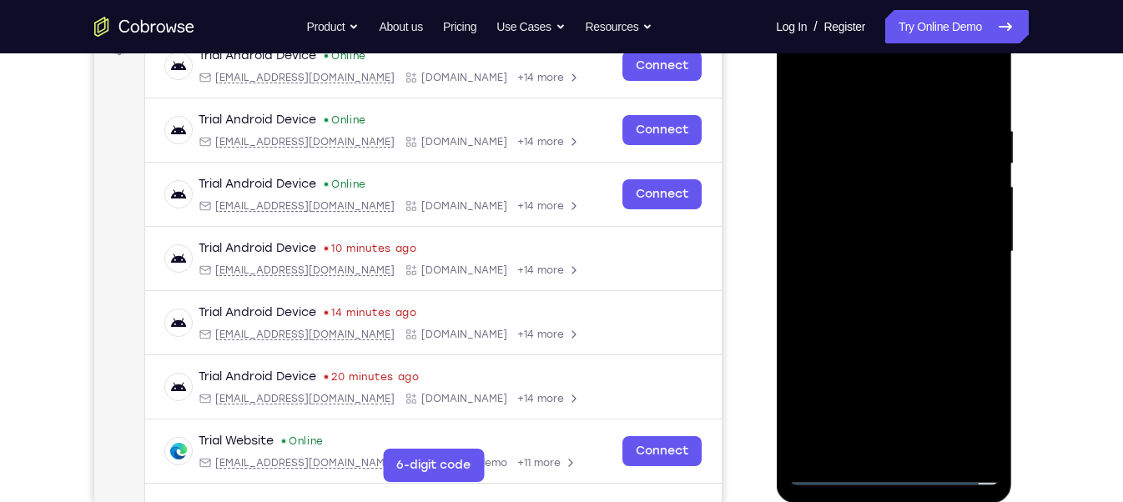
scroll to position [271, 0]
drag, startPoint x: 866, startPoint y: 419, endPoint x: 857, endPoint y: 245, distance: 173.8
click at [857, 245] on div at bounding box center [893, 251] width 210 height 467
drag, startPoint x: 876, startPoint y: 420, endPoint x: 865, endPoint y: 306, distance: 114.0
click at [865, 306] on div at bounding box center [893, 251] width 210 height 467
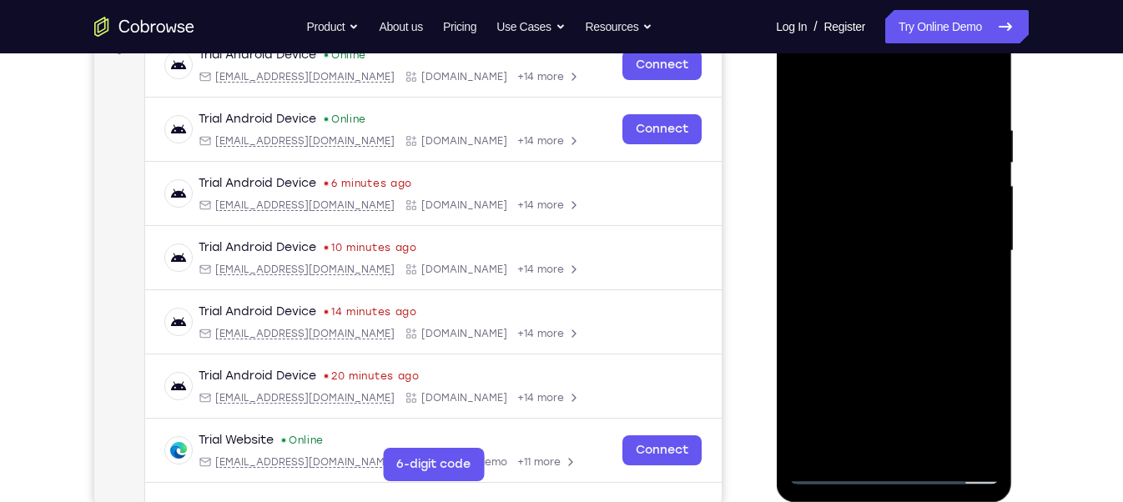
click at [891, 303] on div at bounding box center [893, 251] width 210 height 467
click at [884, 190] on div at bounding box center [893, 251] width 210 height 467
click at [849, 259] on div at bounding box center [893, 251] width 210 height 467
click at [866, 179] on div at bounding box center [893, 251] width 210 height 467
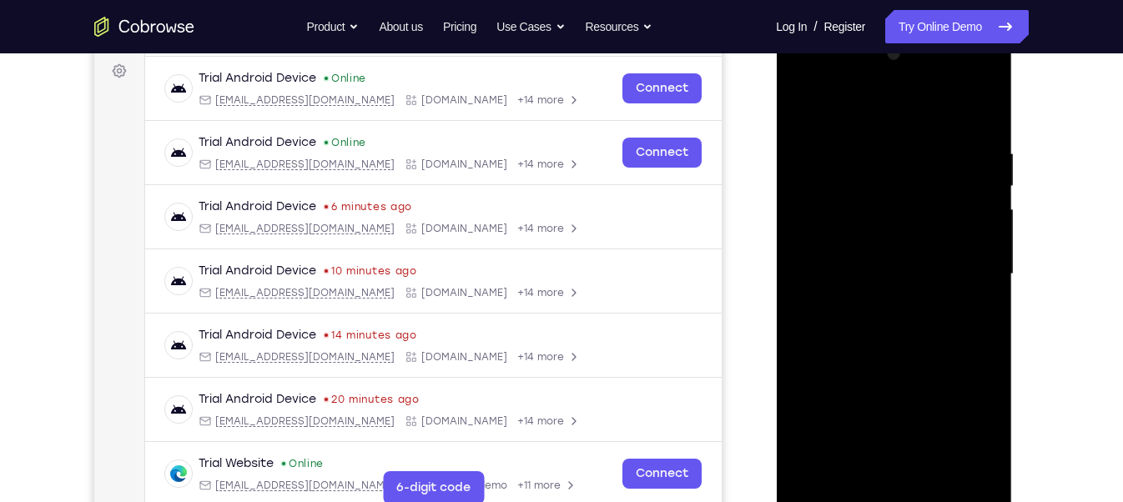
scroll to position [248, 0]
click at [874, 236] on div at bounding box center [893, 274] width 210 height 467
drag, startPoint x: 896, startPoint y: 200, endPoint x: 884, endPoint y: 231, distance: 33.3
click at [884, 231] on div at bounding box center [893, 274] width 210 height 467
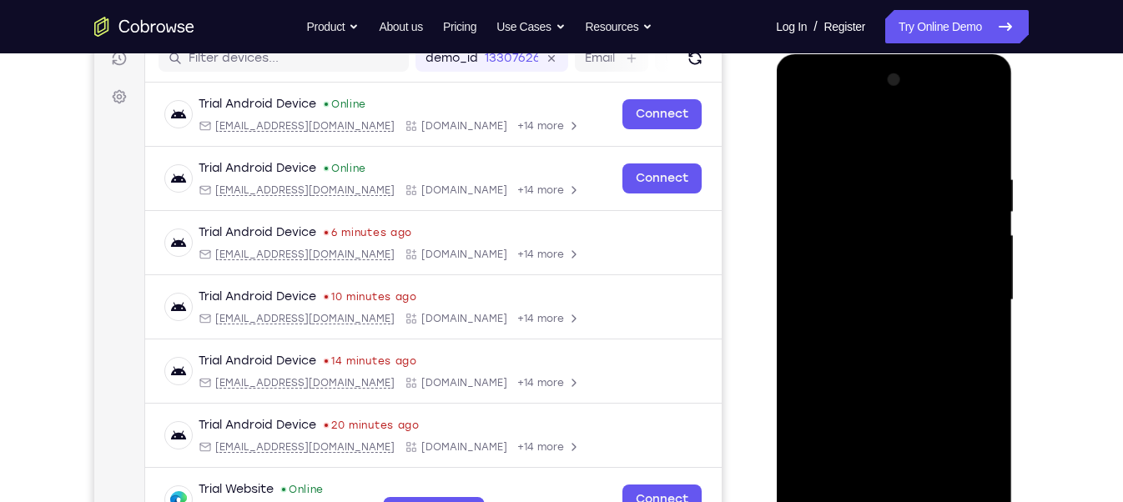
scroll to position [219, 0]
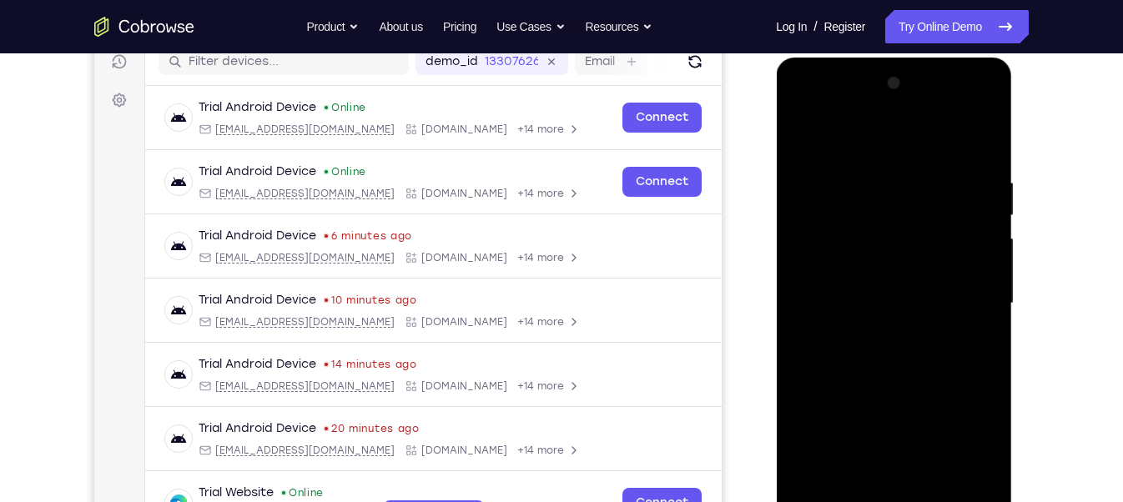
drag, startPoint x: 903, startPoint y: 234, endPoint x: 899, endPoint y: 254, distance: 20.5
click at [899, 254] on div at bounding box center [893, 303] width 210 height 467
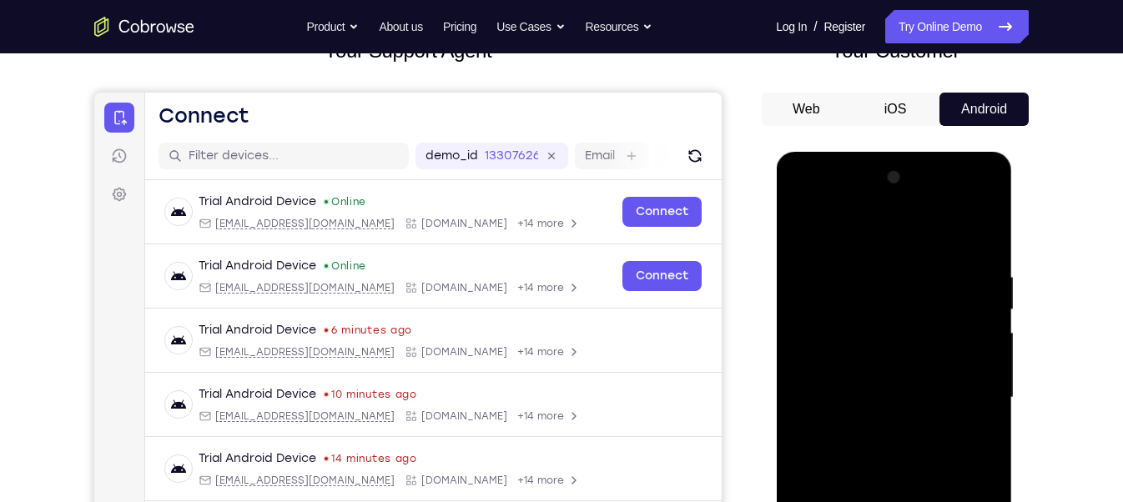
scroll to position [117, 0]
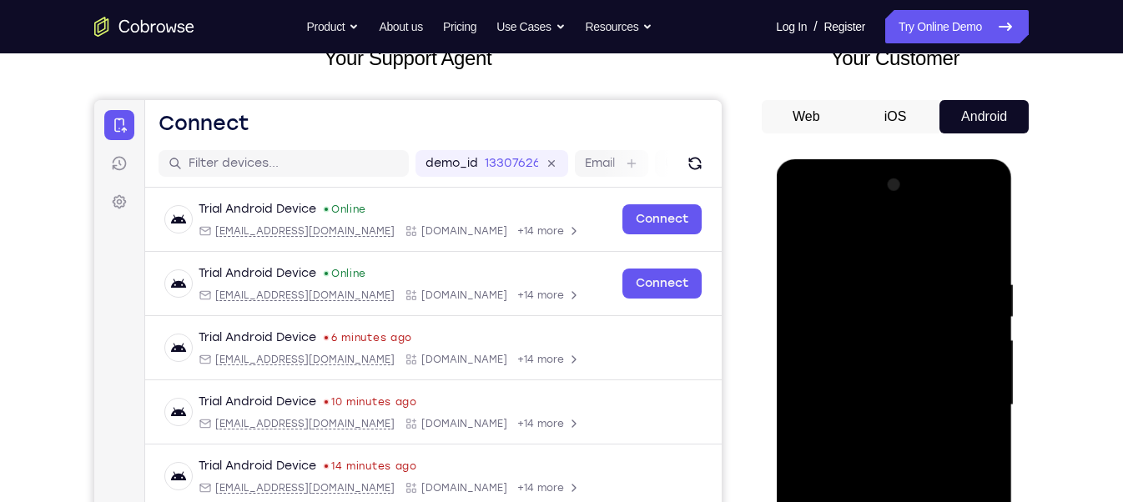
click at [873, 322] on div at bounding box center [893, 405] width 210 height 467
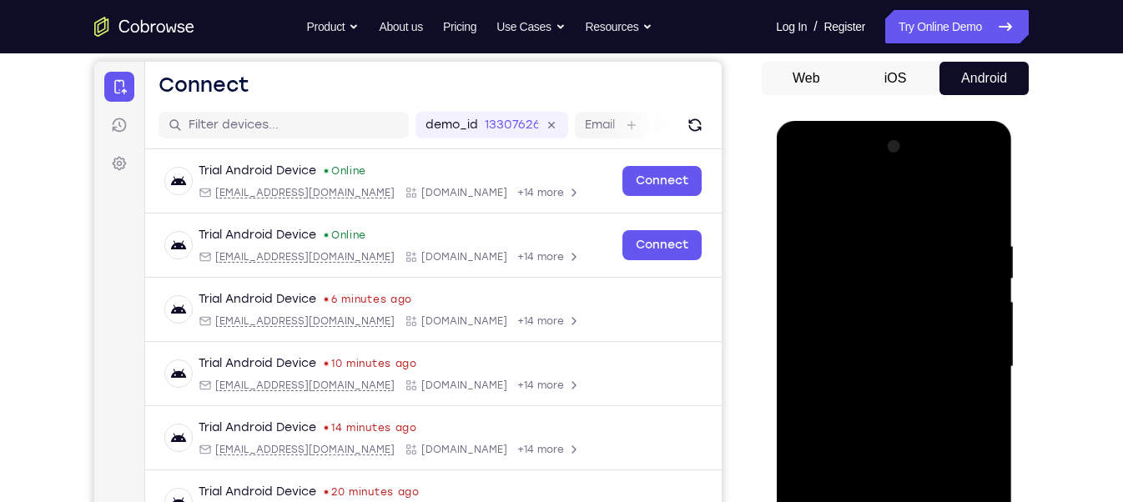
scroll to position [156, 0]
click at [873, 322] on div at bounding box center [893, 366] width 210 height 467
drag, startPoint x: 873, startPoint y: 283, endPoint x: 873, endPoint y: 322, distance: 39.2
click at [873, 322] on div at bounding box center [893, 366] width 210 height 467
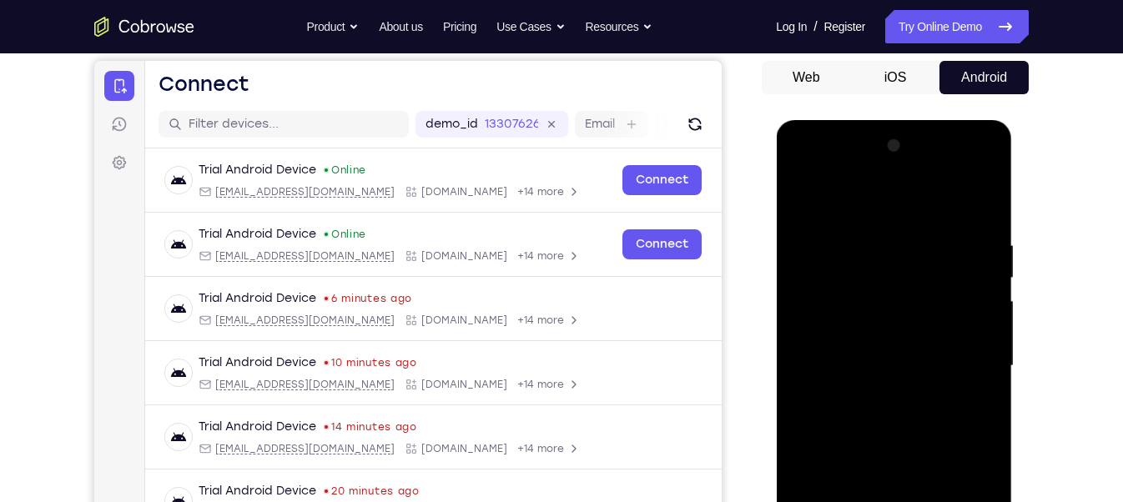
click at [873, 322] on div at bounding box center [893, 366] width 210 height 467
click at [821, 358] on div at bounding box center [893, 366] width 210 height 467
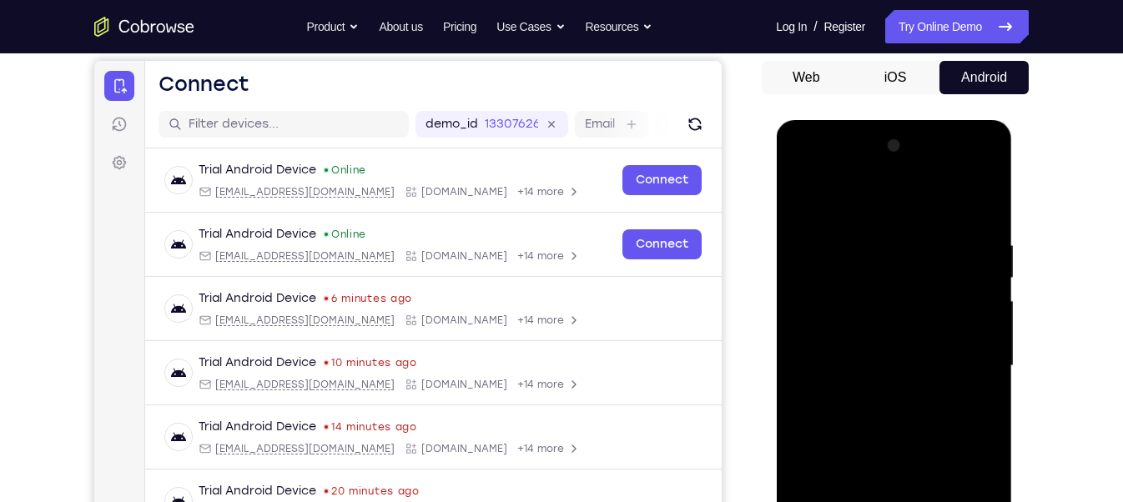
click at [846, 306] on div at bounding box center [893, 366] width 210 height 467
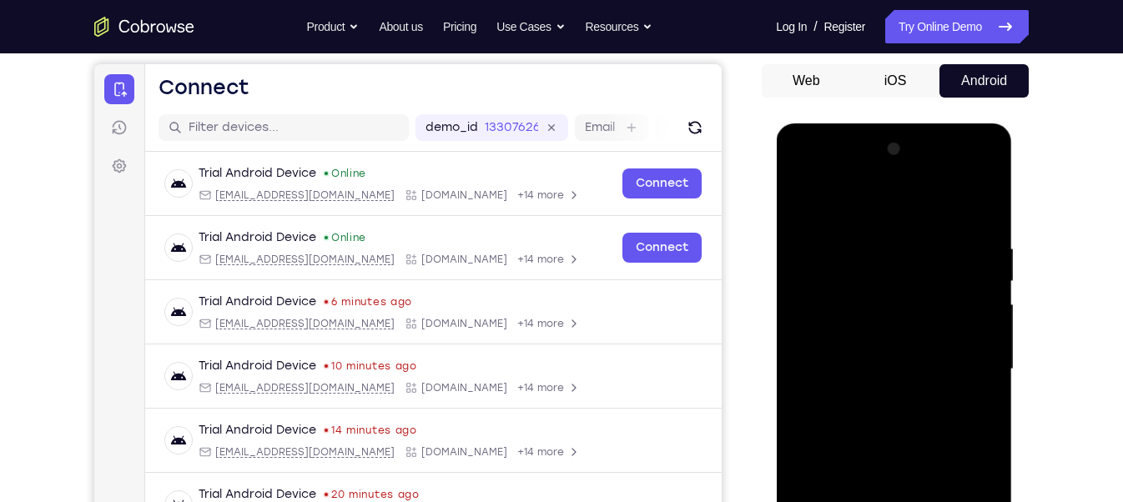
scroll to position [152, 0]
click at [967, 175] on div at bounding box center [893, 370] width 210 height 467
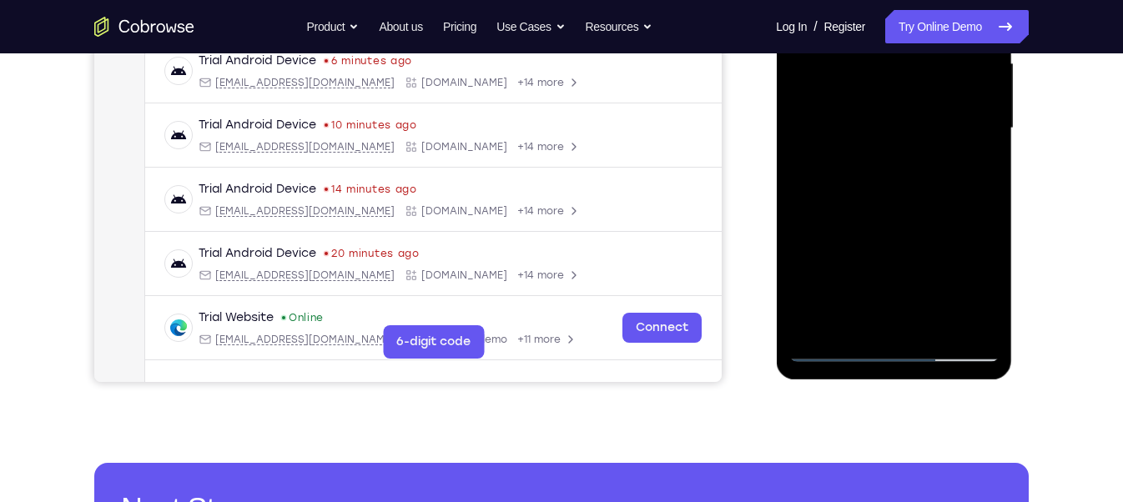
scroll to position [395, 0]
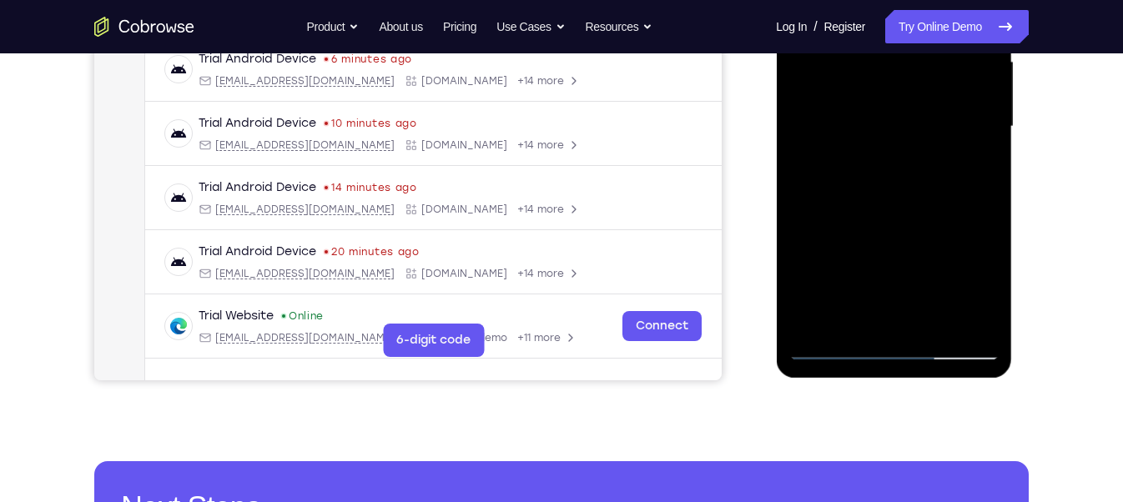
click at [837, 344] on div at bounding box center [893, 126] width 210 height 467
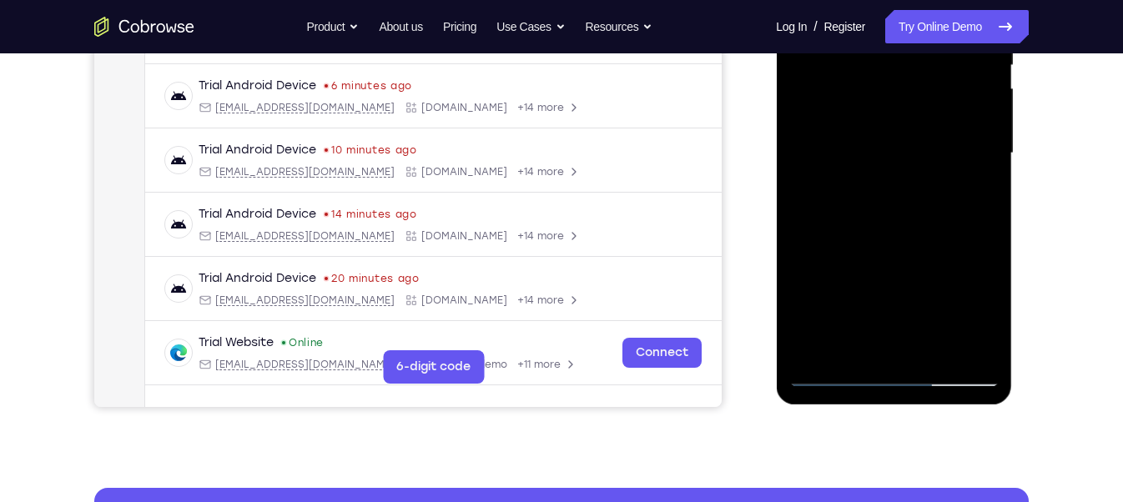
scroll to position [374, 0]
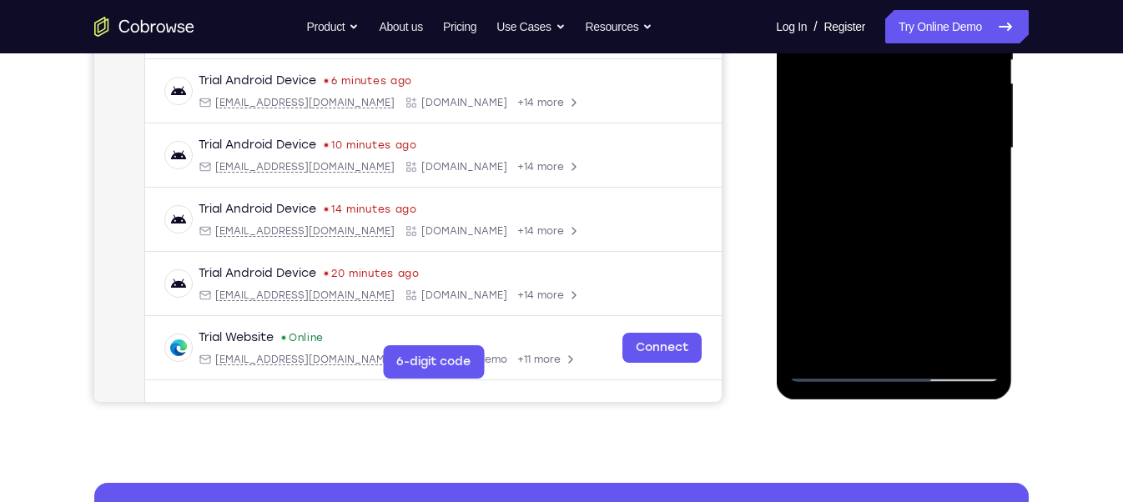
click at [836, 368] on div at bounding box center [893, 148] width 210 height 467
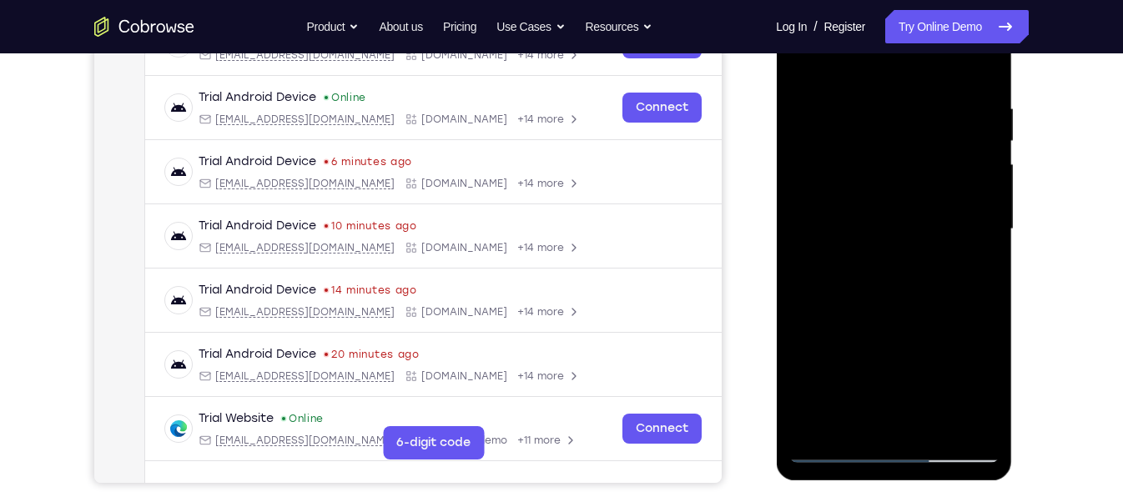
scroll to position [293, 0]
click at [863, 307] on div at bounding box center [893, 229] width 210 height 467
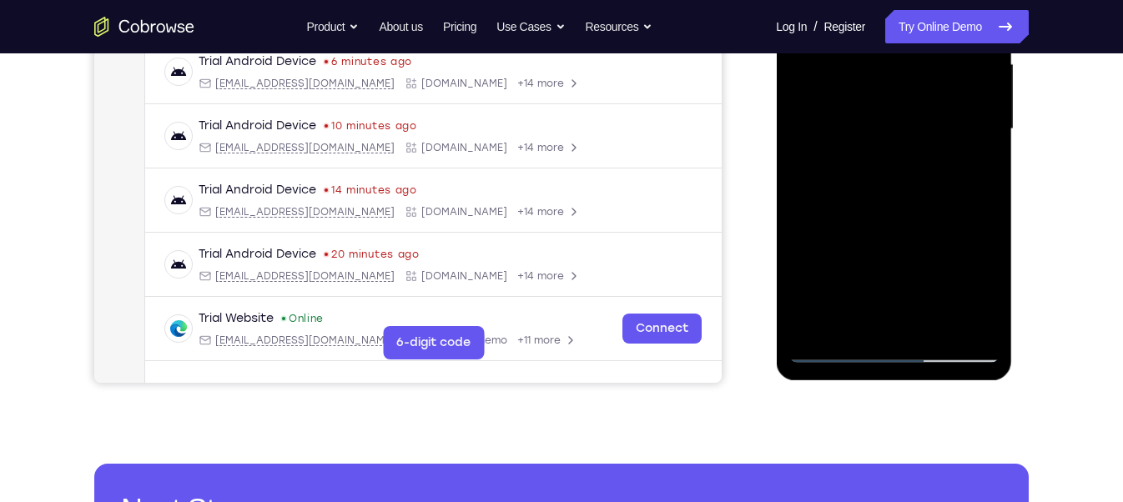
scroll to position [402, 0]
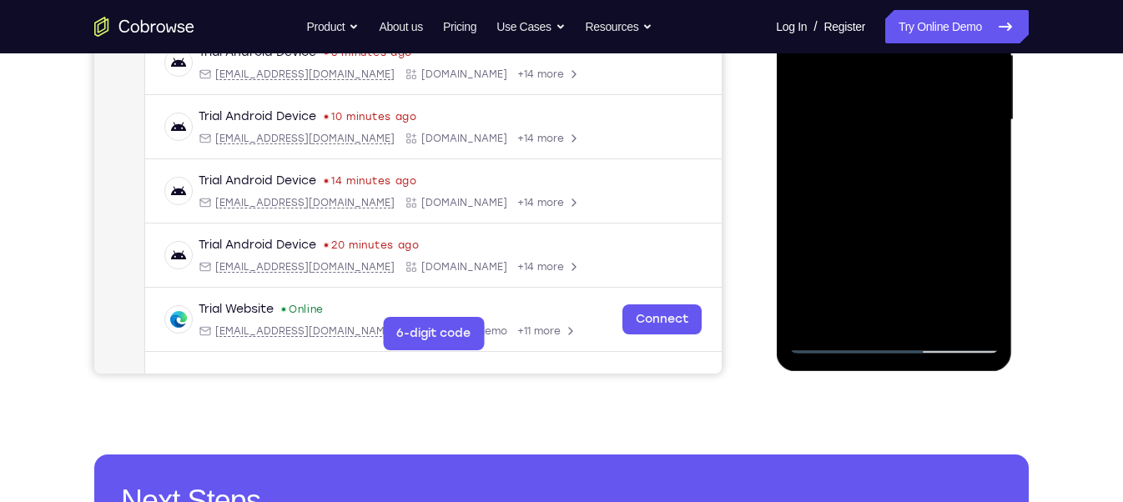
click at [835, 345] on div at bounding box center [893, 120] width 210 height 467
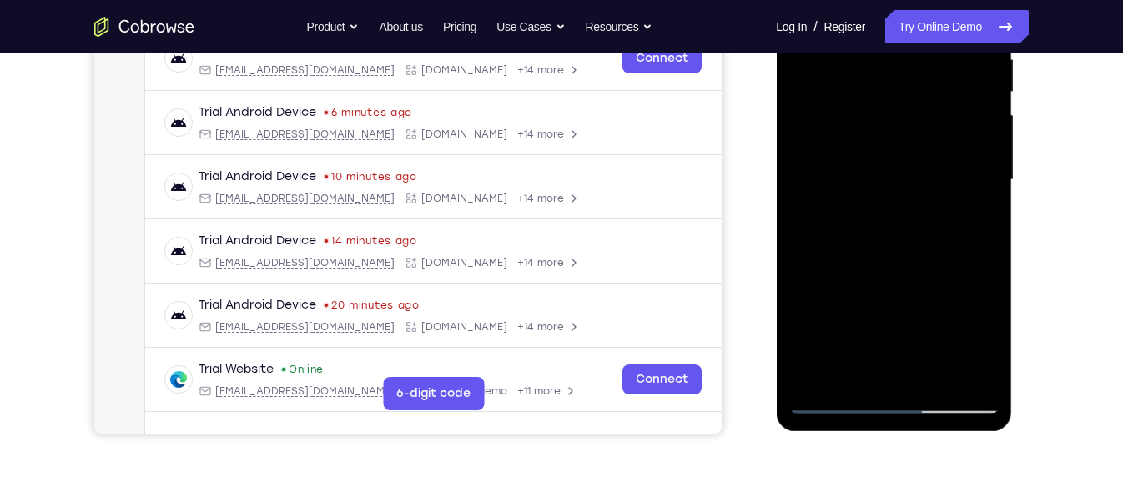
scroll to position [380, 0]
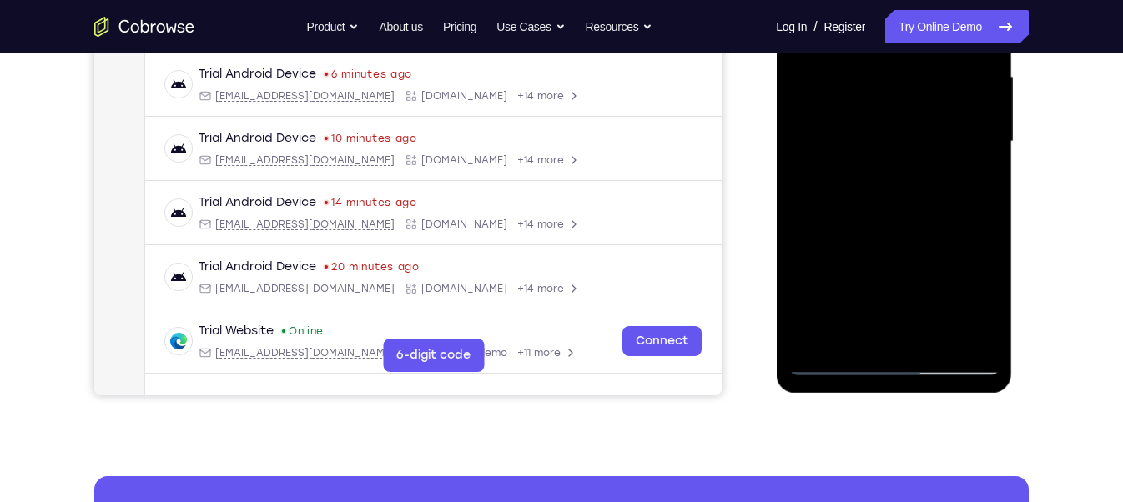
click at [828, 364] on div at bounding box center [893, 141] width 210 height 467
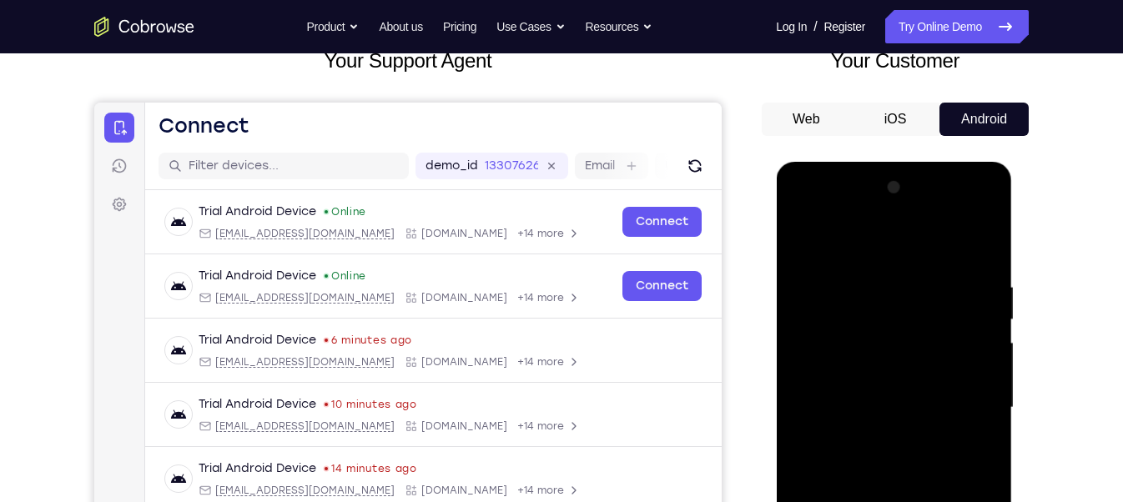
scroll to position [114, 0]
click at [963, 209] on div at bounding box center [893, 407] width 210 height 467
click at [965, 210] on div at bounding box center [893, 407] width 210 height 467
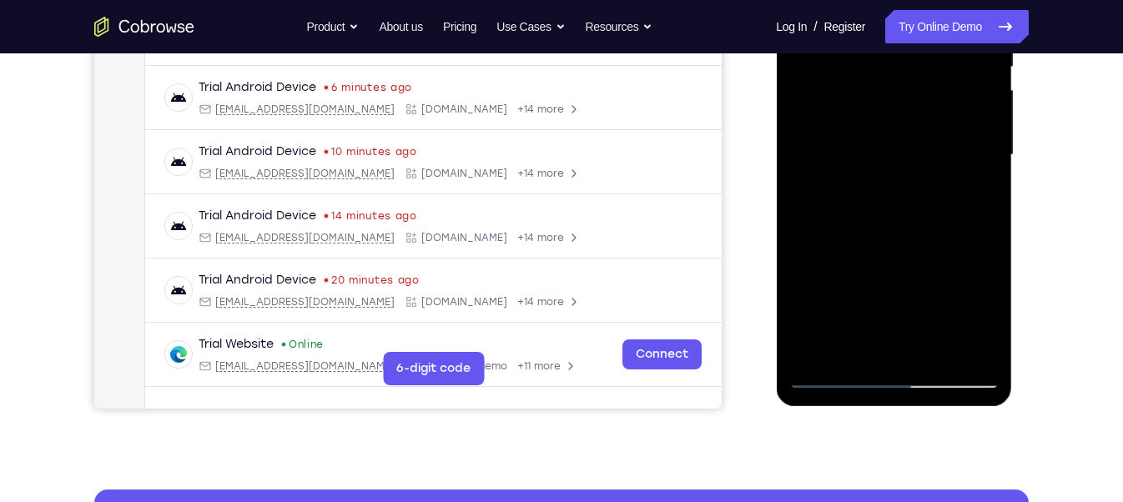
scroll to position [368, 0]
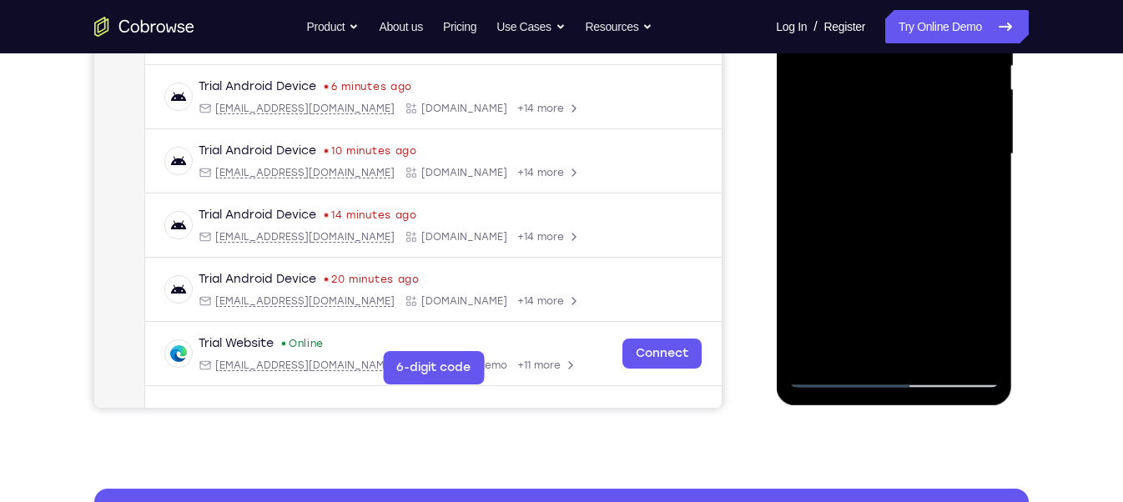
click at [835, 370] on div at bounding box center [893, 154] width 210 height 467
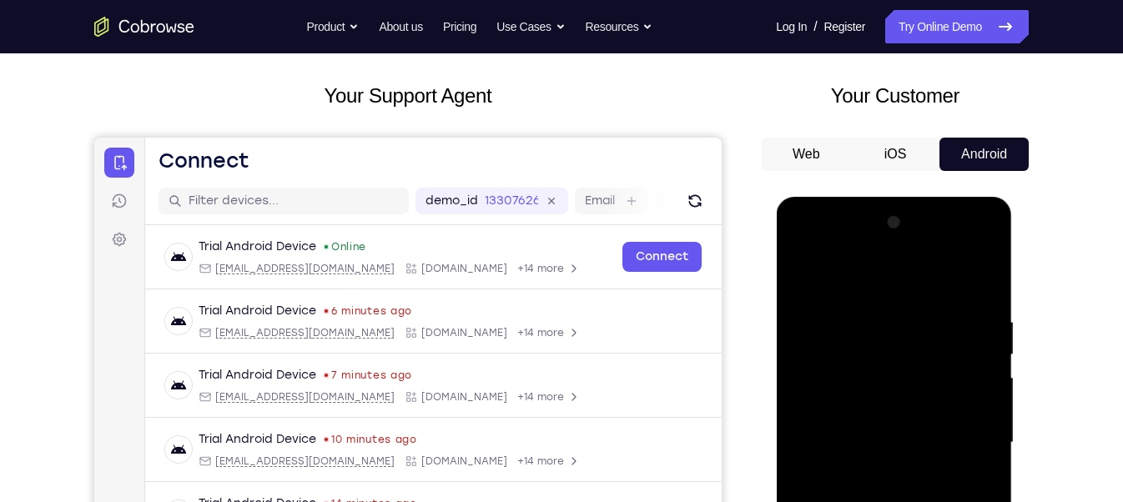
scroll to position [50, 0]
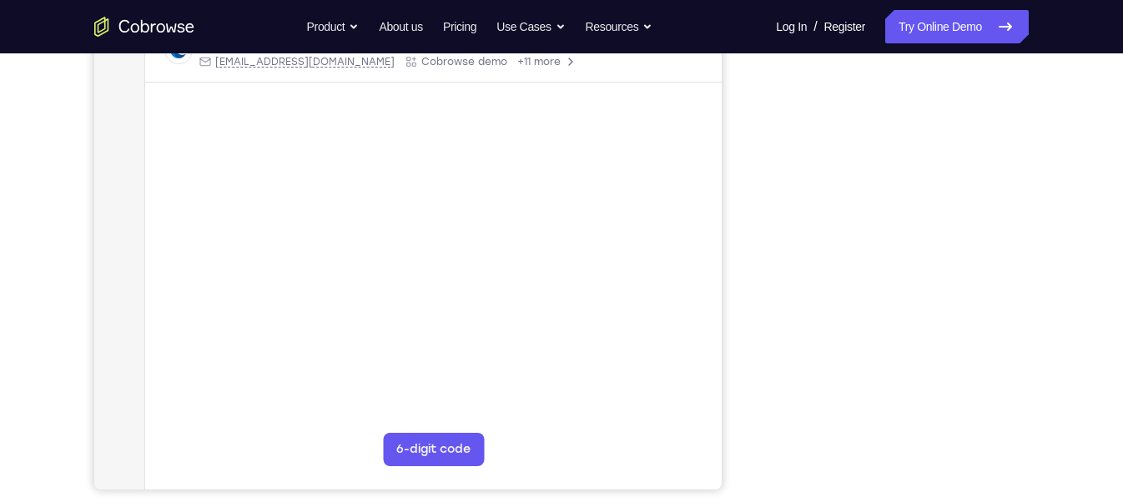
scroll to position [183, 0]
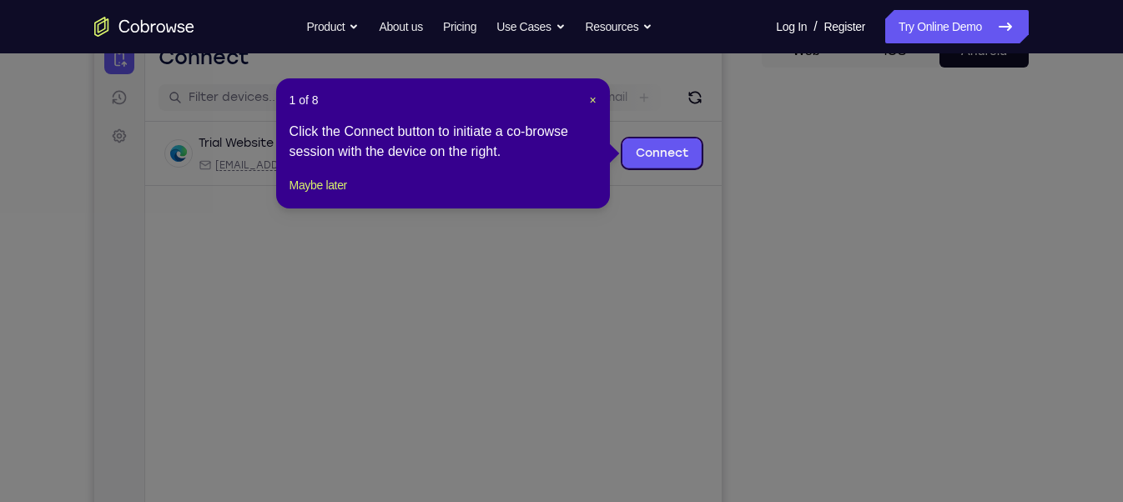
click at [325, 209] on div "1 of 8 × Click the Connect button to initiate a co-browse session with the devi…" at bounding box center [443, 143] width 334 height 130
drag, startPoint x: 325, startPoint y: 225, endPoint x: 329, endPoint y: 203, distance: 22.9
click at [329, 203] on div "1 of 8 × Click the Connect button to initiate a co-browse session with the devi…" at bounding box center [443, 143] width 334 height 130
click at [329, 195] on button "Maybe later" at bounding box center [319, 185] width 58 height 20
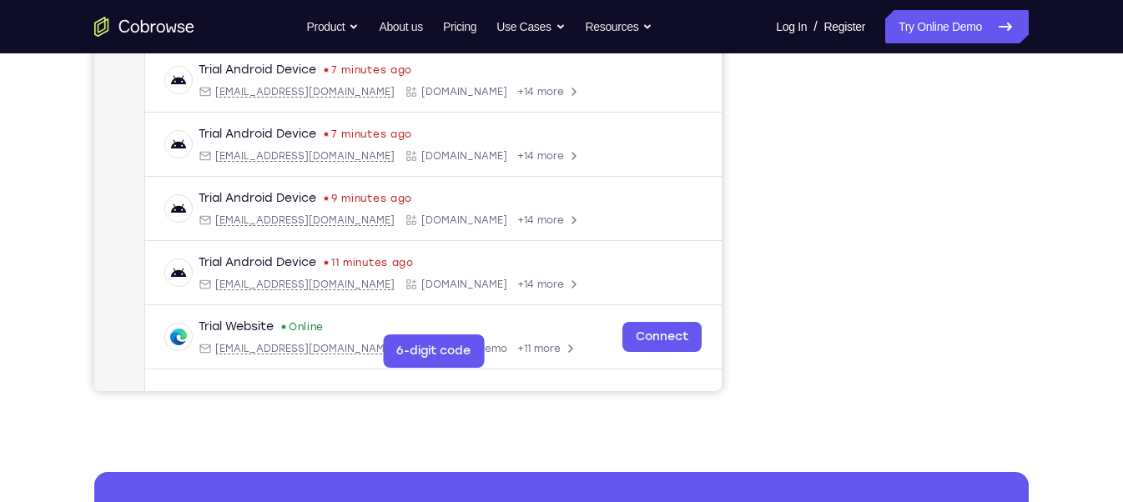
scroll to position [390, 0]
